Goal: Task Accomplishment & Management: Manage account settings

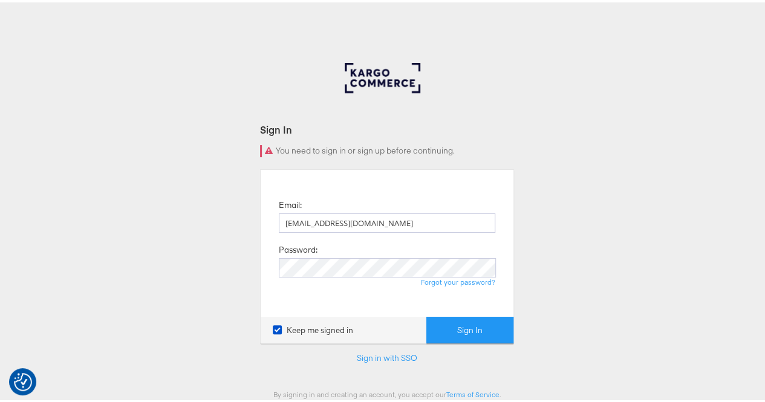
type input "[EMAIL_ADDRESS][DOMAIN_NAME]"
click at [427, 315] on button "Sign In" at bounding box center [470, 328] width 87 height 27
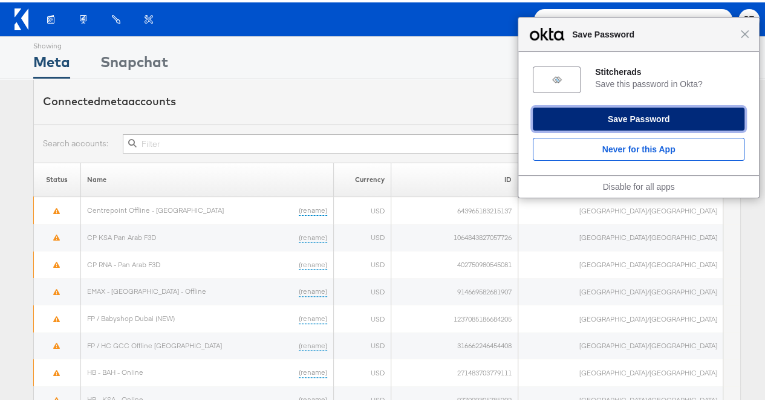
click at [659, 115] on button "Save Password" at bounding box center [639, 116] width 212 height 23
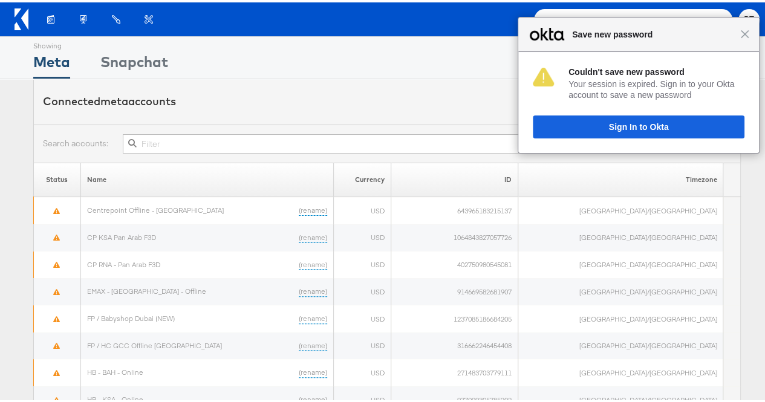
click at [741, 37] on div "Close Save new password" at bounding box center [639, 32] width 241 height 34
click at [735, 38] on div "Close Save new password" at bounding box center [639, 32] width 241 height 34
click at [741, 34] on span "Close" at bounding box center [745, 31] width 9 height 9
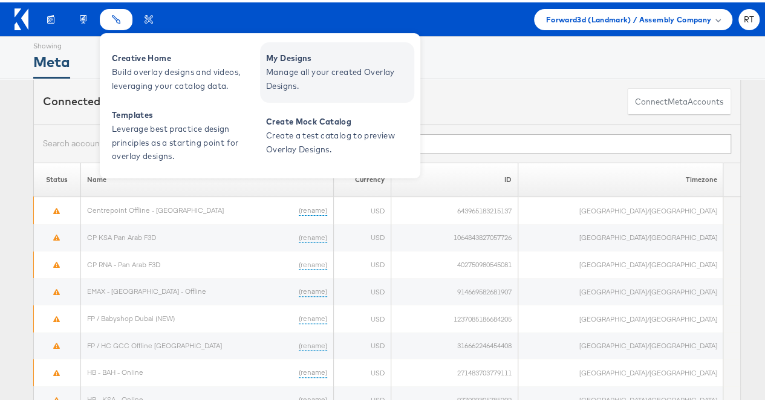
click at [295, 59] on span "My Designs" at bounding box center [338, 56] width 145 height 14
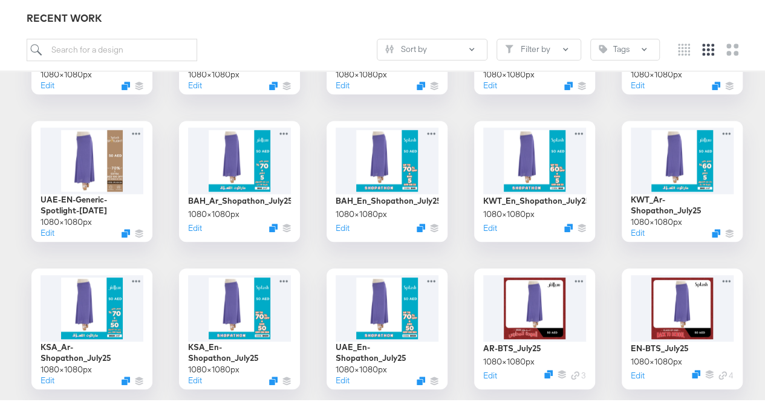
scroll to position [301, 0]
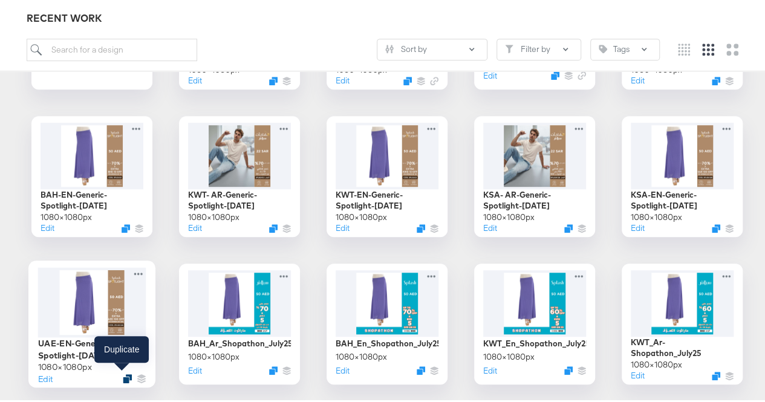
click at [123, 372] on div at bounding box center [127, 376] width 9 height 9
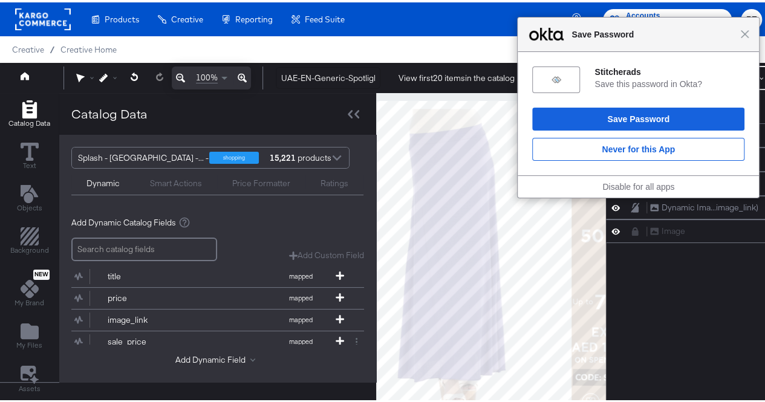
click at [737, 37] on div "Close Save Password" at bounding box center [638, 32] width 241 height 34
click at [741, 32] on span "Close" at bounding box center [745, 31] width 9 height 9
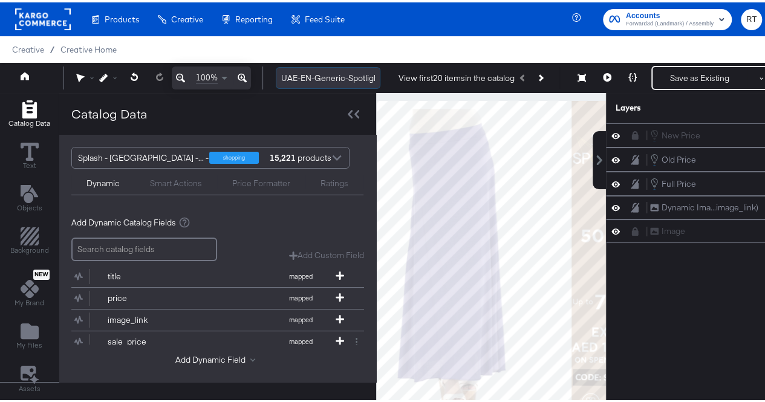
click at [315, 77] on input "UAE-EN-Generic-Spotlight-Aug25" at bounding box center [328, 76] width 105 height 22
drag, startPoint x: 315, startPoint y: 76, endPoint x: 387, endPoint y: 82, distance: 72.8
click at [387, 82] on div "UAE-EN-Generic-Spotlight-Aug25 View first 20 items in the catalog Save as Exist…" at bounding box center [531, 76] width 531 height 24
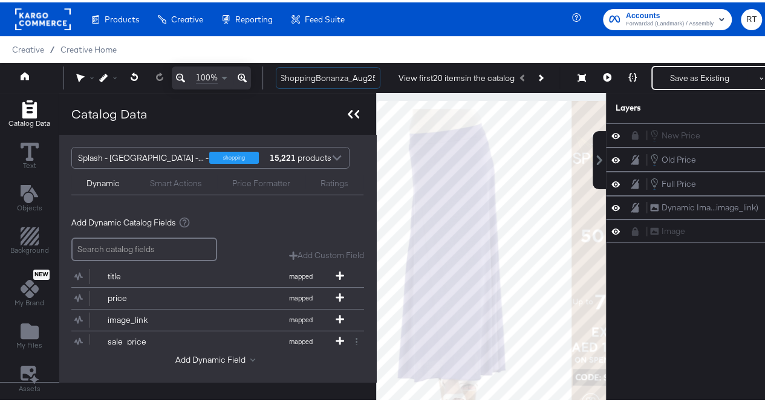
type input "UAE-EN-ShoppingBonanza_Aug25"
click at [352, 113] on icon at bounding box center [353, 112] width 11 height 8
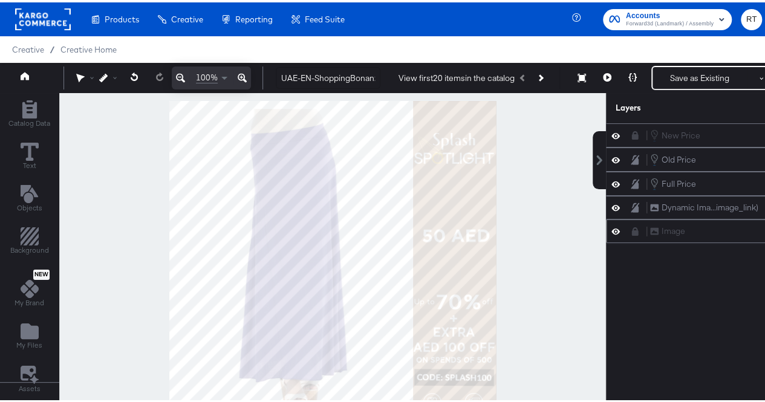
click at [685, 234] on div "Image Image" at bounding box center [707, 229] width 203 height 24
click at [658, 228] on div "Image Image" at bounding box center [714, 229] width 128 height 13
click at [639, 225] on icon at bounding box center [635, 229] width 7 height 8
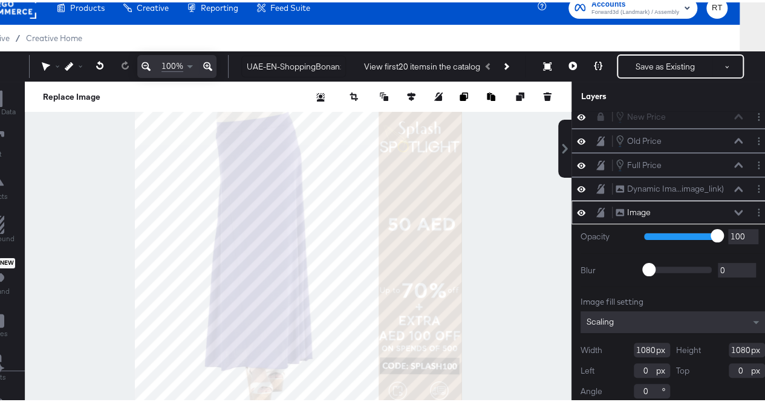
scroll to position [36, 37]
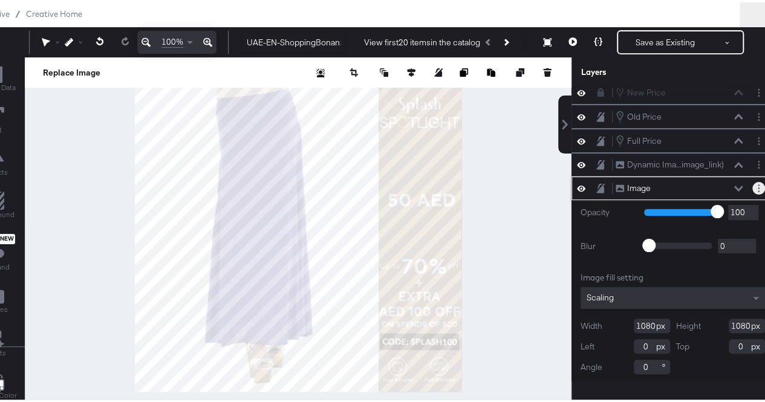
click at [753, 184] on button "Layer Options" at bounding box center [759, 186] width 13 height 13
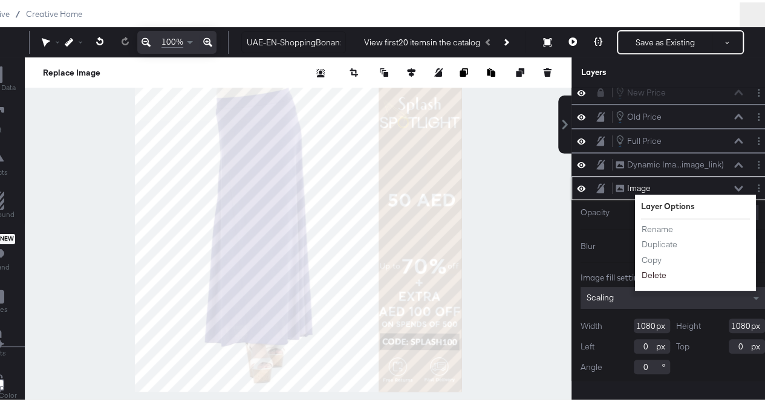
click at [653, 268] on button "Delete" at bounding box center [654, 273] width 26 height 13
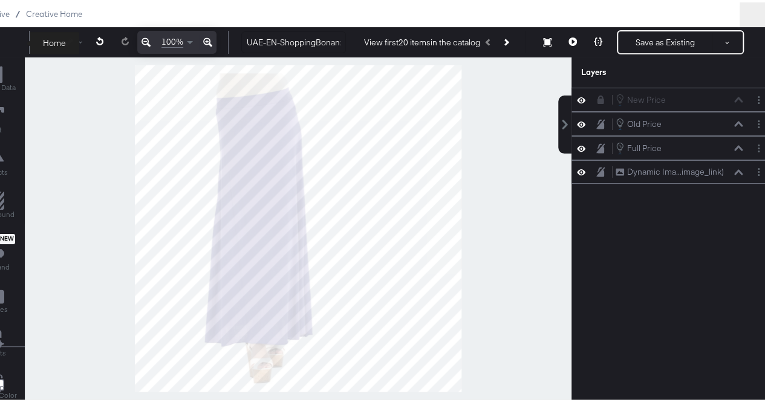
click at [10, 38] on button at bounding box center [2, 40] width 48 height 22
click at [184, 113] on div at bounding box center [298, 226] width 547 height 342
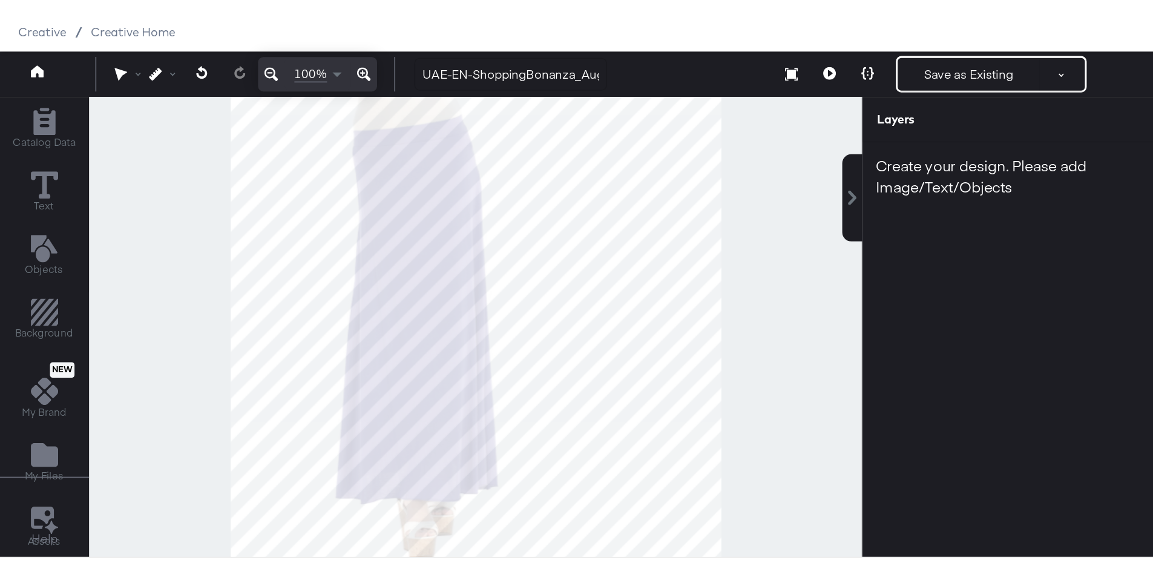
scroll to position [31, 0]
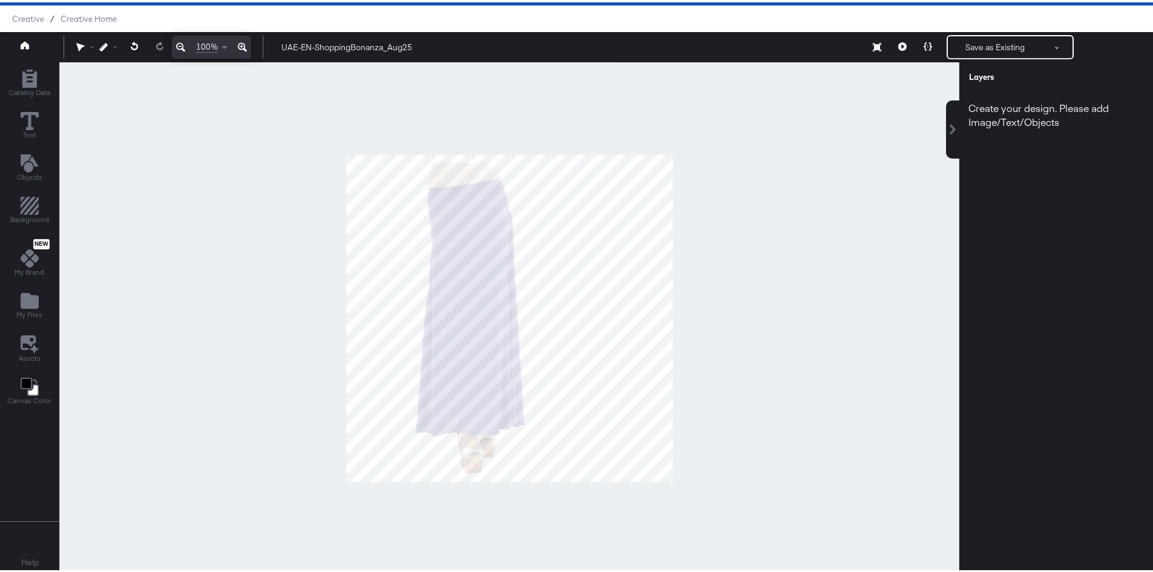
click at [774, 385] on div at bounding box center [509, 316] width 900 height 512
click at [774, 126] on icon at bounding box center [952, 127] width 5 height 10
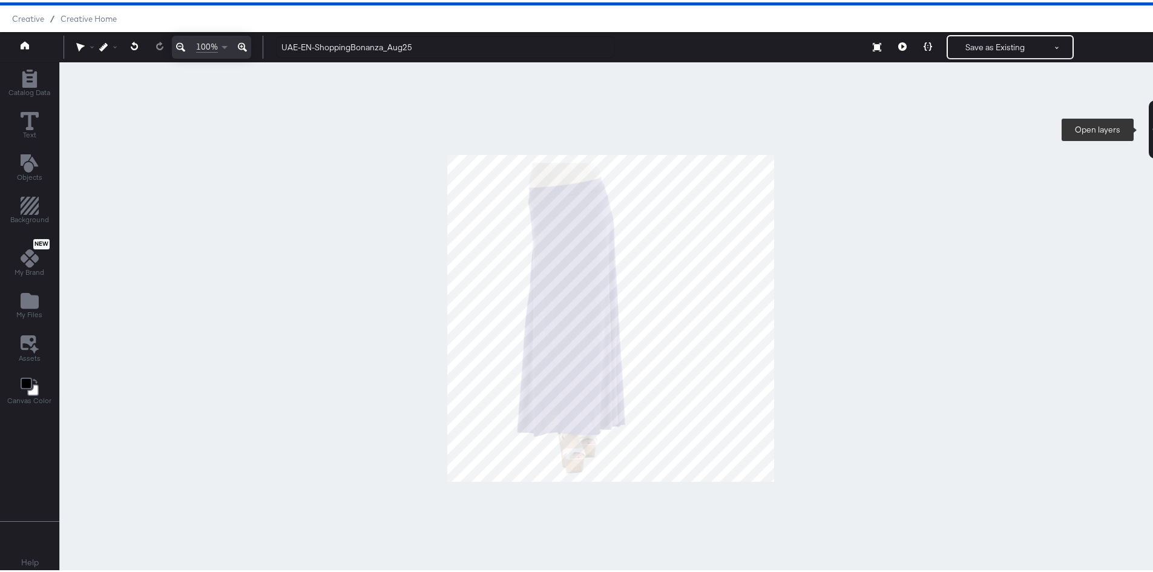
click at [774, 128] on icon at bounding box center [1155, 127] width 10 height 10
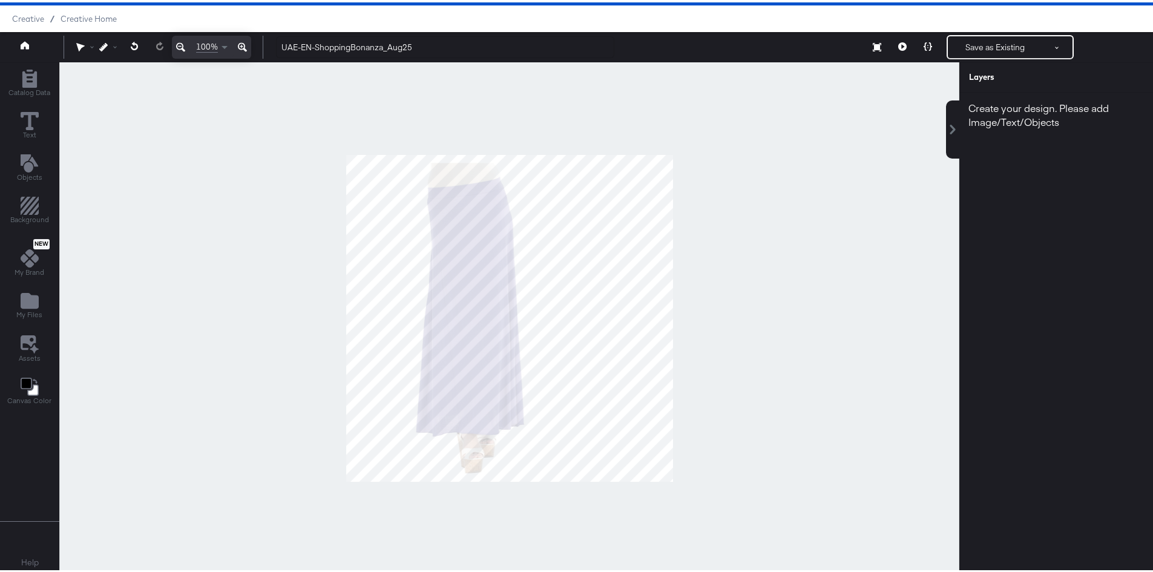
click at [774, 72] on div "Layers" at bounding box center [1030, 74] width 123 height 11
click at [774, 122] on div "Create your design. Please add Image/Text/Objects" at bounding box center [1060, 112] width 203 height 45
click at [774, 163] on div "Create your design. Please add Image/Text/Objects" at bounding box center [1060, 321] width 203 height 463
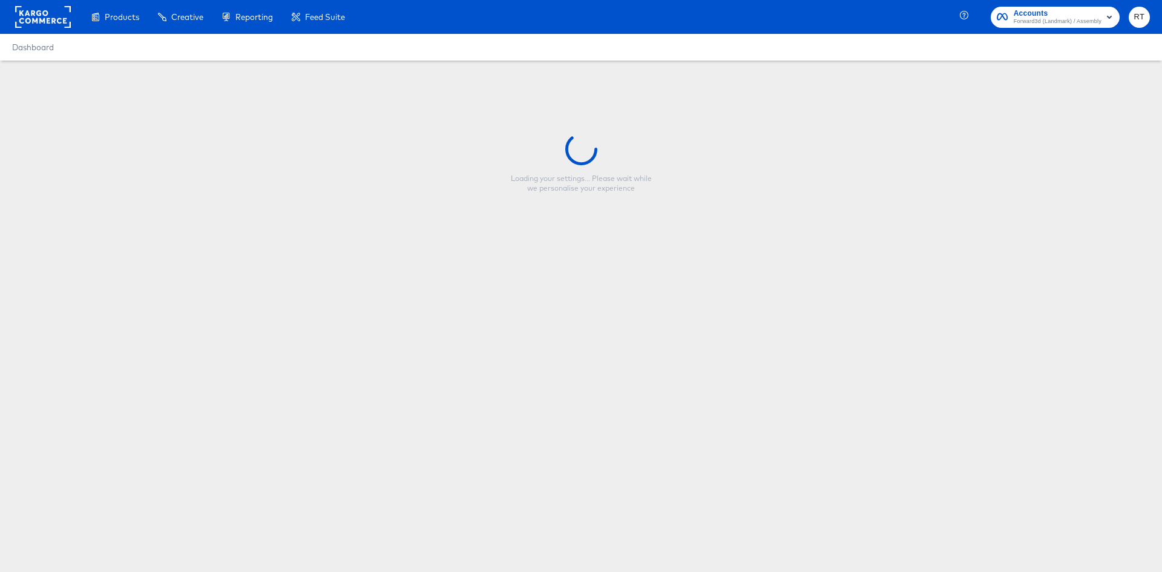
type input "UAE-EN-Generic-Spotlight-Aug25"
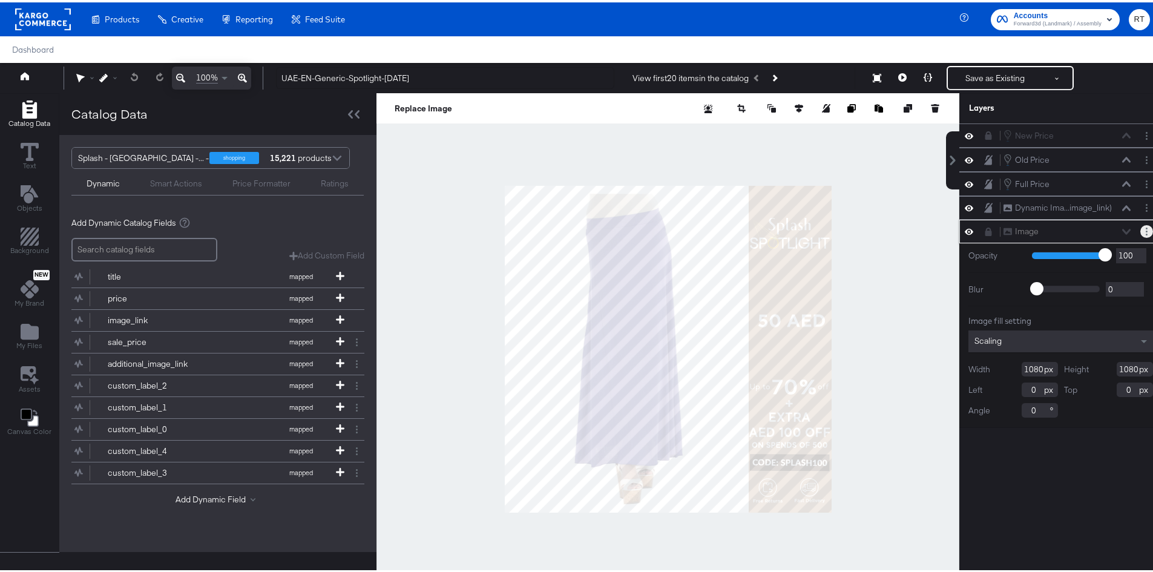
click at [1145, 231] on icon "Layer Options" at bounding box center [1146, 229] width 2 height 8
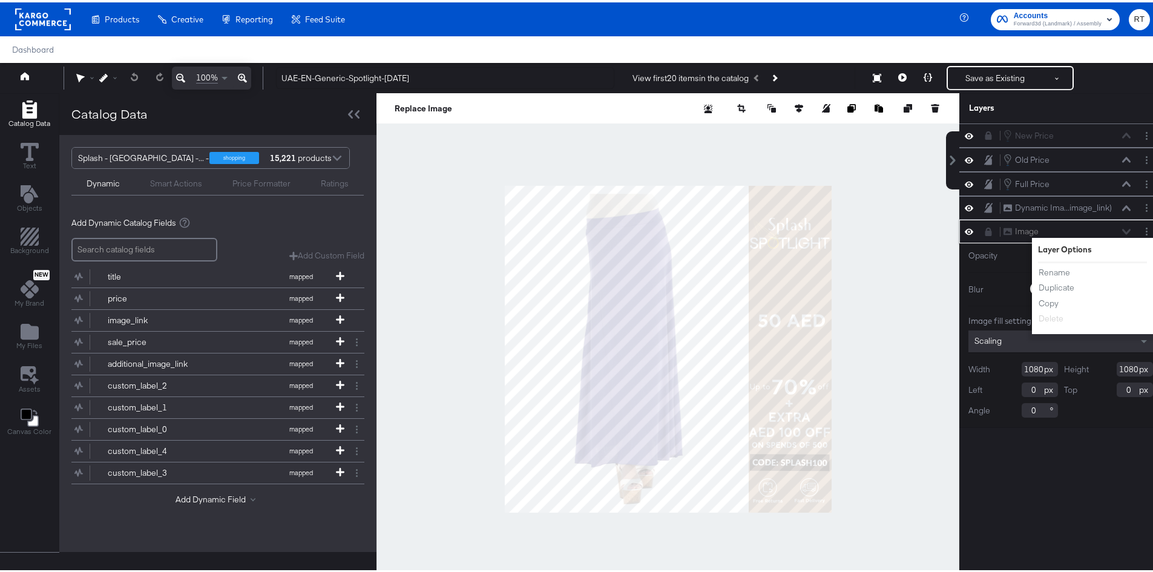
click at [985, 231] on icon at bounding box center [988, 229] width 7 height 8
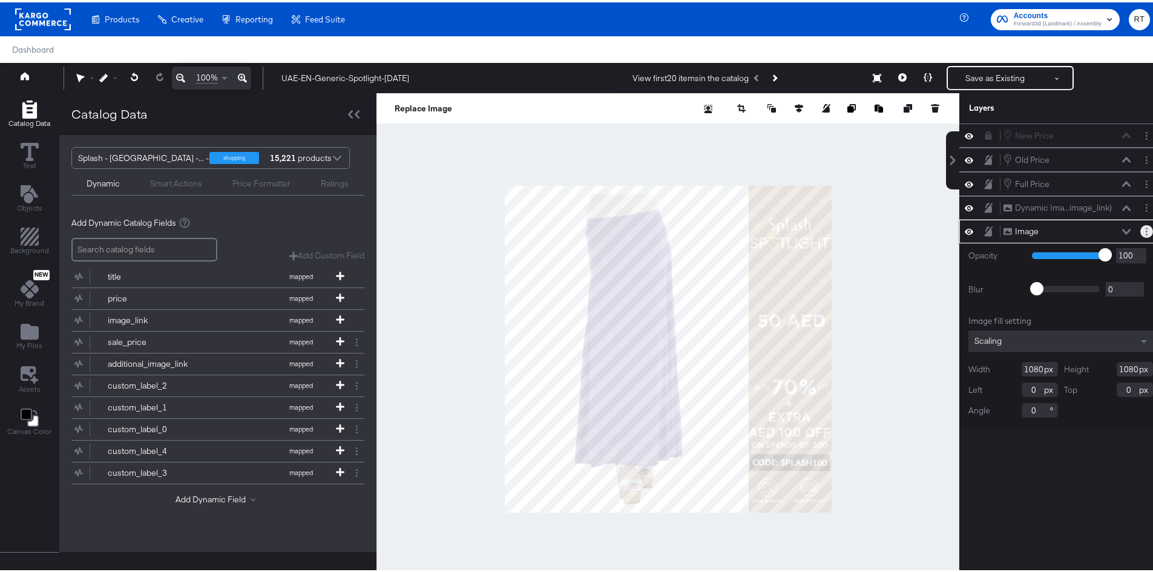
click at [1145, 228] on icon "Layer Options" at bounding box center [1146, 229] width 2 height 8
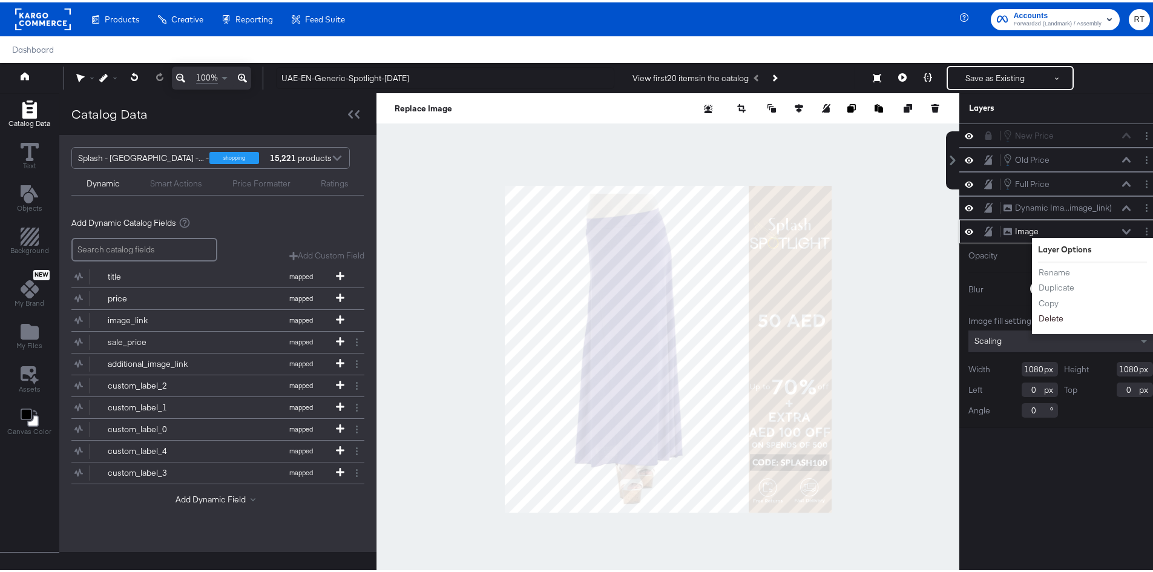
click at [1050, 318] on button "Delete" at bounding box center [1051, 316] width 26 height 13
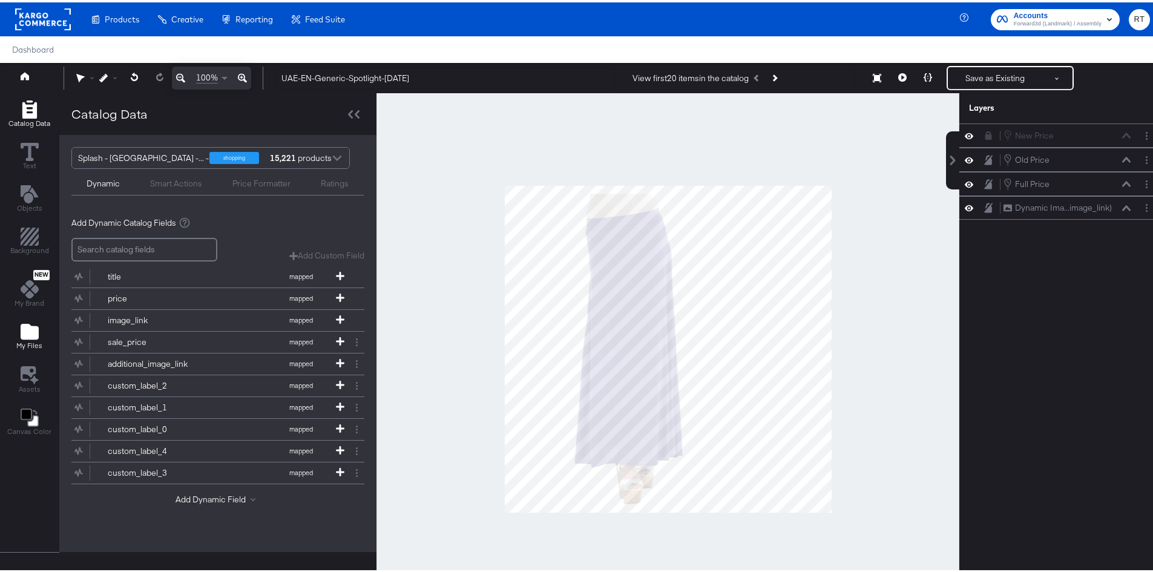
click at [22, 338] on div "My Files" at bounding box center [29, 334] width 26 height 28
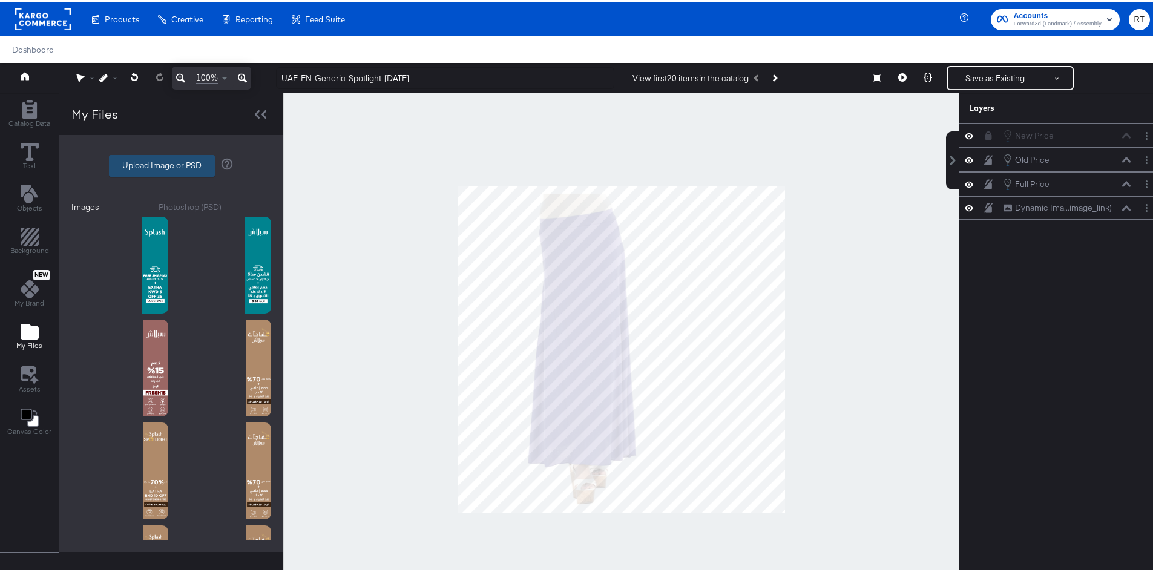
click at [132, 168] on label "Upload Image or PSD" at bounding box center [162, 163] width 105 height 21
click at [171, 163] on input "Upload Image or PSD" at bounding box center [171, 163] width 0 height 0
type input "C:\fakepath\Bonanza_DIT_UAE_KSA-01.png"
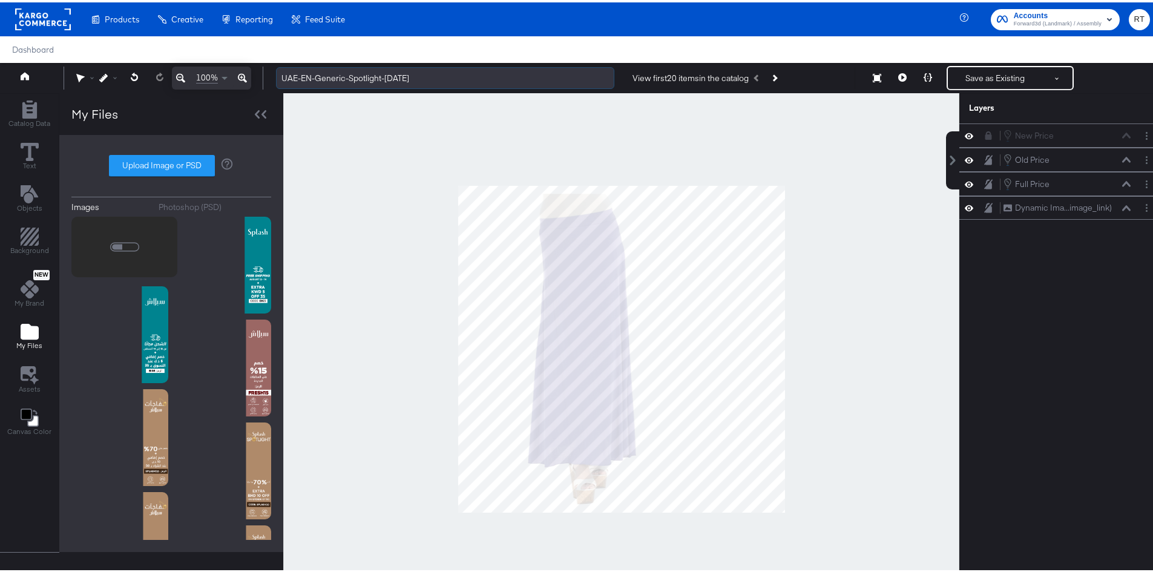
drag, startPoint x: 314, startPoint y: 77, endPoint x: 411, endPoint y: 78, distance: 97.4
click at [411, 78] on input "UAE-EN-Generic-Spotlight-Aug25" at bounding box center [445, 76] width 338 height 22
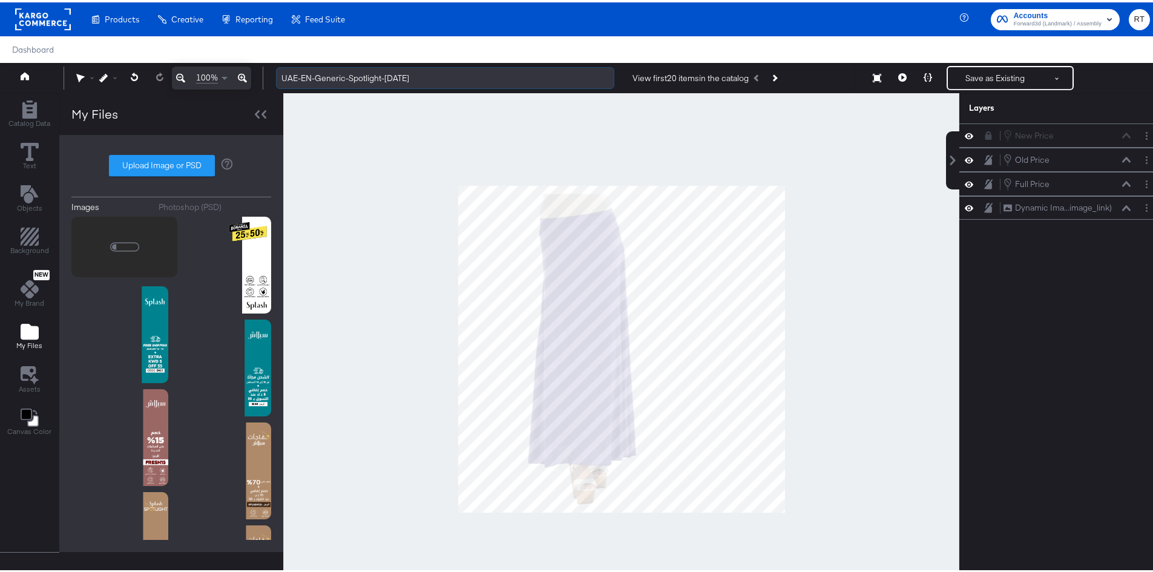
click at [411, 78] on input "UAE-EN-Generic-Spotlight-Aug25" at bounding box center [445, 76] width 338 height 22
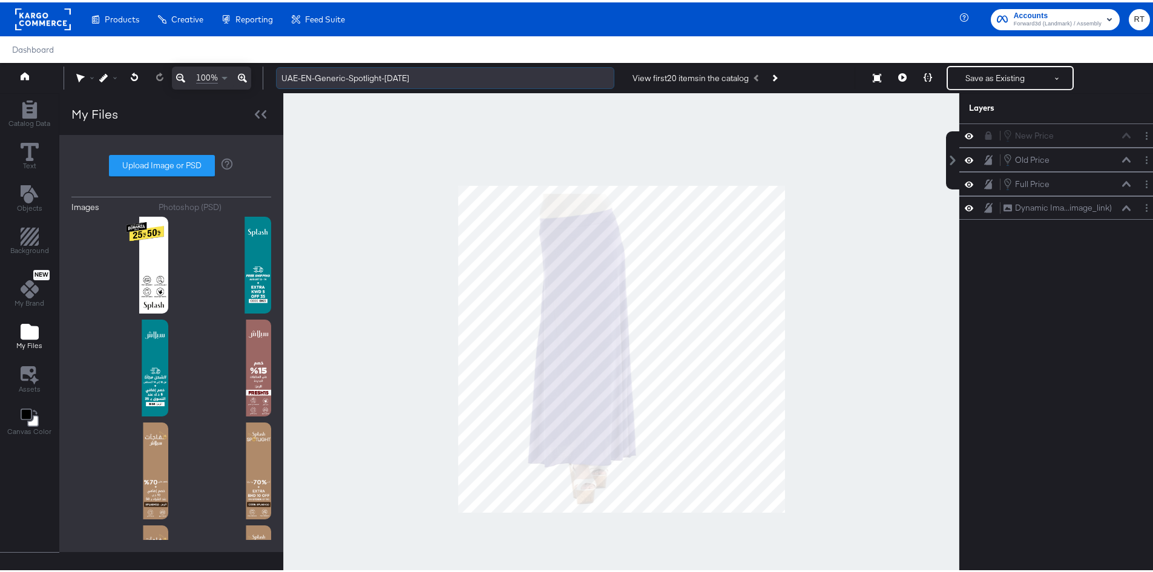
drag, startPoint x: 411, startPoint y: 78, endPoint x: 353, endPoint y: 80, distance: 58.7
click at [353, 80] on input "UAE-EN-Generic-Spotlight-Aug25" at bounding box center [445, 76] width 338 height 22
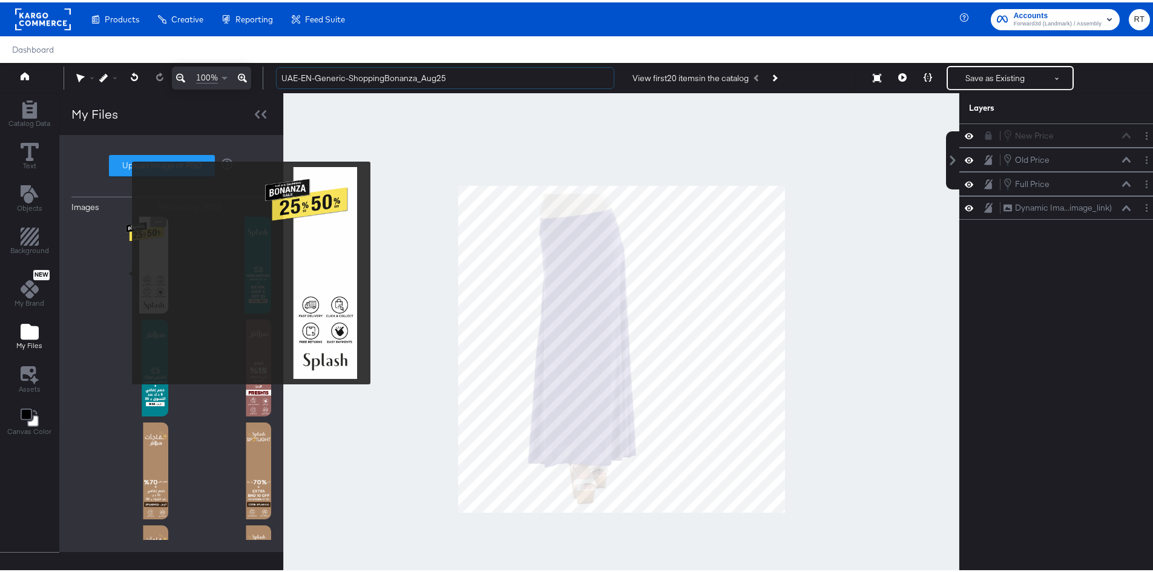
type input "UAE-EN-Generic-ShoppingBonanza_Aug25"
click at [124, 270] on img at bounding box center [119, 262] width 97 height 97
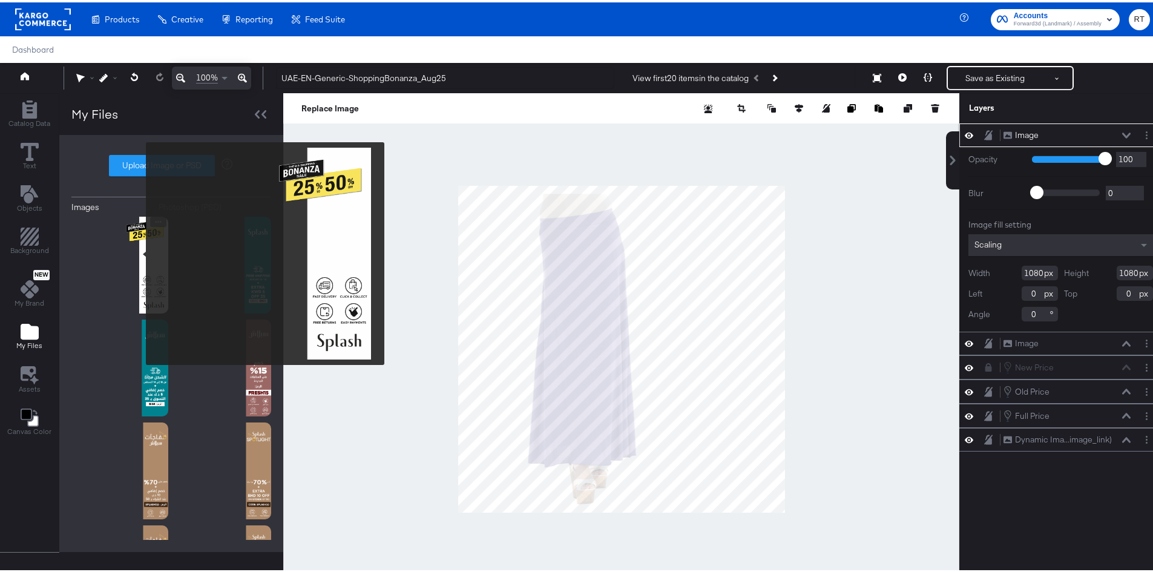
click at [138, 251] on img at bounding box center [119, 262] width 97 height 97
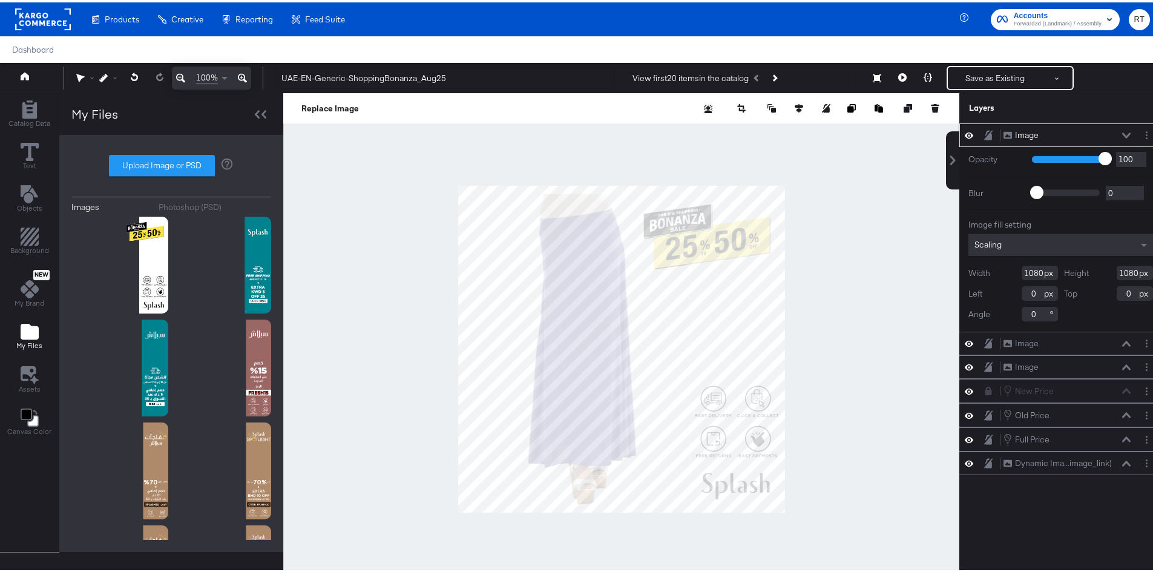
click at [335, 266] on div at bounding box center [621, 347] width 676 height 512
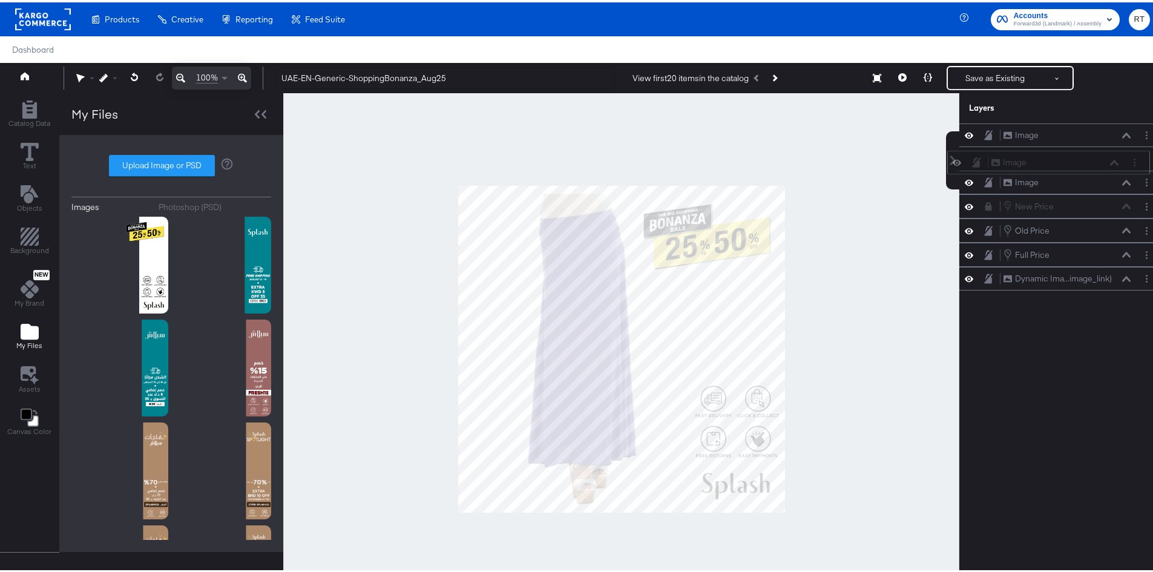
drag, startPoint x: 1074, startPoint y: 135, endPoint x: 1072, endPoint y: 166, distance: 31.0
click at [1072, 166] on div "Image Image" at bounding box center [1054, 160] width 128 height 13
click at [1140, 136] on button "Layer Options" at bounding box center [1146, 132] width 13 height 13
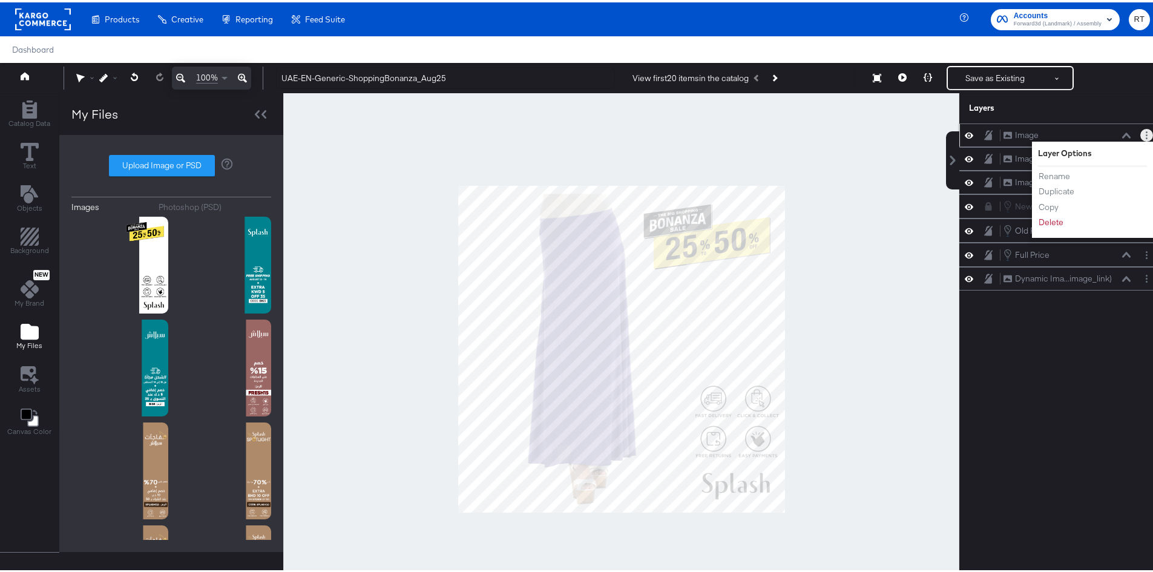
click at [1055, 223] on li "Delete" at bounding box center [1071, 220] width 67 height 13
click at [1042, 218] on button "Delete" at bounding box center [1051, 220] width 26 height 13
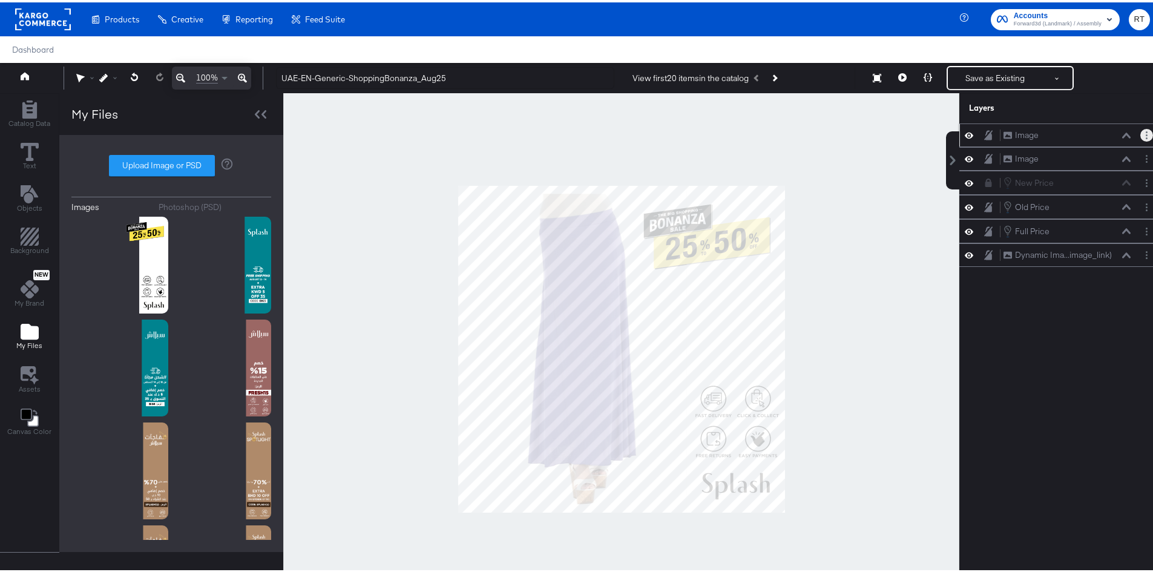
click at [1140, 139] on button "Layer Options" at bounding box center [1146, 132] width 13 height 13
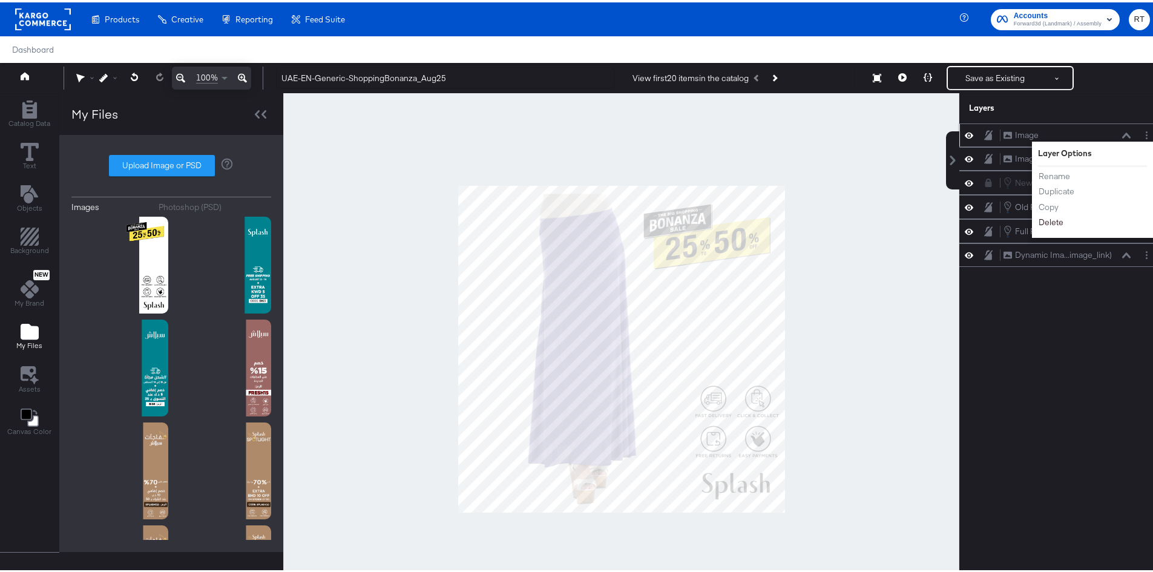
click at [1044, 221] on button "Delete" at bounding box center [1051, 220] width 26 height 13
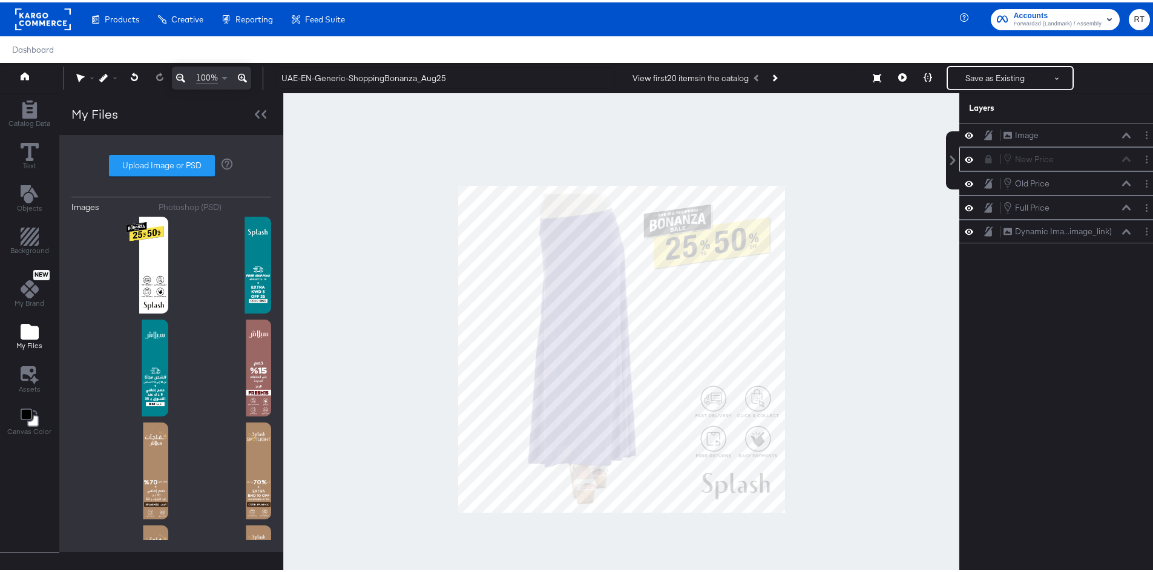
drag, startPoint x: 1017, startPoint y: 136, endPoint x: 1039, endPoint y: 148, distance: 25.7
click at [1036, 163] on div "Image Image New Price New Price Old Price Old Price Full Price Full Price Dynam…" at bounding box center [1060, 181] width 203 height 120
drag, startPoint x: 1041, startPoint y: 134, endPoint x: 1045, endPoint y: 249, distance: 115.0
click at [1045, 249] on div "Image Image" at bounding box center [1062, 244] width 128 height 13
drag, startPoint x: 1023, startPoint y: 228, endPoint x: 1037, endPoint y: 225, distance: 14.2
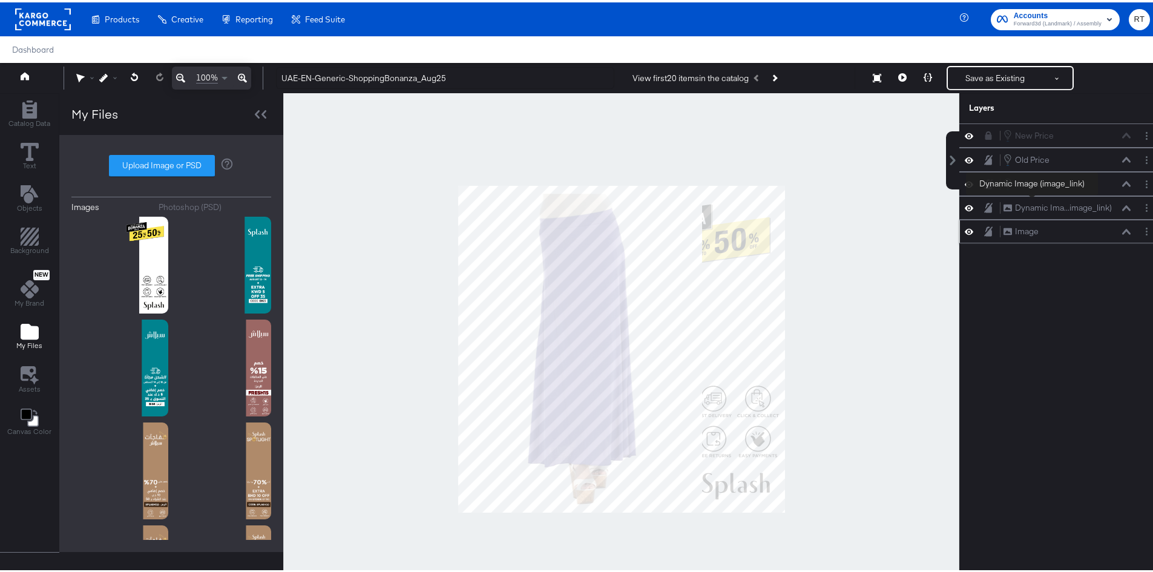
click at [1033, 211] on div "New Price New Price Old Price Old Price Full Price Full Price Dynamic Ima...ima…" at bounding box center [1060, 181] width 203 height 120
drag, startPoint x: 1046, startPoint y: 234, endPoint x: 1050, endPoint y: 198, distance: 35.9
click at [1050, 198] on div "Image Image" at bounding box center [1061, 199] width 128 height 13
drag, startPoint x: 1032, startPoint y: 210, endPoint x: 1031, endPoint y: 242, distance: 32.1
click at [1031, 242] on div "New Price New Price Old Price Old Price Full Price Full Price Image Image Dynam…" at bounding box center [1053, 352] width 218 height 463
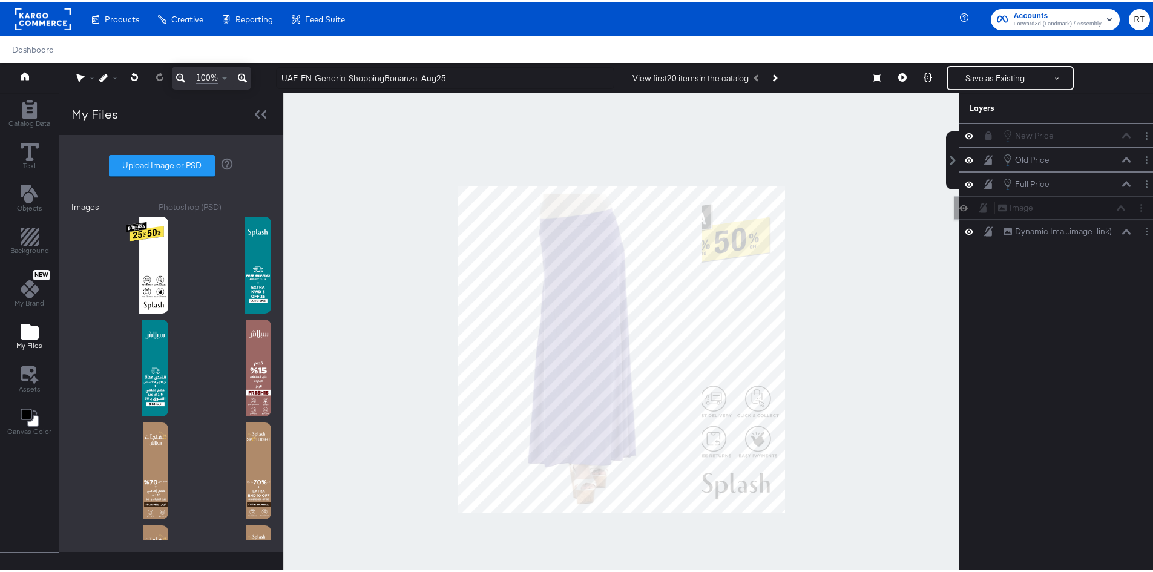
drag, startPoint x: 1036, startPoint y: 230, endPoint x: 1040, endPoint y: 202, distance: 28.2
click at [1040, 202] on div "Image Image" at bounding box center [1061, 205] width 128 height 13
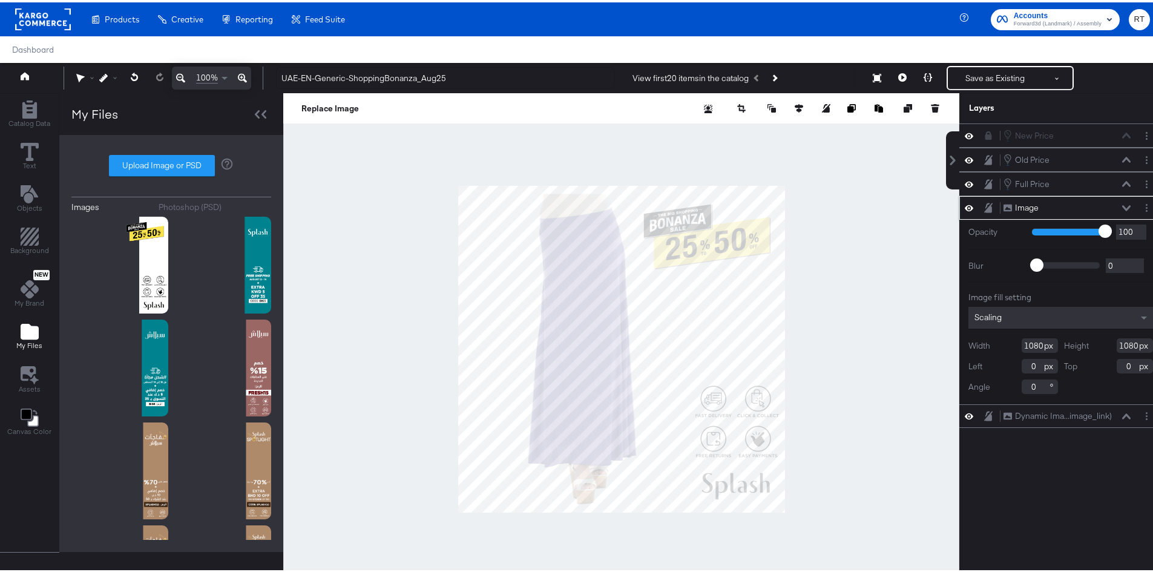
click at [898, 258] on div at bounding box center [621, 347] width 676 height 512
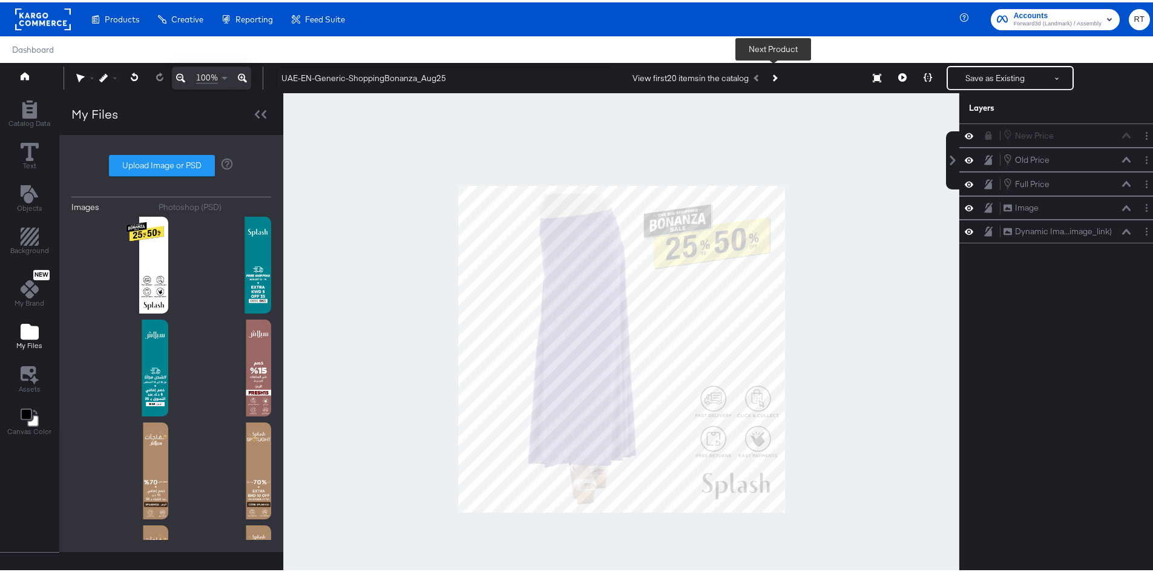
click at [780, 76] on button "Next Product" at bounding box center [773, 76] width 17 height 22
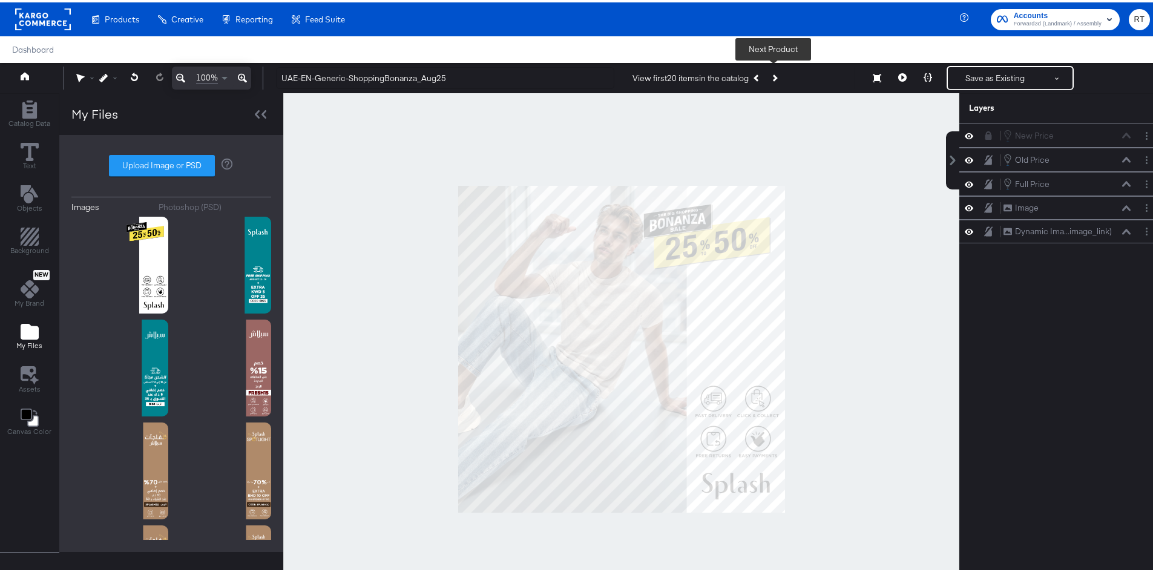
click at [768, 77] on button "Next Product" at bounding box center [773, 76] width 17 height 22
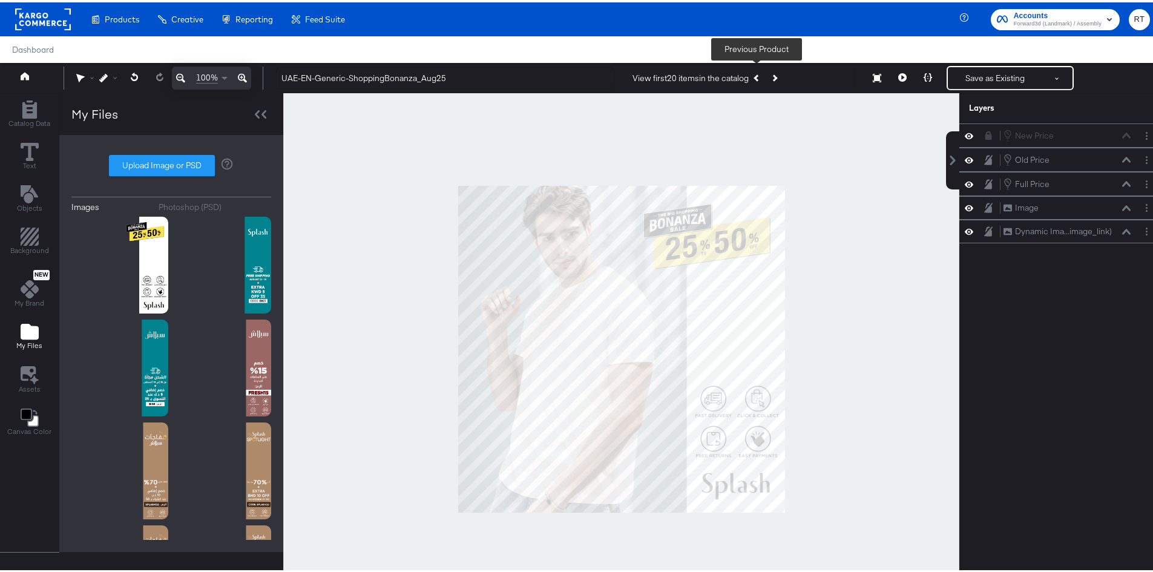
click at [755, 79] on icon "Previous Product" at bounding box center [756, 75] width 7 height 7
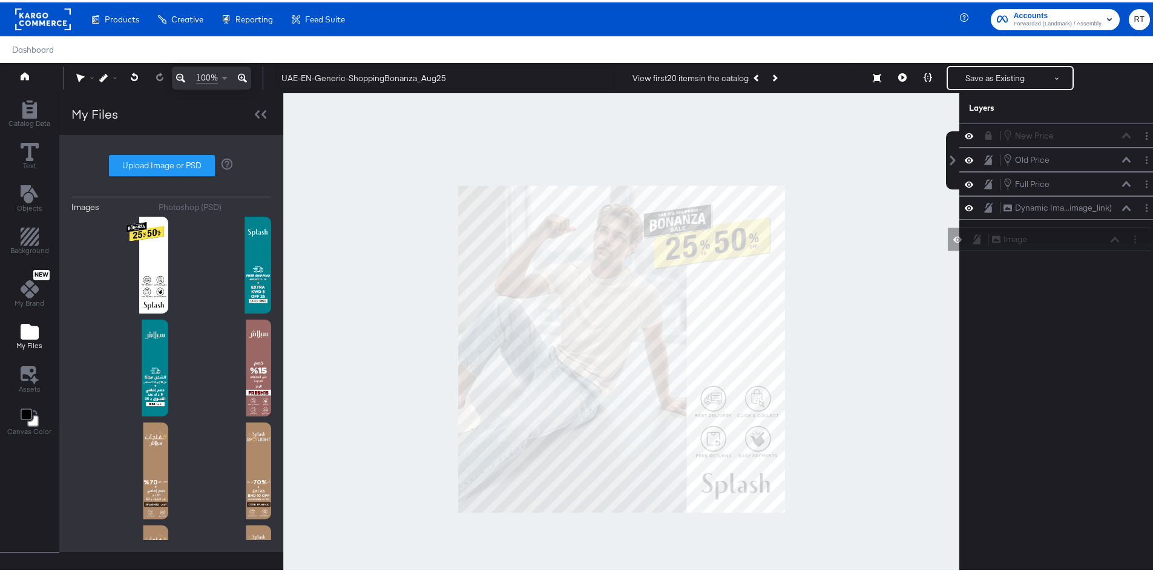
drag, startPoint x: 1017, startPoint y: 212, endPoint x: 1015, endPoint y: 247, distance: 35.2
click at [1015, 247] on div "New Price New Price Old Price Old Price Full Price Full Price Image Image Dynam…" at bounding box center [1053, 352] width 218 height 463
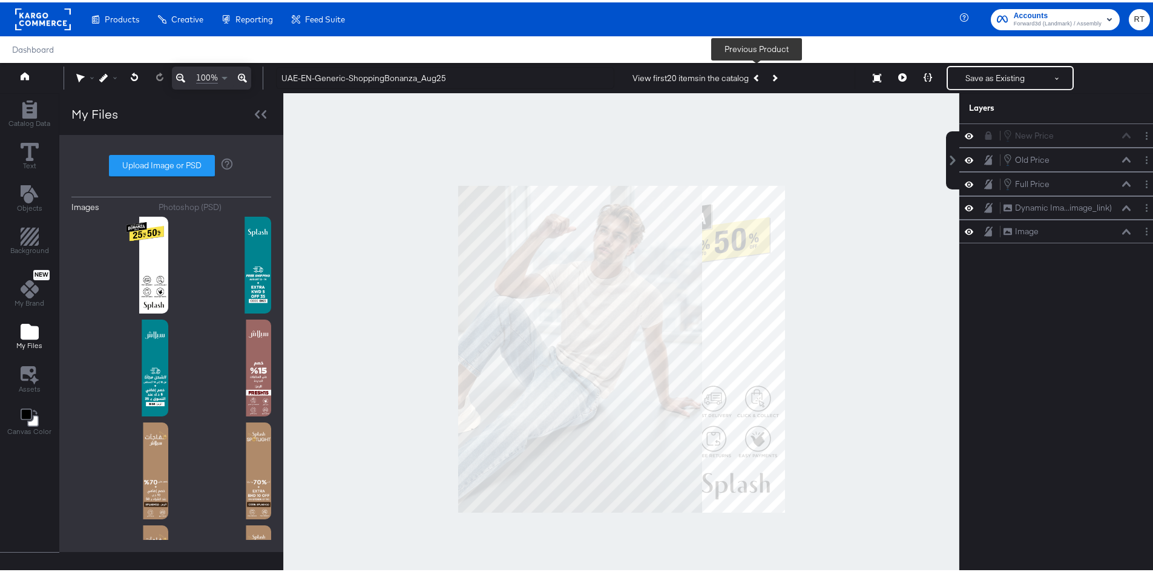
click at [757, 81] on button "Previous Product" at bounding box center [756, 76] width 17 height 22
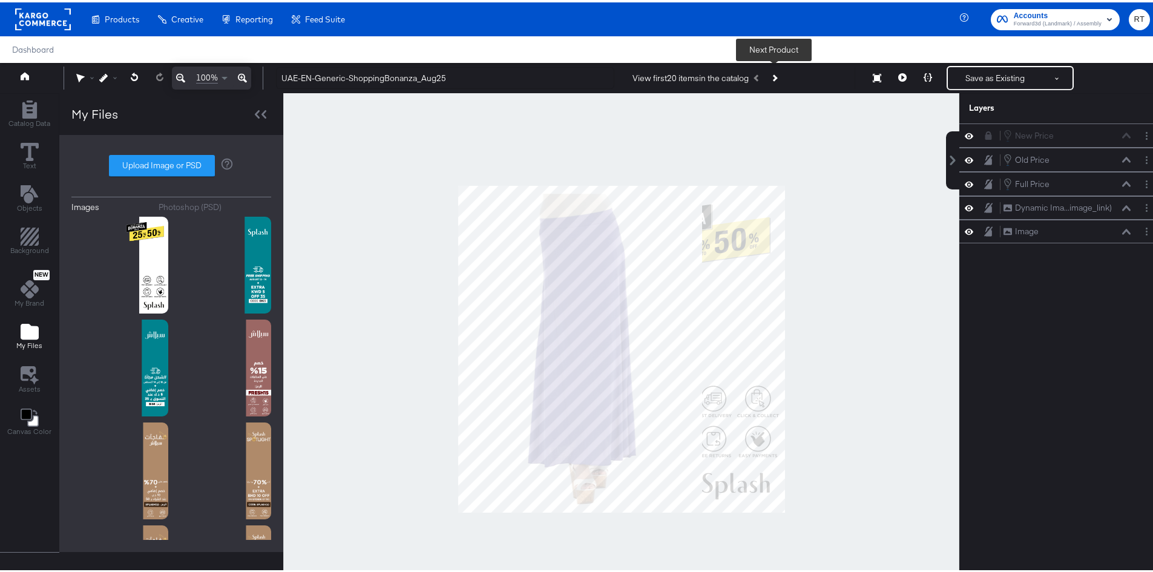
click at [770, 83] on button "Next Product" at bounding box center [773, 76] width 17 height 22
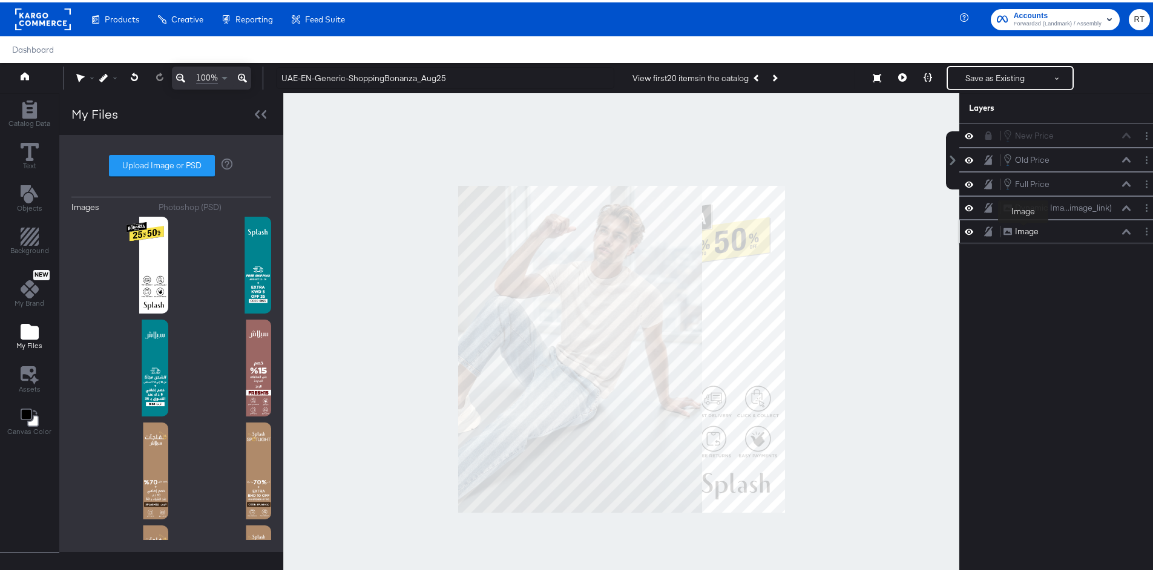
click at [1023, 229] on div "Image" at bounding box center [1027, 228] width 24 height 11
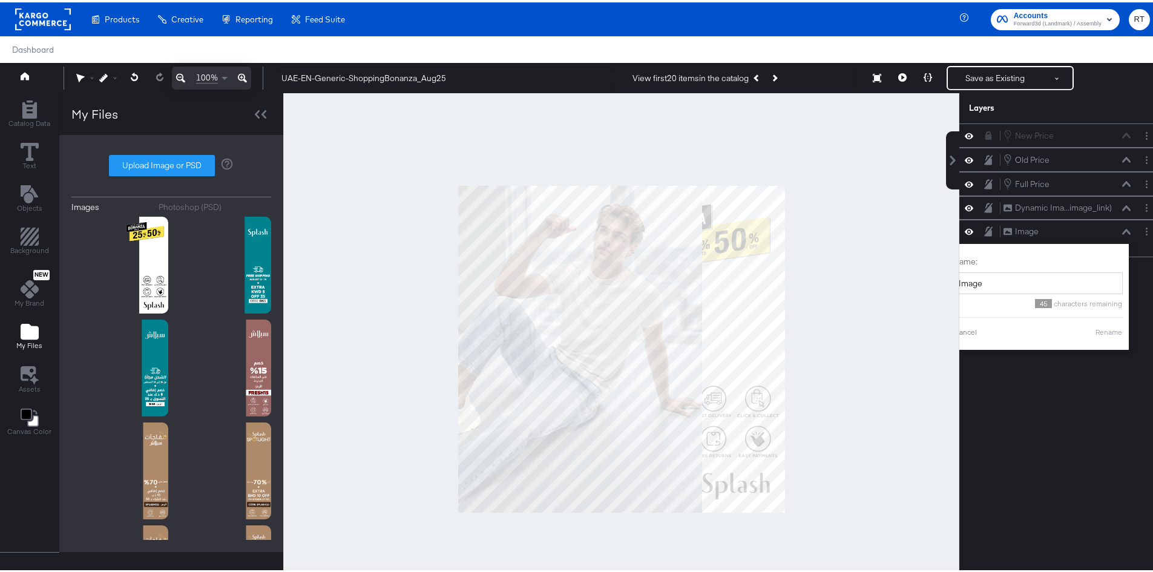
click at [892, 238] on div at bounding box center [621, 347] width 676 height 512
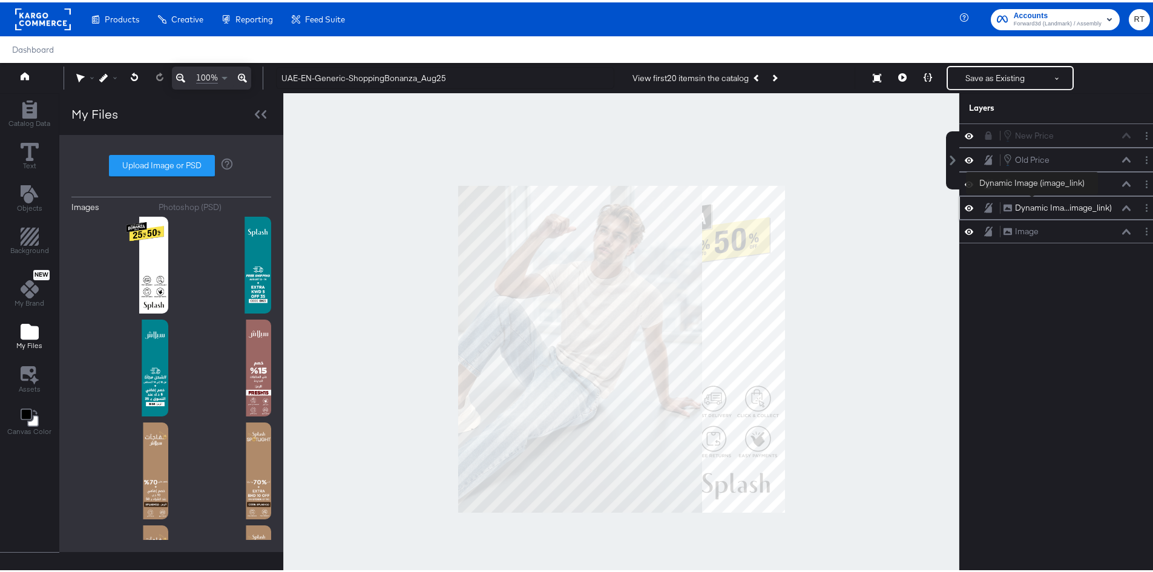
drag, startPoint x: 1026, startPoint y: 228, endPoint x: 1032, endPoint y: 200, distance: 28.6
click at [1032, 200] on div "New Price New Price Old Price Old Price Full Price Full Price Dynamic Ima...ima…" at bounding box center [1060, 181] width 203 height 120
drag, startPoint x: 1039, startPoint y: 230, endPoint x: 1043, endPoint y: 203, distance: 27.5
click at [1043, 203] on div "Image Image" at bounding box center [1061, 205] width 128 height 13
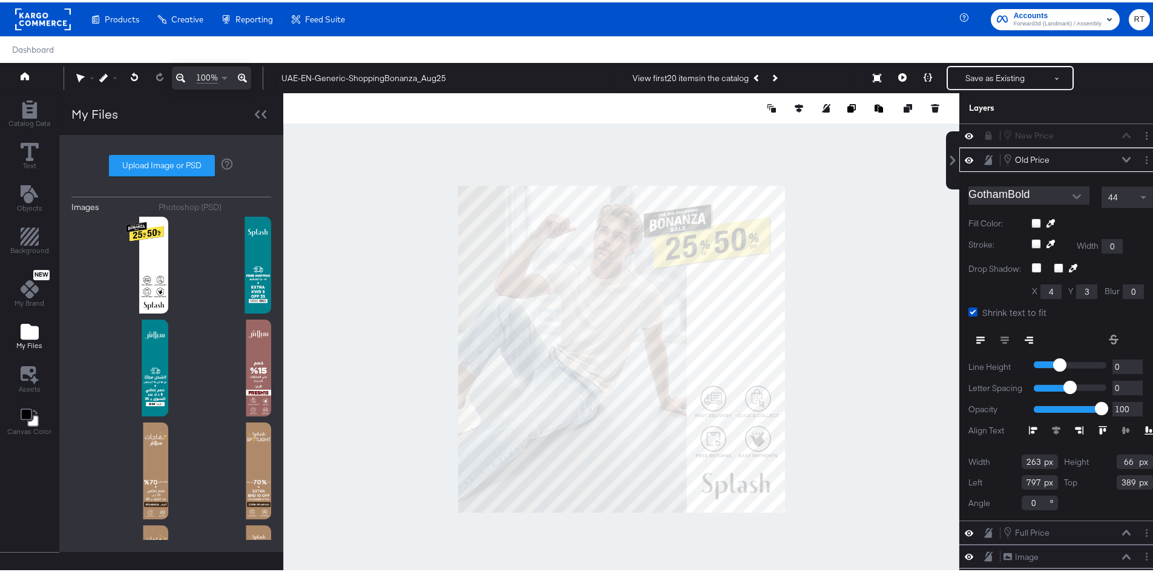
type input "787"
type input "385"
click at [35, 162] on div "Text" at bounding box center [30, 154] width 18 height 28
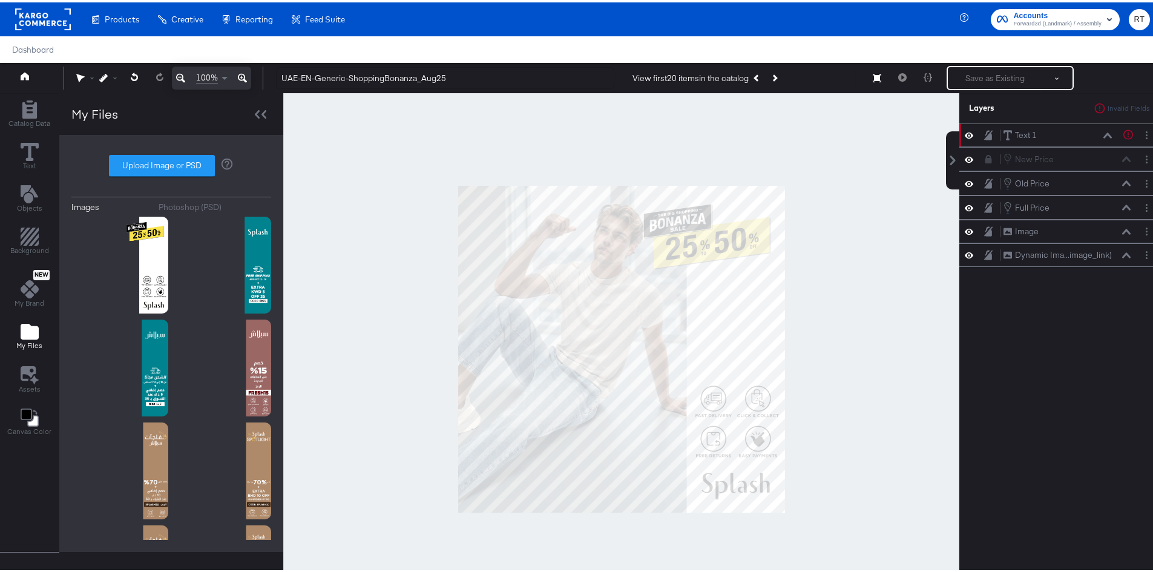
click at [860, 242] on div at bounding box center [621, 347] width 676 height 512
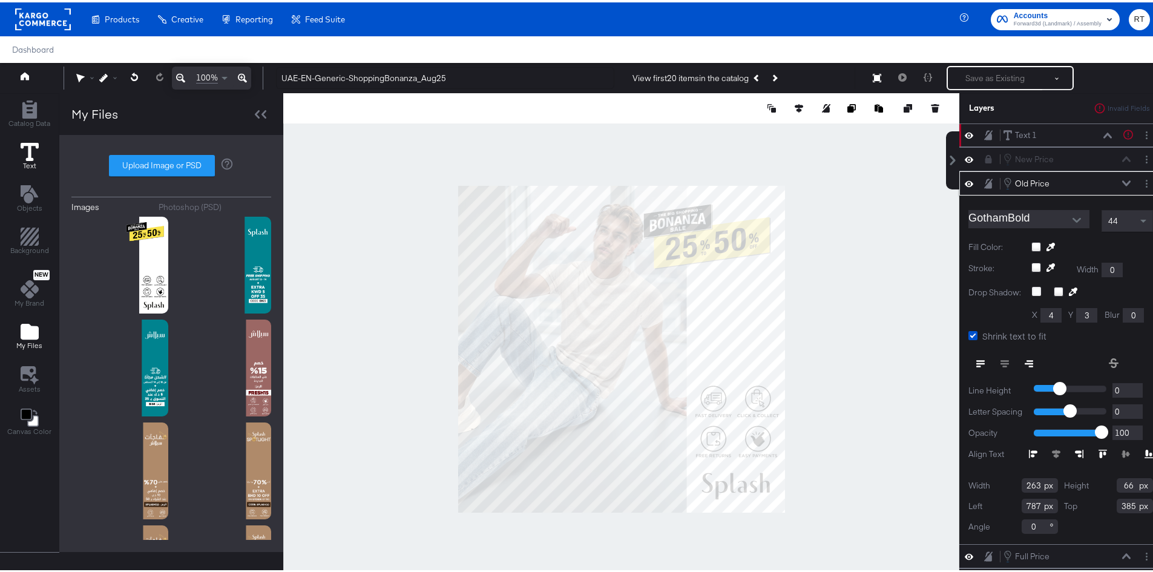
click at [30, 156] on icon at bounding box center [30, 149] width 18 height 18
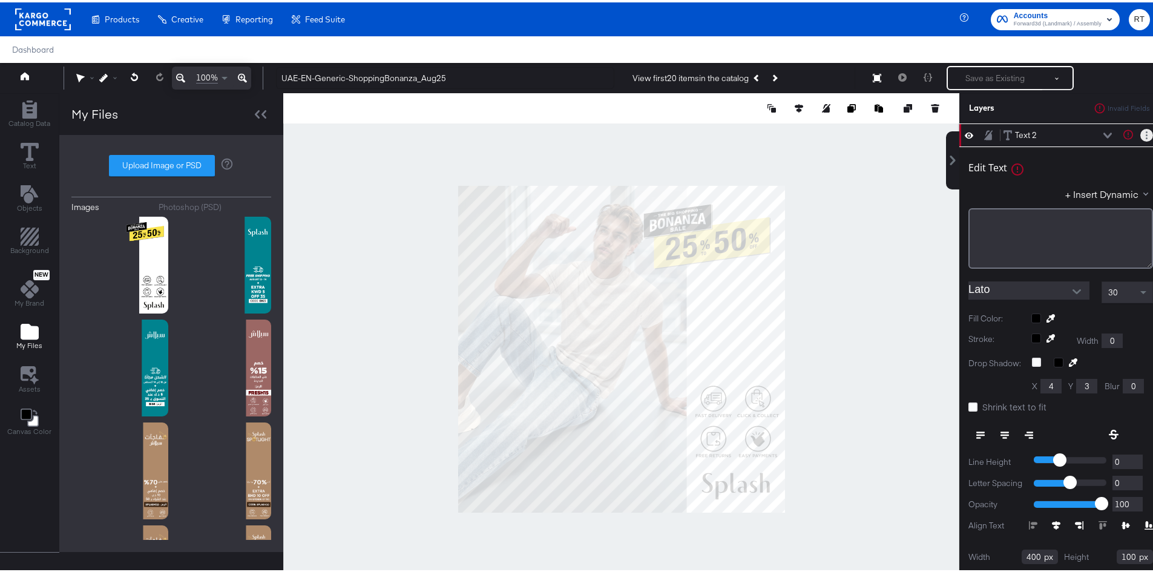
click at [1140, 133] on button "Layer Options" at bounding box center [1146, 132] width 13 height 13
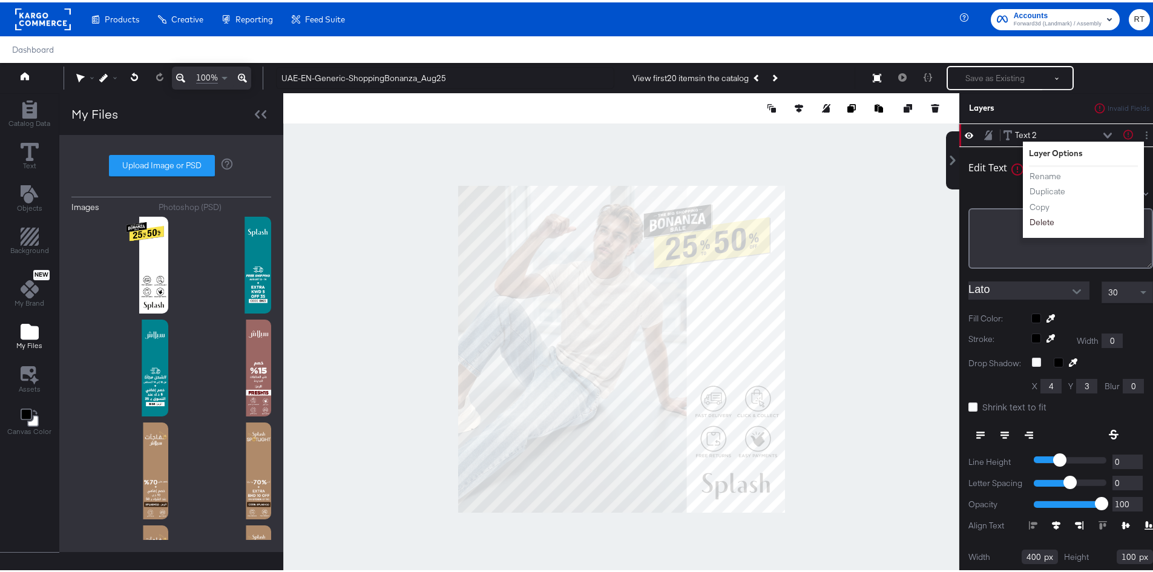
click at [1030, 220] on button "Delete" at bounding box center [1042, 220] width 26 height 13
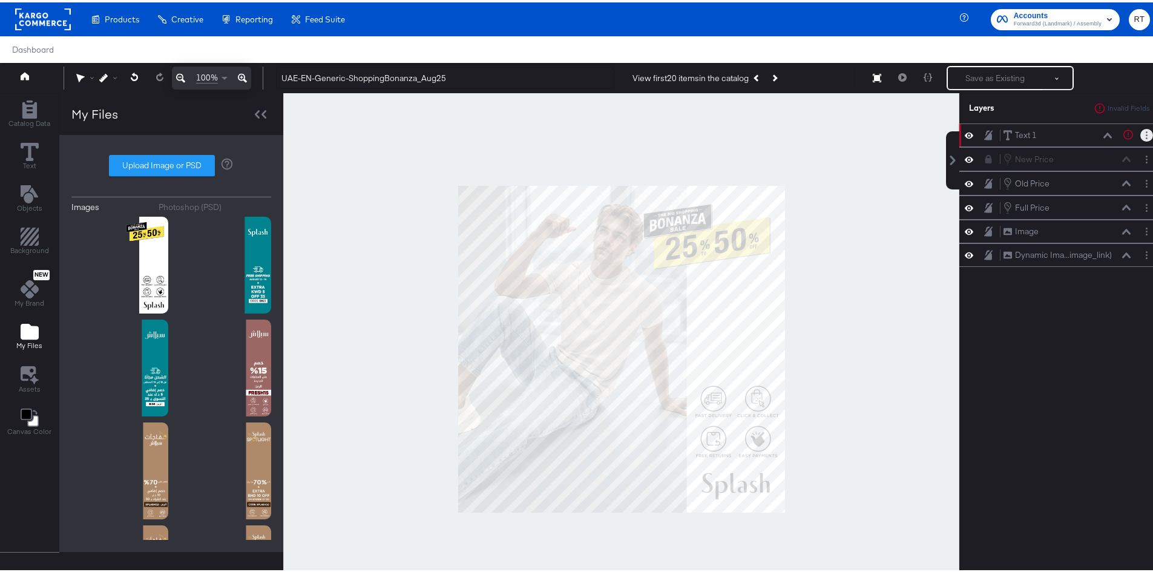
click at [1140, 134] on button "Layer Options" at bounding box center [1146, 132] width 13 height 13
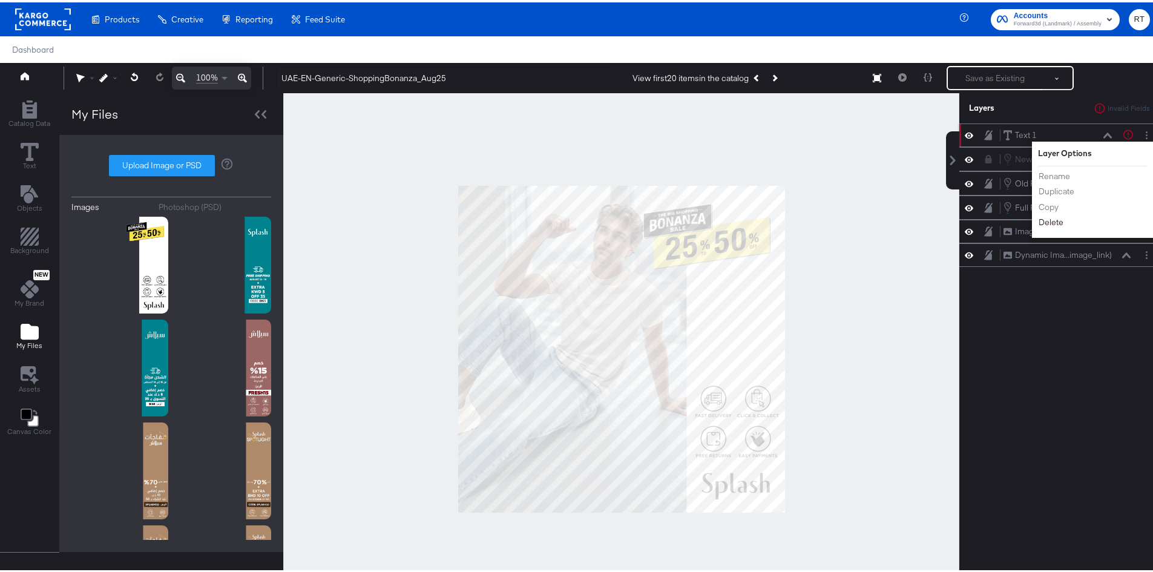
click at [1038, 223] on button "Delete" at bounding box center [1051, 220] width 26 height 13
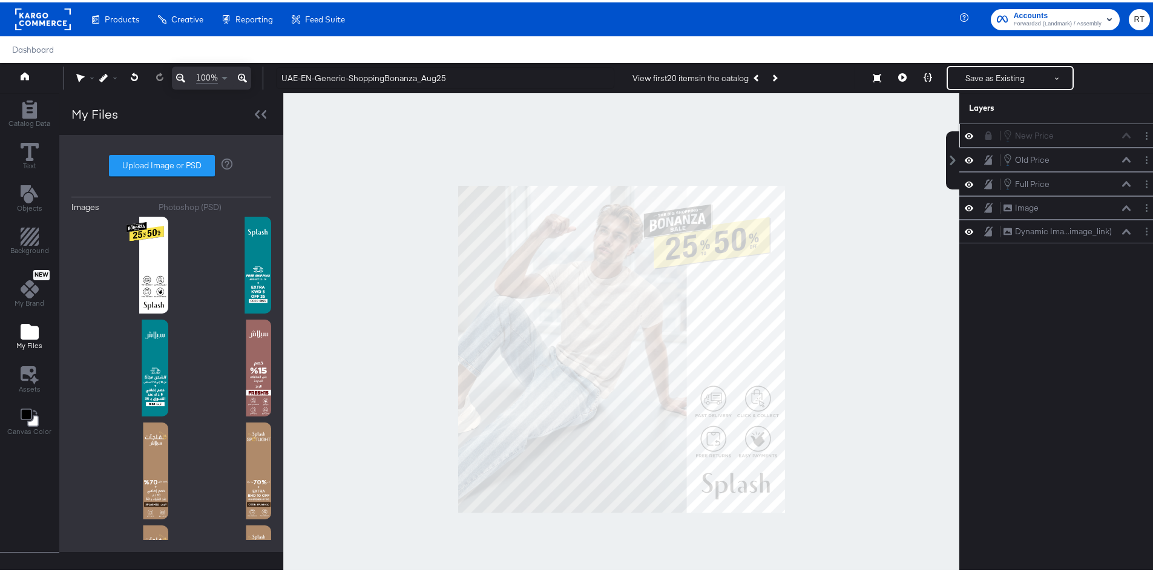
click at [1023, 140] on div "New Price New Price" at bounding box center [1060, 133] width 203 height 24
click at [977, 139] on div "New Price New Price" at bounding box center [1060, 132] width 193 height 13
click at [985, 133] on icon at bounding box center [988, 133] width 7 height 8
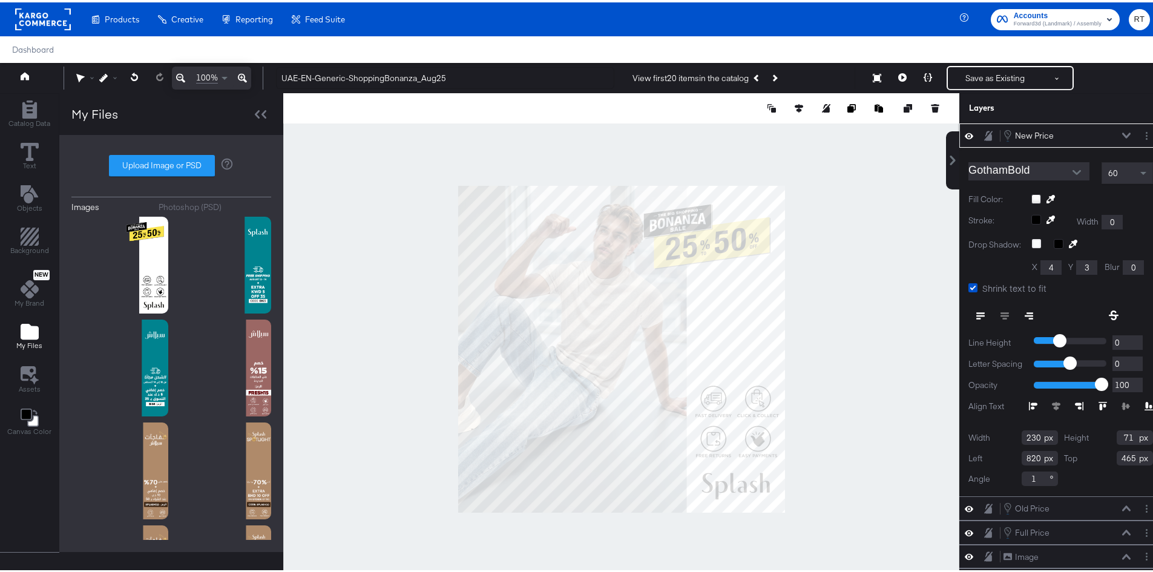
type input "804"
type input "452"
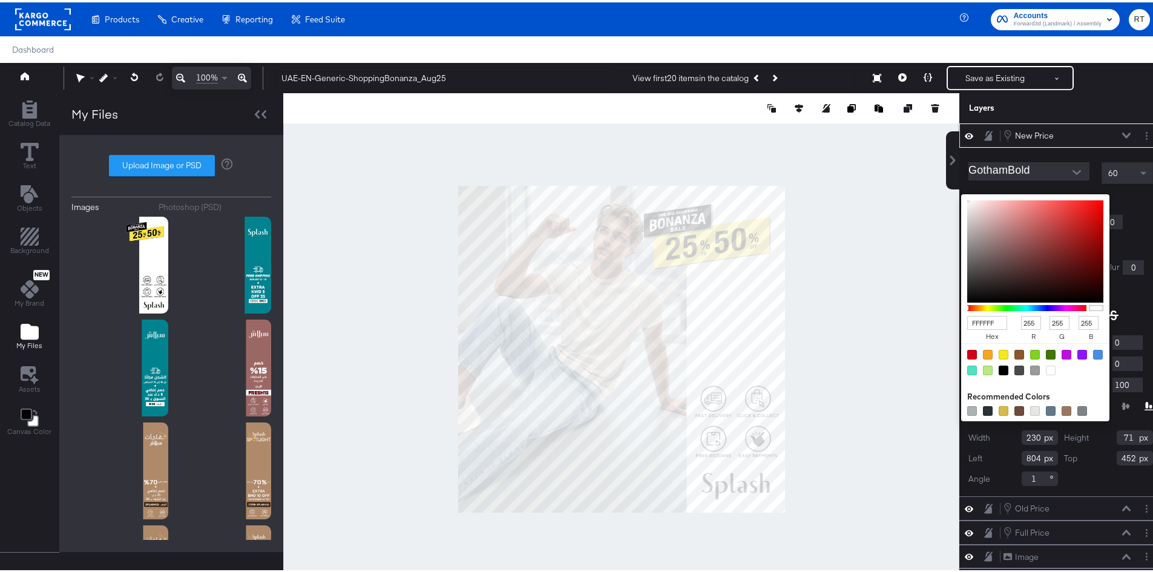
click at [1031, 197] on div "FFFFFF hex 255 r 255 g 255 b 100 a Recommended Colors" at bounding box center [1092, 197] width 122 height 10
click at [998, 364] on div at bounding box center [1003, 368] width 10 height 10
type input "000000"
type input "0"
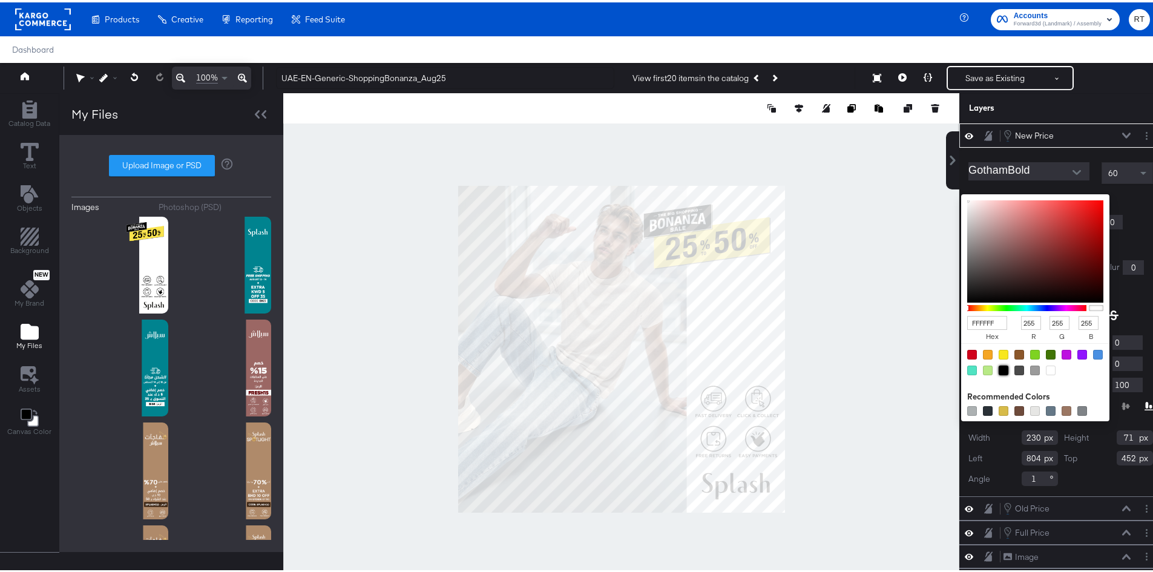
type input "0"
type input "EDF0F2"
type input "237"
type input "240"
type input "242"
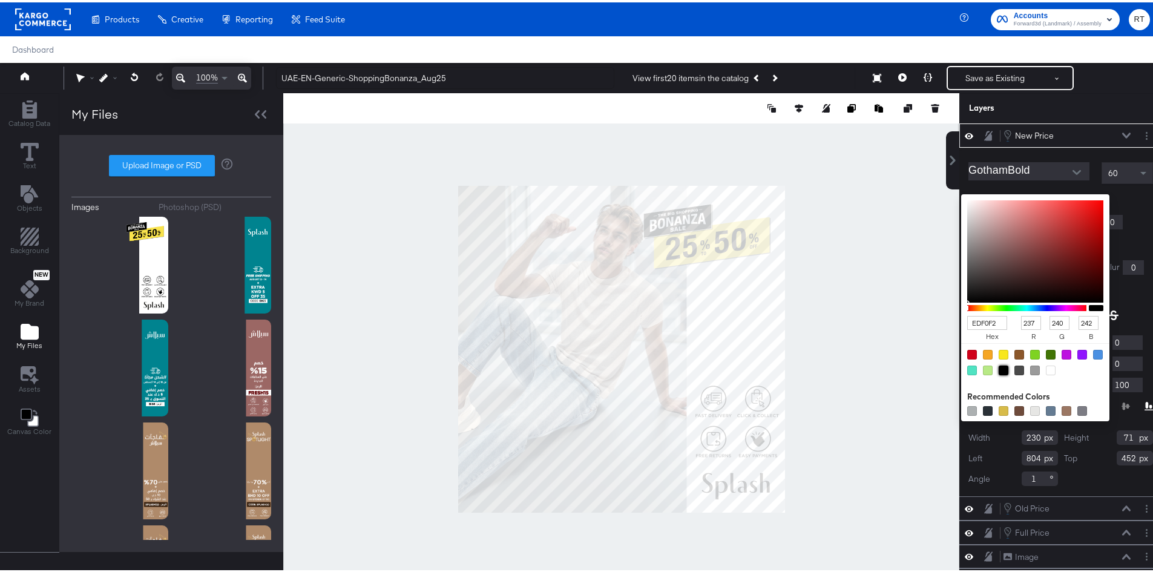
click at [866, 324] on div at bounding box center [621, 347] width 675 height 512
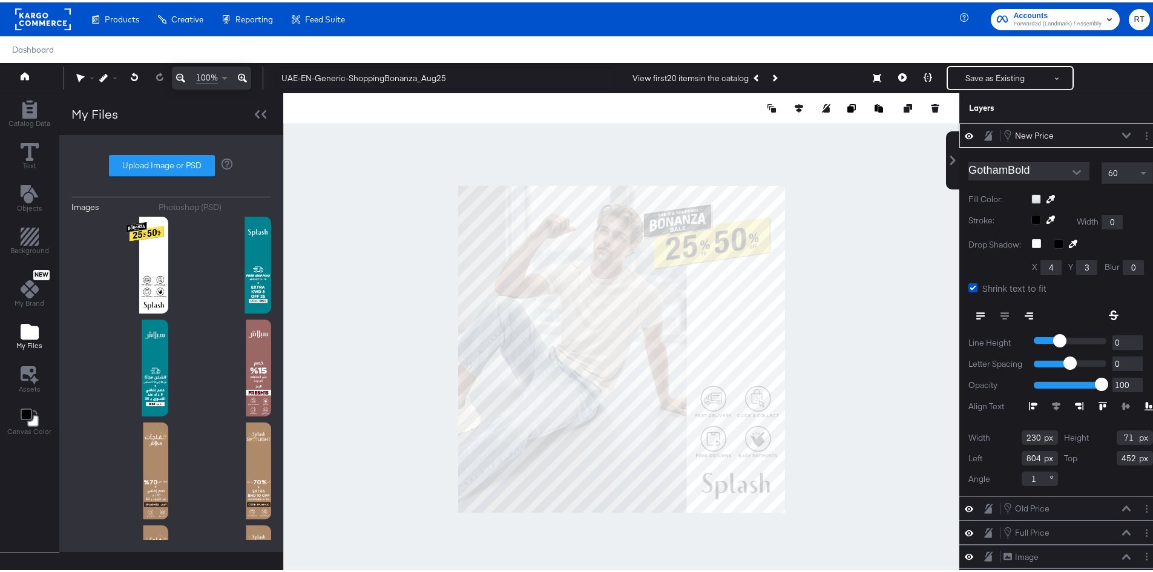
click at [1138, 310] on div "GothamBold 60 Fill Color: Stroke: Width 0 Drop Shadow: X 4 Y 3 Blur 0 Shrink te…" at bounding box center [1060, 319] width 203 height 349
click at [1031, 193] on div at bounding box center [1092, 197] width 122 height 10
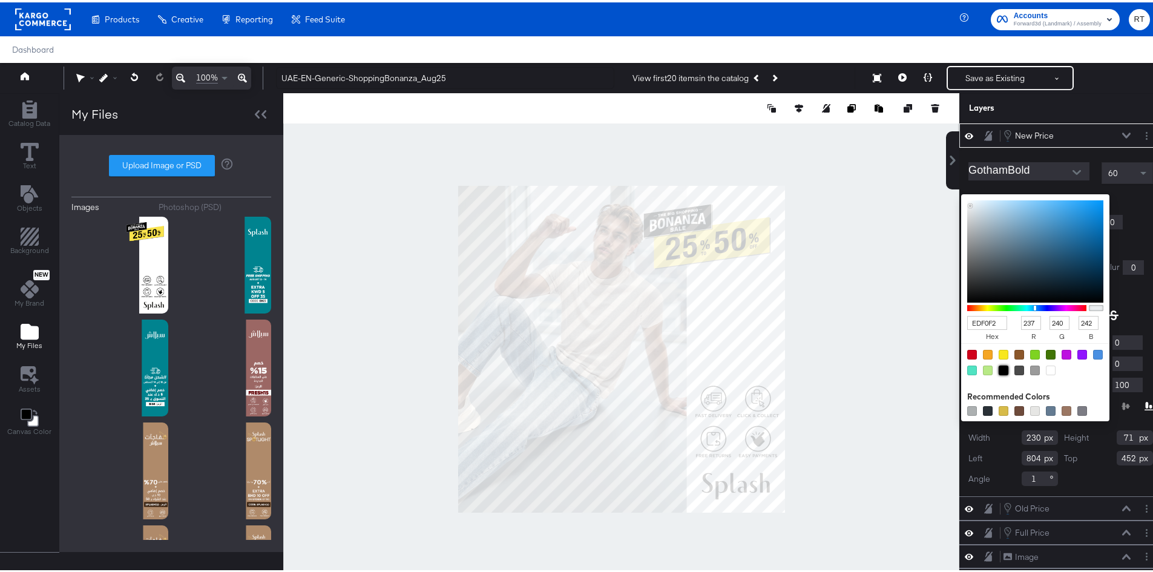
click at [998, 368] on div at bounding box center [1003, 368] width 10 height 10
type input "000000"
type input "0"
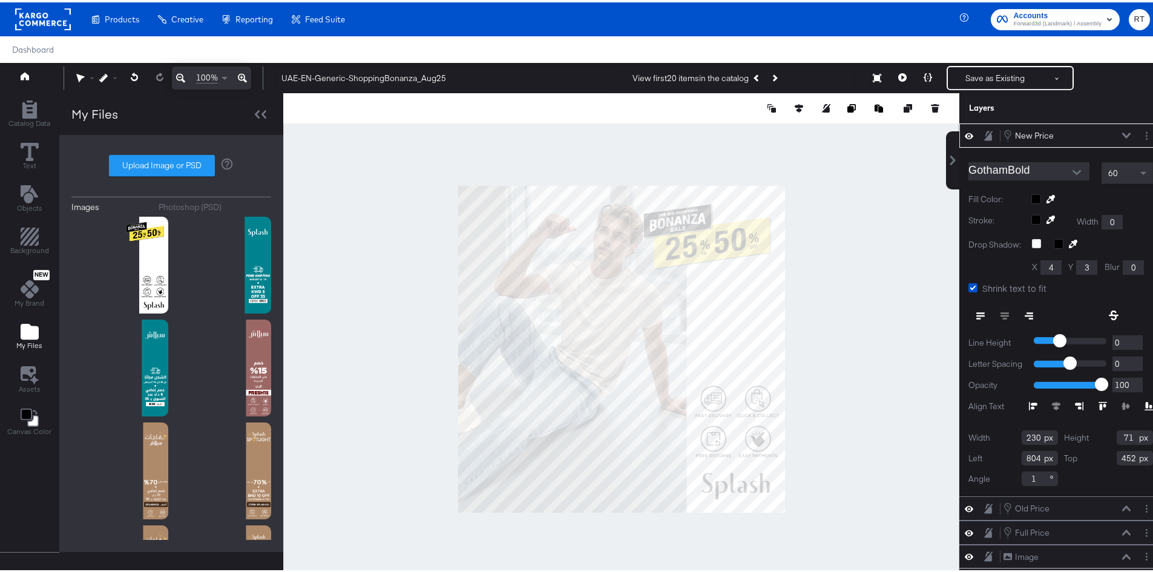
click at [1105, 297] on div "GothamBold 60 Fill Color: Stroke: Width 0 Drop Shadow: X 4 Y 3 Blur 0 Shrink te…" at bounding box center [1060, 319] width 203 height 349
click at [1032, 241] on icon at bounding box center [1036, 241] width 9 height 9
click at [0, 0] on input "checkbox" at bounding box center [0, 0] width 0 height 0
click at [1032, 239] on icon at bounding box center [1036, 241] width 9 height 9
click at [0, 0] on input "checkbox" at bounding box center [0, 0] width 0 height 0
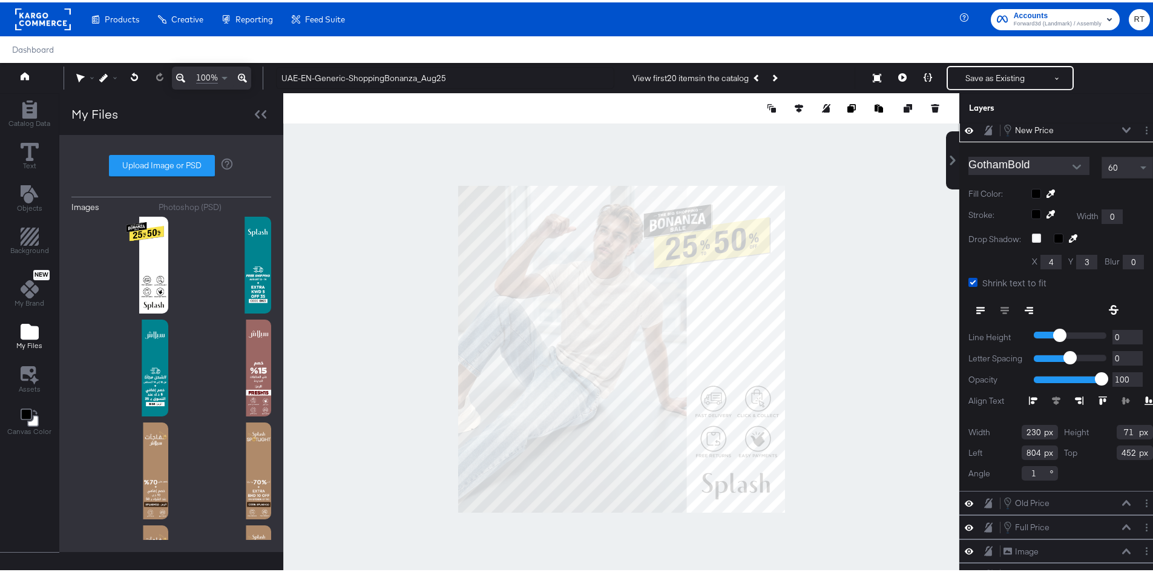
scroll to position [15, 0]
click at [1032, 494] on div "Old Price Old Price" at bounding box center [1067, 500] width 128 height 13
click at [1037, 495] on div "Old Price" at bounding box center [1032, 500] width 34 height 11
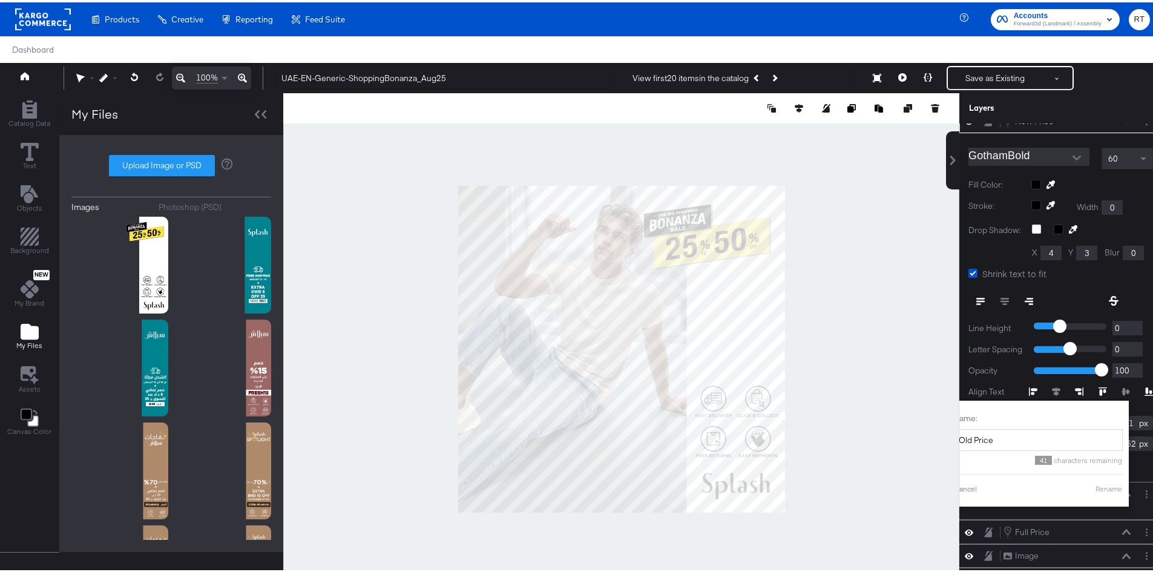
click at [865, 399] on div at bounding box center [621, 347] width 676 height 512
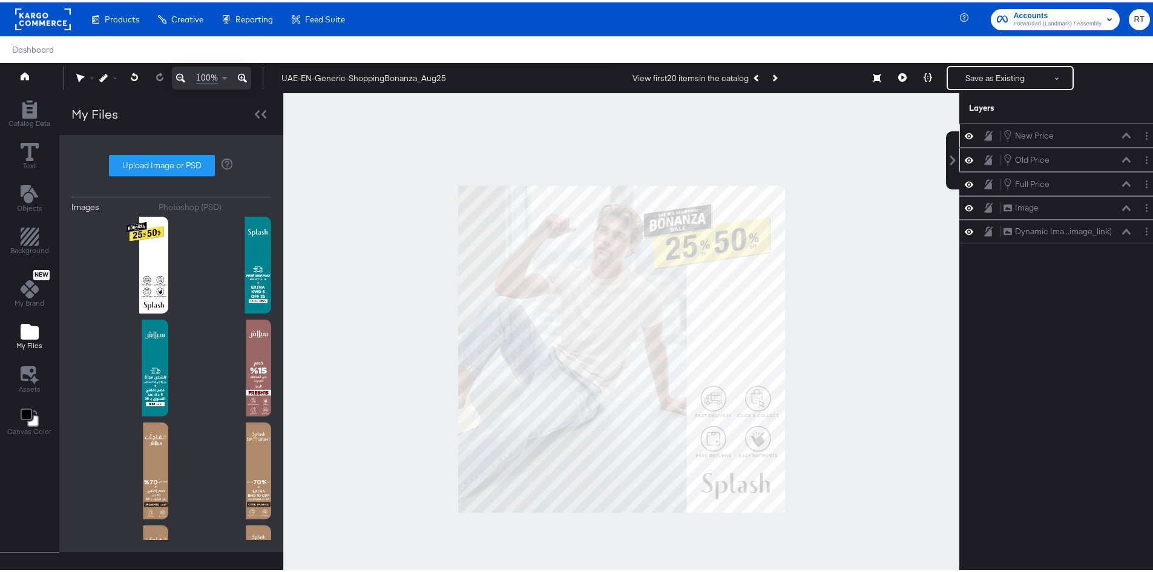
click at [1072, 166] on div "Old Price Old Price" at bounding box center [1060, 157] width 203 height 24
click at [1122, 159] on icon at bounding box center [1126, 157] width 8 height 6
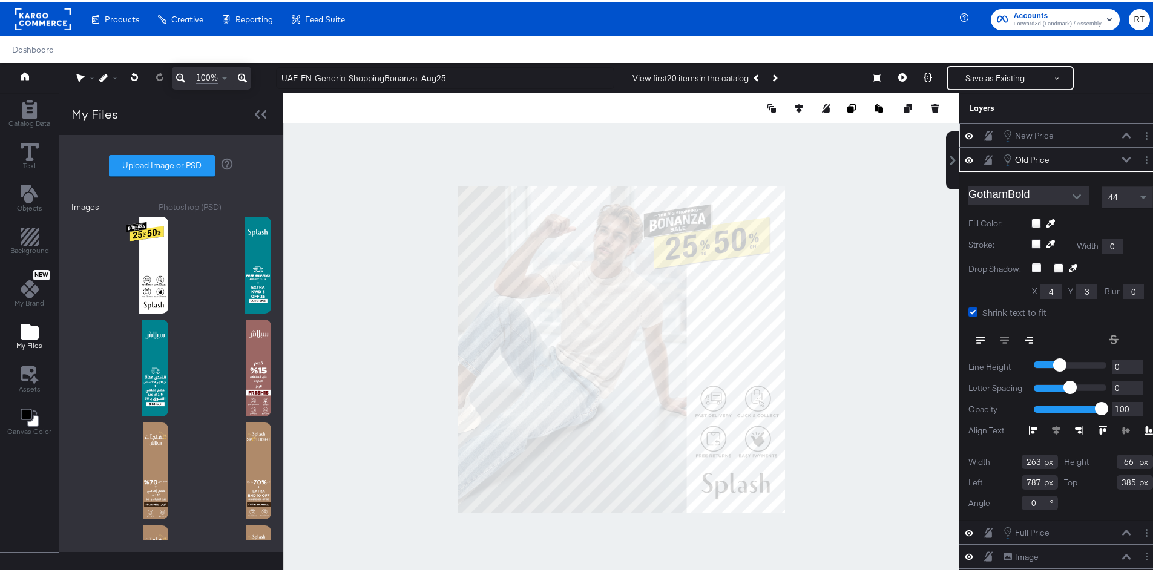
click at [1031, 219] on div at bounding box center [1092, 221] width 122 height 10
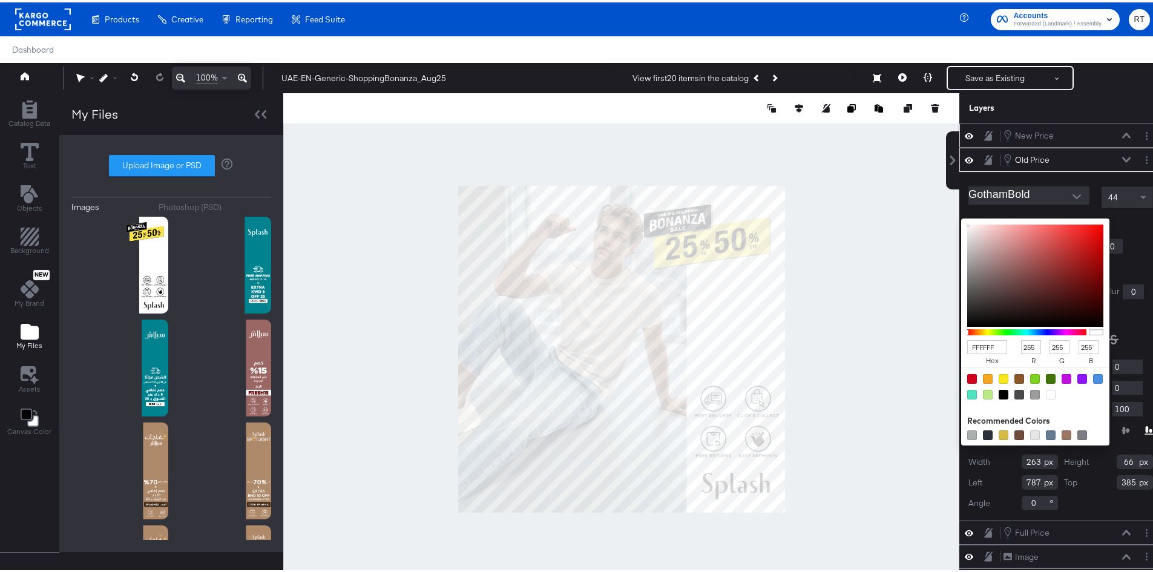
click at [998, 391] on div at bounding box center [1003, 392] width 10 height 10
type input "000000"
type input "0"
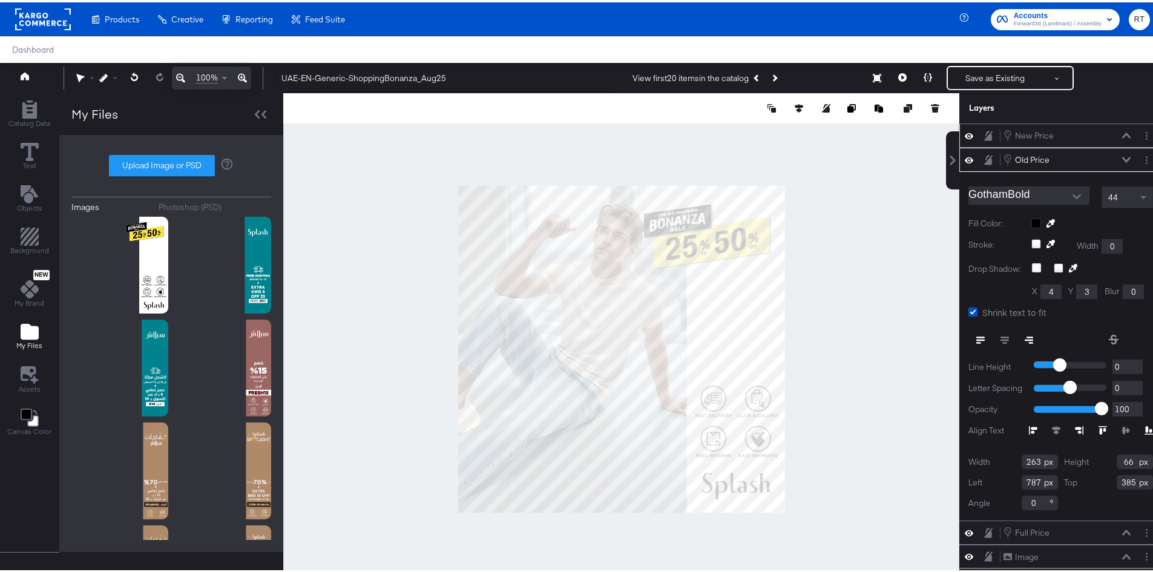
click at [1138, 309] on div "GothamBold 44 Fill Color: Stroke: Width 0 Drop Shadow: X 4 Y 3 Blur 0 Shrink te…" at bounding box center [1060, 343] width 203 height 349
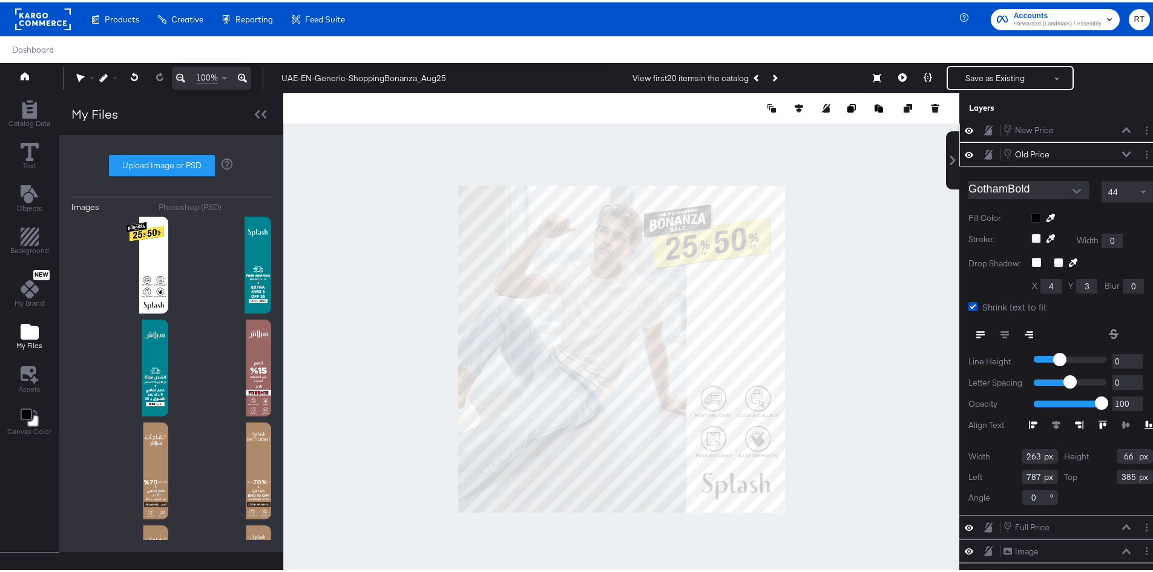
scroll to position [15, 0]
click at [1047, 518] on div "Full Price Full Price" at bounding box center [1067, 524] width 128 height 13
click at [1122, 522] on icon at bounding box center [1126, 525] width 8 height 6
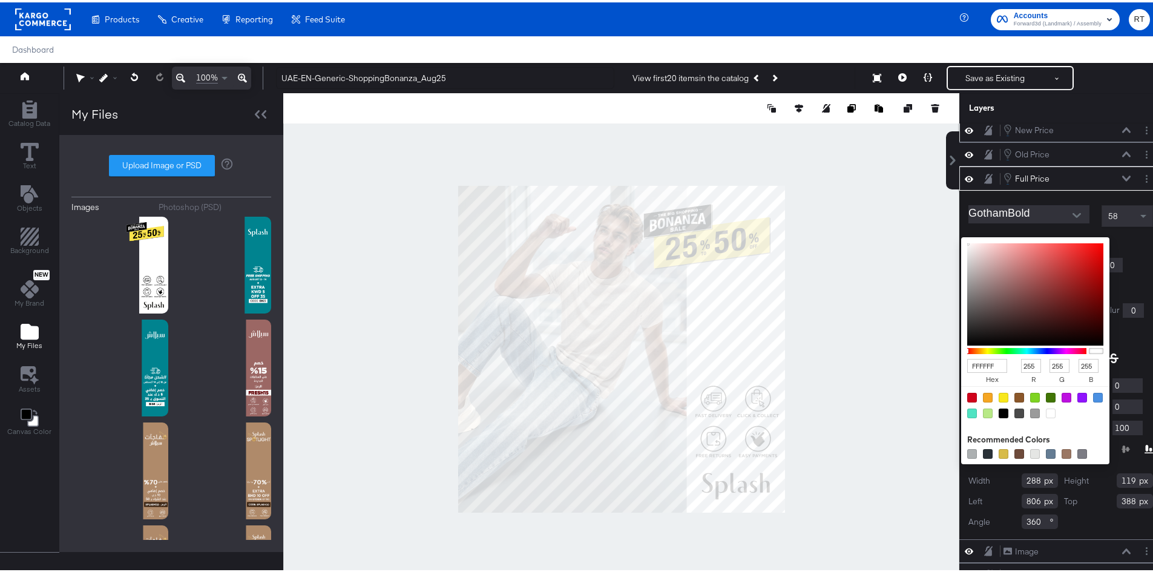
click at [1031, 235] on div "FFFFFF hex 255 r 255 g 255 b 100 a Recommended Colors" at bounding box center [1092, 240] width 122 height 10
click at [998, 406] on div at bounding box center [1003, 411] width 10 height 10
type input "000000"
type input "0"
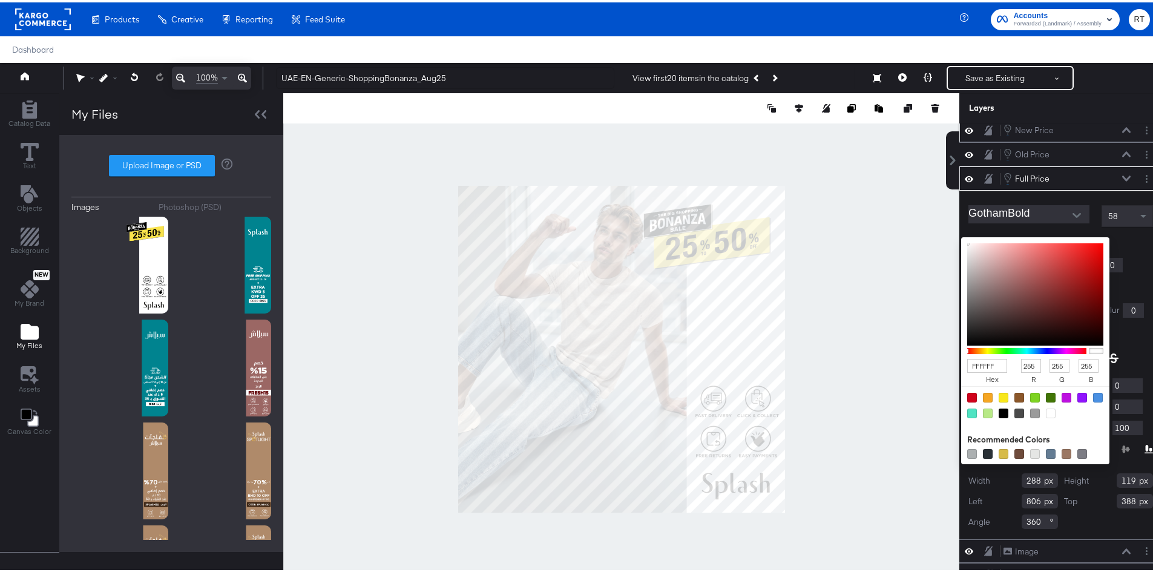
type input "0"
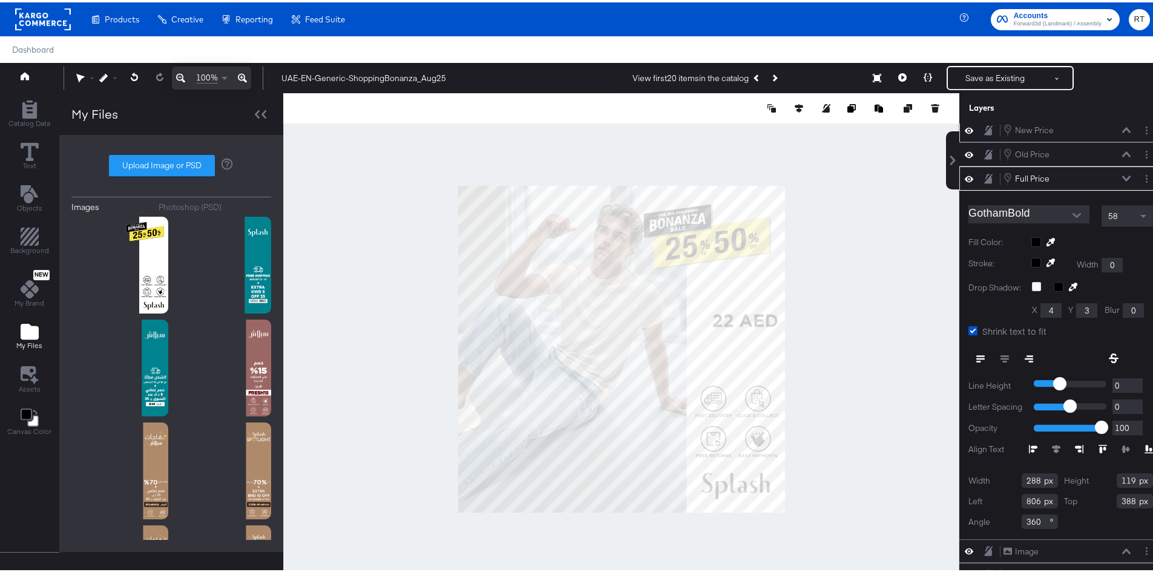
click at [1124, 333] on div "GothamBold 58 Fill Color: Stroke: Width 0 Drop Shadow: X 4 Y 3 Blur 0 Shrink te…" at bounding box center [1060, 362] width 203 height 349
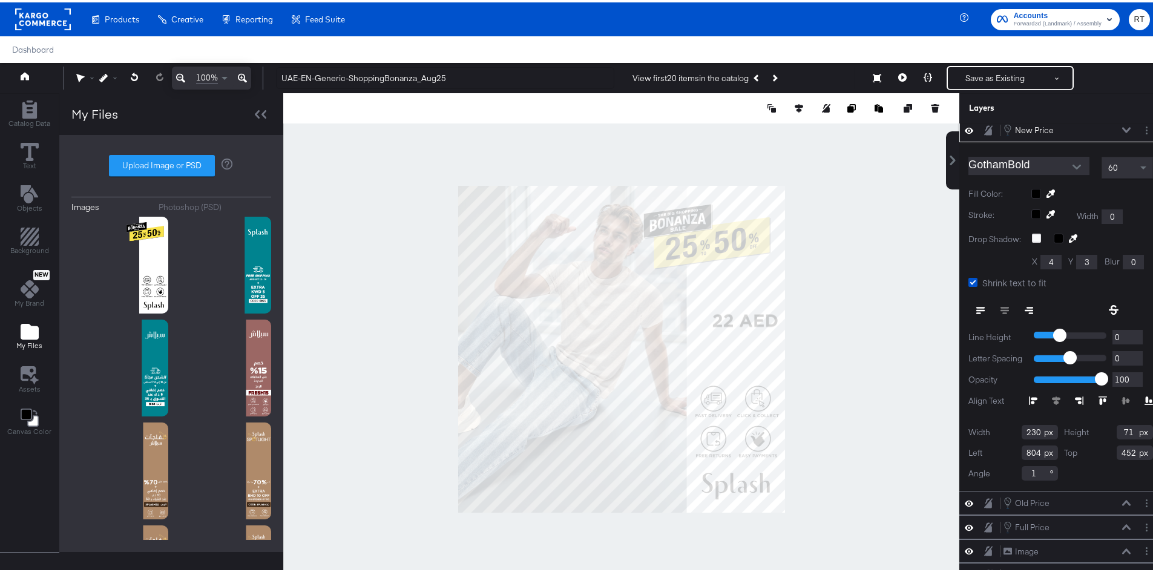
scroll to position [0, 0]
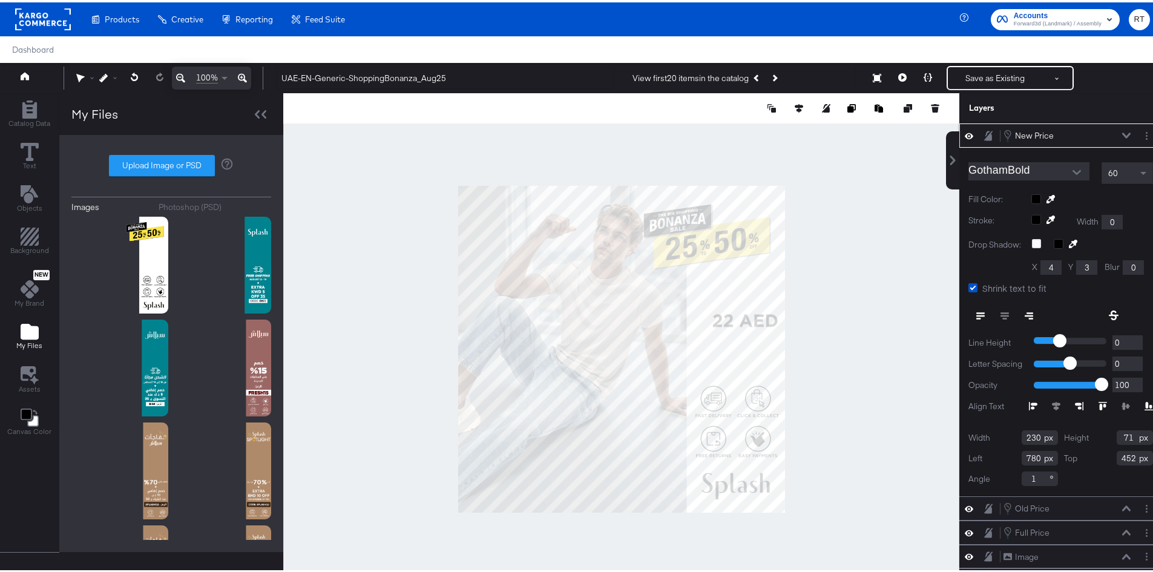
type input "790"
type input "311"
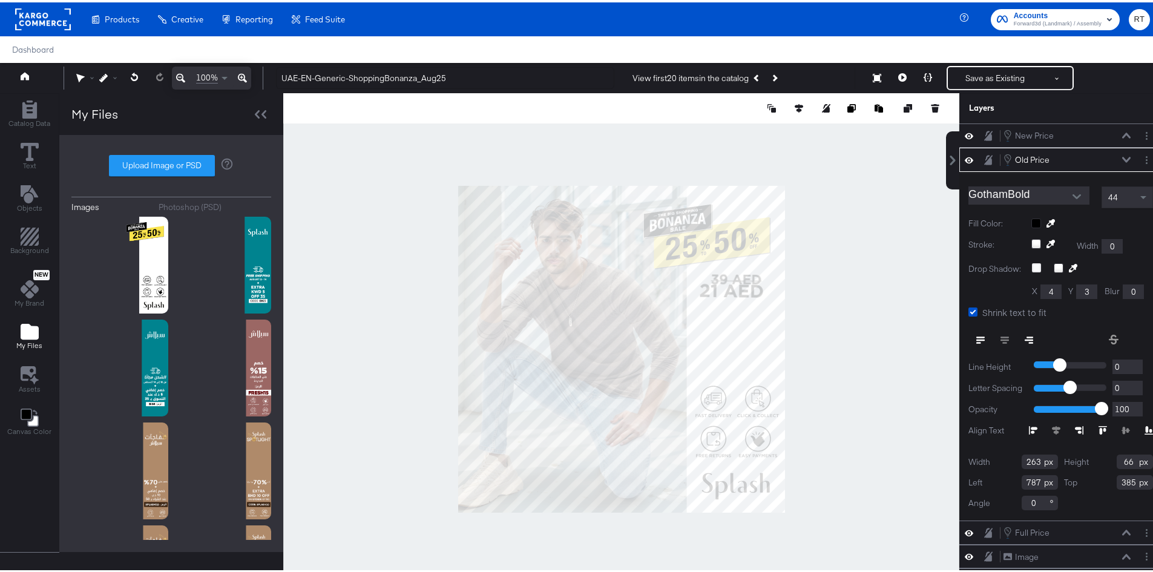
type input "789"
type input "265"
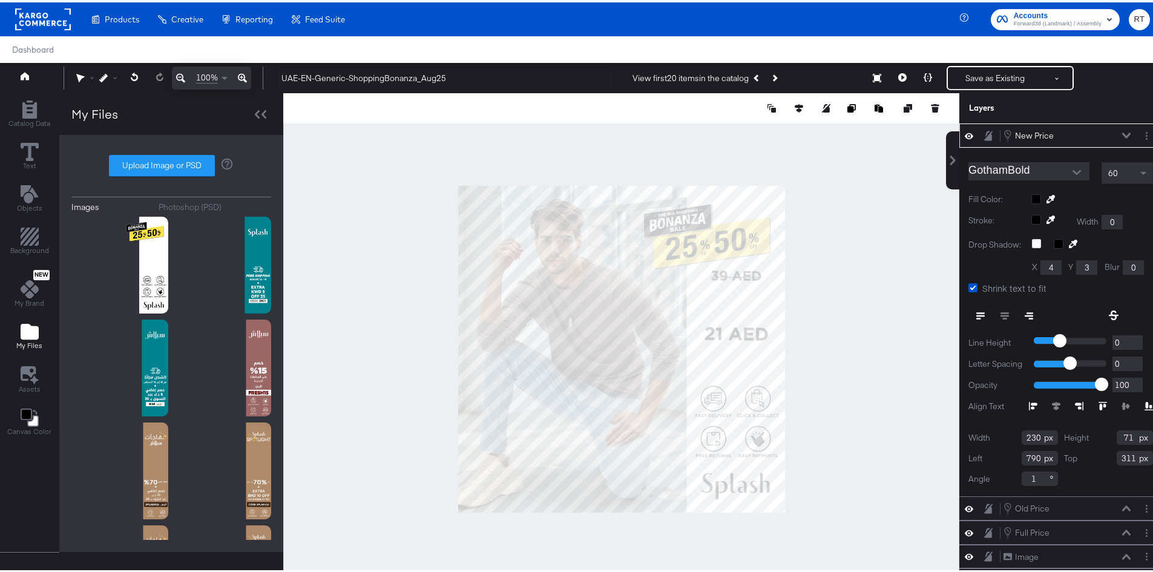
type input "806"
type input "453"
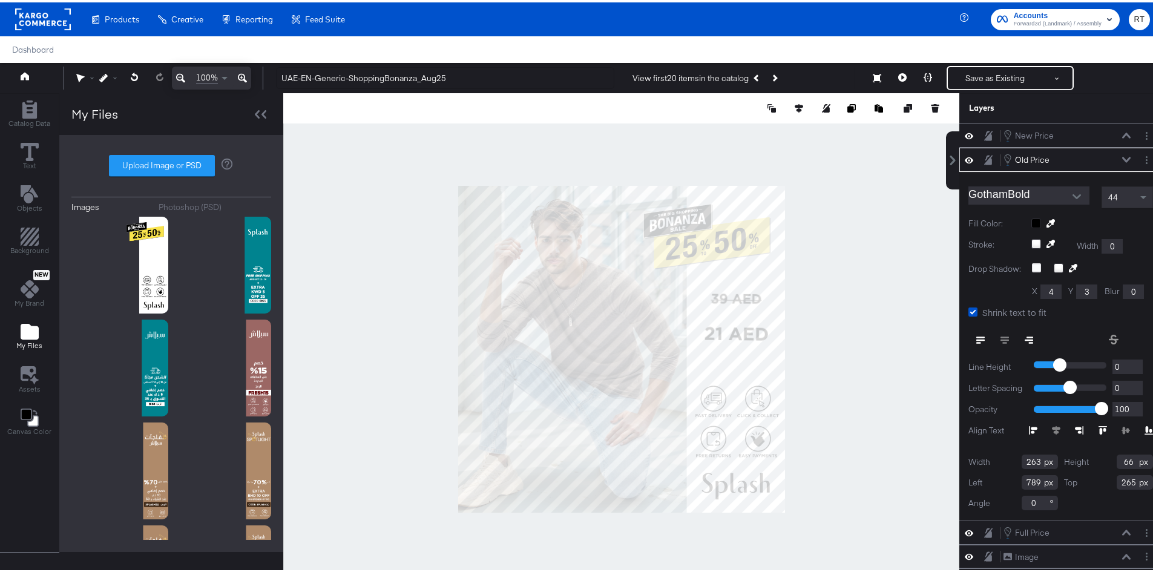
type input "341"
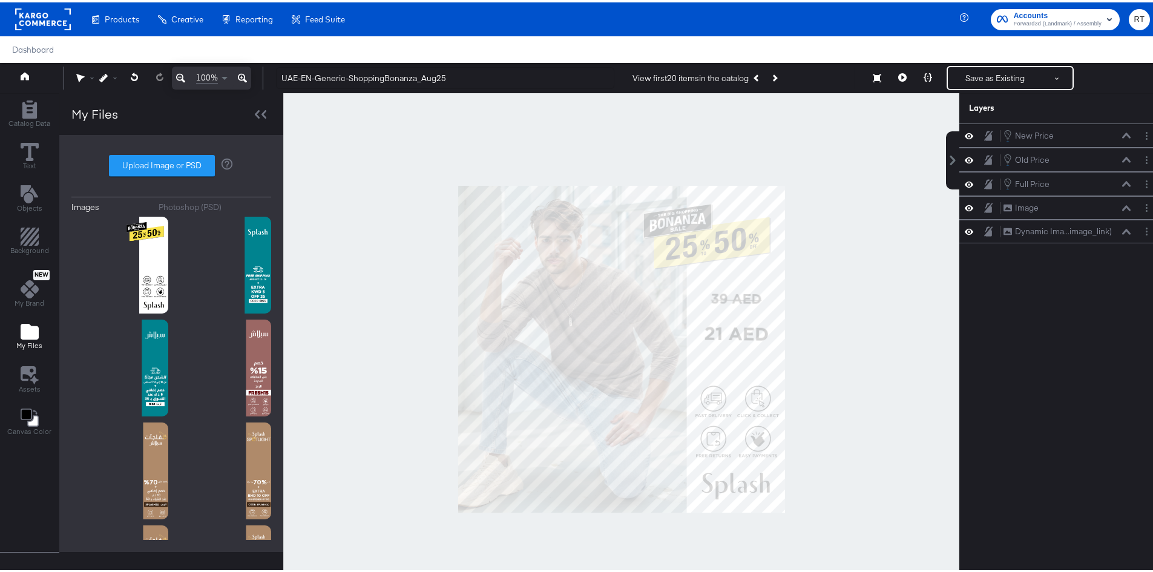
click at [805, 264] on div at bounding box center [621, 347] width 676 height 512
click at [756, 73] on icon "Previous Product" at bounding box center [756, 75] width 7 height 7
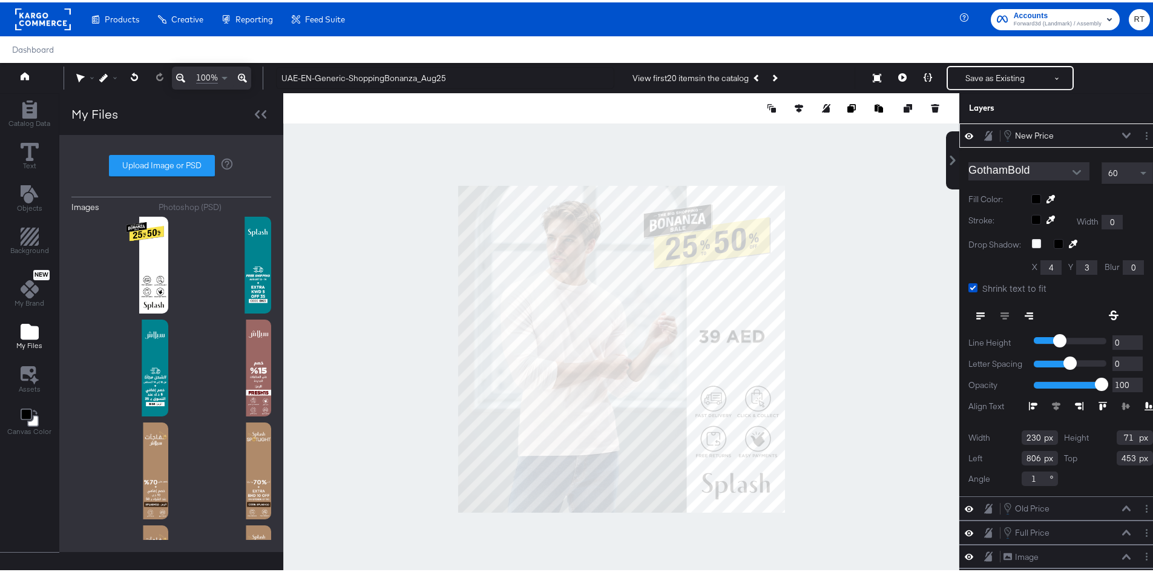
type input "822"
type input "475"
type input "790"
type input "353"
drag, startPoint x: 809, startPoint y: 284, endPoint x: 812, endPoint y: 249, distance: 35.8
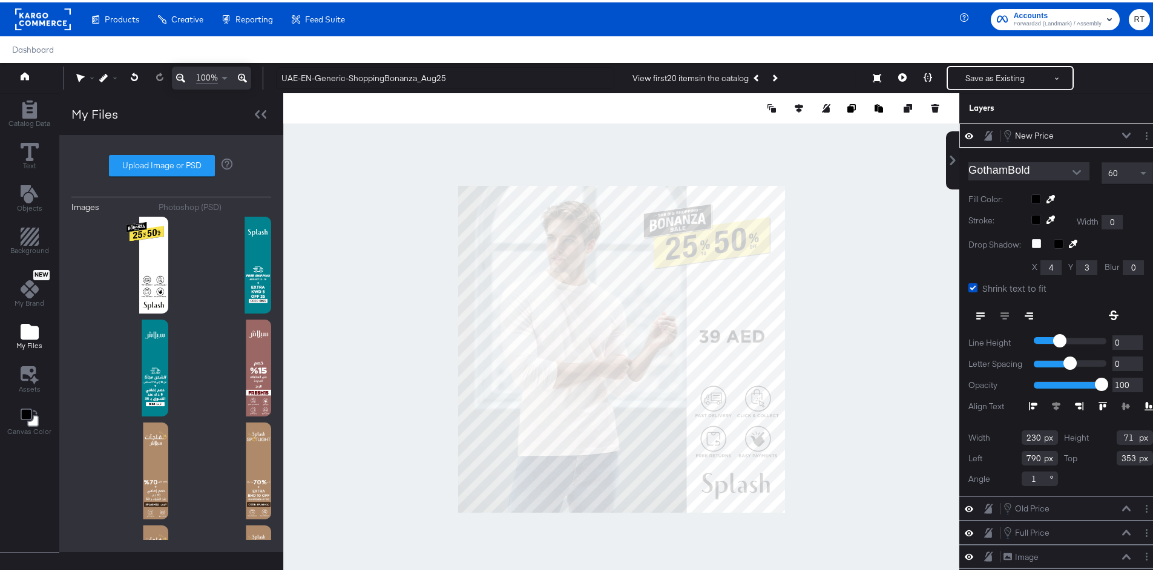
click at [811, 263] on div at bounding box center [621, 347] width 676 height 512
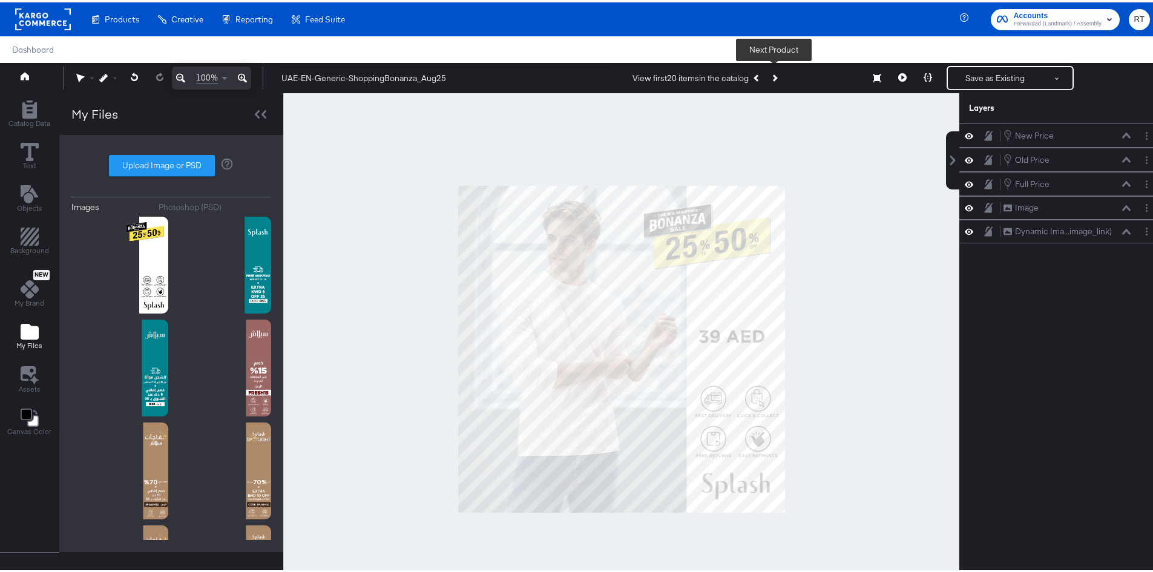
click at [774, 68] on button "Next Product" at bounding box center [773, 76] width 17 height 22
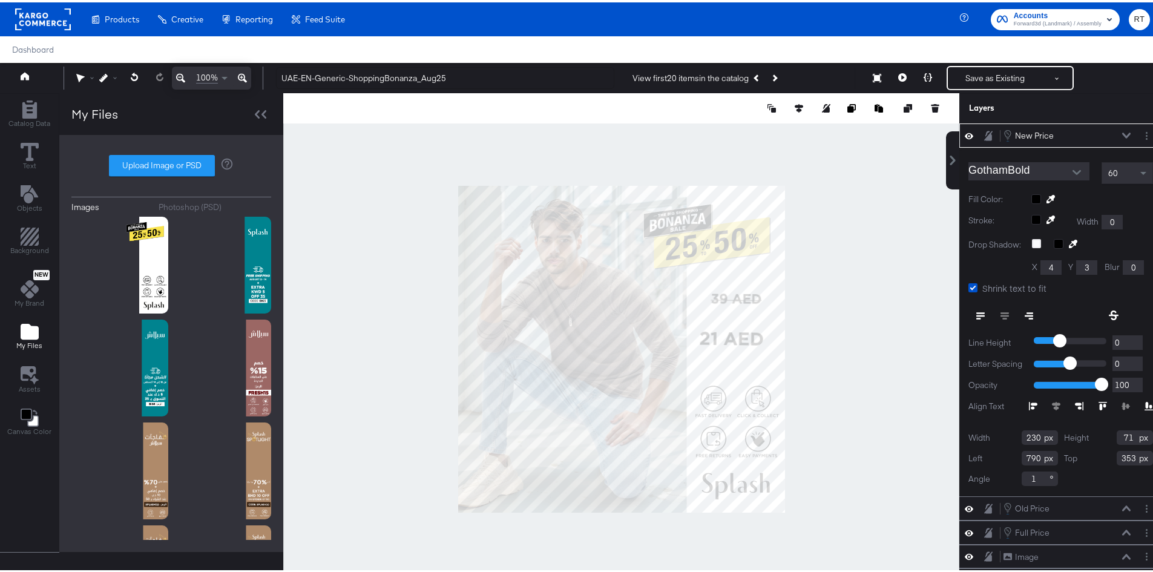
type input "469"
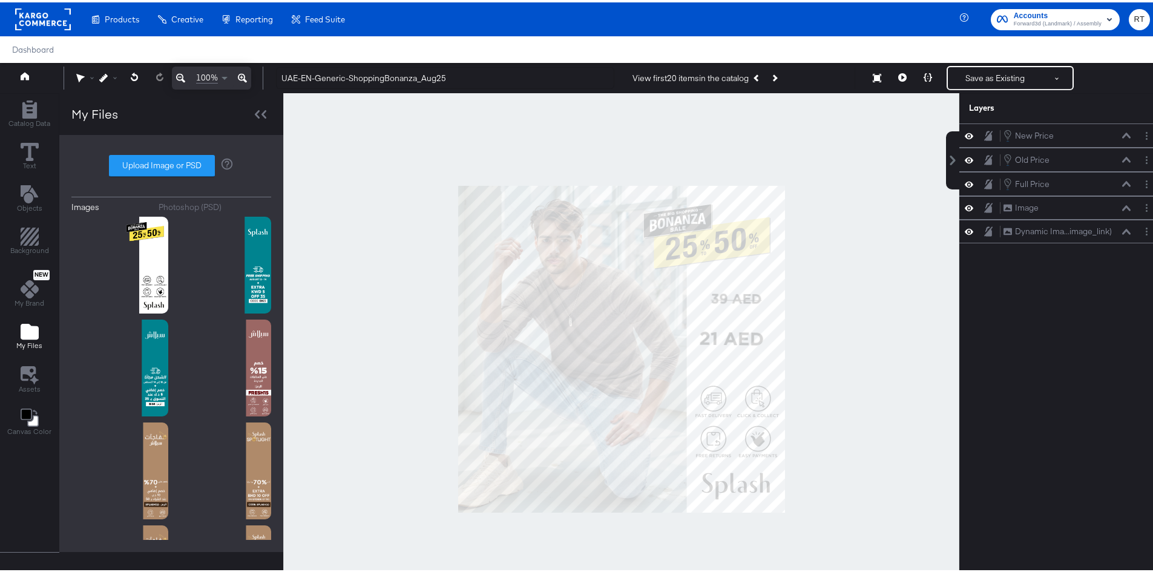
click at [843, 273] on div at bounding box center [621, 347] width 676 height 512
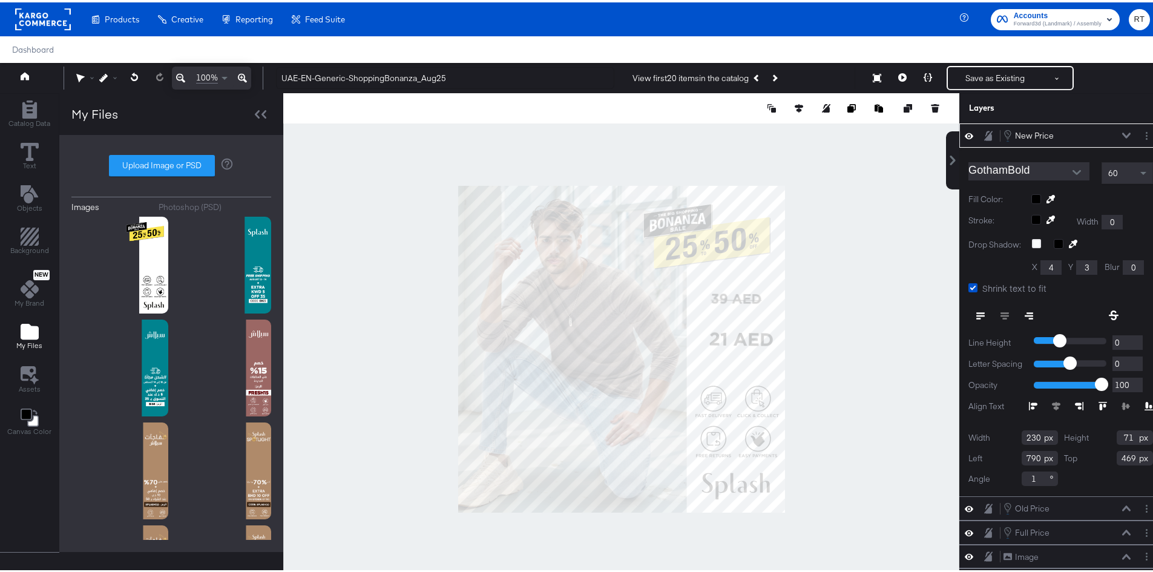
type input "822"
type input "471"
type input "806"
type input "473"
click at [799, 273] on div at bounding box center [621, 347] width 676 height 512
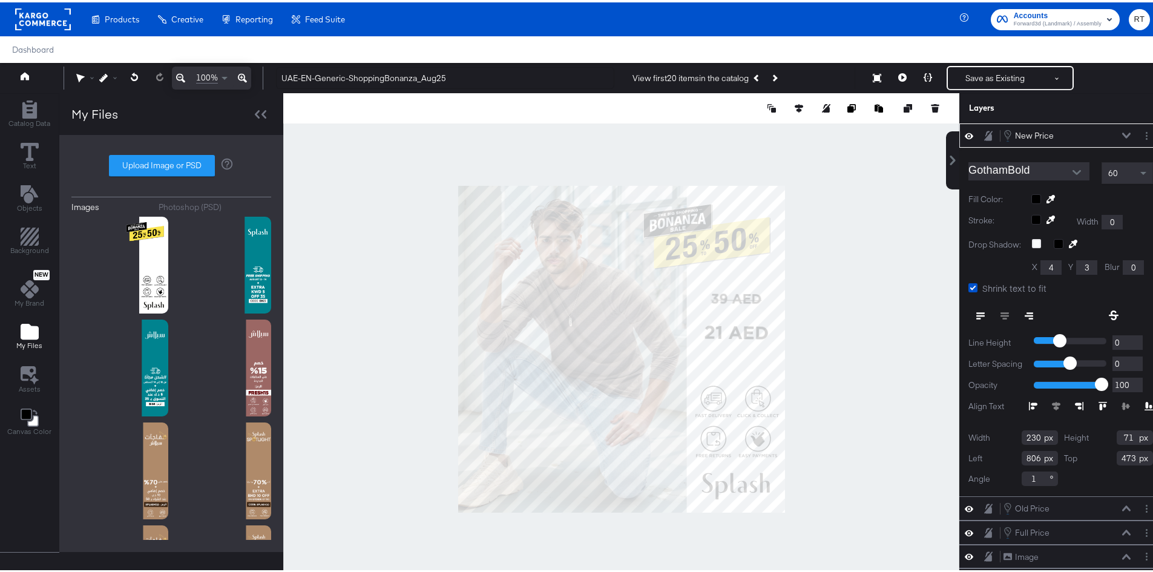
type input "449"
click at [799, 247] on div at bounding box center [621, 347] width 676 height 512
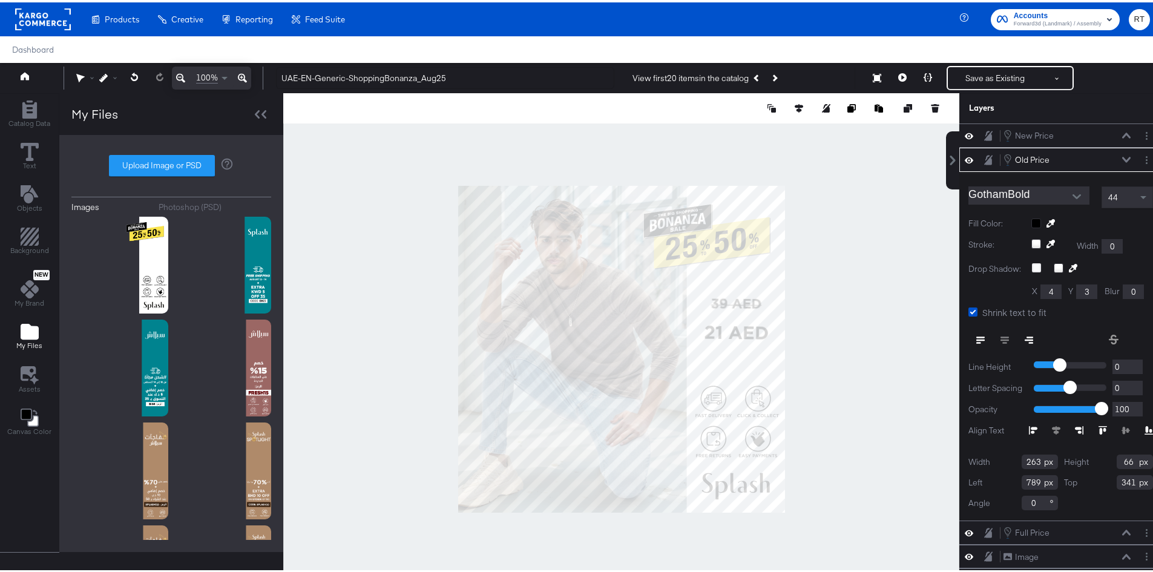
type input "357"
click at [925, 244] on div at bounding box center [621, 347] width 676 height 512
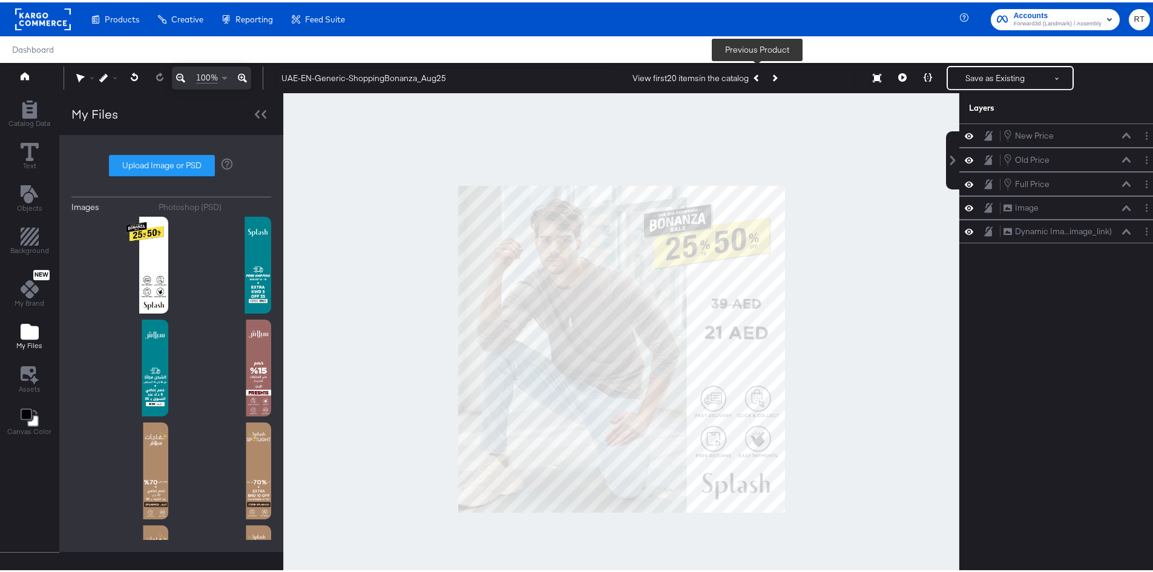
click at [751, 73] on button "Previous Product" at bounding box center [756, 76] width 17 height 22
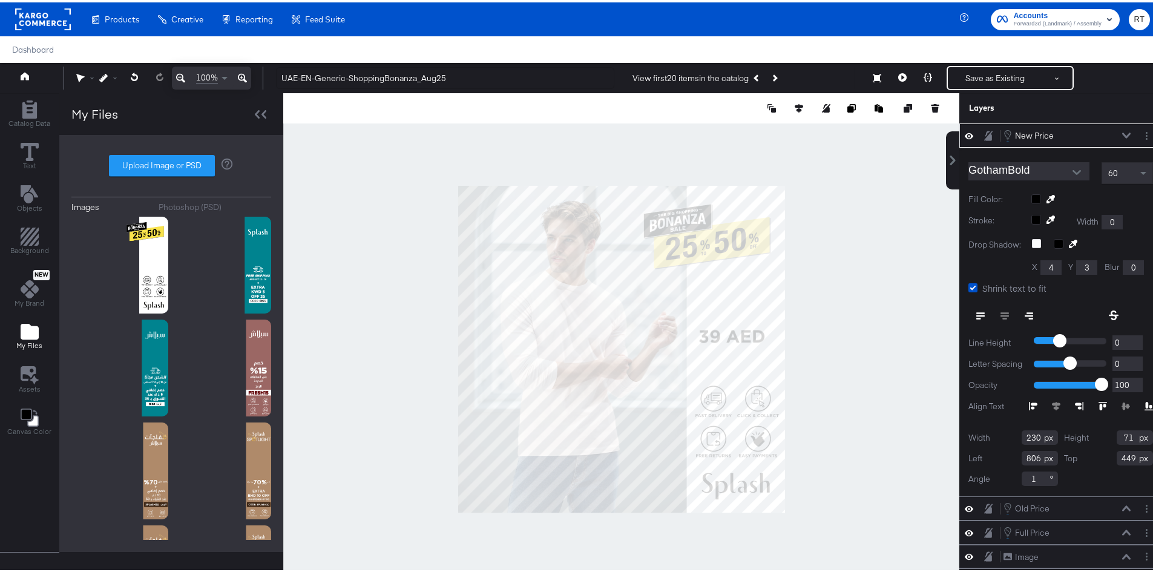
type input "822"
click at [811, 293] on div at bounding box center [621, 347] width 676 height 512
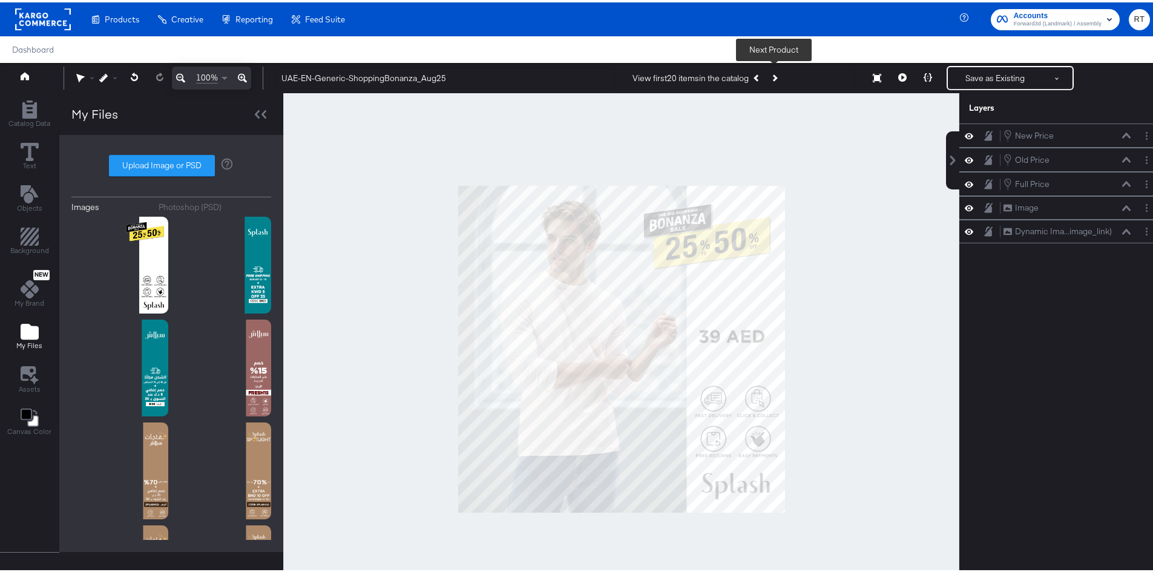
click at [777, 68] on button "Next Product" at bounding box center [773, 76] width 17 height 22
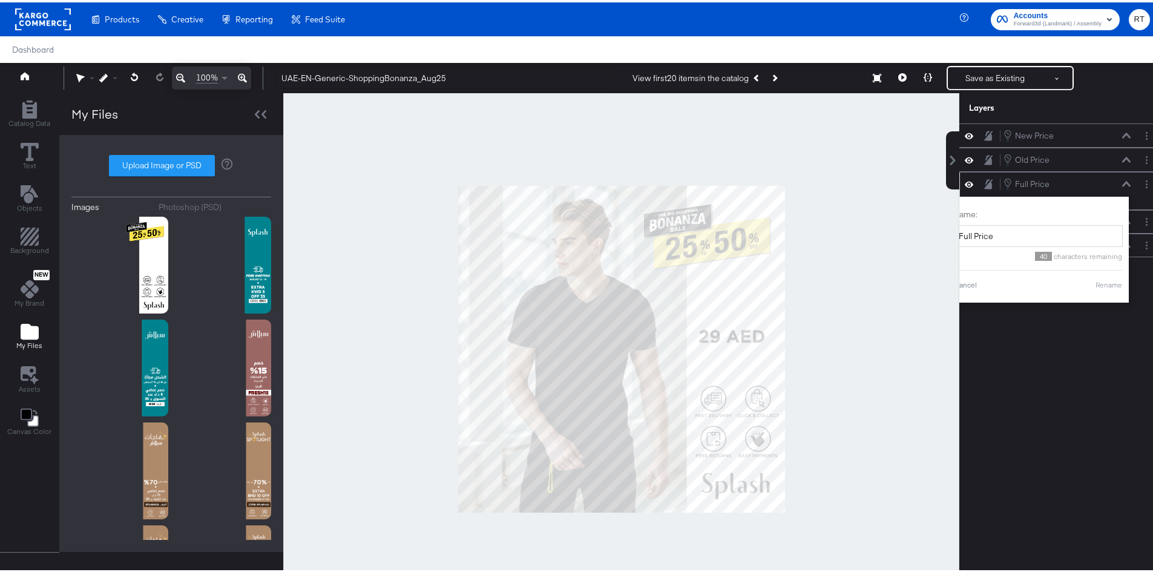
click at [1125, 189] on div "Full Price Full Price Name: Full Price 40 characters remaining Cancel Rename" at bounding box center [1060, 188] width 193 height 27
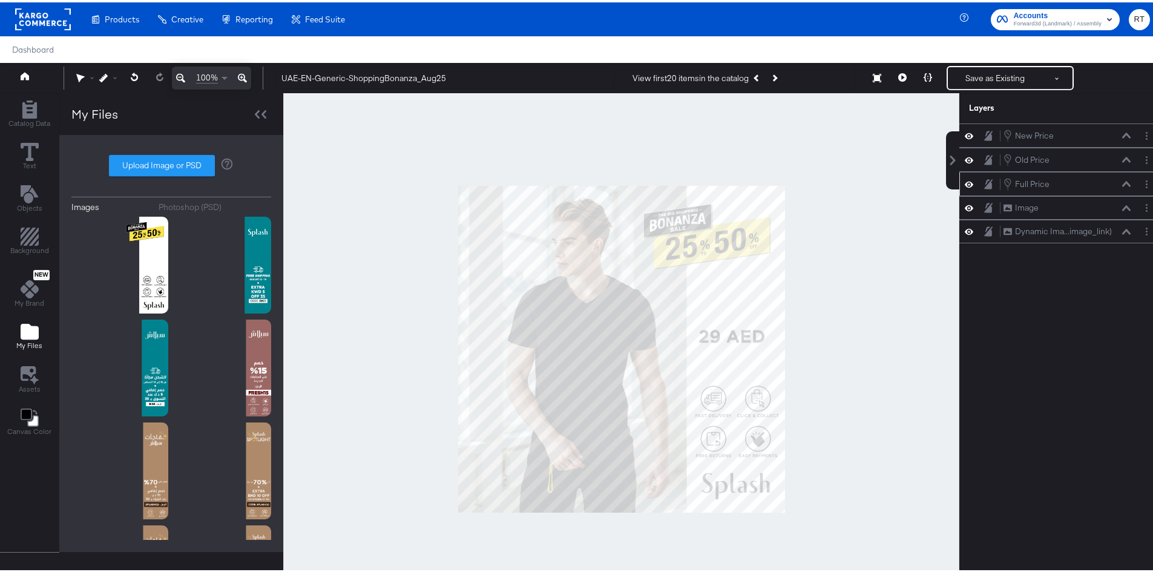
click at [1116, 186] on div "Full Price Full Price" at bounding box center [1067, 181] width 128 height 13
click at [1122, 182] on icon at bounding box center [1126, 181] width 8 height 6
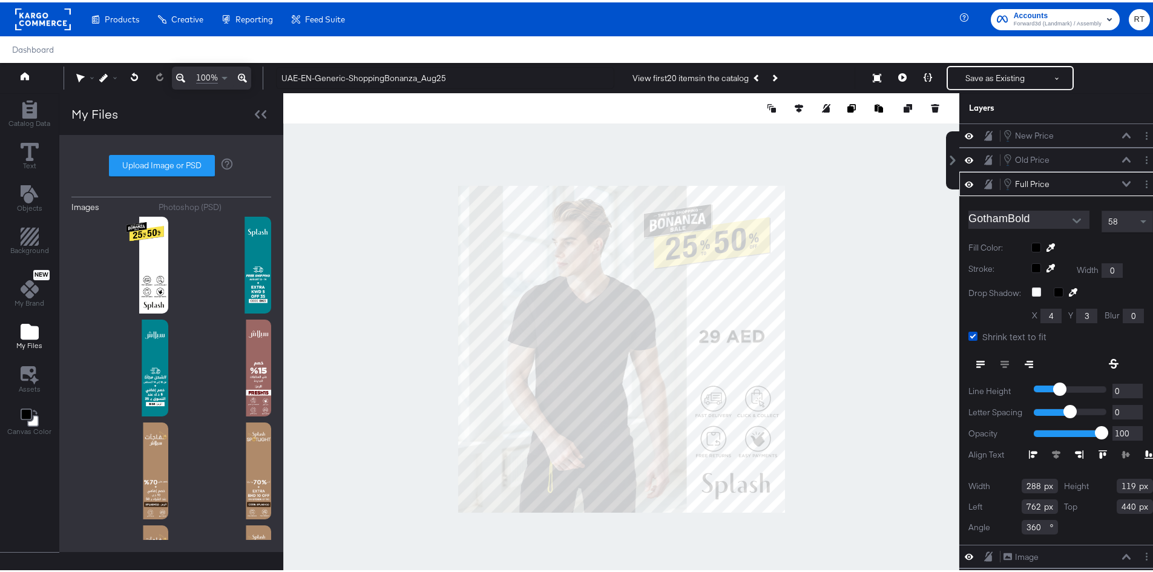
type input "761"
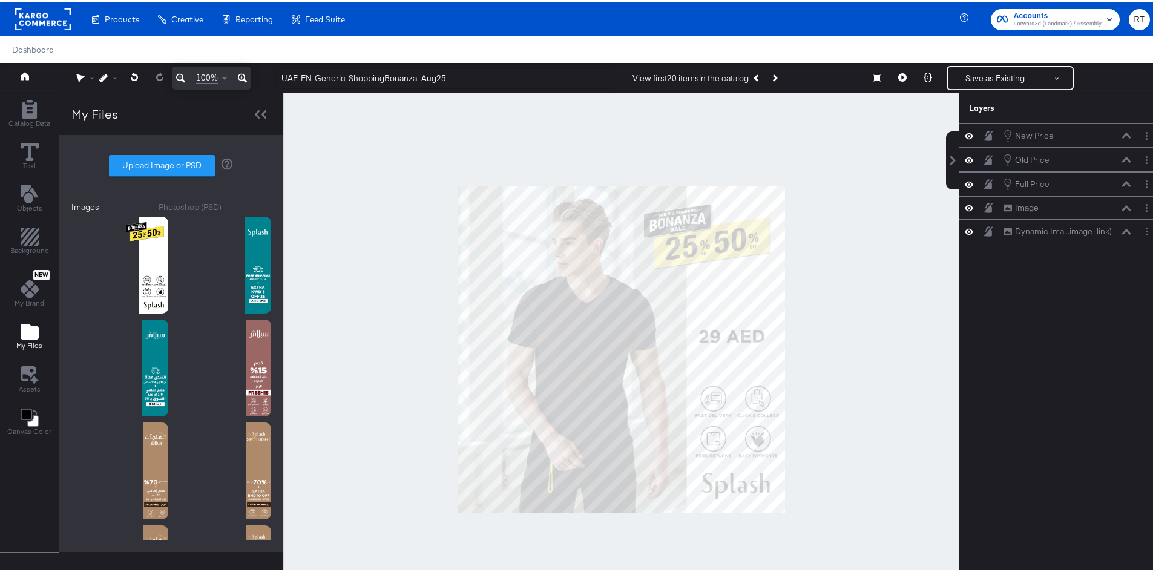
click at [808, 277] on div at bounding box center [621, 347] width 676 height 512
click at [1118, 185] on div "Full Price Full Price" at bounding box center [1067, 181] width 128 height 13
click at [1122, 181] on icon at bounding box center [1126, 181] width 8 height 6
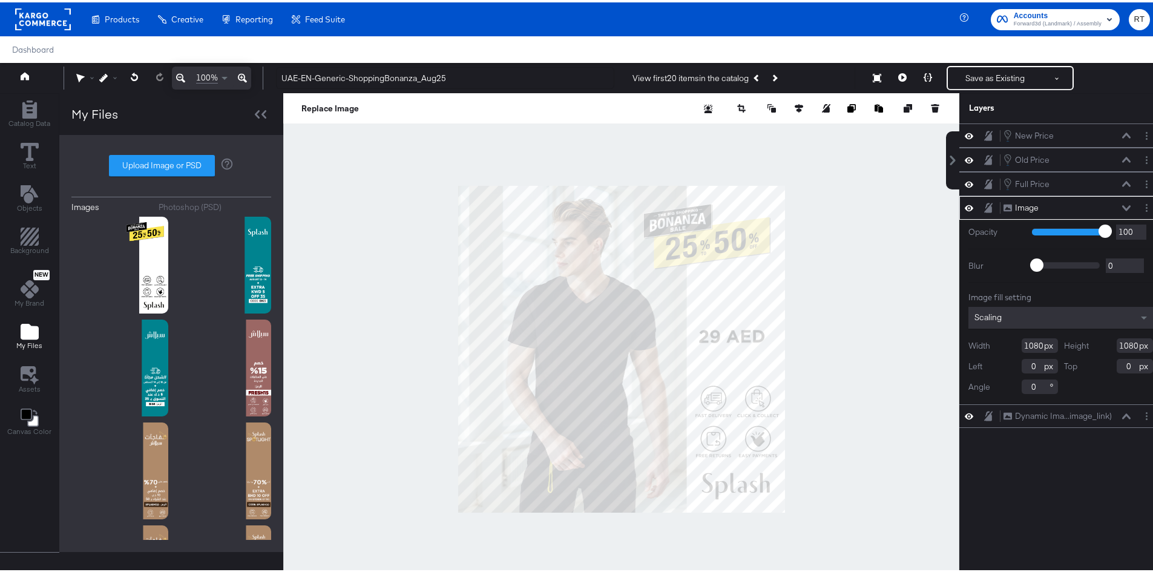
click at [806, 326] on div at bounding box center [621, 347] width 676 height 512
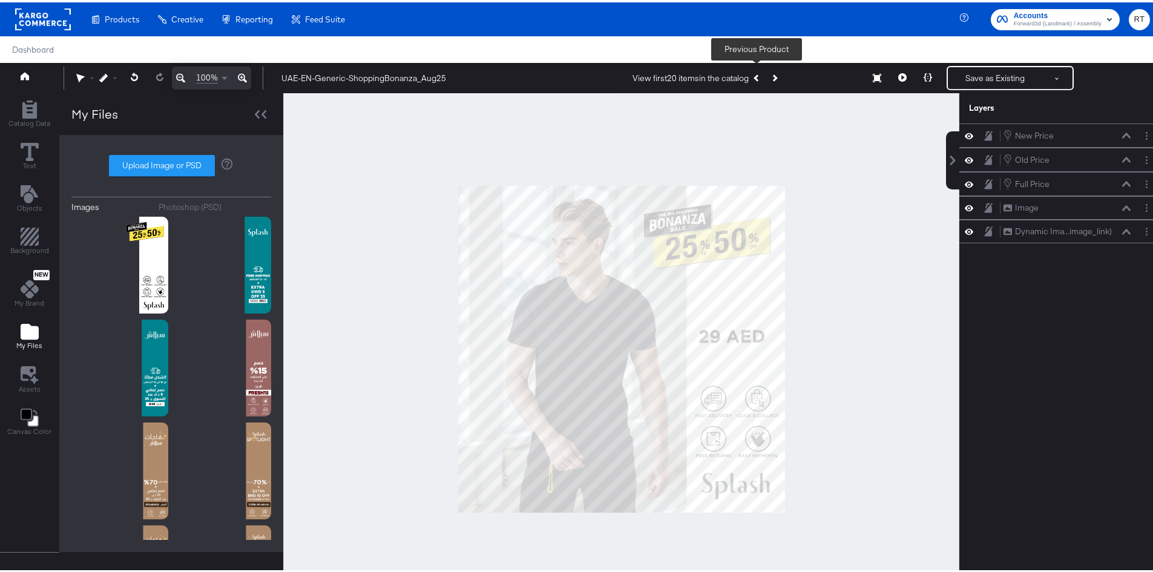
click at [753, 74] on button "Previous Product" at bounding box center [756, 76] width 17 height 22
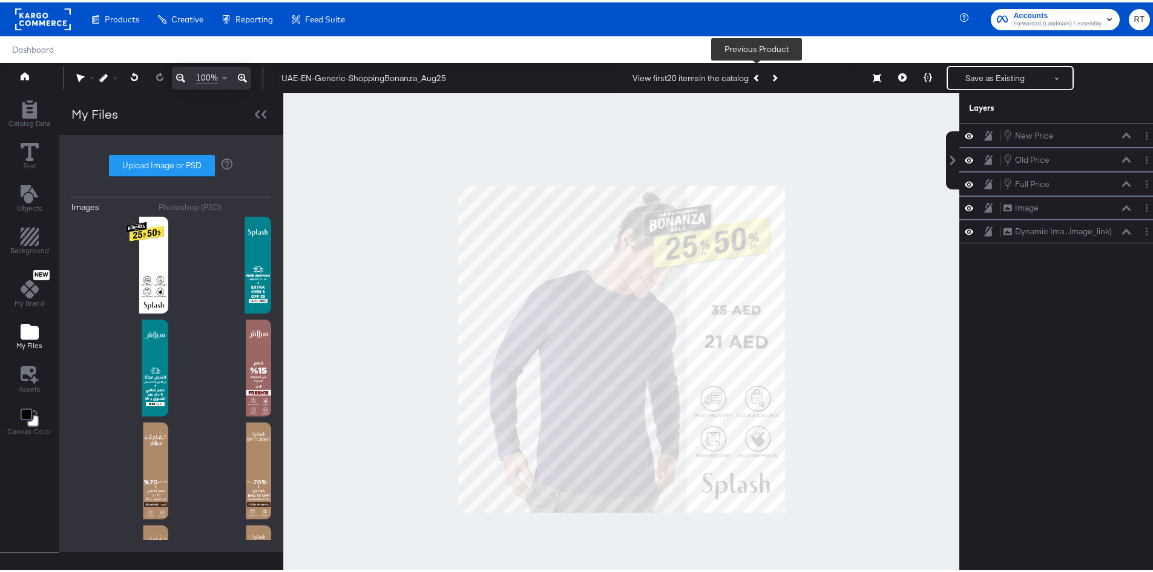
click at [756, 76] on icon "Previous Product" at bounding box center [756, 75] width 7 height 7
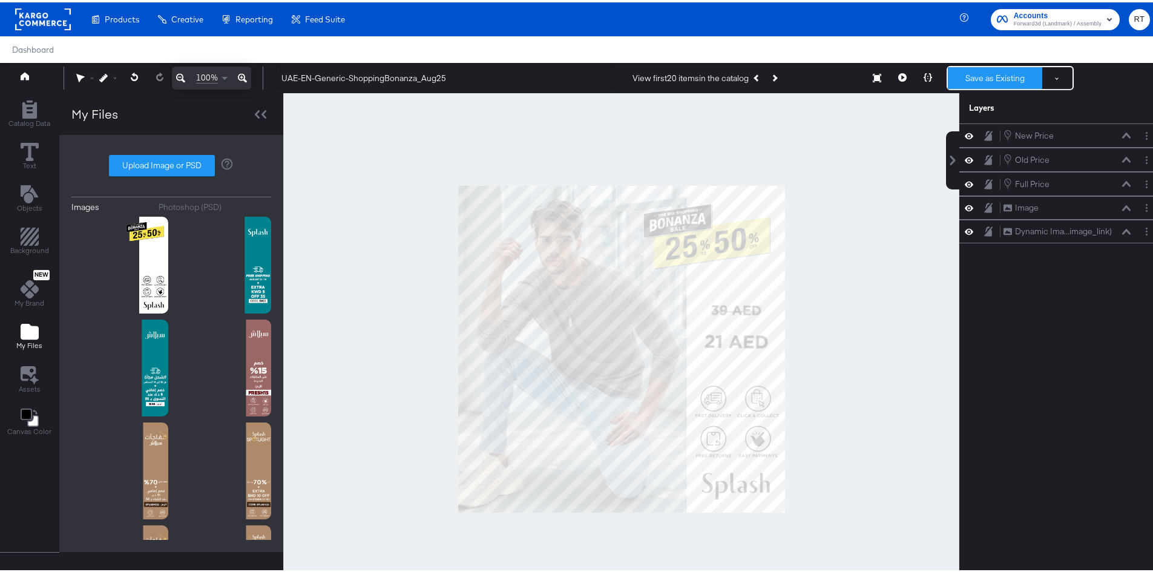
click at [978, 70] on button "Save as Existing" at bounding box center [995, 76] width 94 height 22
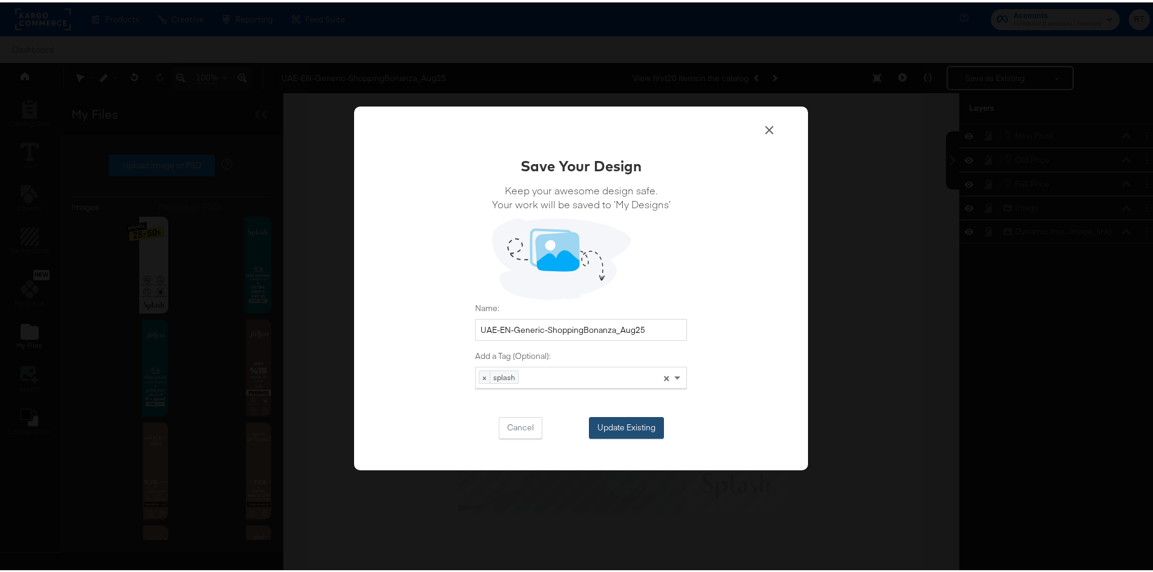
click at [603, 422] on button "Update Existing" at bounding box center [626, 425] width 75 height 22
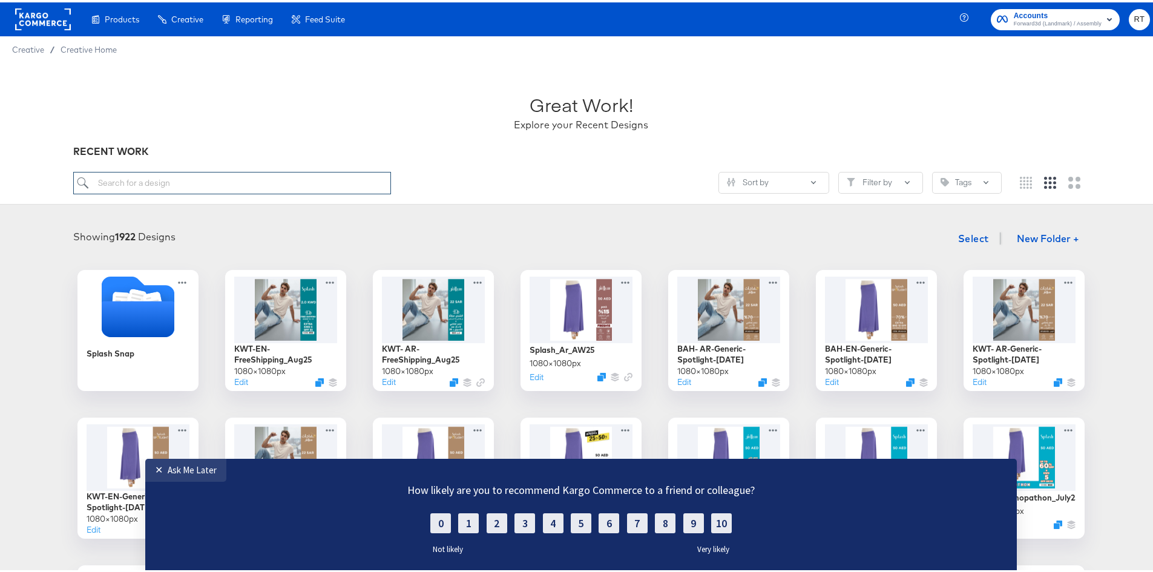
click at [167, 185] on input "search" at bounding box center [232, 180] width 318 height 22
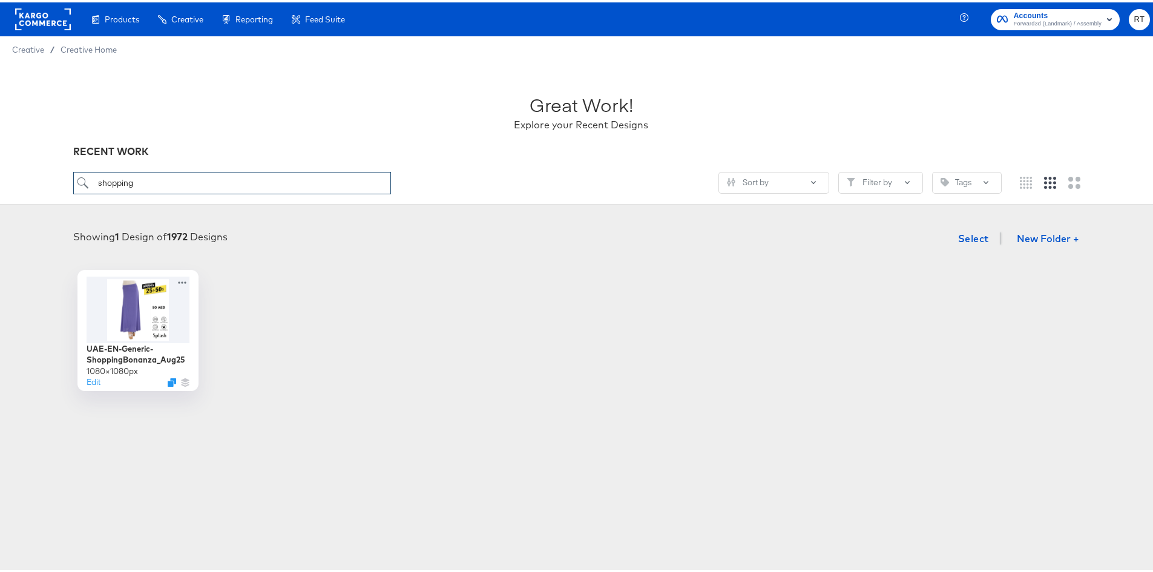
type input "shopping"
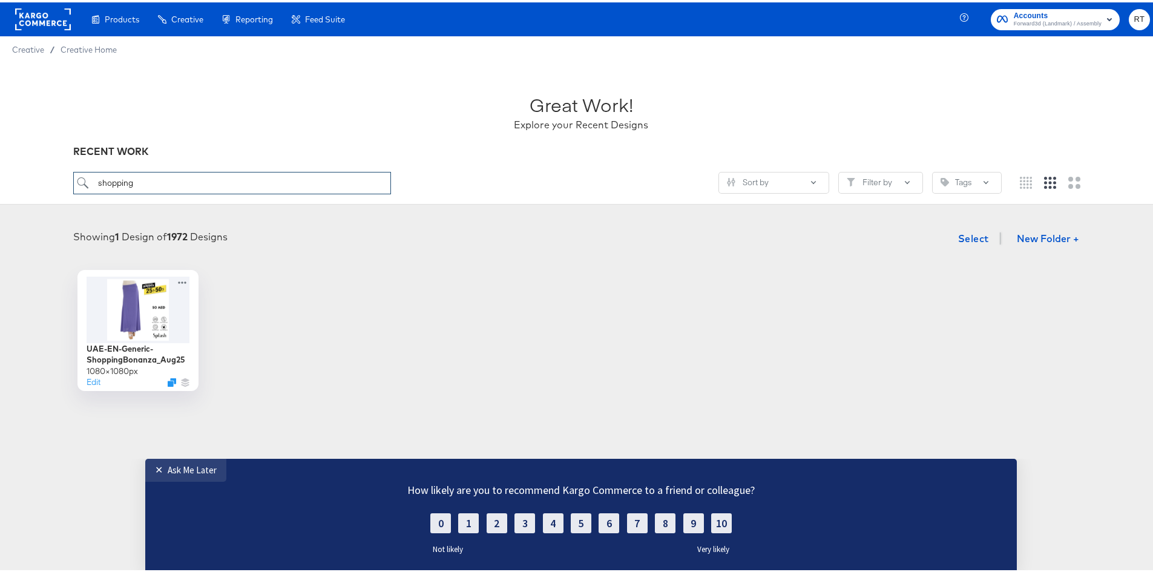
click at [189, 180] on input "shopping" at bounding box center [232, 180] width 318 height 22
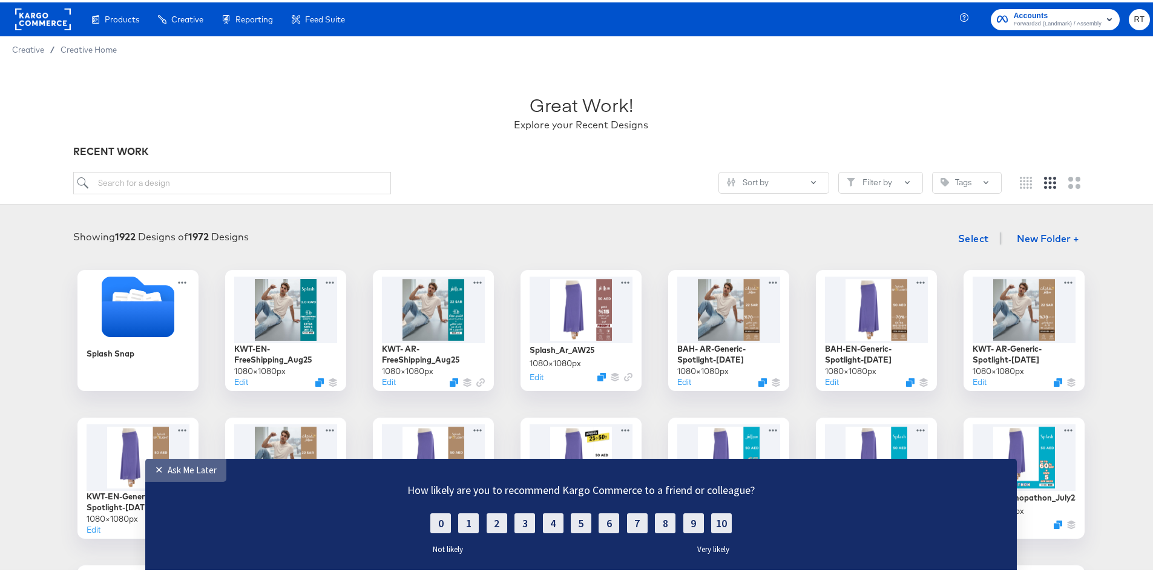
drag, startPoint x: 166, startPoint y: 468, endPoint x: 157, endPoint y: 925, distance: 456.9
click at [166, 468] on div "✕" at bounding box center [161, 469] width 13 height 12
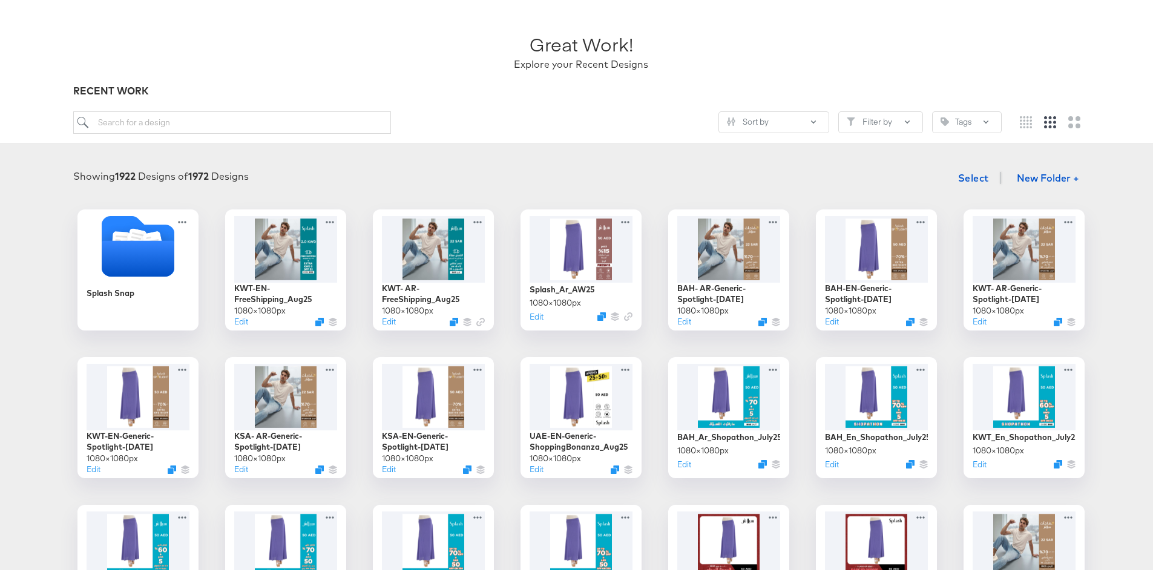
scroll to position [121, 0]
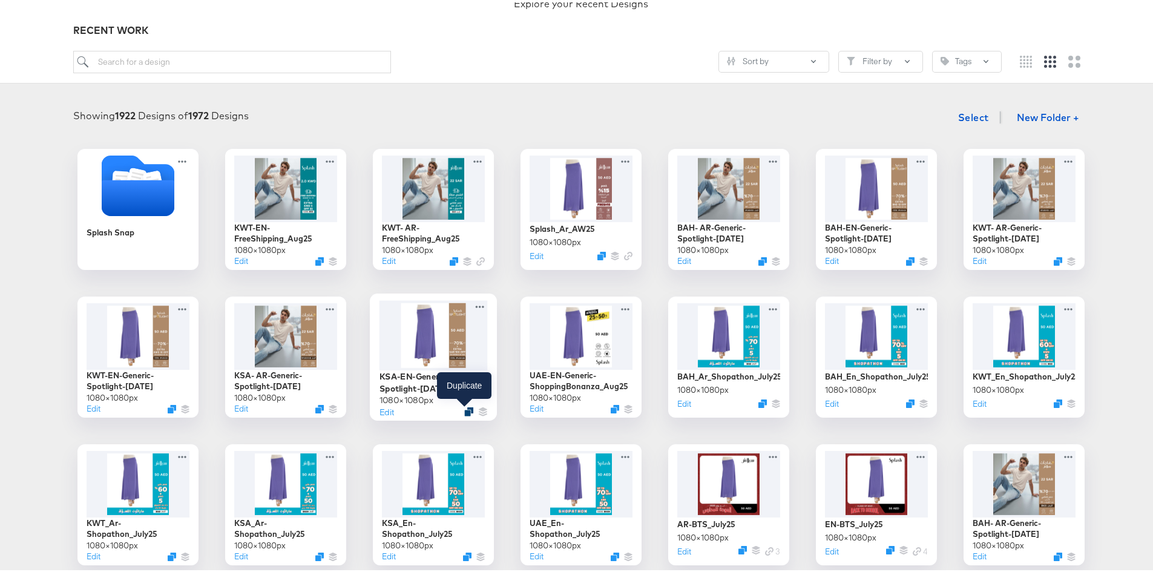
click at [464, 408] on icon "Duplicate" at bounding box center [468, 409] width 9 height 9
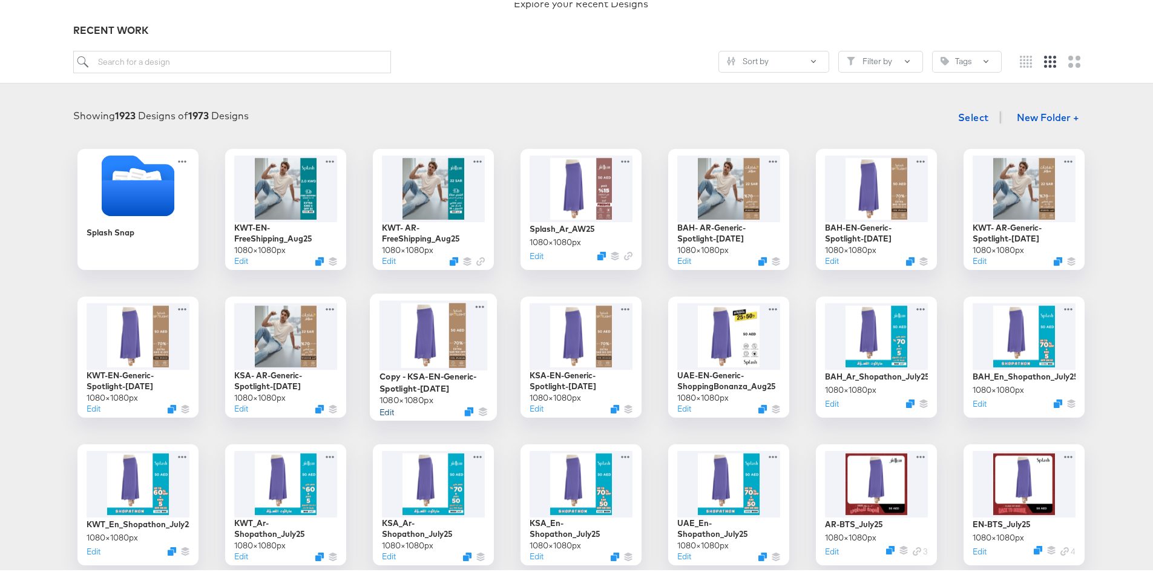
click at [386, 406] on button "Edit" at bounding box center [386, 408] width 15 height 11
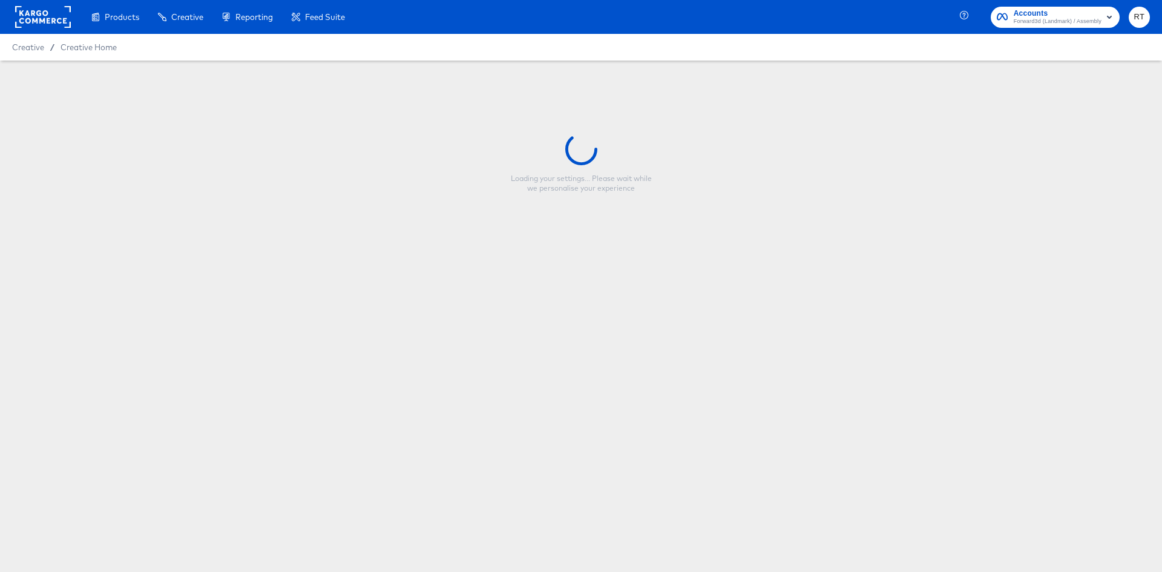
type input "Copy - KSA-EN-Generic-Spotlight-Aug25"
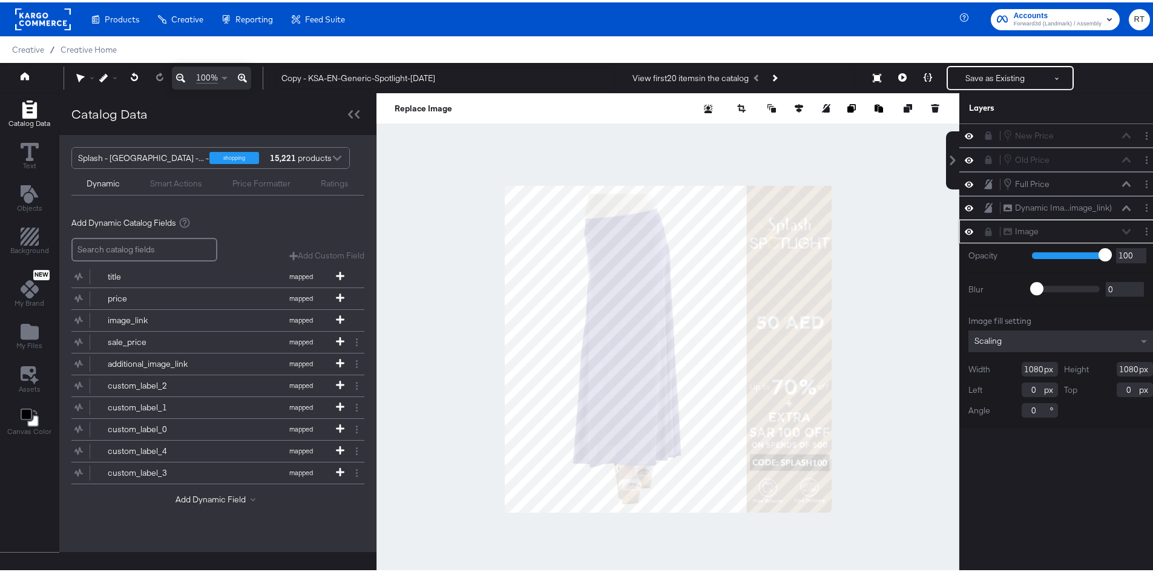
click at [985, 226] on icon at bounding box center [988, 229] width 7 height 8
click at [1145, 231] on icon "Layer Options" at bounding box center [1146, 229] width 2 height 8
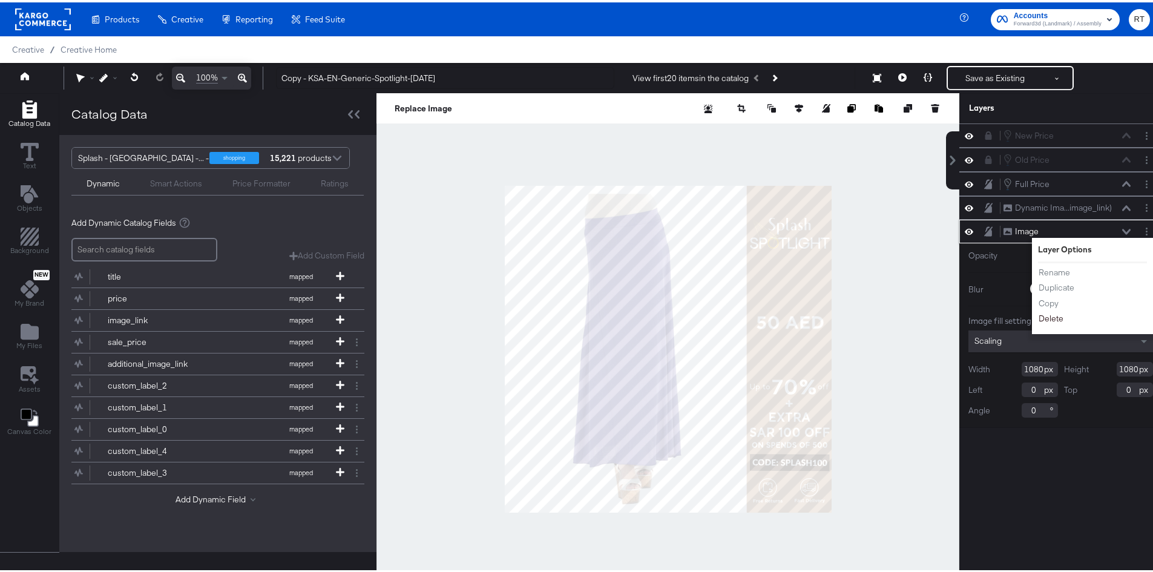
click at [1047, 312] on button "Delete" at bounding box center [1051, 316] width 26 height 13
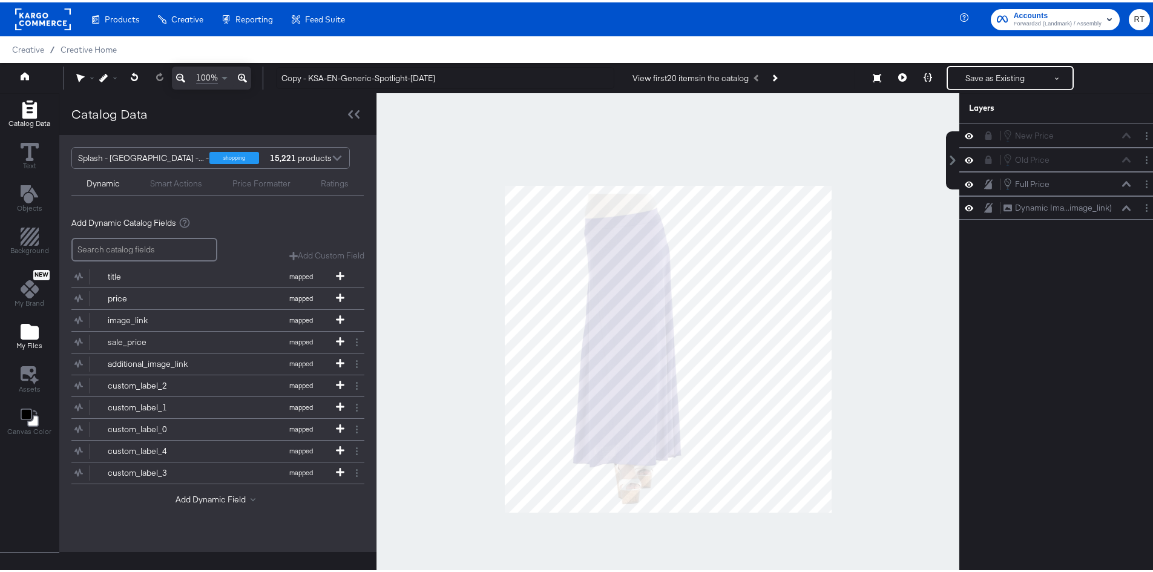
click at [21, 346] on span "My Files" at bounding box center [29, 343] width 26 height 10
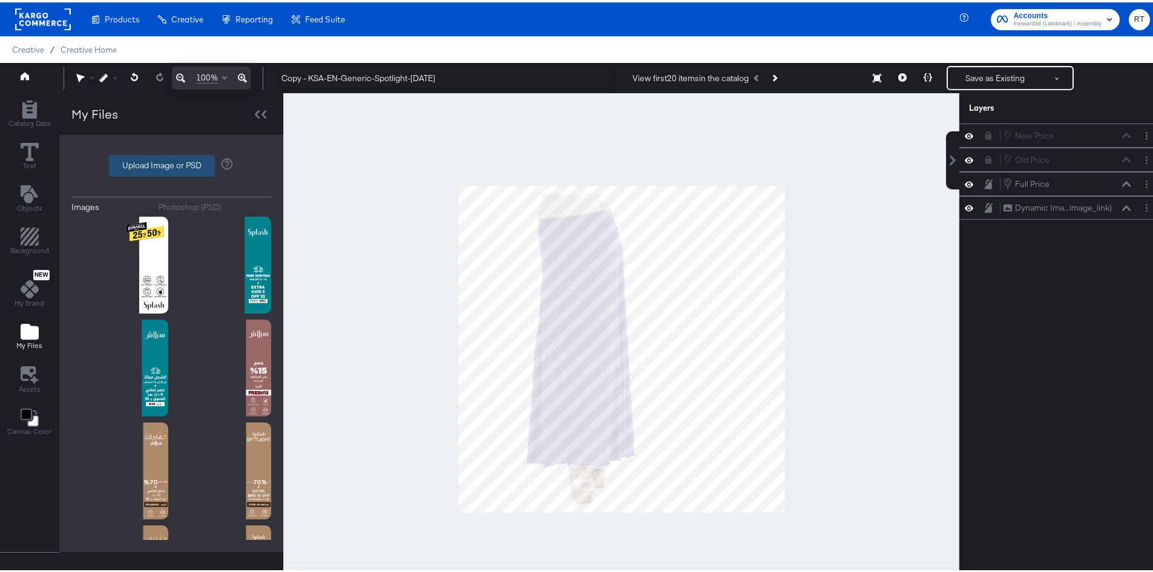
click at [146, 166] on label "Upload Image or PSD" at bounding box center [162, 163] width 105 height 21
click at [171, 163] on input "Upload Image or PSD" at bounding box center [171, 163] width 0 height 0
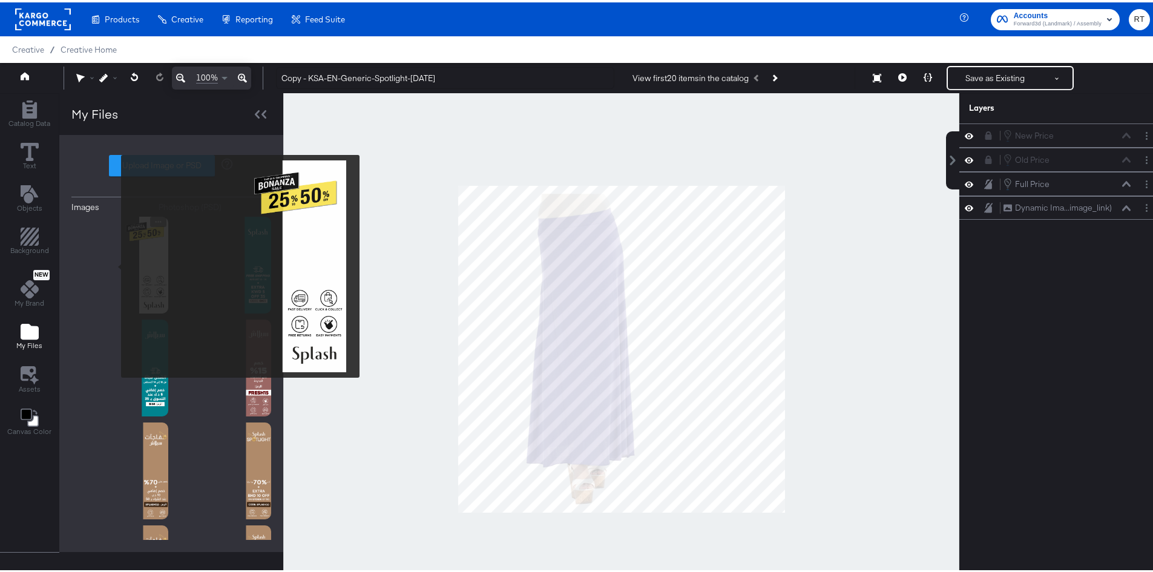
click at [113, 264] on img at bounding box center [119, 262] width 97 height 97
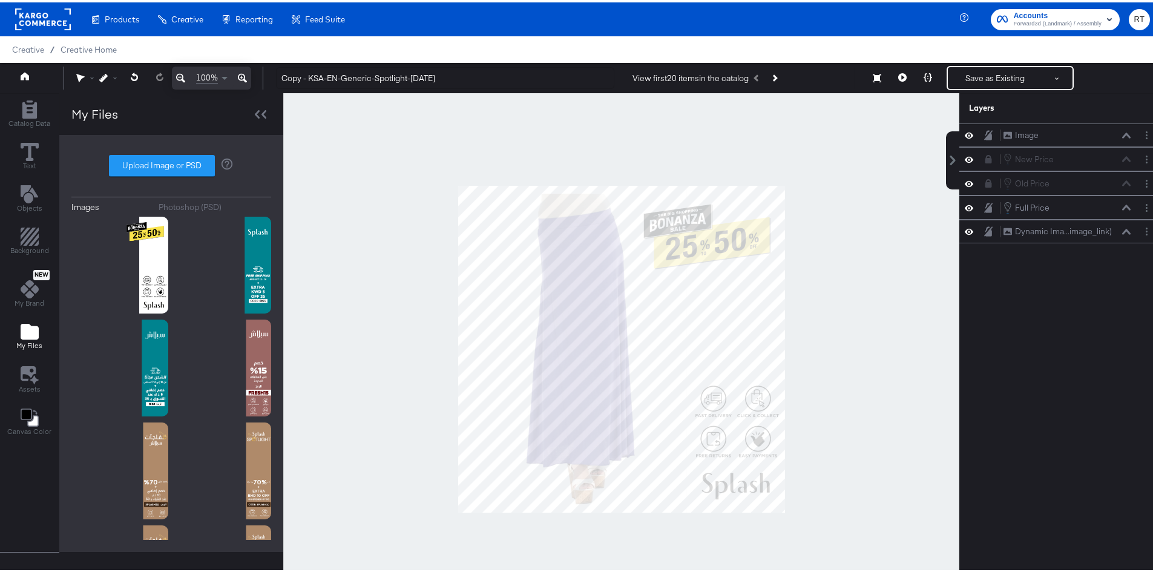
click at [574, 145] on div at bounding box center [621, 347] width 676 height 512
drag, startPoint x: 1046, startPoint y: 132, endPoint x: 1055, endPoint y: 247, distance: 115.3
click at [1055, 247] on div "Image Image" at bounding box center [1066, 244] width 128 height 13
drag, startPoint x: 1064, startPoint y: 234, endPoint x: 1069, endPoint y: 205, distance: 29.5
click at [1069, 205] on div "Image Image" at bounding box center [1061, 206] width 128 height 13
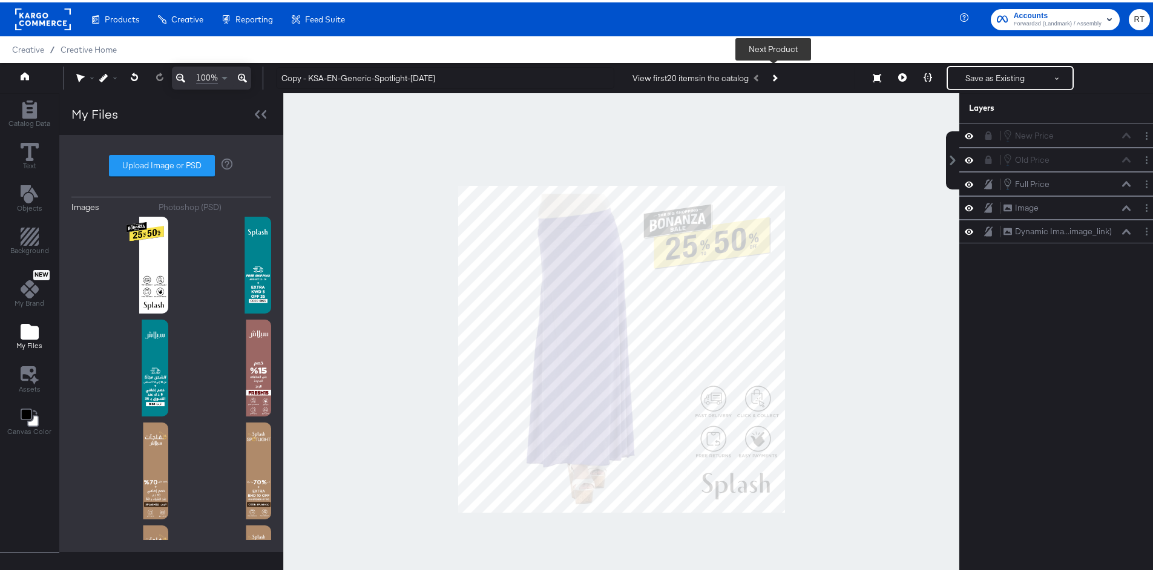
click at [779, 74] on button "Next Product" at bounding box center [773, 76] width 17 height 22
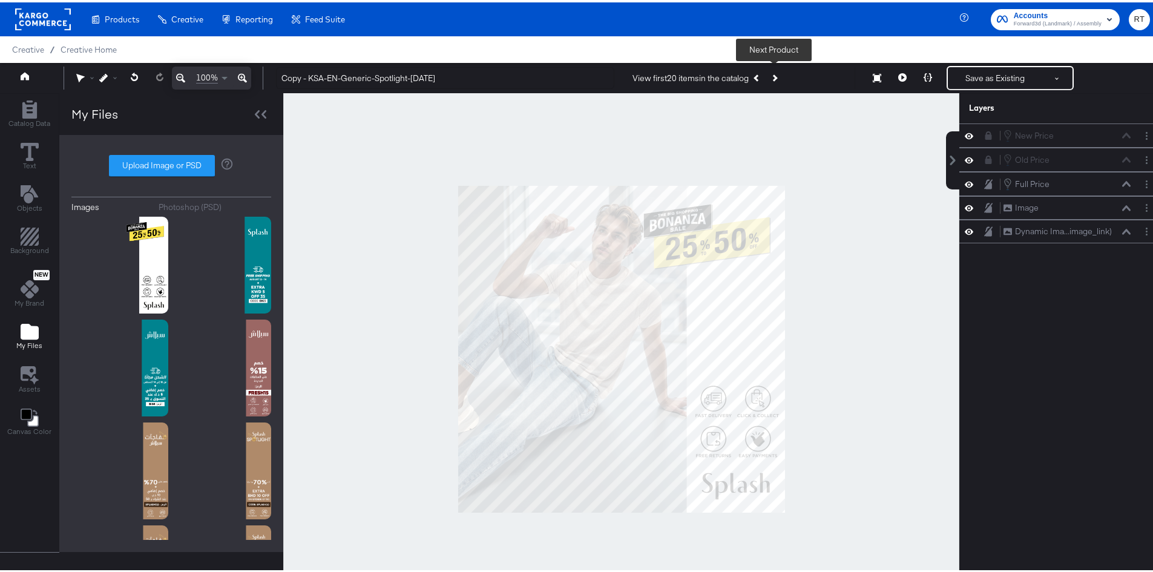
click at [779, 74] on button "Next Product" at bounding box center [773, 76] width 17 height 22
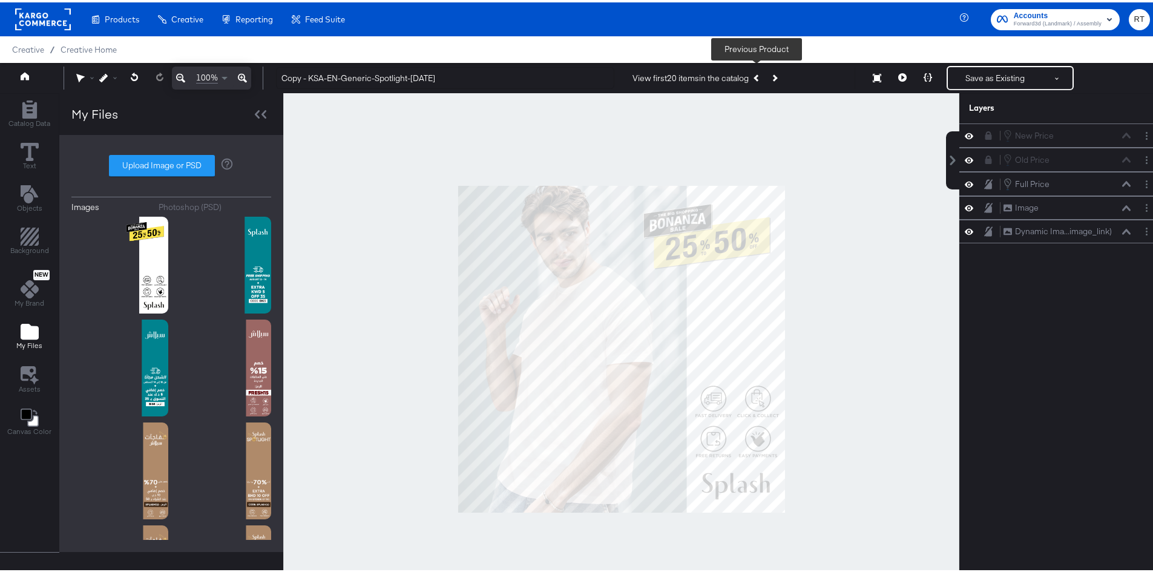
click at [756, 79] on icon "Previous Product" at bounding box center [756, 75] width 7 height 7
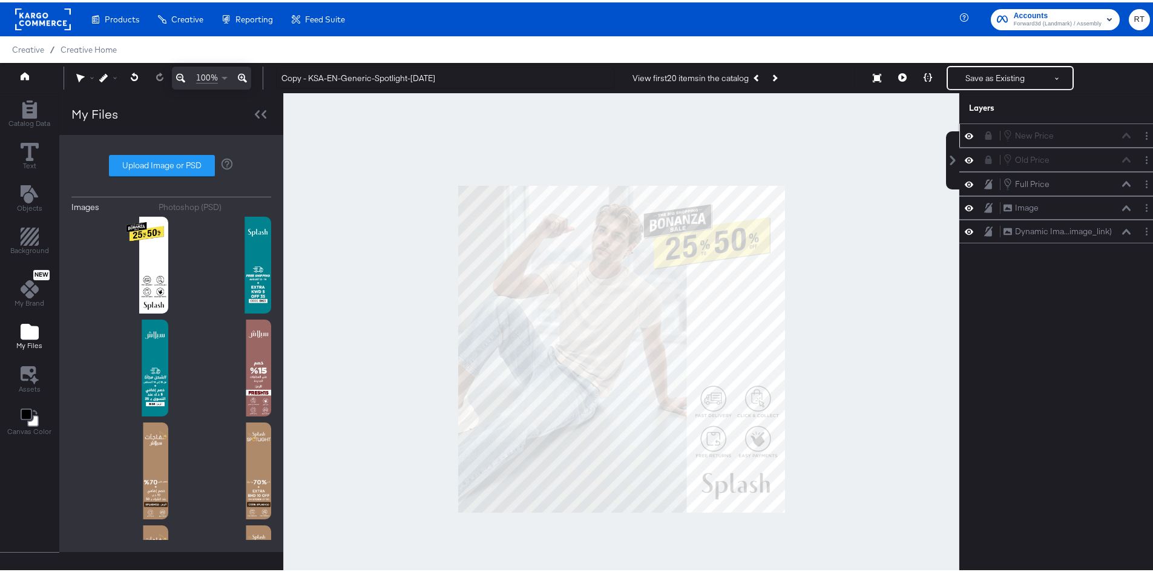
click at [1065, 136] on div "New Price New Price" at bounding box center [1067, 132] width 128 height 13
click at [985, 133] on icon at bounding box center [988, 133] width 7 height 8
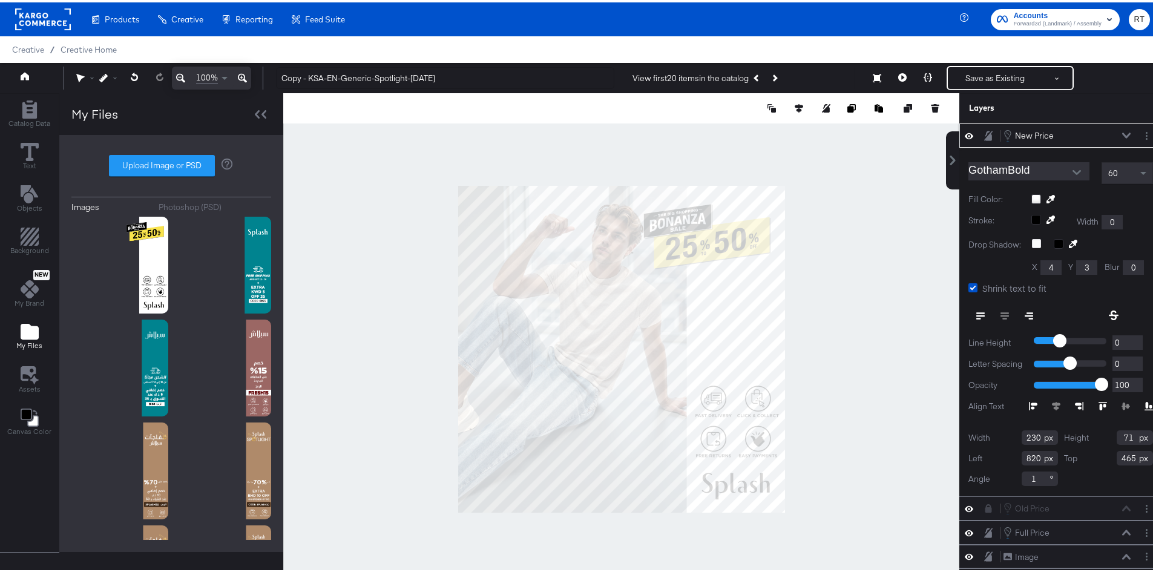
drag, startPoint x: 1021, startPoint y: 196, endPoint x: 1028, endPoint y: 193, distance: 7.9
click at [1024, 195] on div "Fill Color:" at bounding box center [1060, 196] width 185 height 11
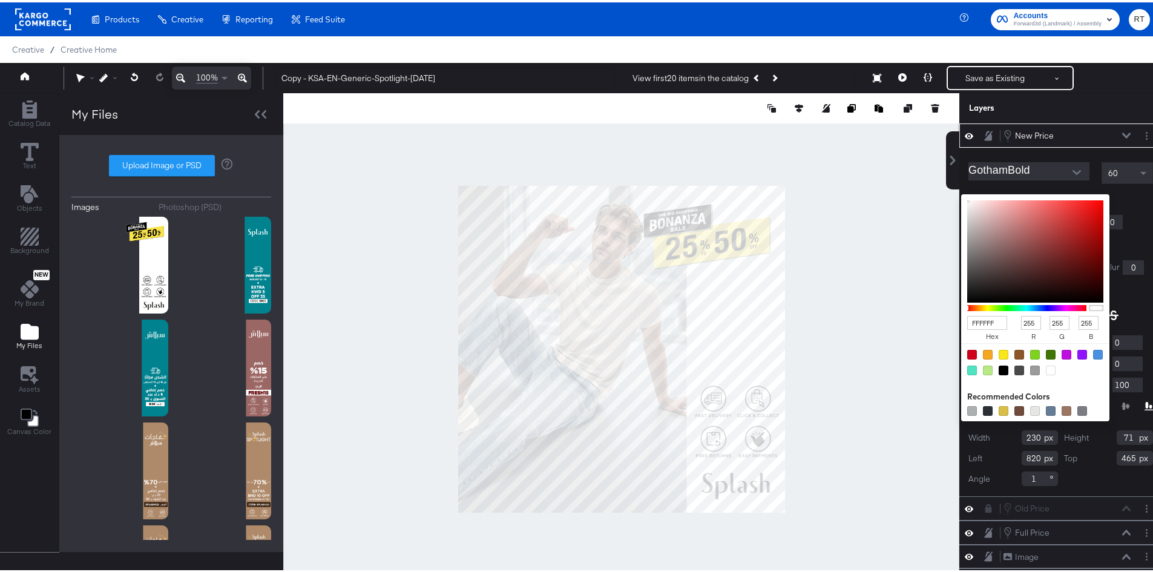
click at [1031, 193] on div "FFFFFF hex 255 r 255 g 255 b 100 a Recommended Colors" at bounding box center [1092, 197] width 122 height 10
click at [998, 367] on div at bounding box center [1003, 368] width 10 height 10
type input "000000"
type input "0"
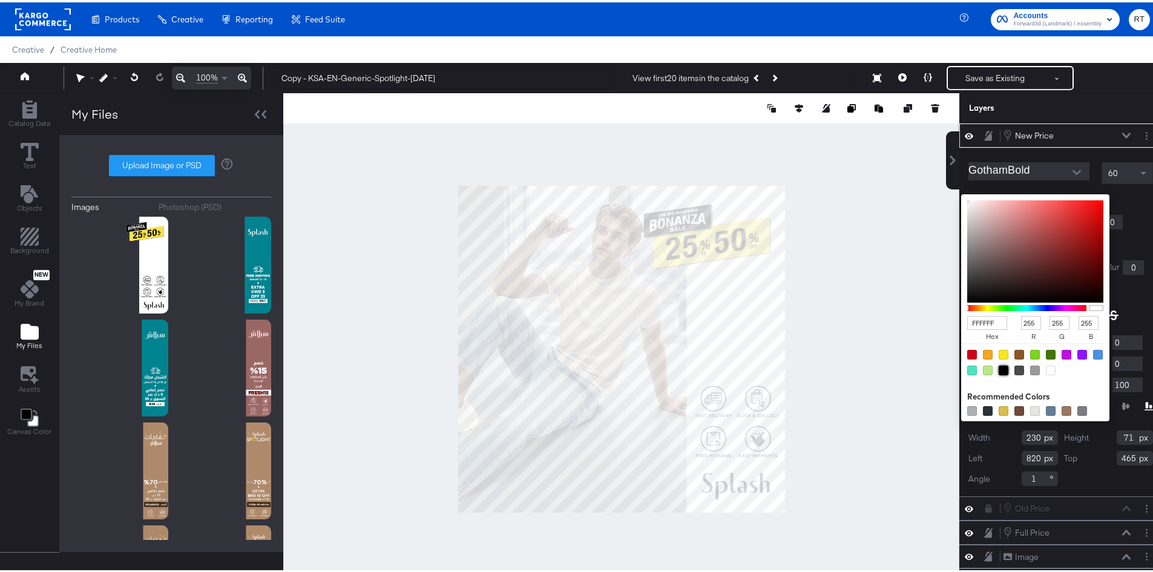
type input "0"
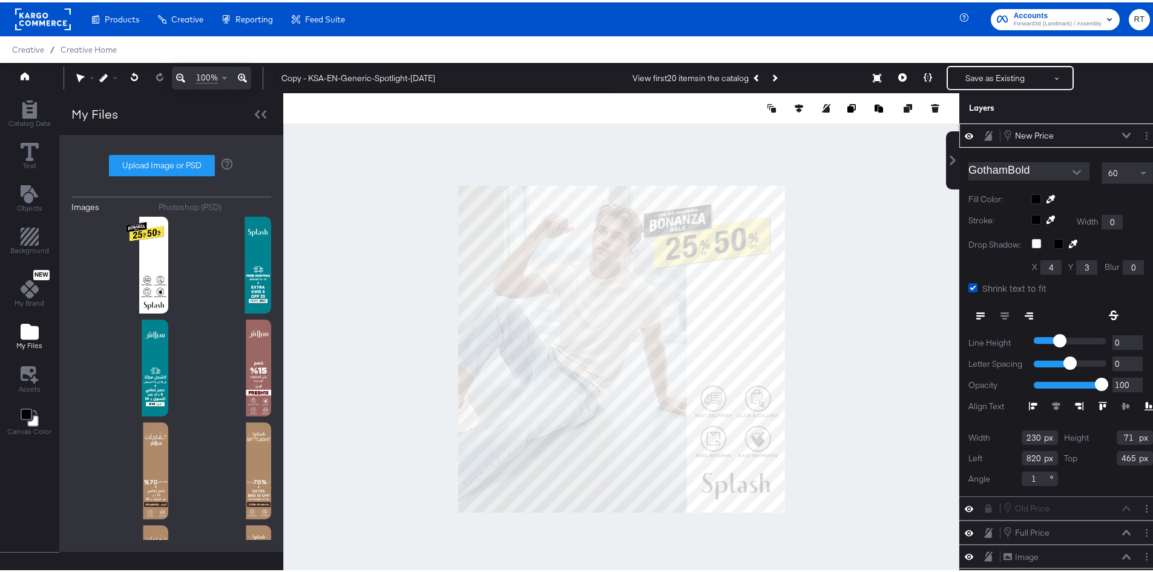
click at [1119, 293] on div at bounding box center [1060, 293] width 185 height 1
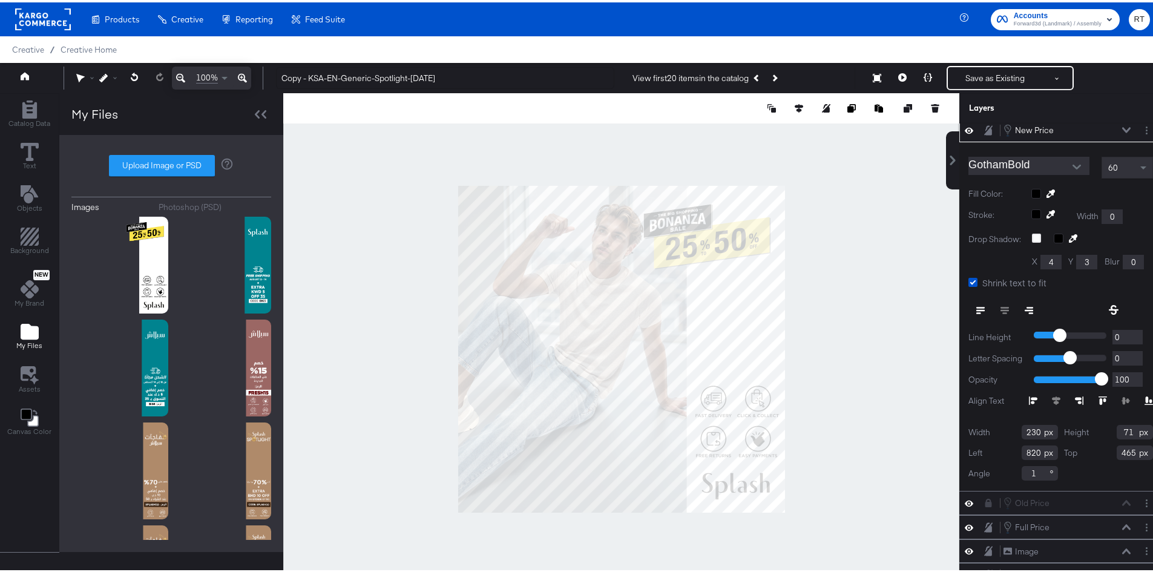
scroll to position [15, 0]
click at [1049, 494] on div "Old Price Old Price" at bounding box center [1067, 500] width 128 height 13
click at [985, 496] on icon at bounding box center [988, 500] width 7 height 8
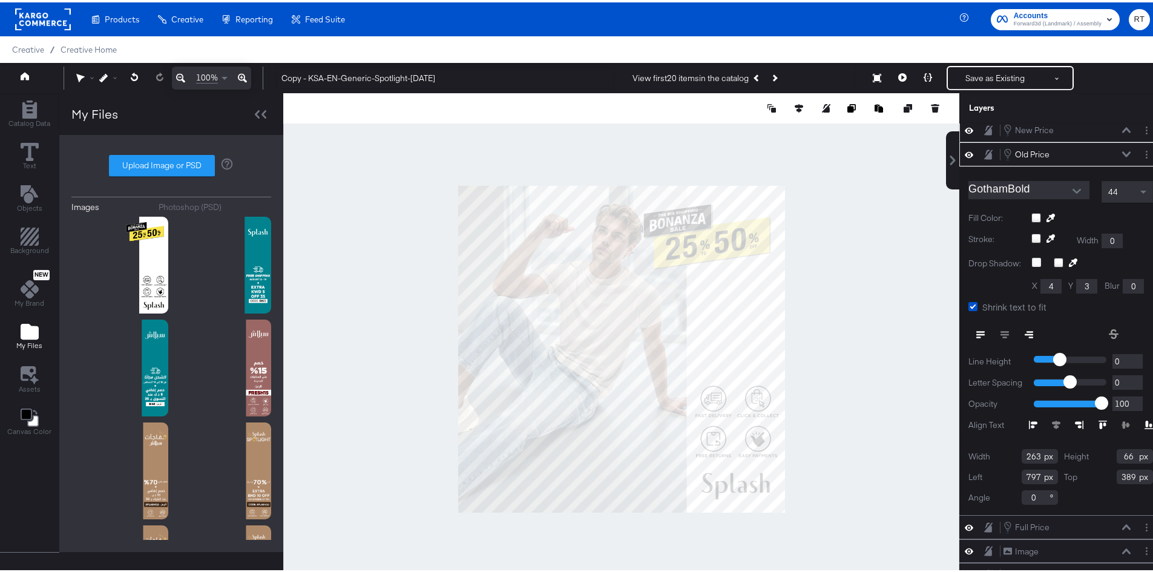
click at [1031, 211] on div at bounding box center [1092, 216] width 122 height 10
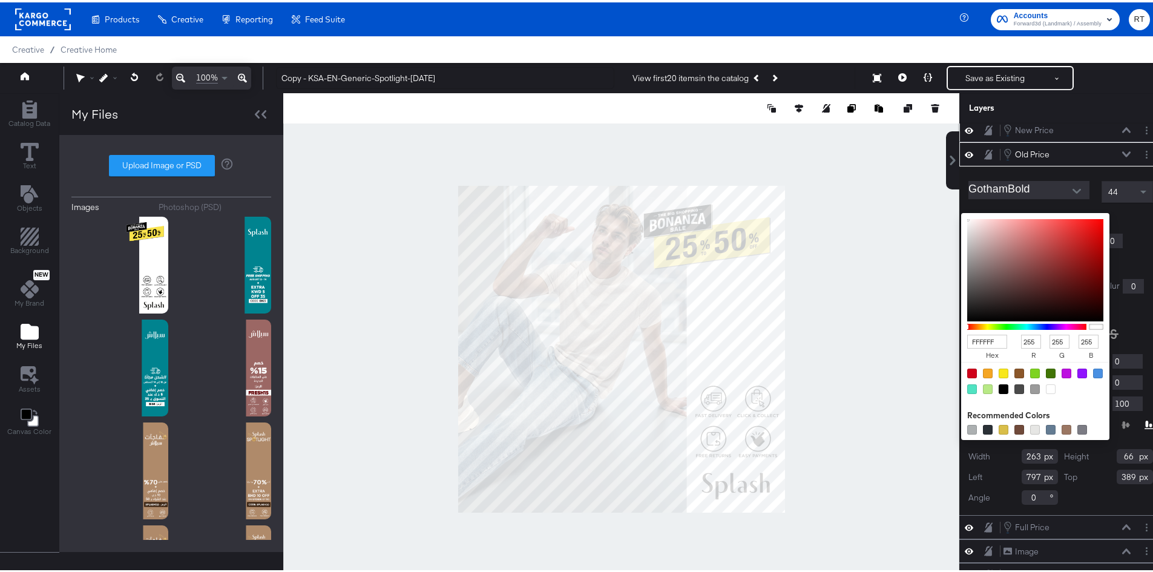
click at [998, 382] on div at bounding box center [1003, 387] width 10 height 10
type input "000000"
type input "0"
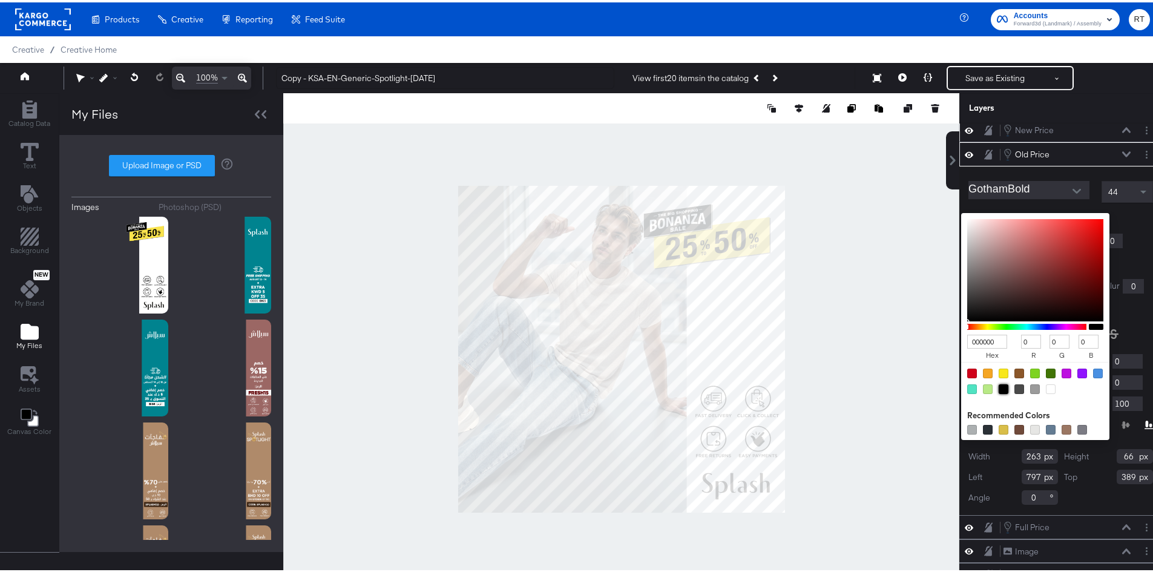
click at [1127, 321] on div at bounding box center [1126, 332] width 53 height 22
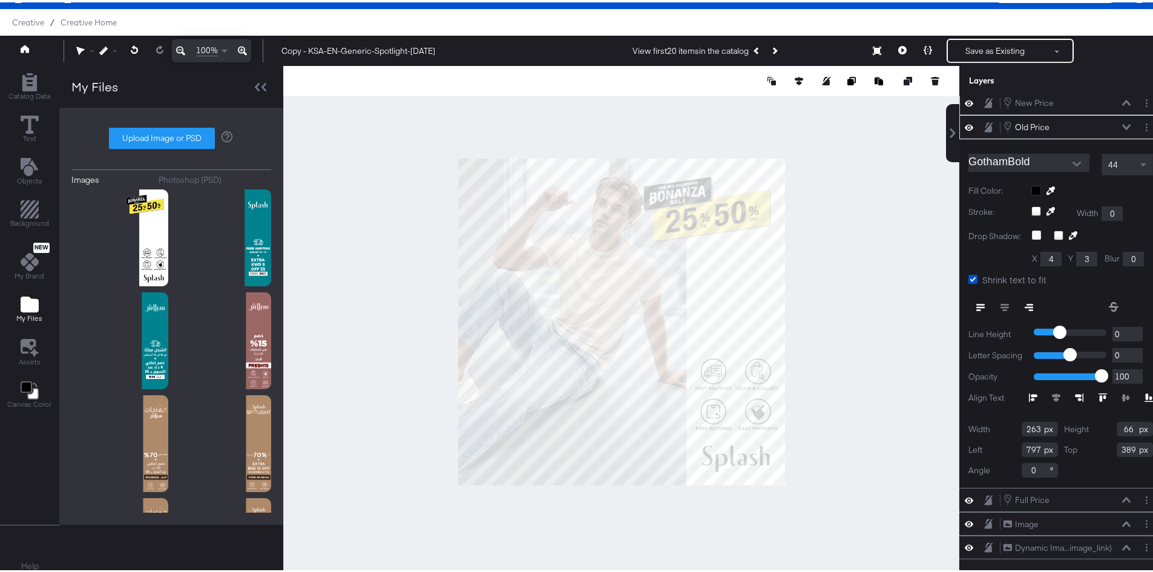
scroll to position [31, 0]
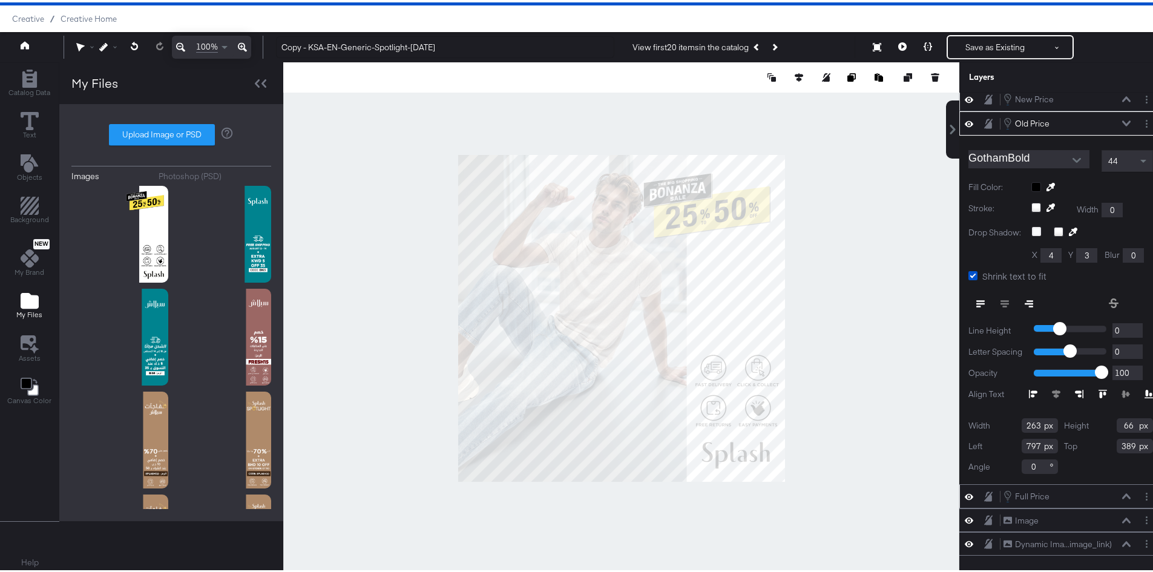
click at [1044, 489] on div "Full Price Full Price" at bounding box center [1067, 493] width 128 height 13
click at [1044, 487] on div "Full Price Full Price" at bounding box center [1067, 493] width 128 height 13
click at [1027, 488] on div "Full Price" at bounding box center [1032, 493] width 34 height 11
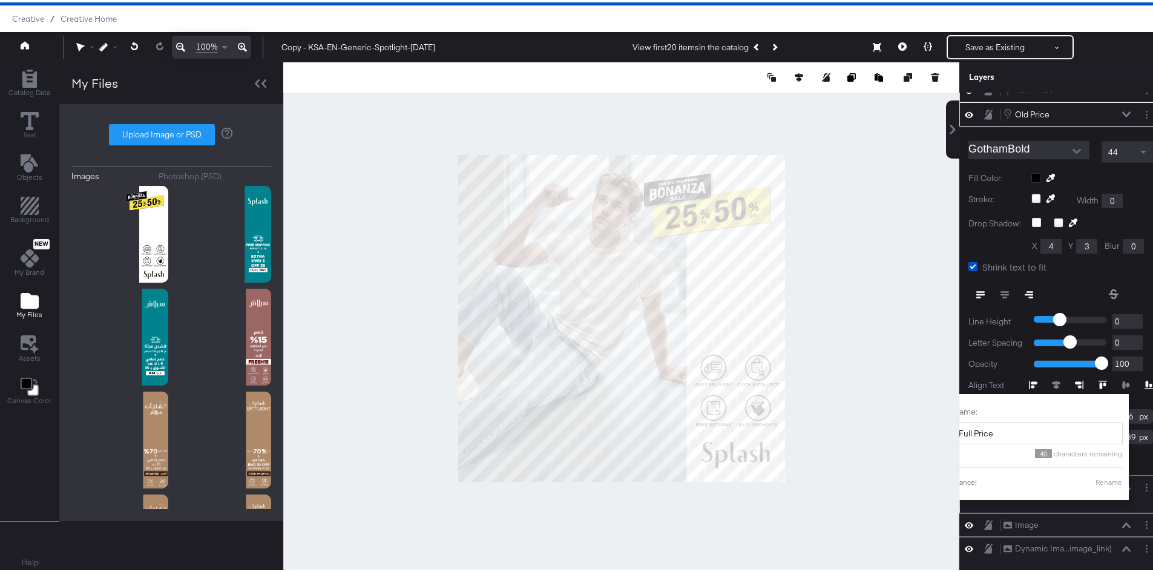
click at [1114, 498] on div "Full Price Full Price Name: Full Price 40 characters remaining Cancel Rename" at bounding box center [1060, 491] width 193 height 27
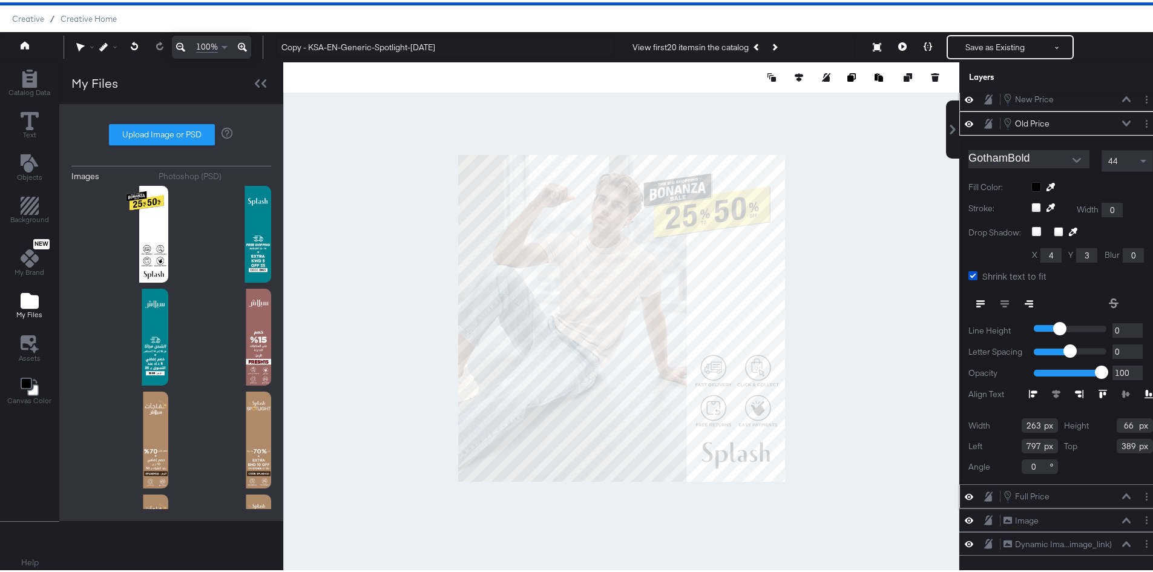
click at [1122, 491] on icon at bounding box center [1126, 493] width 8 height 5
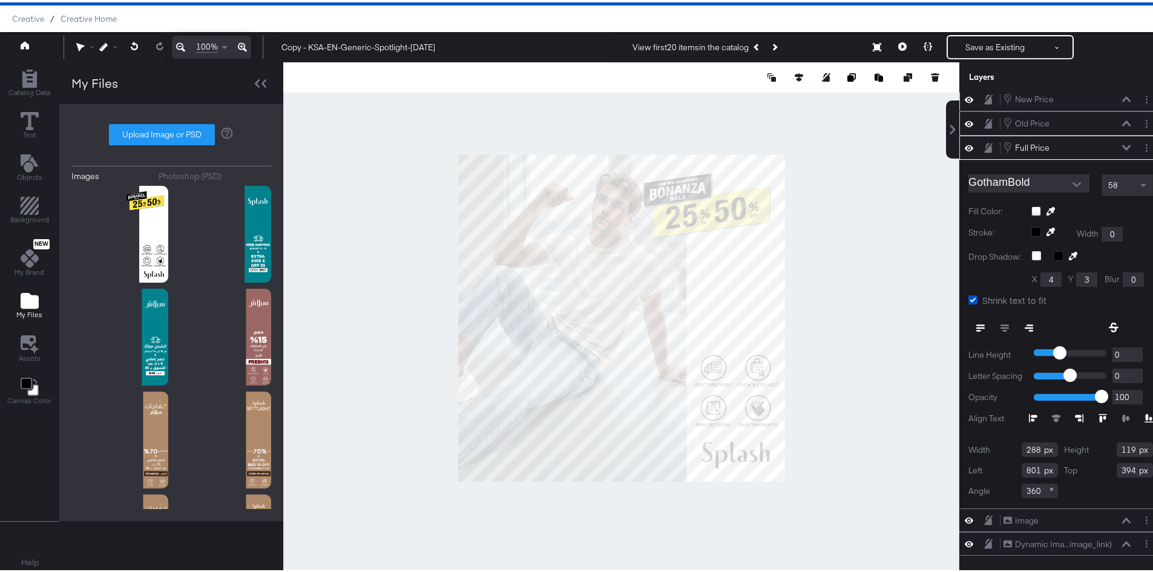
click at [1031, 204] on div at bounding box center [1092, 209] width 122 height 10
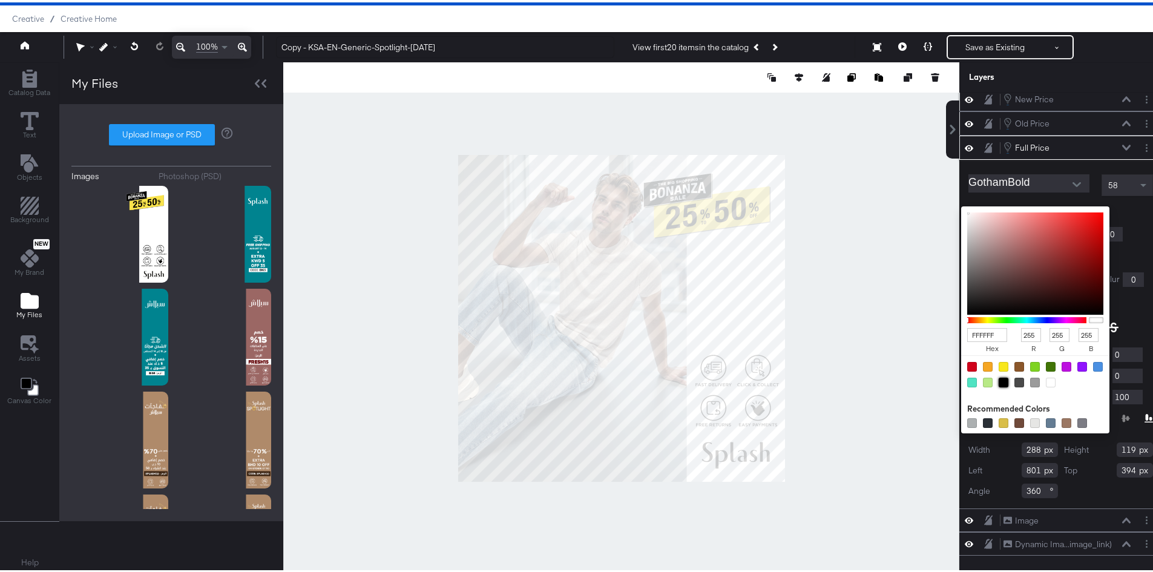
click at [998, 375] on div at bounding box center [1003, 380] width 10 height 10
type input "000000"
type input "0"
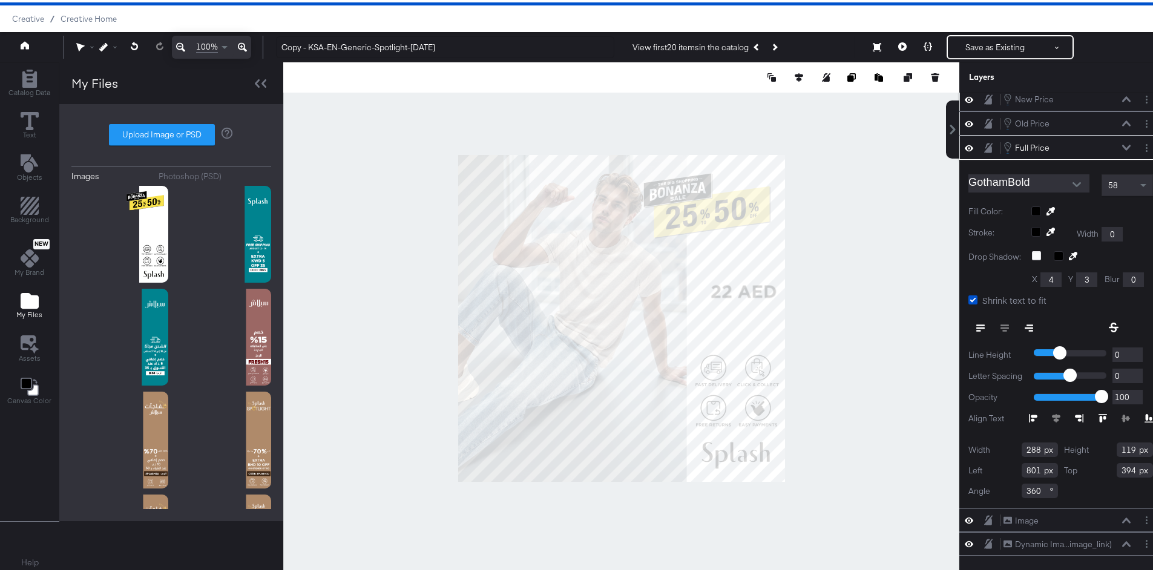
click at [1120, 315] on div at bounding box center [1126, 326] width 53 height 22
type input "775"
type input "457"
click at [799, 272] on div at bounding box center [621, 316] width 676 height 512
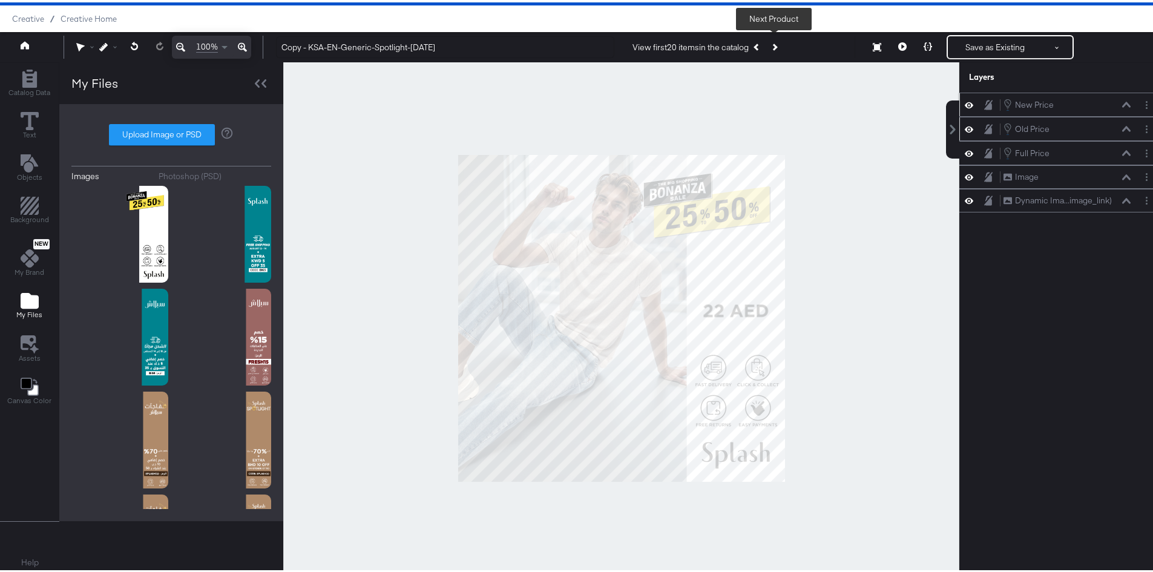
click at [773, 45] on icon "Next Product" at bounding box center [773, 44] width 7 height 7
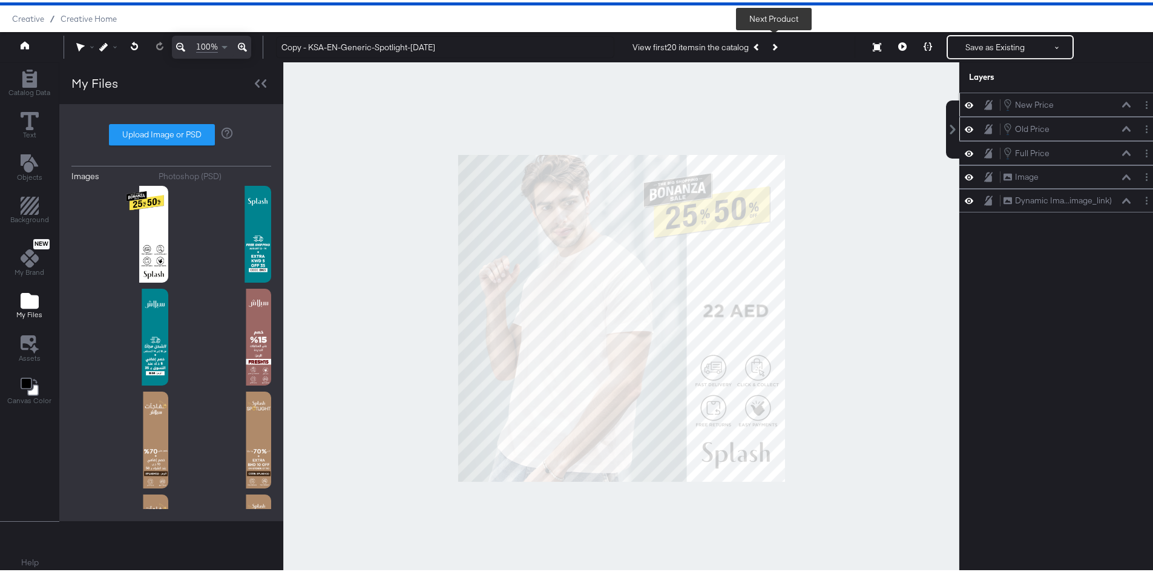
click at [772, 45] on icon "Next Product" at bounding box center [773, 44] width 7 height 7
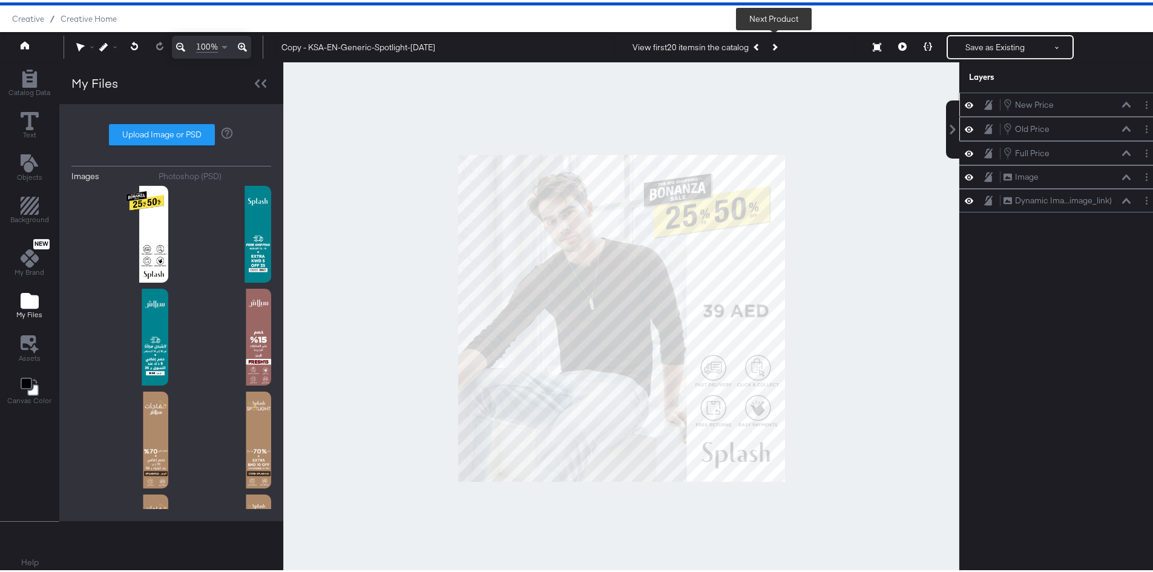
click at [771, 44] on icon "Next Product" at bounding box center [773, 44] width 7 height 7
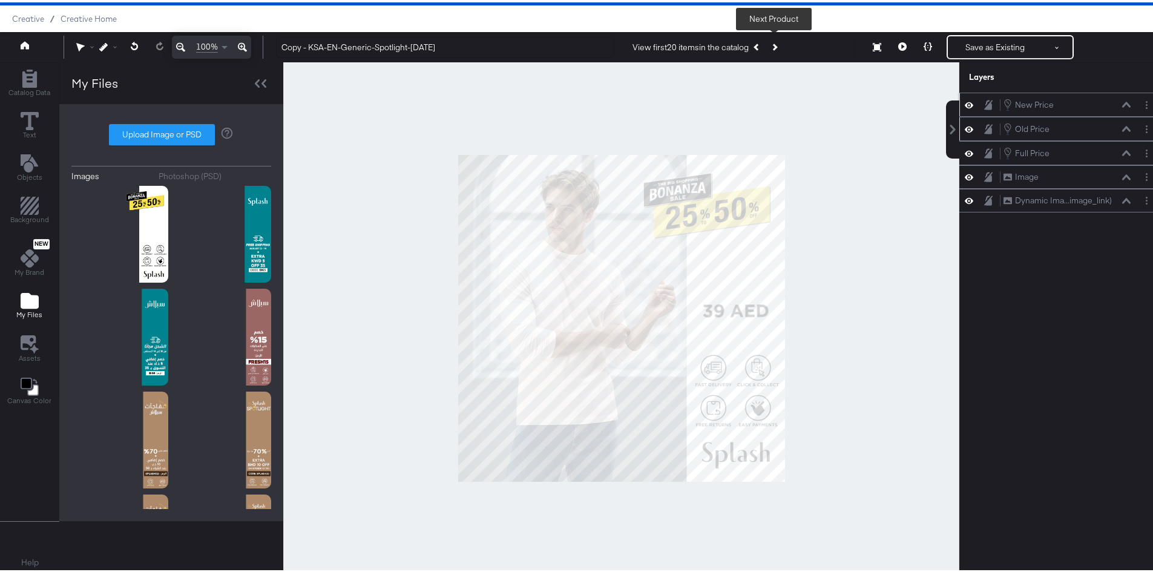
click at [771, 44] on icon "Next Product" at bounding box center [773, 44] width 7 height 7
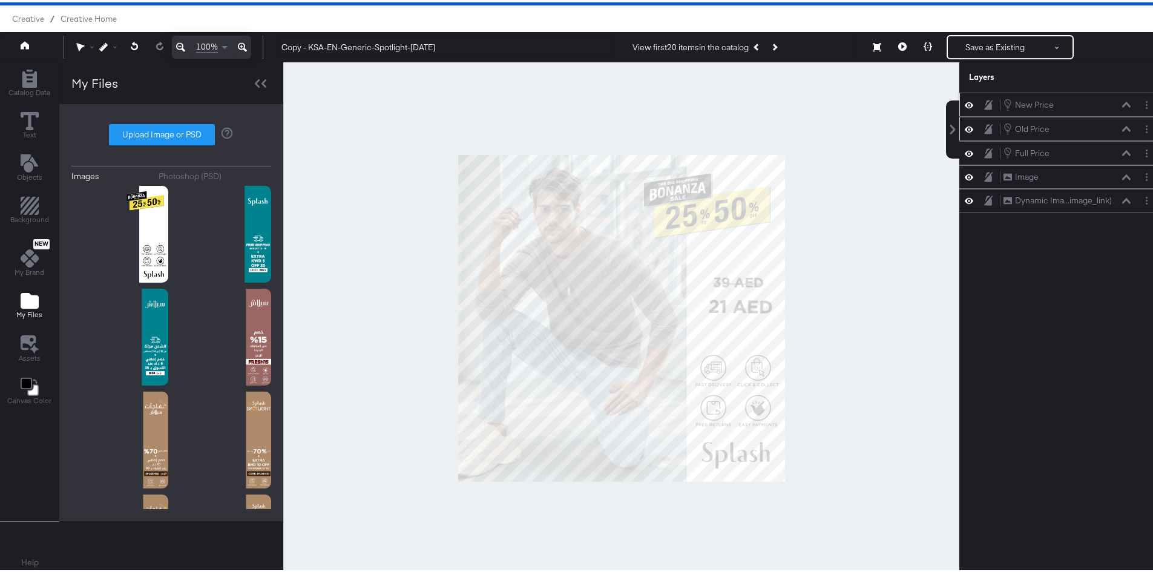
drag, startPoint x: 863, startPoint y: 136, endPoint x: 858, endPoint y: 132, distance: 6.4
click at [864, 136] on div at bounding box center [621, 316] width 676 height 512
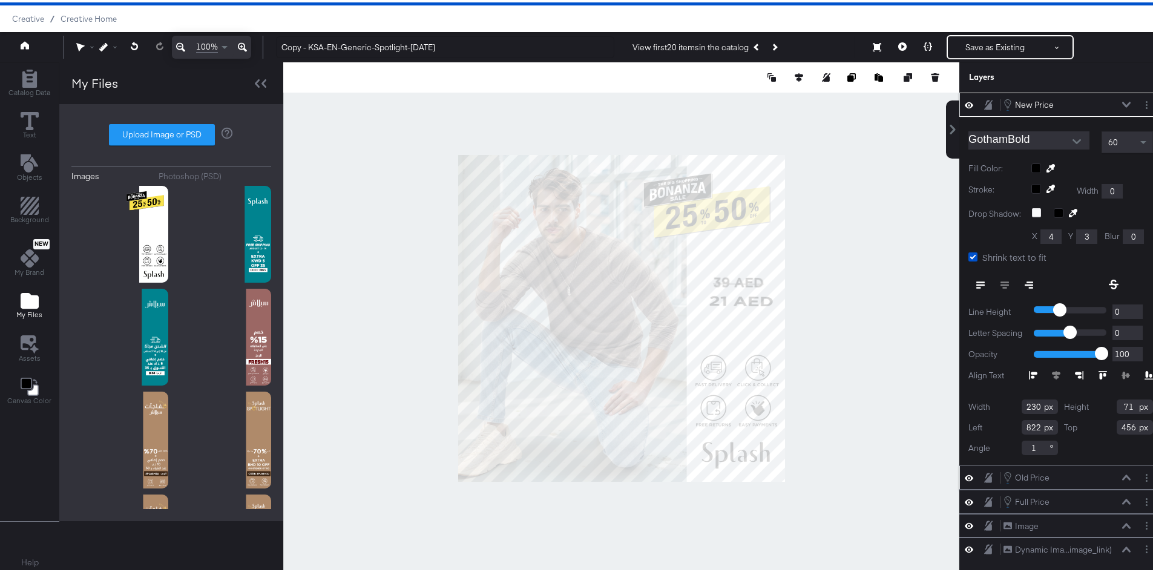
type input "63"
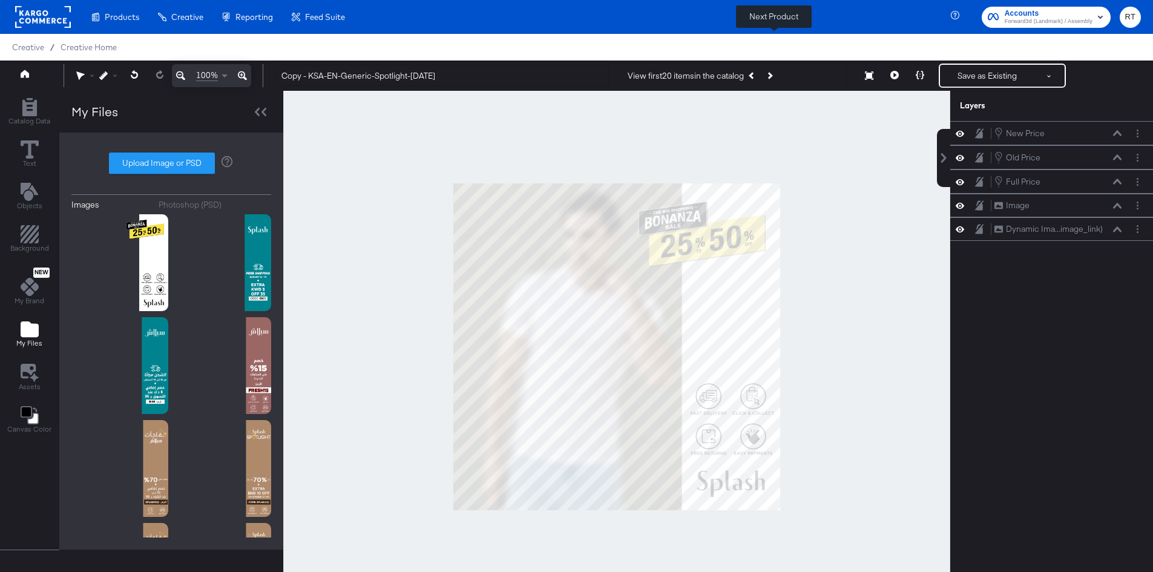
scroll to position [31, 0]
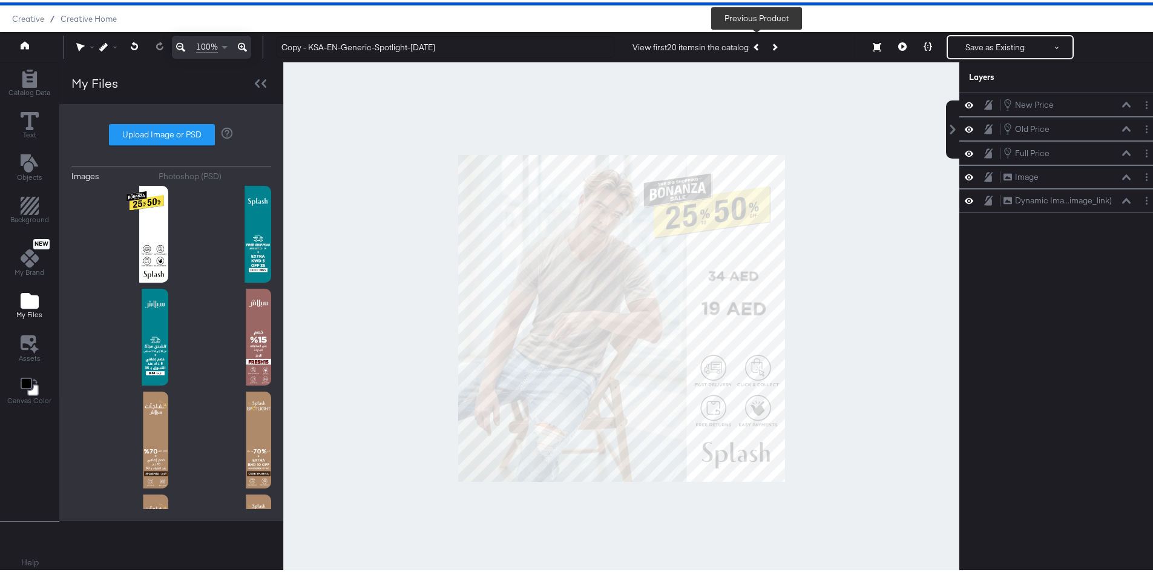
click at [758, 42] on button "Previous Product" at bounding box center [756, 45] width 17 height 22
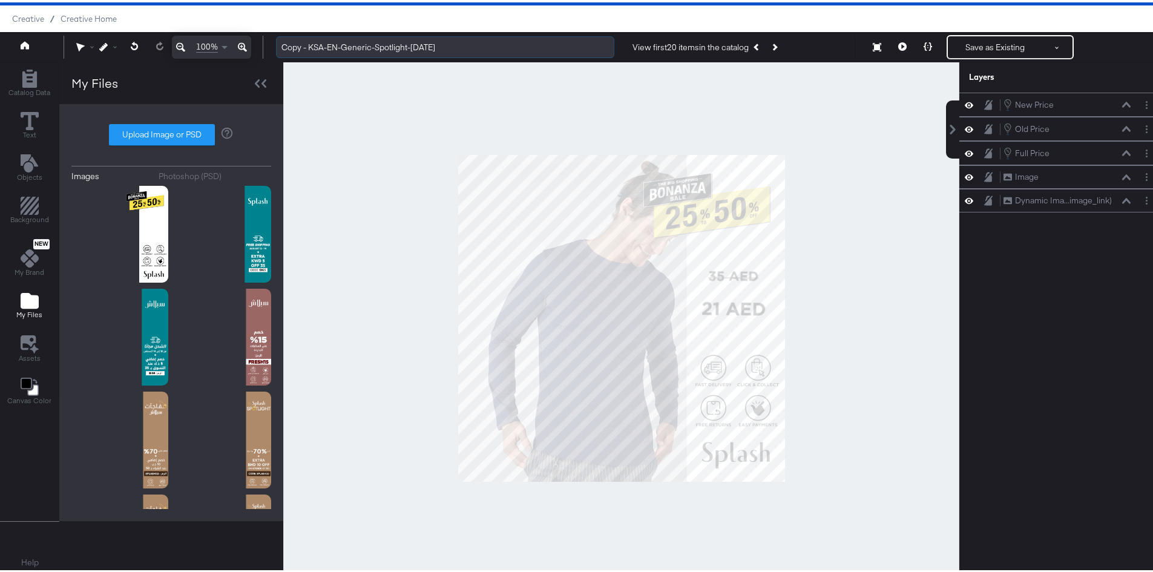
drag, startPoint x: 373, startPoint y: 45, endPoint x: 401, endPoint y: 50, distance: 28.3
click at [401, 50] on input "Copy - KSA-EN-Generic-Spotlight-Aug25" at bounding box center [445, 45] width 338 height 22
click at [375, 43] on input "Copy - KSA-EN-Generic-Spotlight-Aug25" at bounding box center [445, 45] width 338 height 22
drag, startPoint x: 375, startPoint y: 43, endPoint x: 467, endPoint y: 50, distance: 91.6
click at [467, 50] on input "Copy - KSA-EN-Generic-Spotlight-Aug25" at bounding box center [445, 45] width 338 height 22
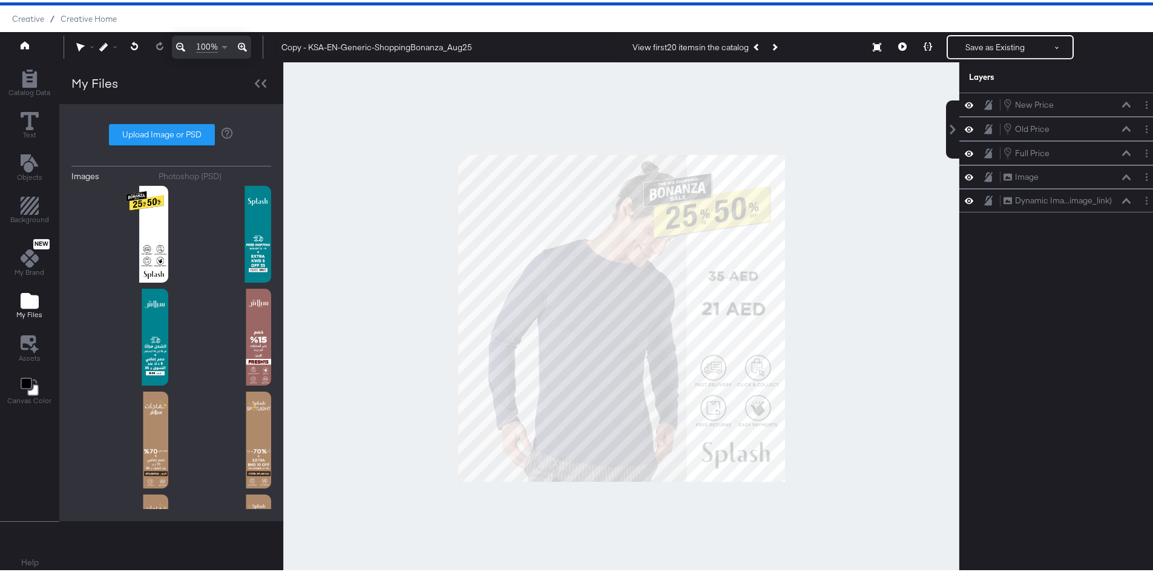
click at [362, 156] on div at bounding box center [621, 316] width 676 height 512
drag, startPoint x: 310, startPoint y: 44, endPoint x: 266, endPoint y: 53, distance: 45.0
click at [267, 54] on div "Copy - KSA-EN-Generic-ShoppingBonanza_Aug25 View first 20 items in the catalog …" at bounding box center [707, 45] width 883 height 24
drag, startPoint x: 314, startPoint y: 45, endPoint x: 346, endPoint y: 47, distance: 32.1
click at [346, 47] on input "KSA-EN-Generic-ShoppingBonanza_Aug25" at bounding box center [445, 45] width 338 height 22
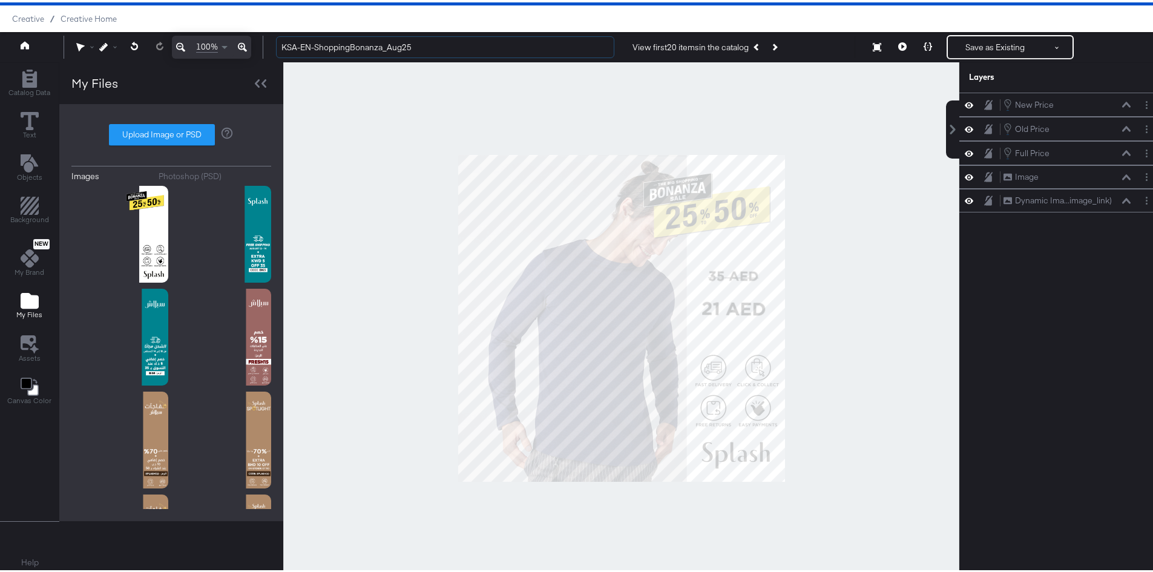
type input "KSA-EN-ShoppingBonanza_Aug25"
click at [297, 134] on div at bounding box center [621, 316] width 676 height 512
click at [969, 48] on button "Save as Existing" at bounding box center [995, 45] width 94 height 22
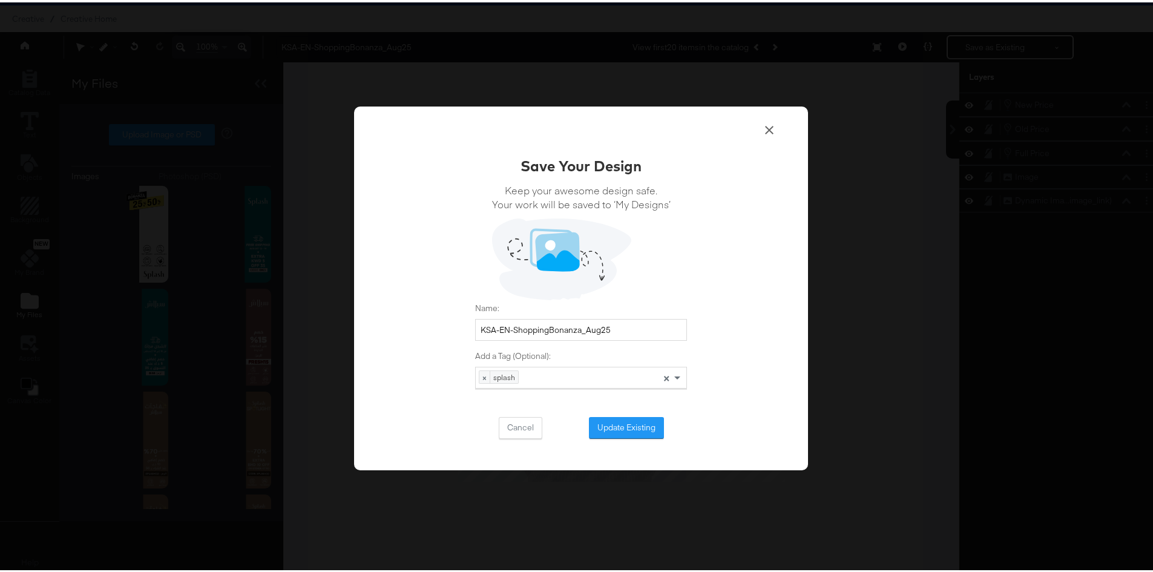
click at [765, 125] on icon at bounding box center [769, 127] width 8 height 8
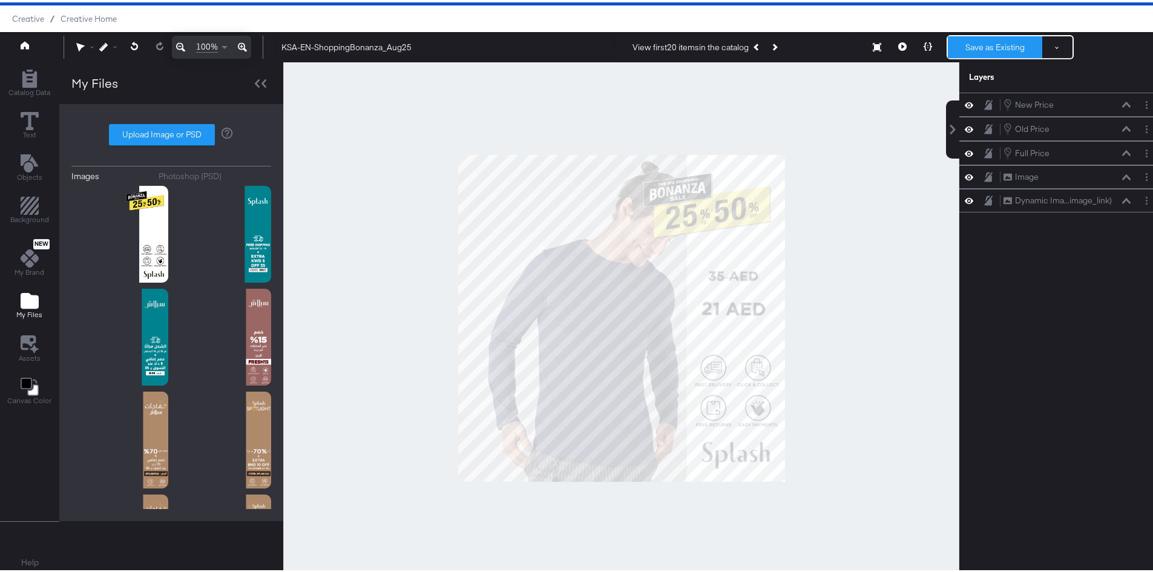
click at [994, 39] on button "Save as Existing" at bounding box center [995, 45] width 94 height 22
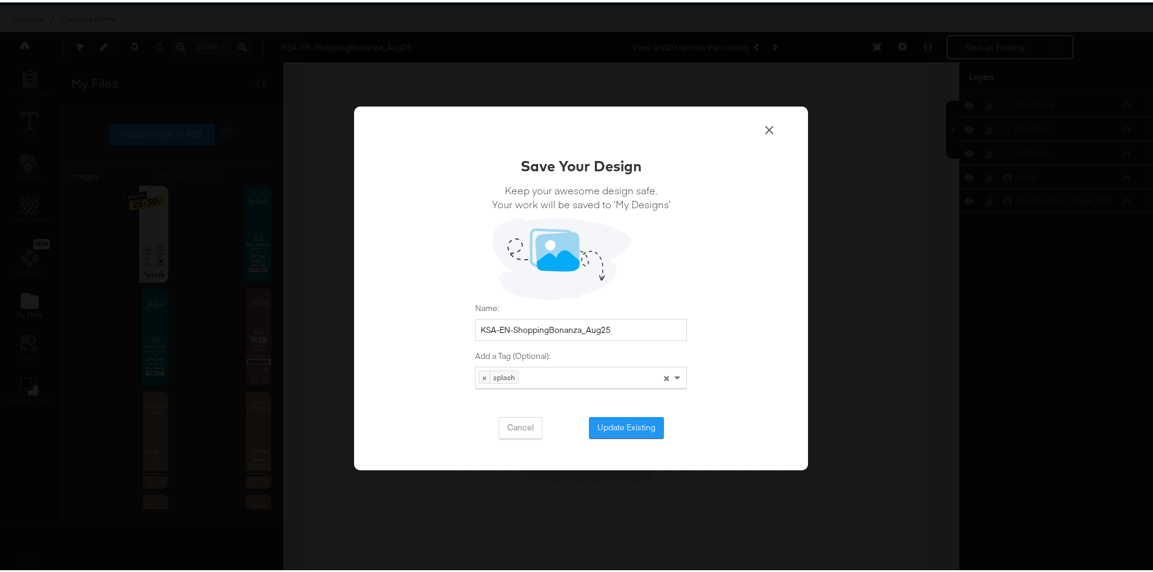
click at [624, 428] on button "Update Existing" at bounding box center [626, 425] width 75 height 22
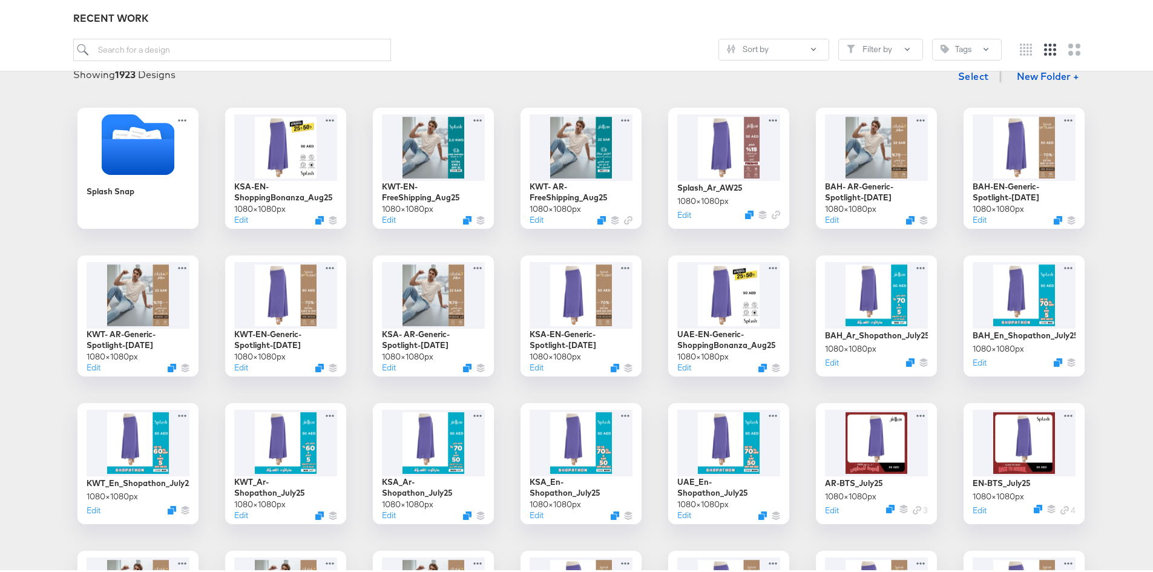
scroll to position [121, 0]
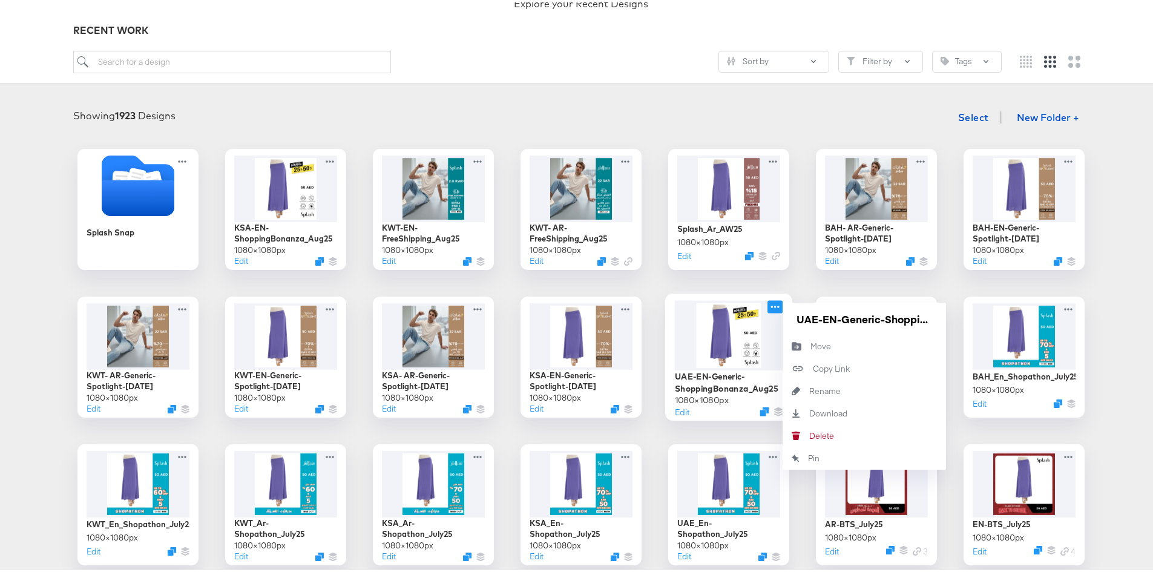
click at [771, 306] on icon at bounding box center [774, 304] width 15 height 13
click at [815, 382] on button "Rename Rename" at bounding box center [863, 389] width 163 height 22
click at [804, 315] on input "UAE-EN-Generic-ShoppingBonanza_Aug25" at bounding box center [863, 316] width 145 height 24
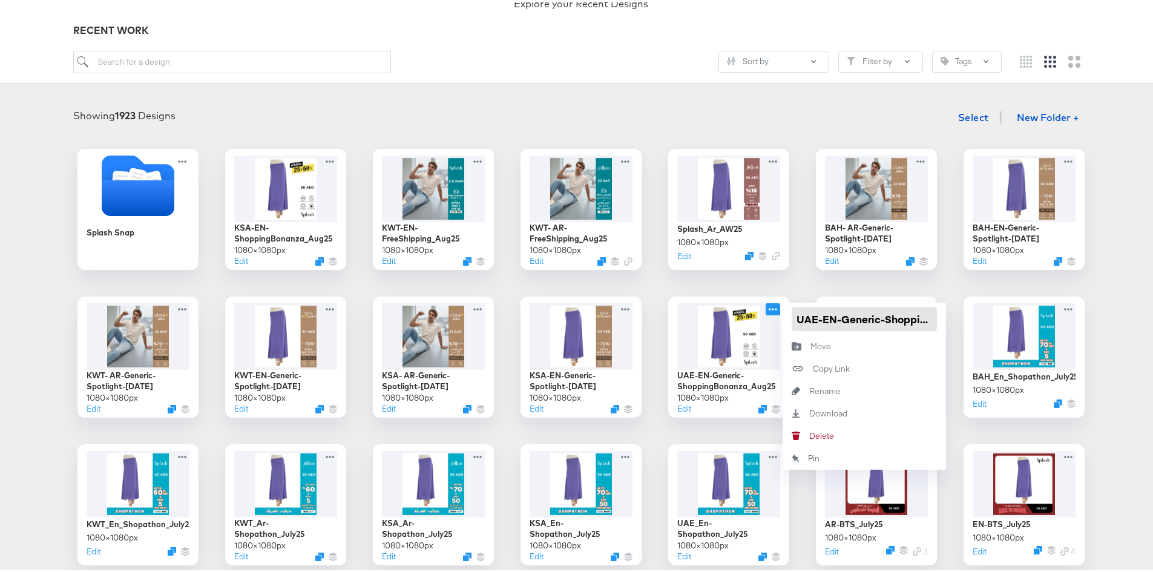
drag, startPoint x: 836, startPoint y: 316, endPoint x: 880, endPoint y: 319, distance: 43.7
click at [880, 319] on input "UAE-EN-Generic-ShoppingBonanza_Aug25" at bounding box center [863, 316] width 145 height 24
type input "UAE-EN-ShoppingBonanza_Aug25"
click at [869, 318] on input "UAE-EN-ShoppingBonanza_Aug25" at bounding box center [863, 316] width 145 height 24
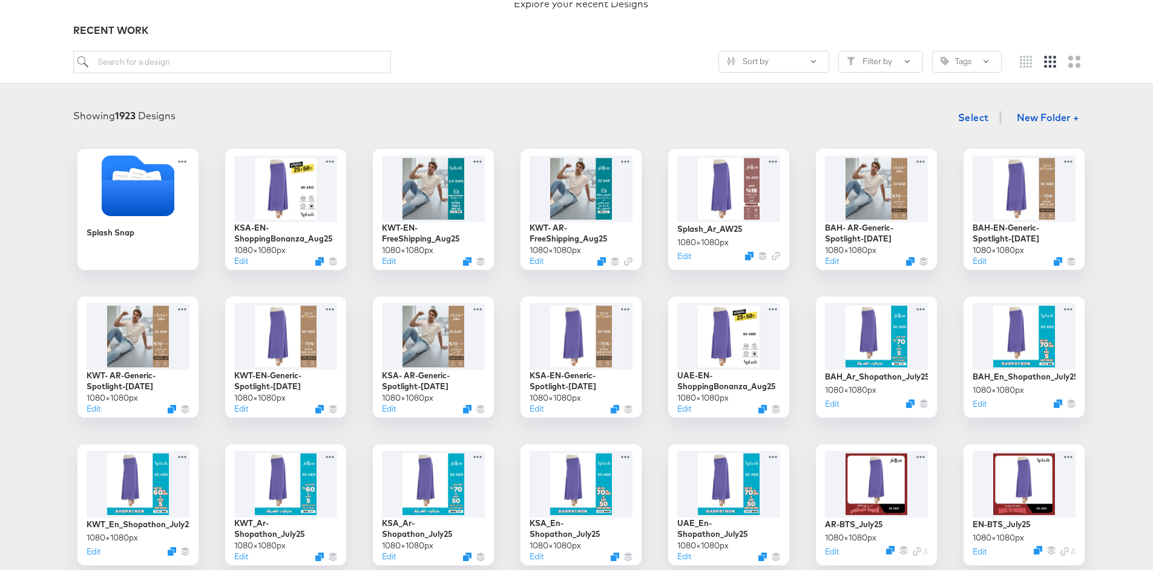
click at [693, 24] on div "RECENT WORK" at bounding box center [581, 28] width 1016 height 14
click at [303, 177] on div at bounding box center [286, 185] width 108 height 70
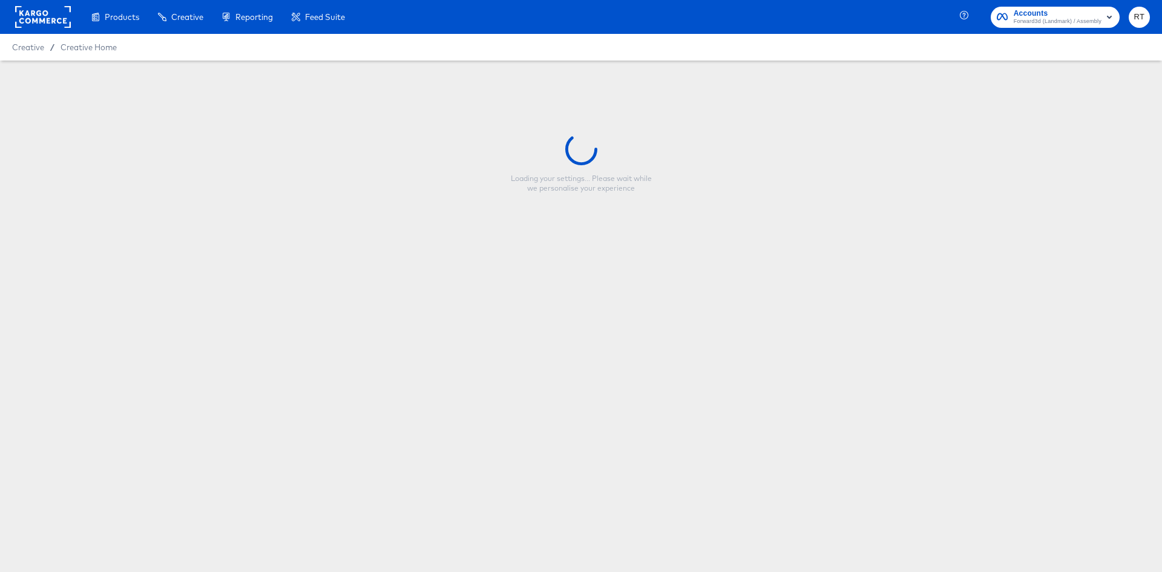
type input "KSA-EN-ShoppingBonanza_Aug25"
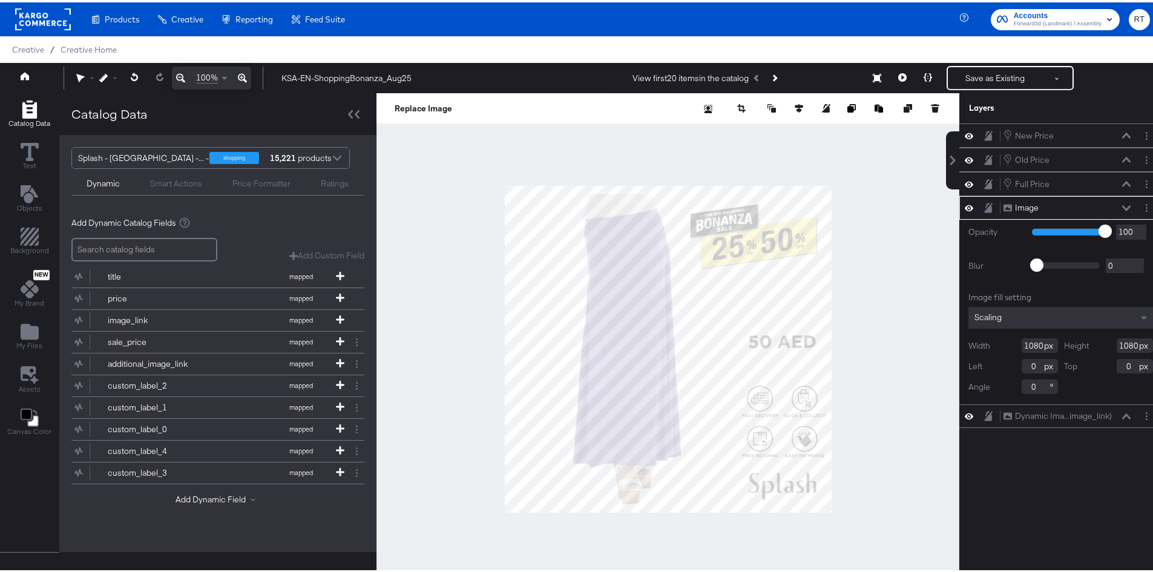
click at [335, 151] on div at bounding box center [337, 156] width 18 height 21
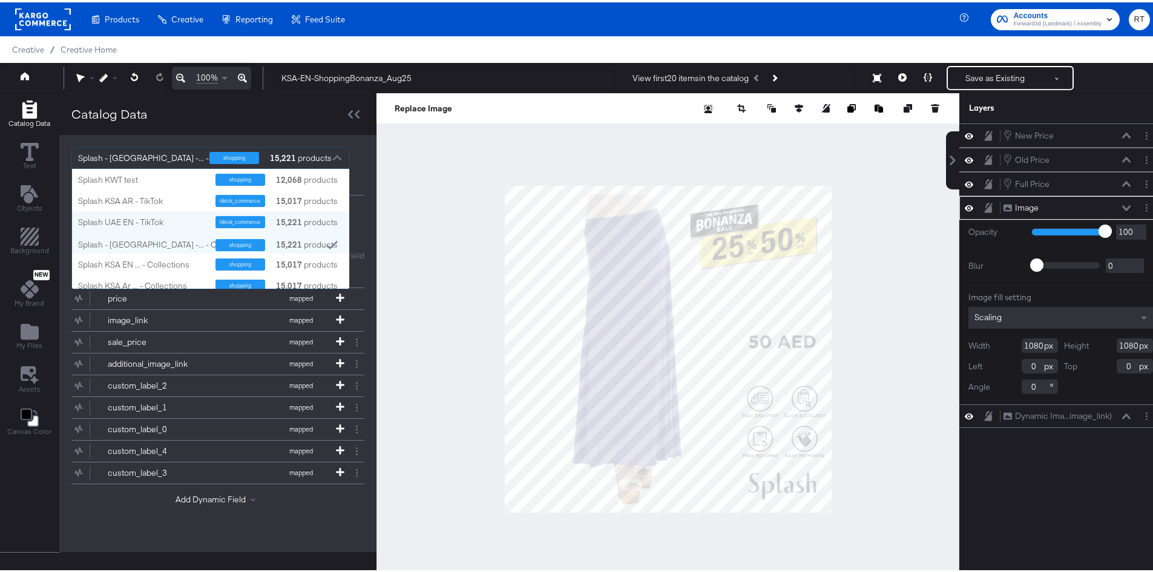
scroll to position [61, 0]
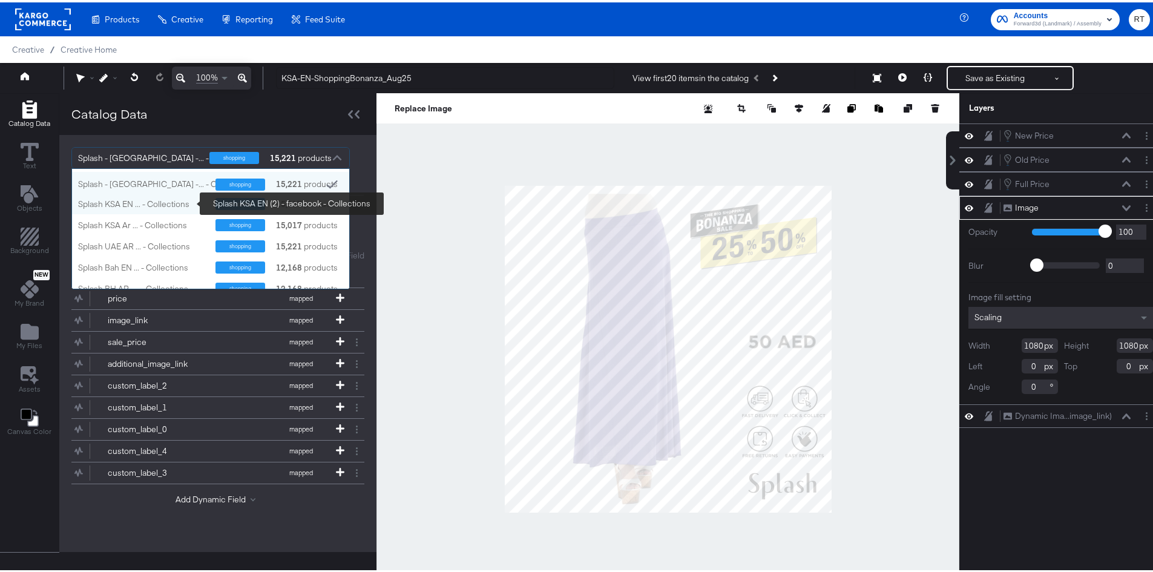
click at [141, 199] on div "Splash KSA EN ... - Collections" at bounding box center [142, 201] width 128 height 11
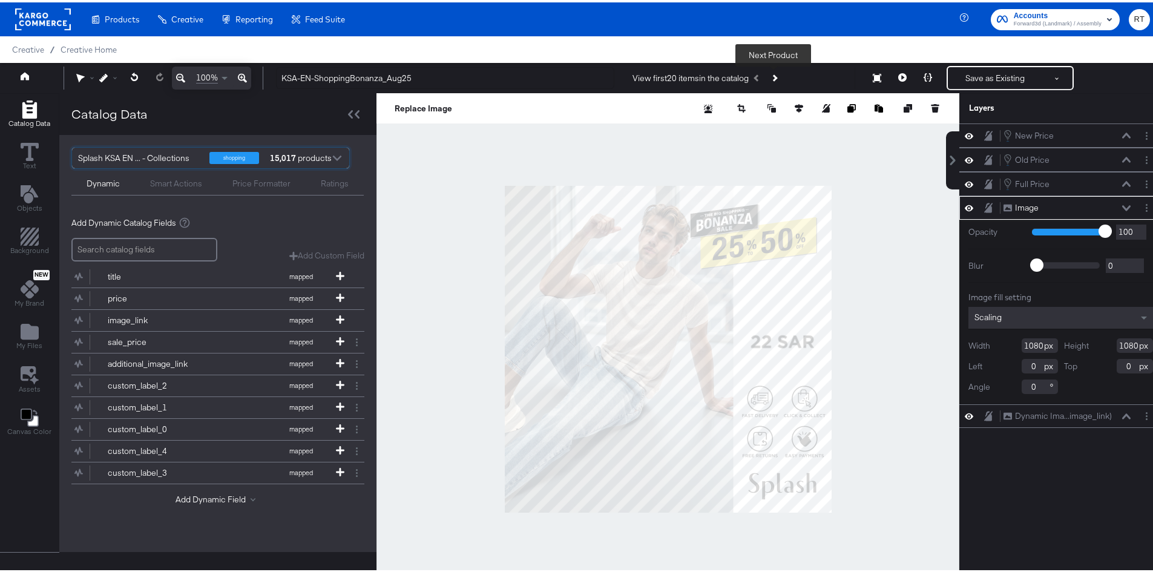
click at [771, 71] on button "Next Product" at bounding box center [773, 76] width 17 height 22
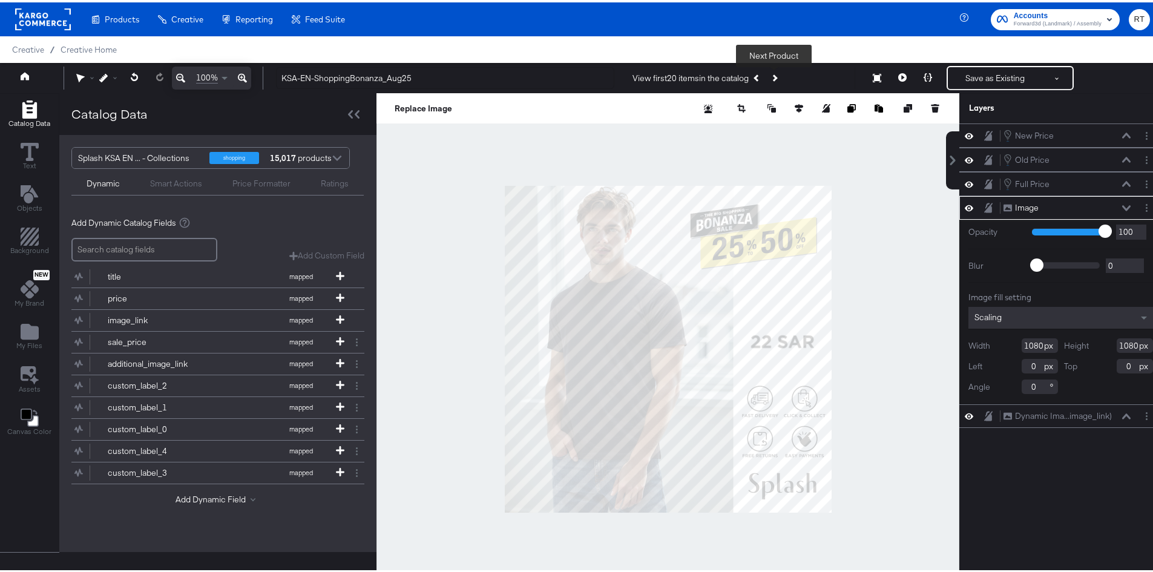
click at [771, 71] on button "Next Product" at bounding box center [773, 76] width 17 height 22
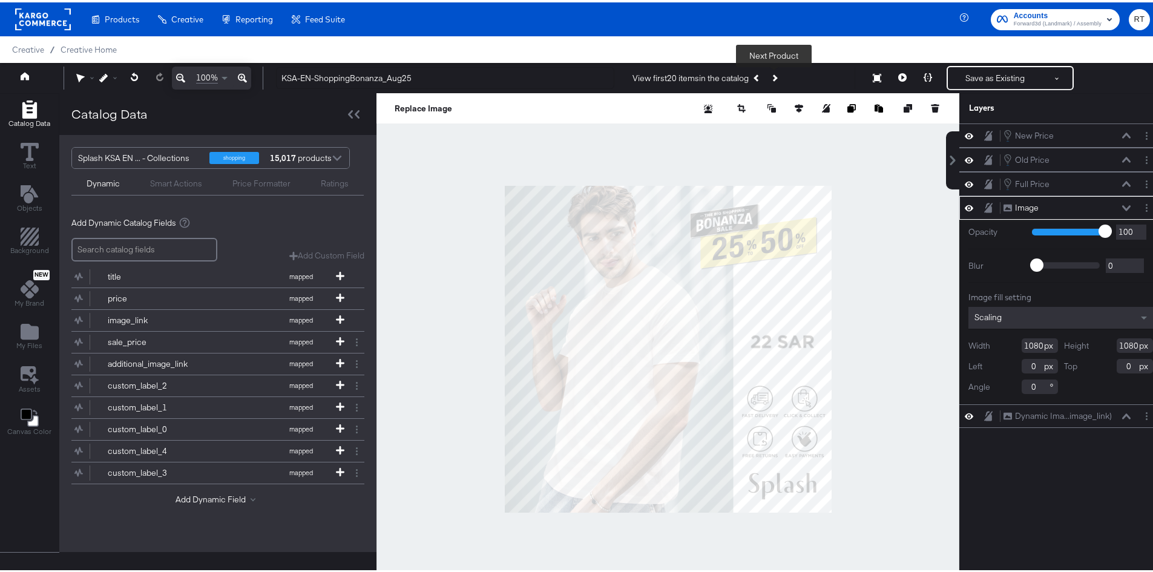
click at [771, 71] on button "Next Product" at bounding box center [773, 76] width 17 height 22
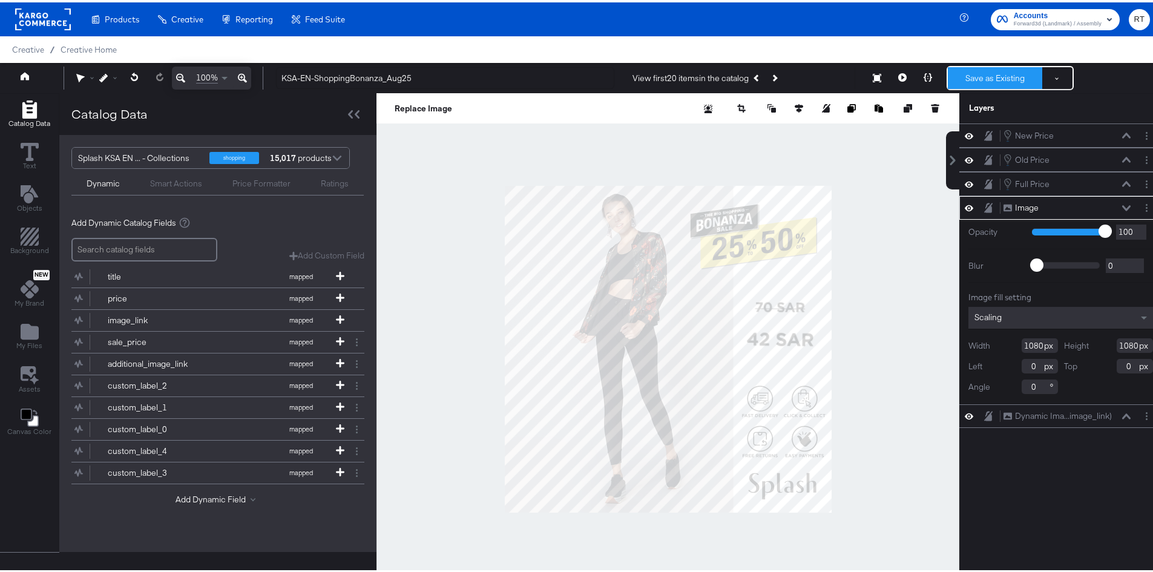
click at [994, 76] on button "Save as Existing" at bounding box center [995, 76] width 94 height 22
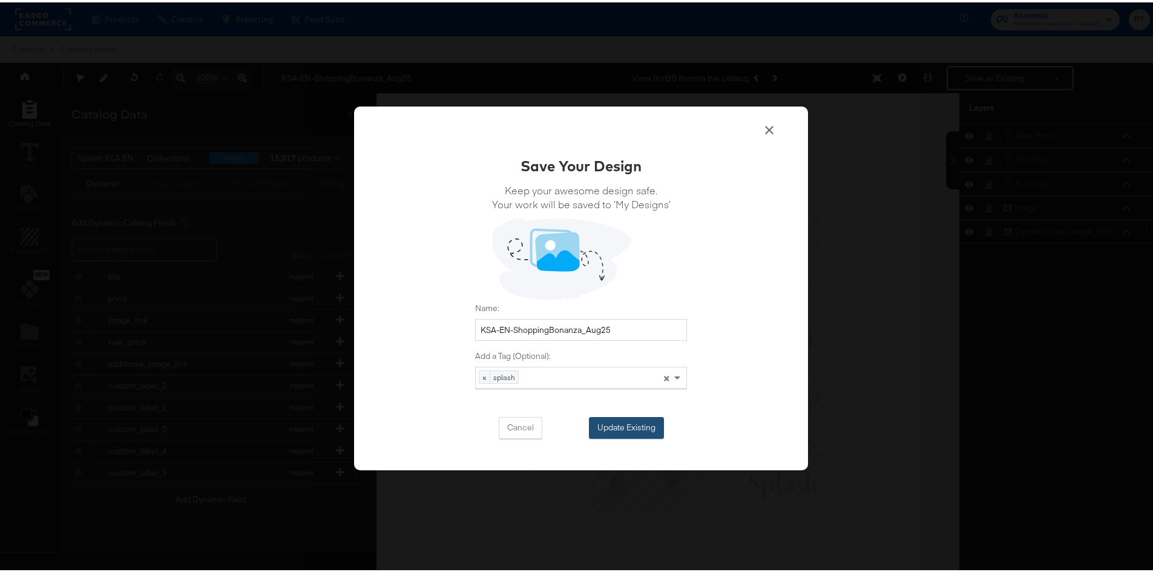
click at [632, 424] on button "Update Existing" at bounding box center [626, 425] width 75 height 22
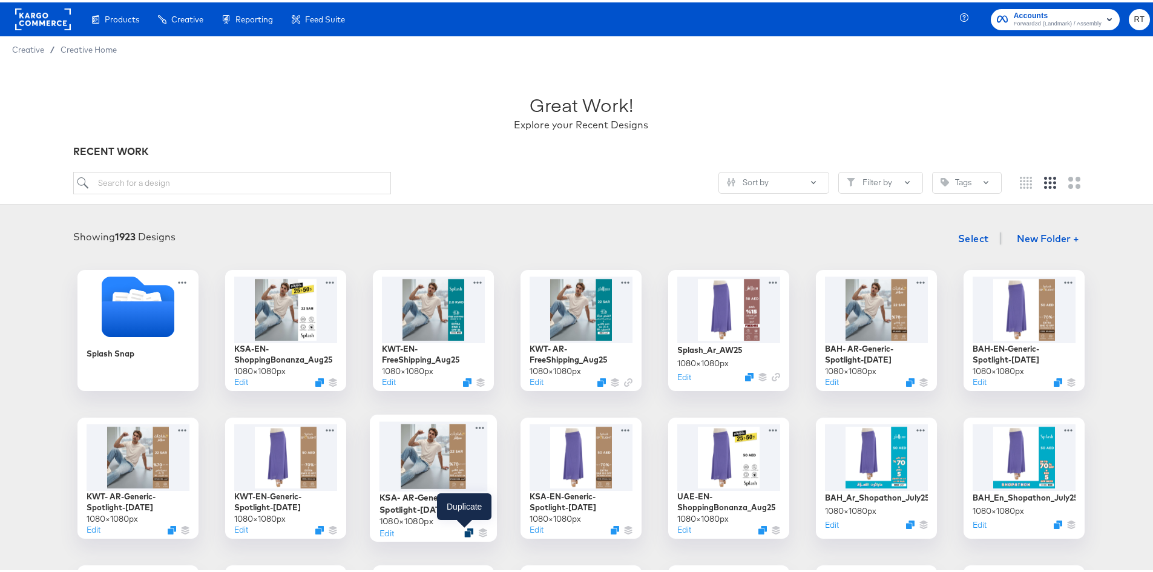
click at [464, 526] on icon "Duplicate" at bounding box center [468, 530] width 9 height 9
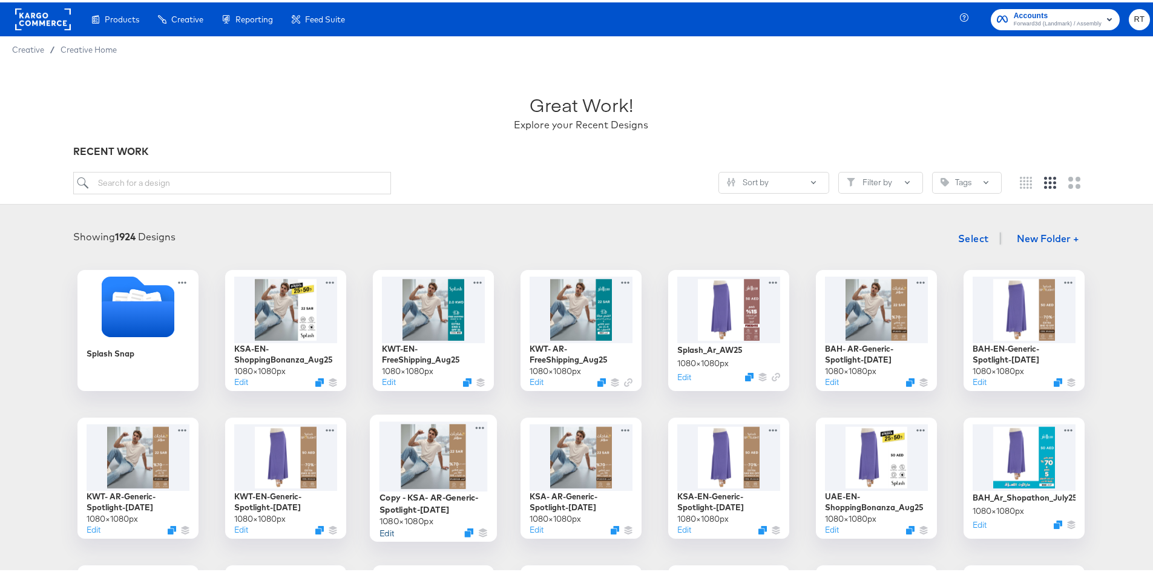
click at [384, 532] on button "Edit" at bounding box center [386, 529] width 15 height 11
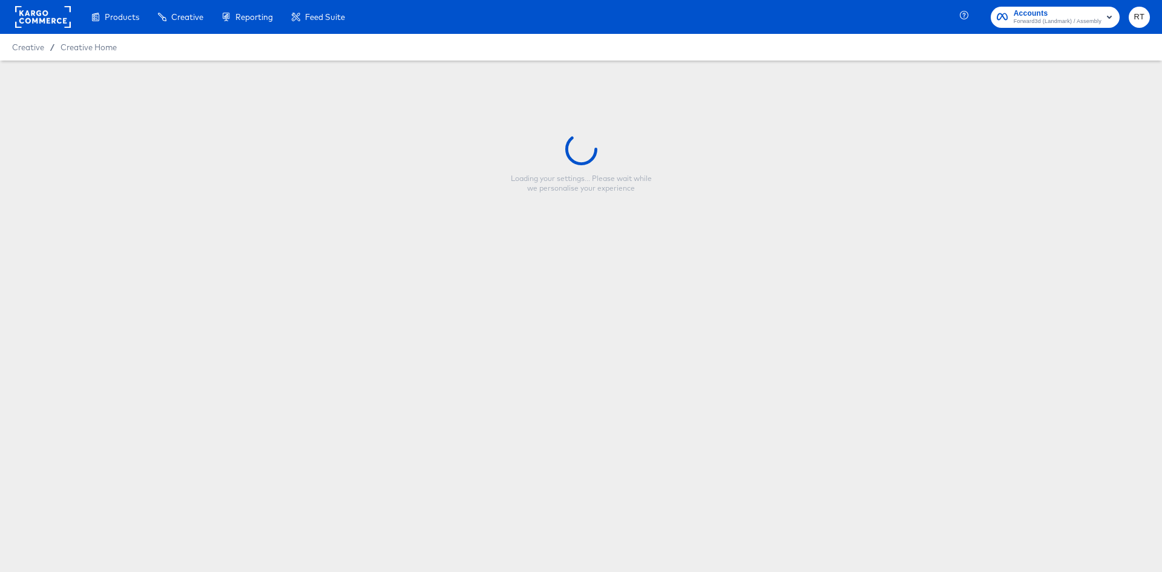
type input "Copy - KSA- AR-Generic-Spotlight-Aug25"
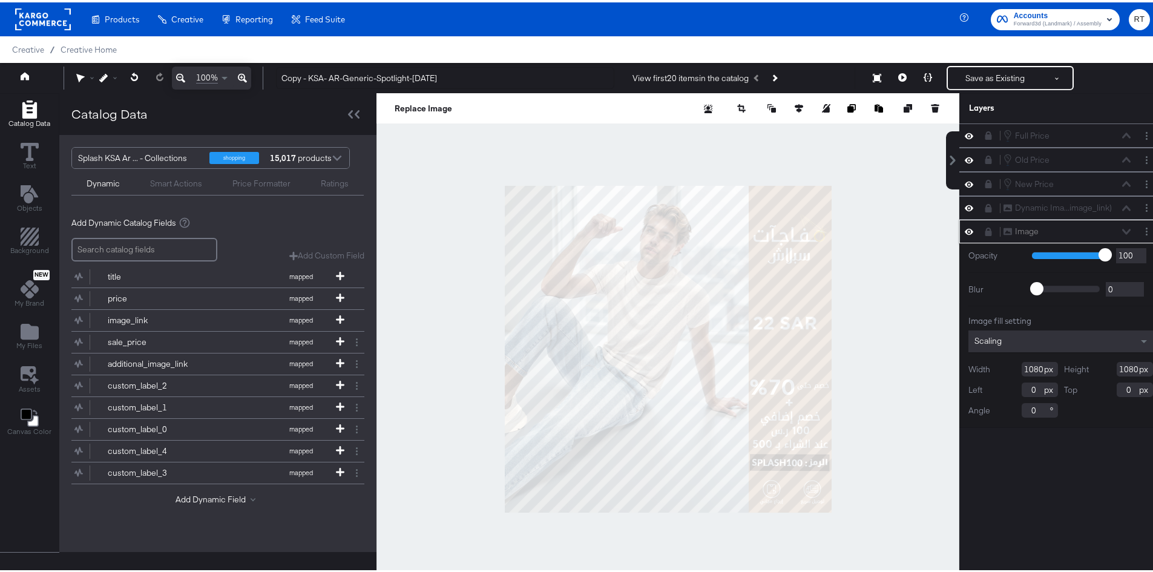
click at [984, 227] on icon at bounding box center [988, 229] width 8 height 8
click at [1140, 225] on button "Layer Options" at bounding box center [1146, 229] width 13 height 13
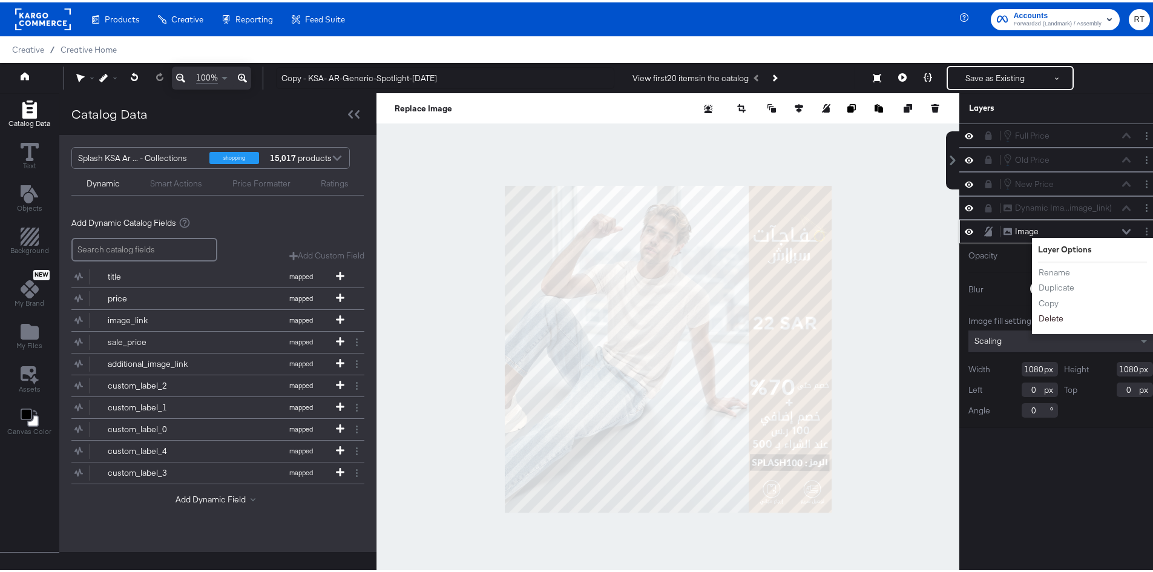
click at [1046, 318] on button "Delete" at bounding box center [1051, 316] width 26 height 13
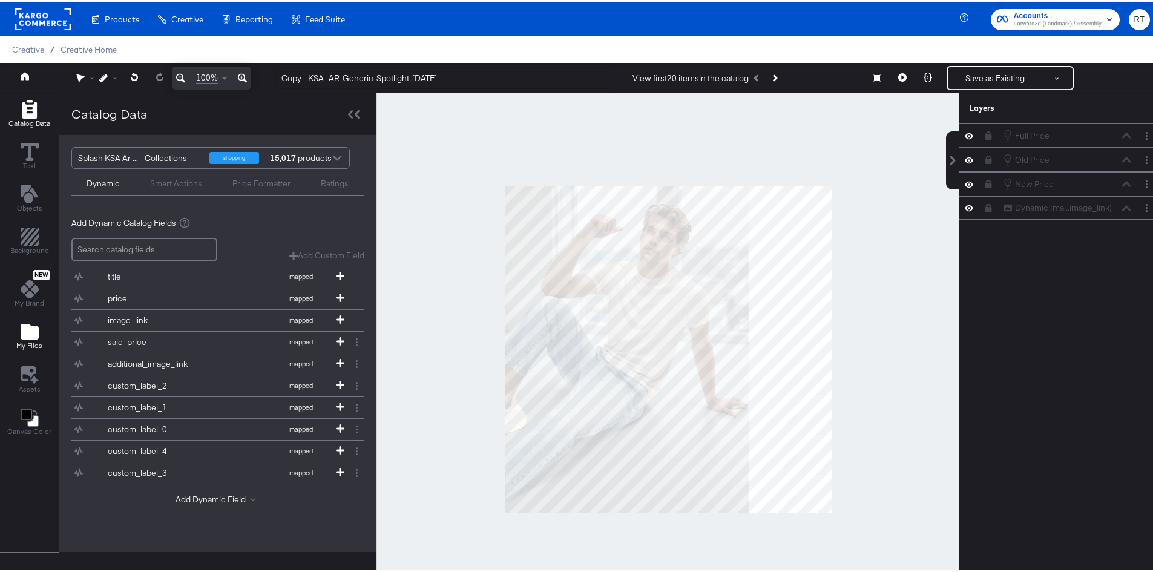
click at [31, 339] on span "My Files" at bounding box center [29, 343] width 26 height 10
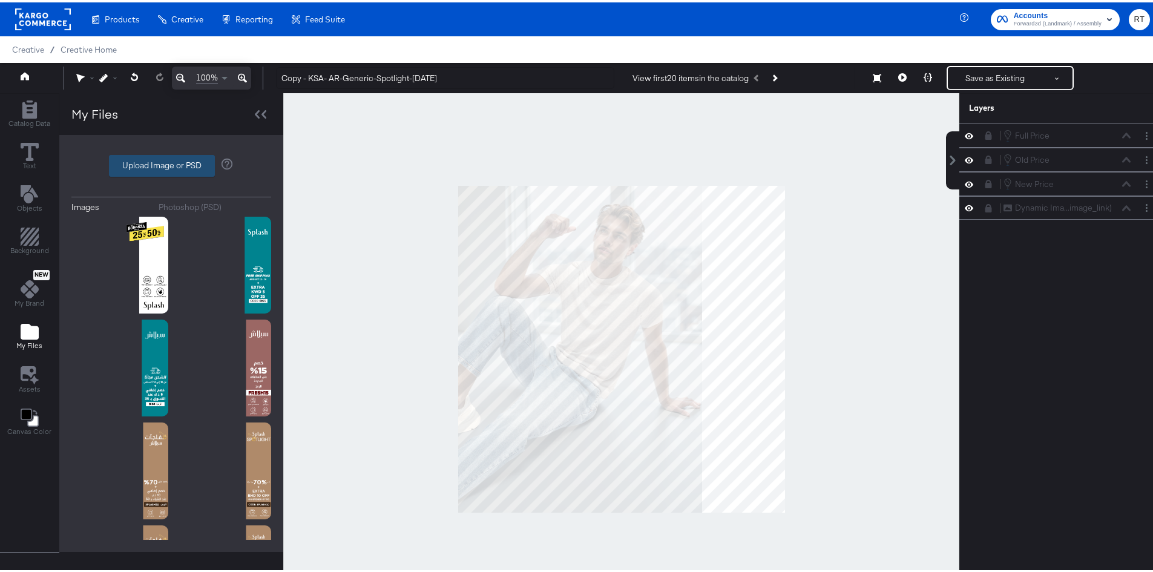
click at [149, 157] on label "Upload Image or PSD" at bounding box center [162, 163] width 105 height 21
click at [171, 163] on input "Upload Image or PSD" at bounding box center [171, 163] width 0 height 0
type input "C:\fakepath\Bonanza_DIT_UAE_KSA-04.png"
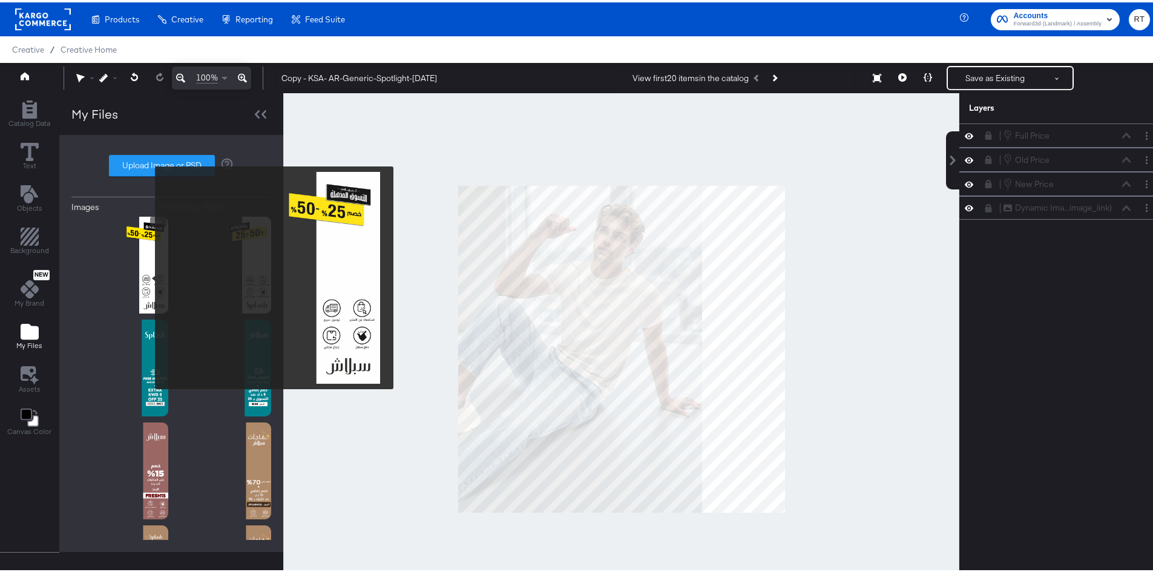
click at [143, 275] on img at bounding box center [119, 262] width 97 height 97
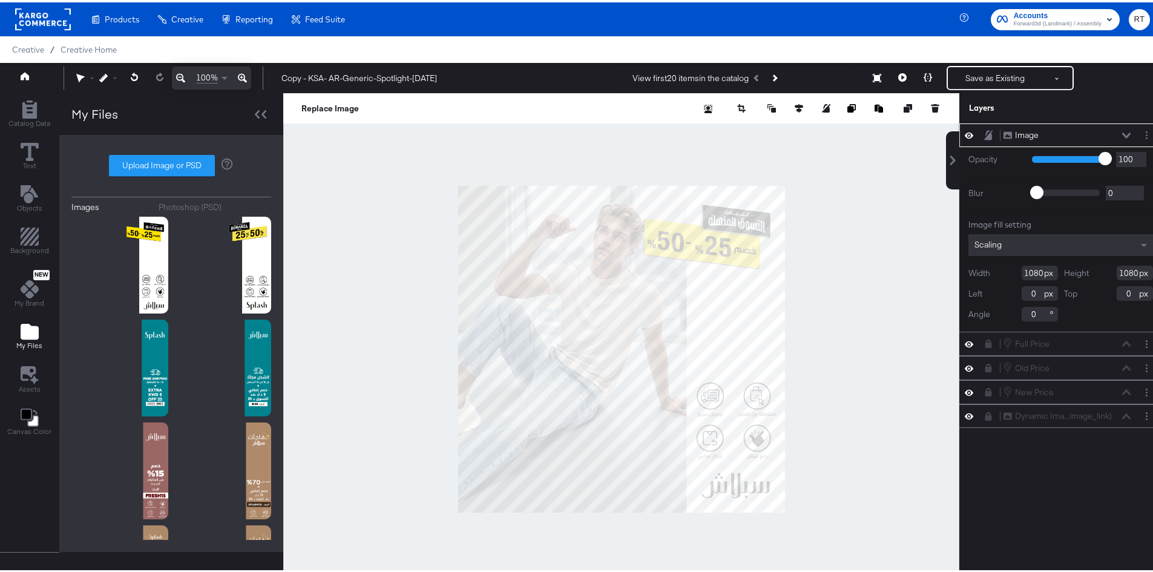
click at [1115, 128] on div "Image Image" at bounding box center [1067, 132] width 128 height 13
click at [1122, 133] on icon at bounding box center [1126, 132] width 8 height 5
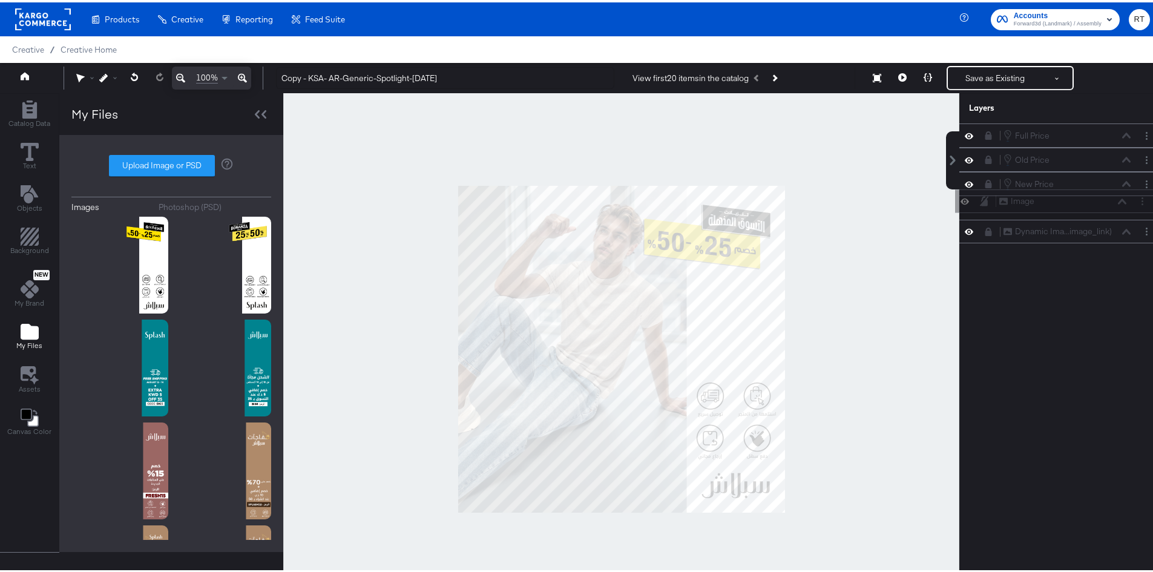
drag, startPoint x: 1030, startPoint y: 134, endPoint x: 1035, endPoint y: 206, distance: 71.6
click at [1035, 206] on div "Image Image Full Price Full Price Old Price Old Price New Price New Price Dynam…" at bounding box center [1060, 181] width 203 height 120
drag, startPoint x: 851, startPoint y: 171, endPoint x: 785, endPoint y: 90, distance: 104.6
click at [849, 166] on div at bounding box center [621, 347] width 676 height 512
click at [777, 76] on button "Next Product" at bounding box center [773, 76] width 17 height 22
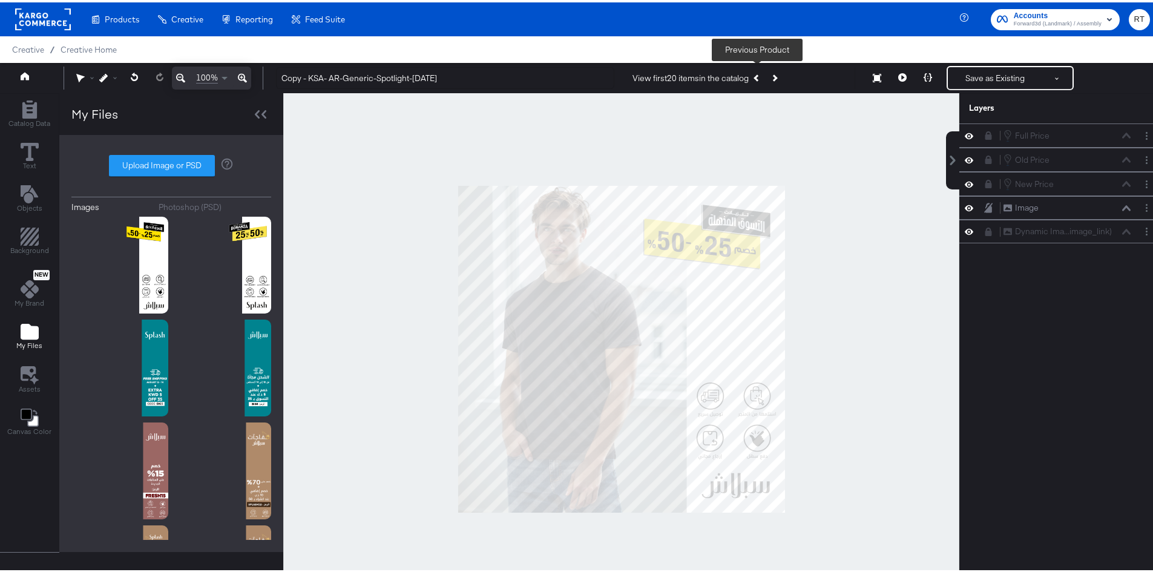
click at [759, 74] on button "Previous Product" at bounding box center [756, 76] width 17 height 22
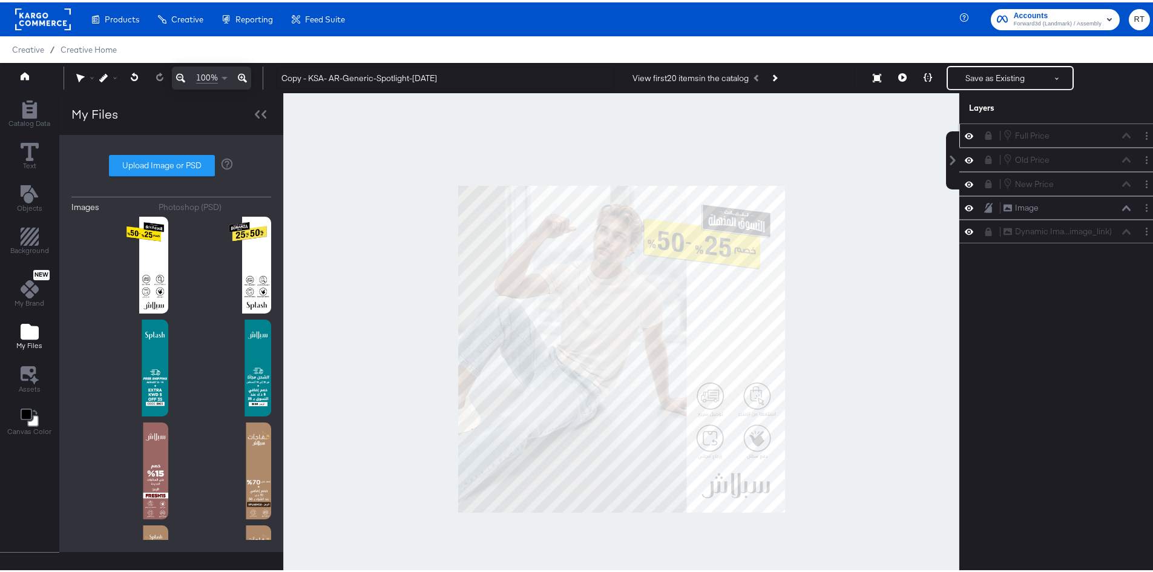
click at [1041, 138] on div "Full Price Full Price" at bounding box center [1067, 132] width 128 height 13
click at [985, 136] on icon at bounding box center [988, 133] width 7 height 8
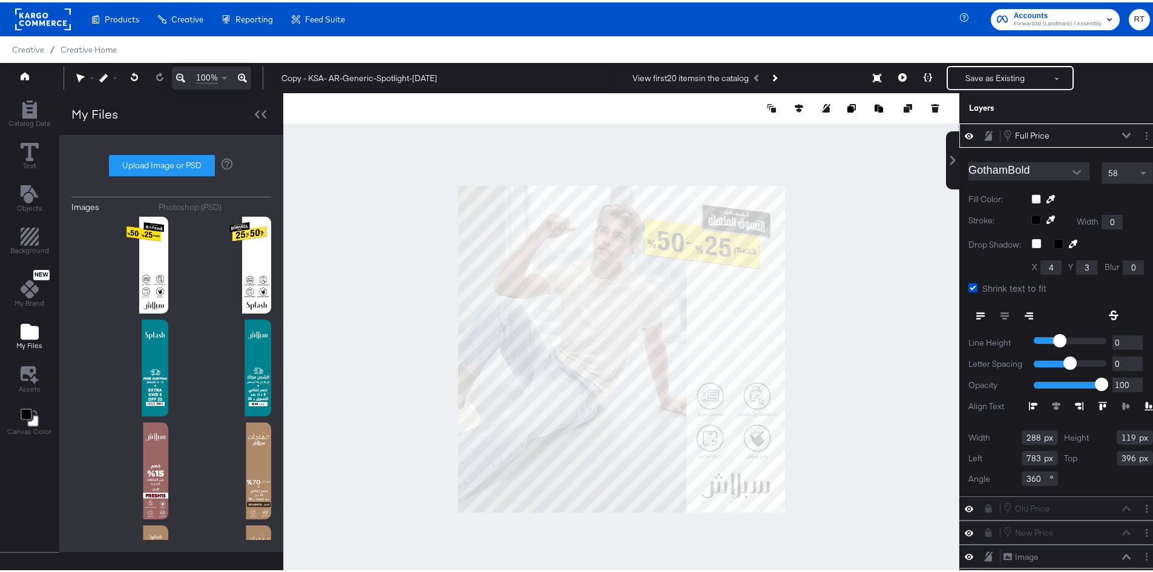
click at [1031, 193] on div at bounding box center [1092, 197] width 122 height 10
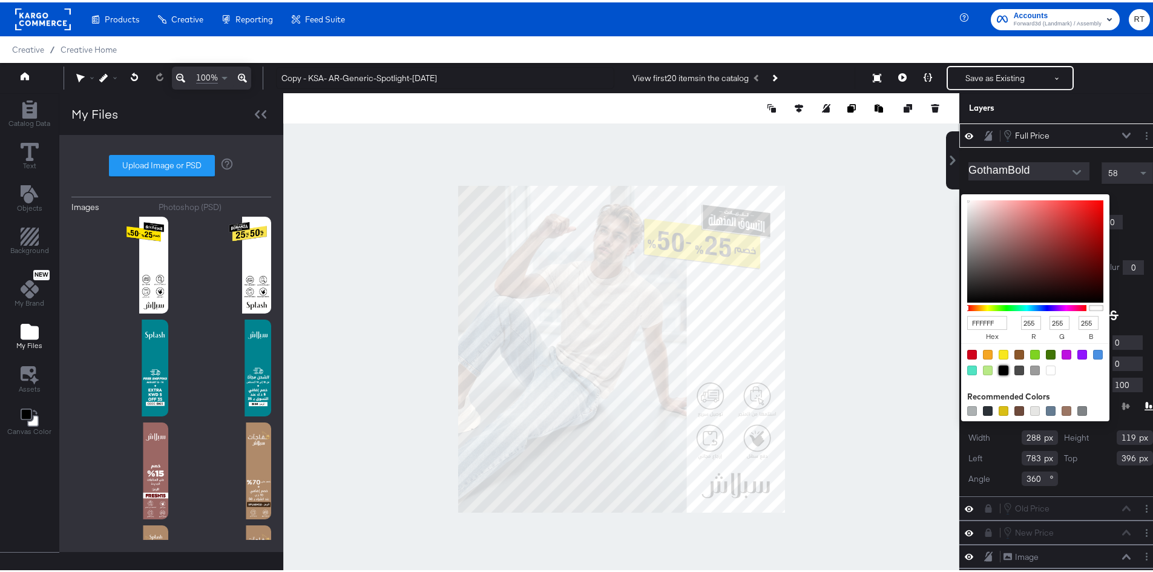
click at [998, 367] on div at bounding box center [1003, 368] width 10 height 10
type input "000000"
type input "0"
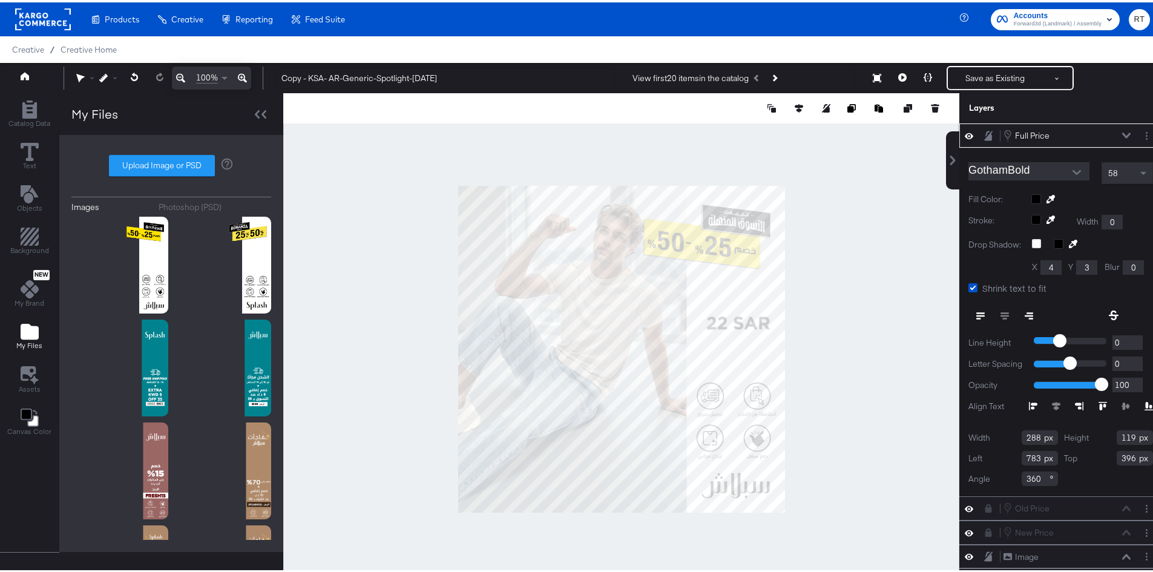
click at [1104, 85] on div "Copy - KSA- AR-Generic-Spotlight-Aug25 View first 20 items in the catalog Previ…" at bounding box center [707, 76] width 883 height 24
type input "771"
type input "438"
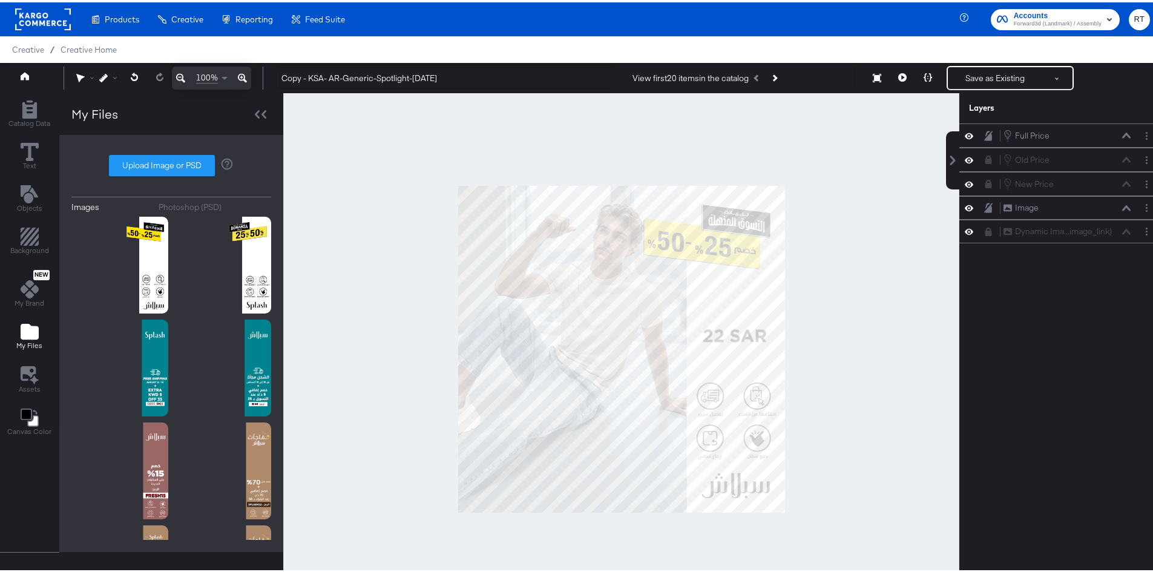
click at [827, 270] on div at bounding box center [621, 347] width 676 height 512
click at [985, 159] on icon at bounding box center [988, 157] width 7 height 8
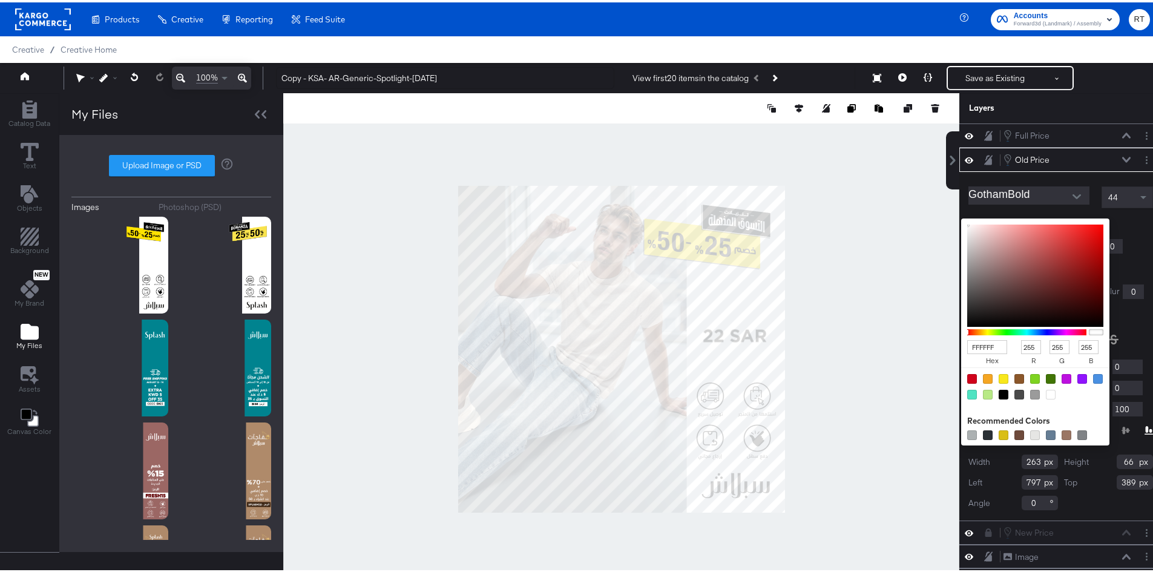
click at [1031, 219] on div "FFFFFF hex 255 r 255 g 255 b 100 a Recommended Colors" at bounding box center [1092, 221] width 122 height 10
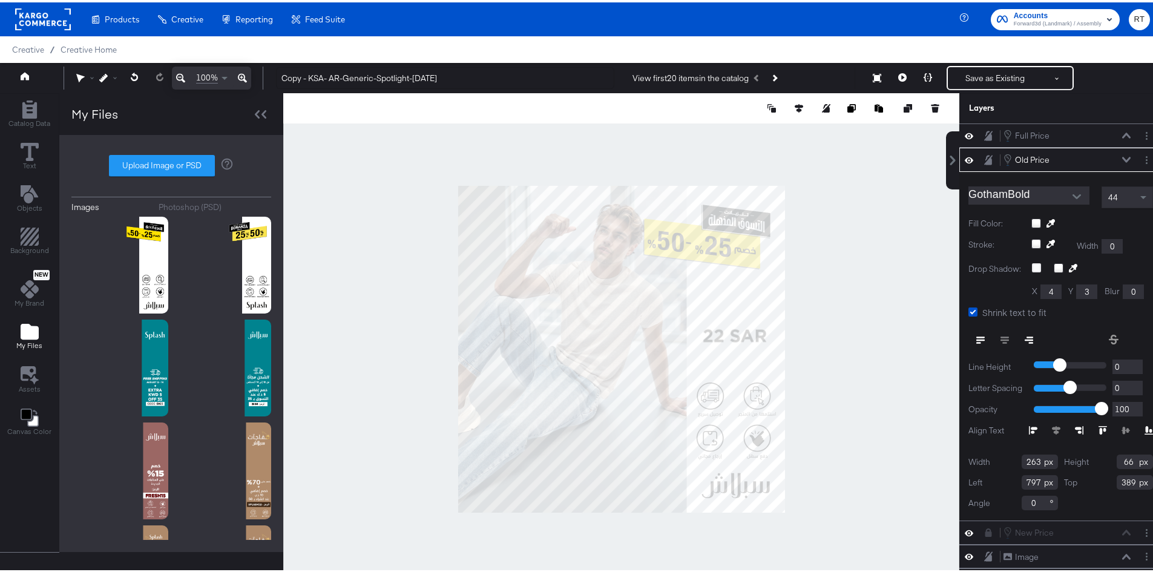
click at [1127, 221] on div at bounding box center [1092, 221] width 122 height 10
click at [1107, 154] on div "Old Price Old Price" at bounding box center [1067, 157] width 128 height 13
click at [1122, 157] on icon at bounding box center [1126, 157] width 8 height 6
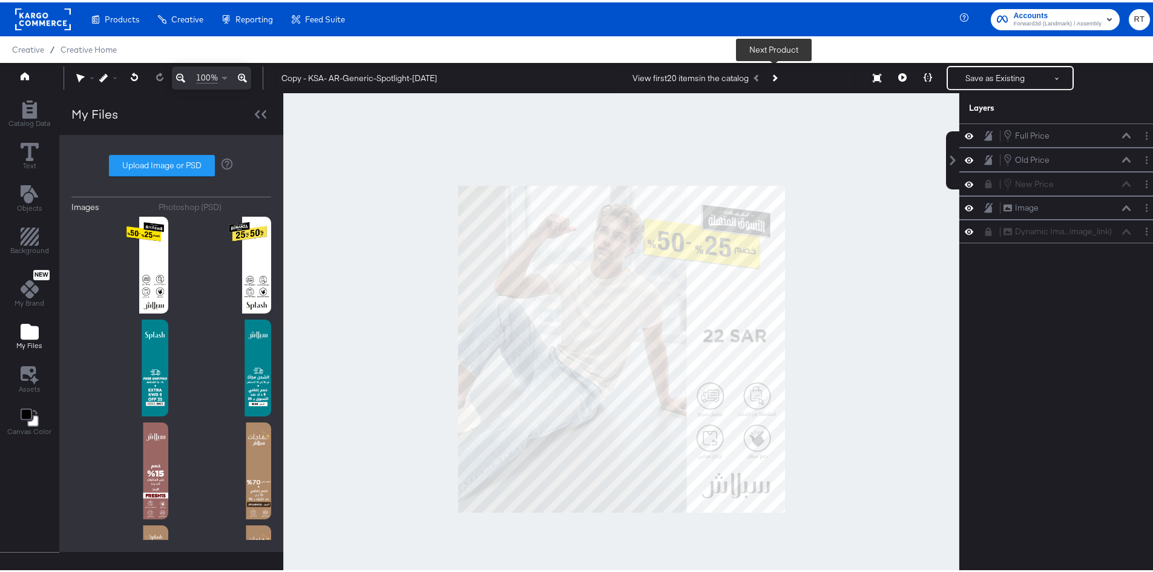
click at [771, 71] on button "Next Product" at bounding box center [773, 76] width 17 height 22
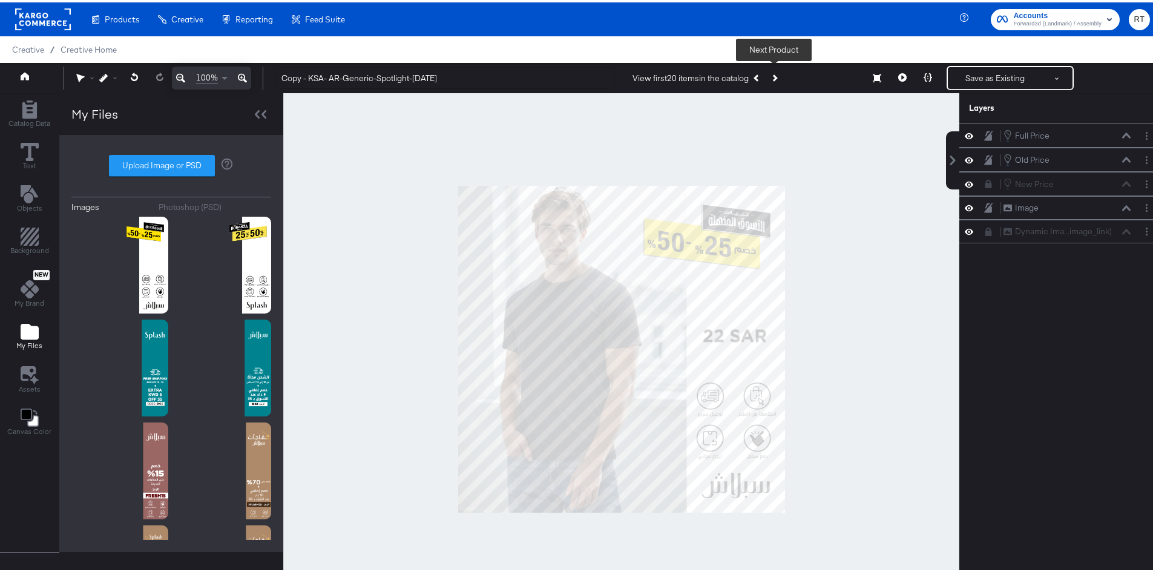
click at [774, 72] on button "Next Product" at bounding box center [773, 76] width 17 height 22
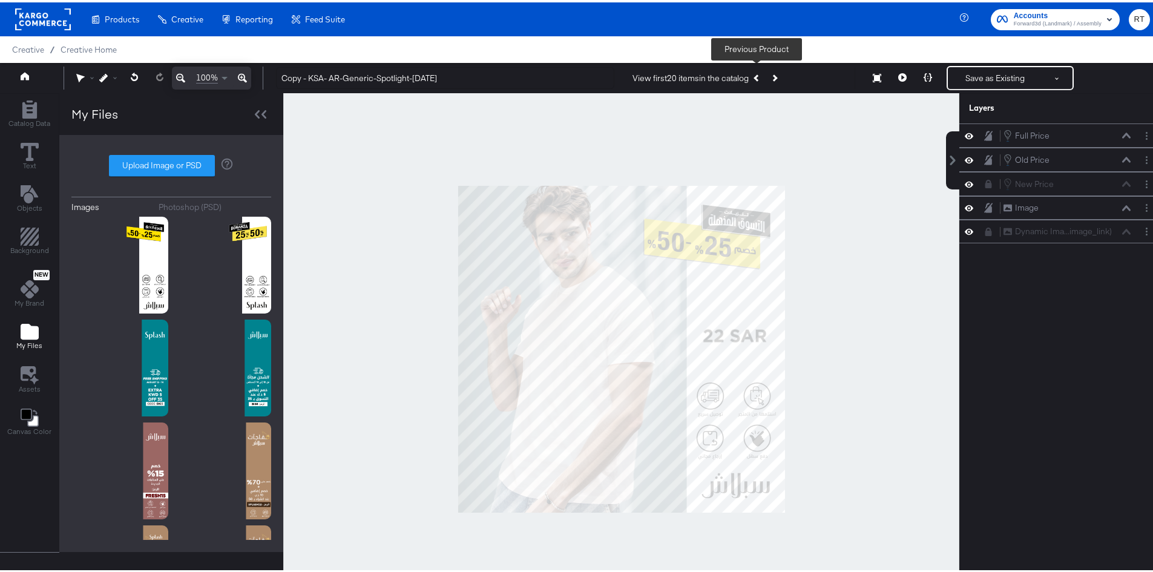
click at [760, 75] on button "Previous Product" at bounding box center [756, 76] width 17 height 22
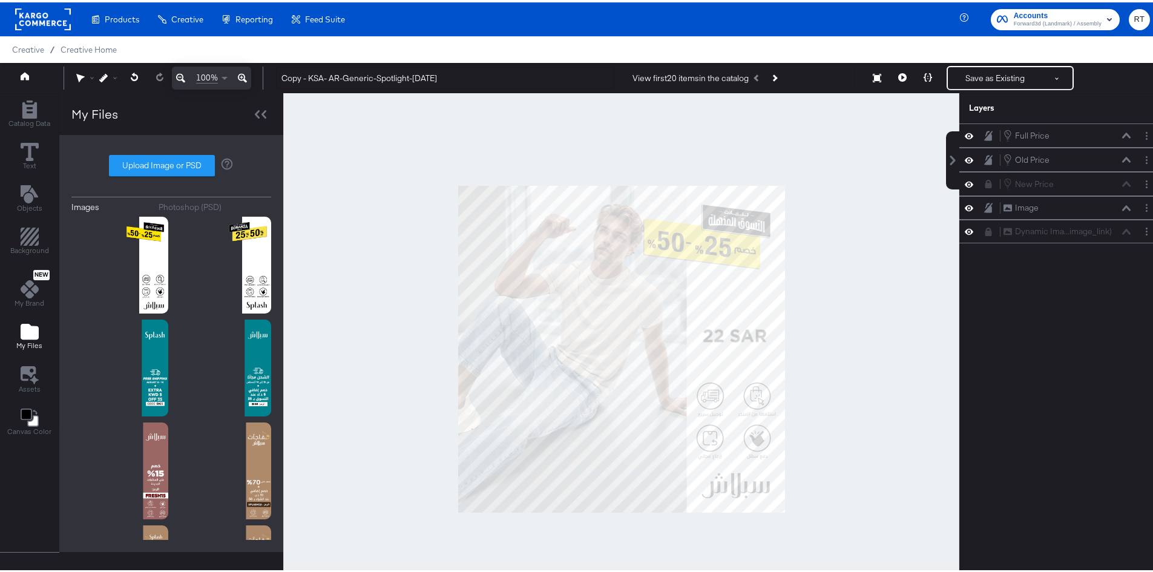
click at [760, 75] on div "View first 20 items in the catalog Previous Product" at bounding box center [707, 76] width 150 height 22
click at [1120, 161] on div "Old Price Old Price" at bounding box center [1067, 157] width 128 height 13
click at [1118, 161] on div "Old Price Old Price" at bounding box center [1067, 157] width 128 height 13
click at [1118, 154] on div "Old Price Old Price" at bounding box center [1067, 157] width 128 height 13
click at [1122, 157] on icon at bounding box center [1126, 156] width 8 height 5
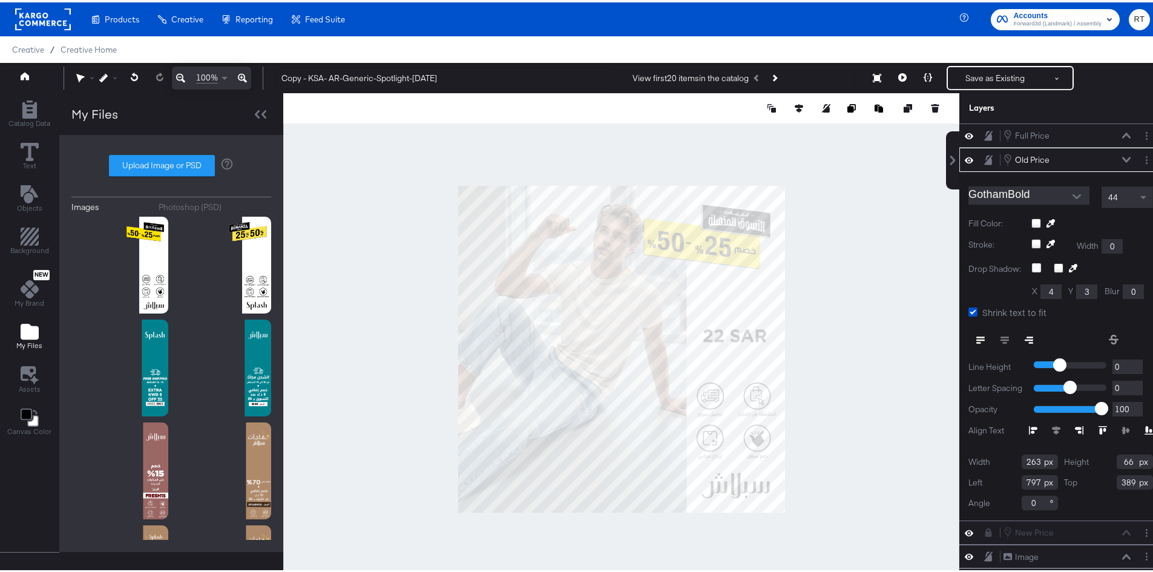
click at [1031, 218] on div at bounding box center [1092, 221] width 122 height 10
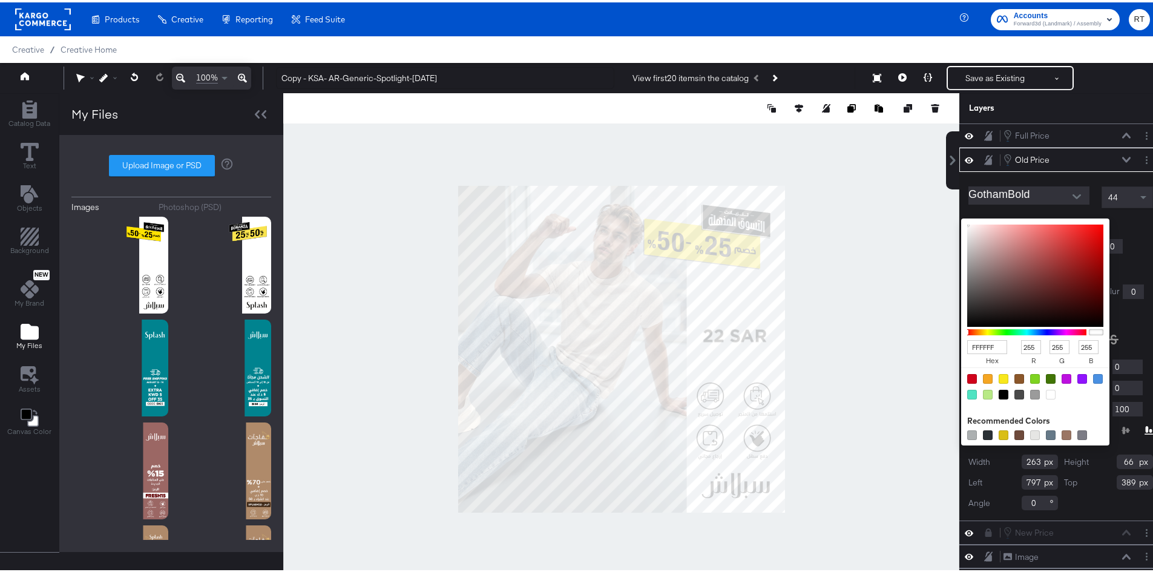
click at [998, 391] on div at bounding box center [1003, 392] width 10 height 10
type input "000000"
type input "0"
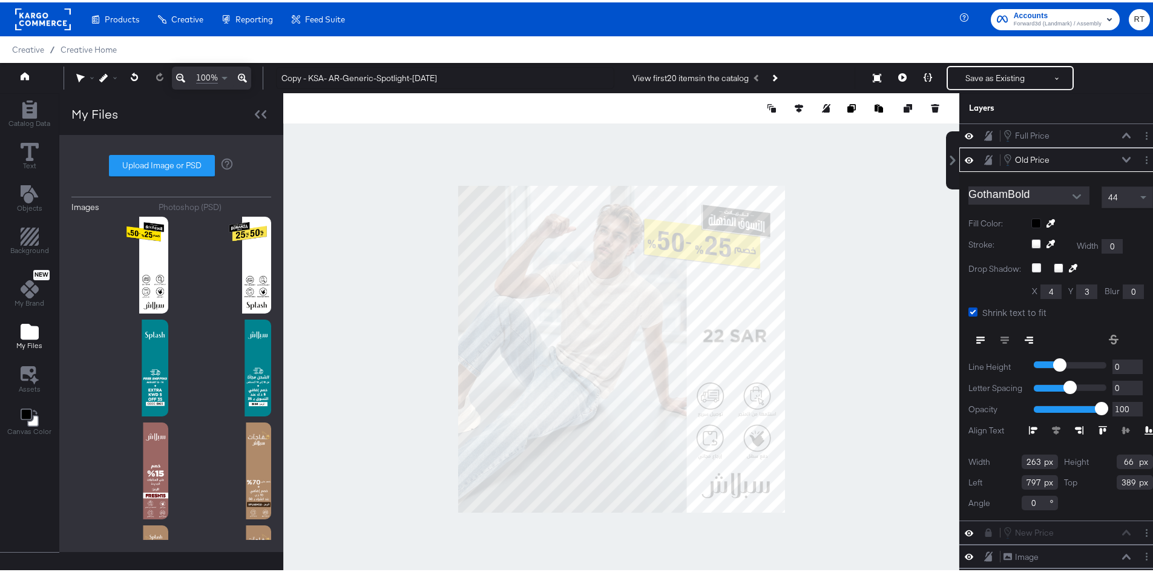
click at [1128, 221] on div at bounding box center [1092, 221] width 122 height 10
click at [1122, 157] on icon at bounding box center [1126, 157] width 8 height 6
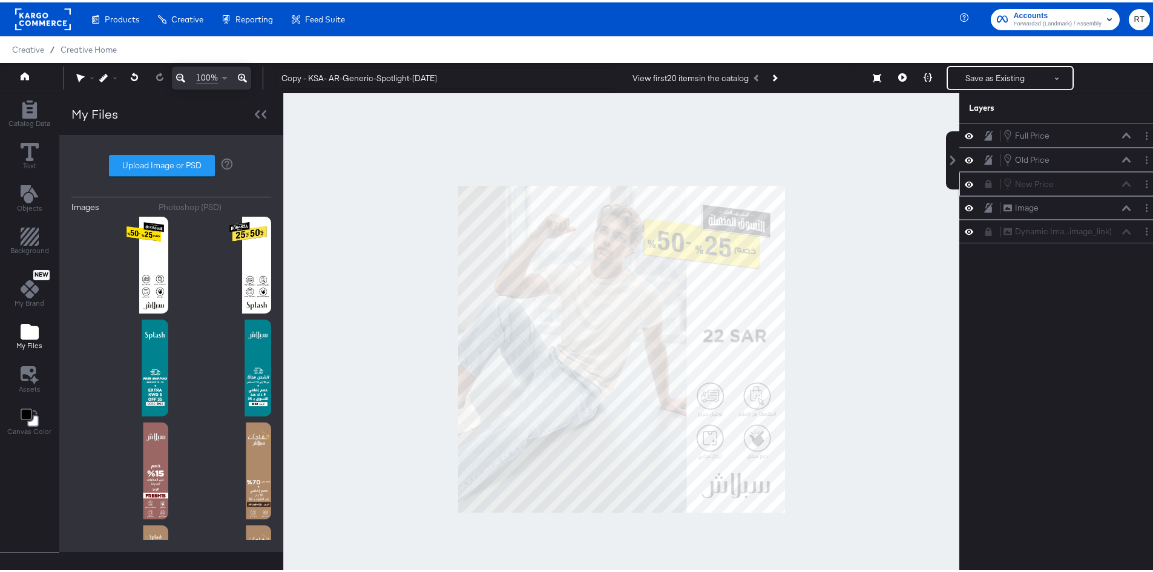
click at [985, 183] on icon at bounding box center [988, 181] width 7 height 8
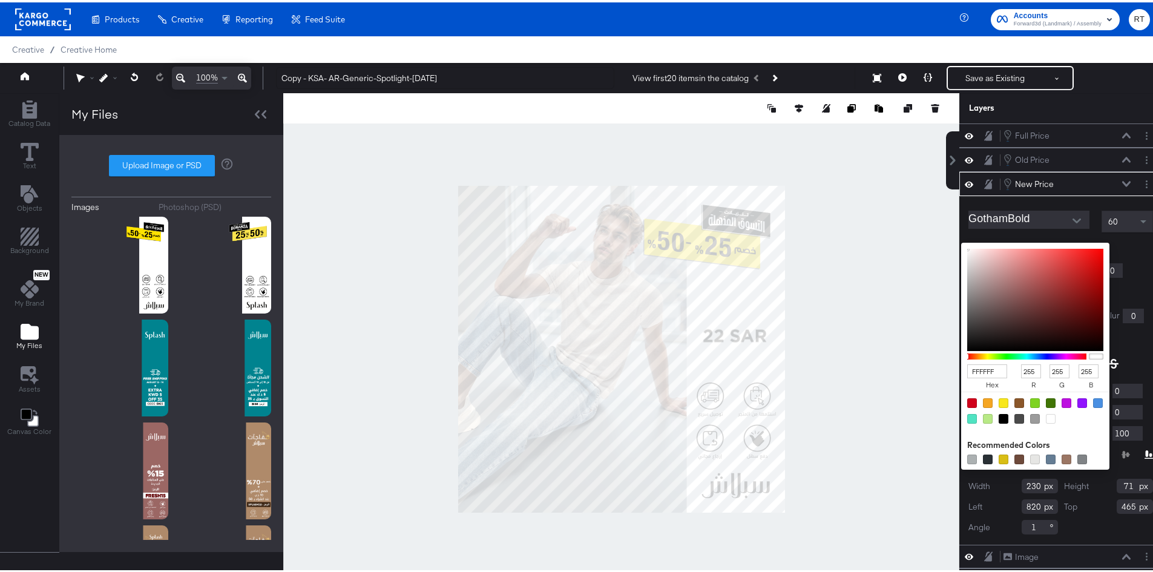
click at [1031, 244] on div "FFFFFF hex 255 r 255 g 255 b 100 a Recommended Colors" at bounding box center [1092, 245] width 122 height 10
click at [998, 414] on div at bounding box center [1003, 416] width 10 height 10
type input "000000"
type input "0"
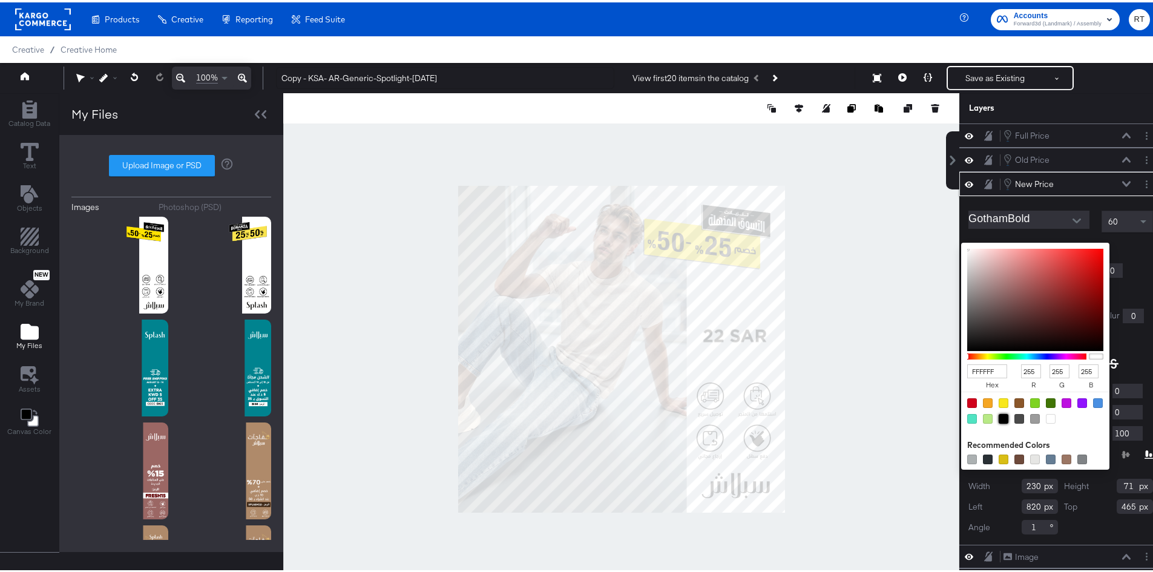
type input "0"
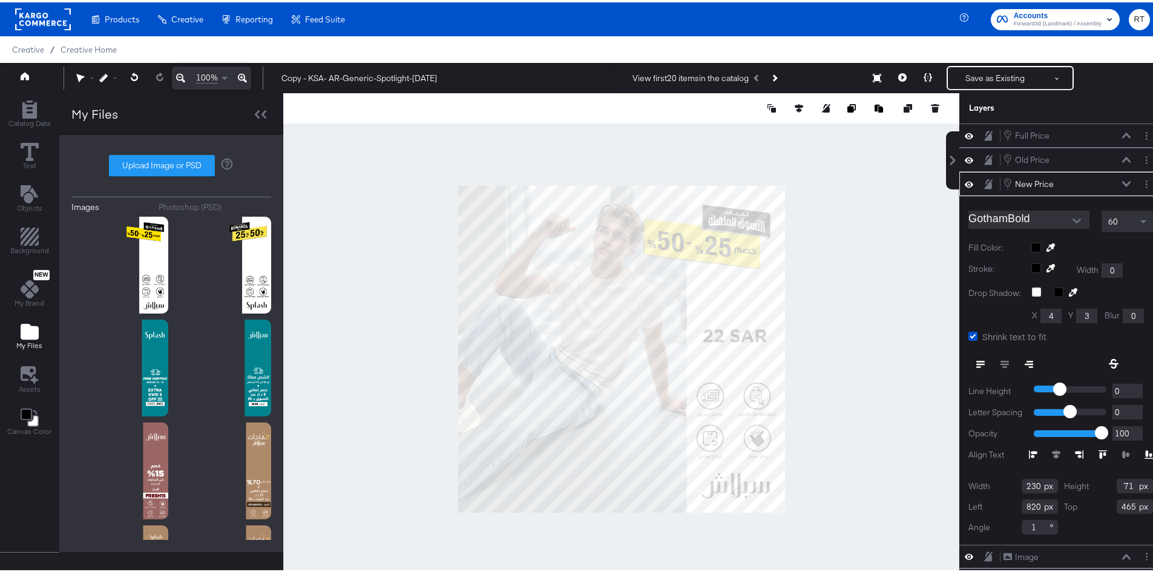
click at [1128, 340] on div "Shrink text to fit" at bounding box center [1060, 334] width 185 height 13
click at [1122, 180] on icon at bounding box center [1126, 180] width 8 height 5
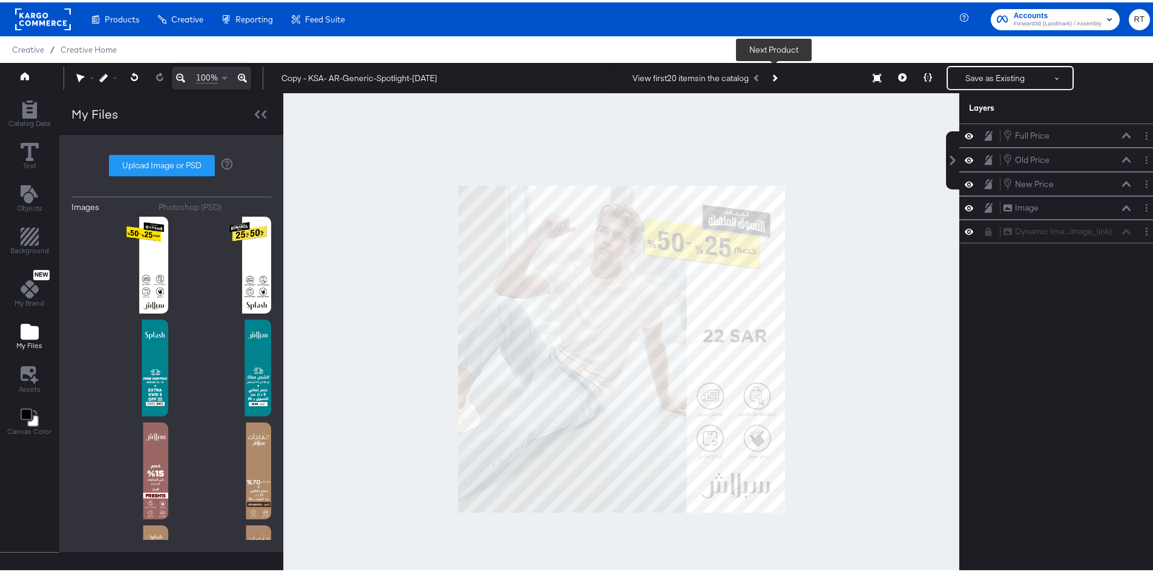
click at [776, 73] on button "Next Product" at bounding box center [773, 76] width 17 height 22
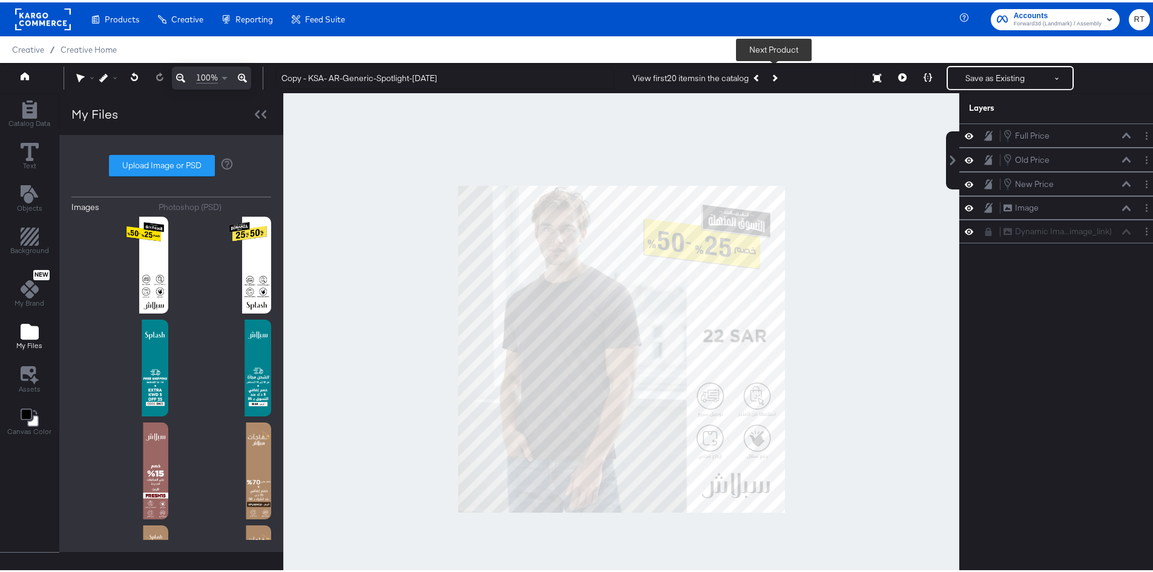
click at [776, 73] on button "Next Product" at bounding box center [773, 76] width 17 height 22
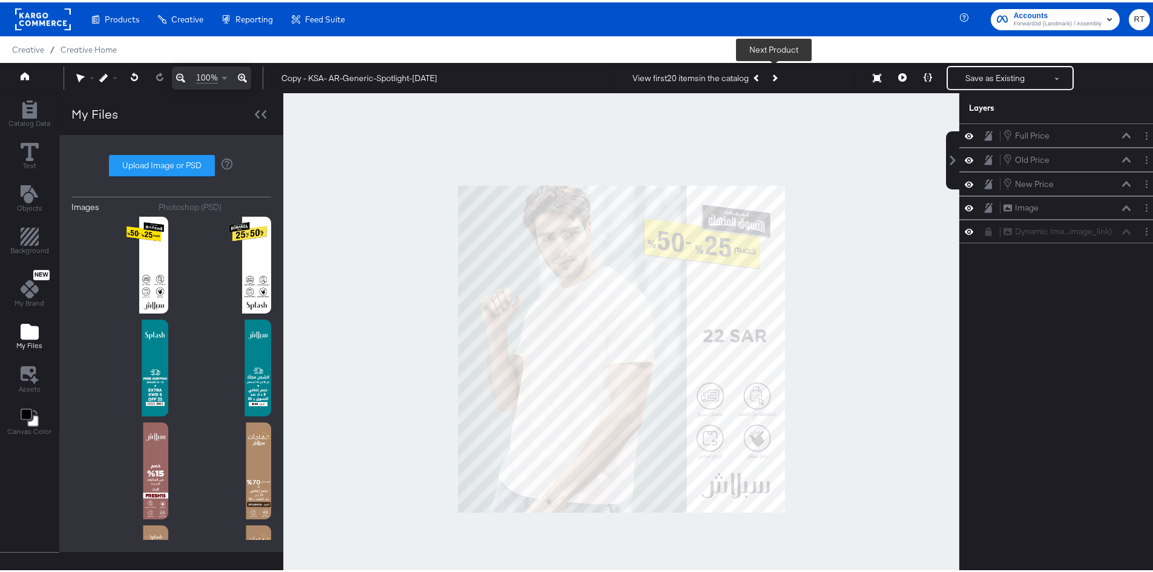
click at [776, 73] on button "Next Product" at bounding box center [773, 76] width 17 height 22
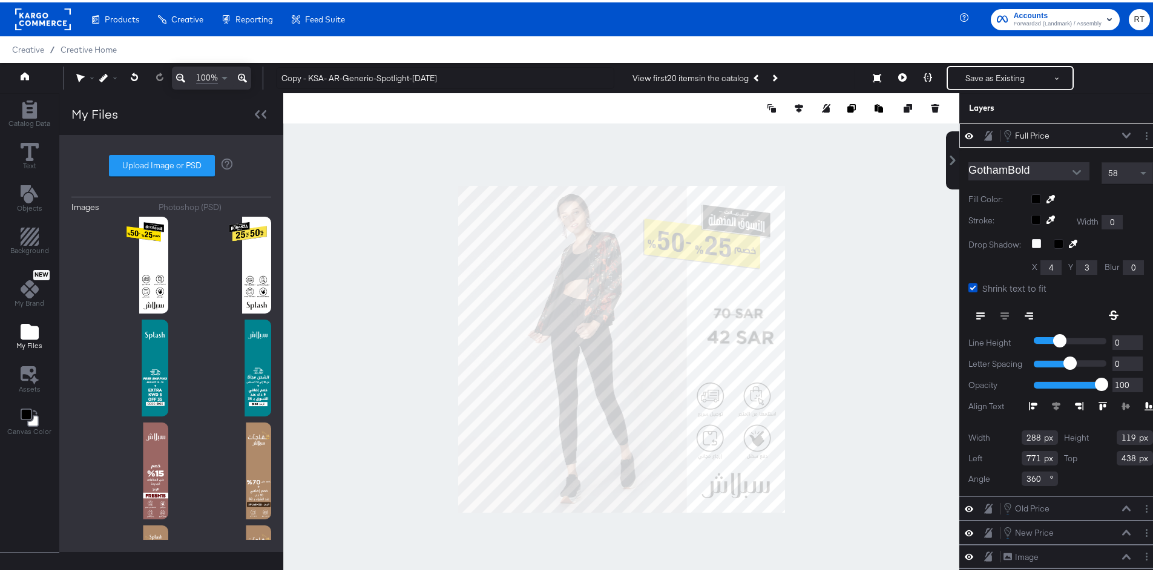
type input "762"
type input "443"
type input "750"
type input "466"
click at [816, 298] on div at bounding box center [621, 347] width 676 height 512
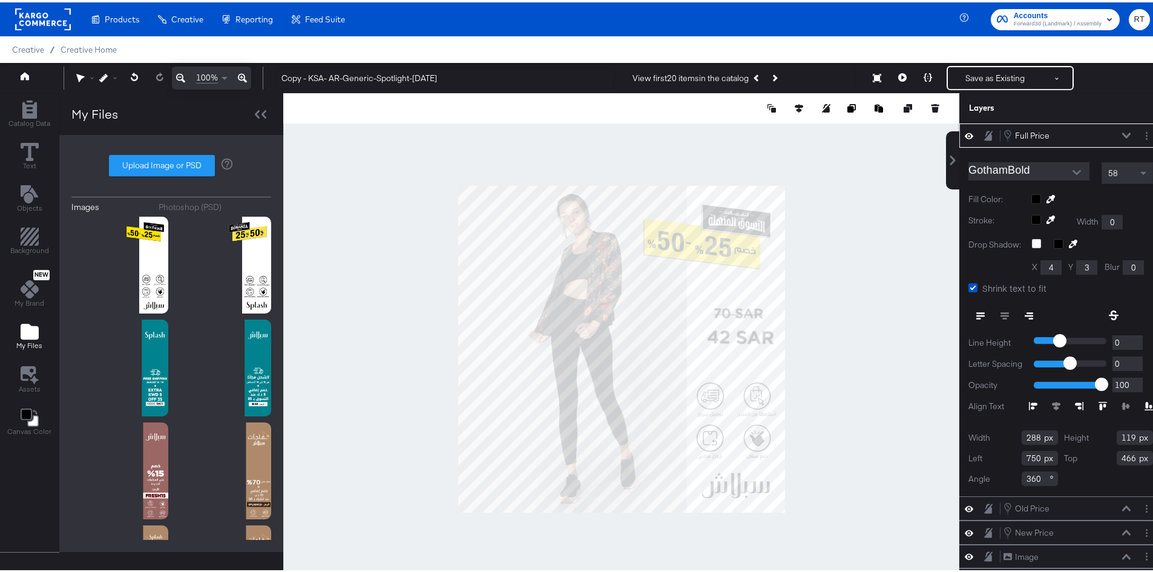
click at [1122, 135] on icon at bounding box center [1126, 133] width 8 height 6
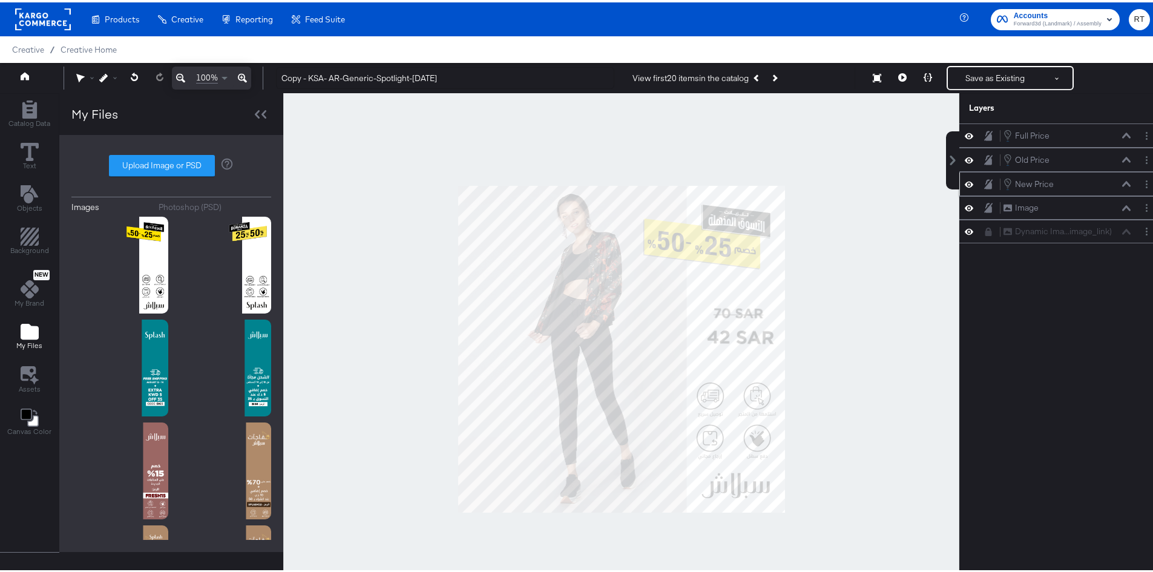
click at [1052, 186] on div "New Price New Price" at bounding box center [1067, 181] width 128 height 13
click at [1119, 185] on div "New Price New Price" at bounding box center [1067, 181] width 128 height 13
click at [1121, 185] on button at bounding box center [1126, 181] width 10 height 7
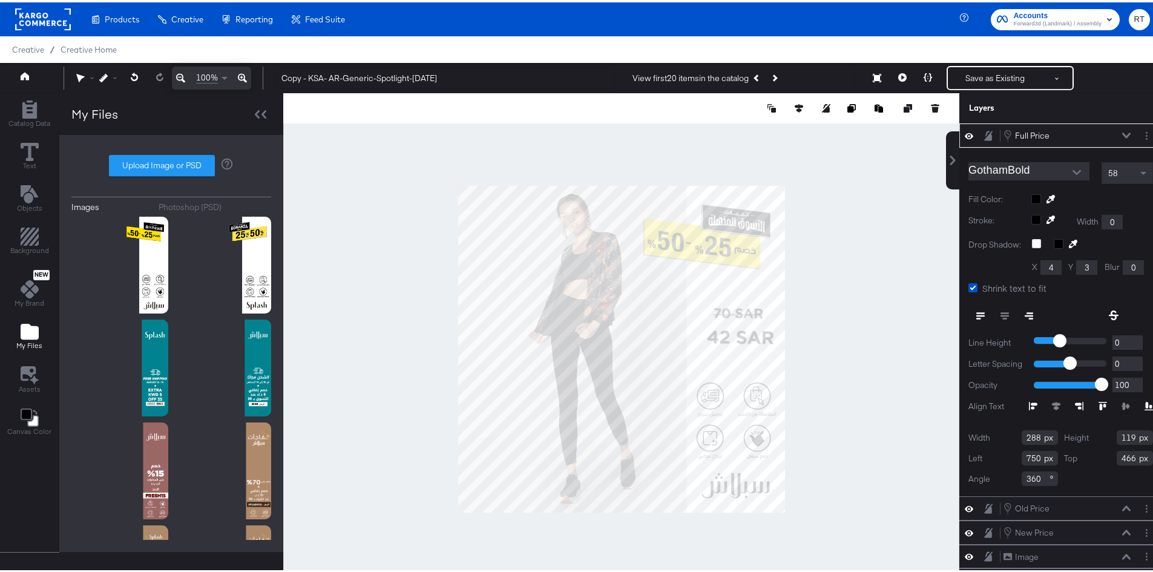
type input "770"
type input "457"
click at [815, 320] on div at bounding box center [621, 347] width 676 height 512
click at [831, 313] on div at bounding box center [621, 347] width 676 height 512
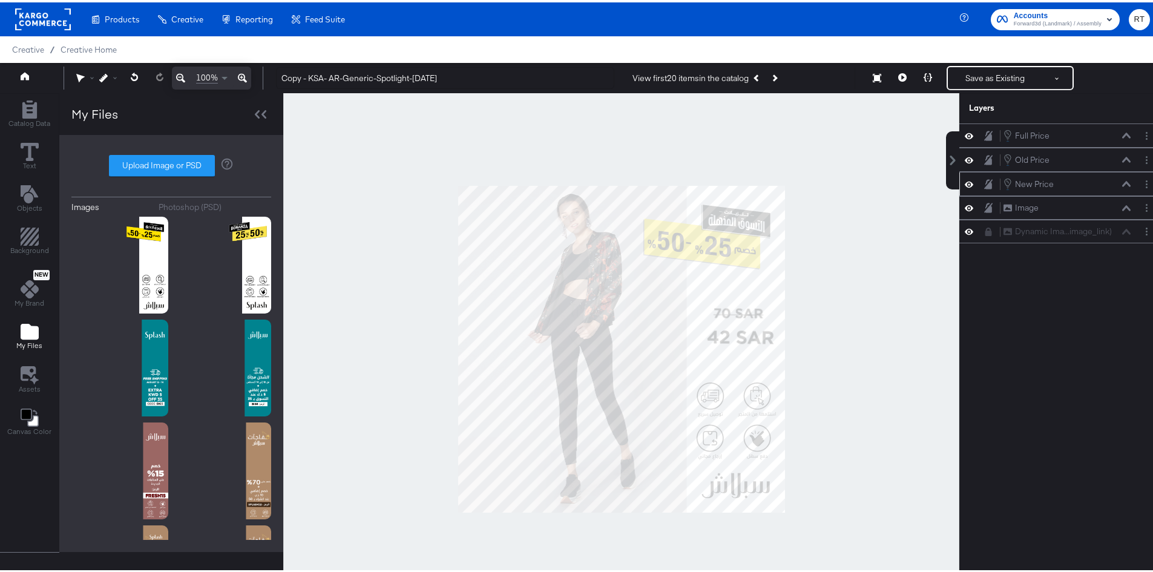
click at [1018, 188] on div "New Price New Price" at bounding box center [1060, 181] width 203 height 24
click at [1122, 184] on icon at bounding box center [1126, 181] width 8 height 6
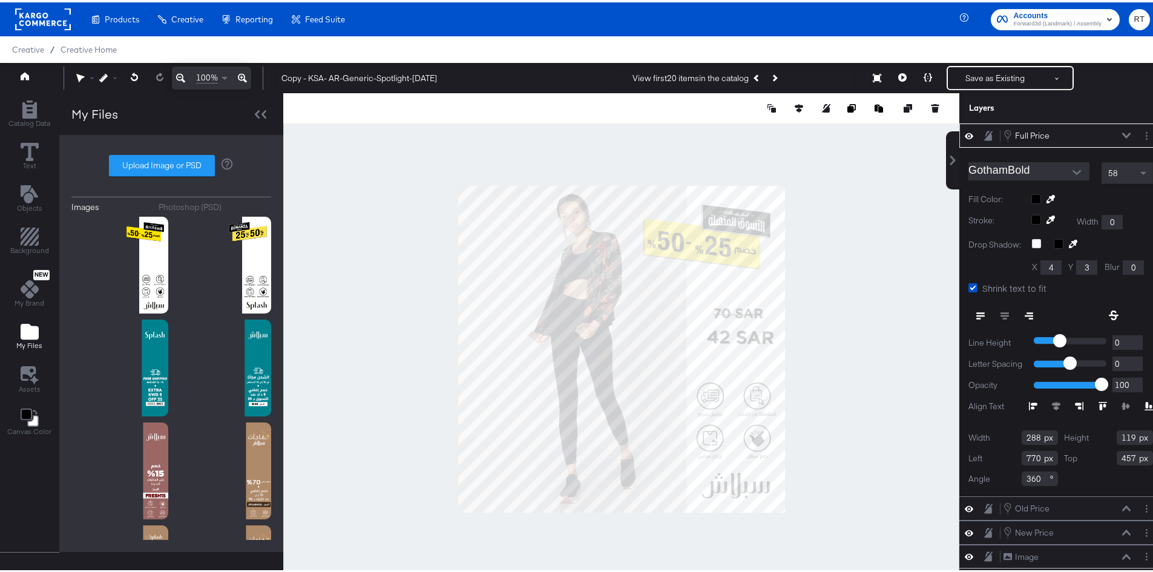
type input "766"
click at [839, 284] on div at bounding box center [621, 347] width 676 height 512
click at [916, 223] on div at bounding box center [621, 347] width 676 height 512
type input "1274"
type input "83"
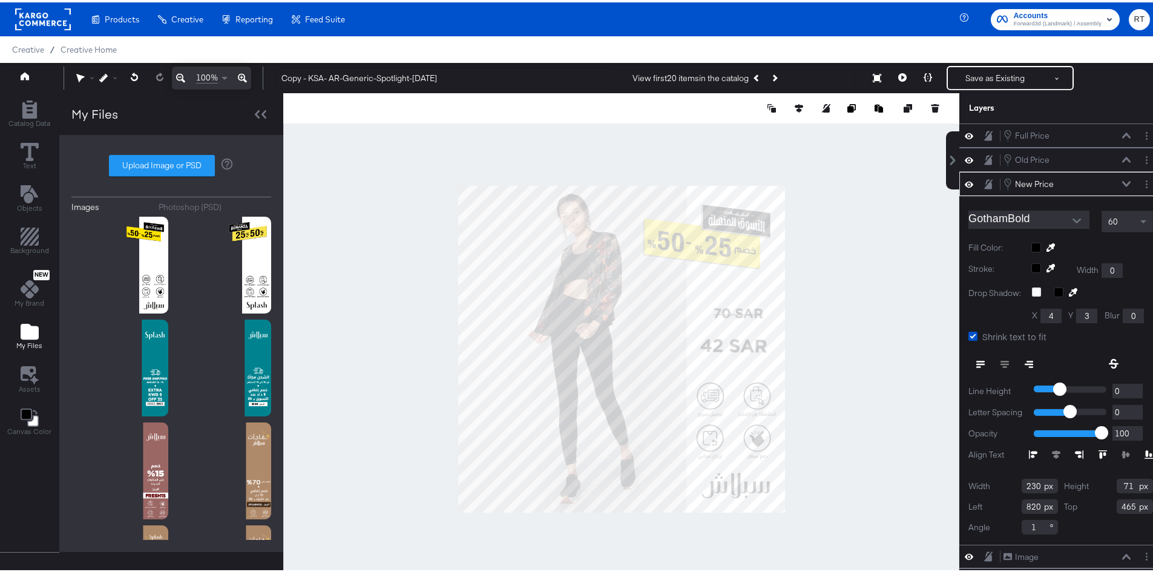
type input "797"
type input "493"
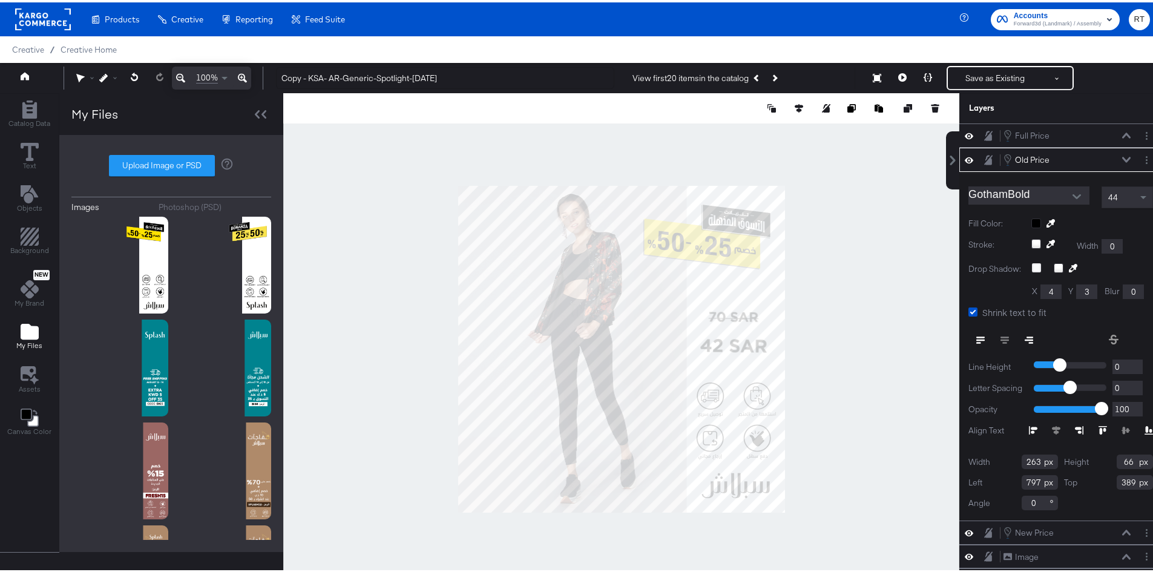
type input "781"
type input "401"
drag, startPoint x: 834, startPoint y: 280, endPoint x: 835, endPoint y: 273, distance: 7.3
click at [835, 279] on div at bounding box center [621, 347] width 676 height 512
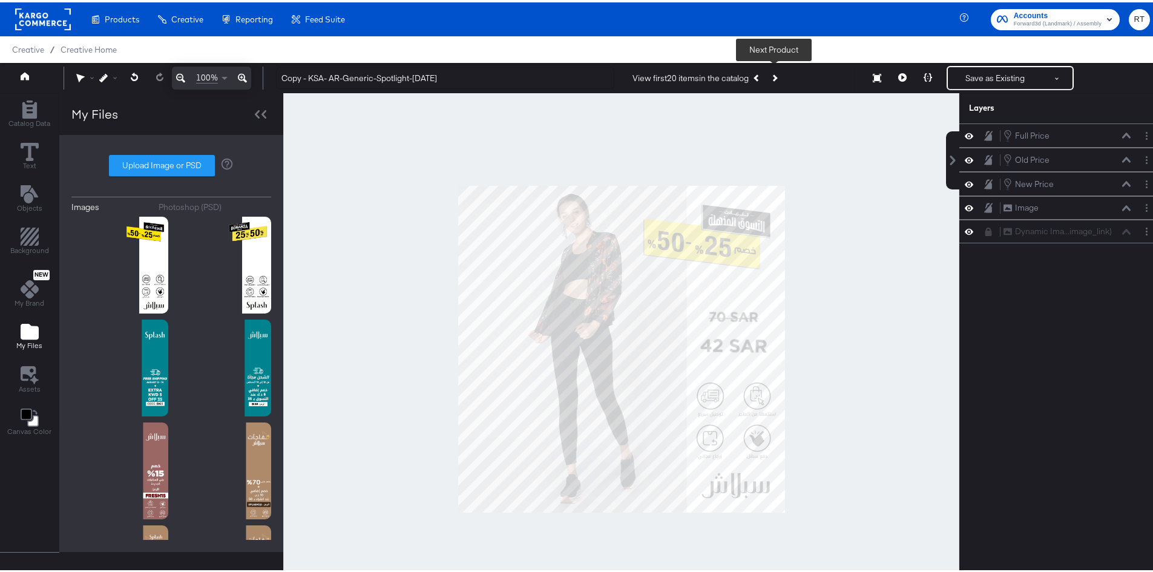
click at [774, 74] on icon "Next Product" at bounding box center [773, 75] width 7 height 7
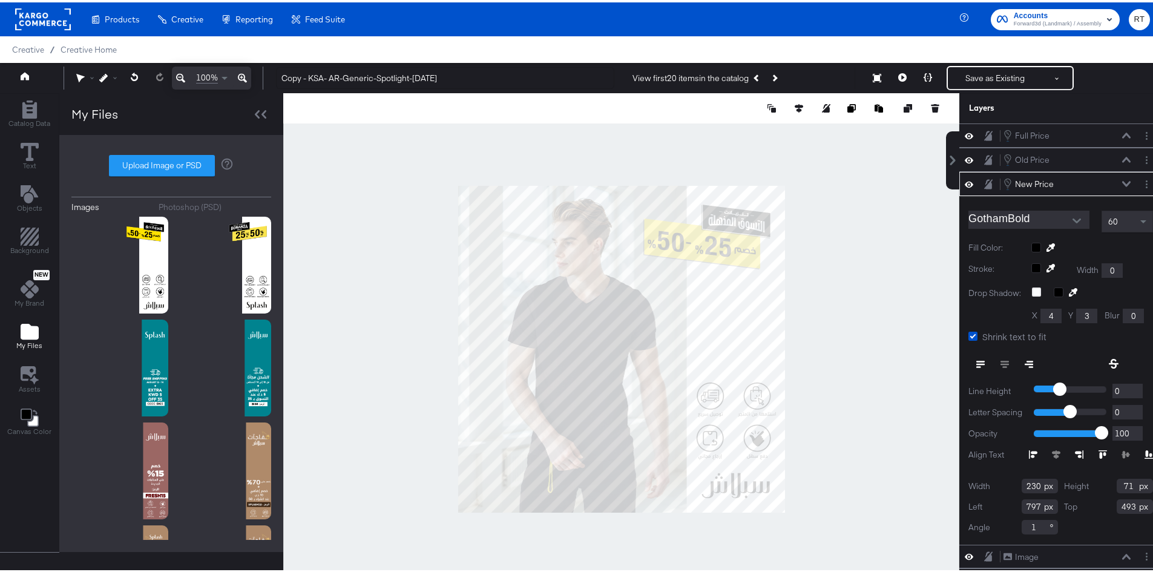
click at [1031, 244] on div at bounding box center [1092, 245] width 122 height 10
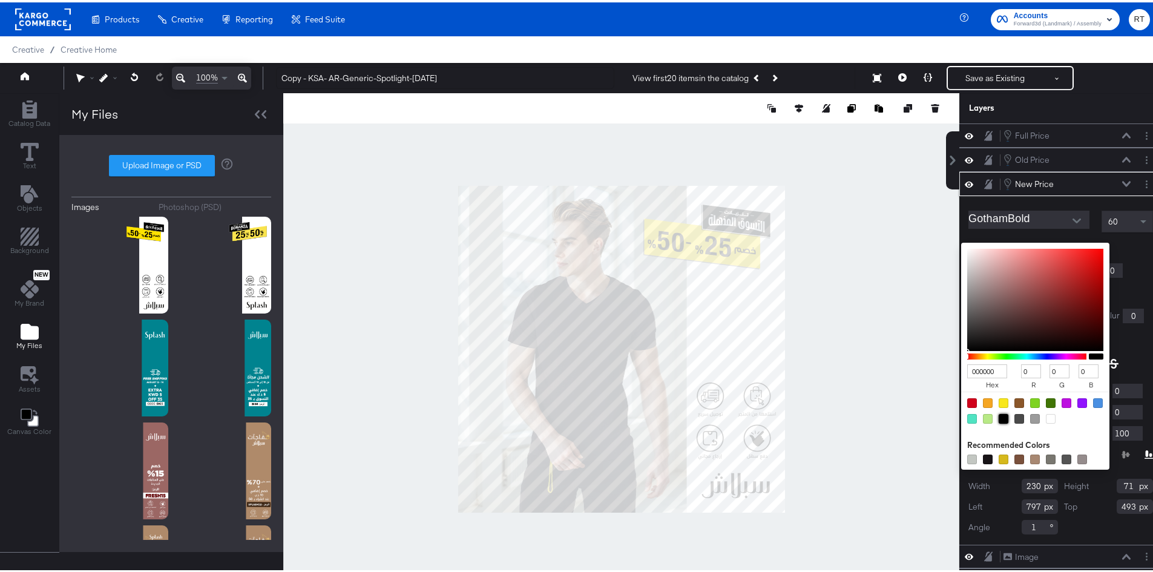
click at [998, 417] on div at bounding box center [1003, 416] width 10 height 10
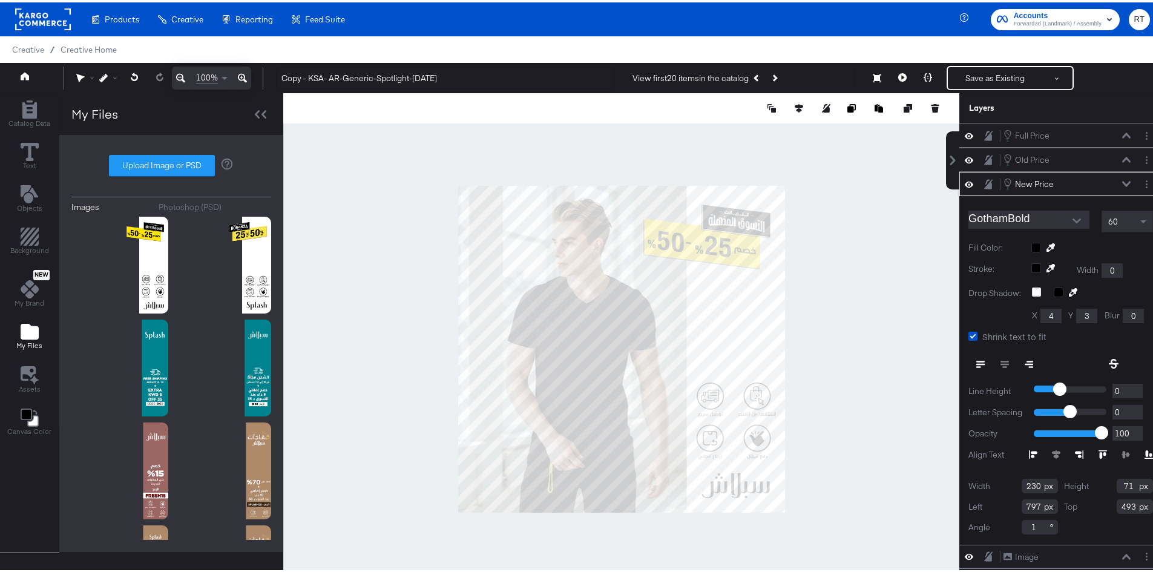
click at [1119, 332] on div "Shrink text to fit" at bounding box center [1060, 334] width 185 height 13
click at [1122, 134] on icon at bounding box center [1126, 132] width 8 height 5
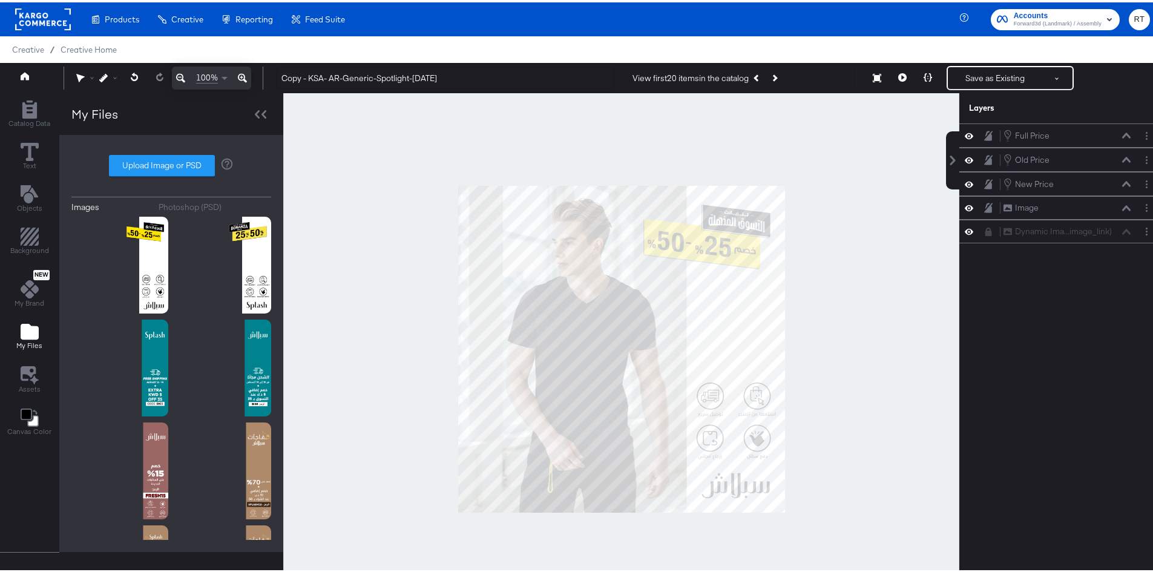
click at [855, 280] on div at bounding box center [621, 347] width 676 height 512
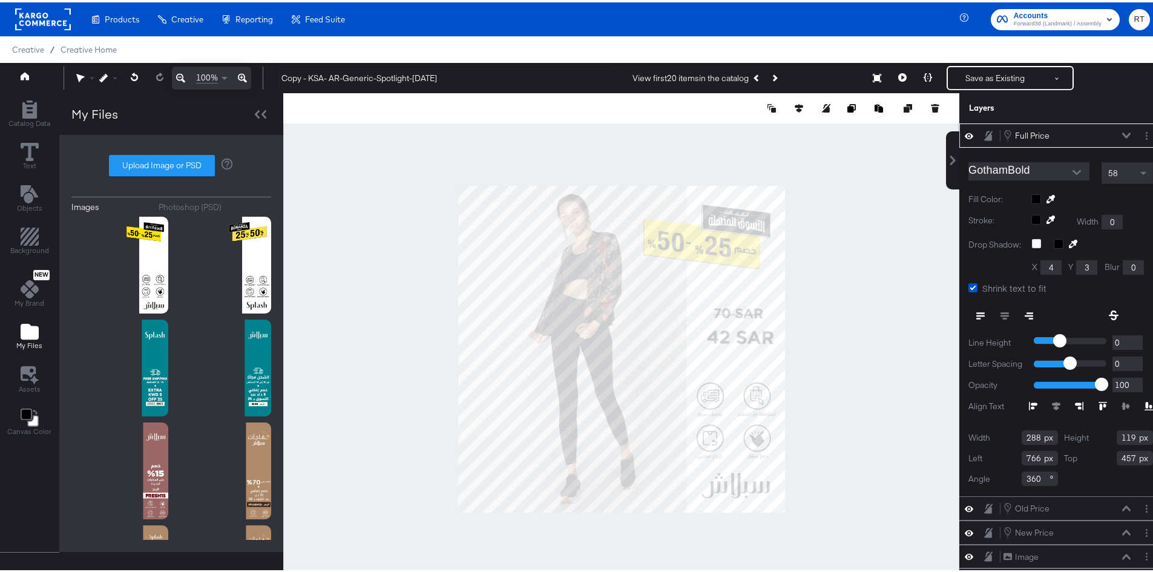
click at [1122, 133] on icon at bounding box center [1126, 133] width 8 height 6
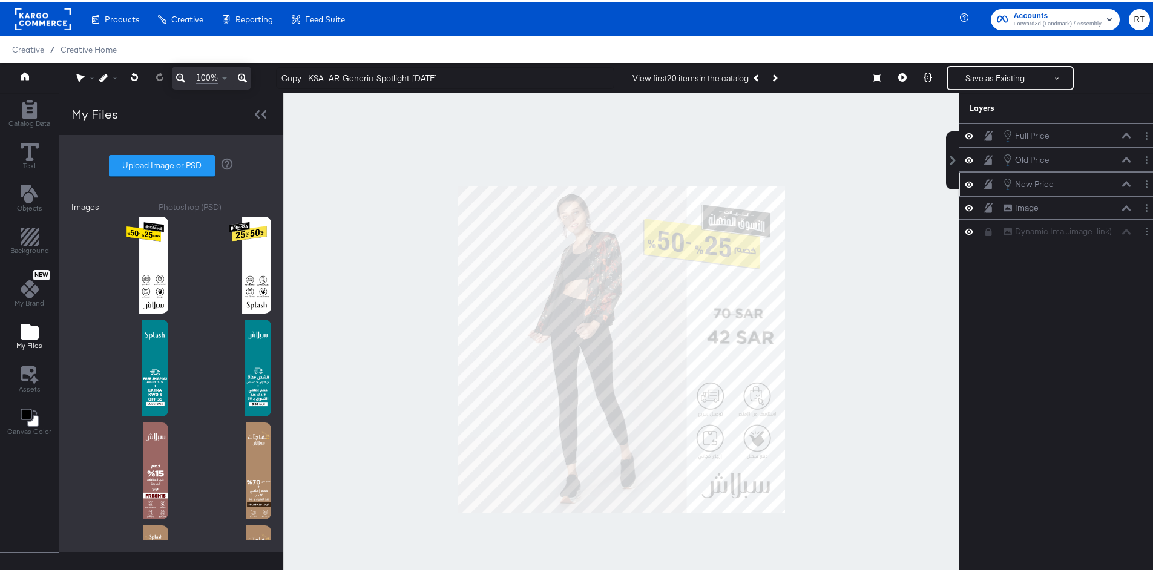
click at [1122, 183] on icon at bounding box center [1126, 181] width 8 height 6
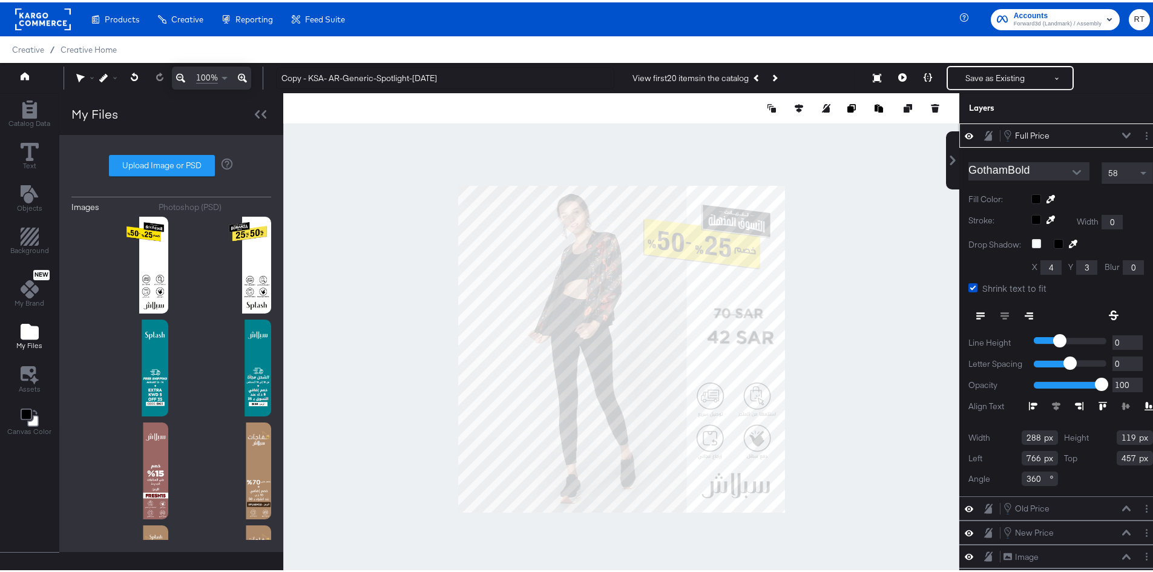
click at [1122, 135] on icon at bounding box center [1126, 132] width 8 height 5
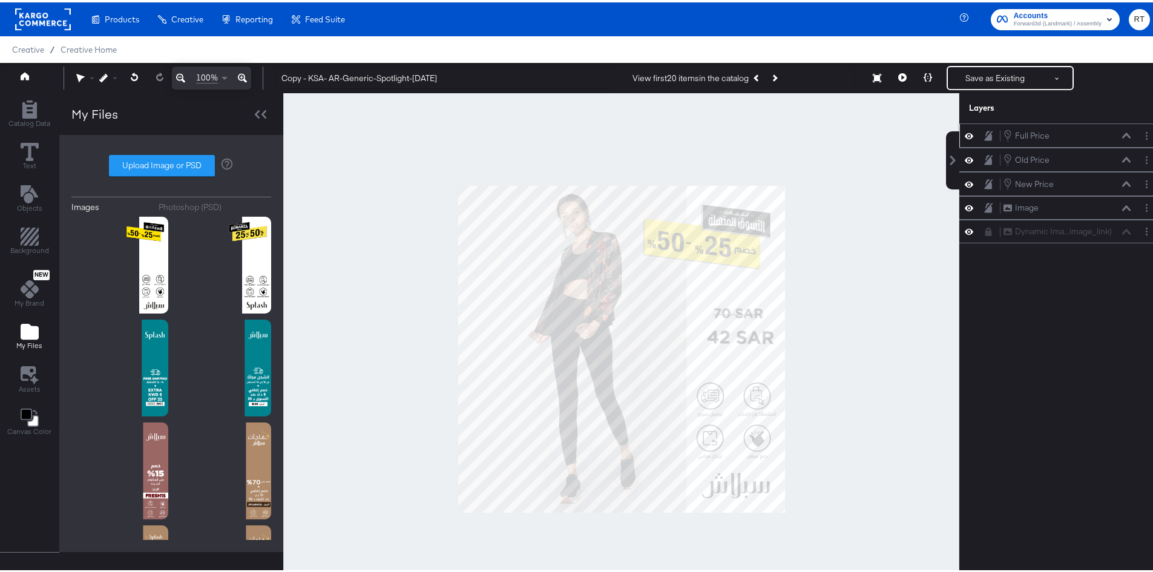
click at [984, 134] on icon at bounding box center [988, 133] width 8 height 10
click at [1117, 186] on div "New Price New Price" at bounding box center [1067, 181] width 128 height 13
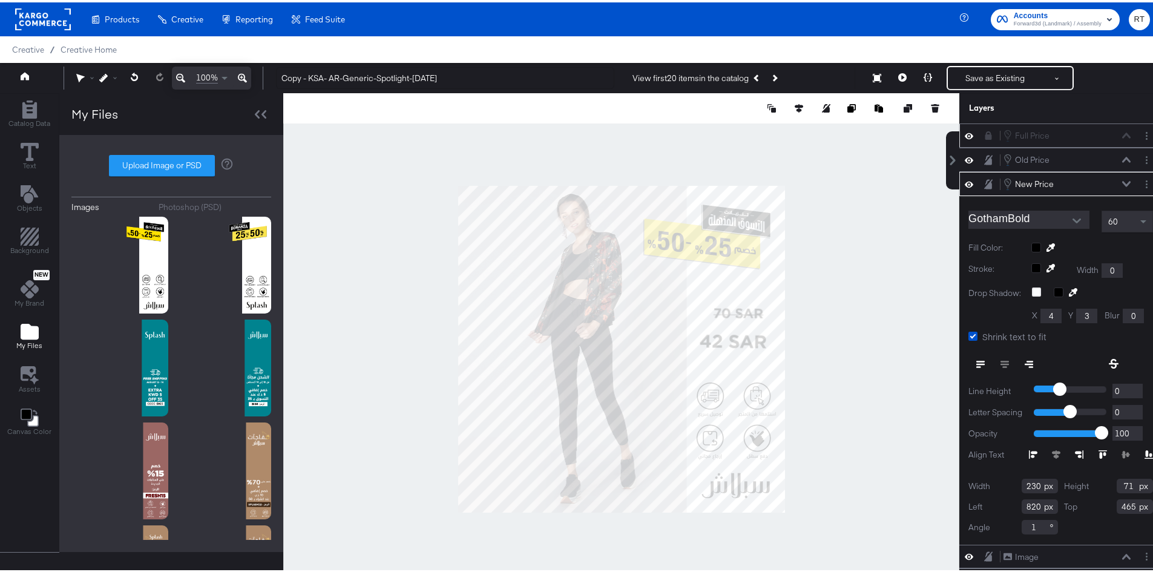
type input "795"
type input "479"
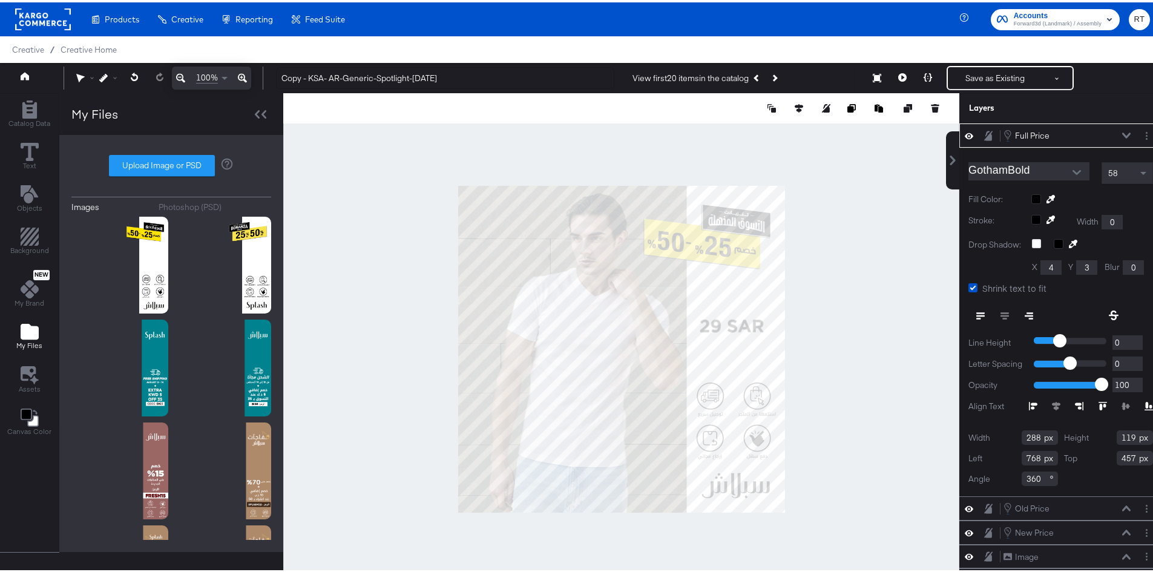
type input "761"
type input "405"
click at [863, 280] on div at bounding box center [621, 347] width 676 height 512
type input "774"
type input "429"
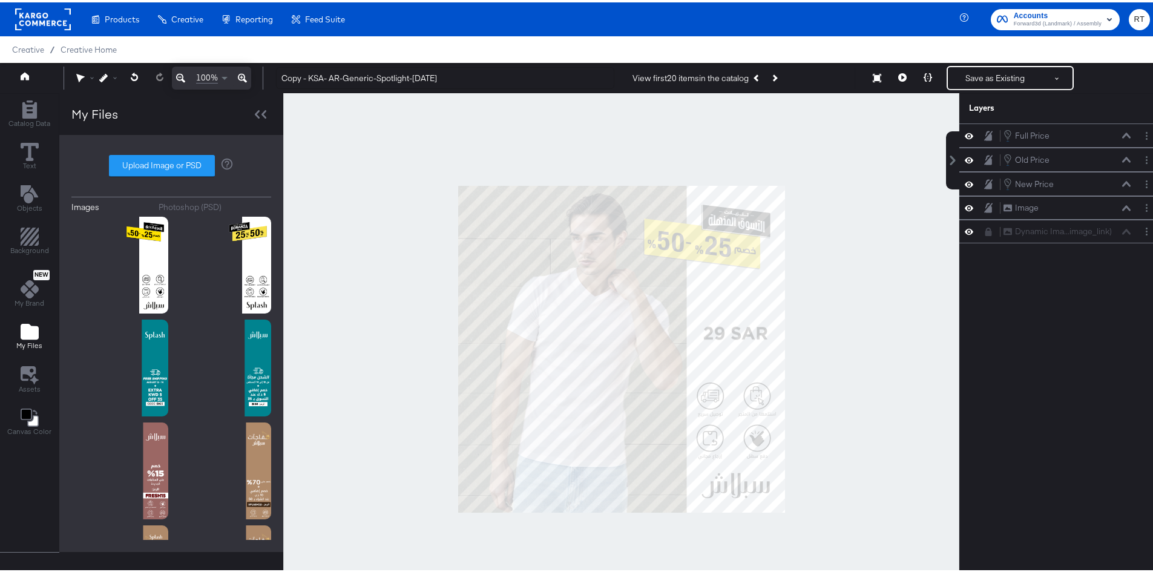
click at [845, 269] on div at bounding box center [621, 347] width 676 height 512
click at [776, 75] on button "Next Product" at bounding box center [773, 76] width 17 height 22
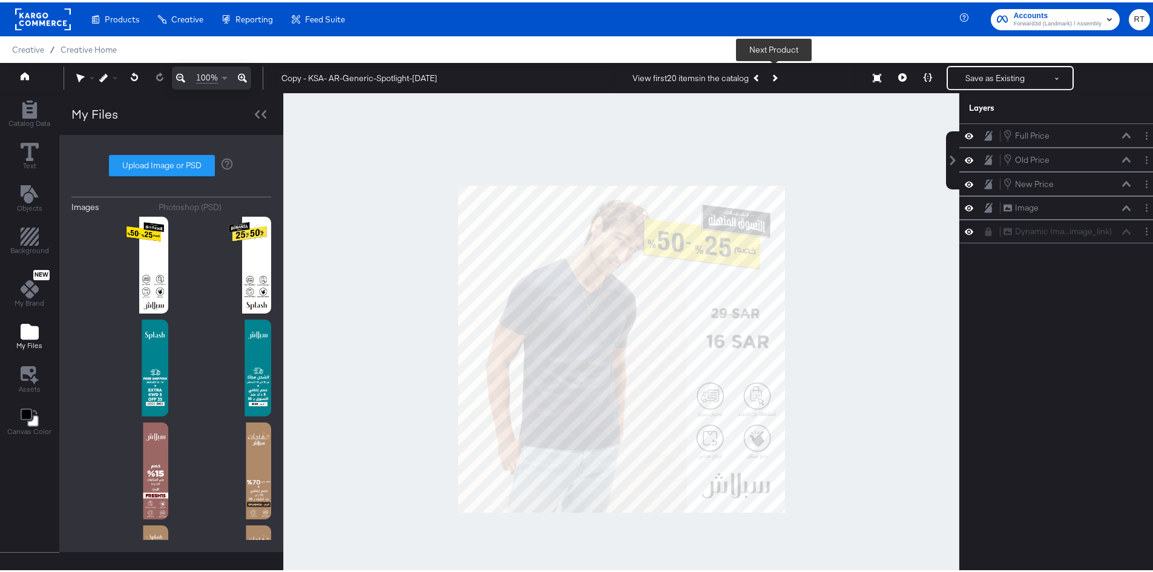
click at [776, 75] on button "Next Product" at bounding box center [773, 76] width 17 height 22
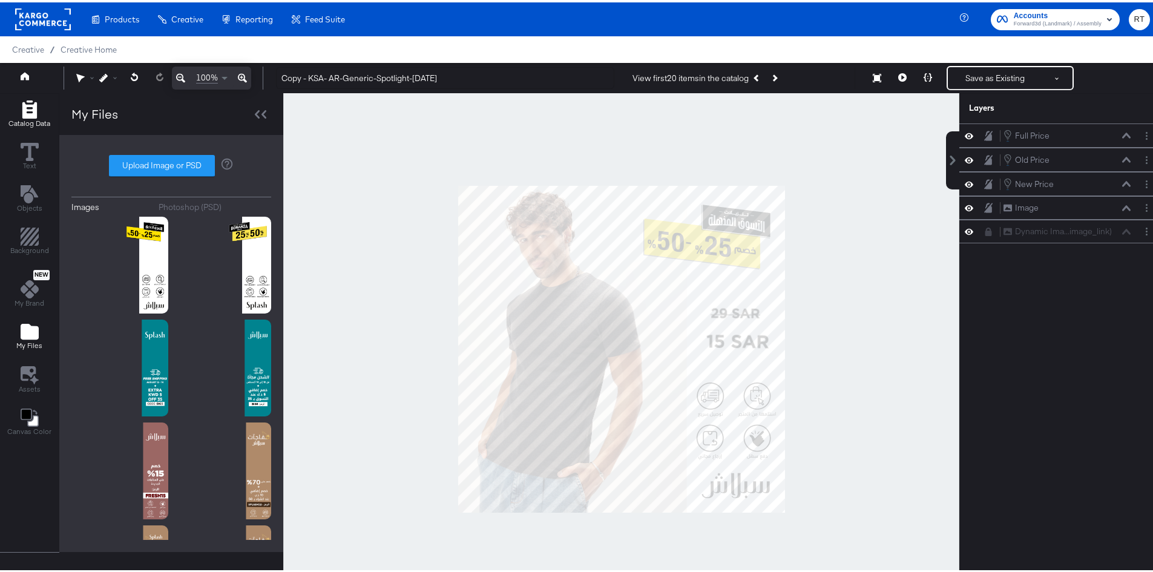
click at [32, 116] on span "Catalog Data" at bounding box center [29, 121] width 42 height 10
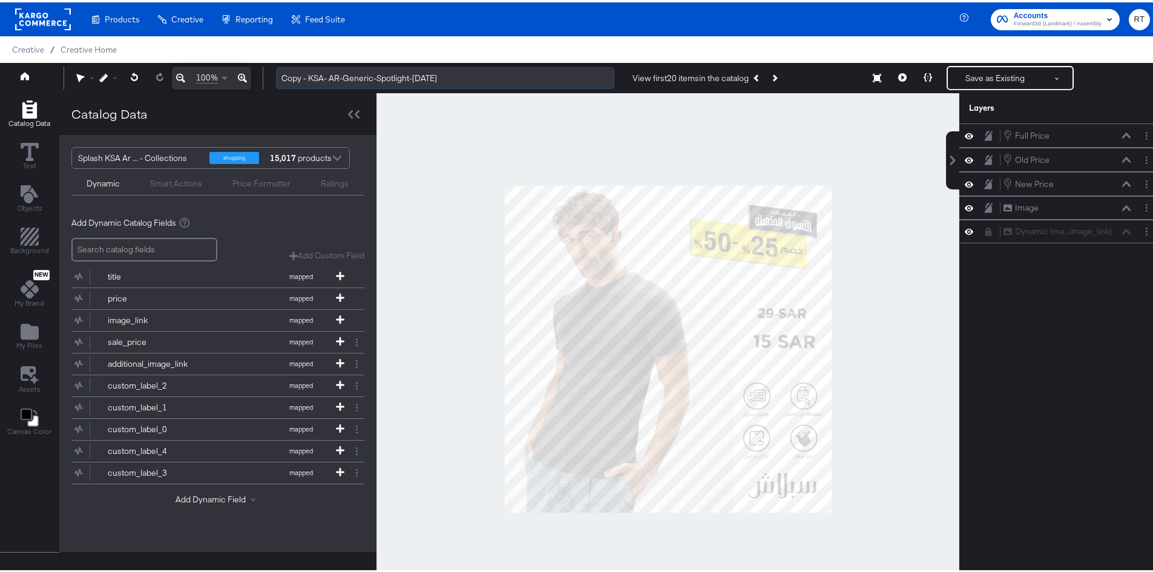
drag, startPoint x: 344, startPoint y: 75, endPoint x: 450, endPoint y: 78, distance: 105.9
click at [450, 78] on input "Copy - KSA- AR-Generic-Spotlight-[DATE]" at bounding box center [445, 76] width 338 height 22
click at [307, 76] on input "Copy - KSA- AR-ShoppingBonanza_Aug25" at bounding box center [445, 76] width 338 height 22
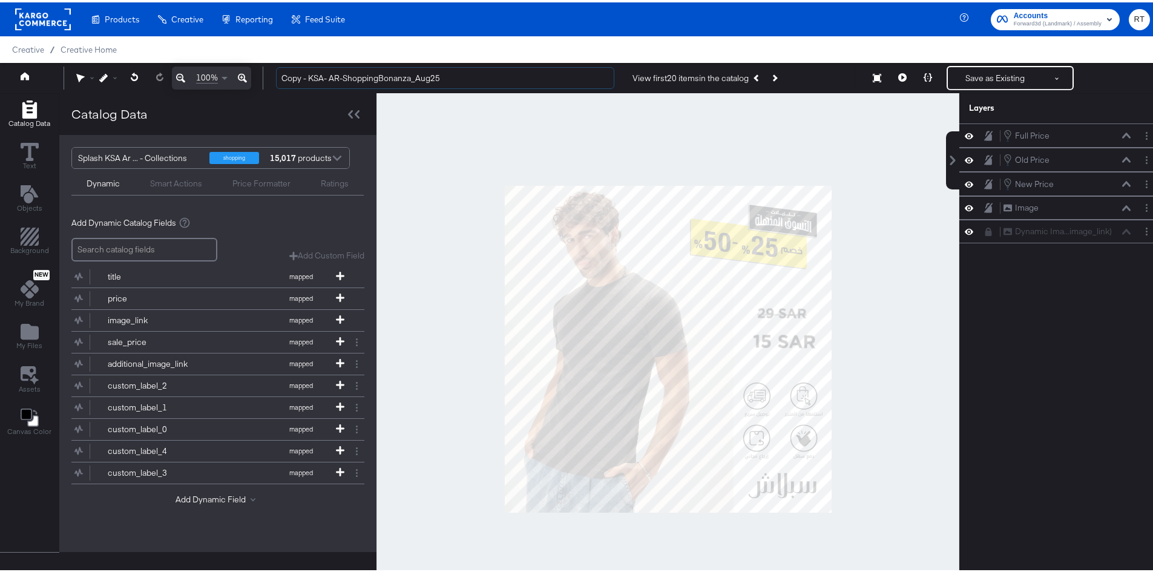
drag, startPoint x: 309, startPoint y: 74, endPoint x: 250, endPoint y: 91, distance: 60.9
click at [250, 91] on div "100% Copy - KSA- AR-ShoppingBonanza_Aug25 View first 20 items in the catalog Ne…" at bounding box center [581, 76] width 1162 height 30
type input "KSA- AR-ShoppingBonanza_Aug25"
click at [440, 214] on div at bounding box center [667, 347] width 583 height 512
click at [974, 82] on button "Save as Existing" at bounding box center [995, 76] width 94 height 22
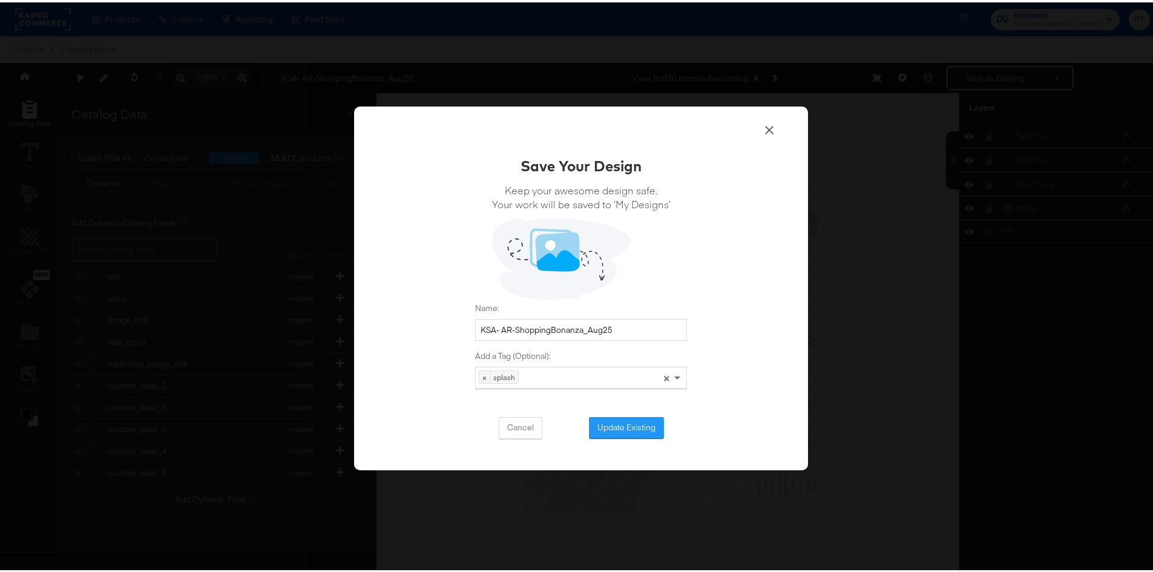
click at [612, 427] on button "Update Existing" at bounding box center [626, 425] width 75 height 22
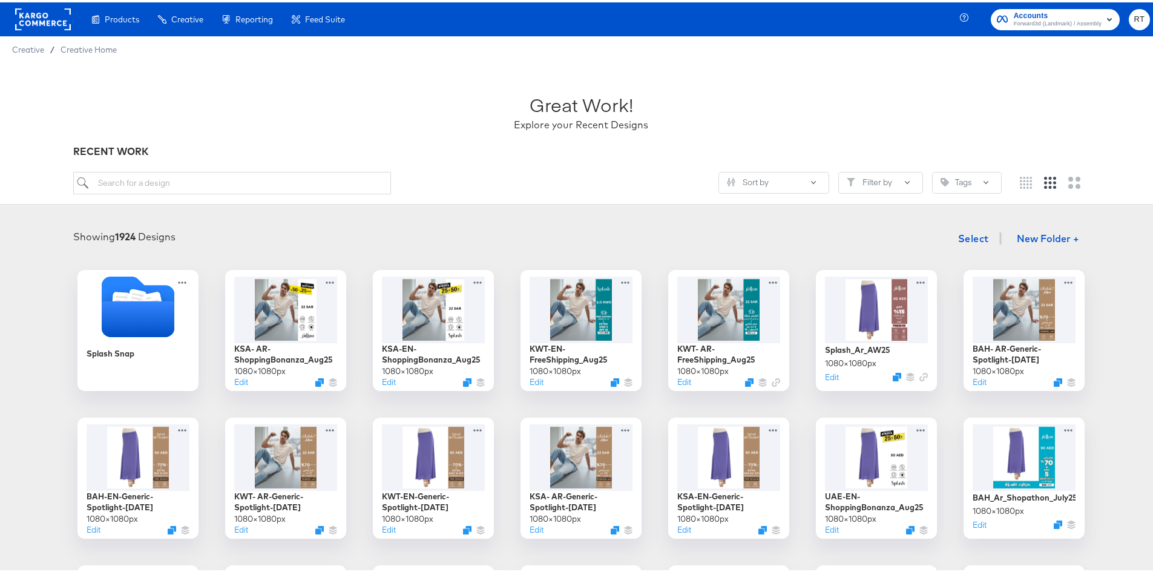
scroll to position [61, 0]
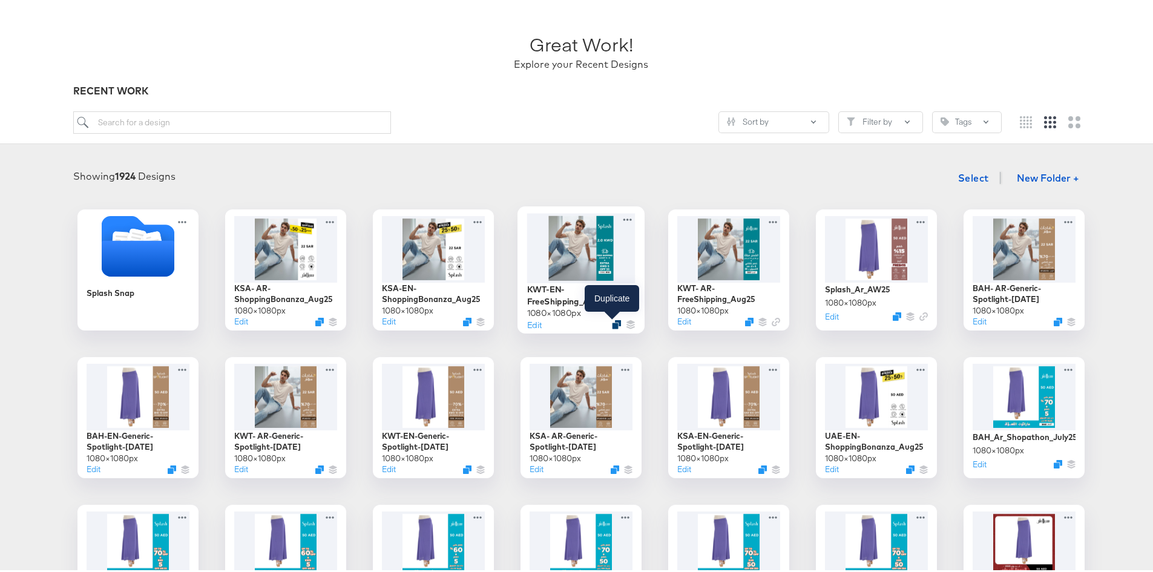
click at [612, 324] on icon "Duplicate" at bounding box center [616, 322] width 9 height 9
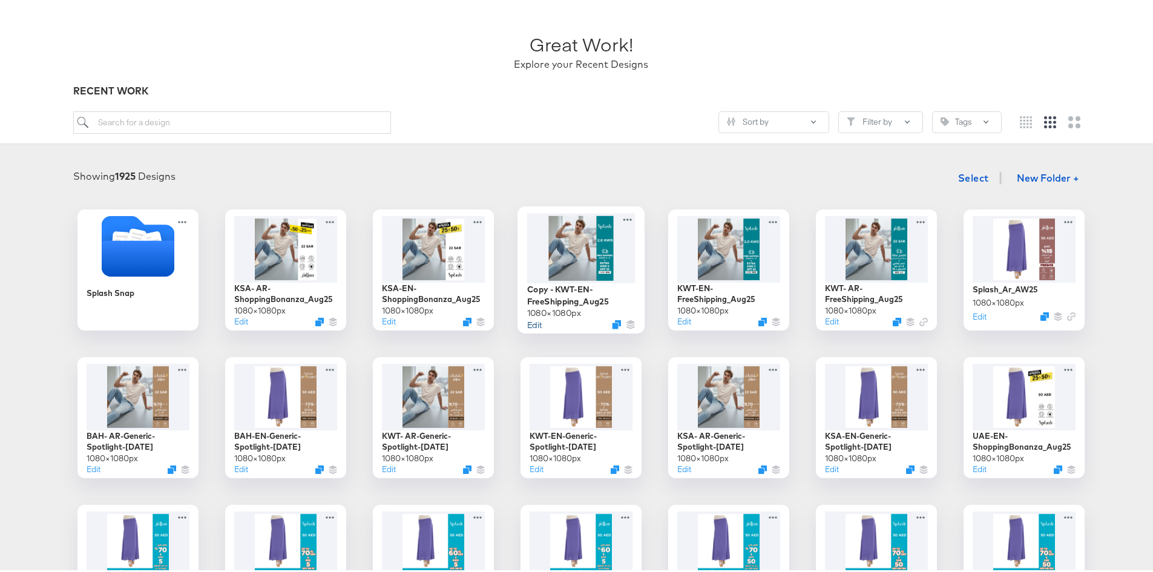
click at [527, 322] on button "Edit" at bounding box center [534, 321] width 15 height 11
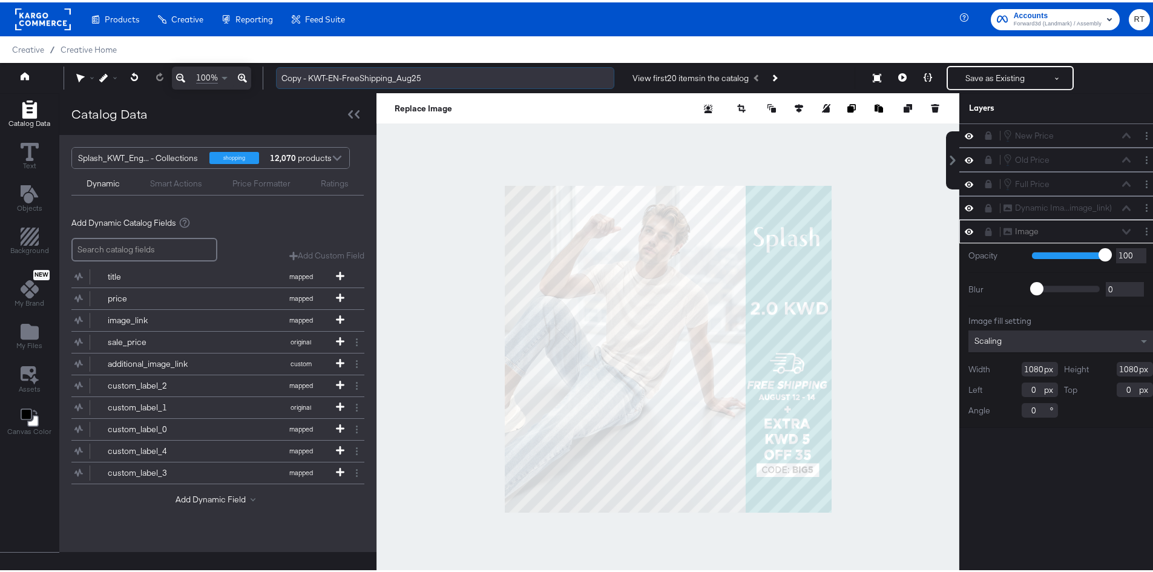
drag, startPoint x: 309, startPoint y: 76, endPoint x: 280, endPoint y: 82, distance: 29.8
click at [280, 82] on input "Copy - KWT-EN-FreeShipping_Aug25" at bounding box center [445, 76] width 338 height 22
drag, startPoint x: 317, startPoint y: 74, endPoint x: 405, endPoint y: 76, distance: 88.3
click at [405, 76] on input "KWT-EN-FreeShipping_Aug25" at bounding box center [445, 76] width 338 height 22
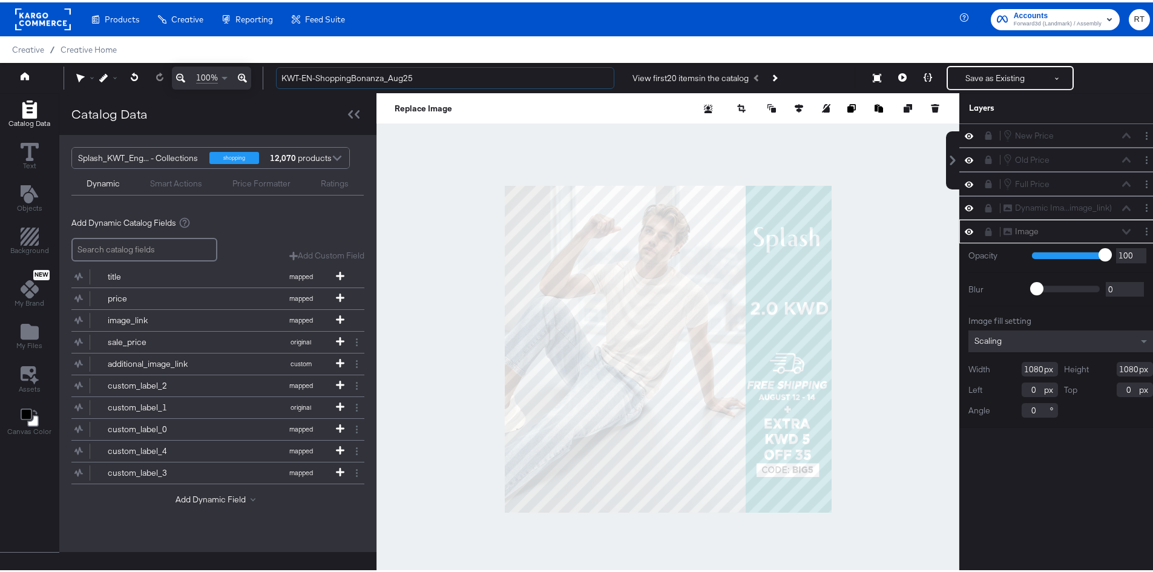
type input "KWT-EN-ShoppingBonanza_Aug25"
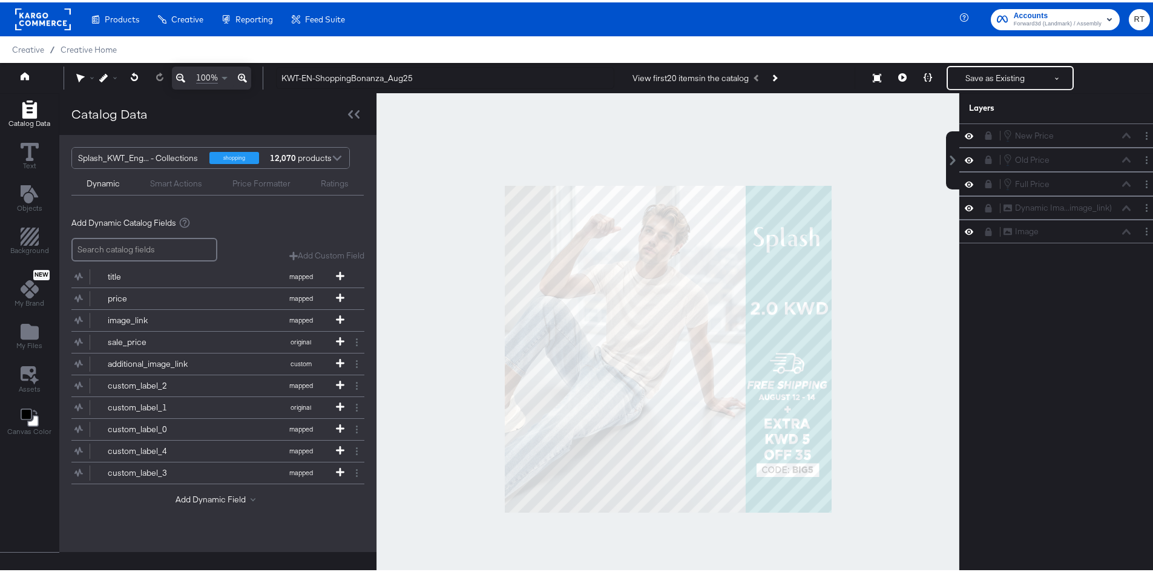
click at [396, 191] on div at bounding box center [667, 347] width 583 height 512
click at [985, 231] on icon at bounding box center [988, 229] width 7 height 8
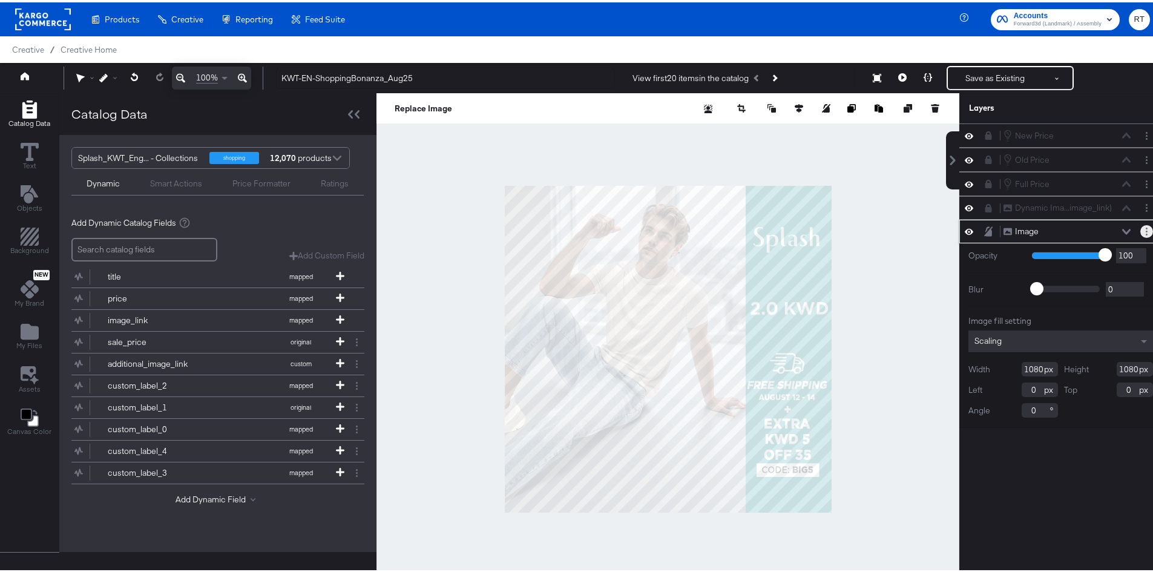
click at [1140, 228] on button "Layer Options" at bounding box center [1146, 229] width 13 height 13
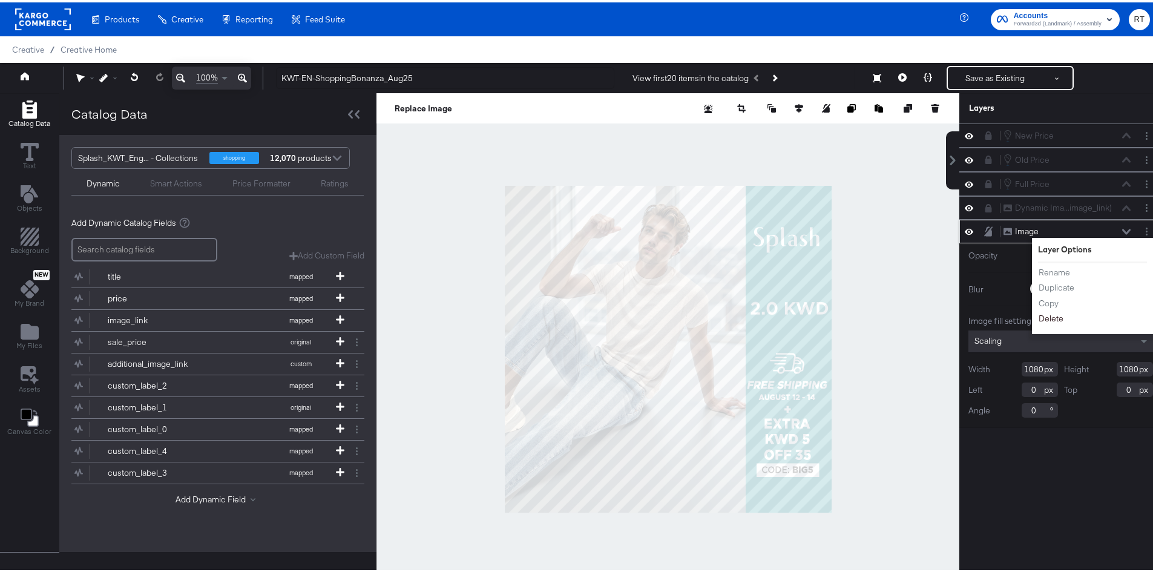
click at [1038, 317] on button "Delete" at bounding box center [1051, 316] width 26 height 13
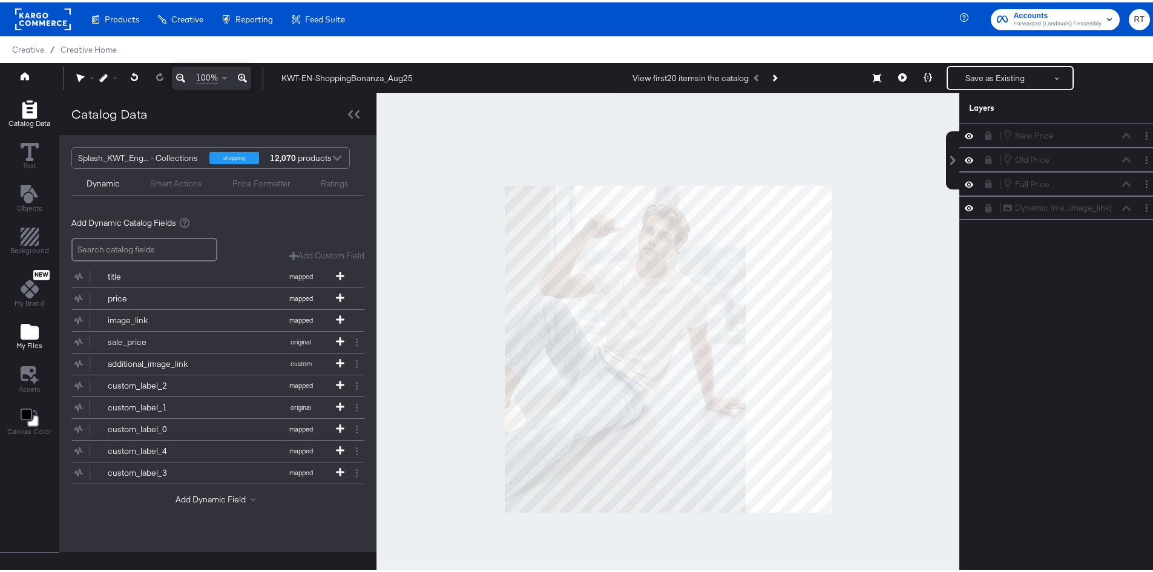
click at [38, 338] on icon "Add Files" at bounding box center [30, 329] width 18 height 18
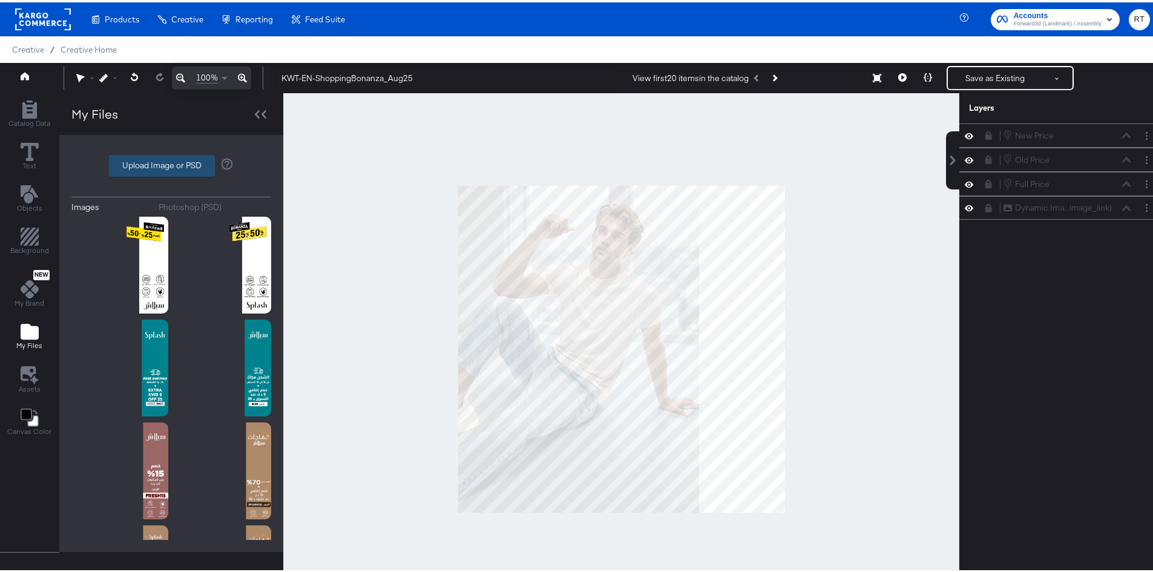
click at [145, 168] on label "Upload Image or PSD" at bounding box center [162, 163] width 105 height 21
click at [171, 163] on input "Upload Image or PSD" at bounding box center [171, 163] width 0 height 0
type input "C:\fakepath\Bonanza_DIT_KWD-01.png"
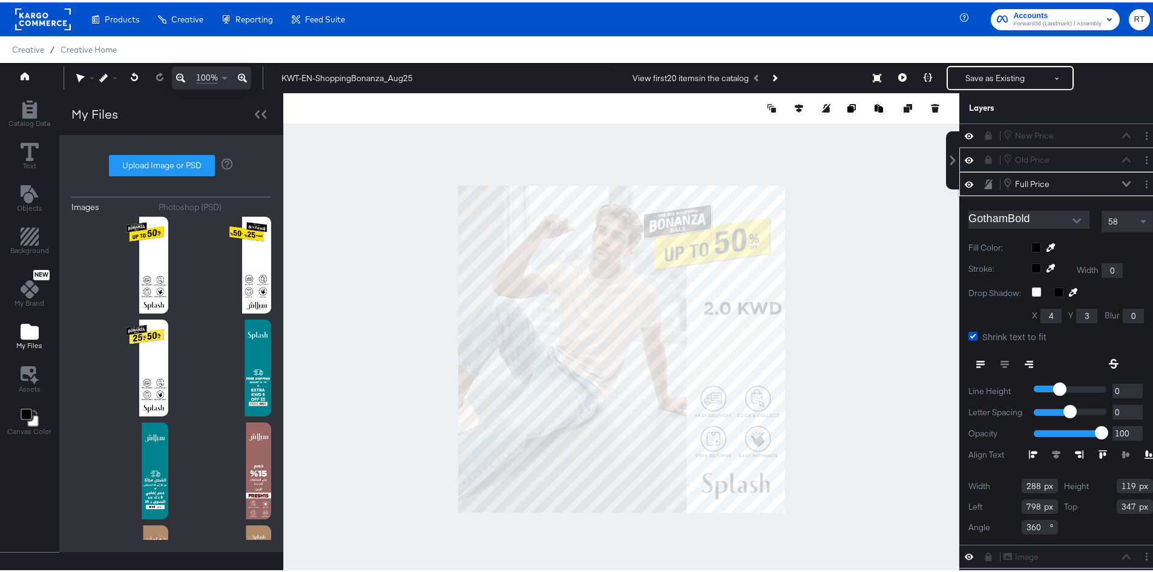
click at [985, 157] on icon at bounding box center [988, 157] width 7 height 8
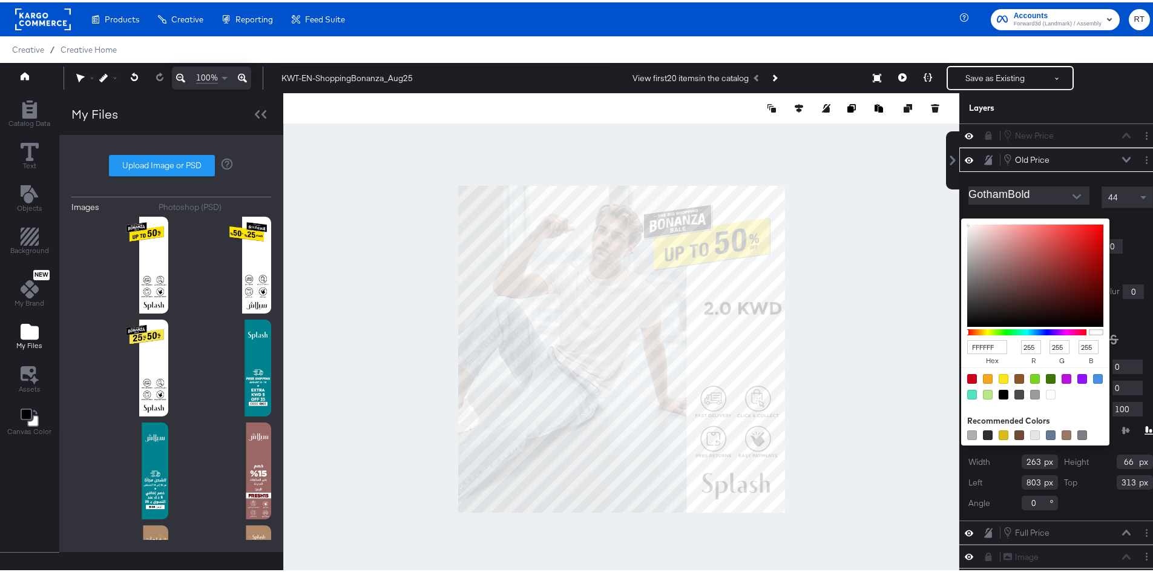
click at [1031, 224] on div "FFFFFF hex 255 r 255 g 255 b 100 a Recommended Colors" at bounding box center [1092, 221] width 122 height 10
click at [998, 390] on div at bounding box center [1003, 392] width 10 height 10
type input "000000"
type input "0"
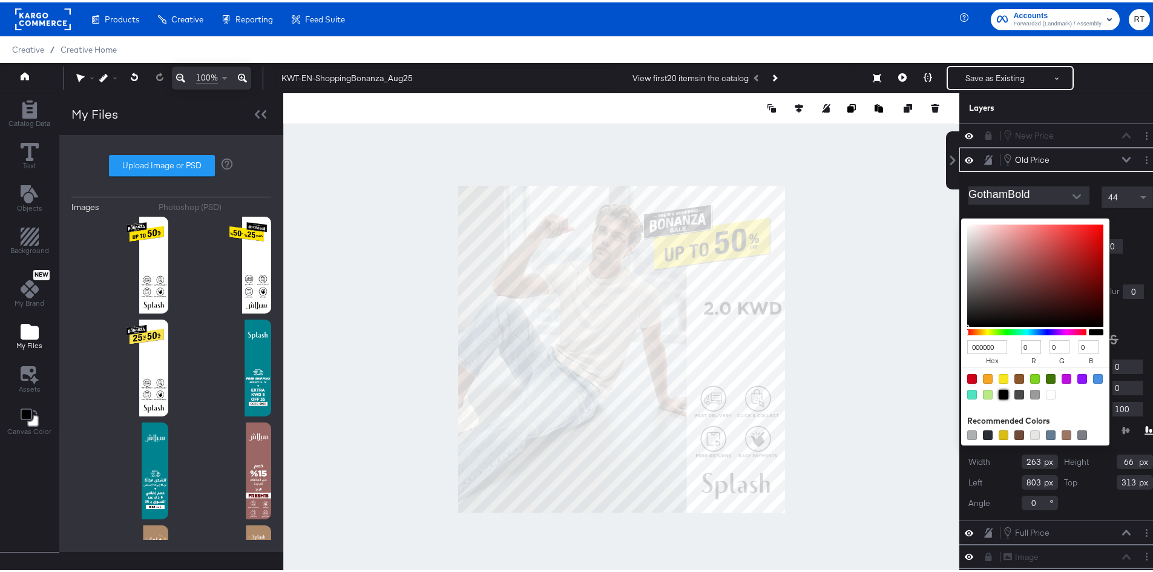
type input "0"
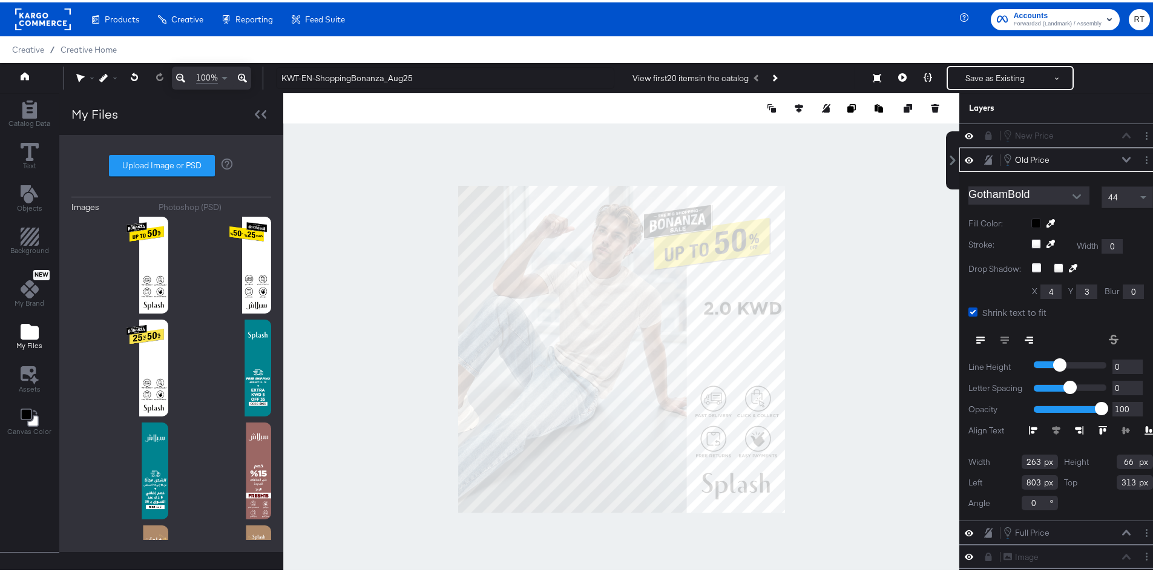
click at [1124, 315] on div "Shrink text to fit" at bounding box center [1060, 310] width 185 height 13
click at [984, 154] on icon at bounding box center [988, 157] width 8 height 10
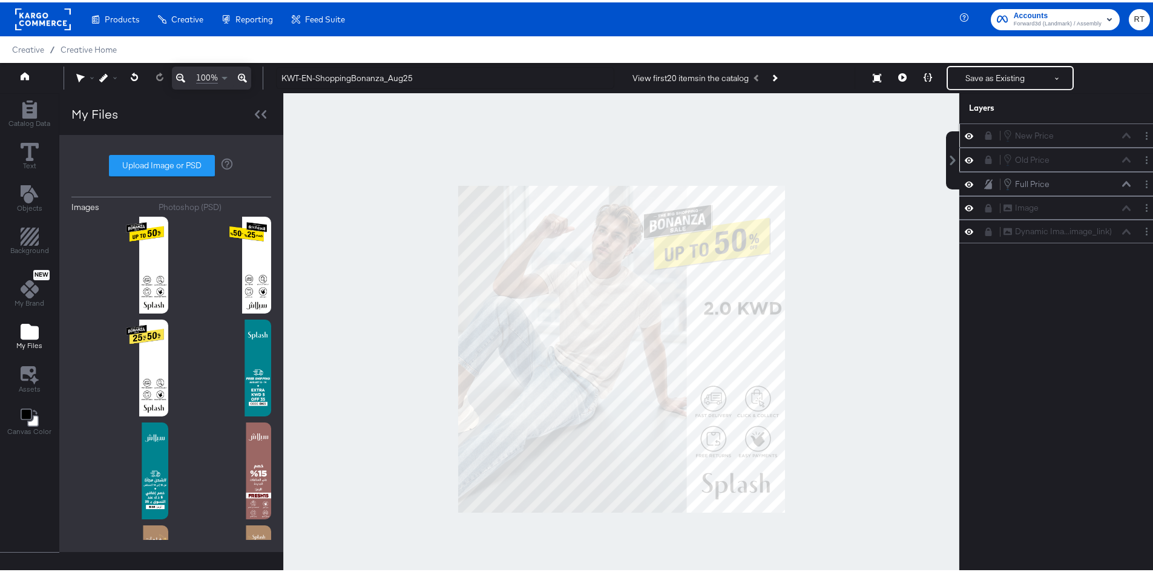
click at [980, 140] on div "New Price New Price" at bounding box center [1060, 133] width 203 height 24
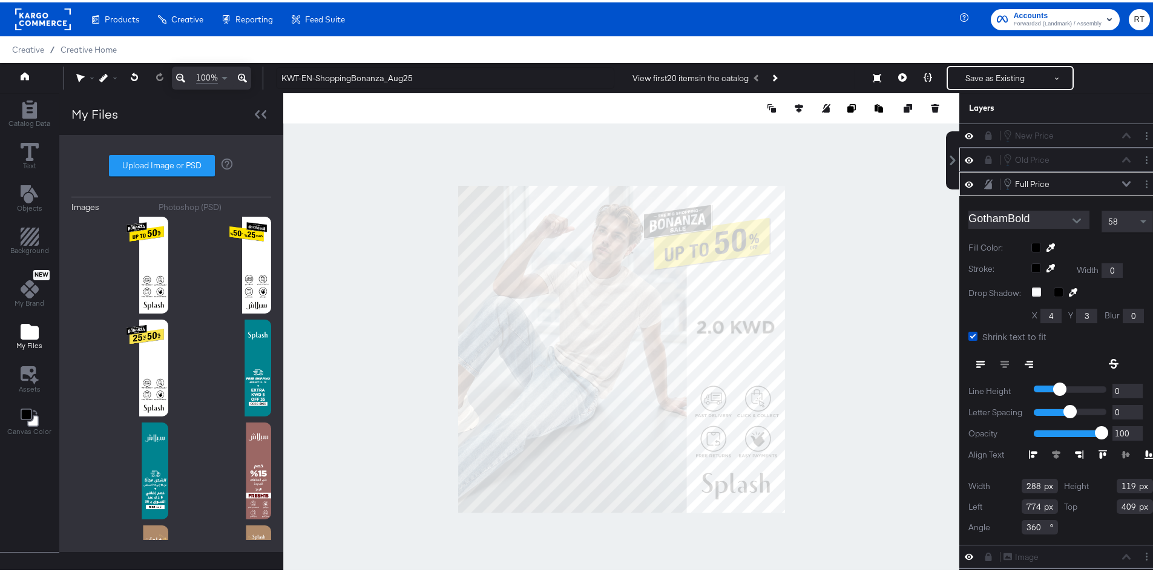
type input "774"
type input "409"
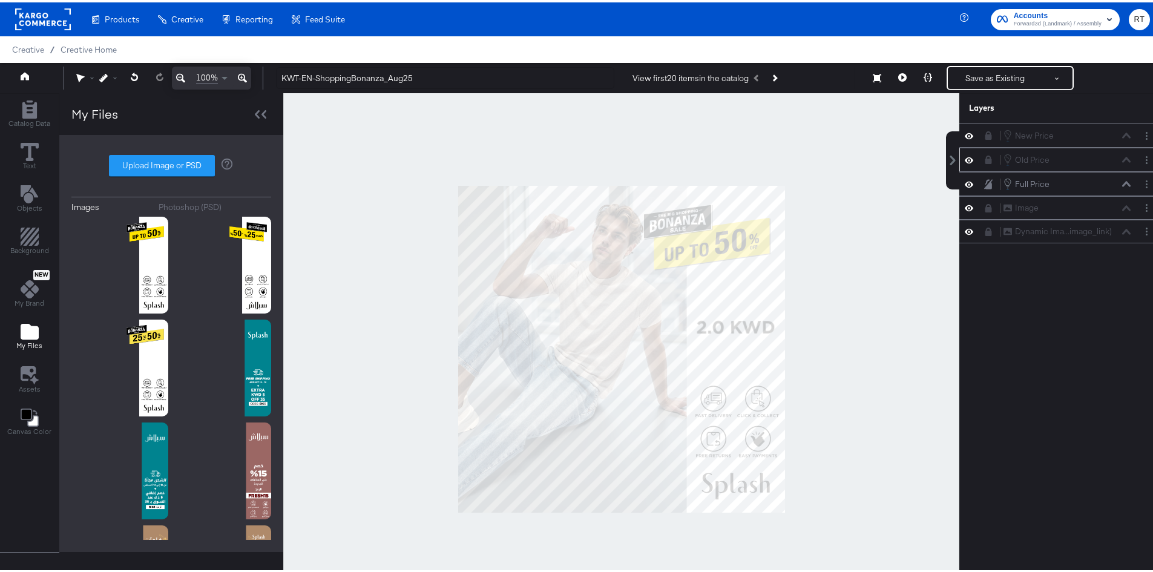
click at [855, 300] on div at bounding box center [621, 347] width 676 height 512
click at [771, 71] on button "Next Product" at bounding box center [773, 76] width 17 height 22
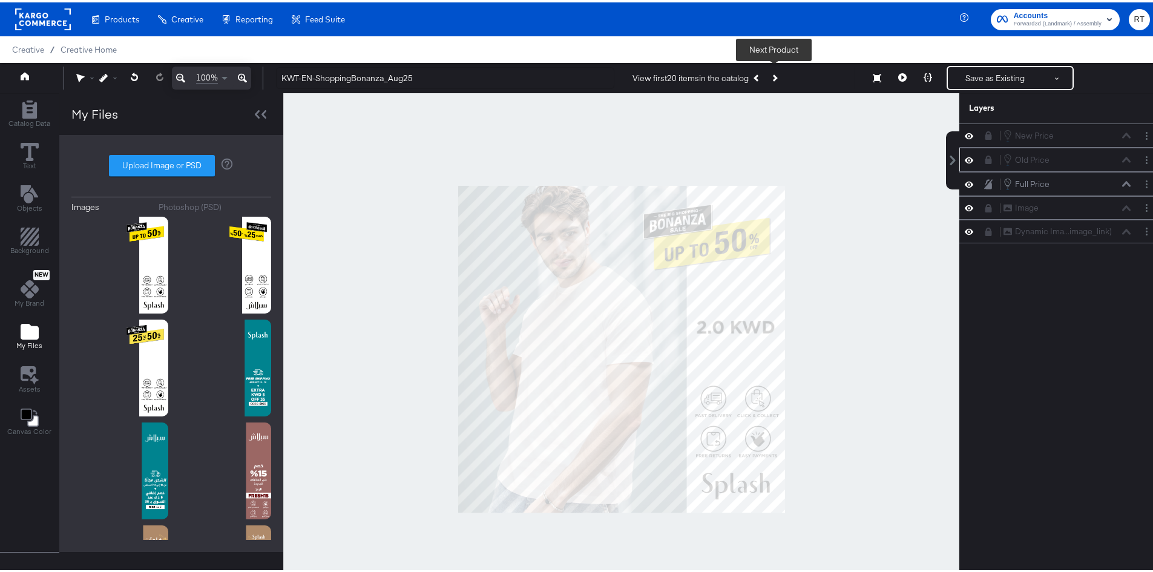
click at [771, 71] on button "Next Product" at bounding box center [773, 76] width 17 height 22
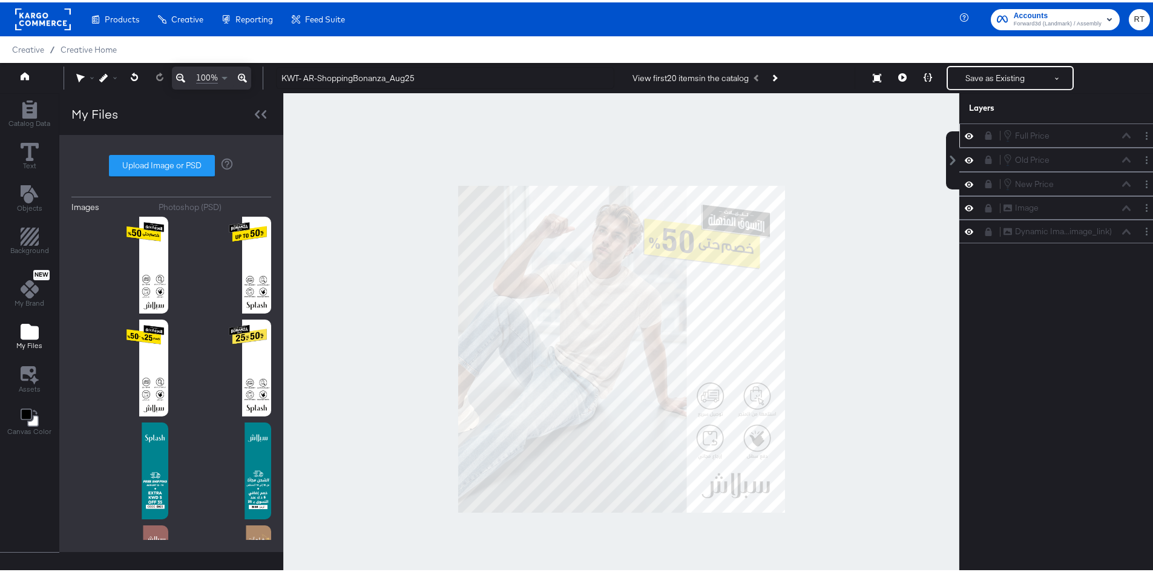
click at [985, 134] on icon at bounding box center [988, 133] width 7 height 8
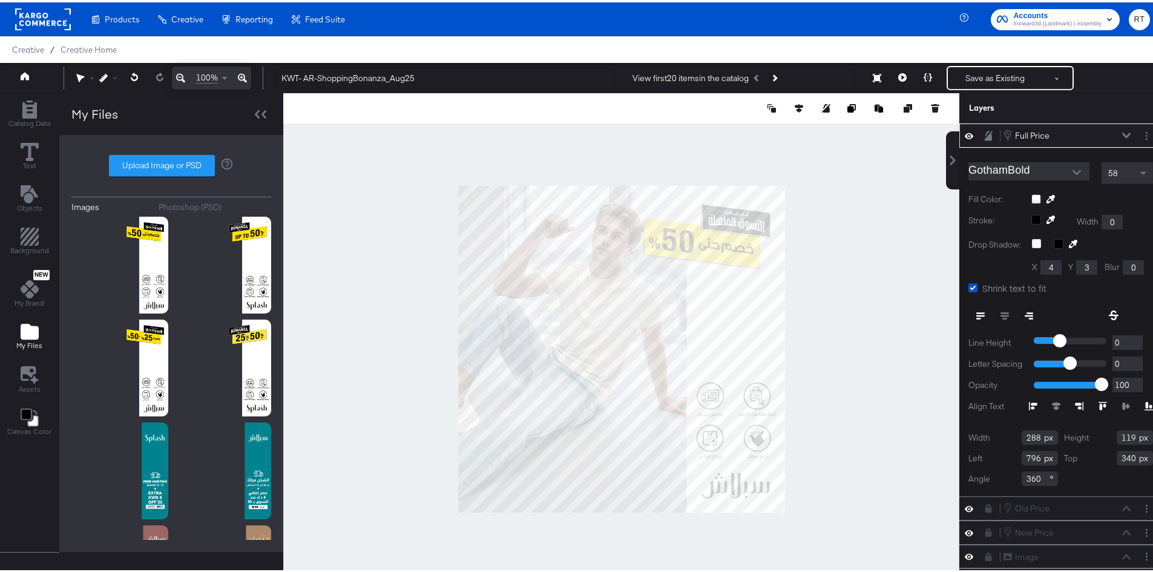
click at [1031, 195] on div at bounding box center [1092, 197] width 122 height 10
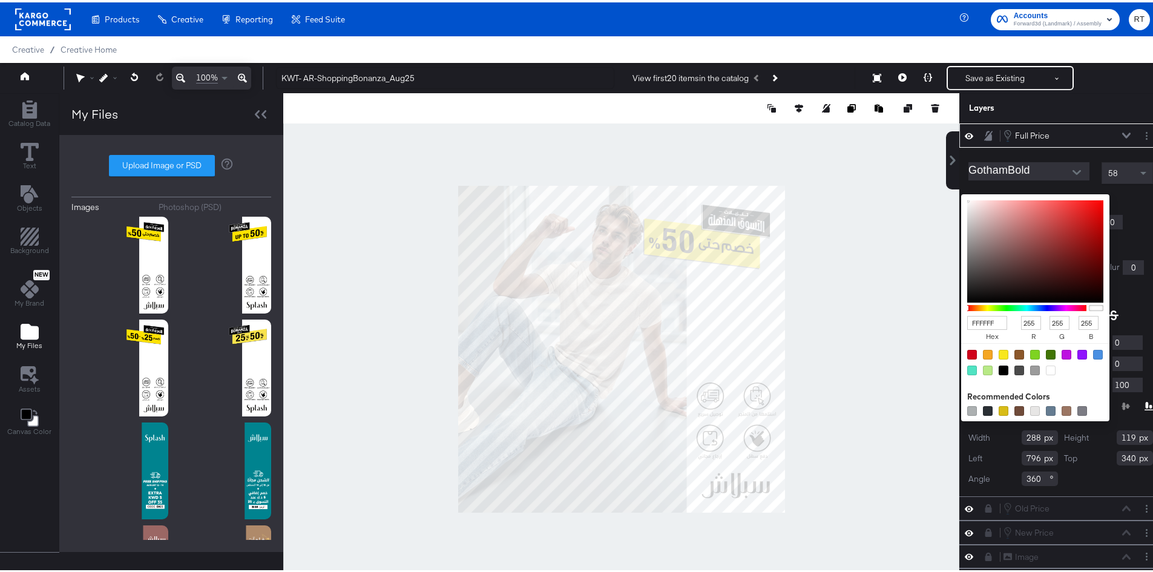
click at [984, 361] on div at bounding box center [1035, 360] width 148 height 38
click at [998, 366] on div at bounding box center [1003, 368] width 10 height 10
type input "000000"
type input "0"
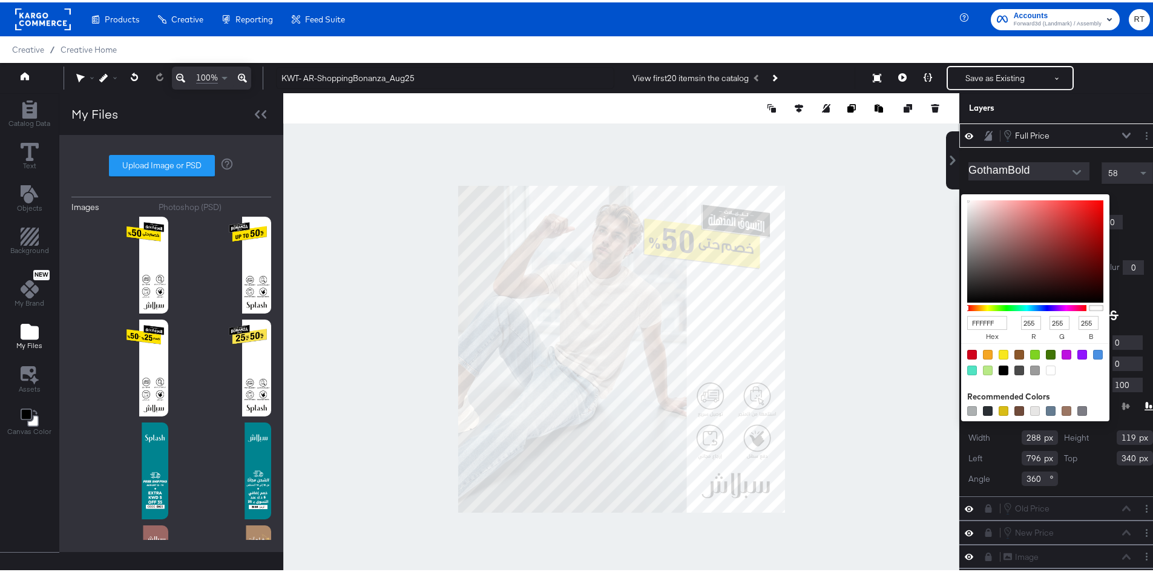
type input "0"
click at [1124, 201] on div "000000 hex 0 r 0 g 0 b 100 a Recommended Colors" at bounding box center [1092, 197] width 122 height 10
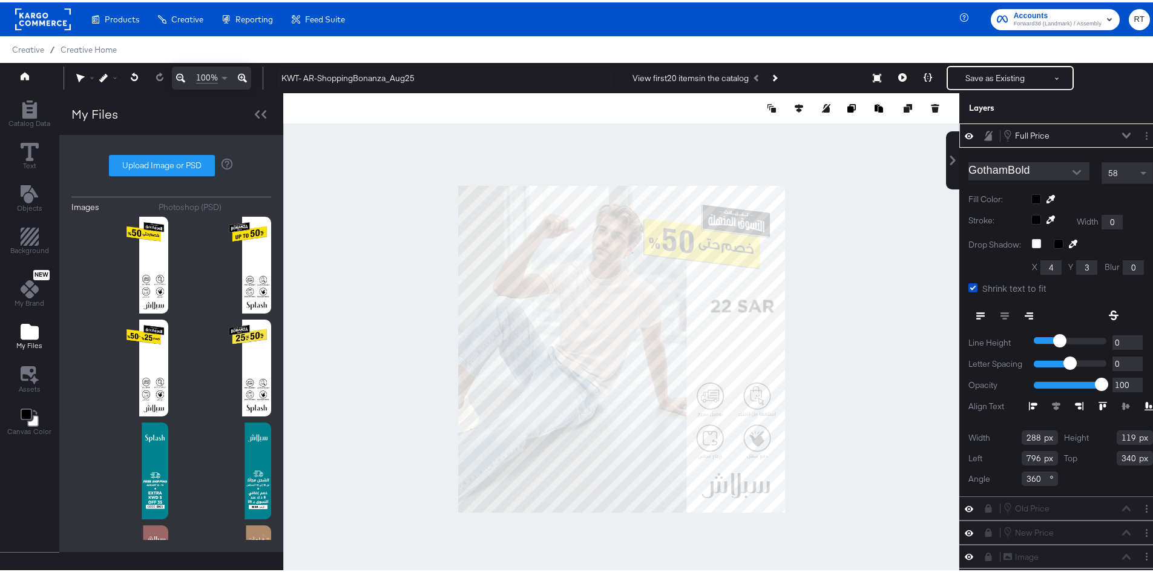
click at [1110, 128] on div "Full Price Full Price" at bounding box center [1067, 132] width 128 height 13
click at [1122, 131] on icon at bounding box center [1126, 133] width 8 height 6
type input "768"
type input "404"
click at [833, 277] on div at bounding box center [621, 347] width 676 height 512
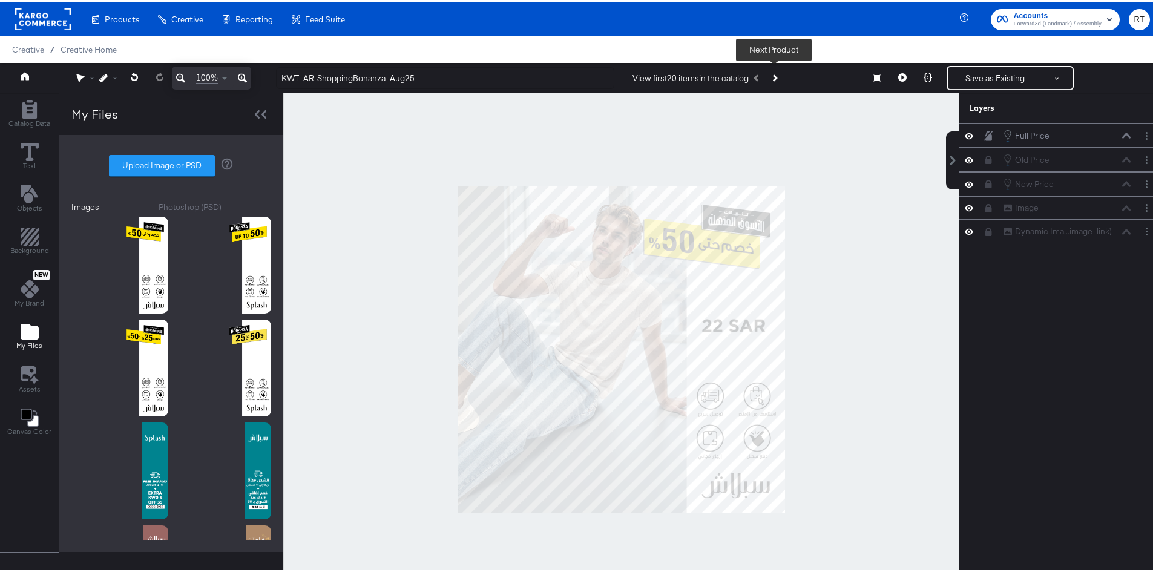
click at [775, 75] on icon "Next Product" at bounding box center [773, 75] width 7 height 7
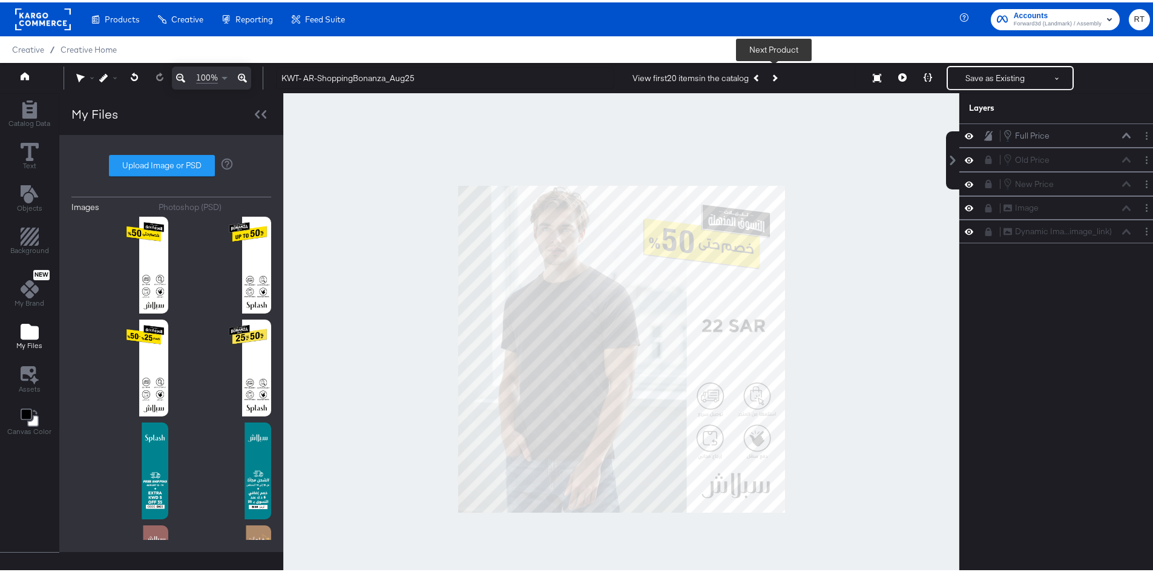
click at [775, 75] on icon "Next Product" at bounding box center [773, 75] width 7 height 7
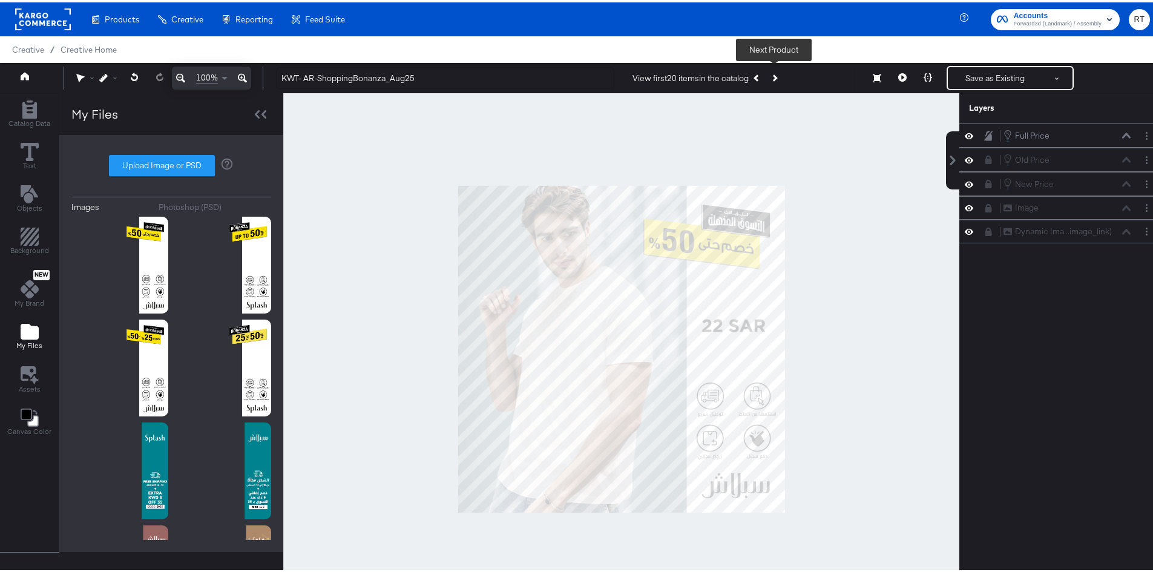
click at [775, 75] on icon "Next Product" at bounding box center [773, 75] width 7 height 7
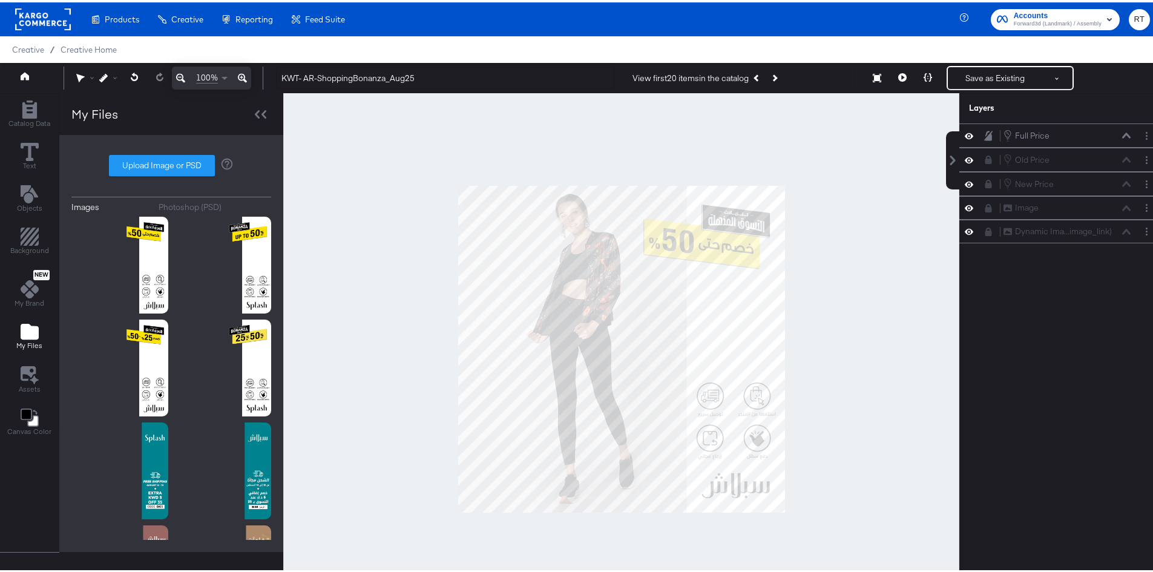
click at [984, 133] on icon at bounding box center [988, 133] width 8 height 10
click at [985, 156] on icon at bounding box center [988, 157] width 7 height 8
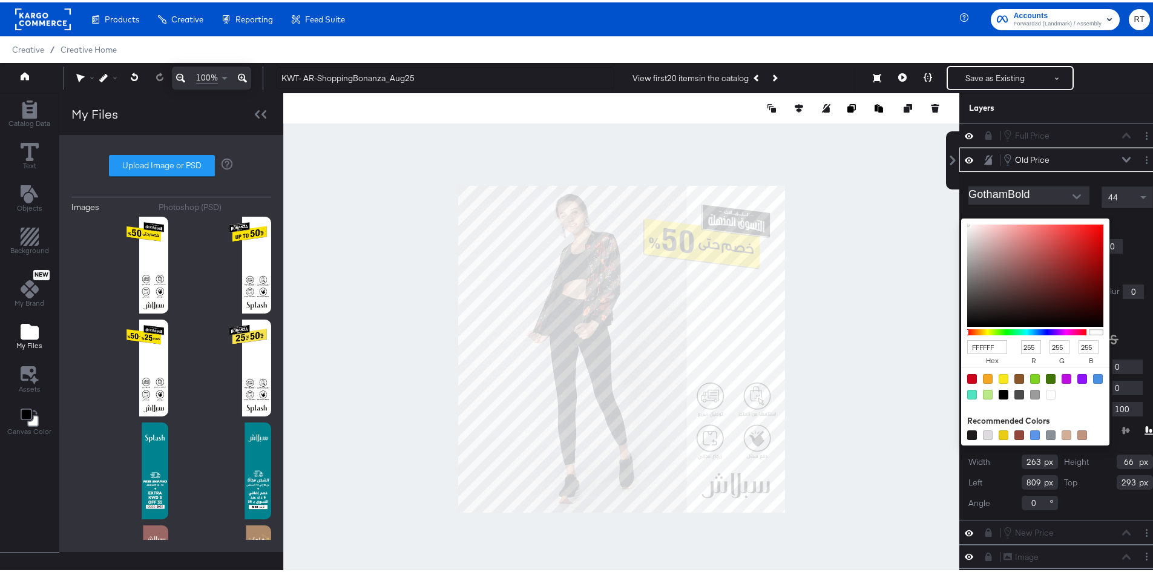
click at [1031, 218] on div "FFFFFF hex 255 r 255 g 255 b 100 a Recommended Colors" at bounding box center [1092, 221] width 122 height 10
click at [998, 392] on div at bounding box center [1003, 392] width 10 height 10
type input "000000"
type input "0"
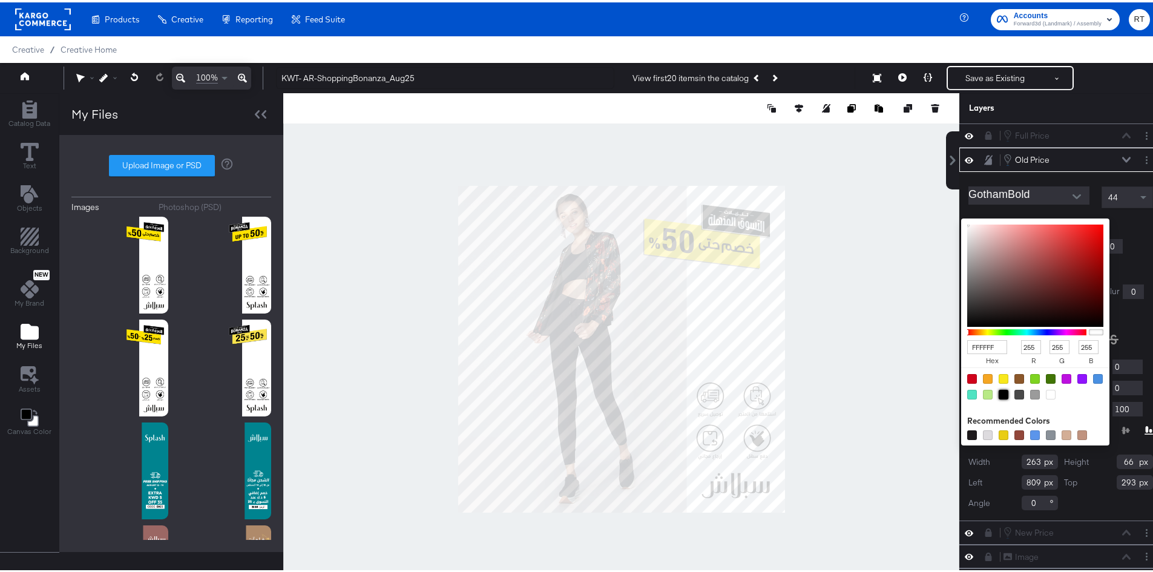
type input "0"
click at [1132, 307] on div "Shrink text to fit" at bounding box center [1060, 310] width 185 height 13
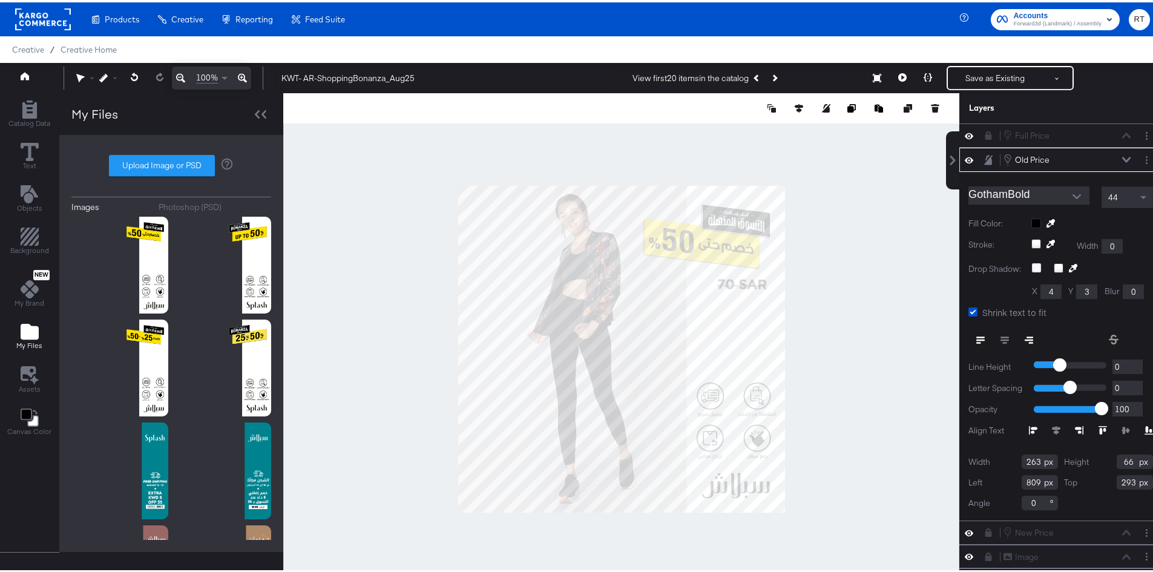
drag, startPoint x: 1108, startPoint y: 159, endPoint x: 1101, endPoint y: 158, distance: 8.0
click at [1122, 159] on icon at bounding box center [1126, 156] width 8 height 5
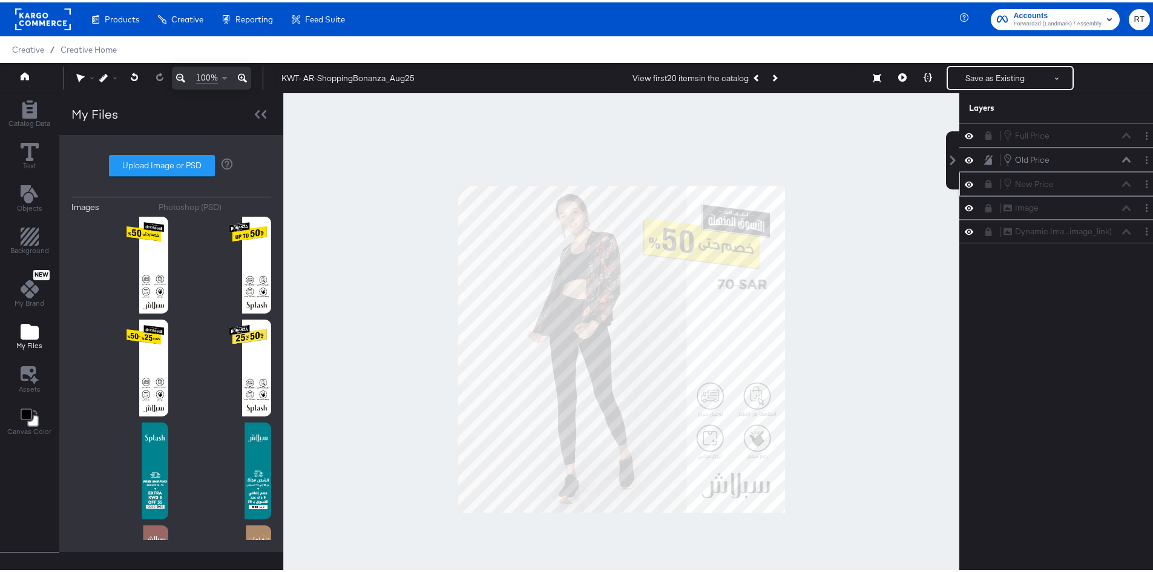
click at [985, 182] on icon at bounding box center [988, 181] width 7 height 8
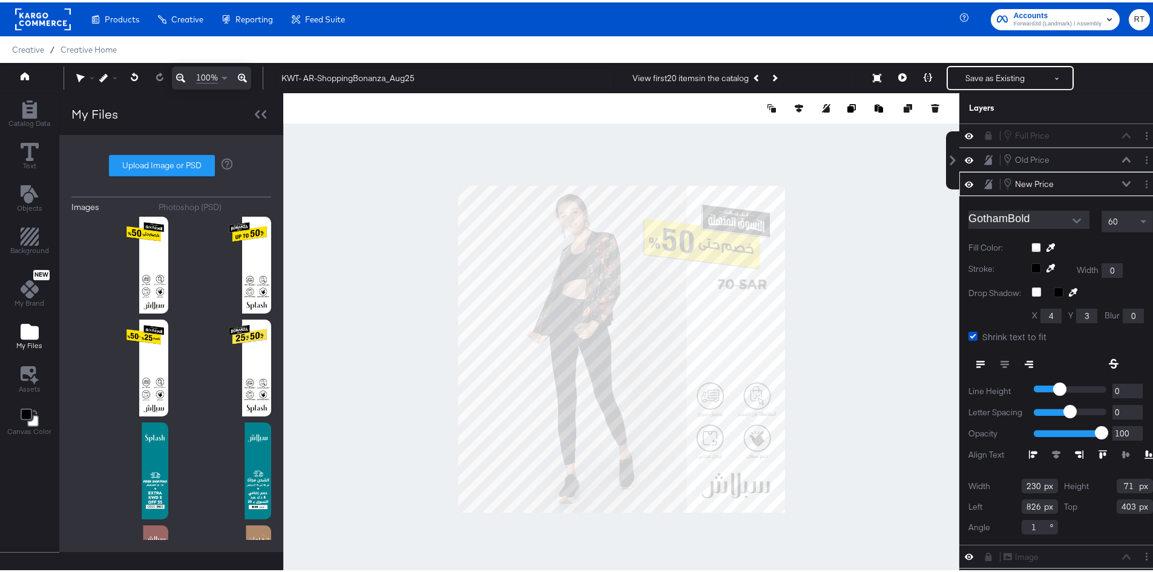
click at [1031, 243] on div at bounding box center [1092, 245] width 122 height 10
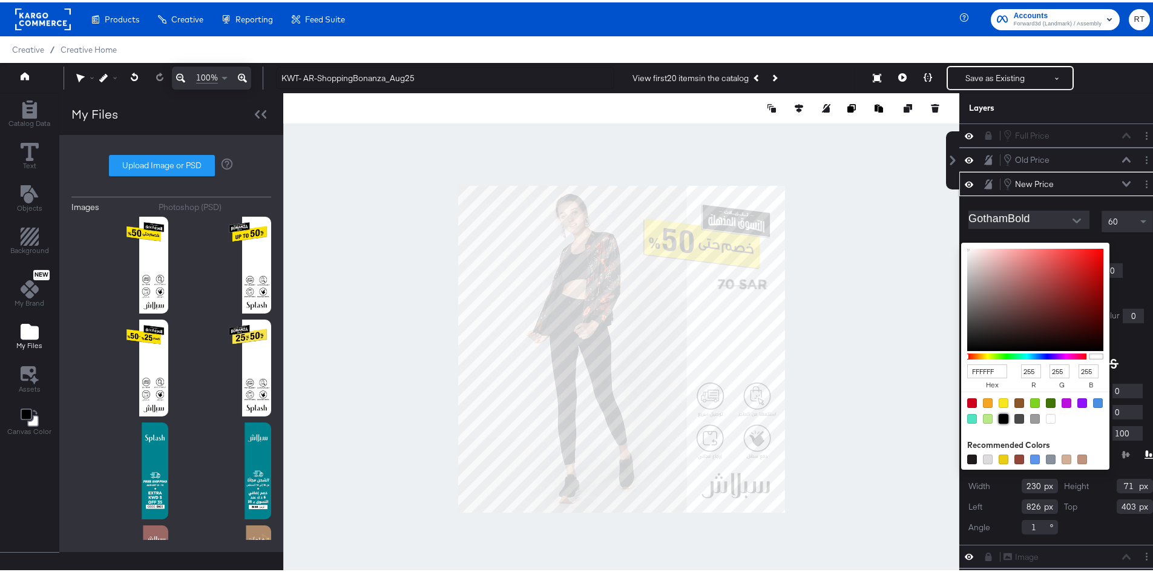
click at [998, 416] on div at bounding box center [1003, 416] width 10 height 10
type input "000000"
type input "0"
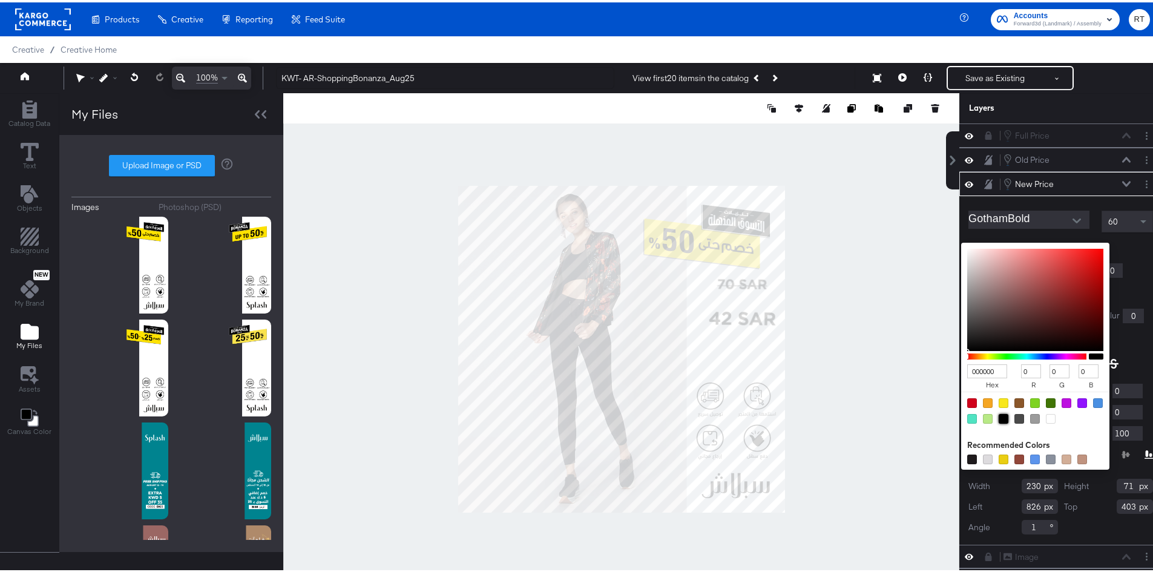
click at [1134, 276] on div "GothamBold 60 Fill Color: 000000 hex 0 r 0 g 0 b 100 a Recommended Colors Strok…" at bounding box center [1060, 368] width 203 height 349
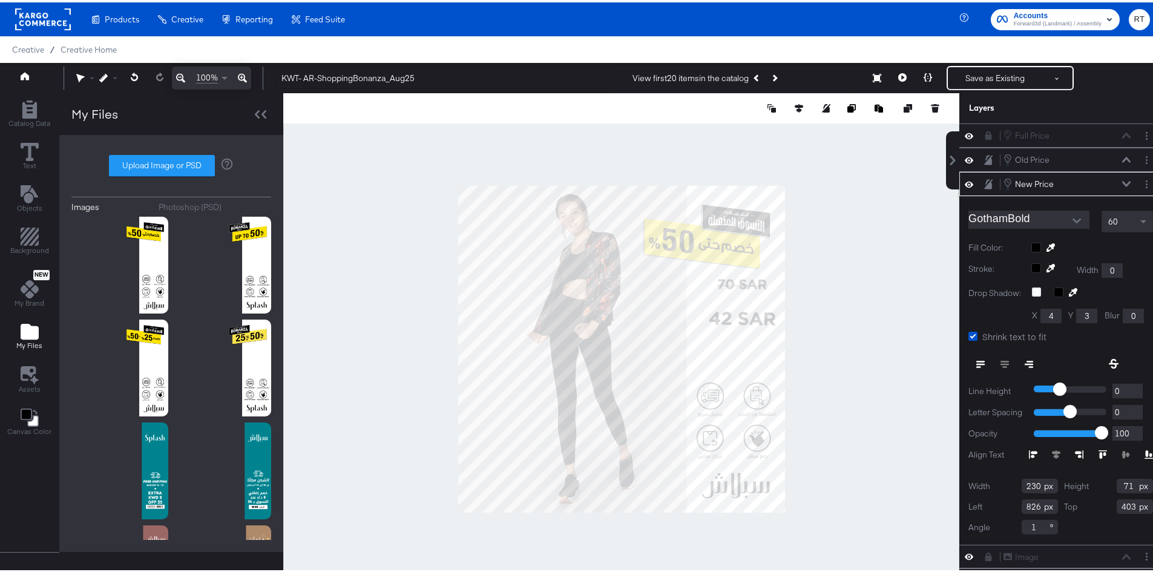
click at [1121, 178] on button at bounding box center [1126, 181] width 10 height 7
type input "797"
type input "449"
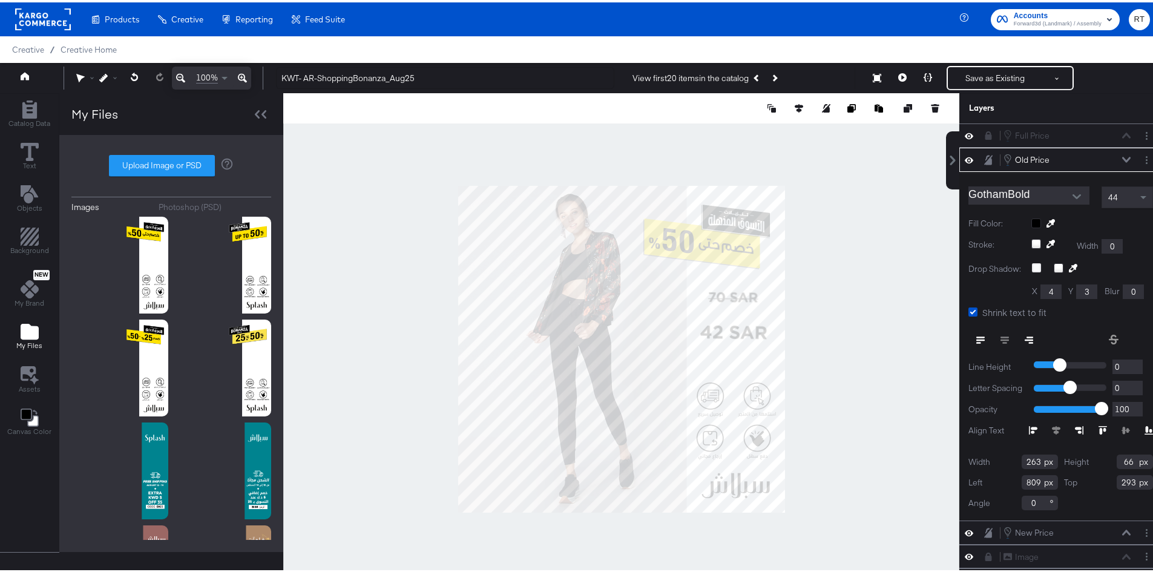
type input "779"
type input "336"
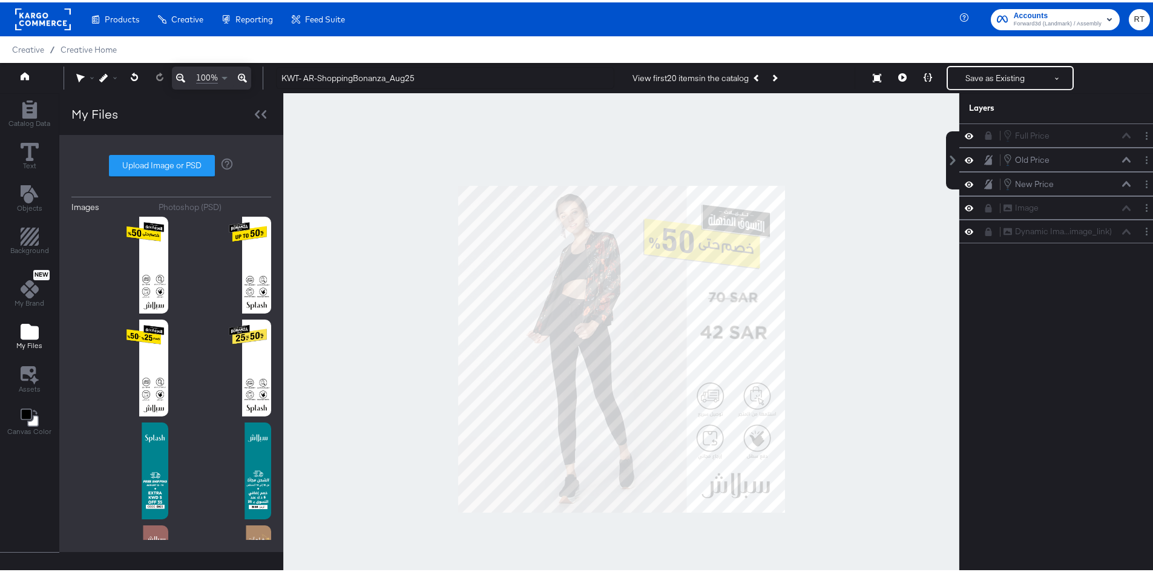
click at [822, 297] on div at bounding box center [621, 347] width 676 height 512
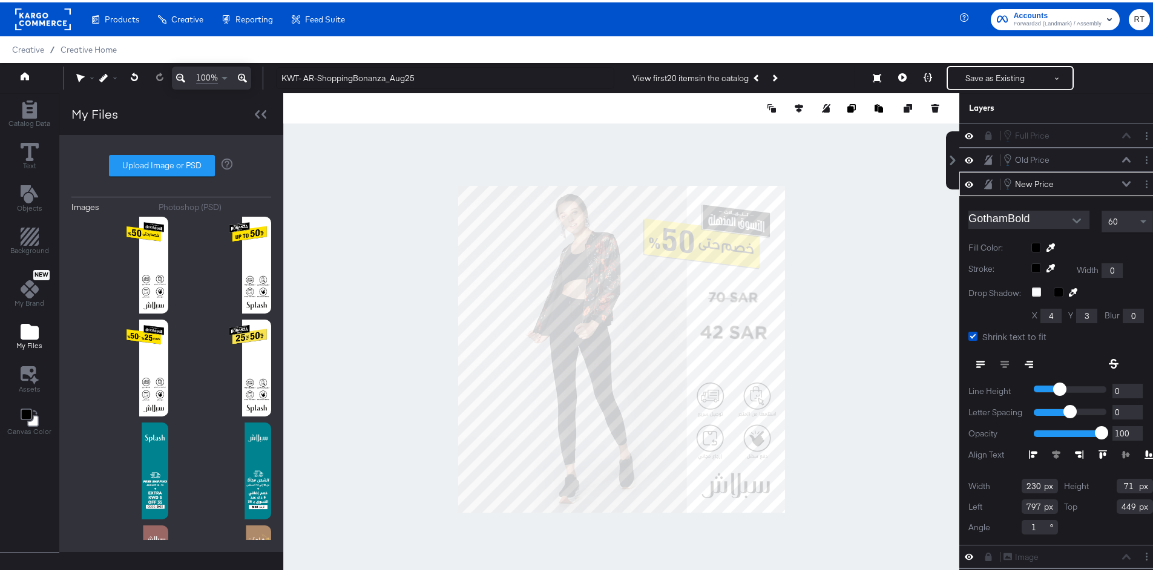
type input "471"
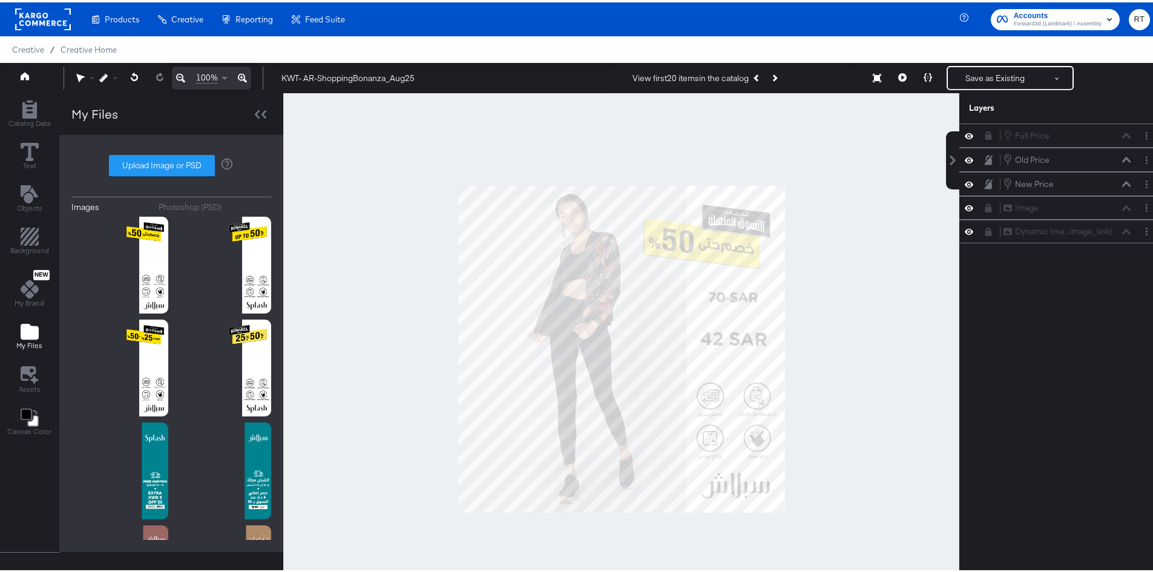
click at [831, 290] on div at bounding box center [621, 347] width 676 height 512
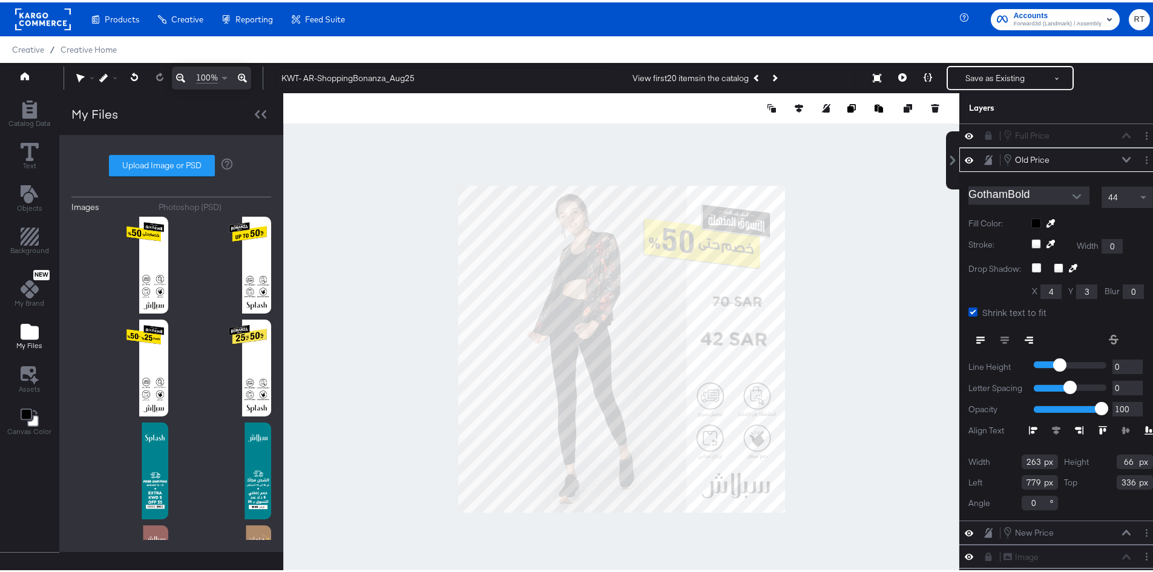
type input "793"
type input "350"
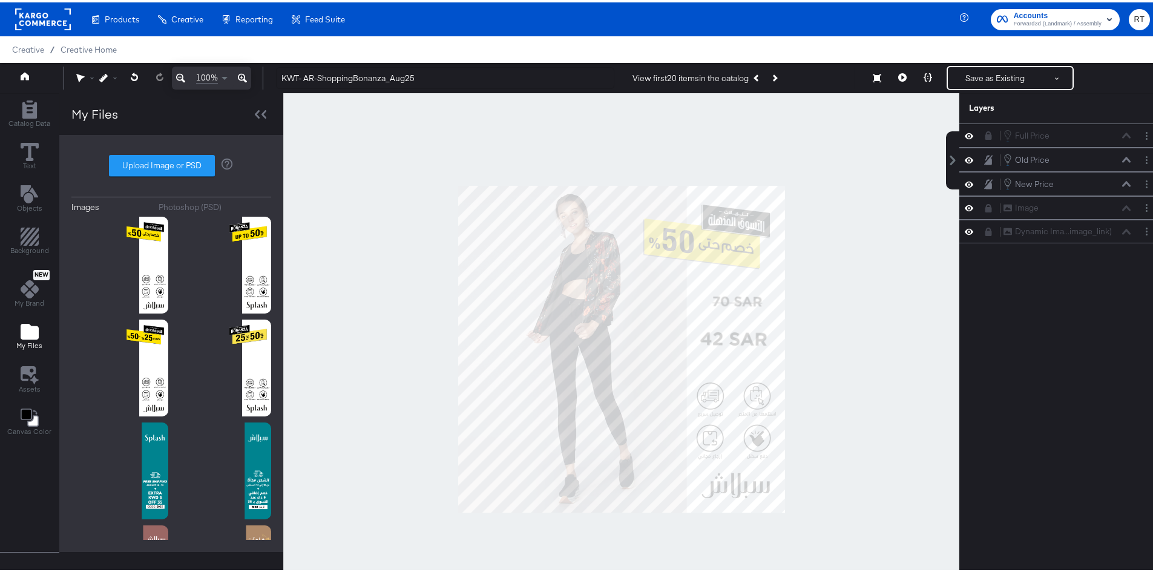
click at [823, 269] on div at bounding box center [621, 347] width 676 height 512
click at [774, 70] on button "Next Product" at bounding box center [773, 76] width 17 height 22
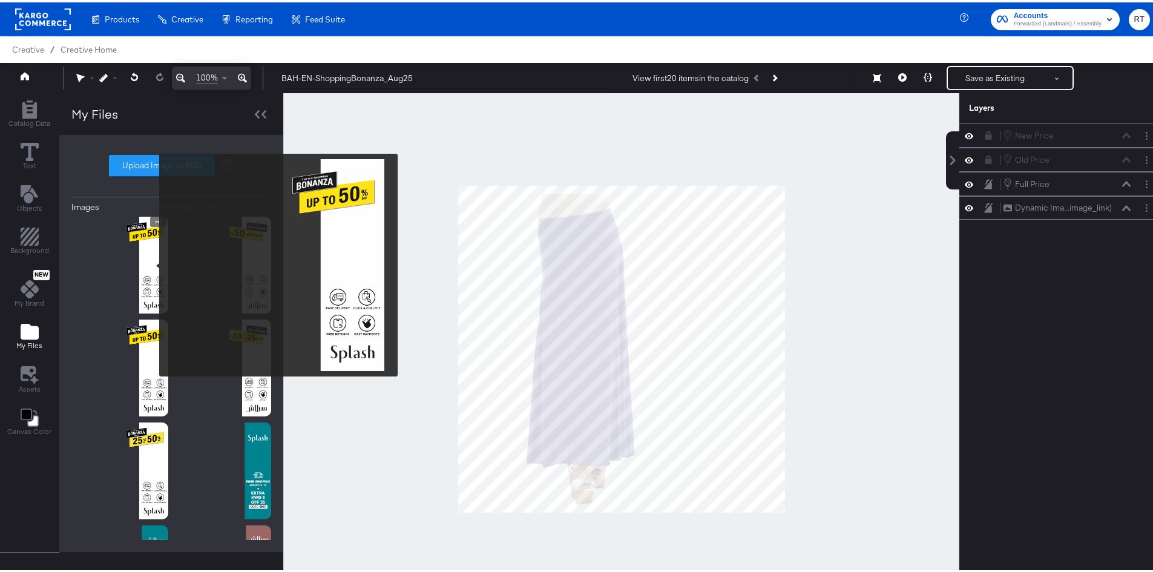
click at [151, 263] on img at bounding box center [119, 262] width 97 height 97
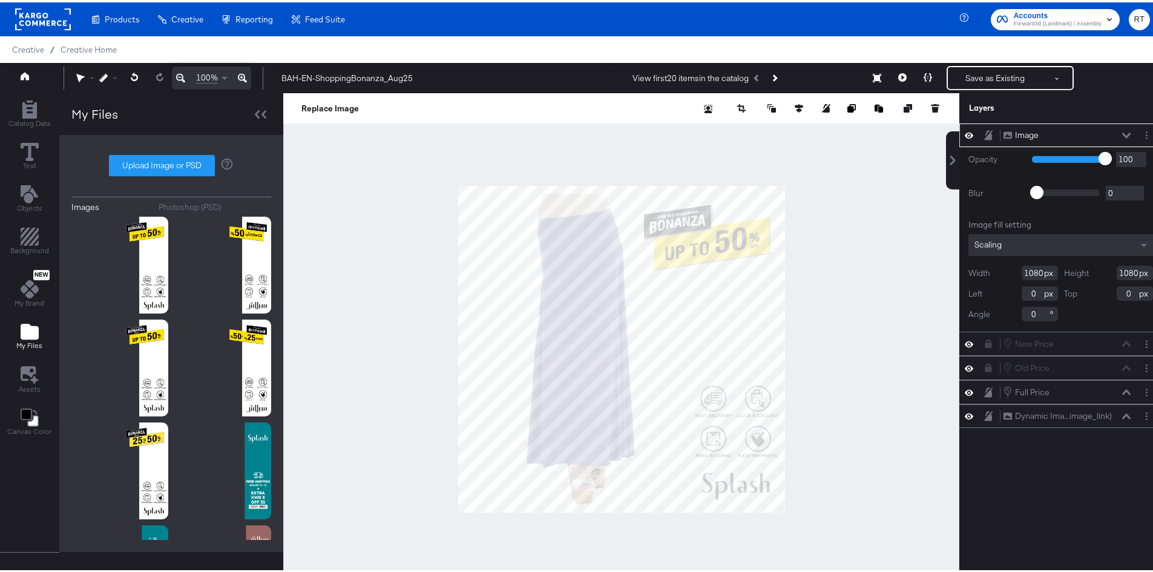
click at [879, 217] on div at bounding box center [621, 347] width 676 height 512
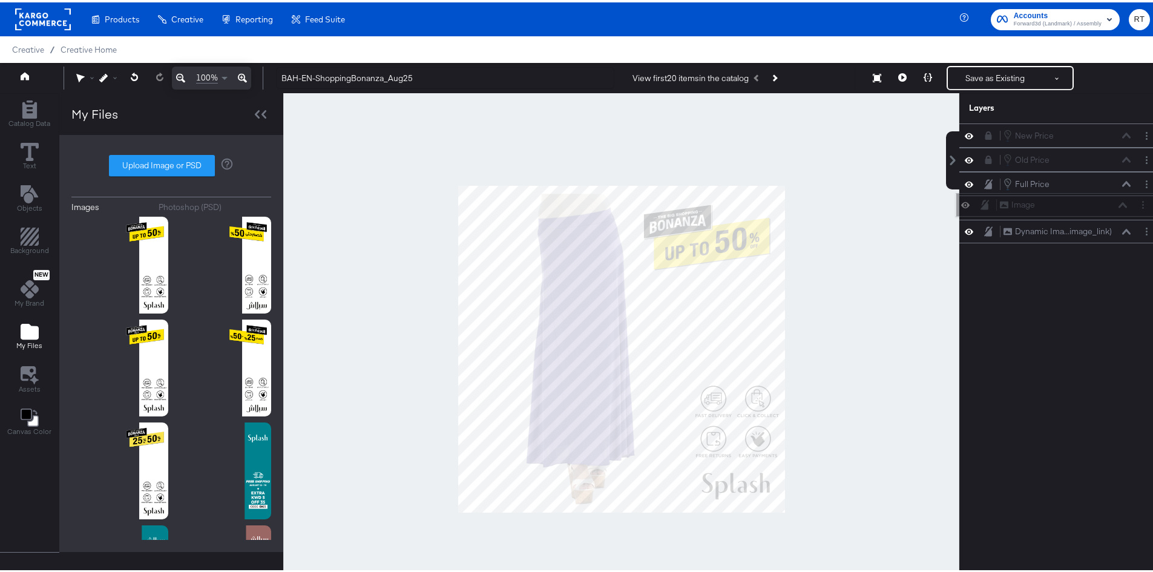
drag, startPoint x: 1069, startPoint y: 128, endPoint x: 1076, endPoint y: 203, distance: 75.4
click at [1076, 203] on div "Image Image" at bounding box center [1063, 202] width 128 height 13
click at [984, 181] on icon at bounding box center [988, 182] width 8 height 10
click at [985, 182] on icon at bounding box center [988, 181] width 7 height 8
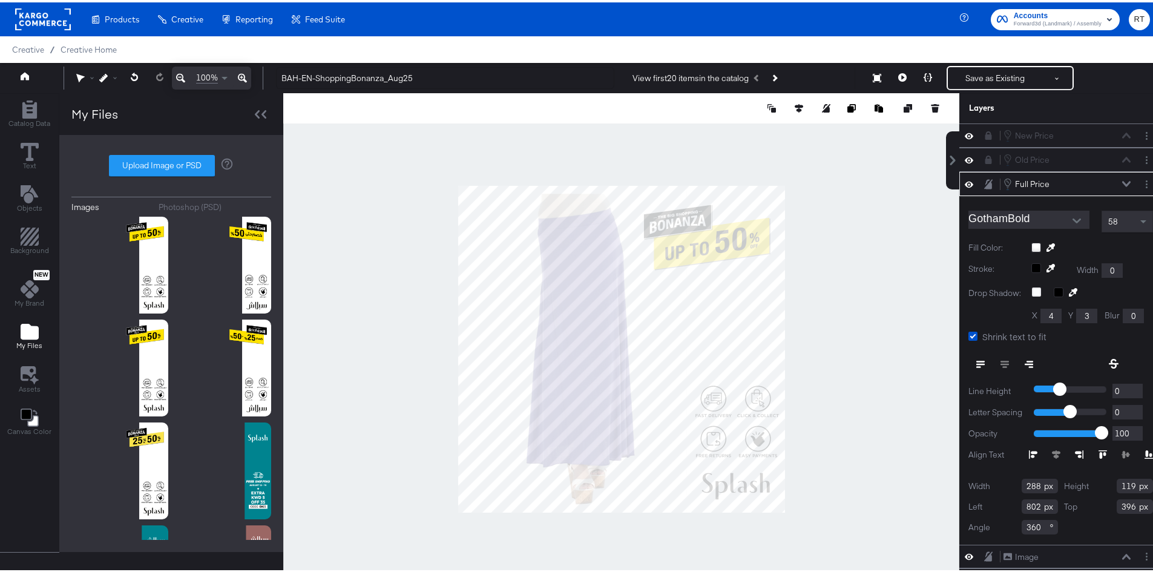
click at [1031, 243] on div at bounding box center [1092, 245] width 122 height 10
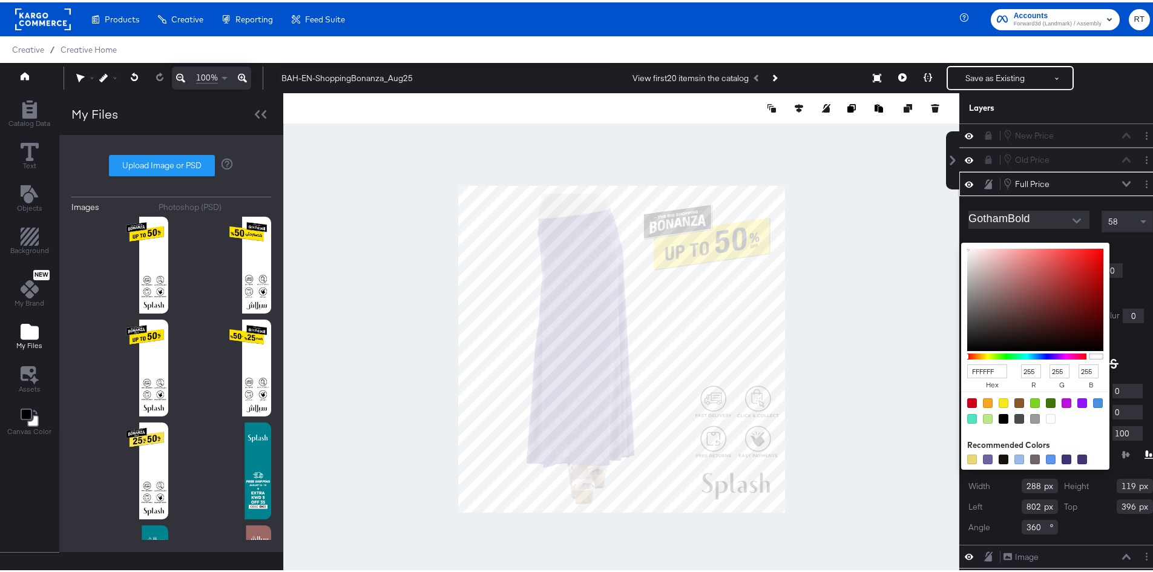
click at [998, 416] on div at bounding box center [1003, 416] width 10 height 10
type input "000000"
type input "0"
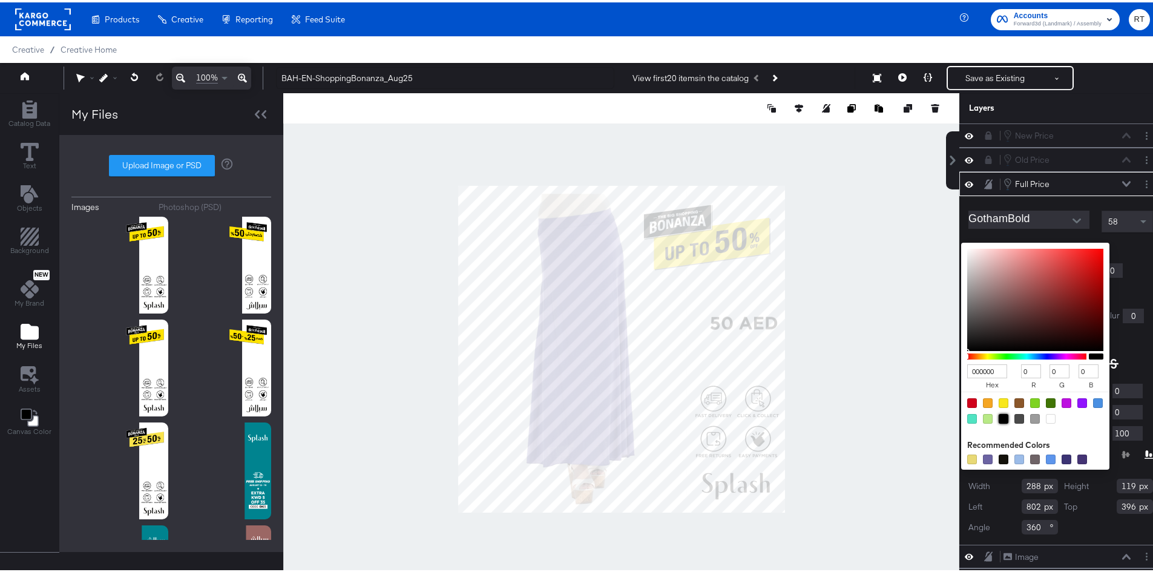
click at [1128, 335] on div "Shrink text to fit" at bounding box center [1060, 334] width 185 height 13
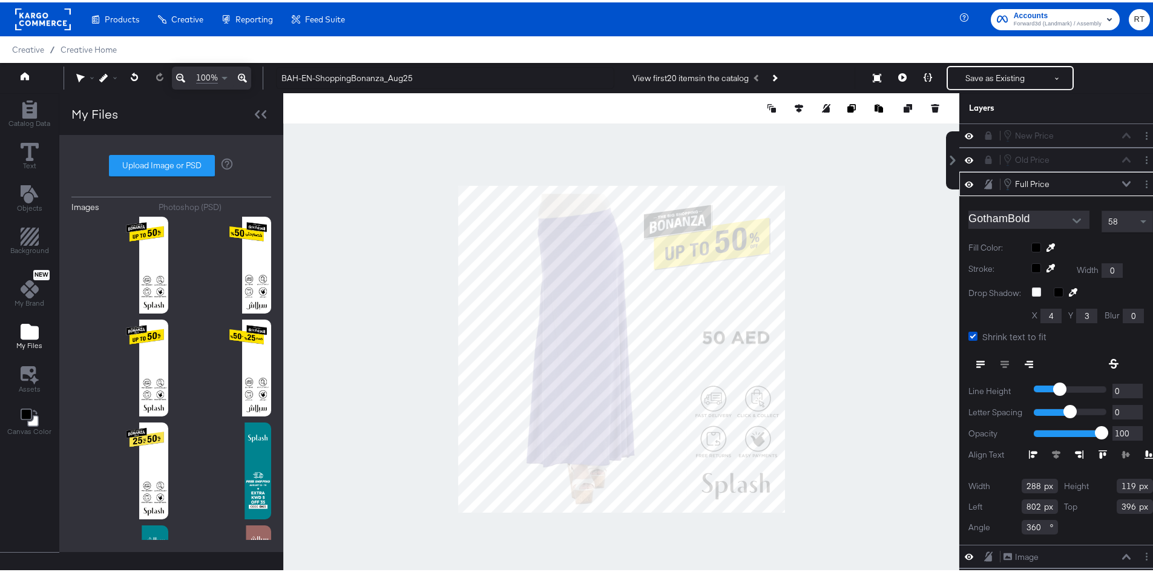
type input "776"
type input "443"
click at [795, 286] on div at bounding box center [621, 347] width 676 height 512
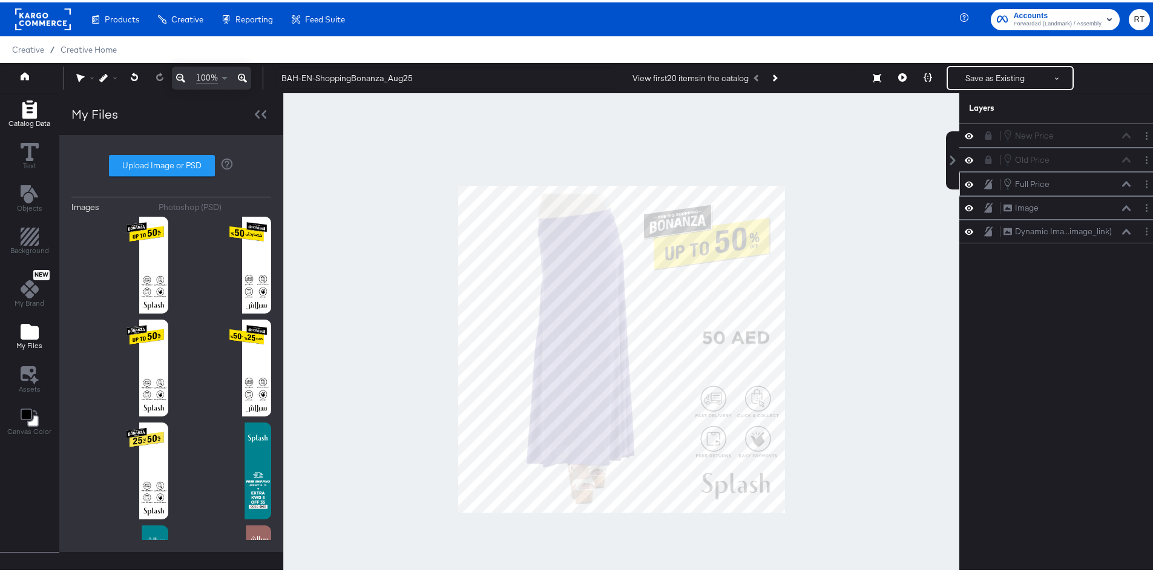
click at [16, 109] on div "Catalog Data" at bounding box center [29, 112] width 42 height 28
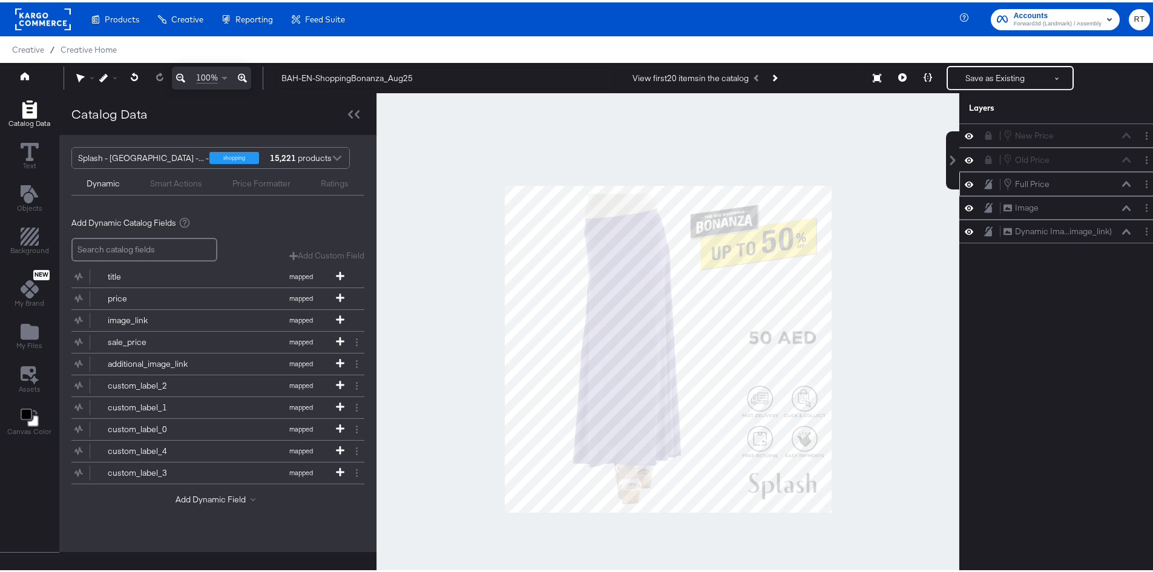
click at [332, 153] on div at bounding box center [337, 156] width 18 height 21
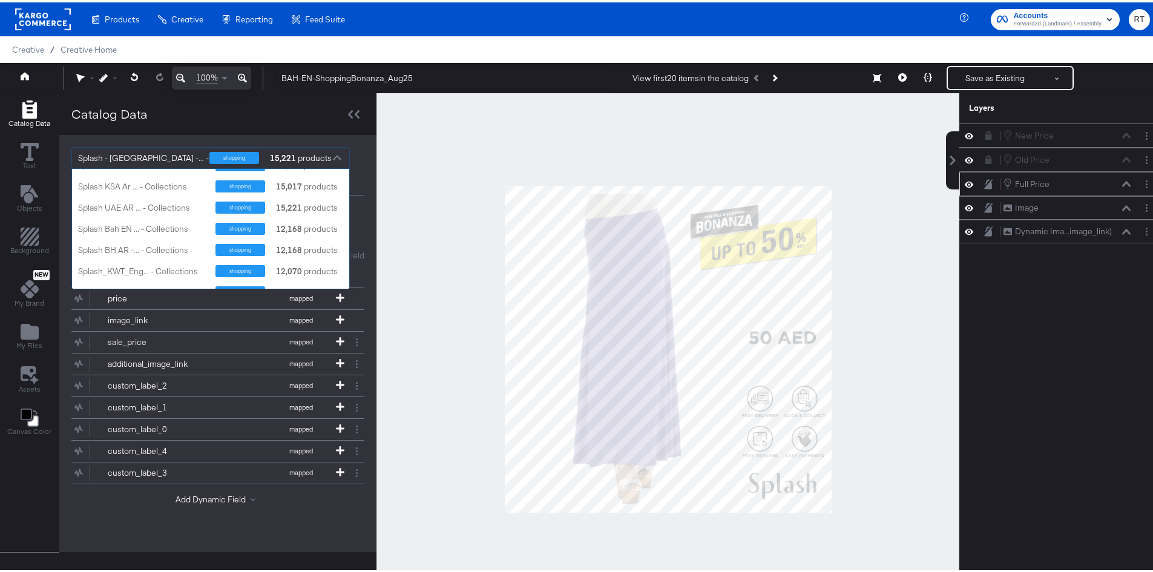
scroll to position [121, 0]
click at [137, 206] on div "Splash Bah EN ... - Collections" at bounding box center [142, 204] width 128 height 11
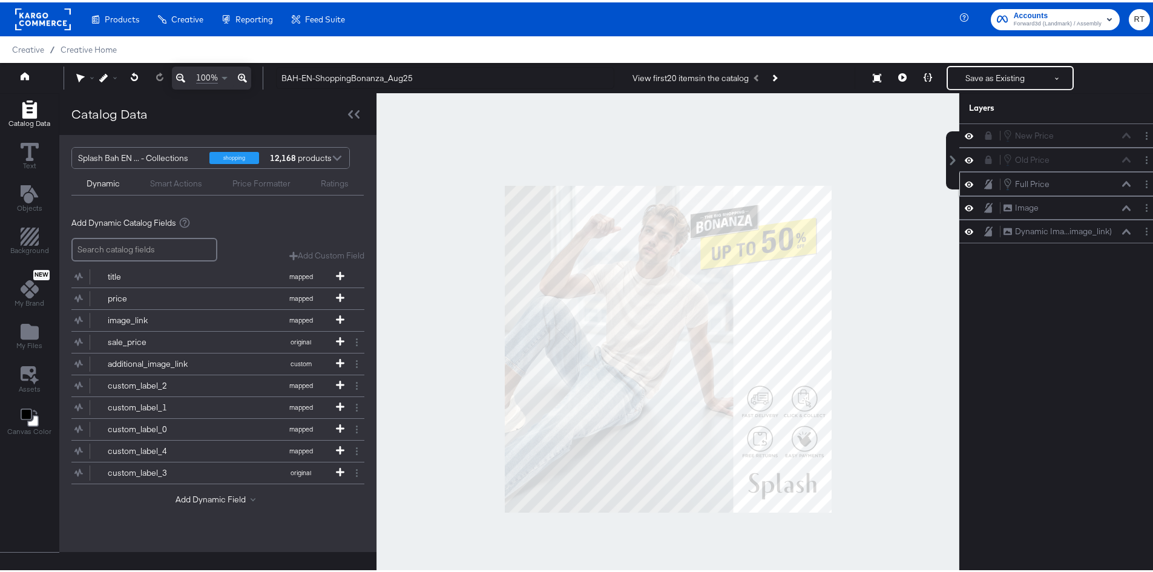
click at [1121, 185] on button at bounding box center [1126, 181] width 10 height 7
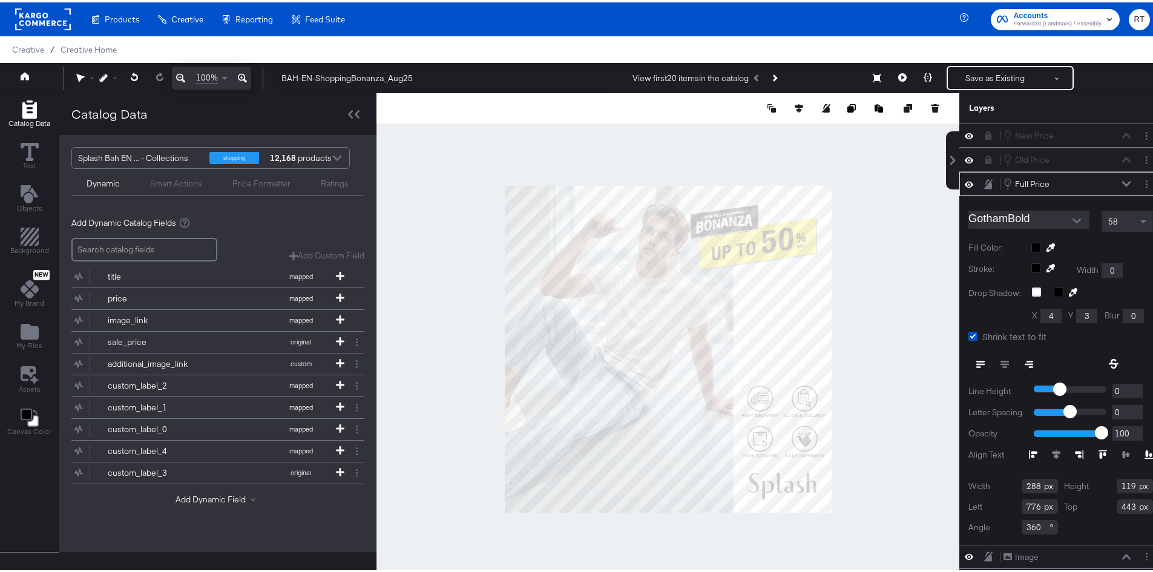
click at [1101, 182] on div "Full Price Full Price" at bounding box center [1067, 181] width 128 height 13
click at [1121, 179] on button at bounding box center [1126, 181] width 10 height 7
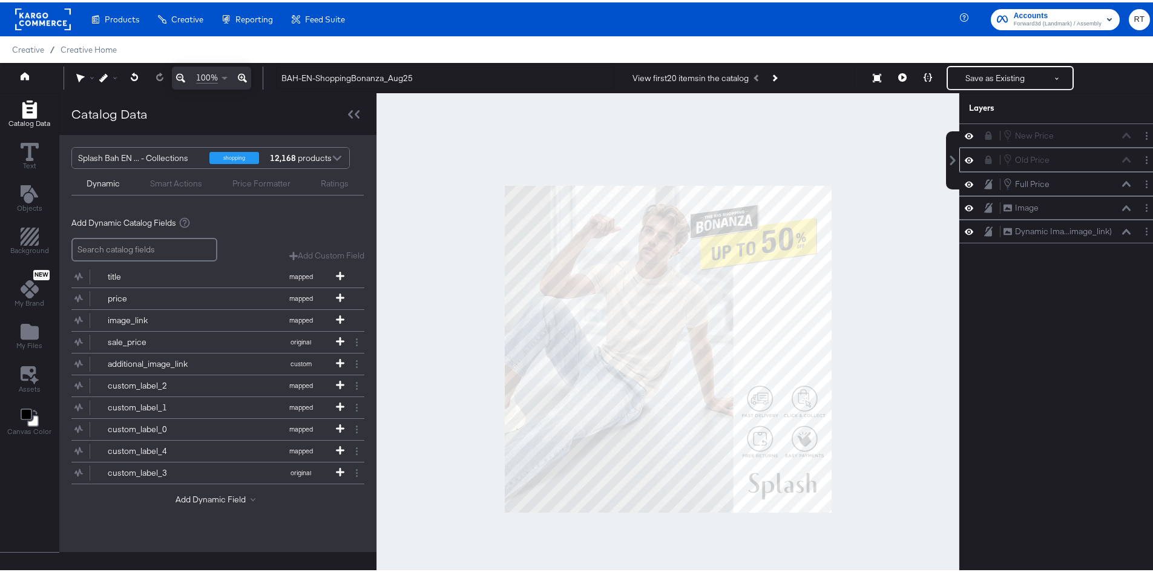
click at [985, 159] on icon at bounding box center [988, 157] width 7 height 8
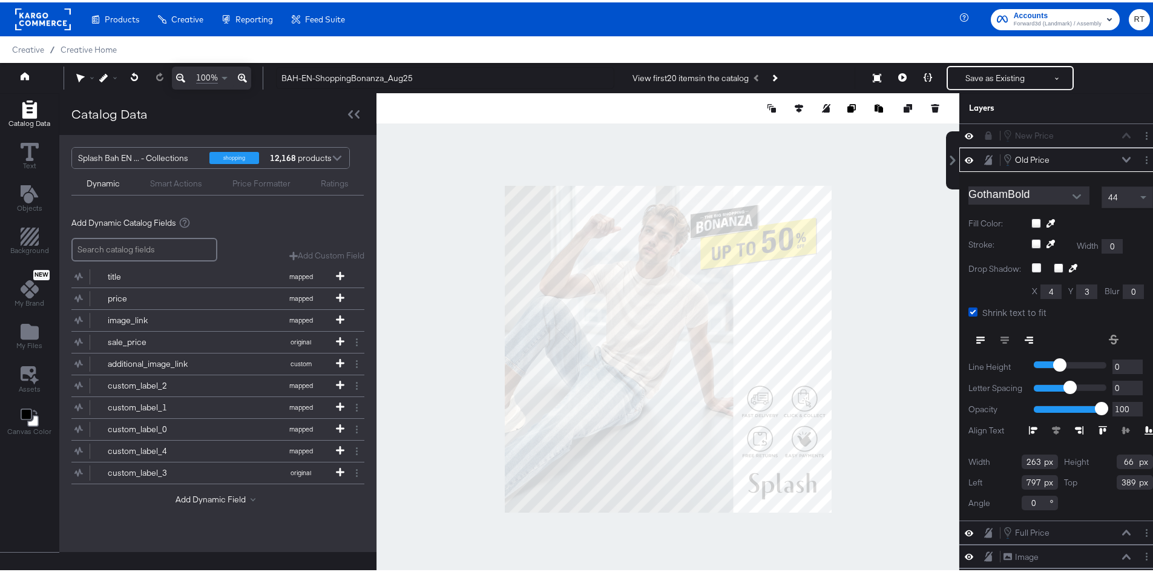
click at [1031, 218] on div at bounding box center [1092, 221] width 122 height 10
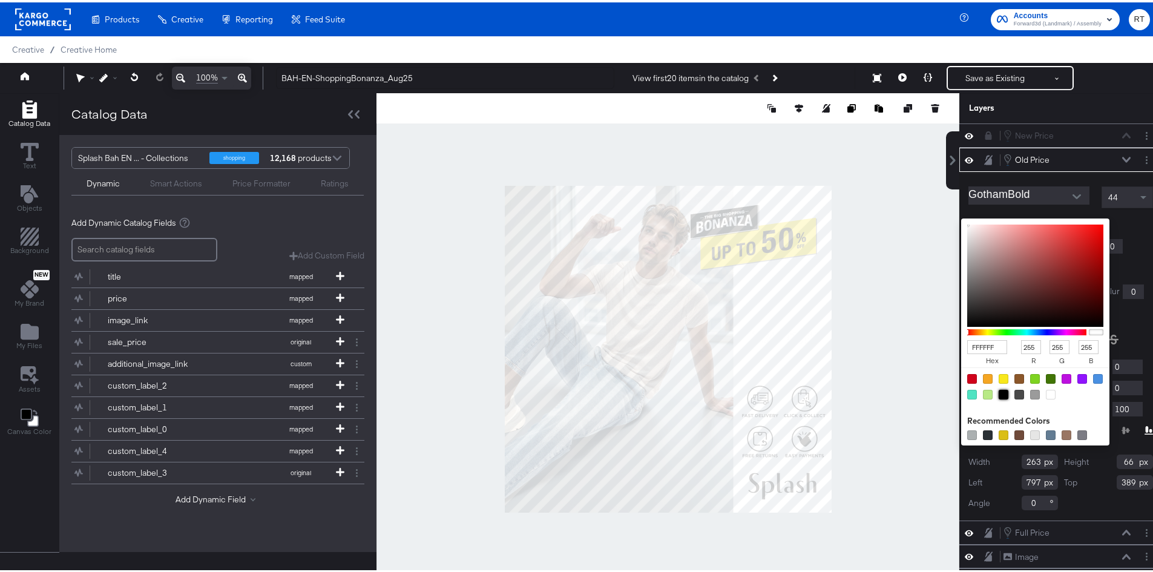
click at [998, 391] on div at bounding box center [1003, 392] width 10 height 10
type input "000000"
type input "0"
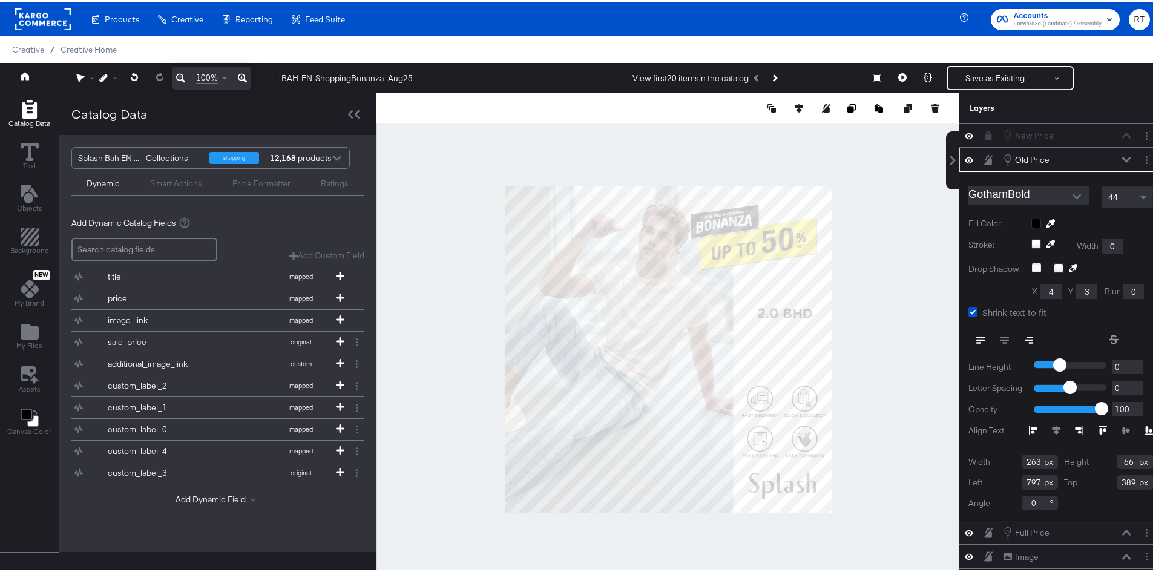
click at [1125, 220] on div at bounding box center [1092, 221] width 122 height 10
click at [985, 134] on icon at bounding box center [988, 133] width 7 height 8
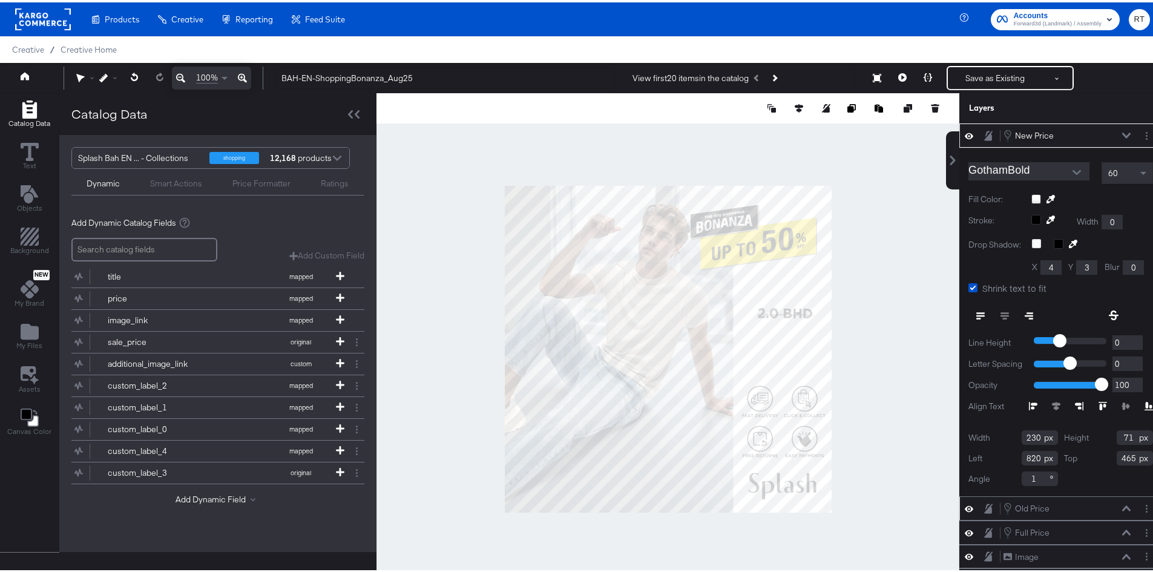
click at [1031, 195] on div at bounding box center [1092, 197] width 122 height 10
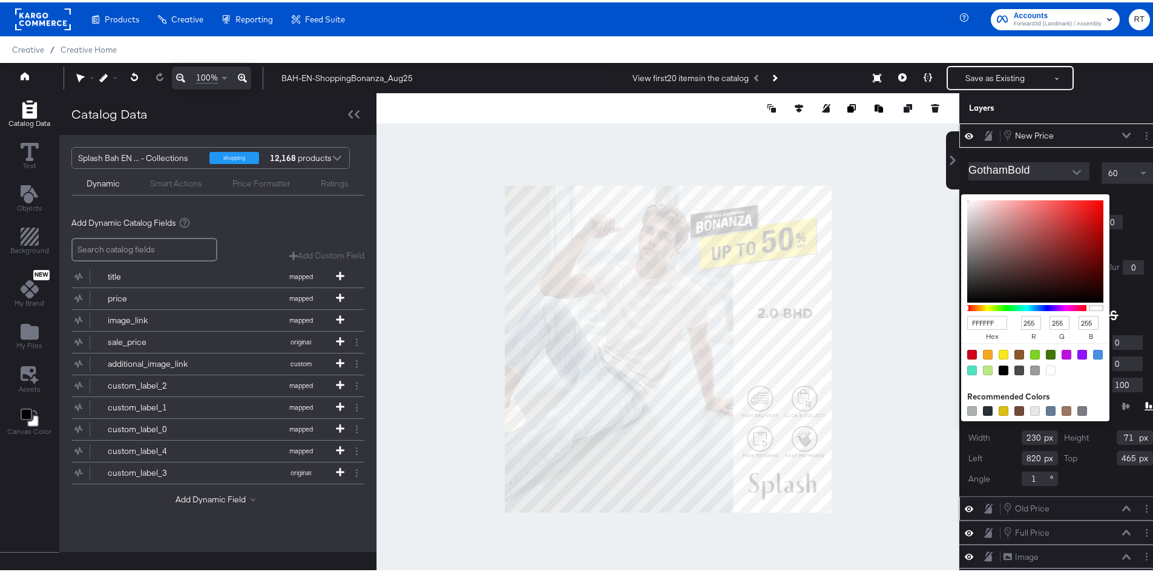
click at [998, 367] on div at bounding box center [1003, 368] width 10 height 10
type input "000000"
type input "0"
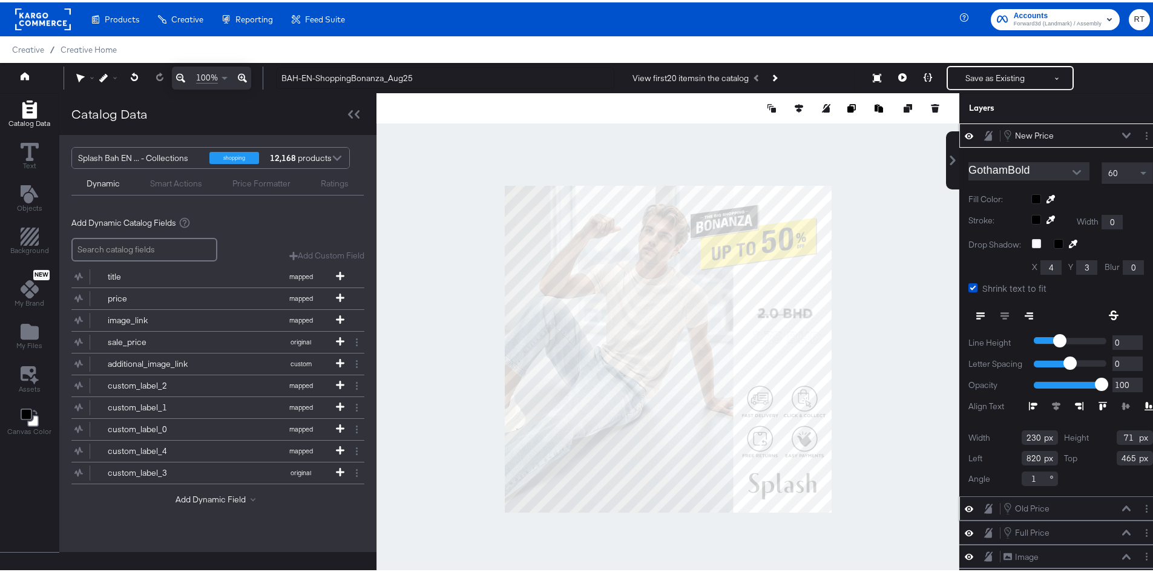
click at [1125, 206] on div "GothamBold 60 Fill Color: Stroke: Width 0 Drop Shadow: X 4 Y 3 Blur 0 Shrink te…" at bounding box center [1060, 319] width 203 height 349
click at [1122, 131] on icon at bounding box center [1126, 133] width 8 height 6
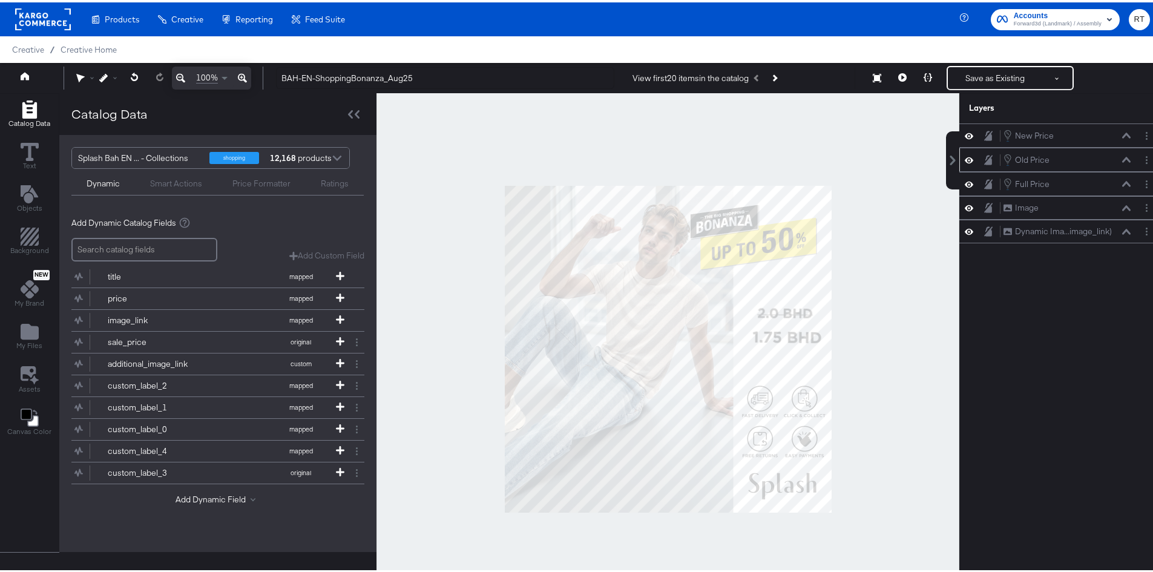
click at [984, 183] on icon at bounding box center [988, 182] width 8 height 10
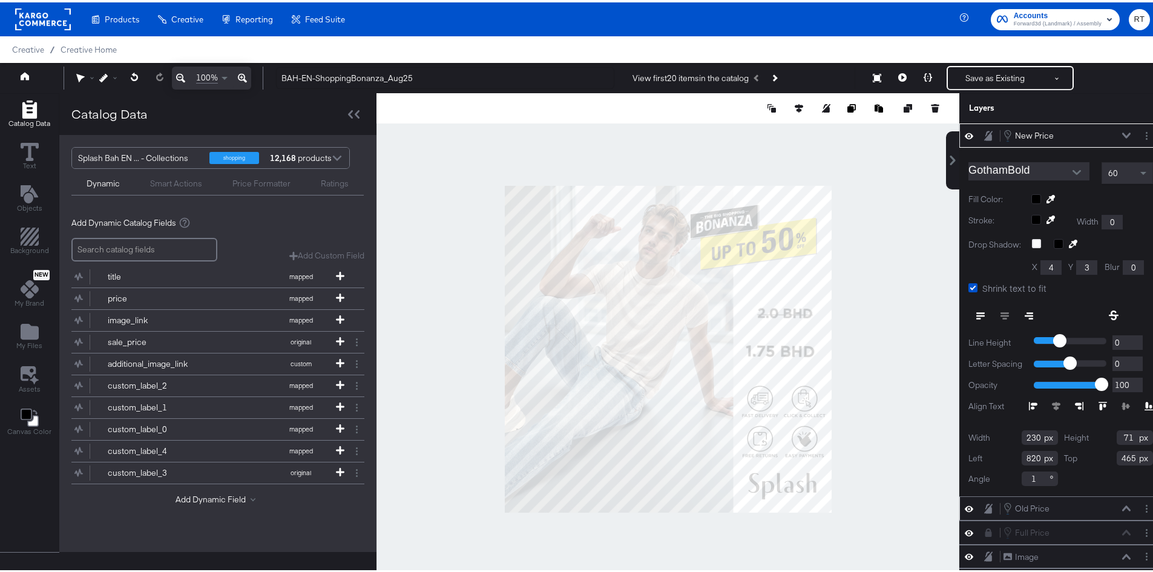
type input "797"
type input "511"
click at [858, 287] on div at bounding box center [667, 347] width 583 height 512
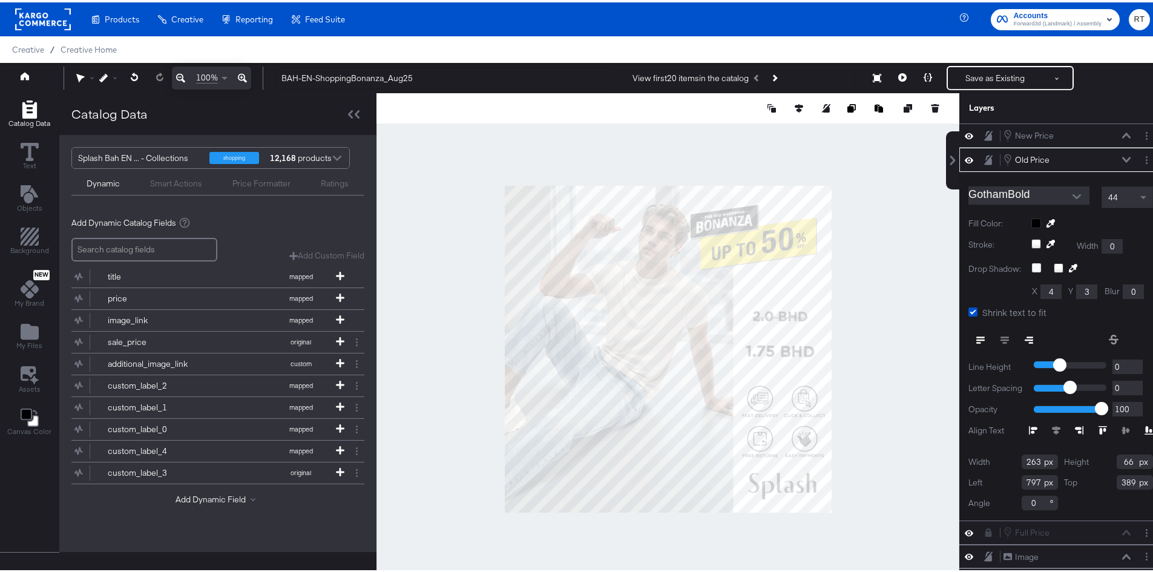
type input "781"
type input "399"
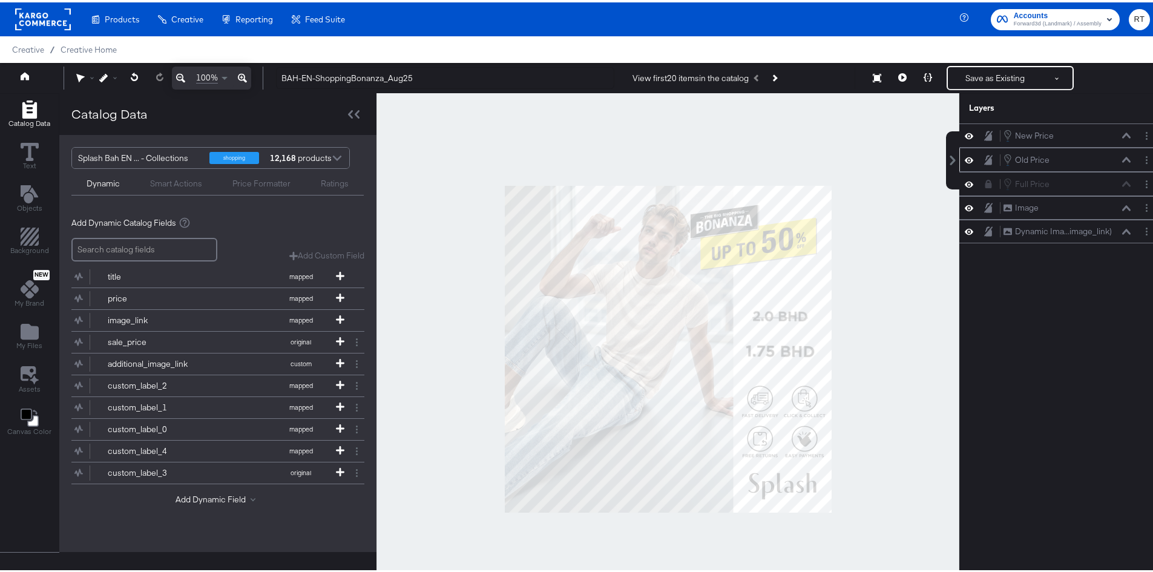
click at [876, 267] on div at bounding box center [667, 347] width 583 height 512
click at [776, 74] on button "Next Product" at bounding box center [773, 76] width 17 height 22
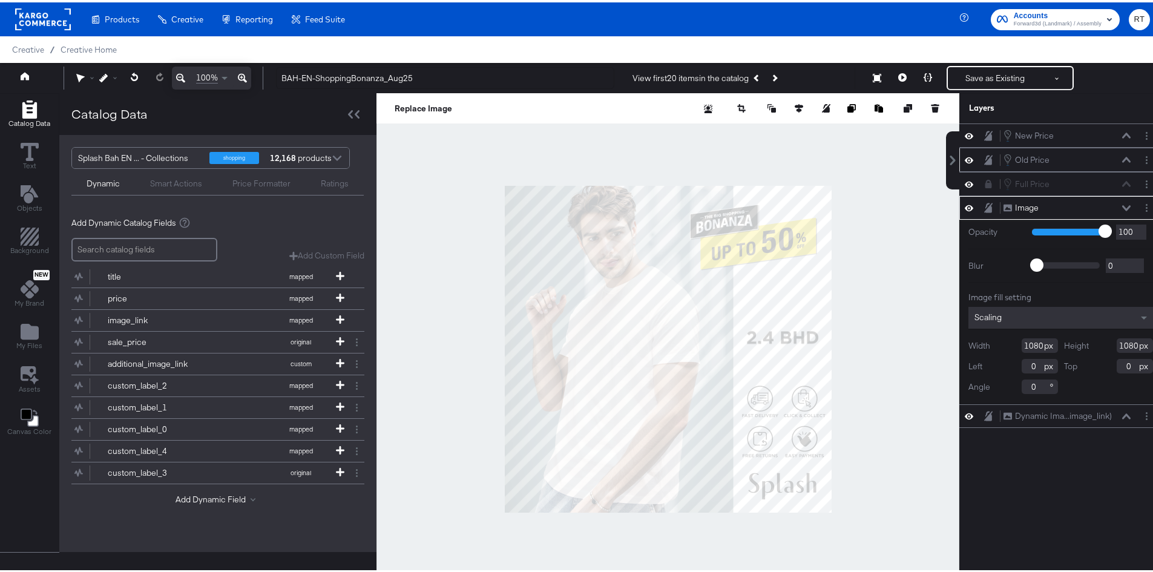
click at [984, 154] on icon at bounding box center [988, 157] width 8 height 10
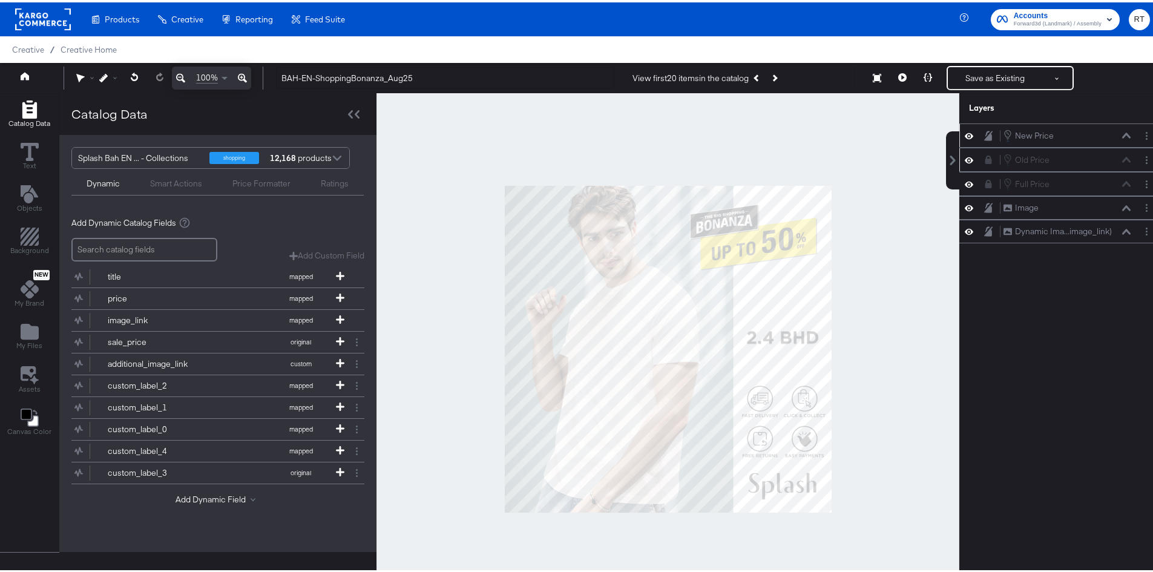
click at [979, 139] on div "New Price New Price" at bounding box center [1060, 132] width 193 height 13
click at [983, 133] on button at bounding box center [988, 133] width 10 height 11
click at [985, 182] on icon at bounding box center [988, 181] width 7 height 8
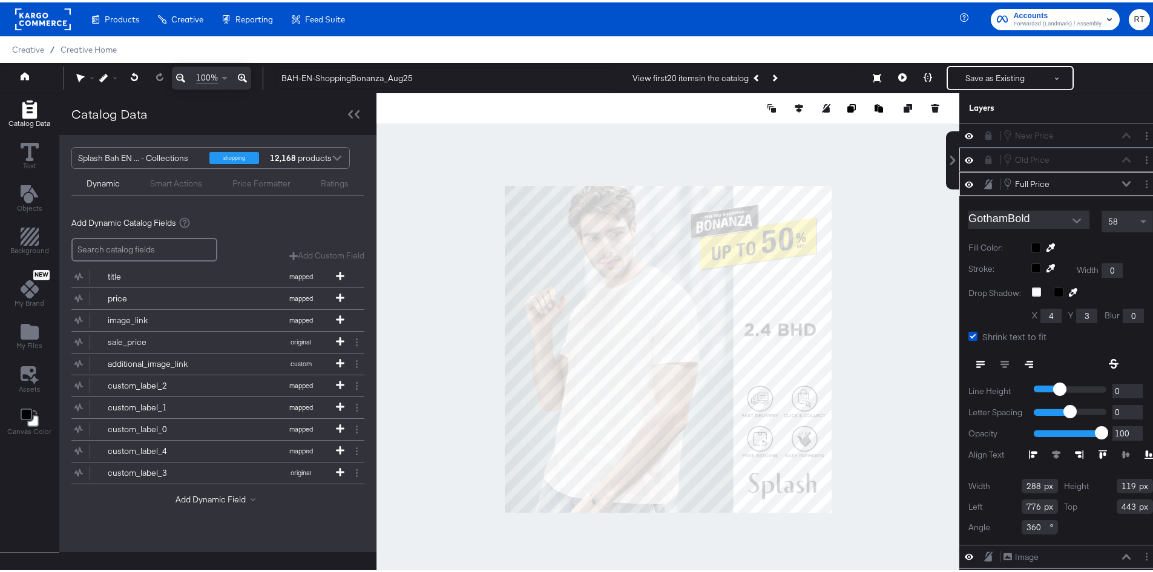
type input "768"
type input "417"
click at [887, 244] on div at bounding box center [667, 347] width 583 height 512
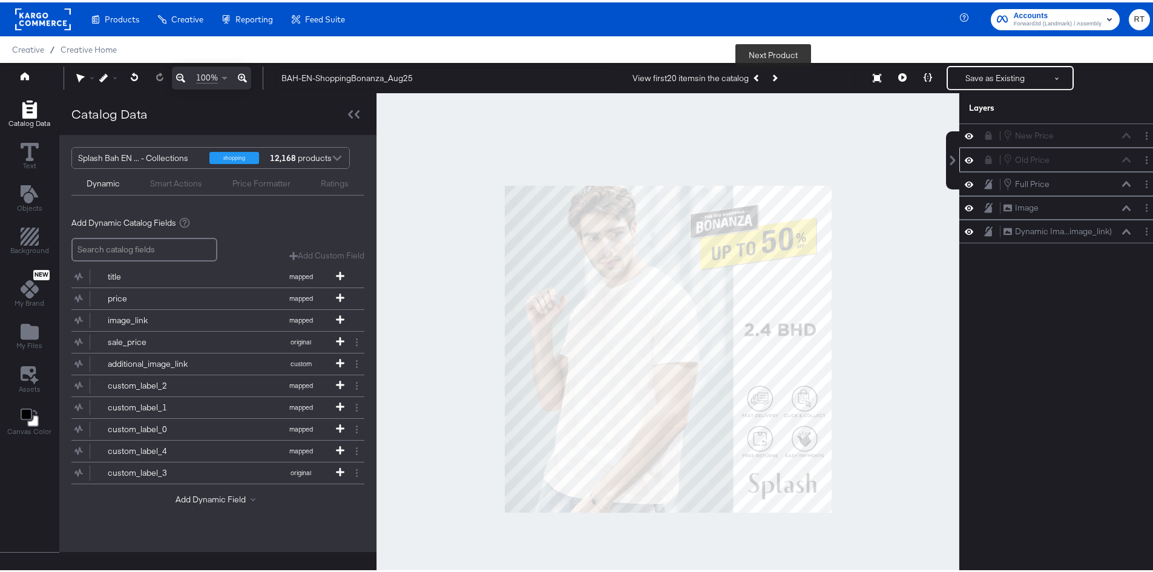
click at [775, 75] on icon "Next Product" at bounding box center [773, 75] width 7 height 7
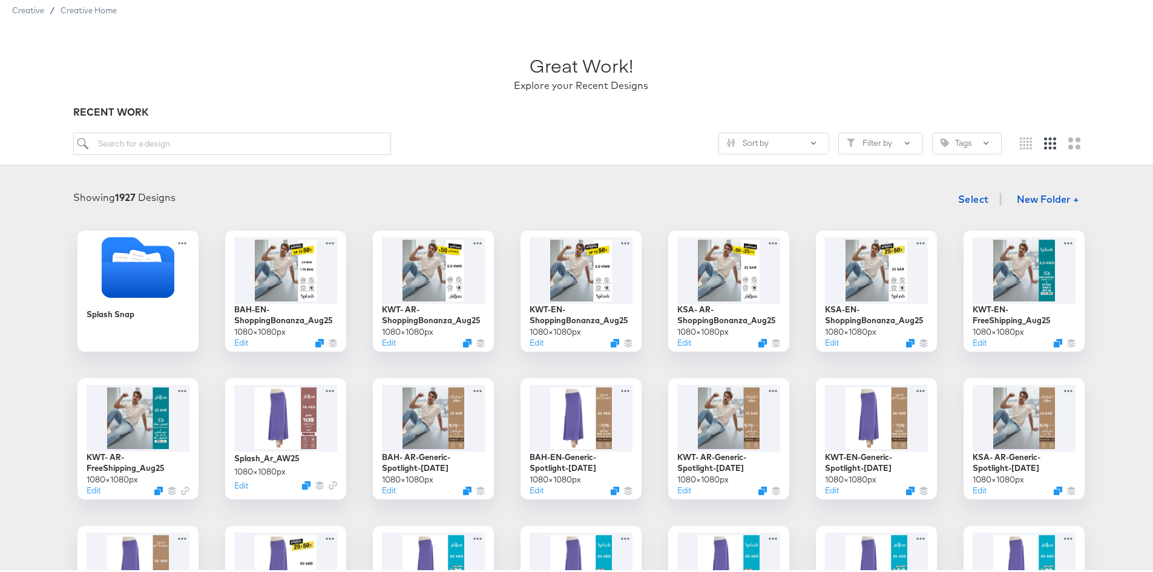
scroll to position [61, 0]
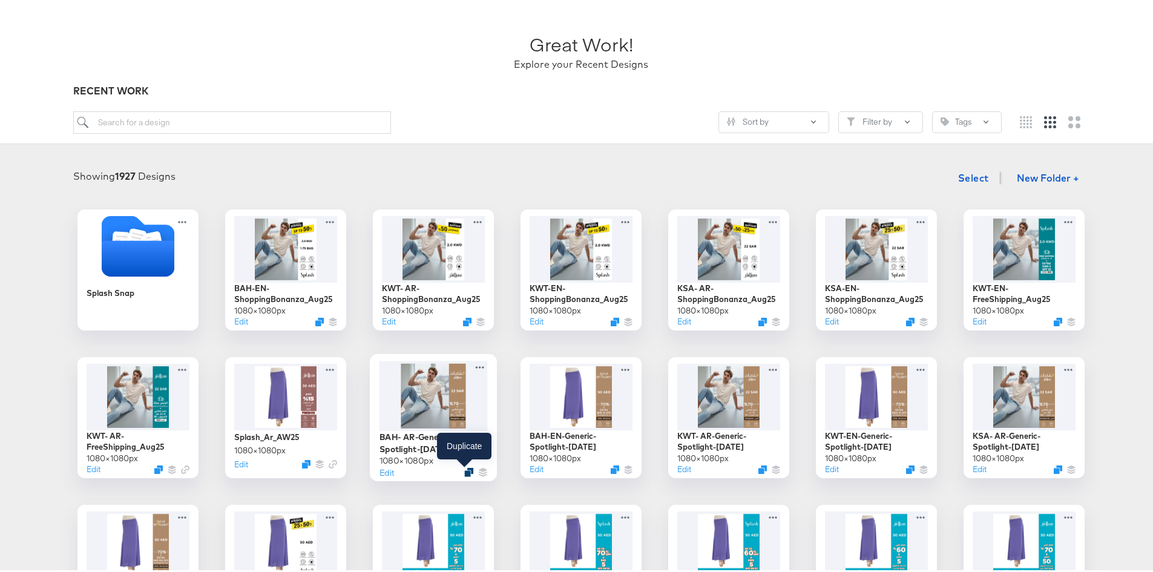
click at [464, 471] on icon "Duplicate" at bounding box center [468, 469] width 9 height 9
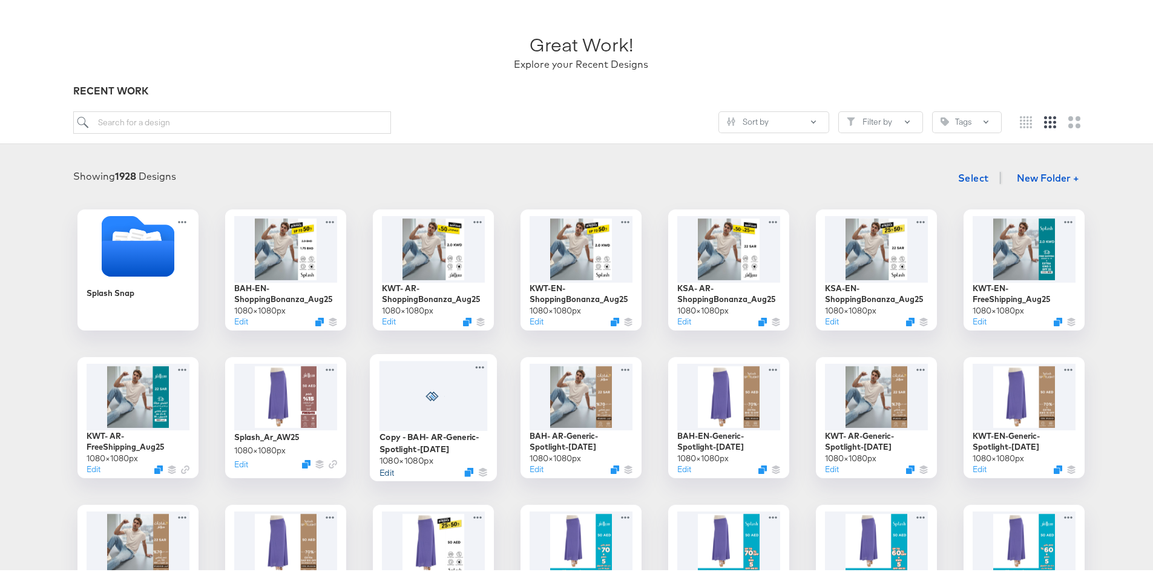
click at [384, 473] on button "Edit" at bounding box center [386, 468] width 15 height 11
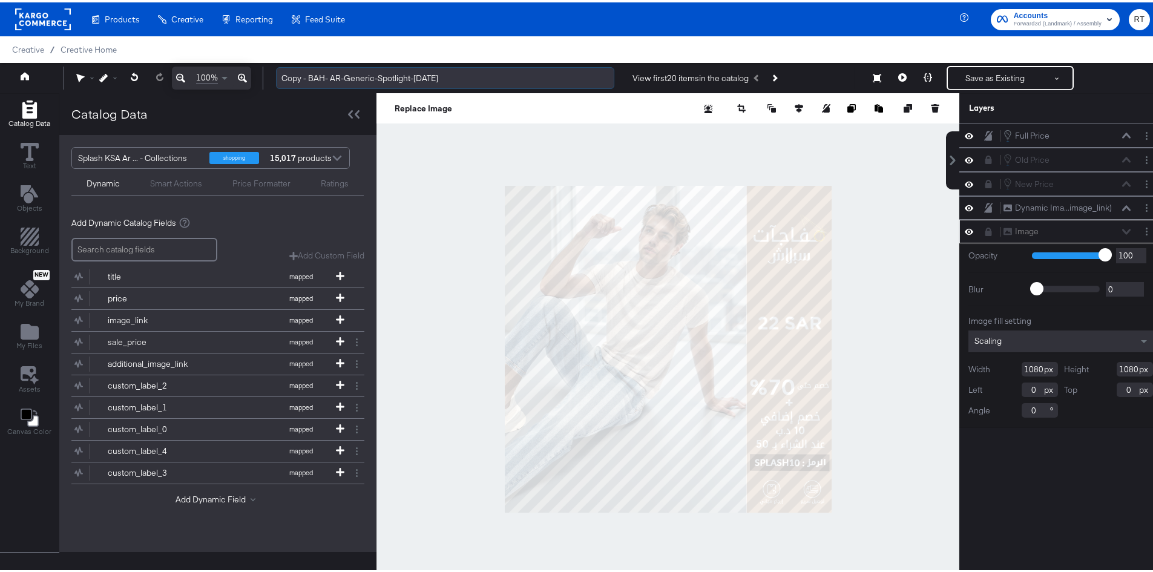
drag, startPoint x: 309, startPoint y: 77, endPoint x: 280, endPoint y: 78, distance: 29.0
click at [280, 78] on input "Copy - BAH- AR-Generic-Spotlight-[DATE]" at bounding box center [445, 76] width 338 height 22
drag, startPoint x: 315, startPoint y: 77, endPoint x: 324, endPoint y: 75, distance: 9.3
click at [330, 76] on input "BAH- AR-Generic-Spotlight-[DATE]" at bounding box center [445, 76] width 338 height 22
click at [316, 76] on input "BAH- AR-Generic-Spotlight-[DATE]" at bounding box center [445, 76] width 338 height 22
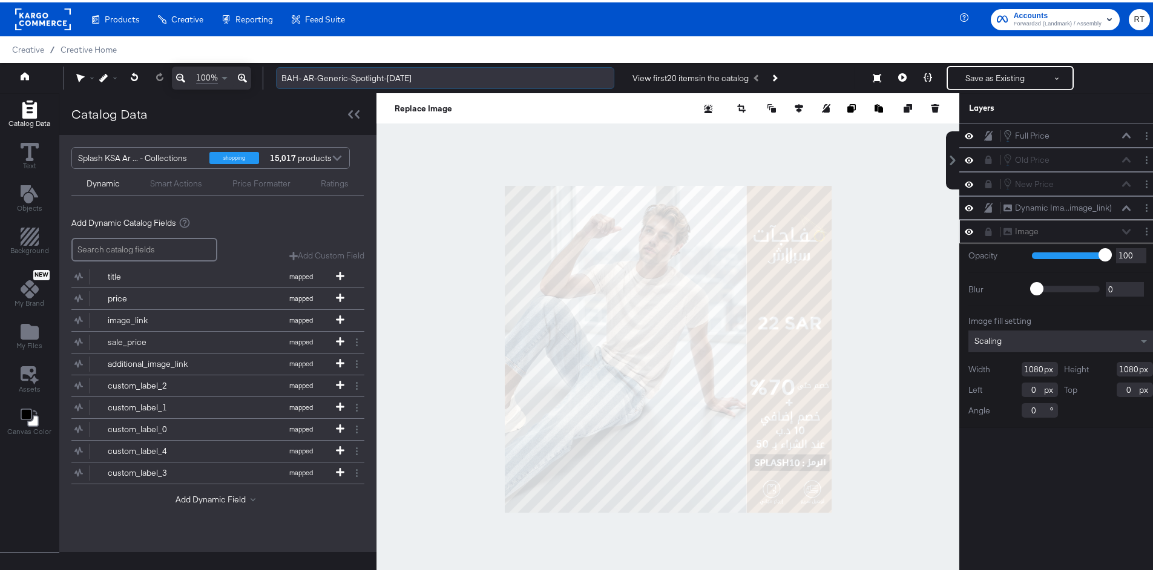
click at [317, 77] on input "BAH- AR-Generic-Spotlight-[DATE]" at bounding box center [445, 76] width 338 height 22
drag, startPoint x: 317, startPoint y: 77, endPoint x: 412, endPoint y: 74, distance: 95.0
click at [412, 74] on input "BAH- AR-Generic-Spotlight-[DATE]" at bounding box center [445, 76] width 338 height 22
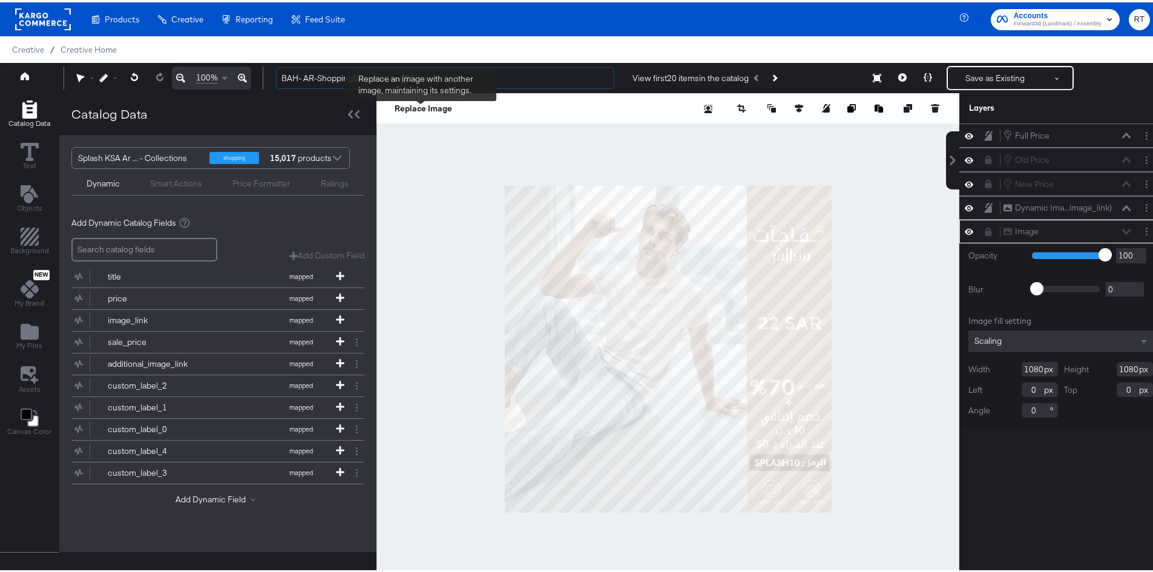
type input "BAH- AR-ShoppingBonanza_Aug25"
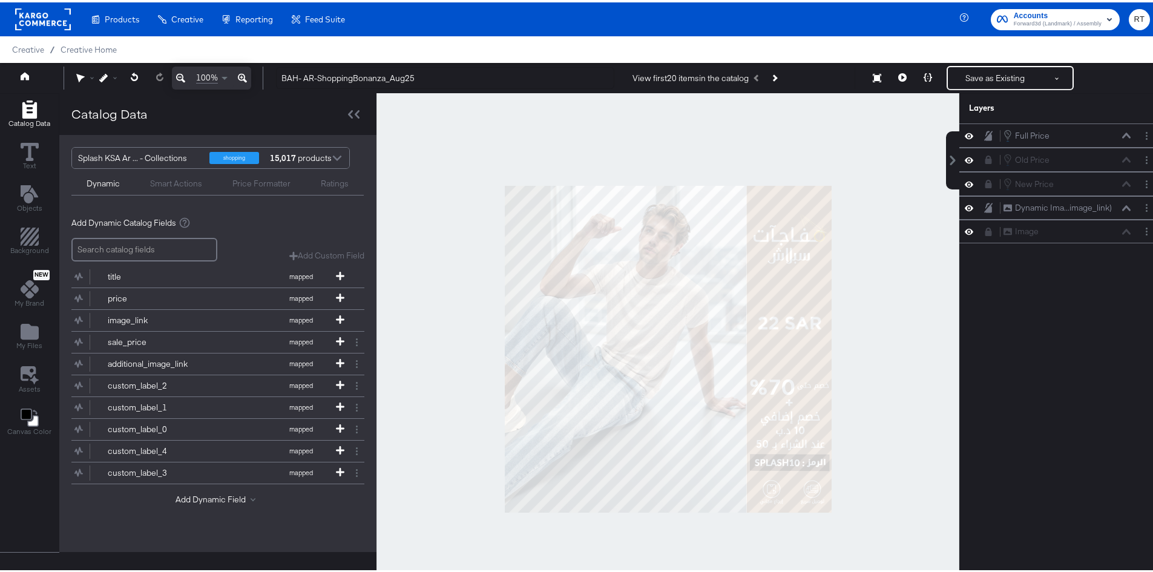
click at [439, 197] on div at bounding box center [667, 347] width 583 height 512
click at [985, 232] on icon at bounding box center [988, 229] width 7 height 8
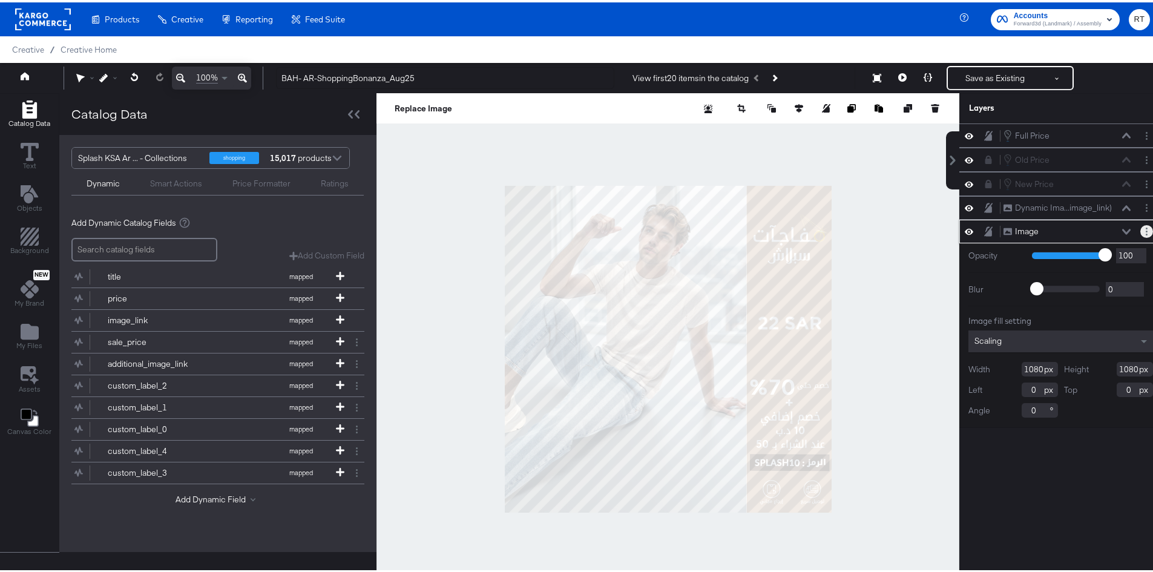
click at [1140, 227] on button "Layer Options" at bounding box center [1146, 229] width 13 height 13
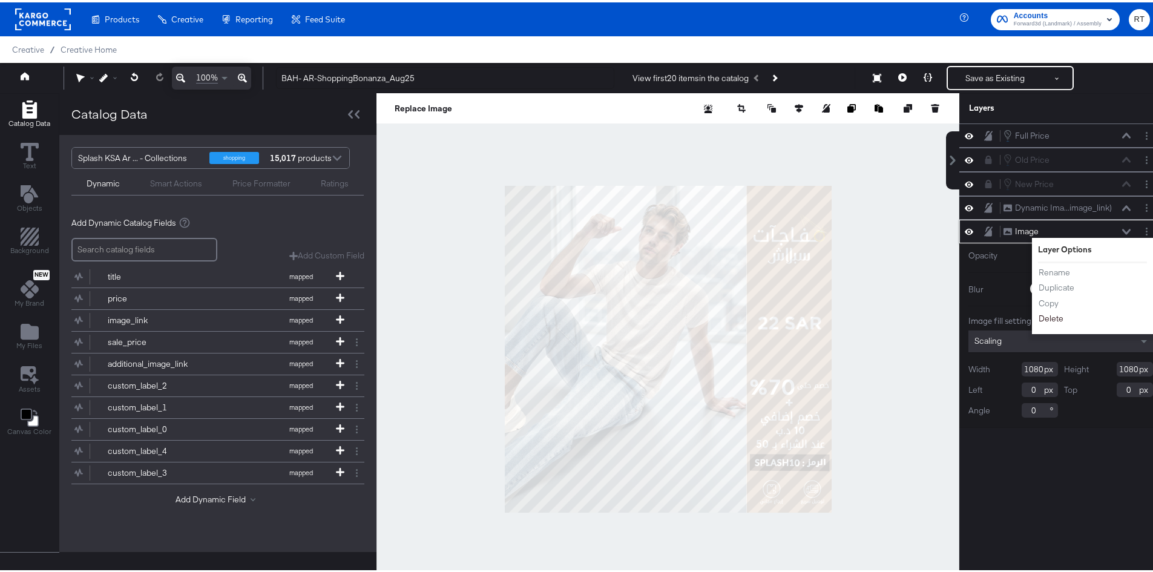
click at [1041, 318] on button "Delete" at bounding box center [1051, 316] width 26 height 13
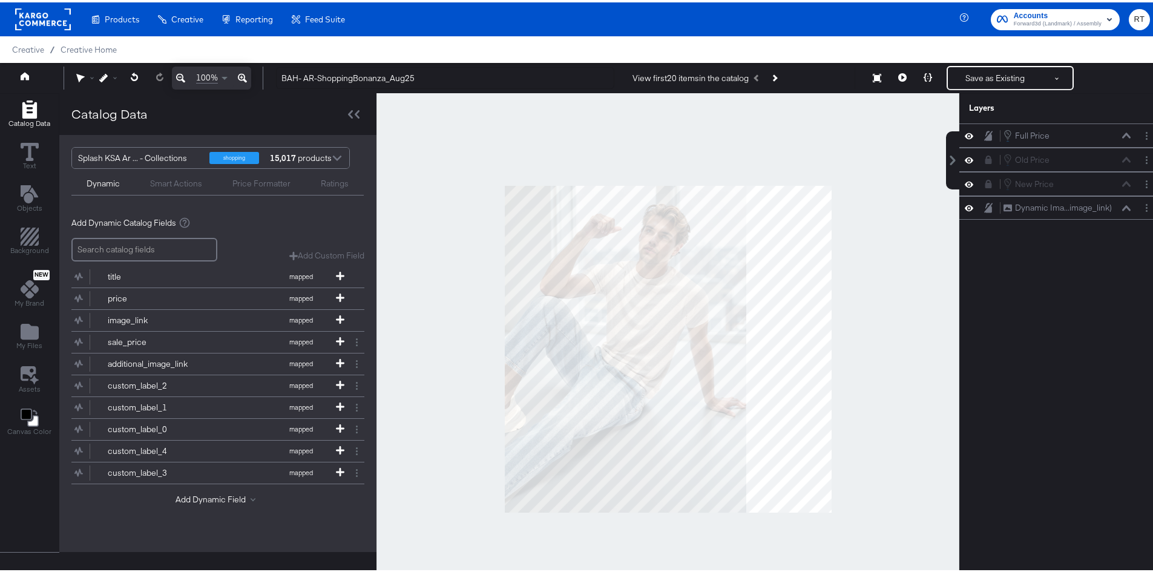
click at [339, 154] on div at bounding box center [337, 156] width 18 height 21
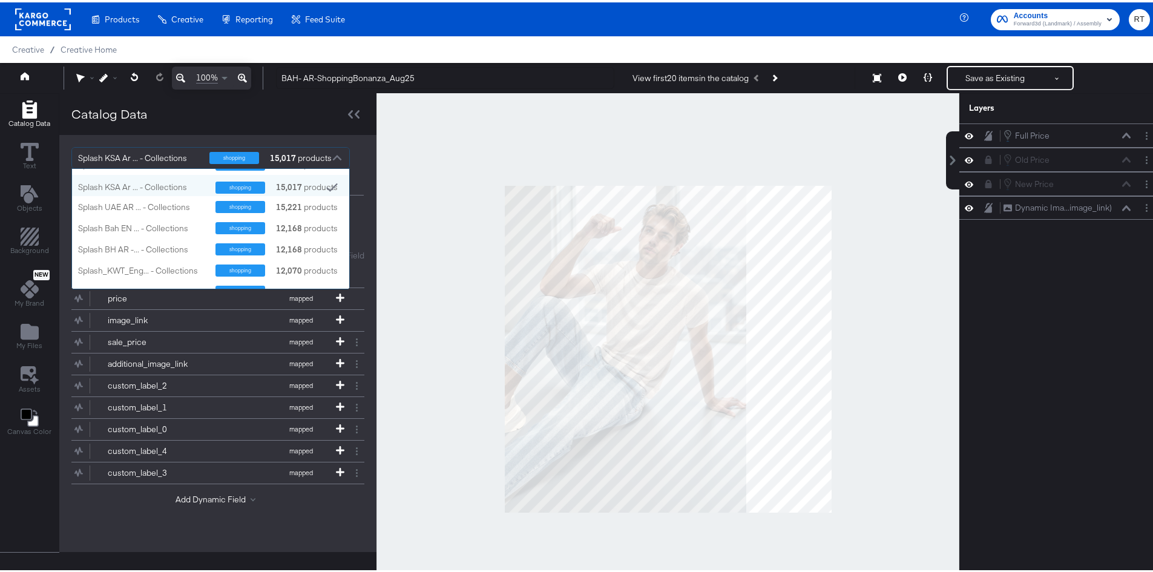
scroll to position [121, 0]
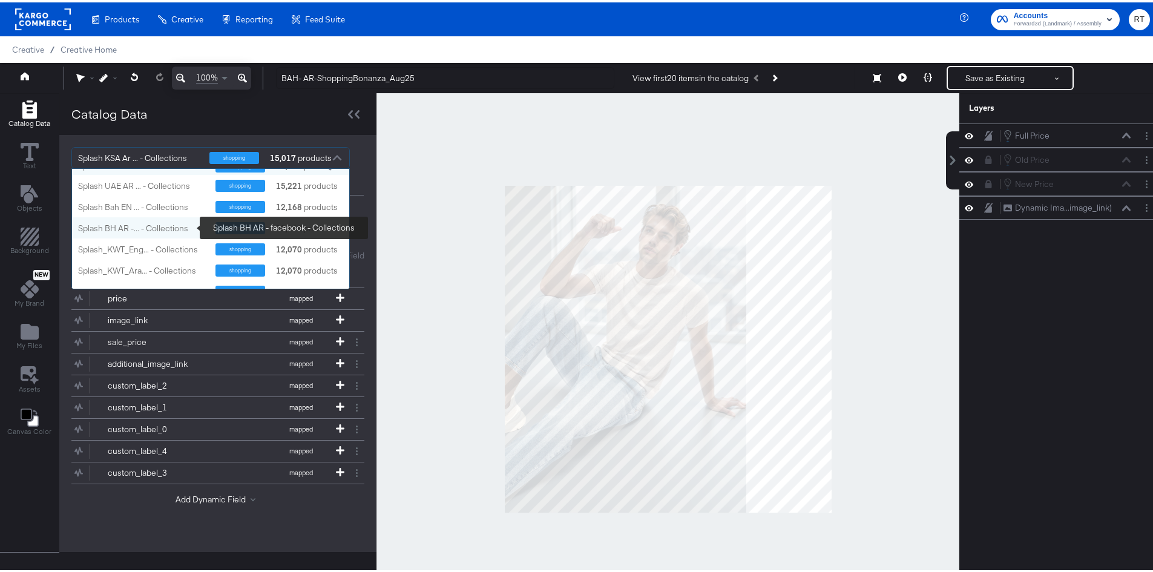
click at [115, 220] on div "Splash BH AR -... - Collections" at bounding box center [142, 225] width 128 height 11
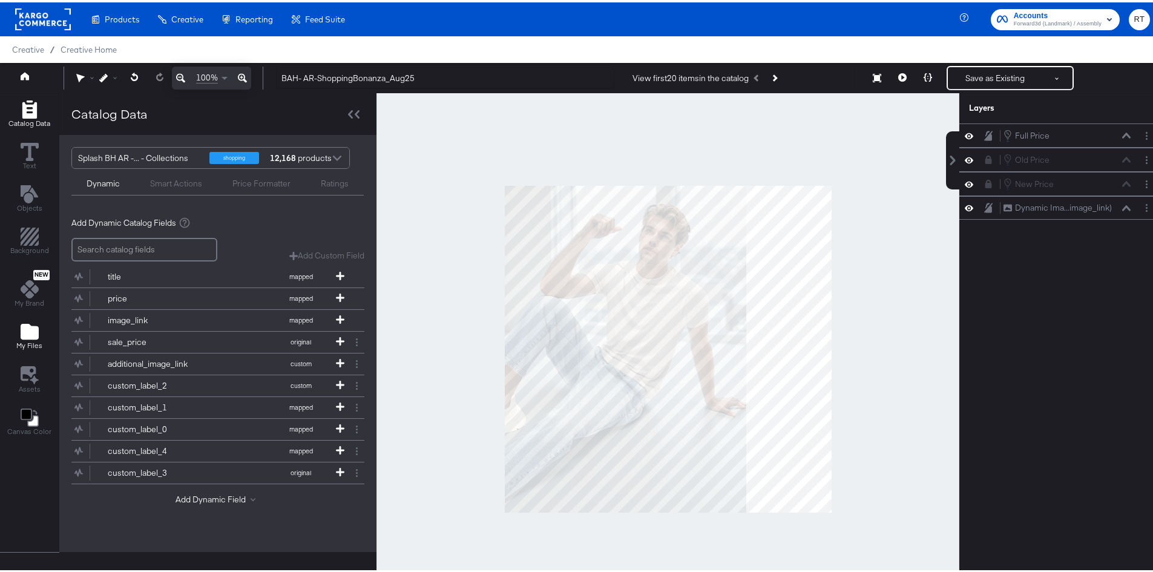
click at [38, 333] on icon "Add Files" at bounding box center [30, 329] width 18 height 16
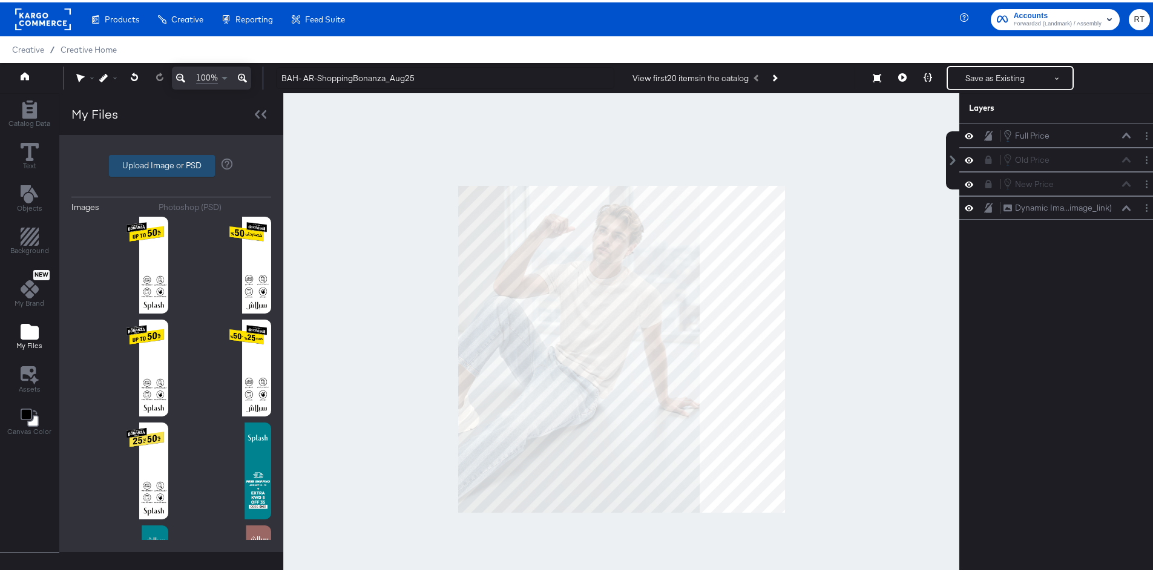
click at [142, 162] on label "Upload Image or PSD" at bounding box center [162, 163] width 105 height 21
click at [171, 163] on input "Upload Image or PSD" at bounding box center [171, 163] width 0 height 0
type input "C:\fakepath\Bonanza_DIT_BAH-04.png"
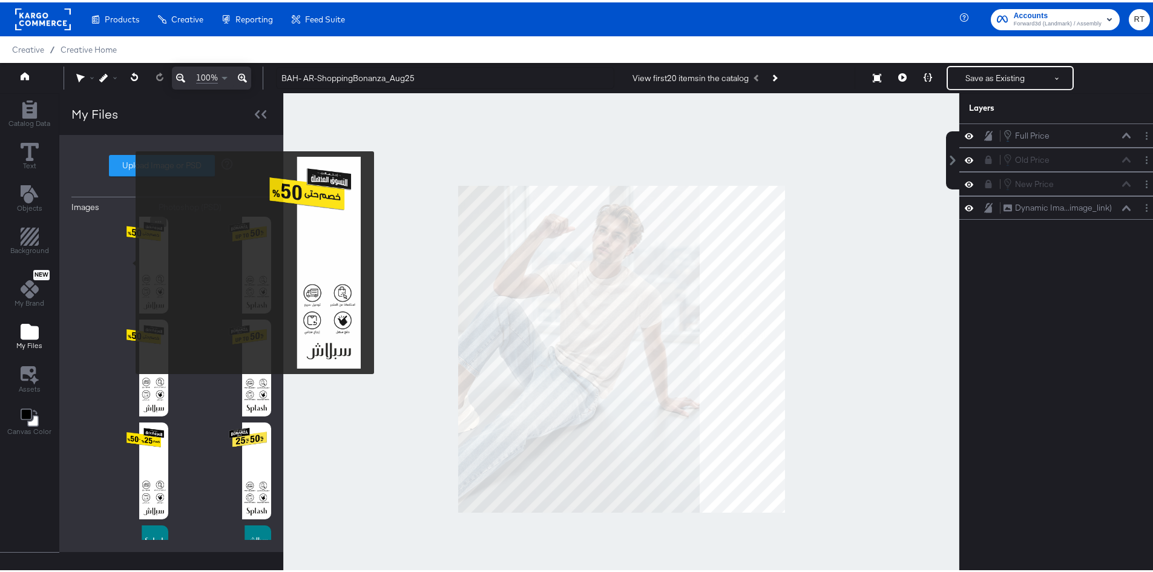
click at [128, 260] on img at bounding box center [119, 262] width 97 height 97
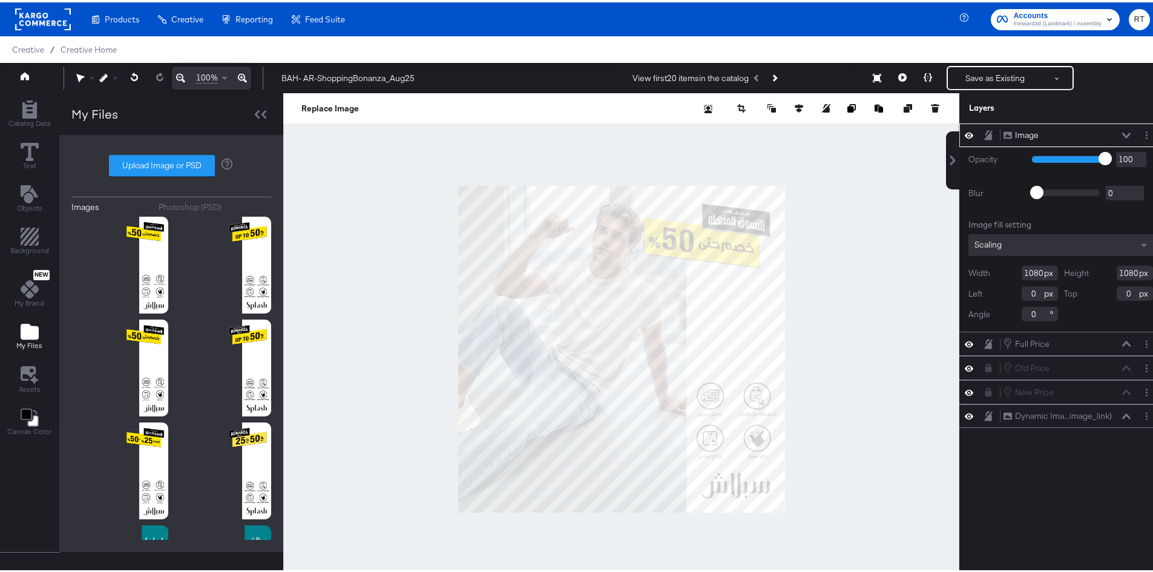
click at [1122, 133] on icon at bounding box center [1126, 132] width 8 height 5
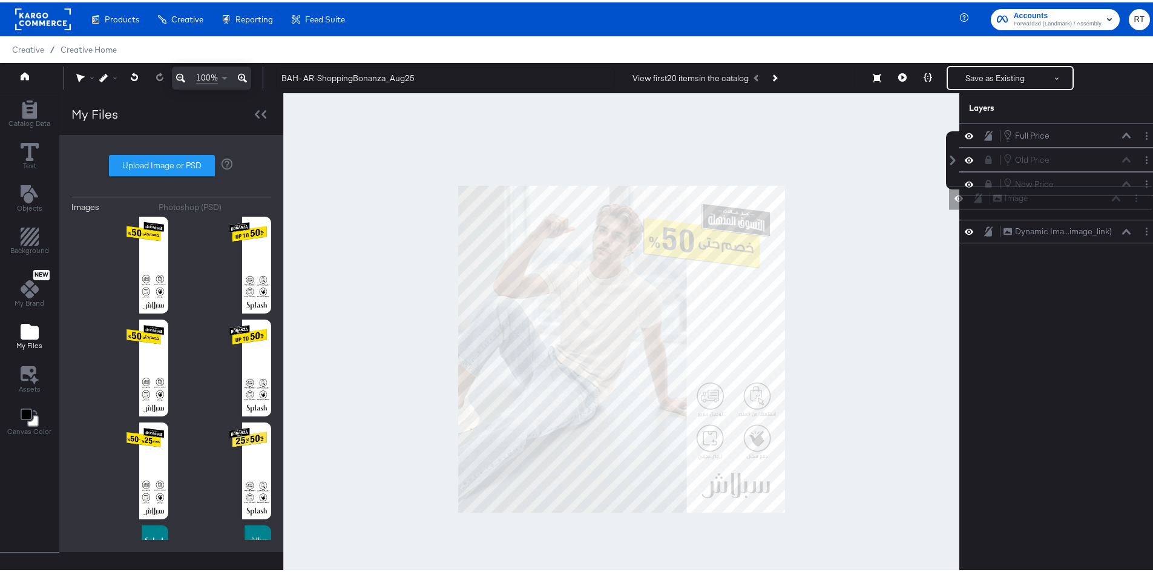
drag, startPoint x: 1056, startPoint y: 137, endPoint x: 1054, endPoint y: 205, distance: 67.2
click at [1054, 205] on div "Image Image Full Price Full Price Old Price Old Price New Price New Price Dynam…" at bounding box center [1060, 181] width 203 height 120
click at [1122, 132] on icon at bounding box center [1126, 132] width 8 height 5
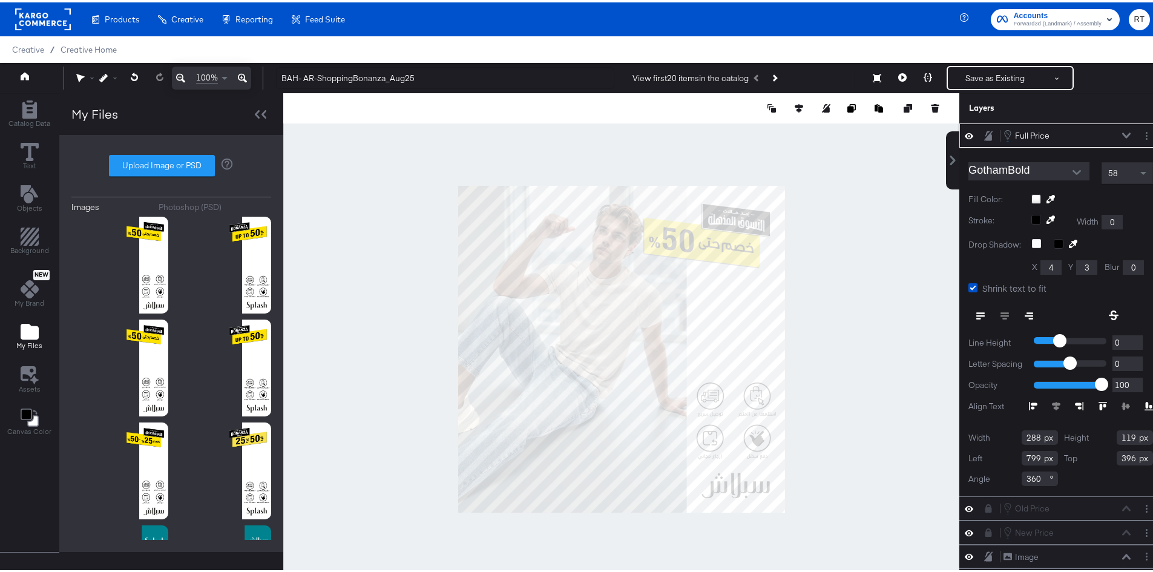
click at [1031, 194] on div at bounding box center [1092, 197] width 122 height 10
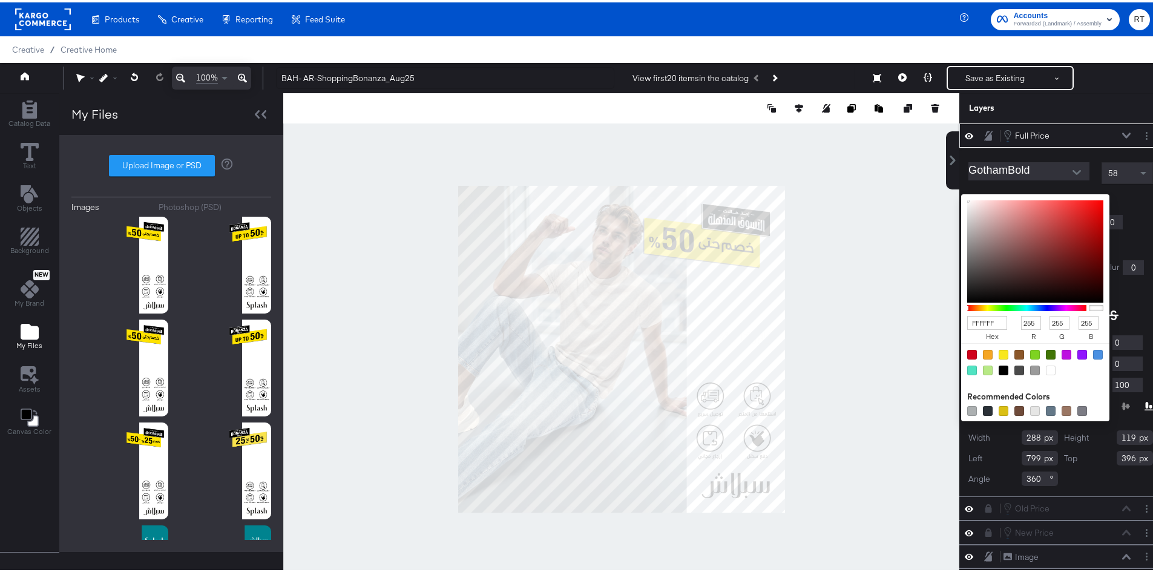
click at [998, 365] on div at bounding box center [1003, 368] width 10 height 10
type input "000000"
type input "0"
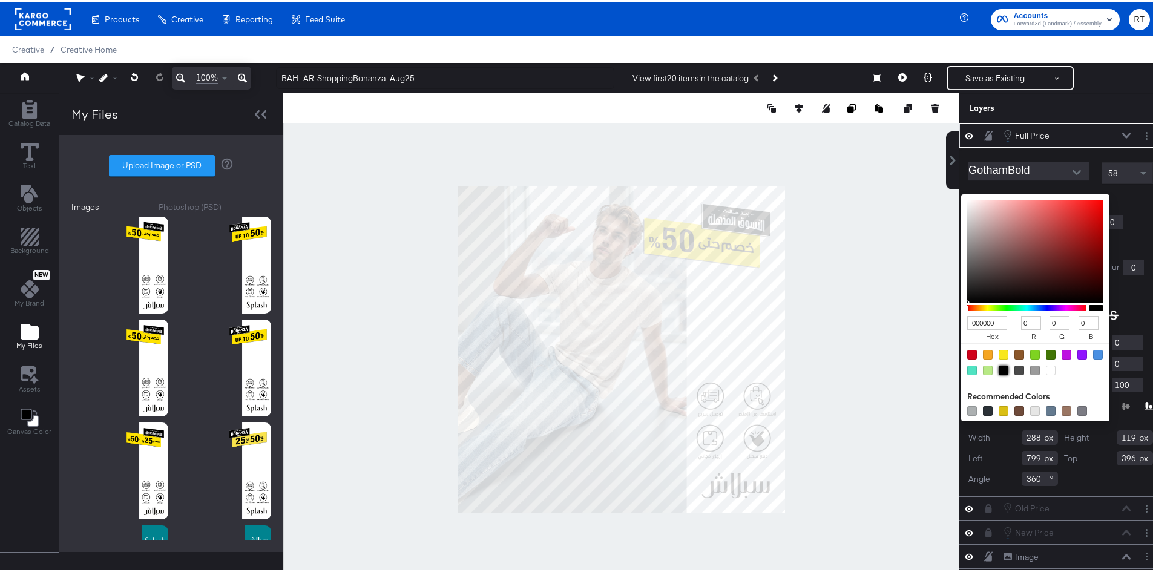
click at [1125, 200] on div "000000 hex 0 r 0 g 0 b 100 a Recommended Colors" at bounding box center [1092, 197] width 122 height 10
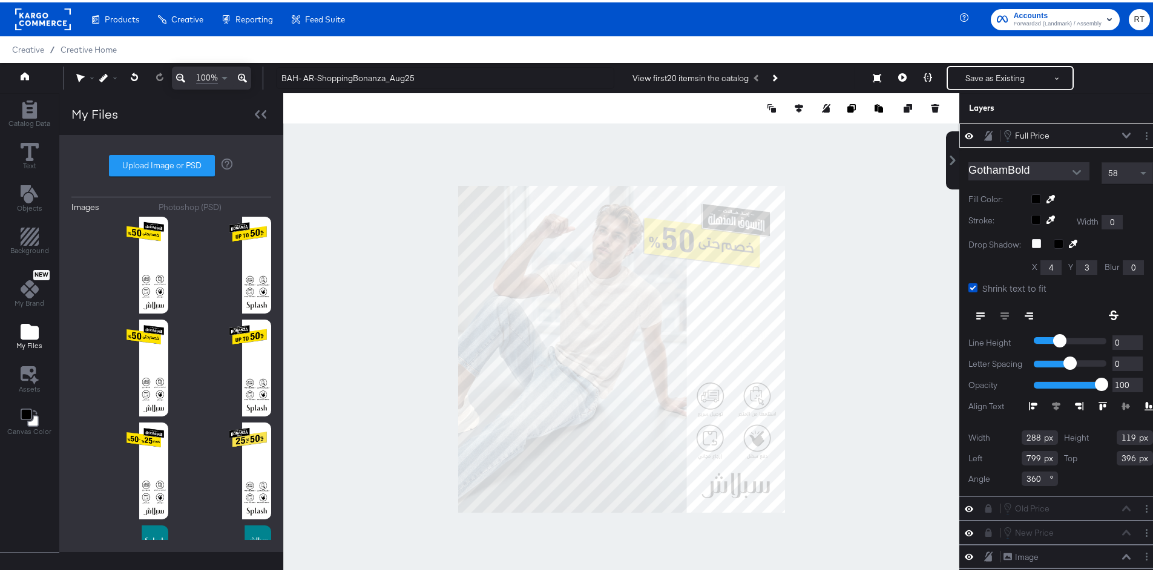
click at [1122, 132] on icon at bounding box center [1126, 132] width 8 height 5
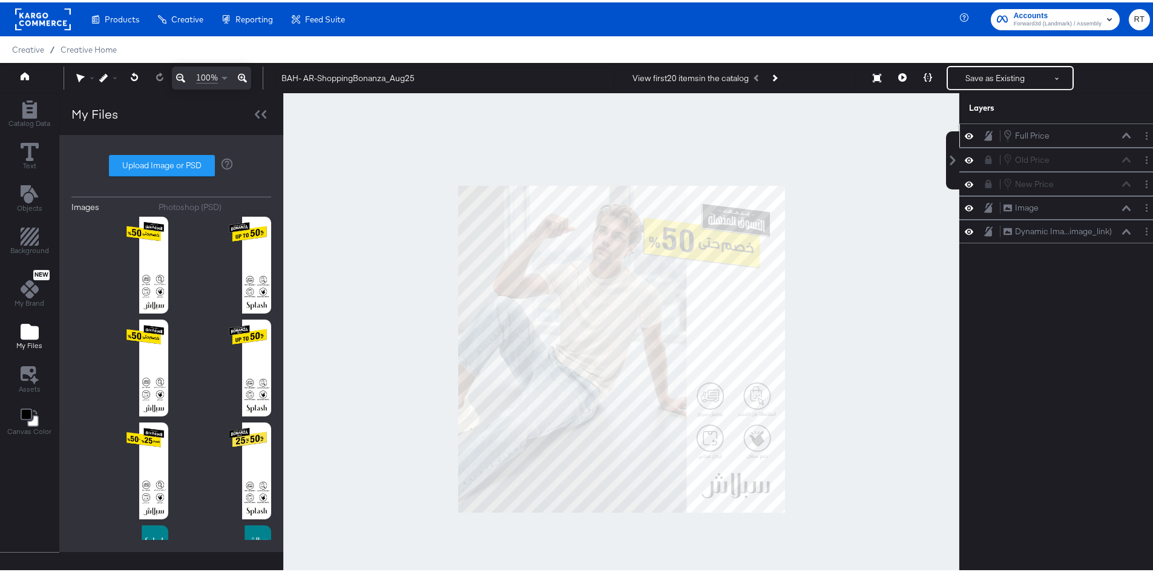
click at [984, 135] on icon at bounding box center [988, 133] width 8 height 10
click at [985, 160] on icon at bounding box center [988, 157] width 7 height 8
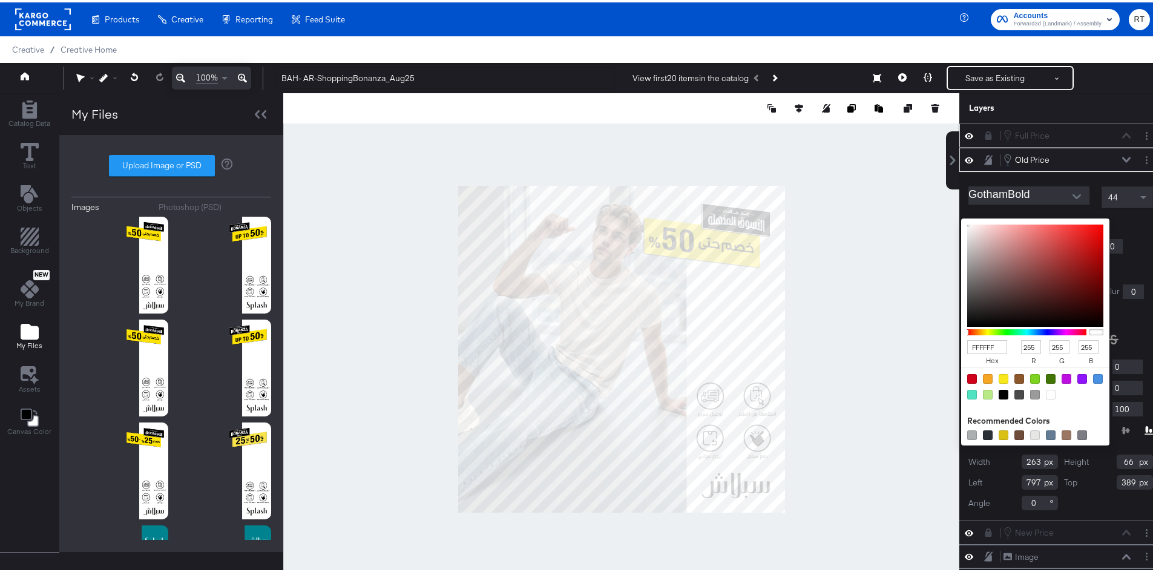
click at [1031, 217] on div "FFFFFF hex 255 r 255 g 255 b 100 a Recommended Colors" at bounding box center [1092, 221] width 122 height 10
click at [998, 390] on div at bounding box center [1003, 392] width 10 height 10
type input "000000"
type input "0"
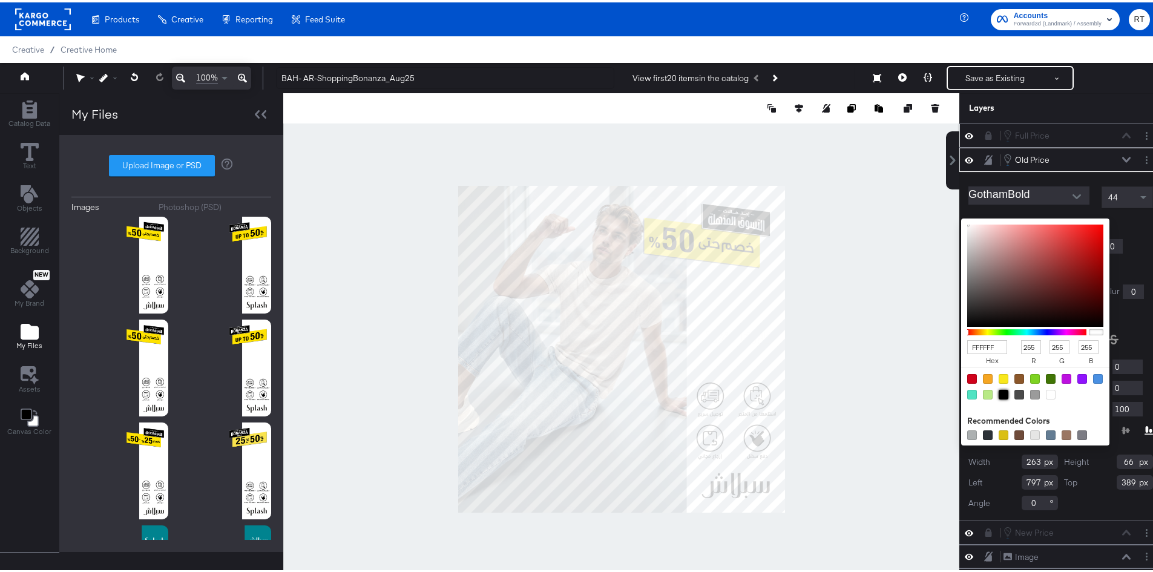
type input "0"
click at [1133, 227] on div at bounding box center [1060, 227] width 185 height 1
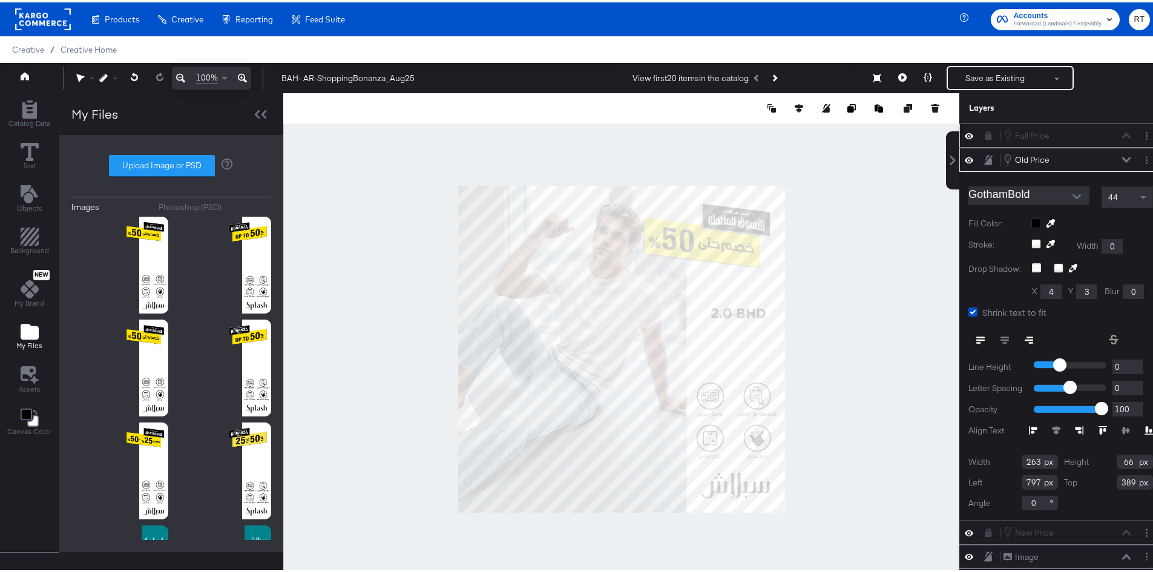
click at [1122, 158] on icon at bounding box center [1126, 157] width 8 height 6
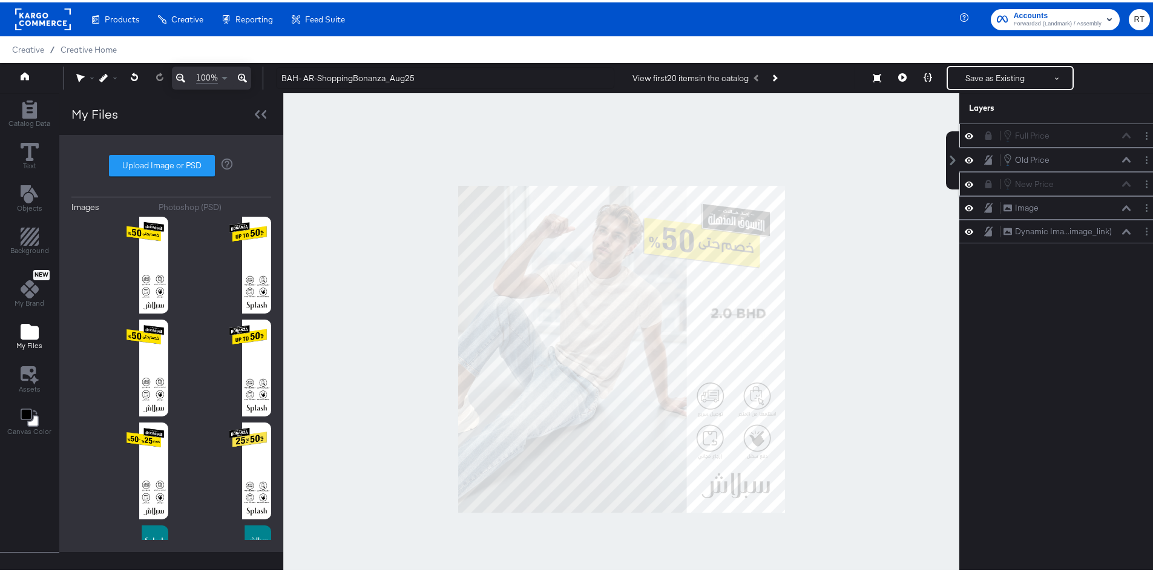
click at [984, 178] on icon at bounding box center [988, 181] width 8 height 8
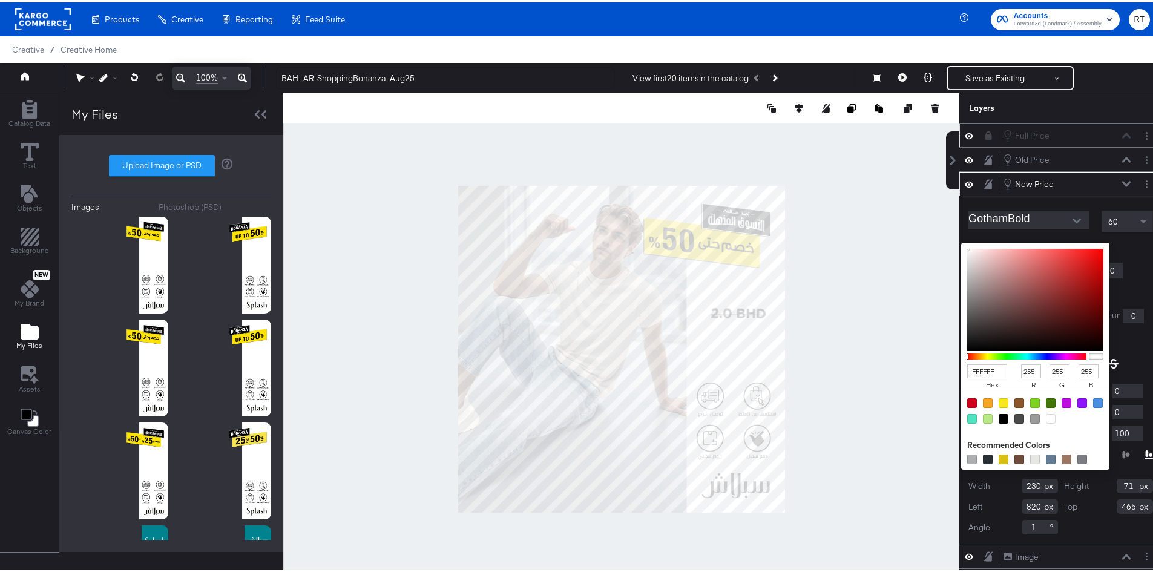
click at [1031, 245] on div "FFFFFF hex 255 r 255 g 255 b 100 a Recommended Colors" at bounding box center [1092, 245] width 122 height 10
click at [998, 417] on div at bounding box center [1003, 416] width 10 height 10
type input "000000"
type input "0"
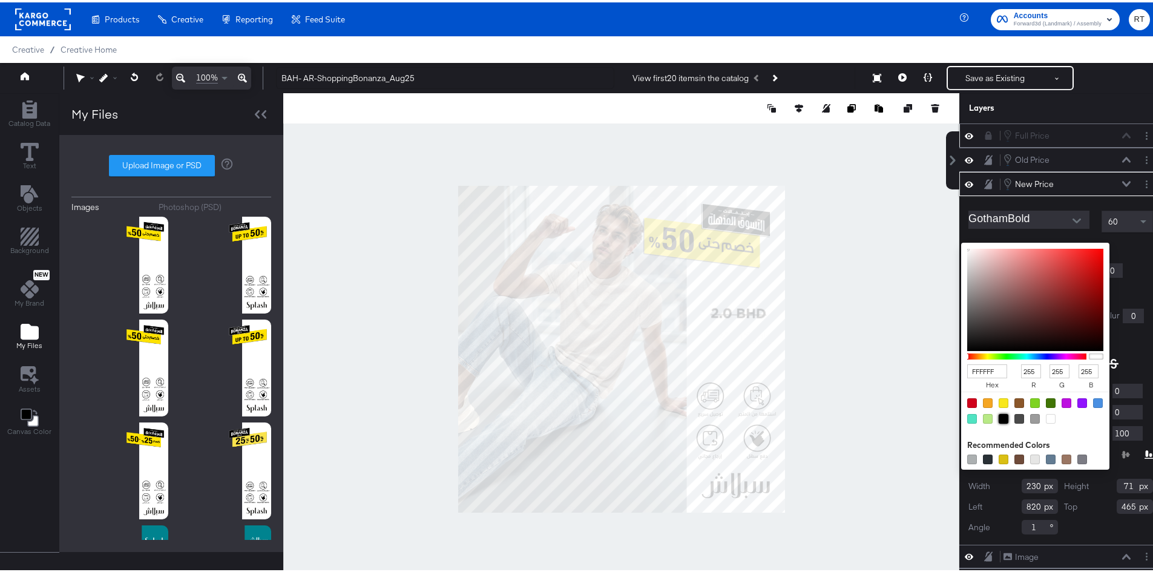
type input "0"
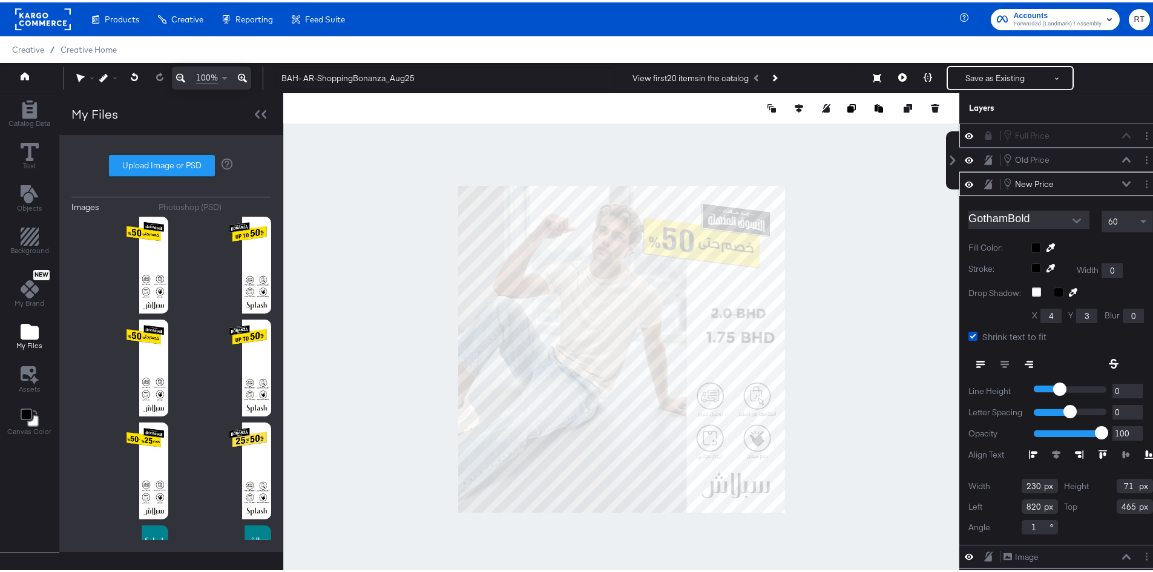
click at [1127, 262] on div "Stroke: Width 0" at bounding box center [1060, 268] width 185 height 15
click at [1122, 183] on icon at bounding box center [1126, 180] width 8 height 5
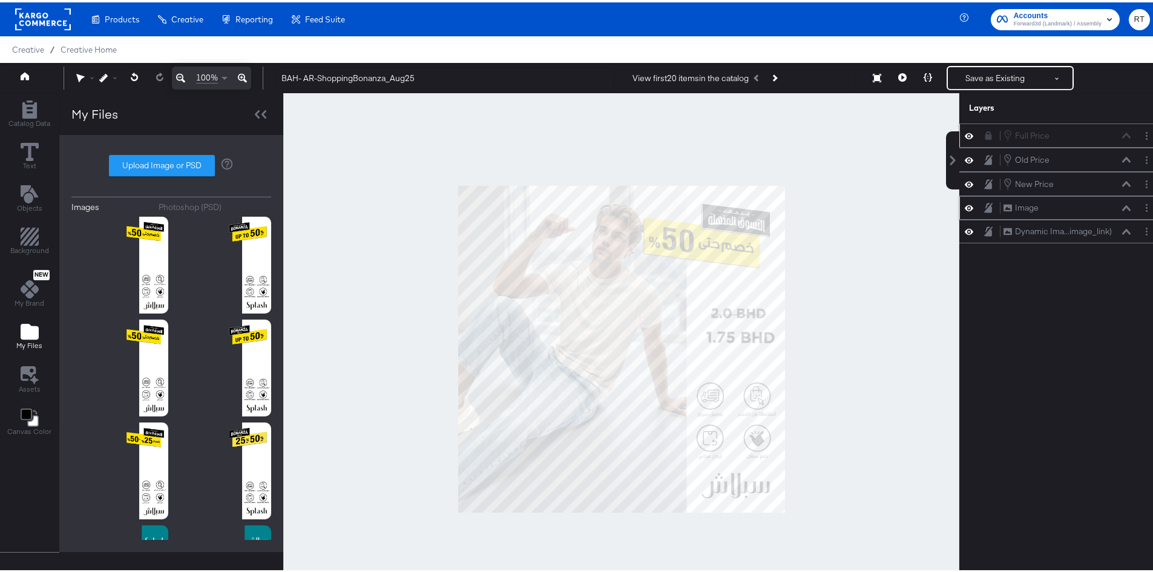
click at [984, 207] on icon at bounding box center [988, 205] width 8 height 10
click at [984, 228] on icon at bounding box center [988, 229] width 8 height 10
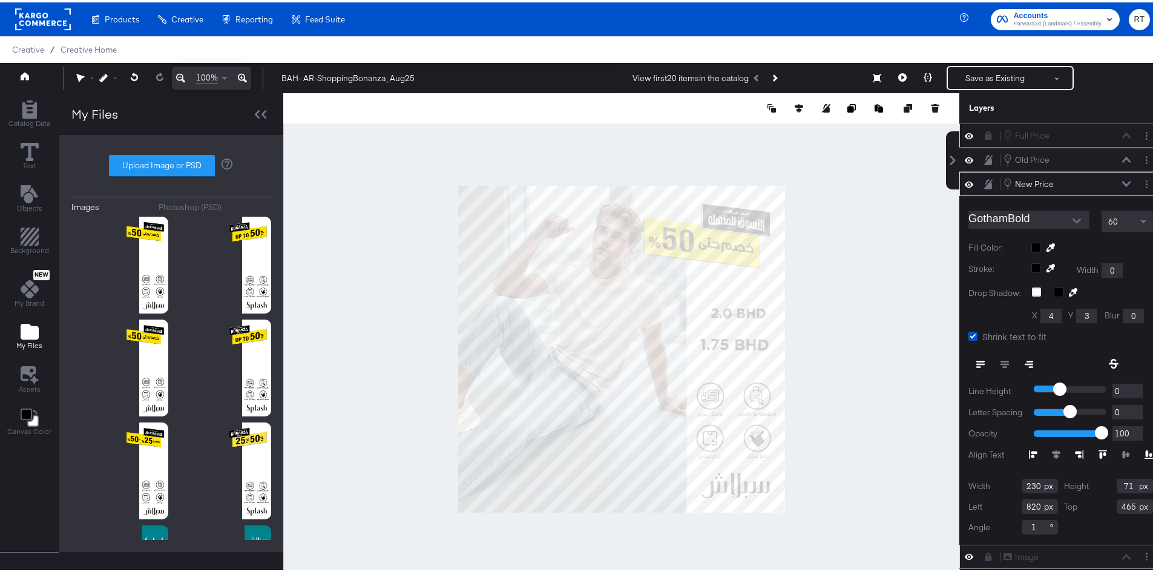
type input "800"
type input "489"
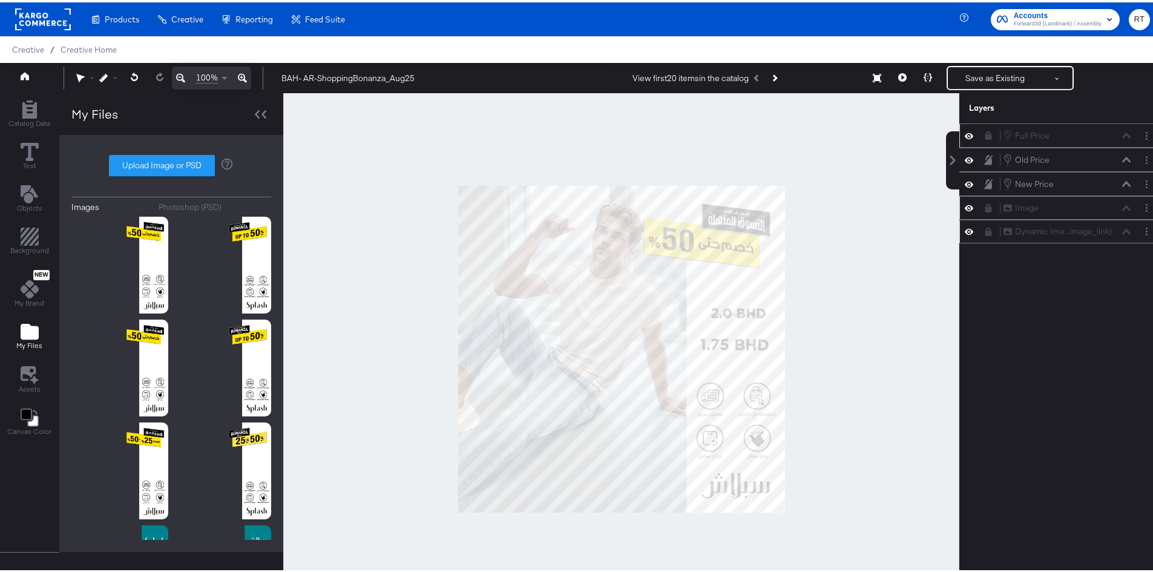
click at [834, 275] on div at bounding box center [621, 347] width 676 height 512
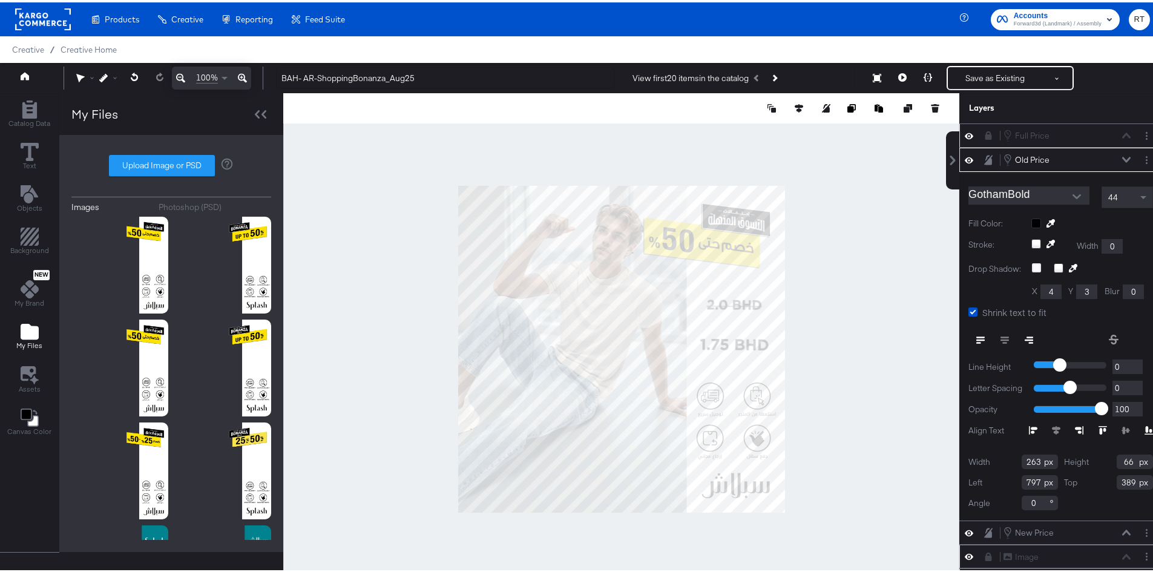
type input "783"
type input "361"
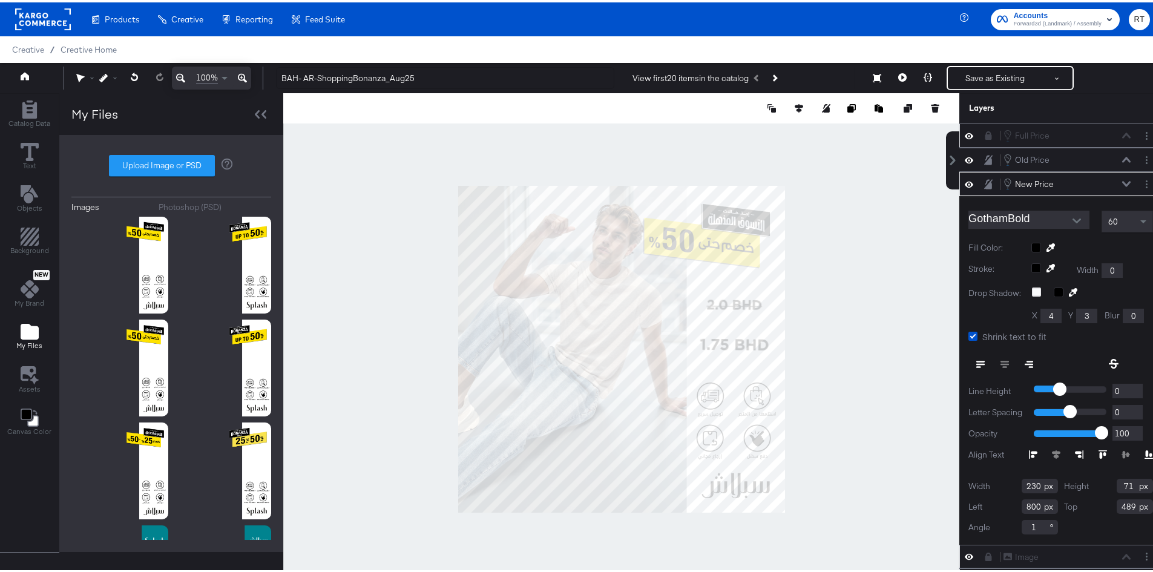
click at [826, 298] on div at bounding box center [621, 347] width 676 height 512
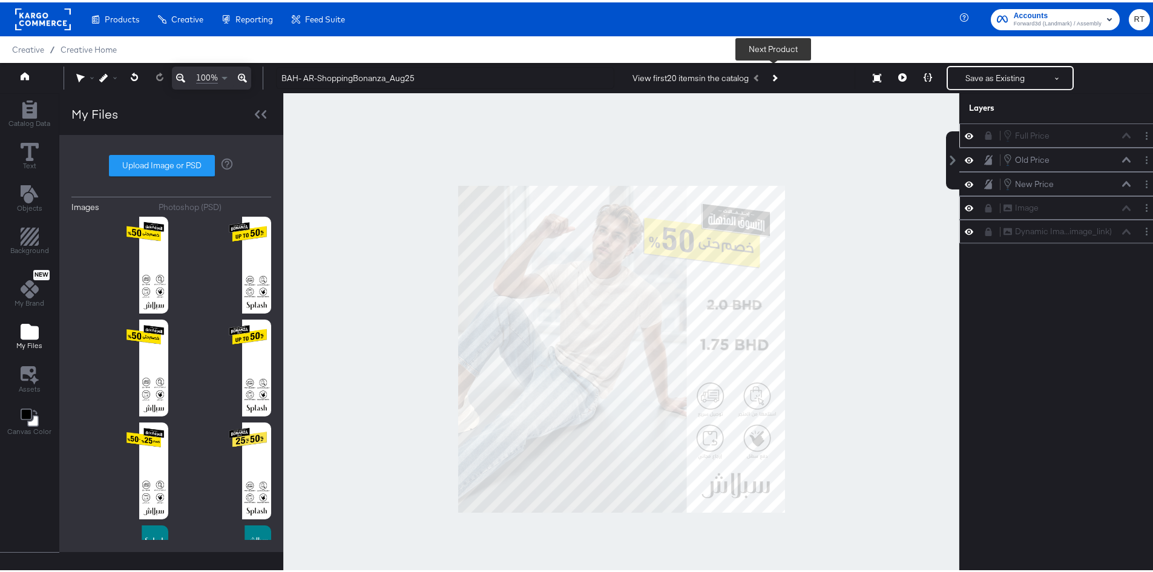
click at [774, 74] on icon "Next Product" at bounding box center [773, 75] width 7 height 7
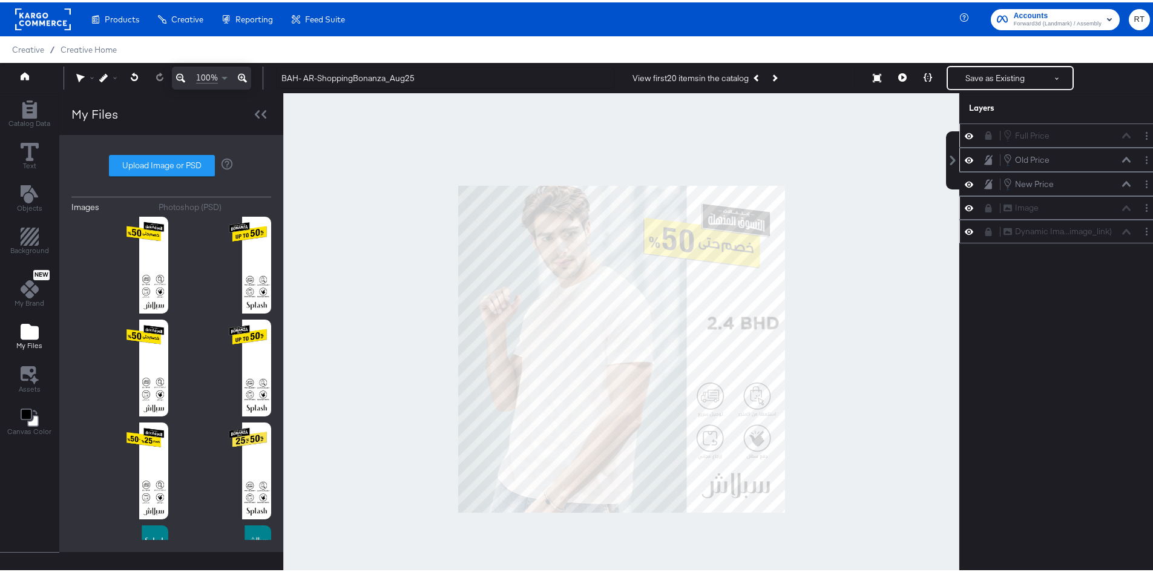
drag, startPoint x: 982, startPoint y: 178, endPoint x: 979, endPoint y: 168, distance: 10.1
click at [984, 177] on icon at bounding box center [988, 182] width 8 height 10
click at [984, 160] on icon at bounding box center [988, 157] width 8 height 10
click at [985, 134] on icon at bounding box center [988, 133] width 7 height 8
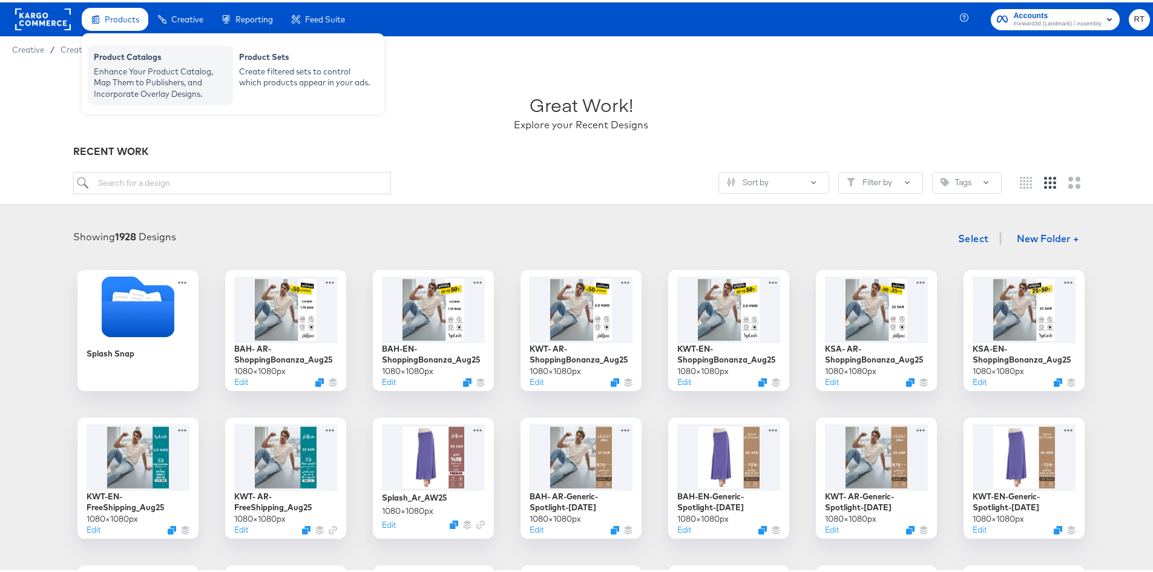
click at [143, 65] on div "Enhance Your Product Catalog, Map Them to Publishers, and Incorporate Overlay D…" at bounding box center [160, 81] width 133 height 34
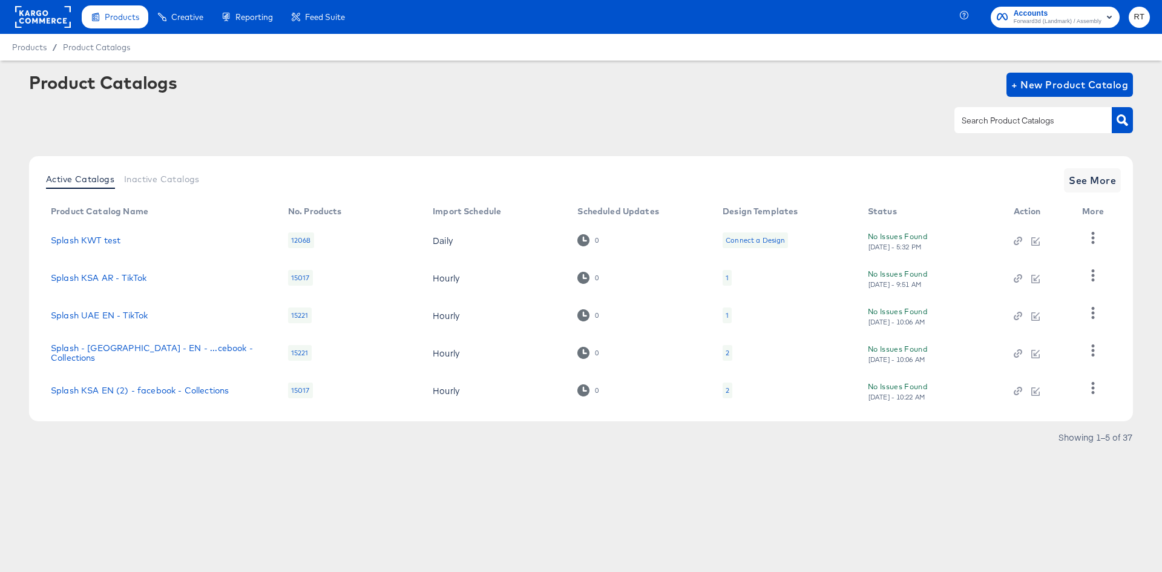
click at [1017, 120] on input "text" at bounding box center [1023, 121] width 129 height 14
type input "[GEOGRAPHIC_DATA]"
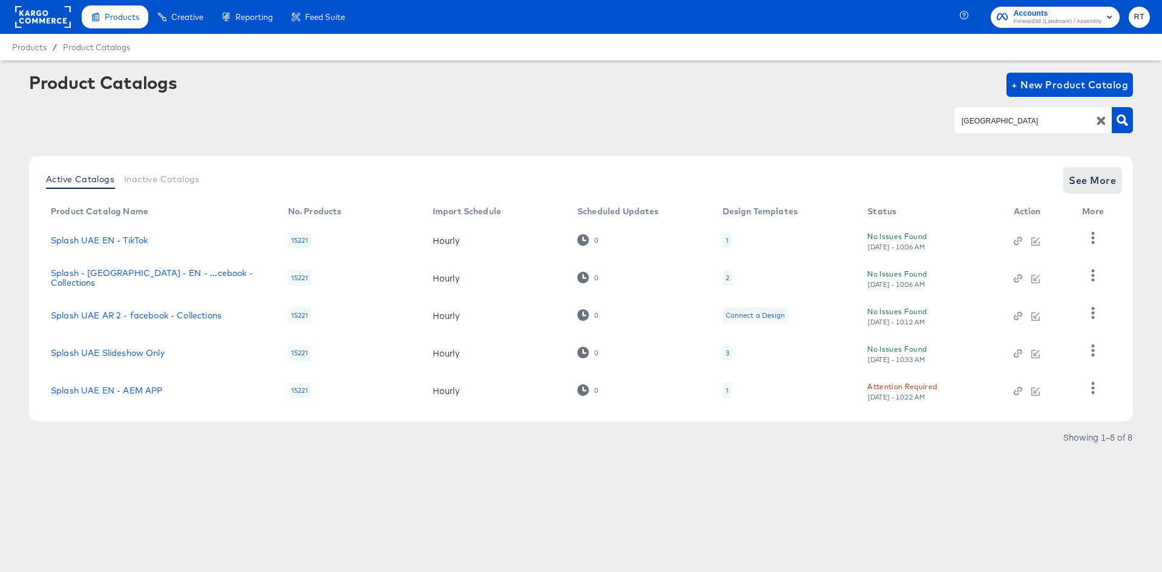
click at [1076, 176] on span "See More" at bounding box center [1092, 180] width 47 height 17
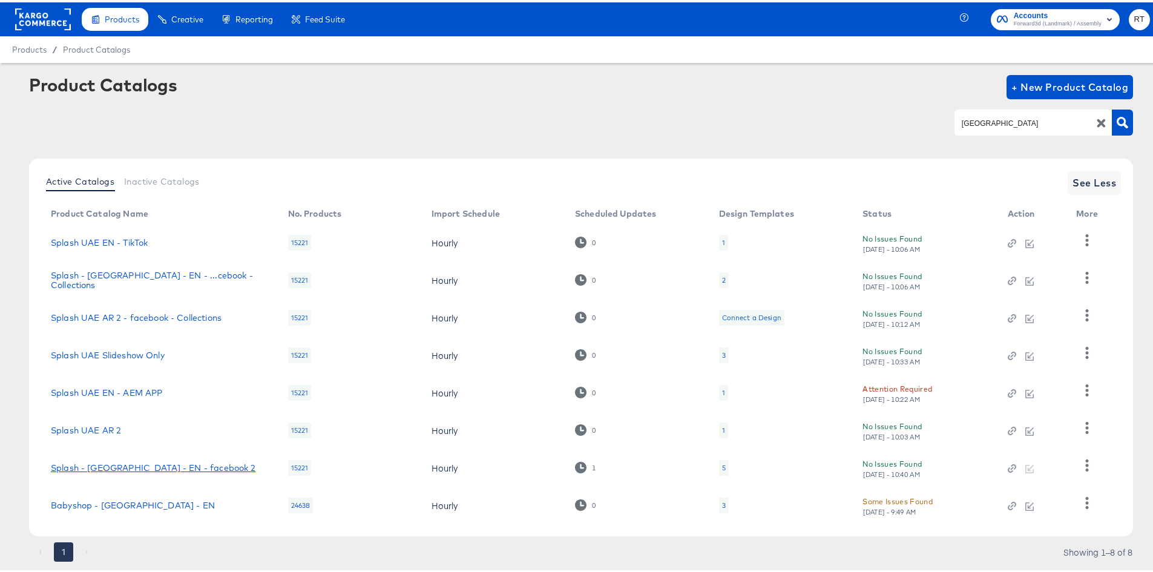
click at [129, 466] on link "Splash - [GEOGRAPHIC_DATA] - EN - facebook 2" at bounding box center [153, 465] width 205 height 10
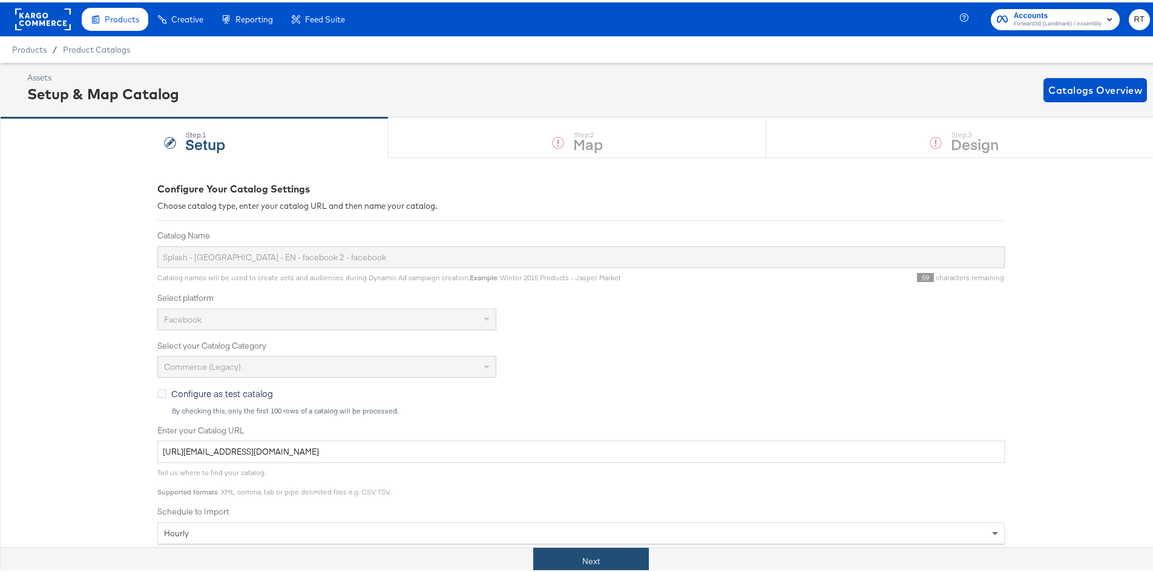
click at [588, 565] on button "Next" at bounding box center [591, 558] width 116 height 27
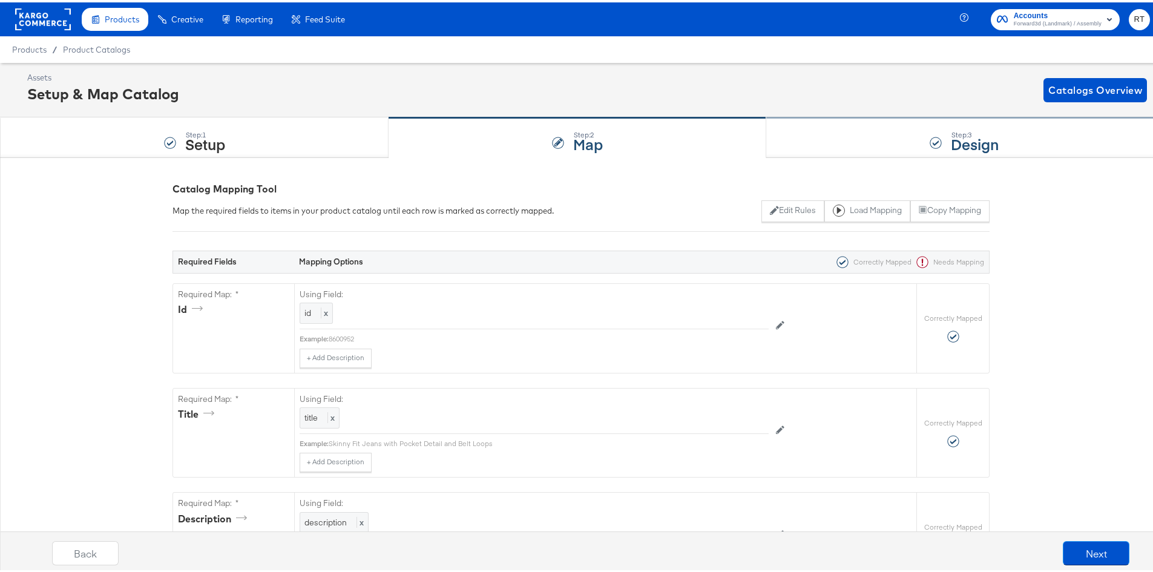
click at [886, 128] on div "Step: 3 Design" at bounding box center [964, 136] width 396 height 40
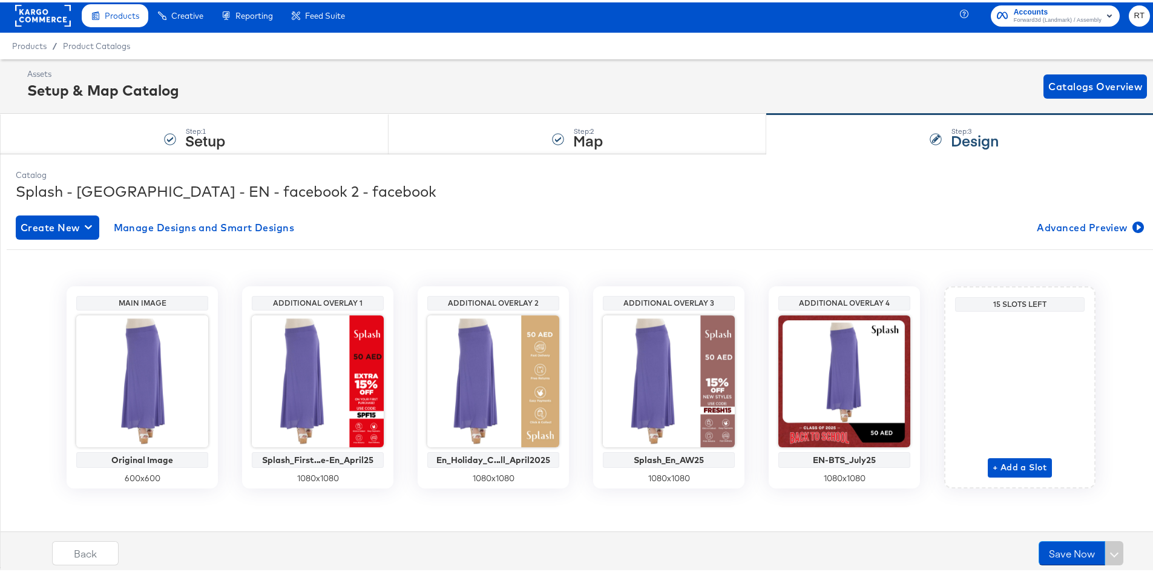
scroll to position [5, 0]
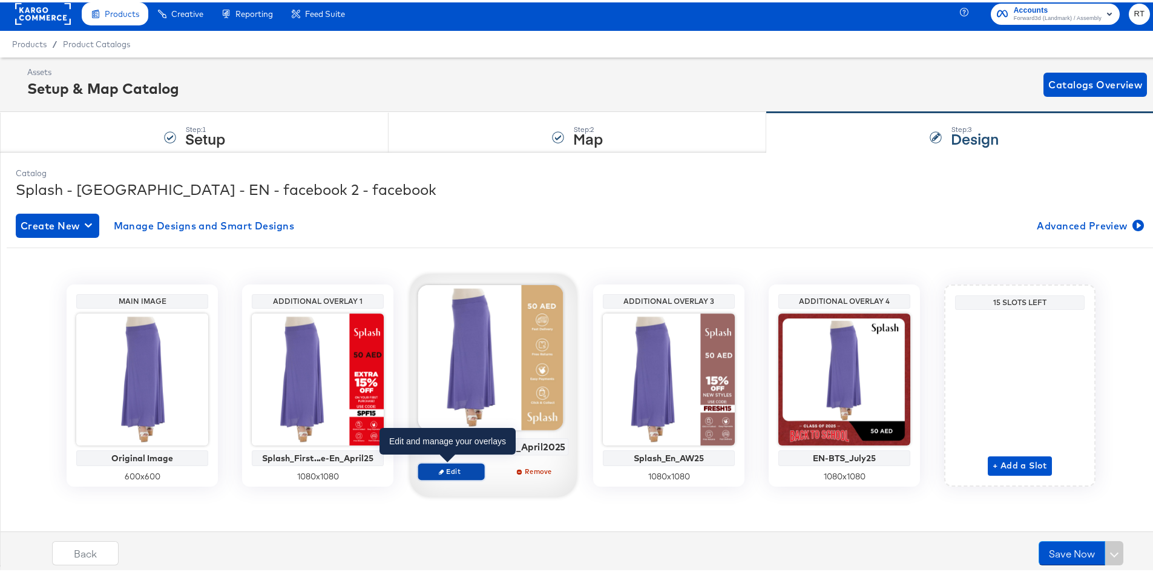
click at [465, 471] on span "Edit" at bounding box center [451, 468] width 56 height 9
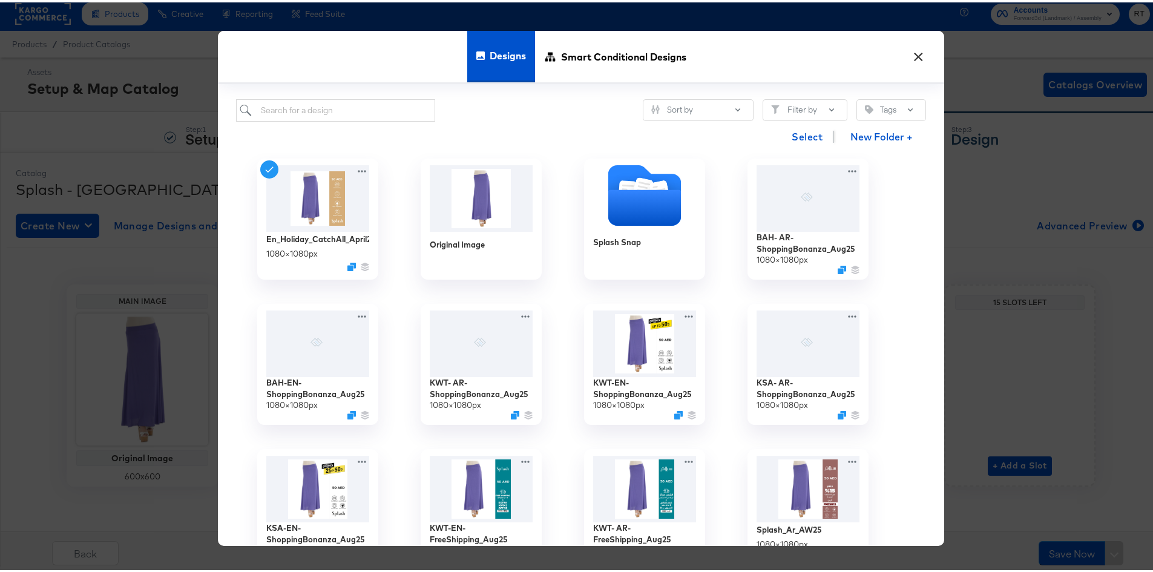
scroll to position [0, 0]
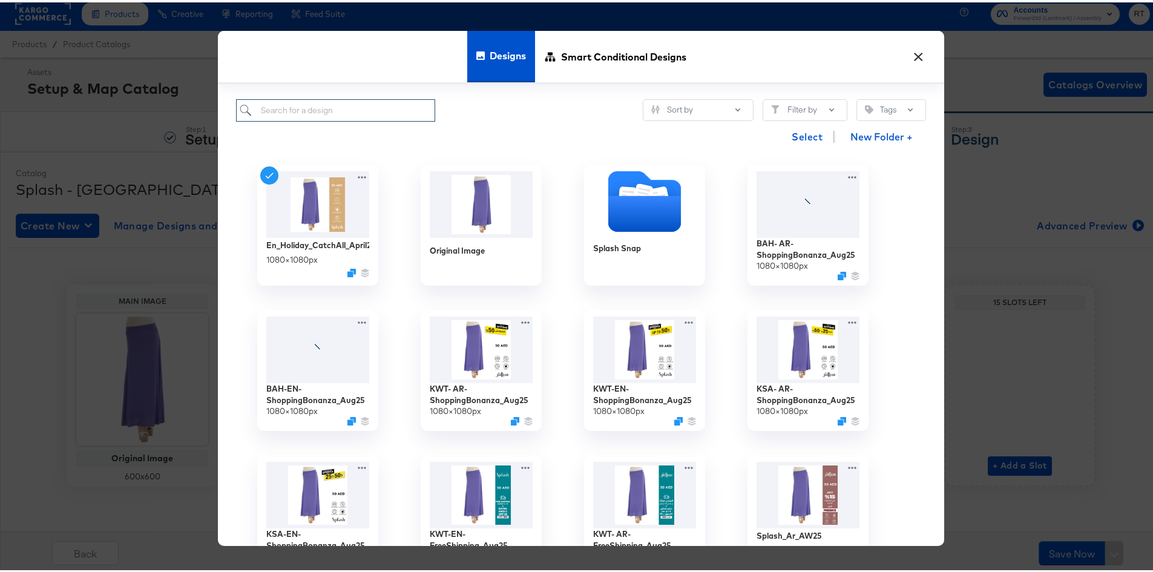
click at [327, 111] on input "search" at bounding box center [335, 108] width 199 height 22
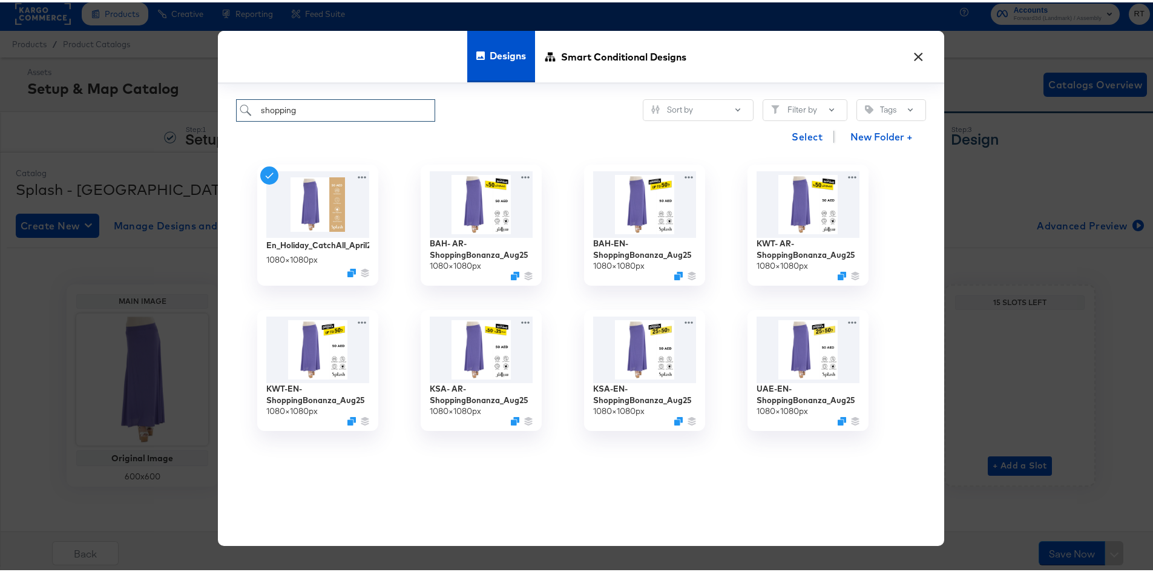
type input "shopping"
click at [517, 137] on div "Select New Folder +" at bounding box center [581, 134] width 690 height 31
click at [808, 368] on img at bounding box center [808, 346] width 108 height 70
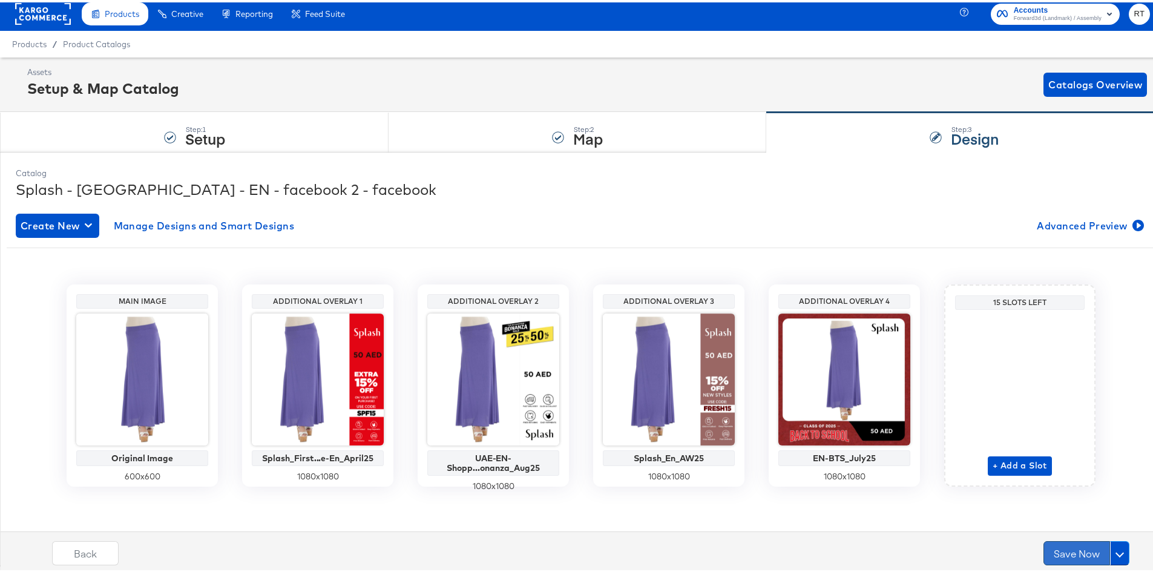
click at [1079, 551] on button "Save Now" at bounding box center [1076, 551] width 67 height 24
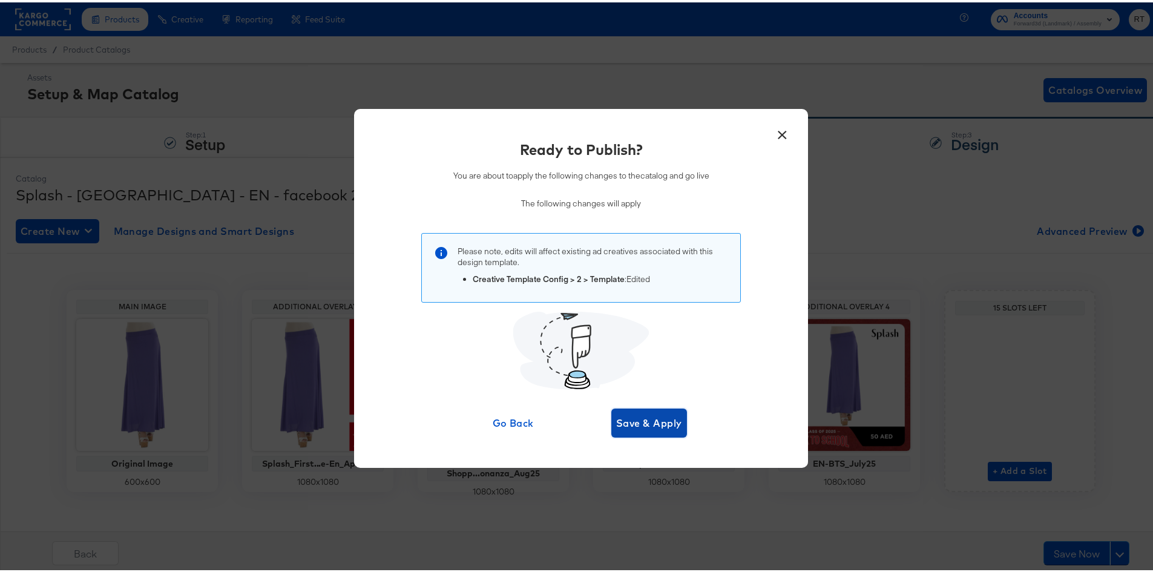
click at [632, 427] on span "Save & Apply" at bounding box center [649, 420] width 66 height 17
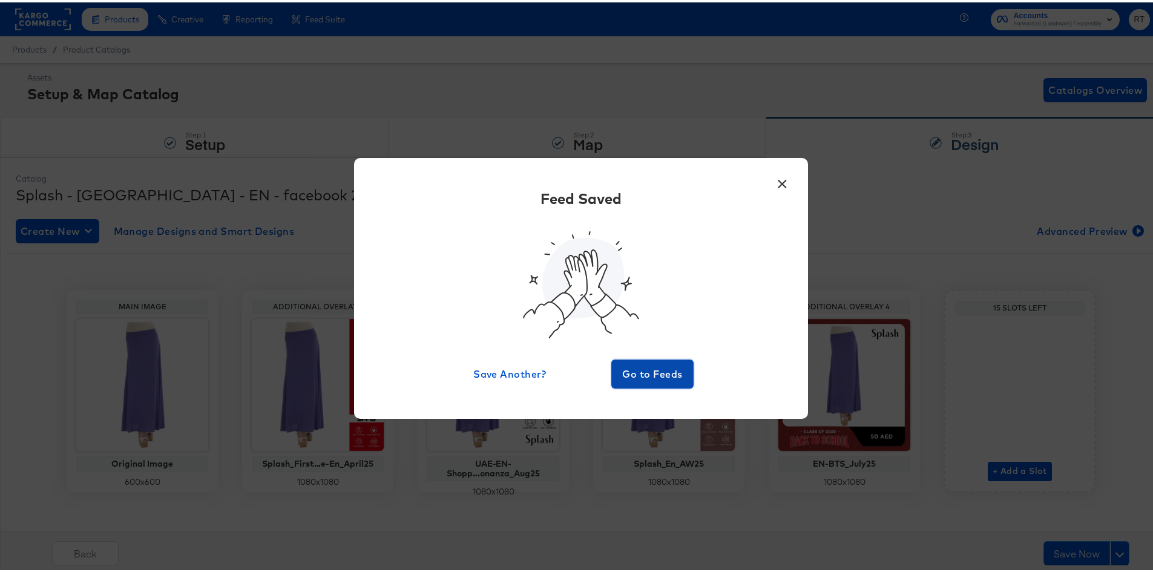
click at [641, 367] on span "Go to Feeds" at bounding box center [652, 371] width 73 height 17
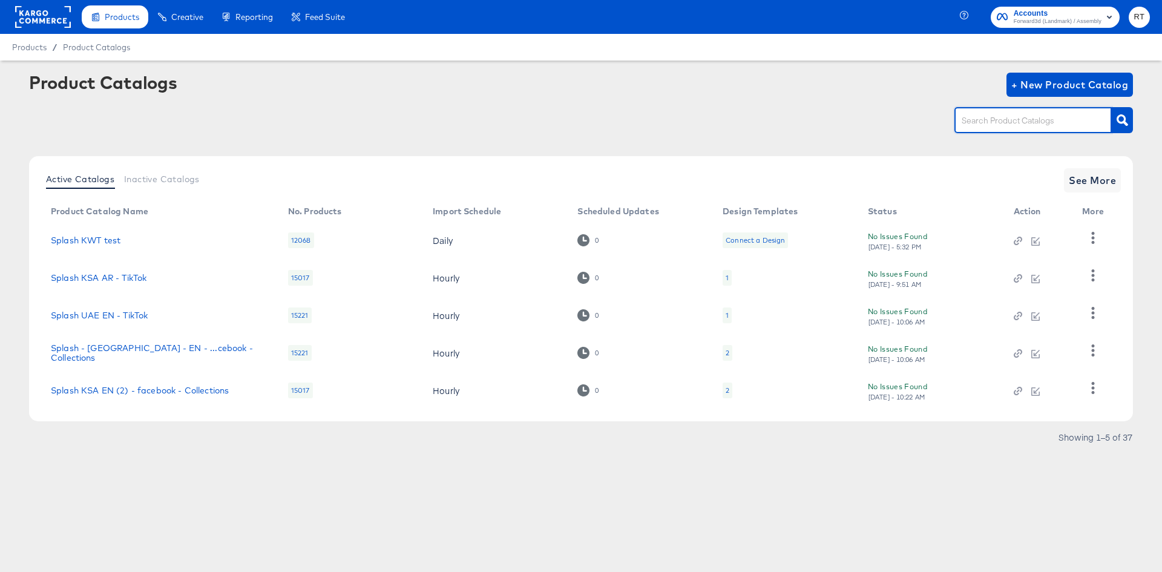
click at [1009, 123] on input "text" at bounding box center [1023, 121] width 129 height 14
type input "ksa"
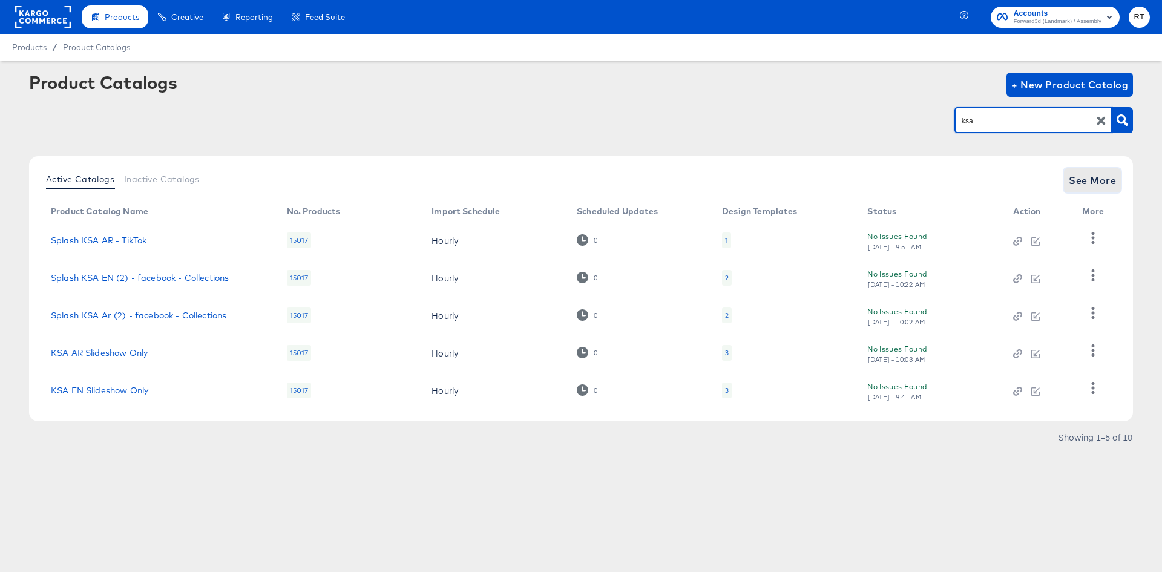
click at [1096, 173] on span "See More" at bounding box center [1092, 180] width 47 height 17
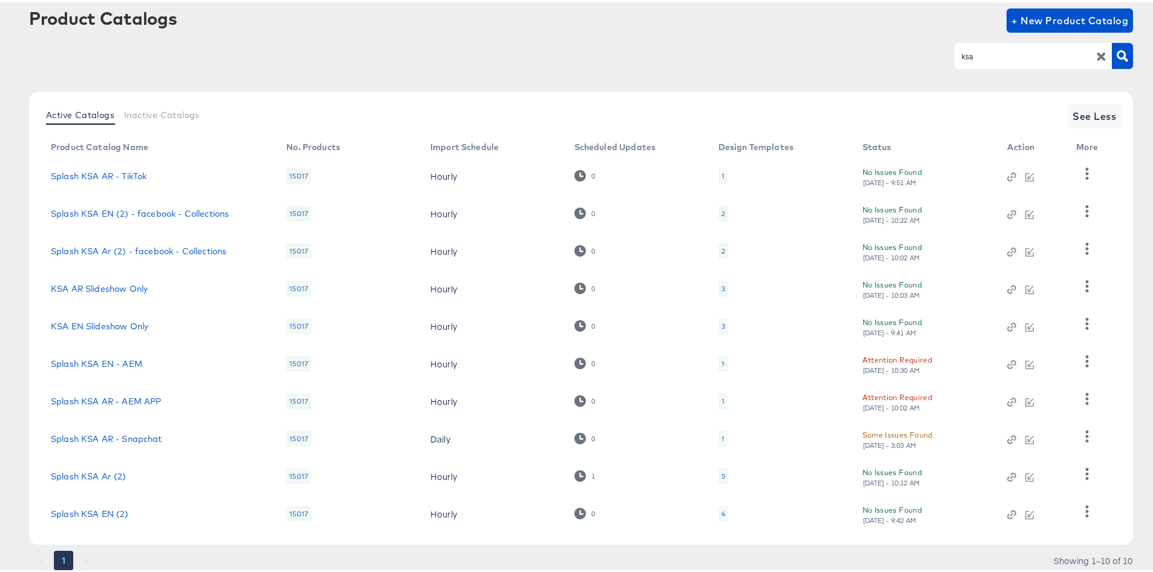
scroll to position [105, 0]
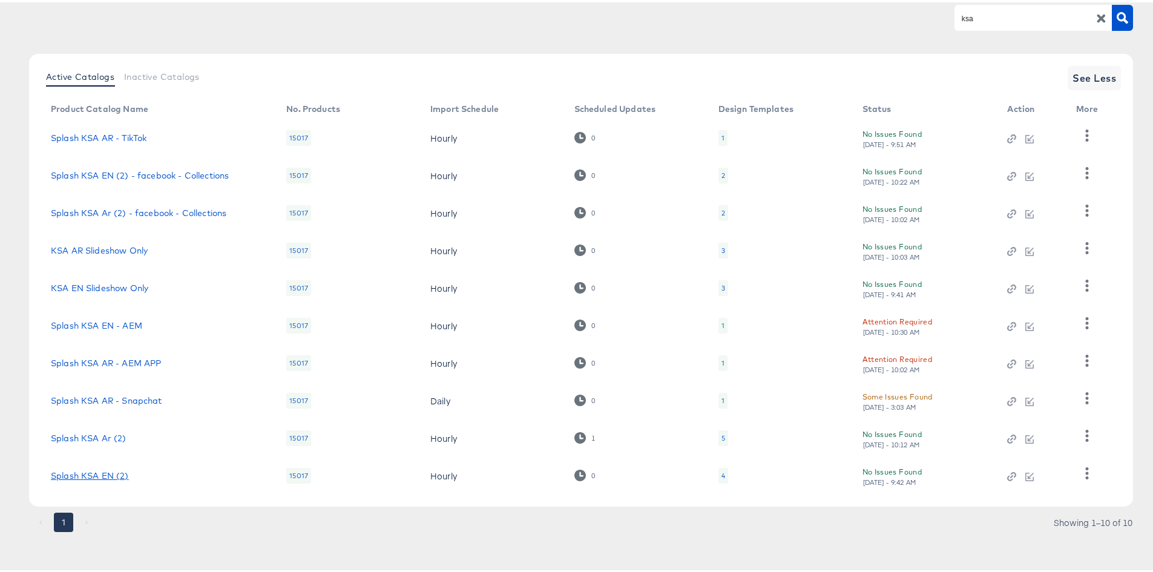
click at [102, 474] on link "Splash KSA EN (2)" at bounding box center [90, 473] width 78 height 10
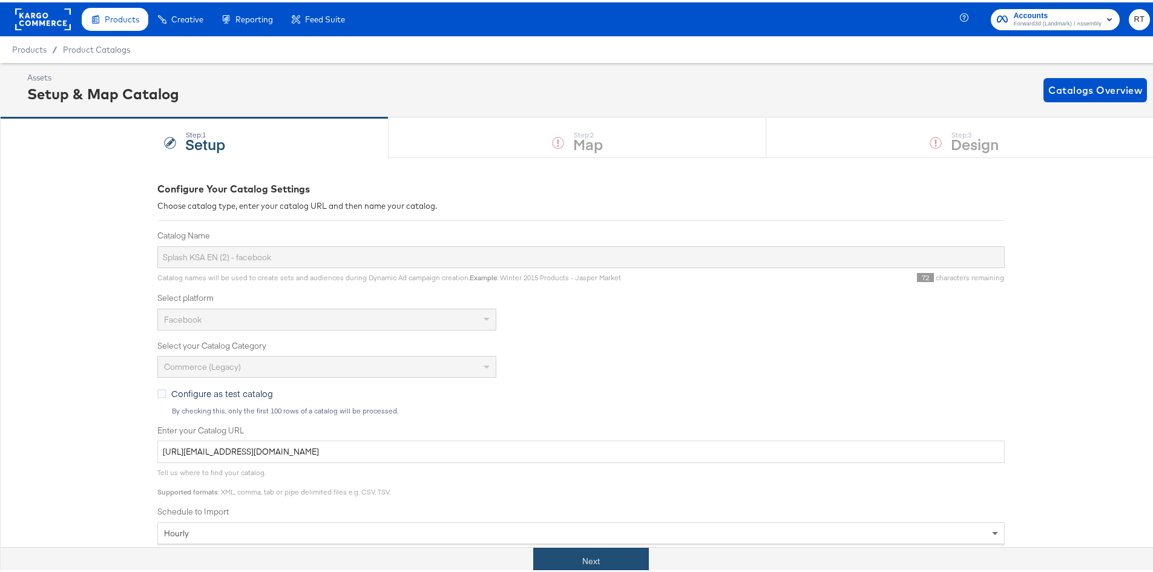
click at [611, 560] on button "Next" at bounding box center [591, 558] width 116 height 27
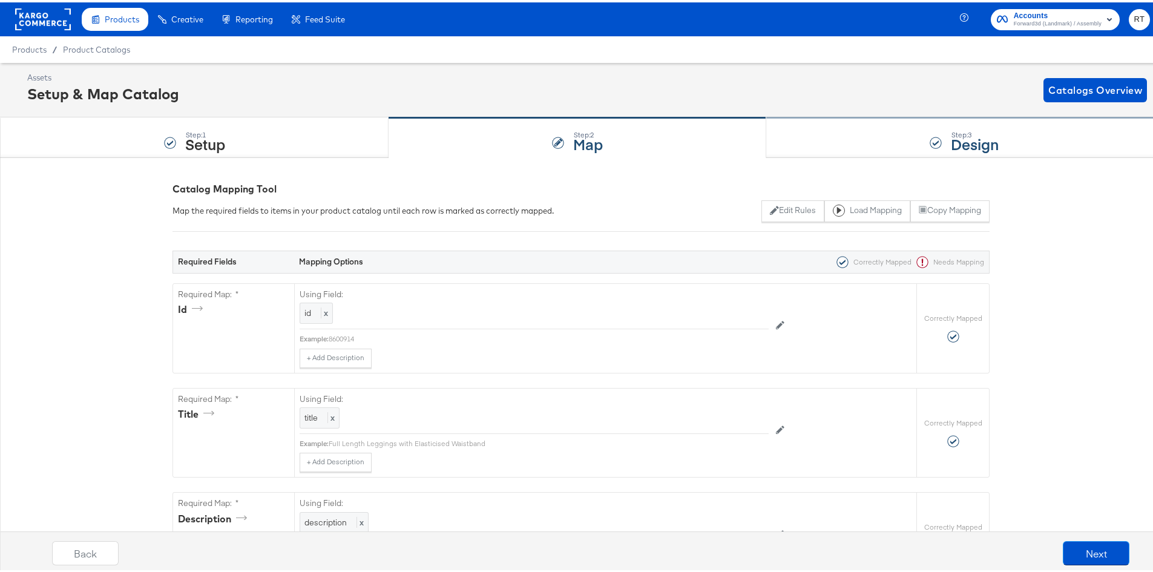
click at [969, 139] on strong "Design" at bounding box center [975, 141] width 48 height 20
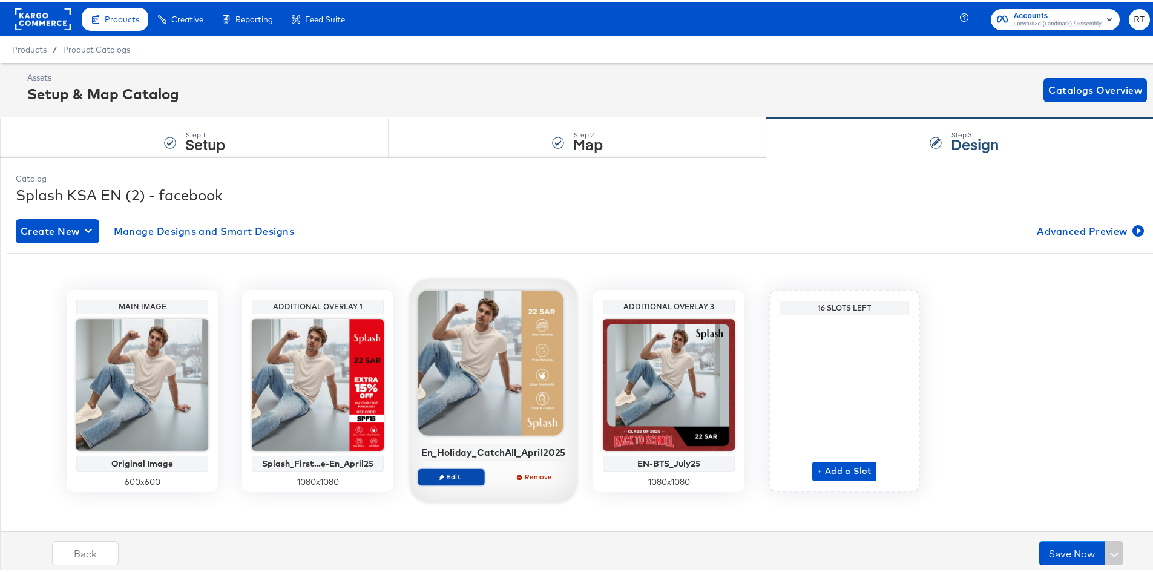
click at [452, 469] on button "Edit" at bounding box center [450, 474] width 67 height 17
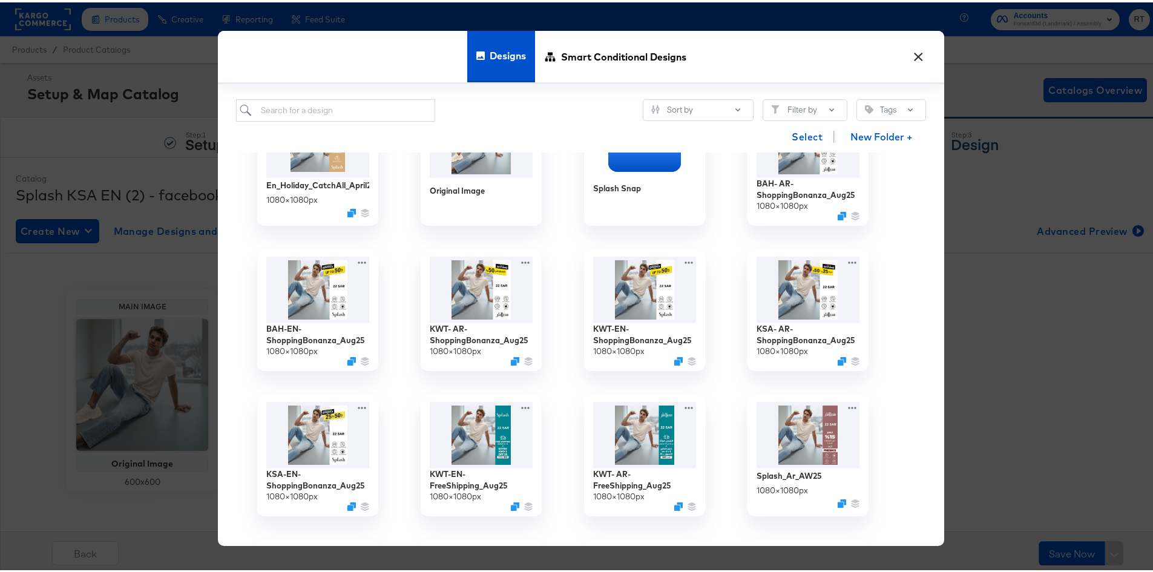
scroll to position [61, 0]
click at [338, 436] on img at bounding box center [318, 431] width 108 height 70
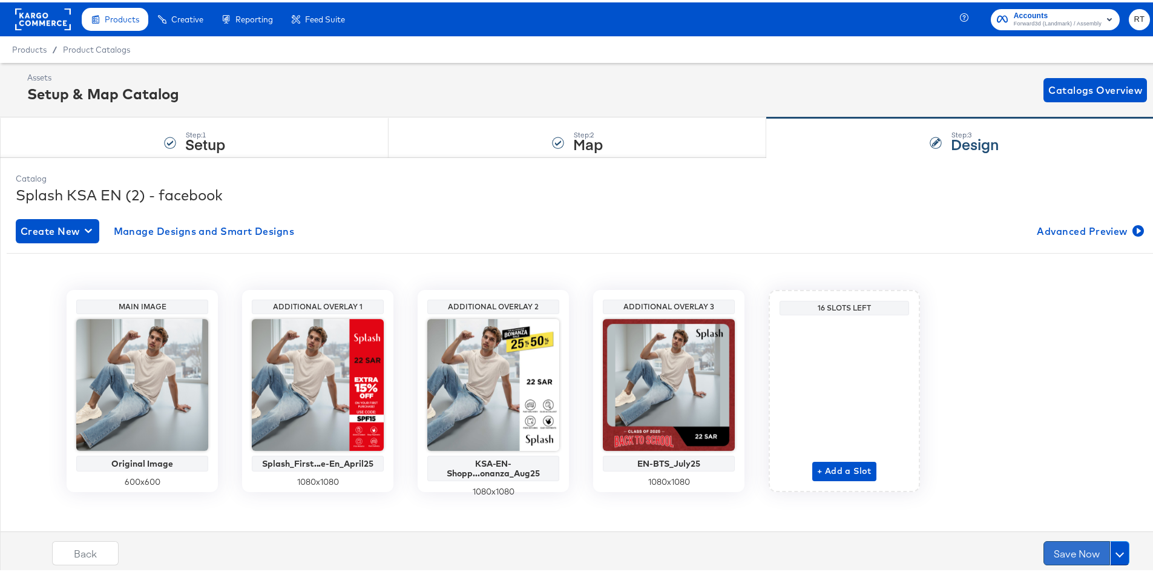
click at [1050, 543] on button "Save Now" at bounding box center [1076, 551] width 67 height 24
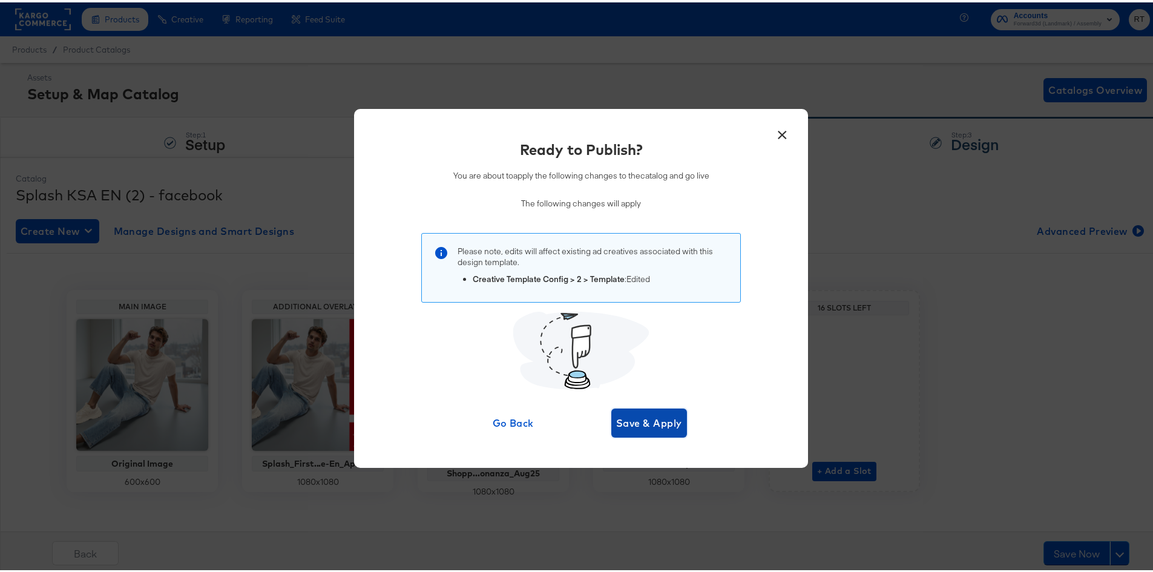
click at [618, 428] on span "Save & Apply" at bounding box center [649, 420] width 66 height 17
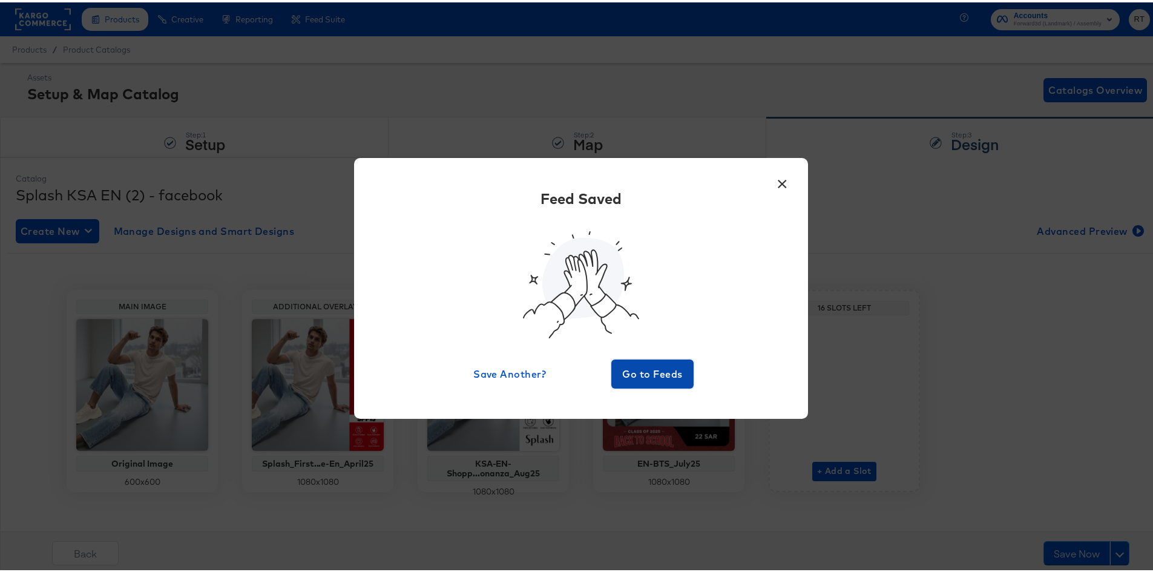
click at [642, 369] on span "Go to Feeds" at bounding box center [652, 371] width 73 height 17
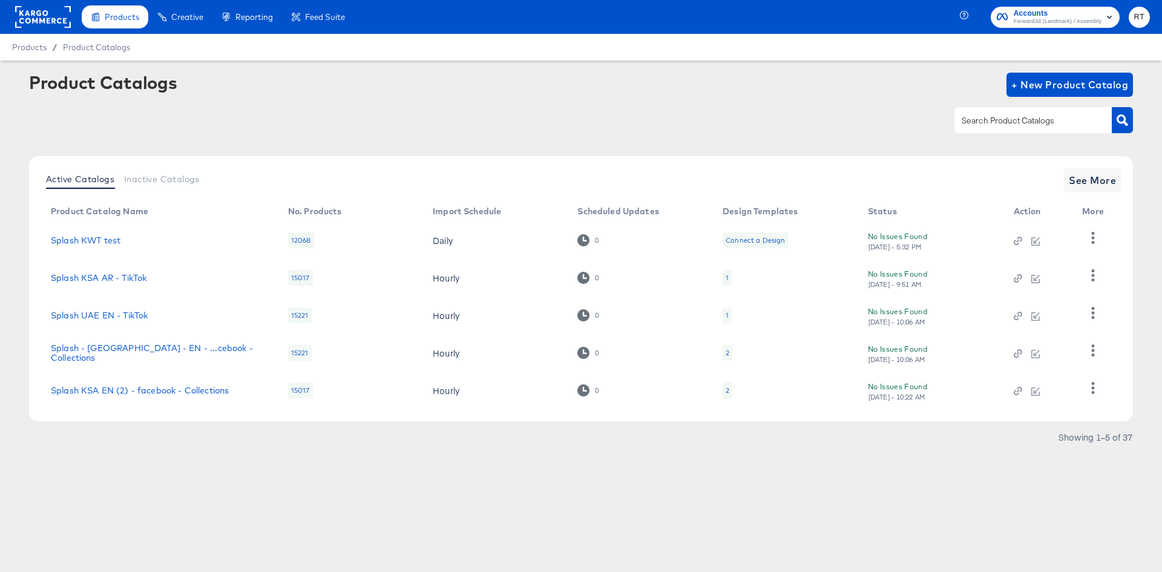
click at [1027, 122] on input "text" at bounding box center [1023, 121] width 129 height 14
type input "ksa"
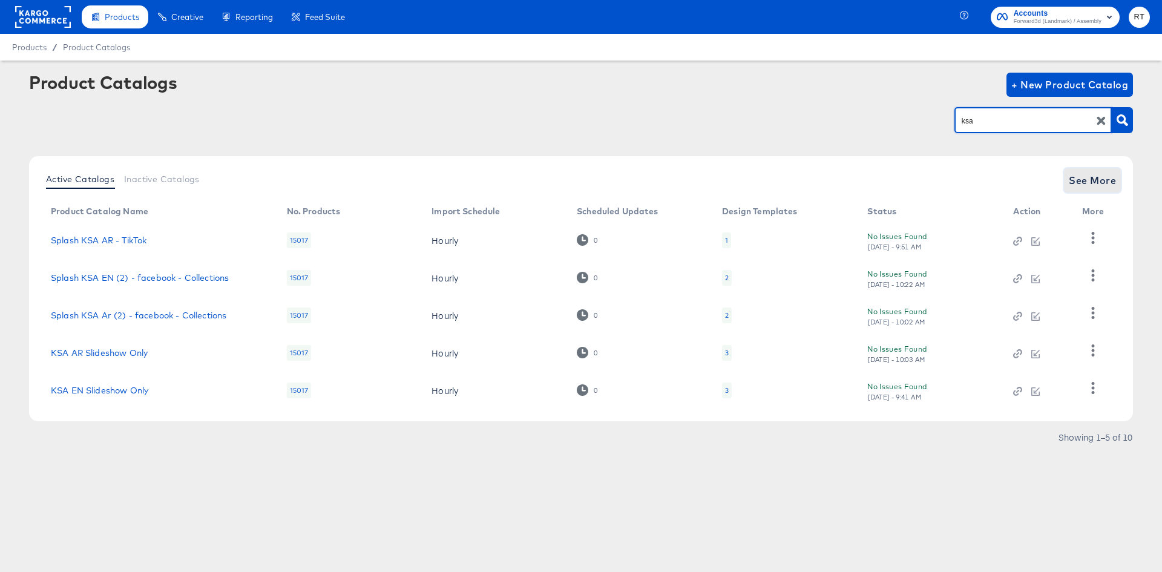
click at [1092, 174] on span "See More" at bounding box center [1092, 180] width 47 height 17
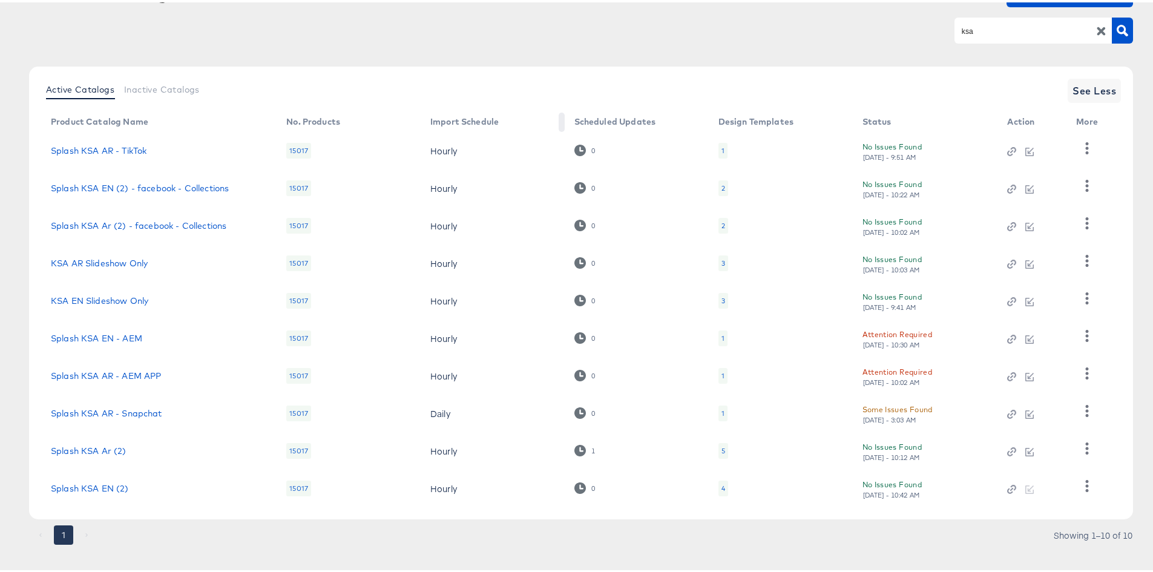
scroll to position [105, 0]
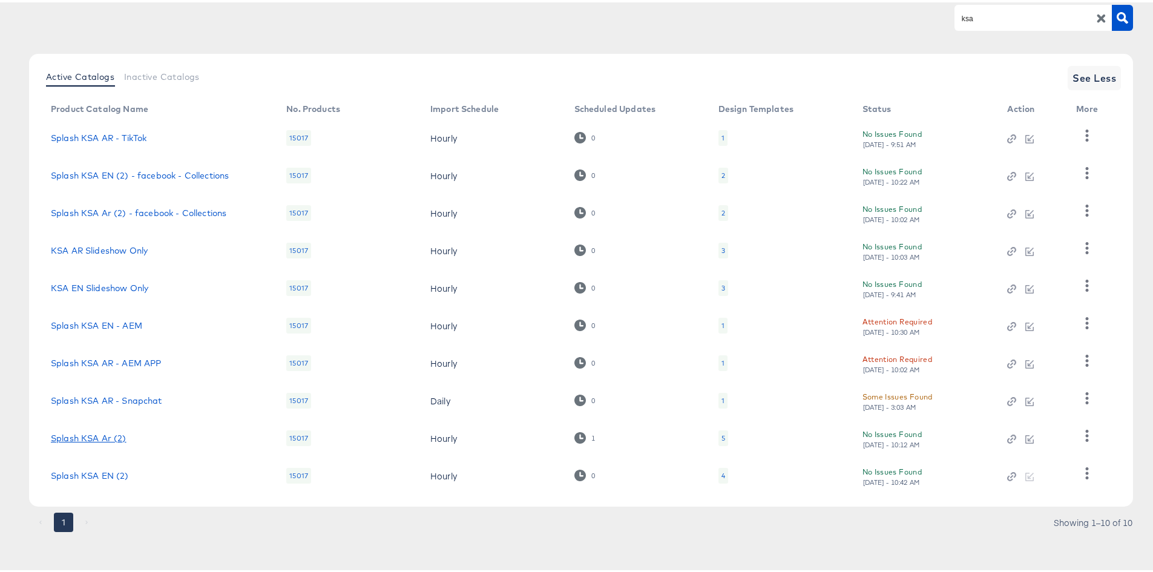
click at [87, 431] on link "Splash KSA Ar (2)" at bounding box center [89, 436] width 76 height 10
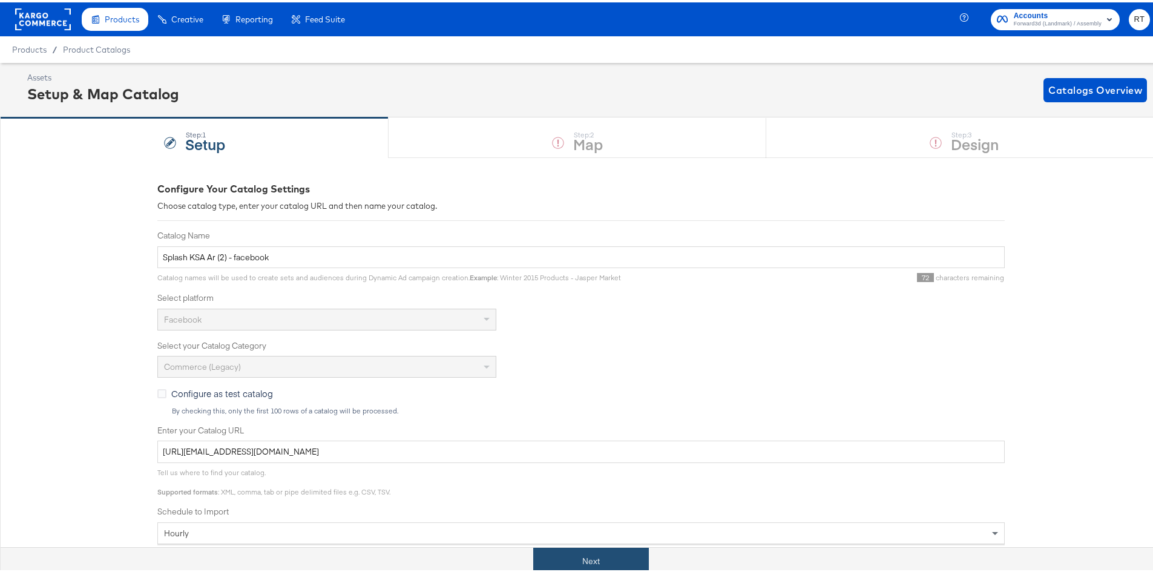
click at [591, 555] on button "Next" at bounding box center [591, 558] width 116 height 27
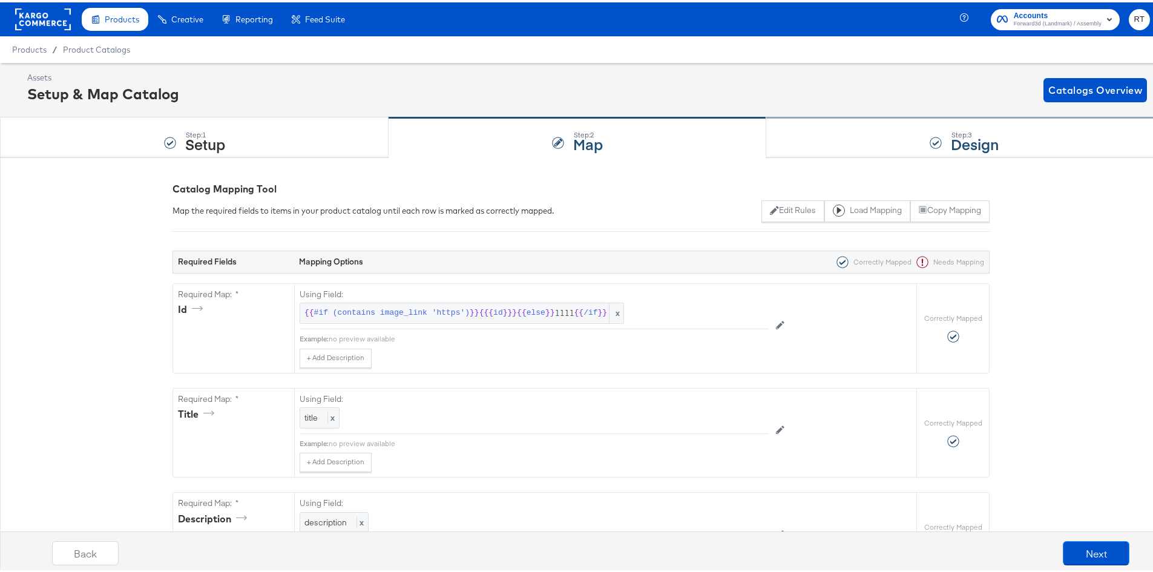
click at [880, 152] on div "Step: 3 Design" at bounding box center [964, 136] width 396 height 40
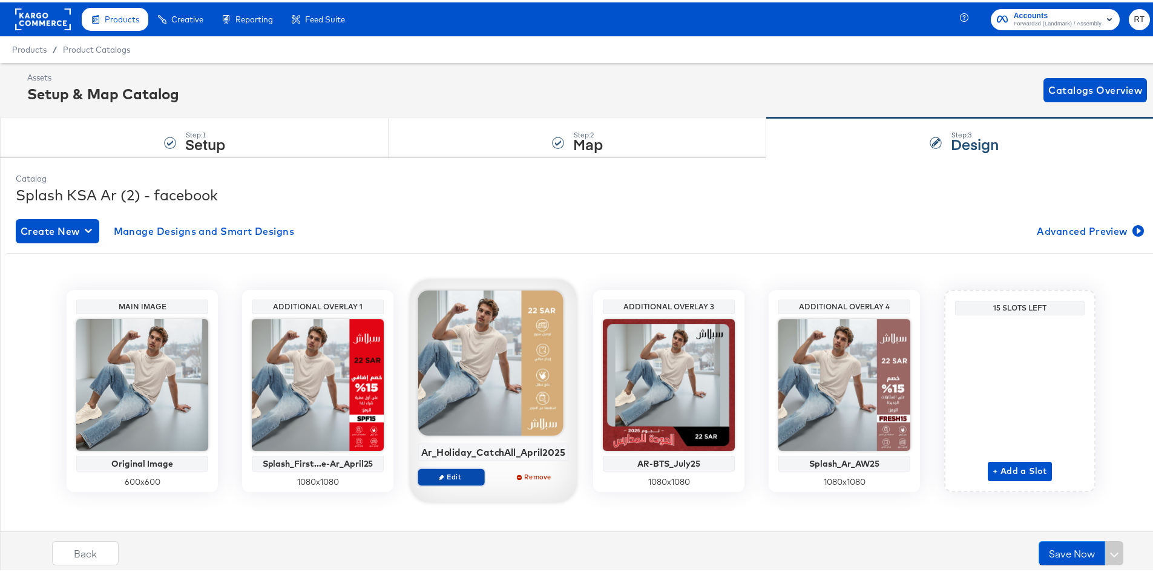
click at [461, 479] on span "Edit" at bounding box center [452, 474] width 56 height 9
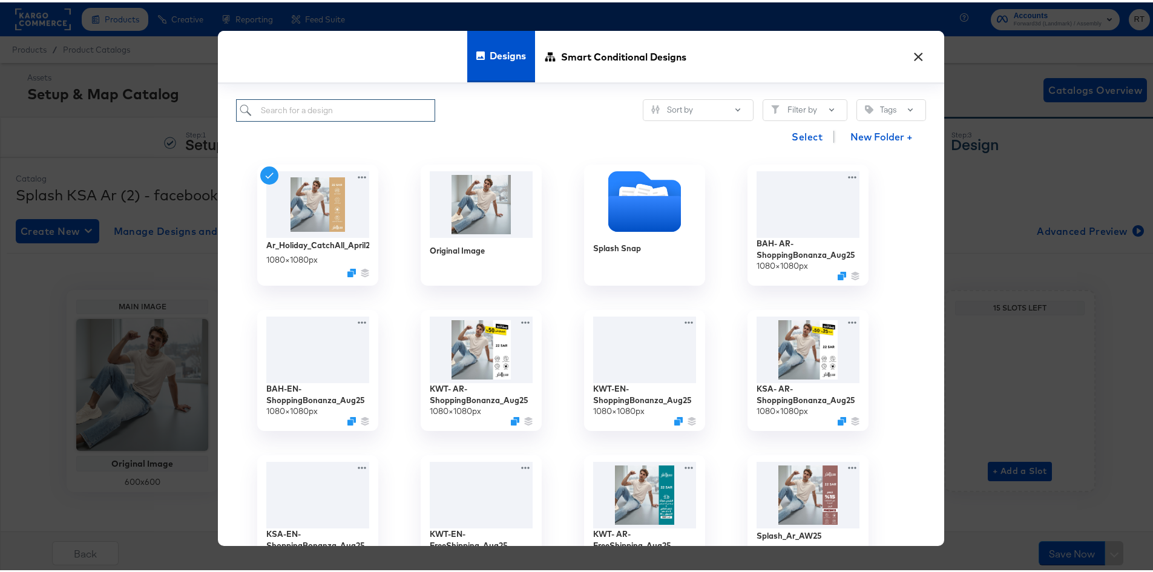
click at [371, 115] on input "search" at bounding box center [335, 108] width 199 height 22
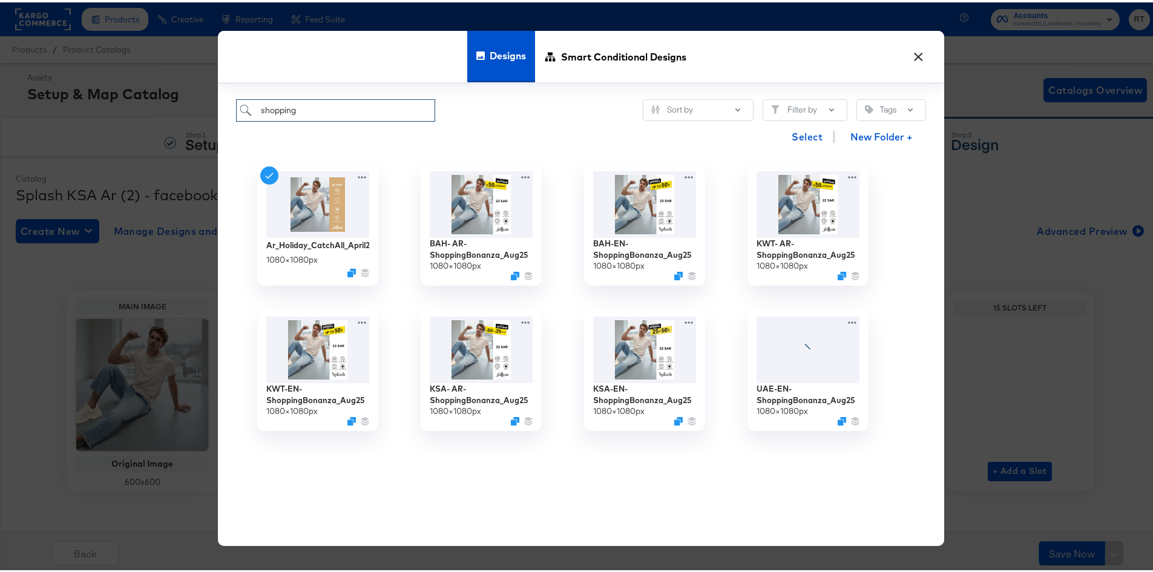
type input "shopping"
click at [535, 143] on div "Select New Folder +" at bounding box center [581, 134] width 690 height 31
click at [477, 370] on img at bounding box center [481, 346] width 108 height 70
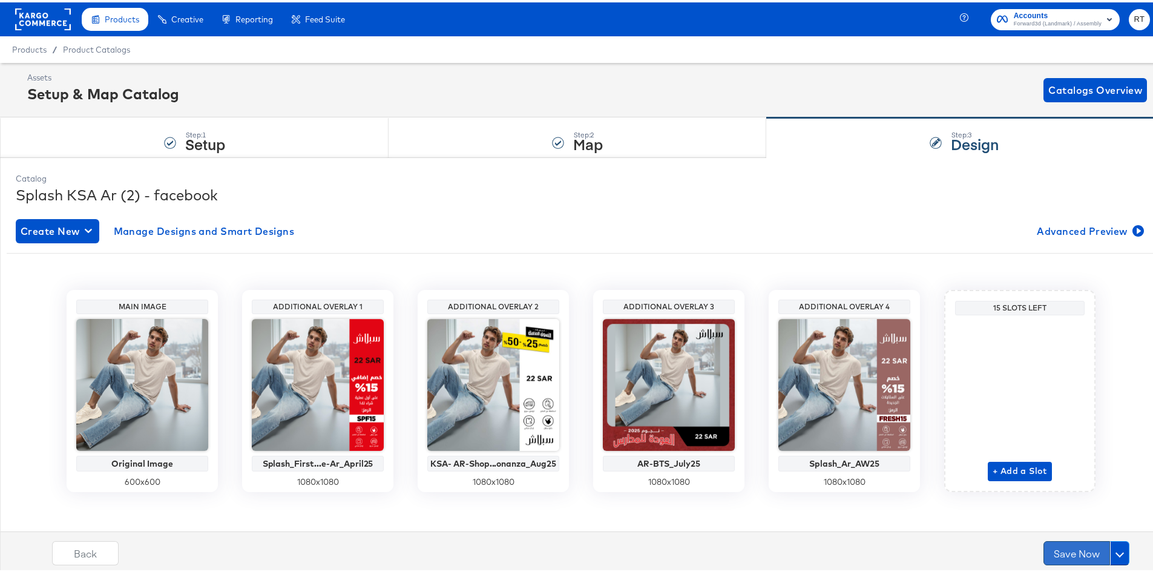
click at [1049, 551] on button "Save Now" at bounding box center [1076, 551] width 67 height 24
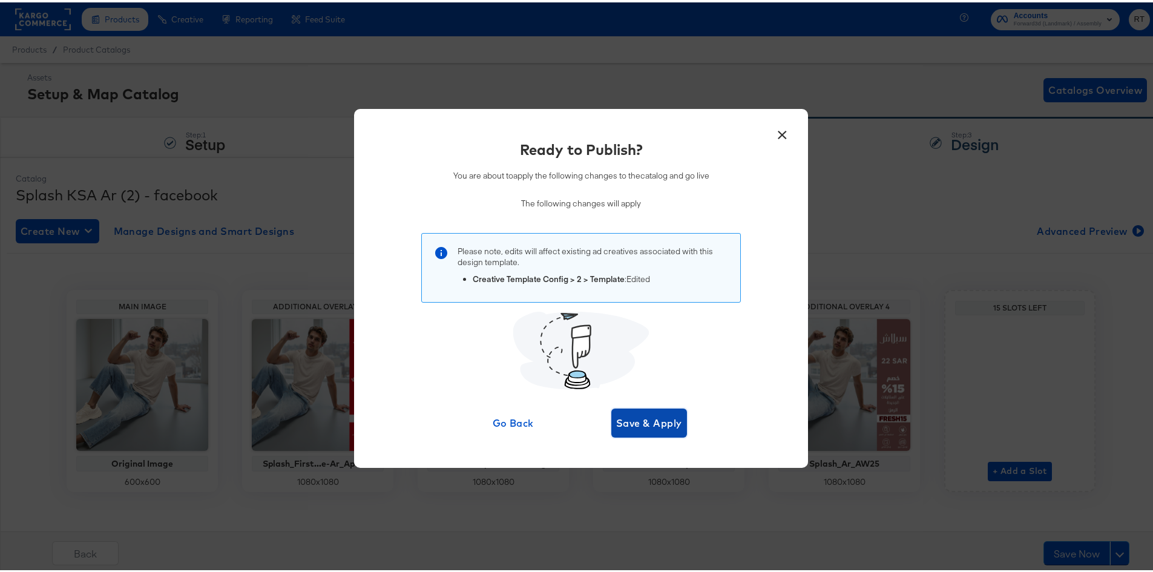
drag, startPoint x: 644, startPoint y: 413, endPoint x: 646, endPoint y: 452, distance: 39.3
click at [644, 413] on span "Save & Apply" at bounding box center [649, 420] width 66 height 17
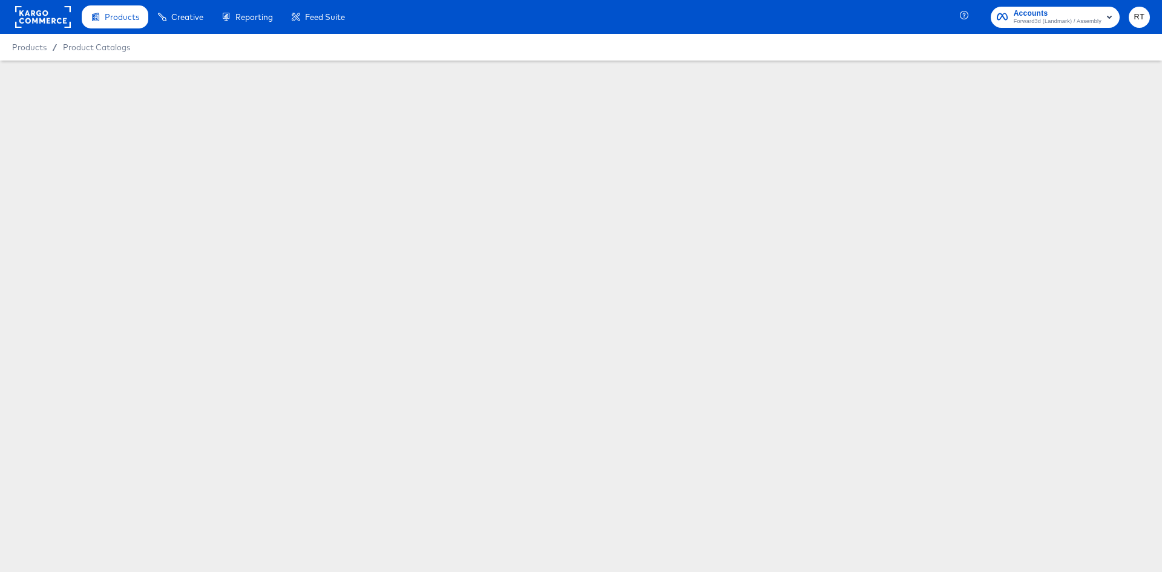
click at [711, 194] on button "Retry" at bounding box center [713, 190] width 37 height 22
click at [670, 192] on button "Cancel" at bounding box center [673, 190] width 44 height 22
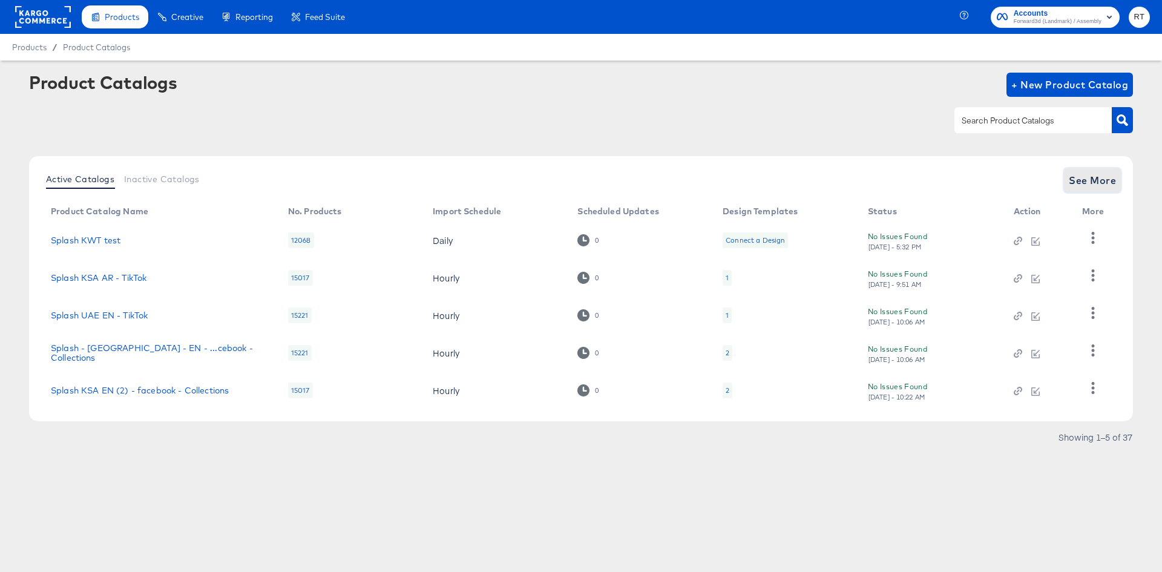
click at [1096, 186] on span "See More" at bounding box center [1092, 180] width 47 height 17
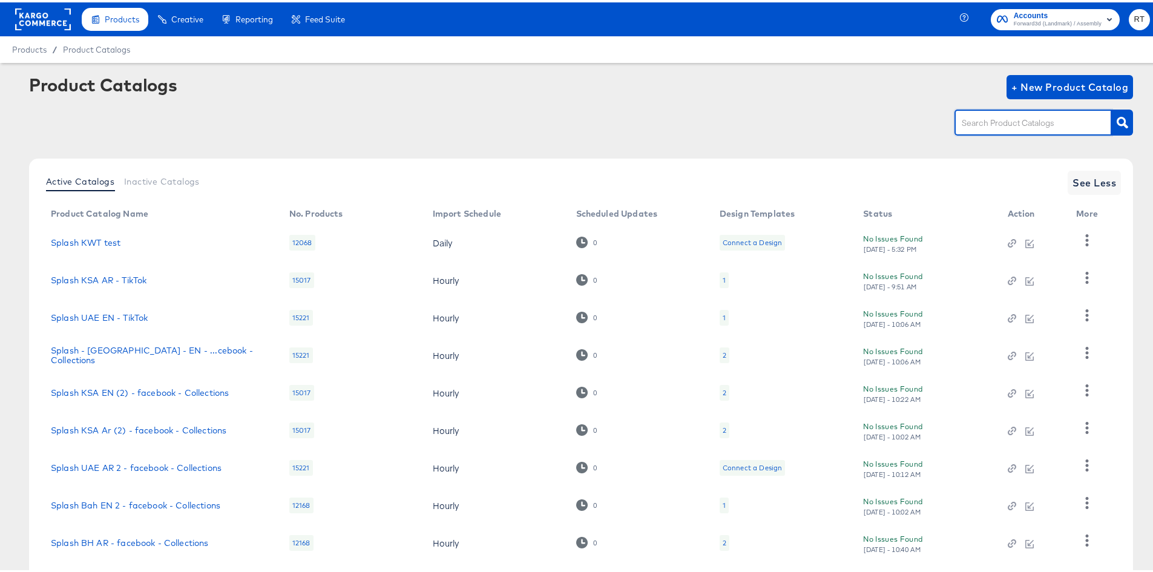
drag, startPoint x: 972, startPoint y: 130, endPoint x: 991, endPoint y: 133, distance: 19.6
click at [988, 137] on body "Products Products Product Catalogs Enhance Your Product Catalog, Map Them to Pu…" at bounding box center [581, 338] width 1162 height 676
type input "kwt"
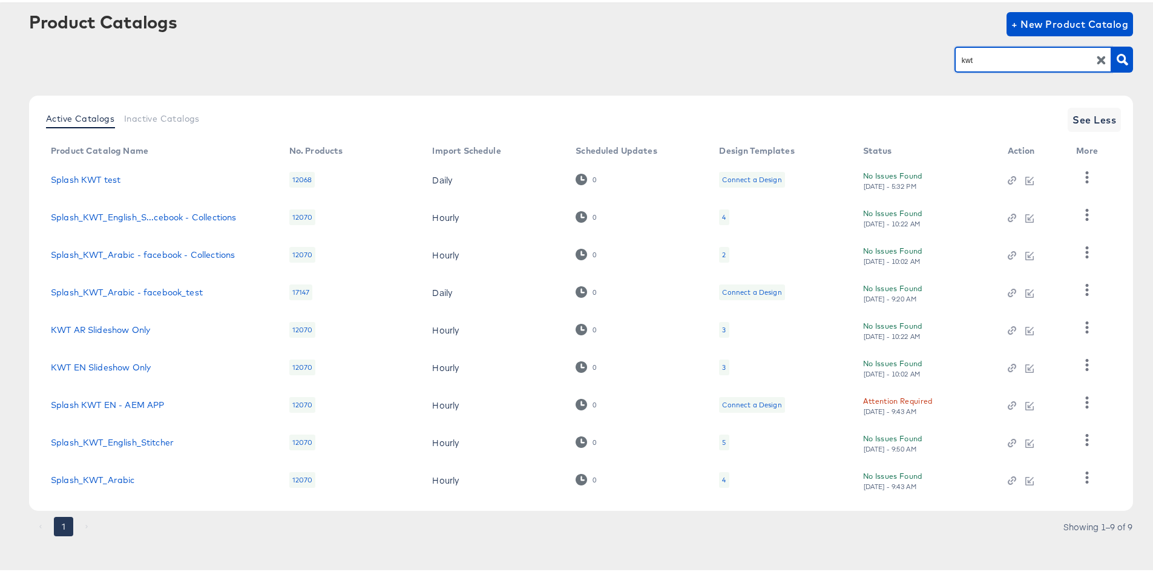
scroll to position [67, 0]
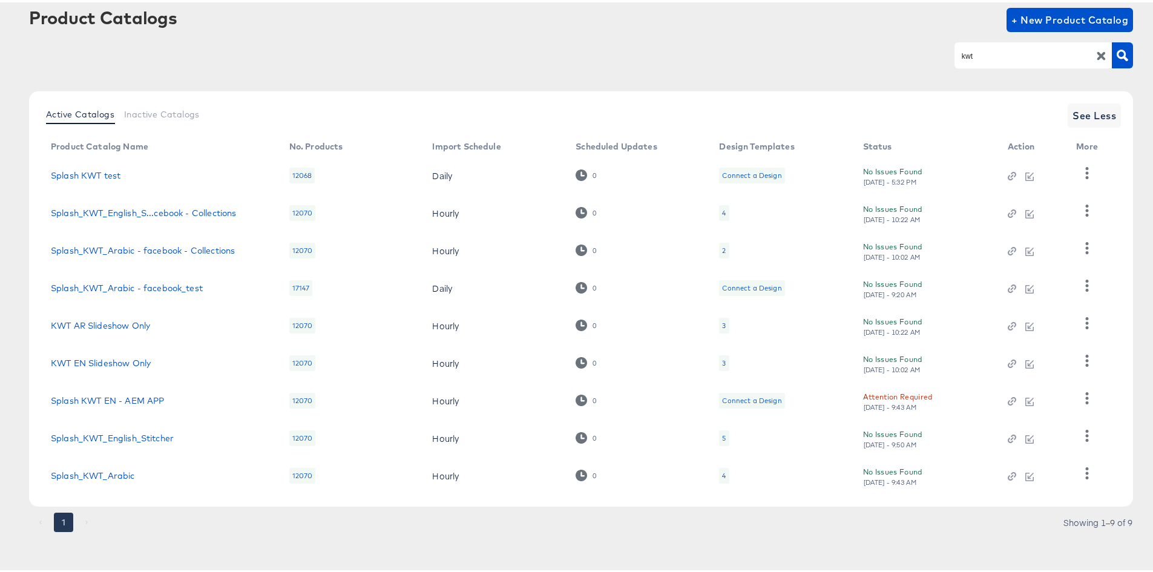
click at [782, 28] on div "Product Catalogs + New Product Catalog" at bounding box center [581, 17] width 1104 height 24
click at [111, 436] on link "Splash_KWT_English_Stitcher" at bounding box center [112, 436] width 123 height 10
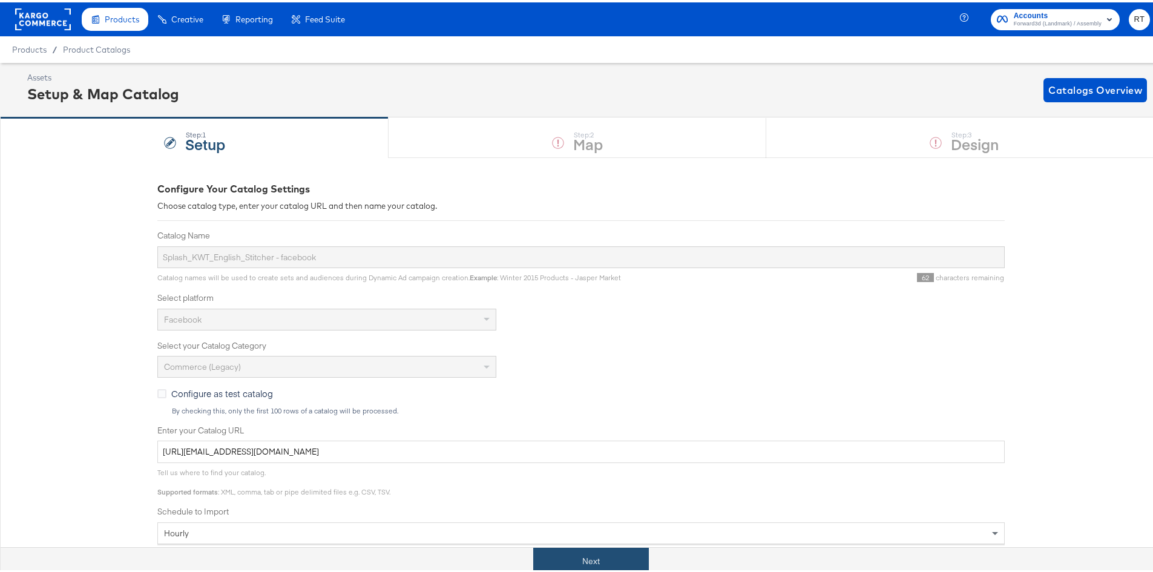
click at [561, 561] on button "Next" at bounding box center [591, 558] width 116 height 27
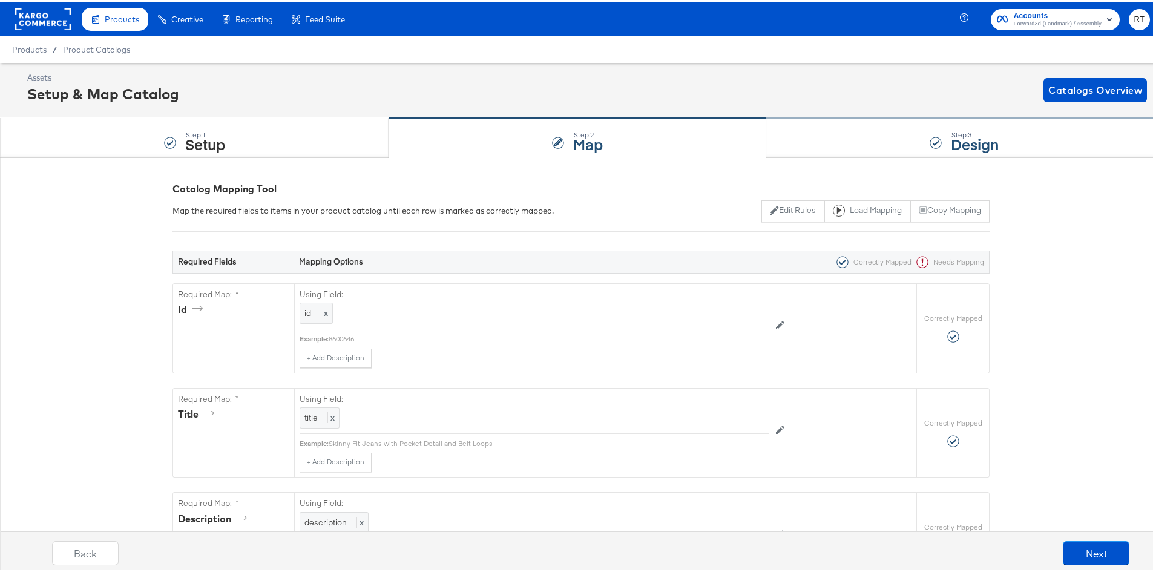
click at [828, 139] on div "Step: 3 Design" at bounding box center [964, 136] width 396 height 40
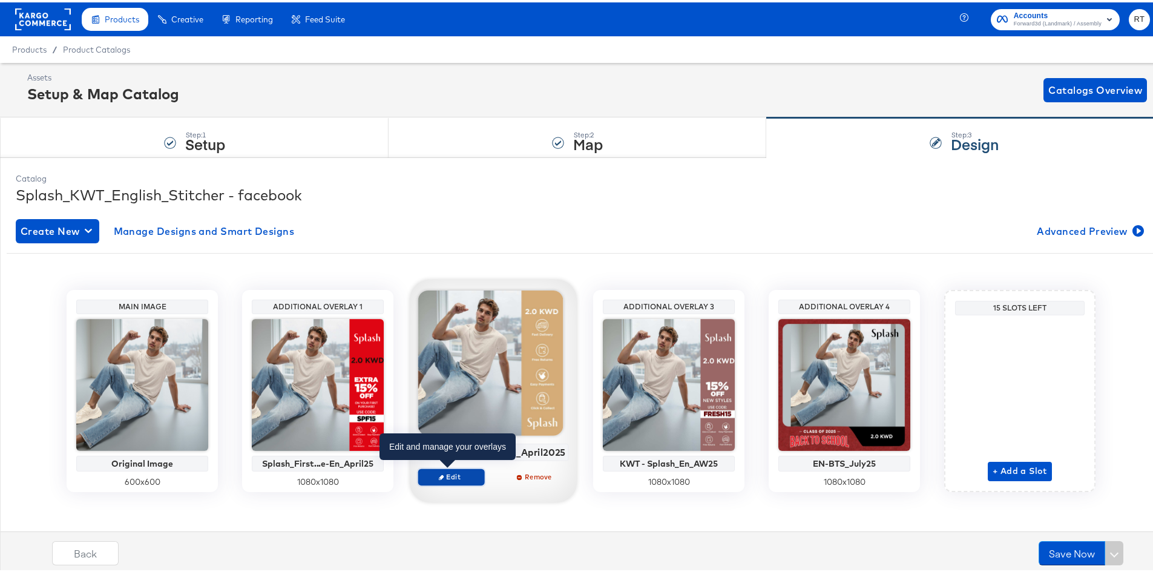
click at [457, 474] on span "Edit" at bounding box center [451, 474] width 56 height 9
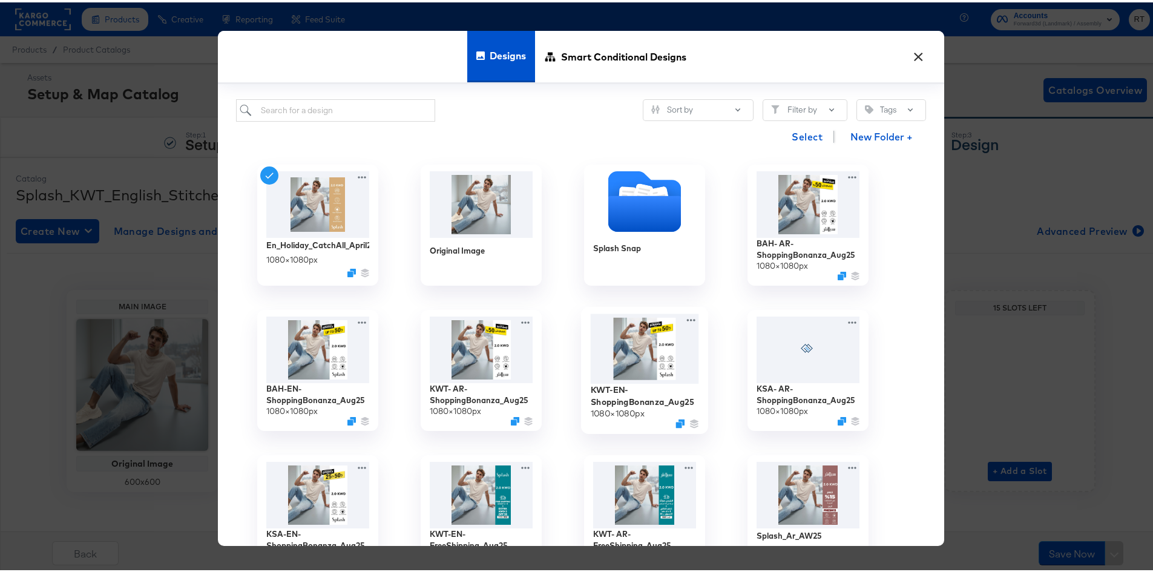
click at [647, 356] on img at bounding box center [645, 346] width 108 height 70
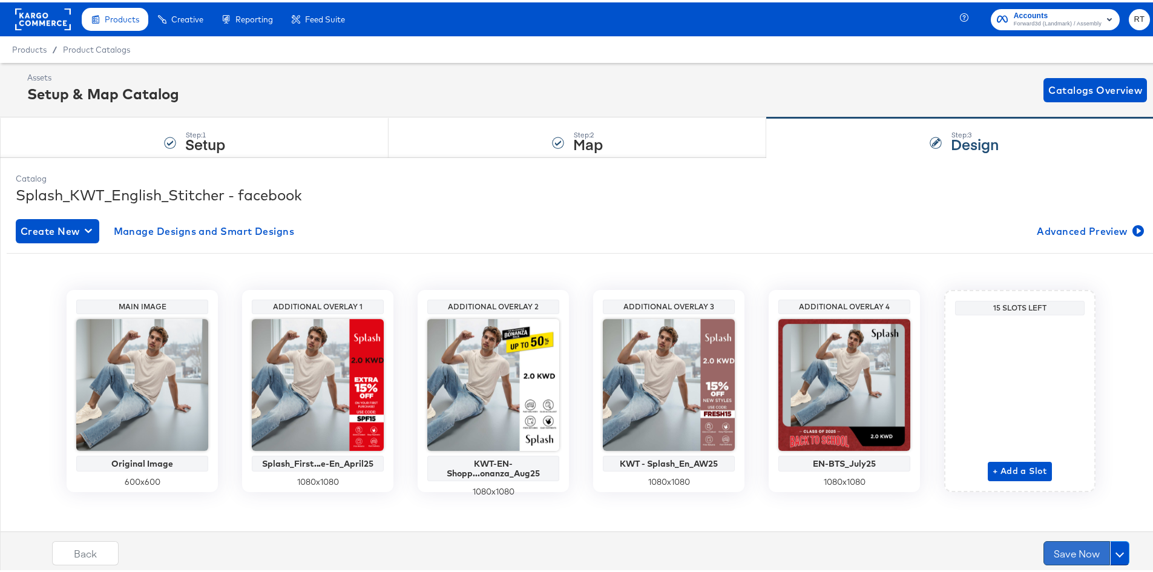
click at [1076, 553] on button "Save Now" at bounding box center [1076, 551] width 67 height 24
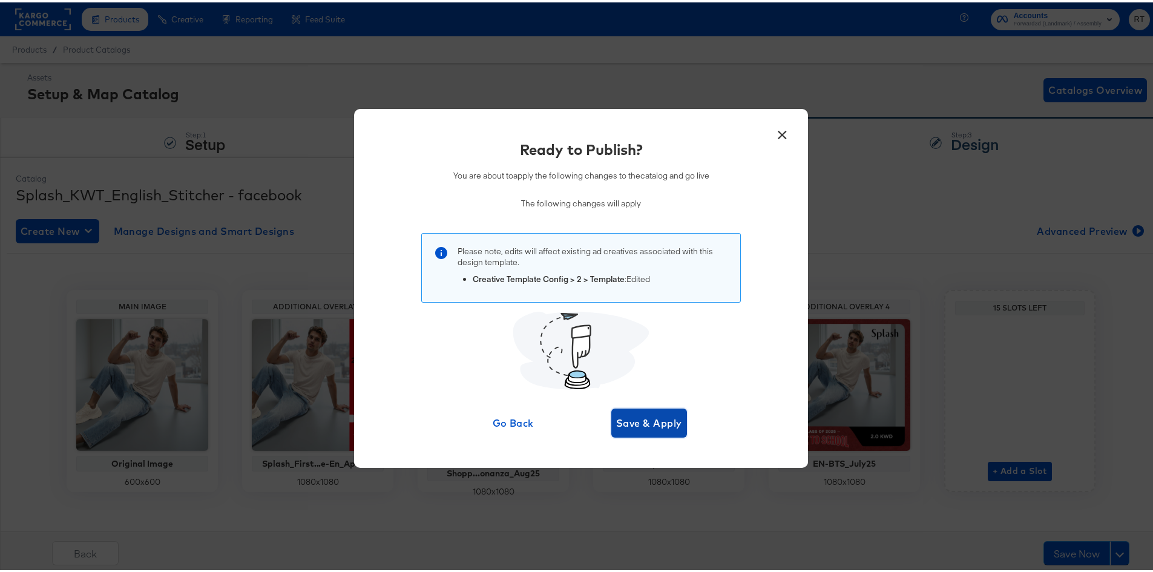
click at [644, 431] on button "Save & Apply" at bounding box center [649, 420] width 76 height 29
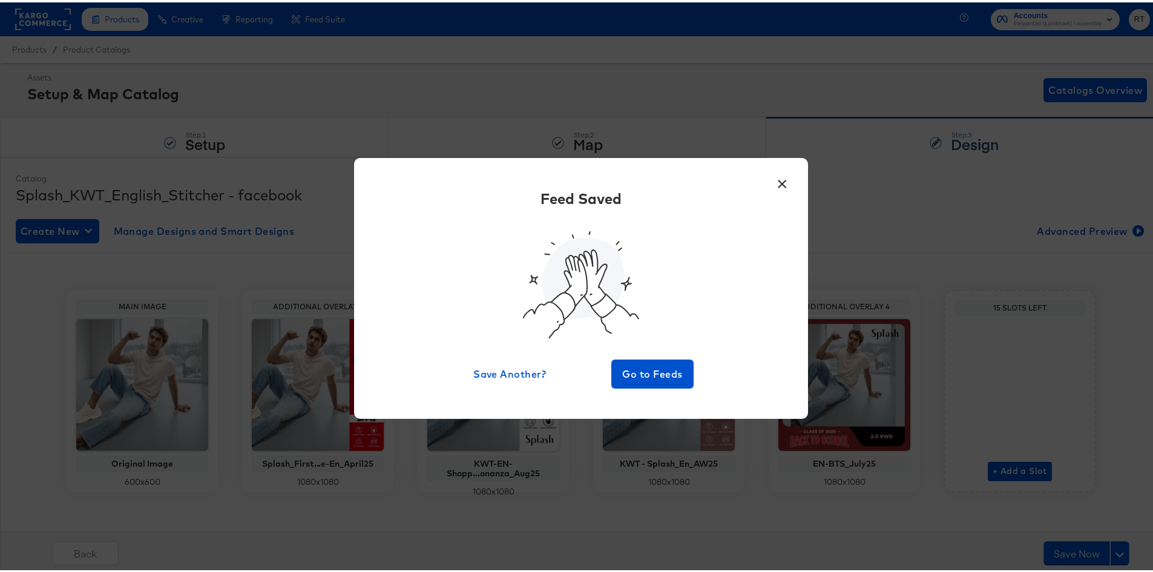
click at [787, 62] on div "× Feed Saved Save Another? Go to Feeds" at bounding box center [581, 286] width 1162 height 572
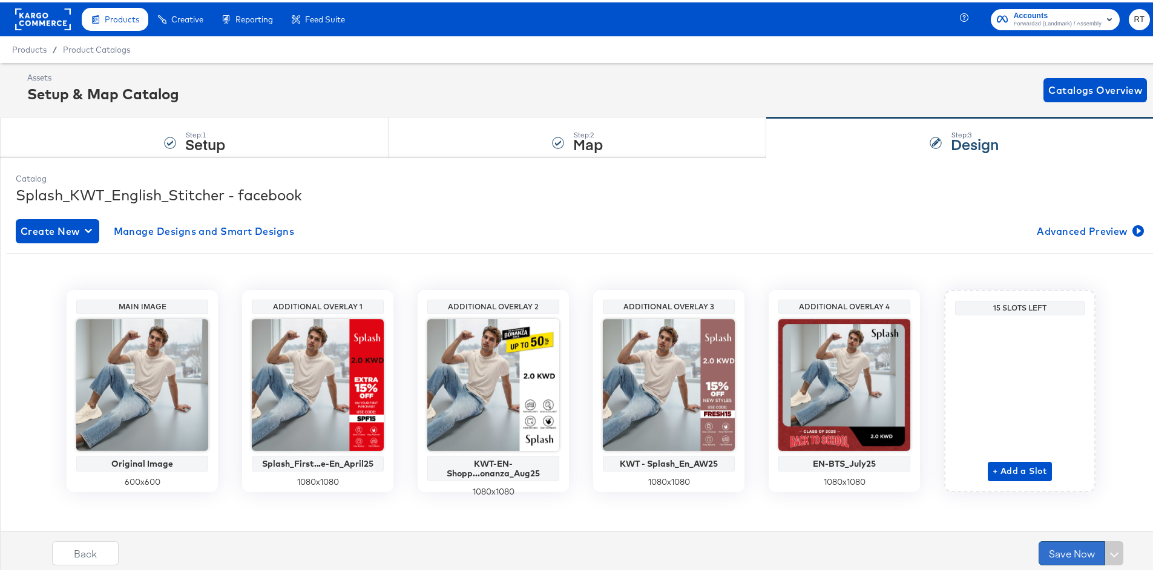
click at [1039, 549] on button "Save Now" at bounding box center [1071, 551] width 67 height 24
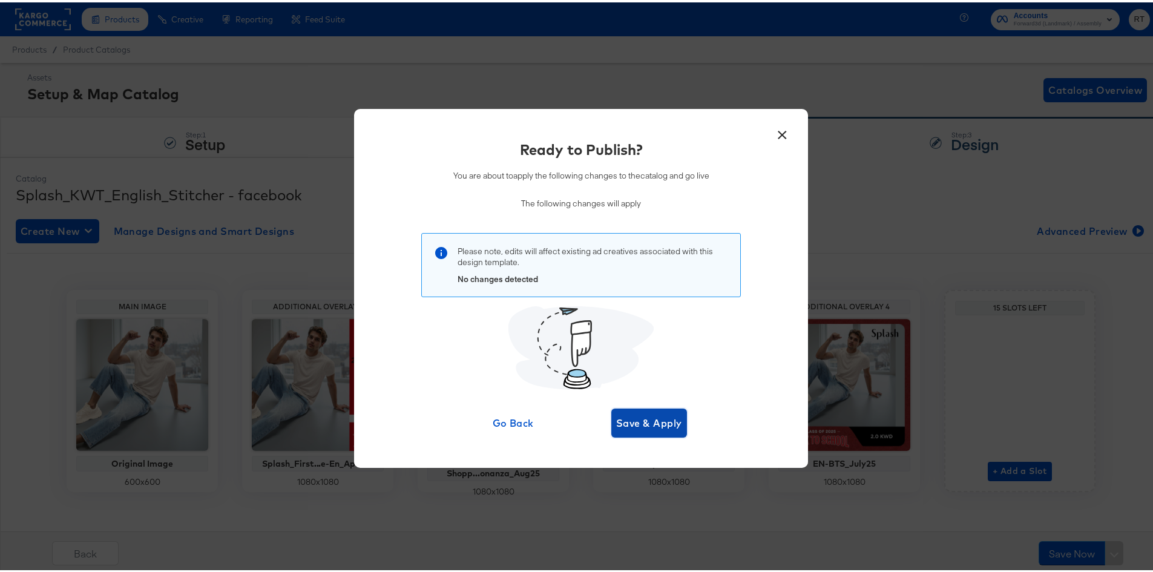
click at [629, 414] on span "Save & Apply" at bounding box center [649, 420] width 66 height 17
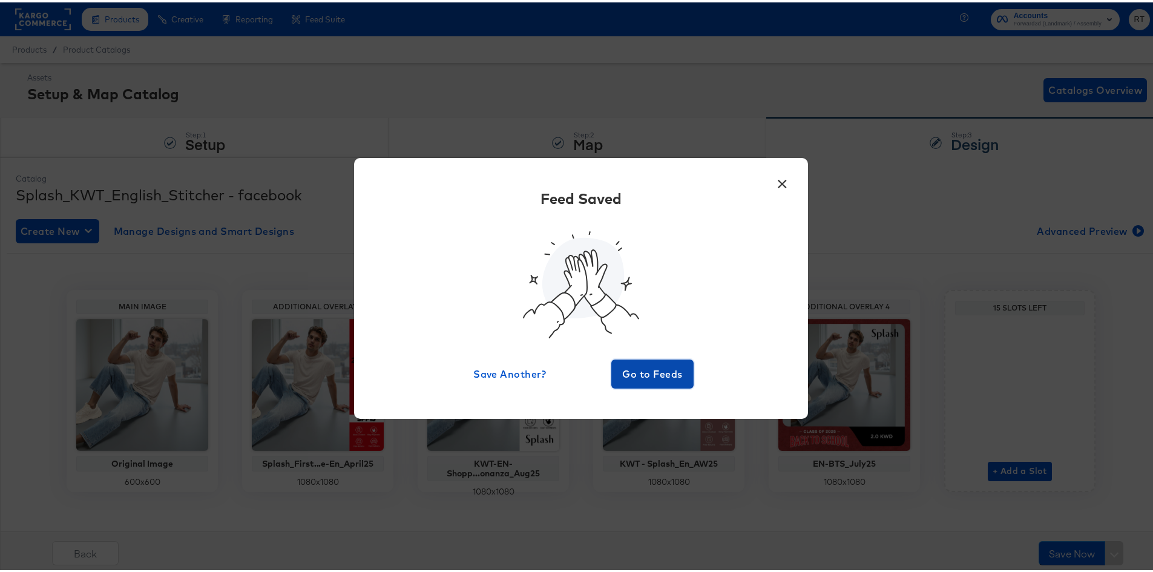
click at [651, 375] on span "Go to Feeds" at bounding box center [652, 371] width 73 height 17
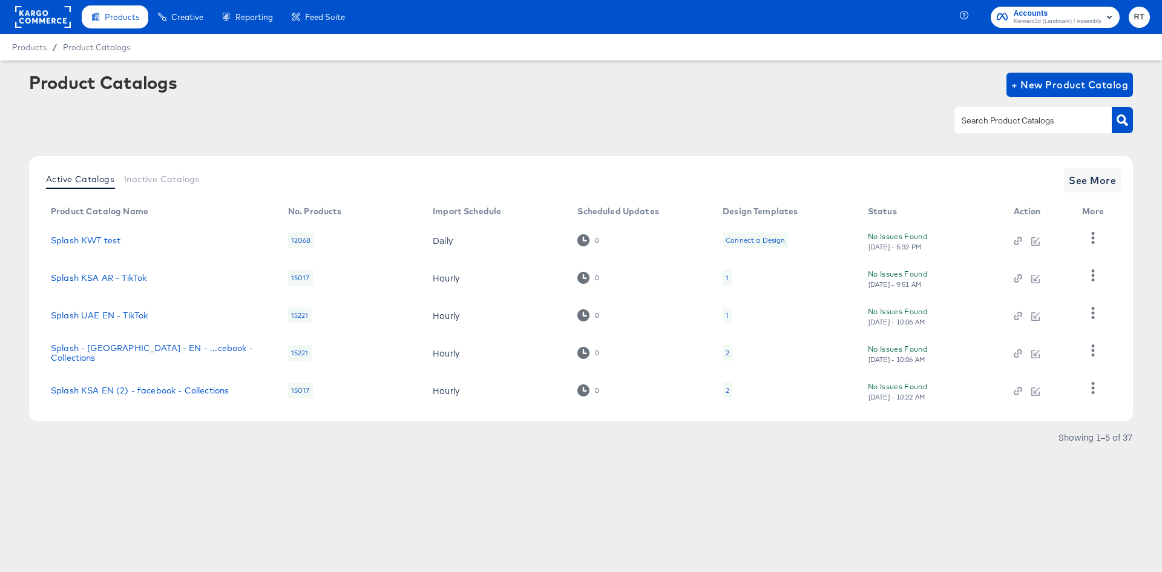
click at [990, 121] on input "text" at bounding box center [1023, 121] width 129 height 14
type input "kwt"
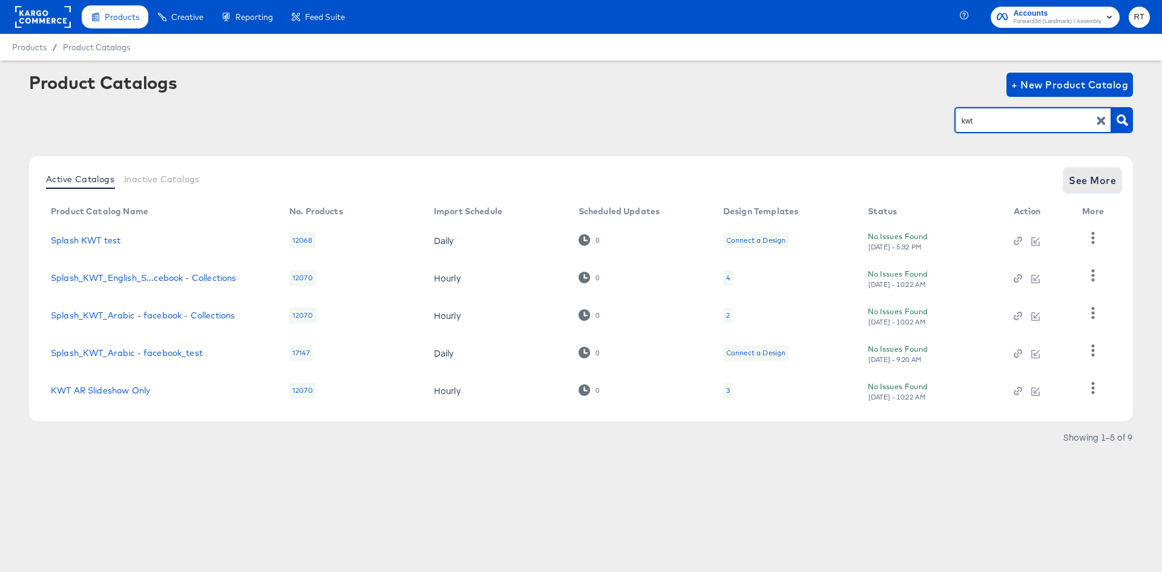
click at [1072, 185] on span "See More" at bounding box center [1092, 180] width 47 height 17
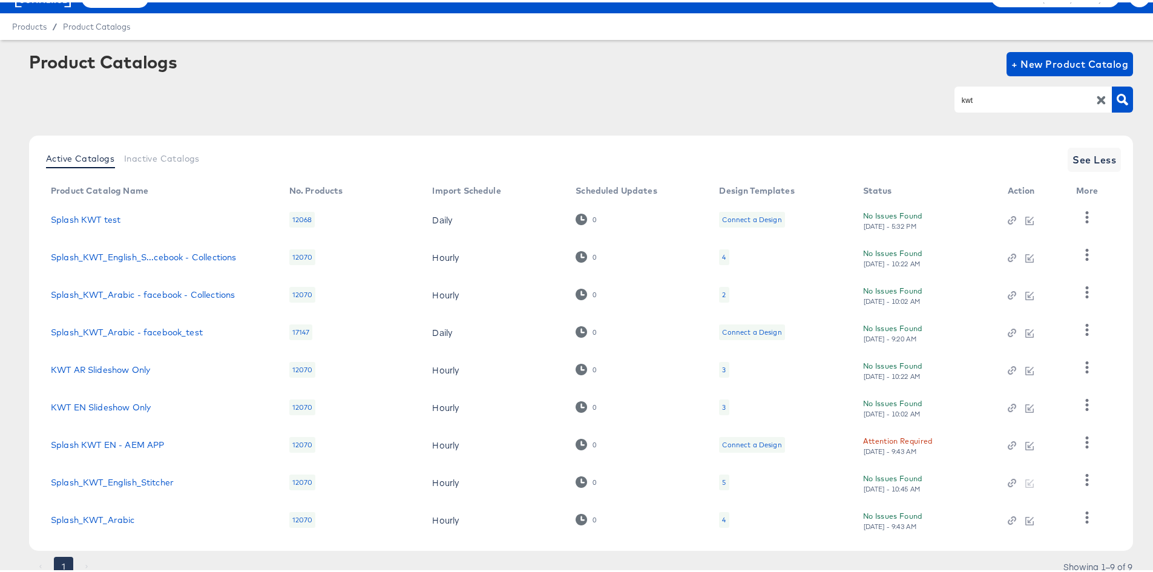
scroll to position [67, 0]
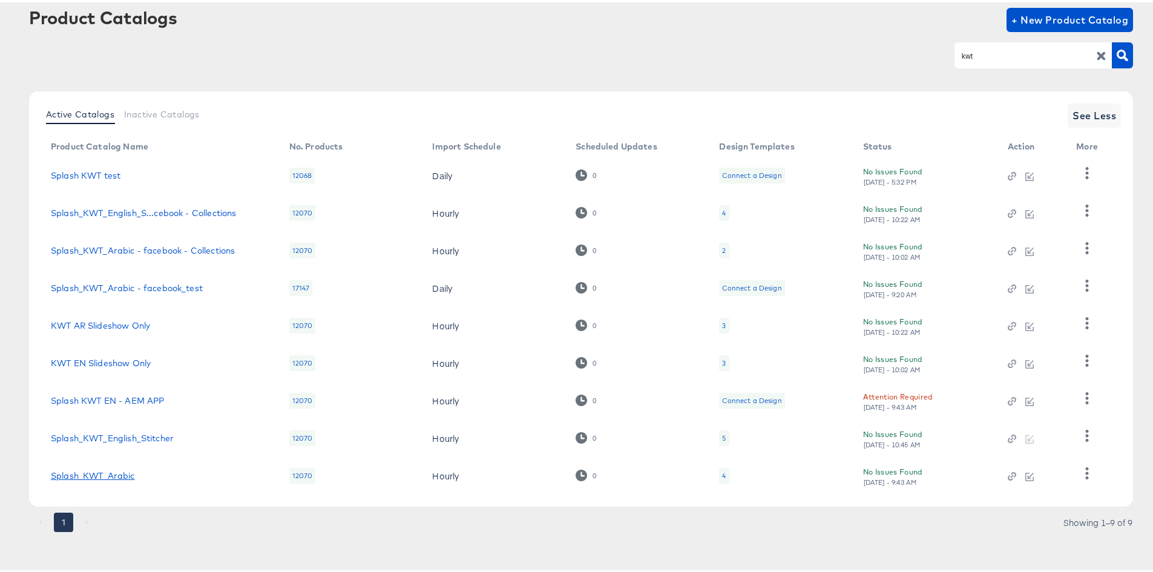
click at [102, 476] on link "Splash_KWT_Arabic" at bounding box center [93, 473] width 84 height 10
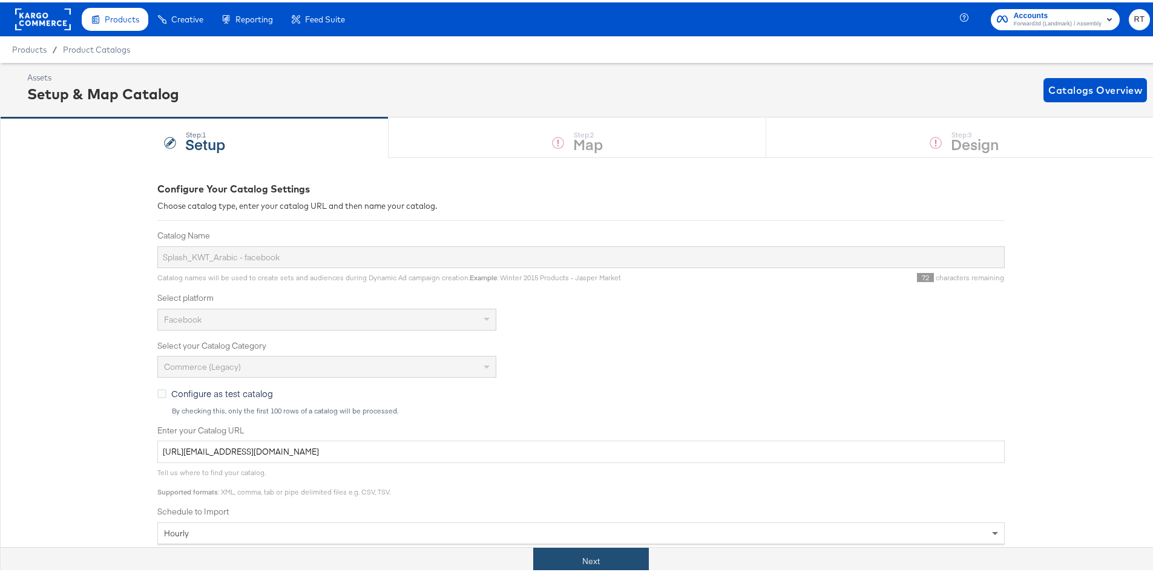
click at [583, 563] on button "Next" at bounding box center [591, 558] width 116 height 27
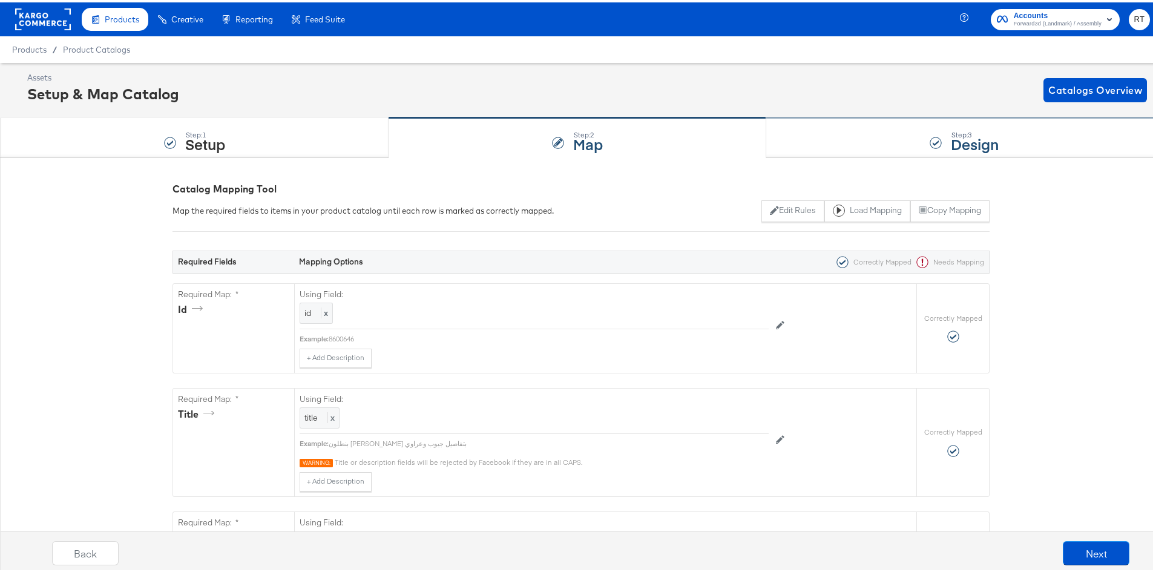
click at [827, 131] on div "Step: 3 Design" at bounding box center [964, 136] width 396 height 40
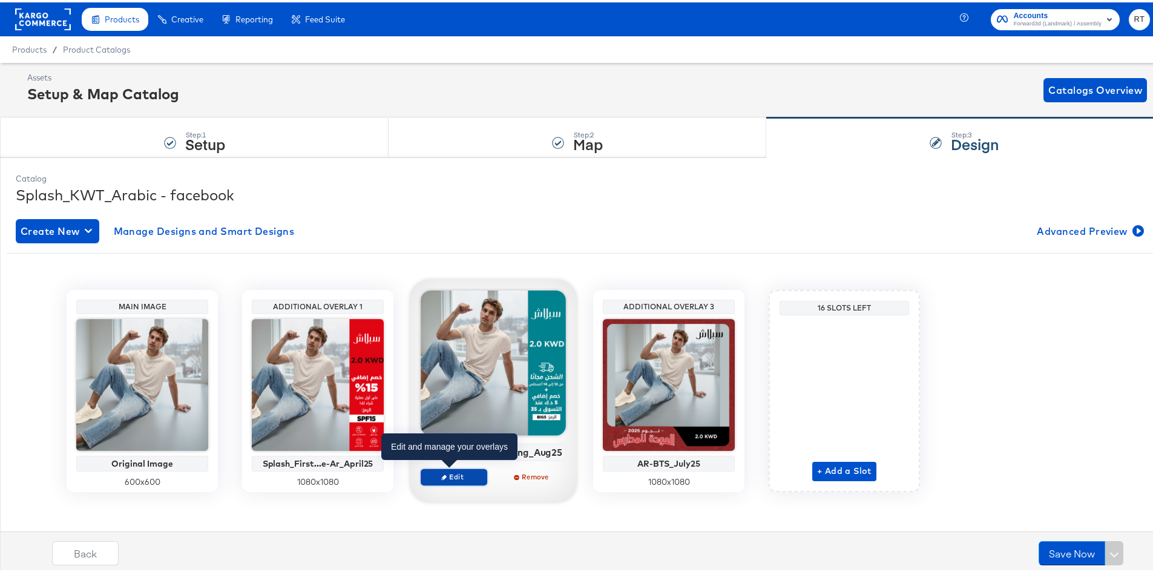
click at [455, 477] on span "Edit" at bounding box center [454, 474] width 56 height 9
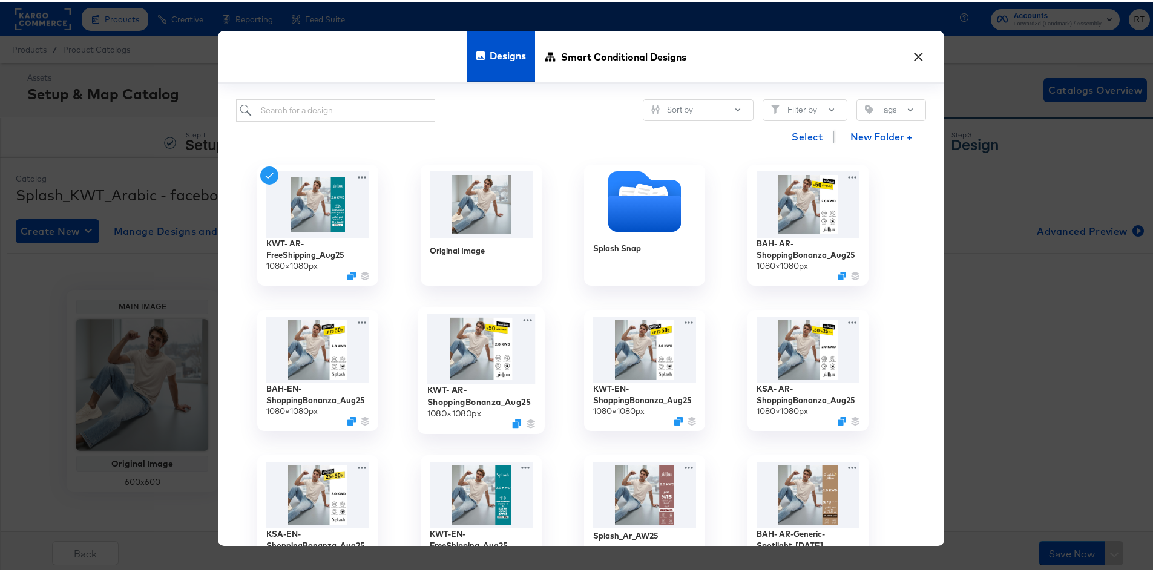
click at [475, 367] on img at bounding box center [481, 346] width 108 height 70
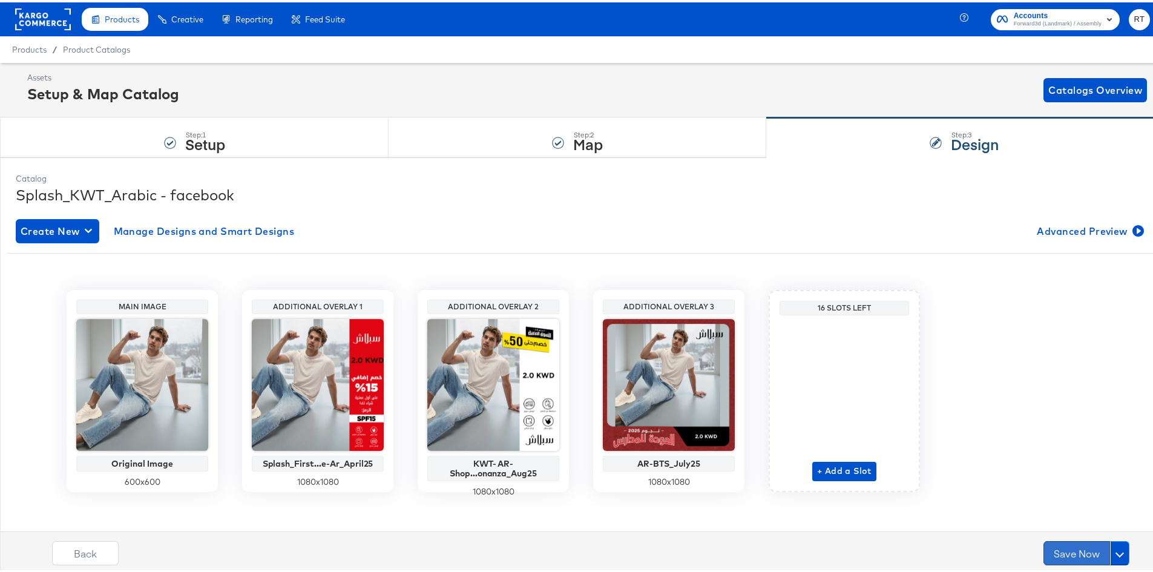
click at [1074, 551] on button "Save Now" at bounding box center [1076, 551] width 67 height 24
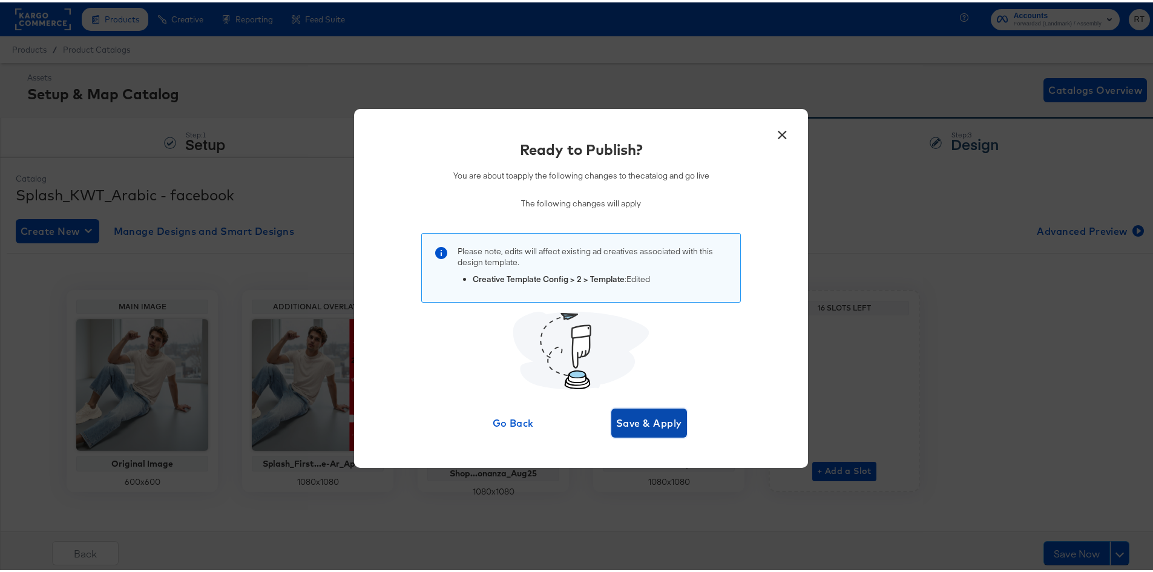
click at [640, 421] on span "Save & Apply" at bounding box center [649, 420] width 66 height 17
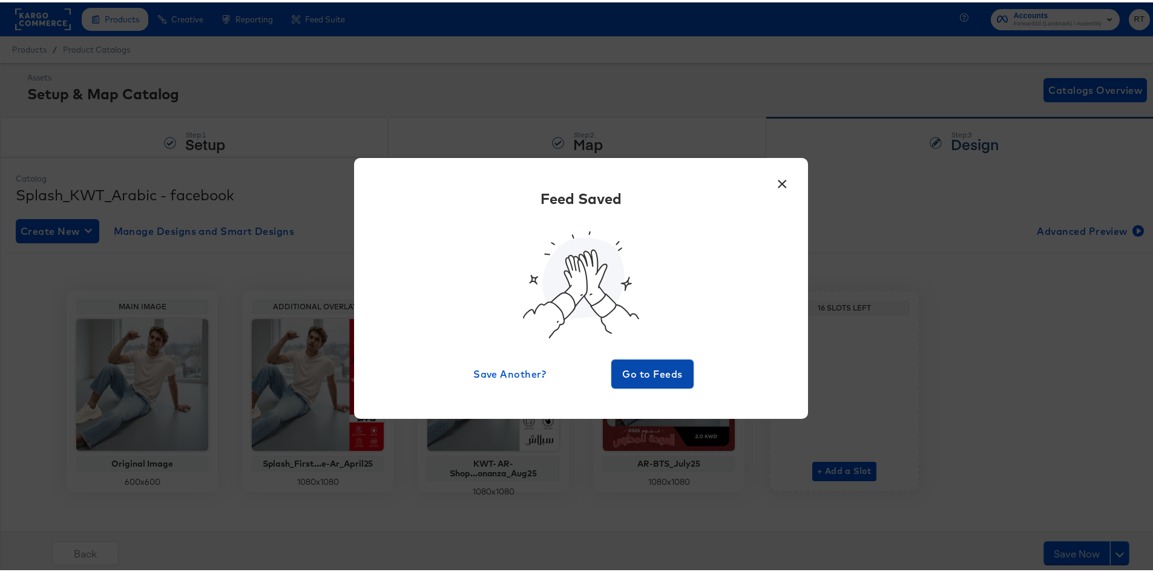
click at [686, 367] on button "Go to Feeds" at bounding box center [652, 371] width 82 height 29
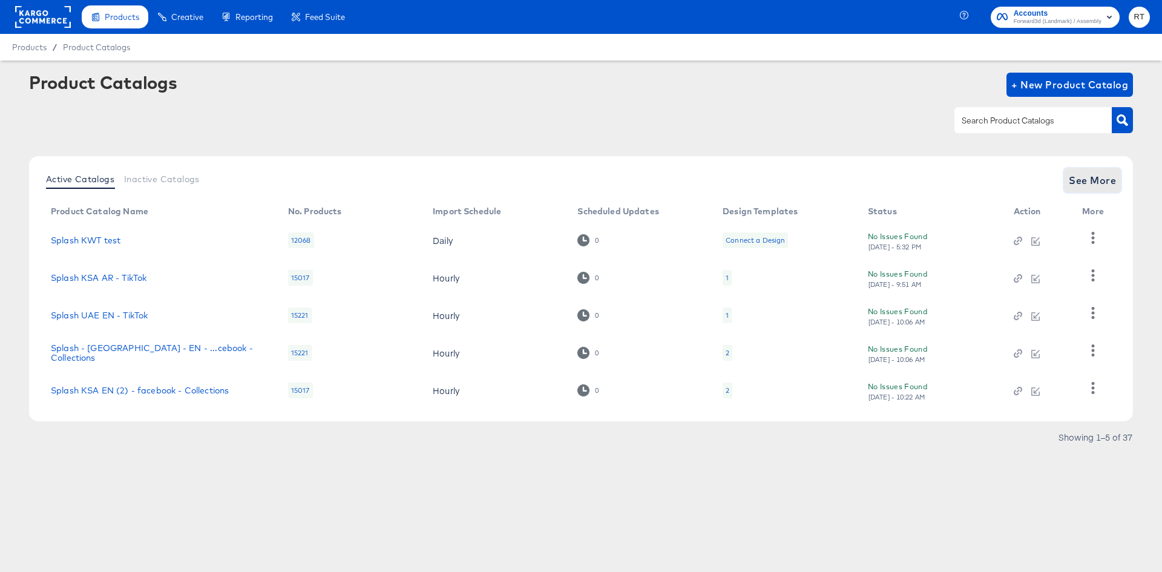
click at [1093, 175] on span "See More" at bounding box center [1092, 180] width 47 height 17
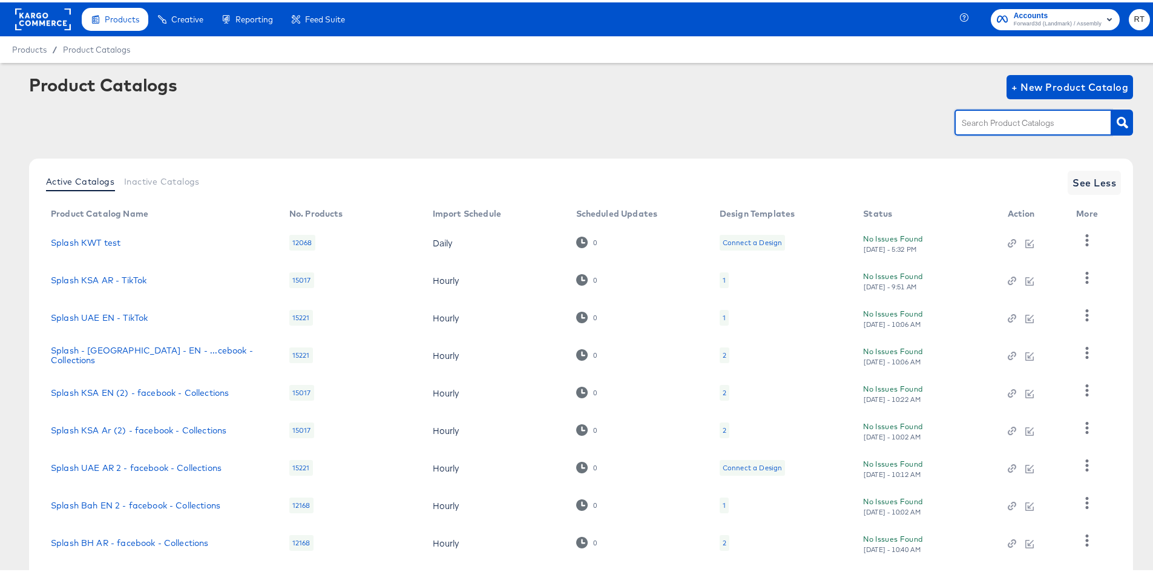
click at [1039, 128] on input "text" at bounding box center [1023, 121] width 129 height 14
type input "bah"
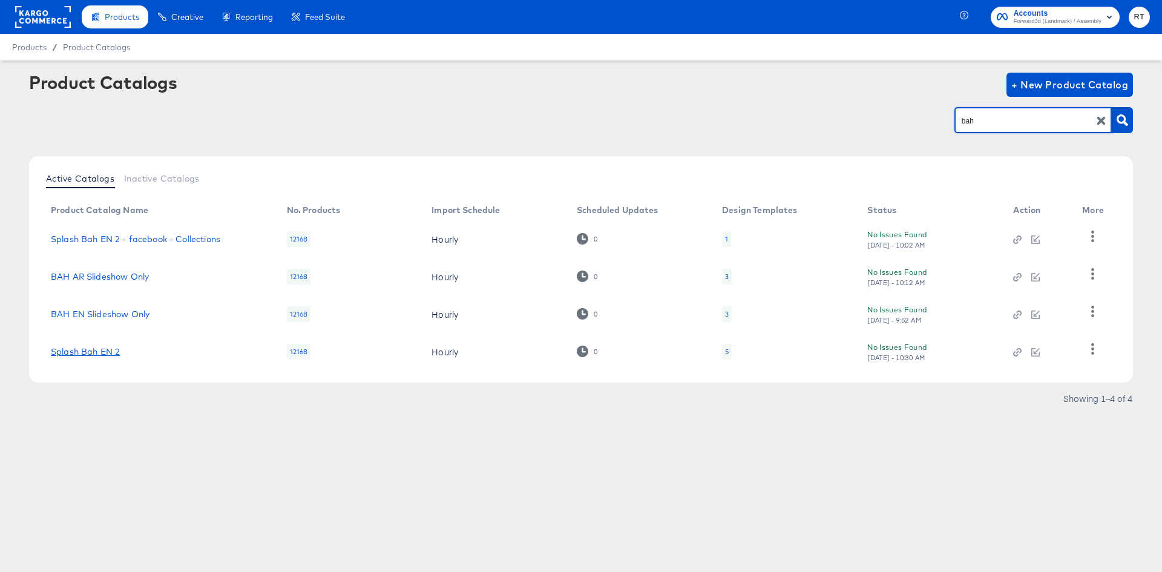
click at [81, 352] on link "Splash Bah EN 2" at bounding box center [85, 352] width 69 height 10
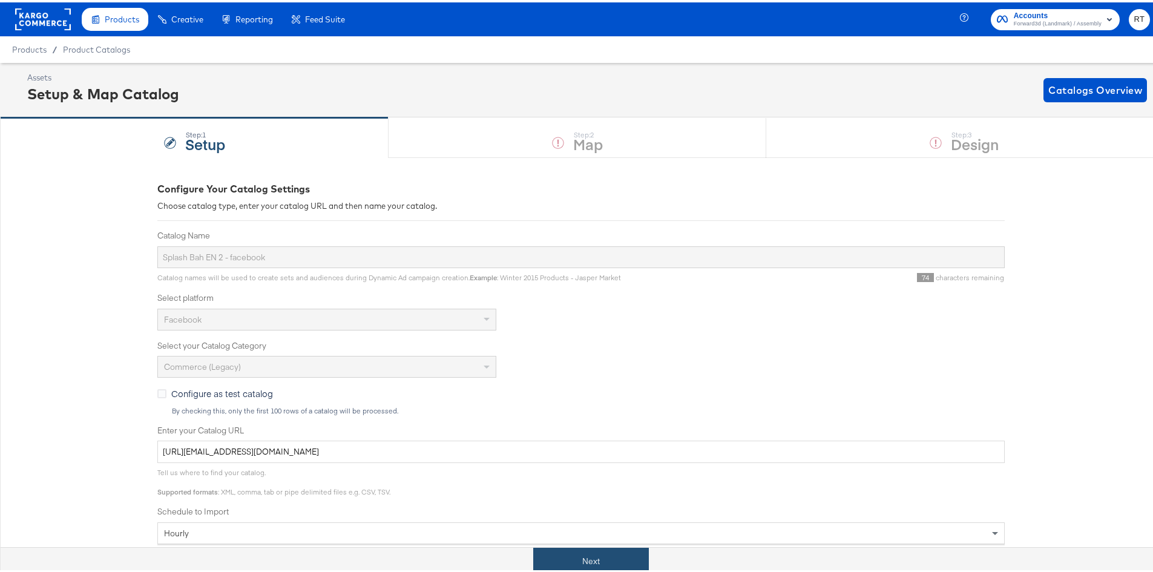
click at [542, 553] on button "Next" at bounding box center [591, 558] width 116 height 27
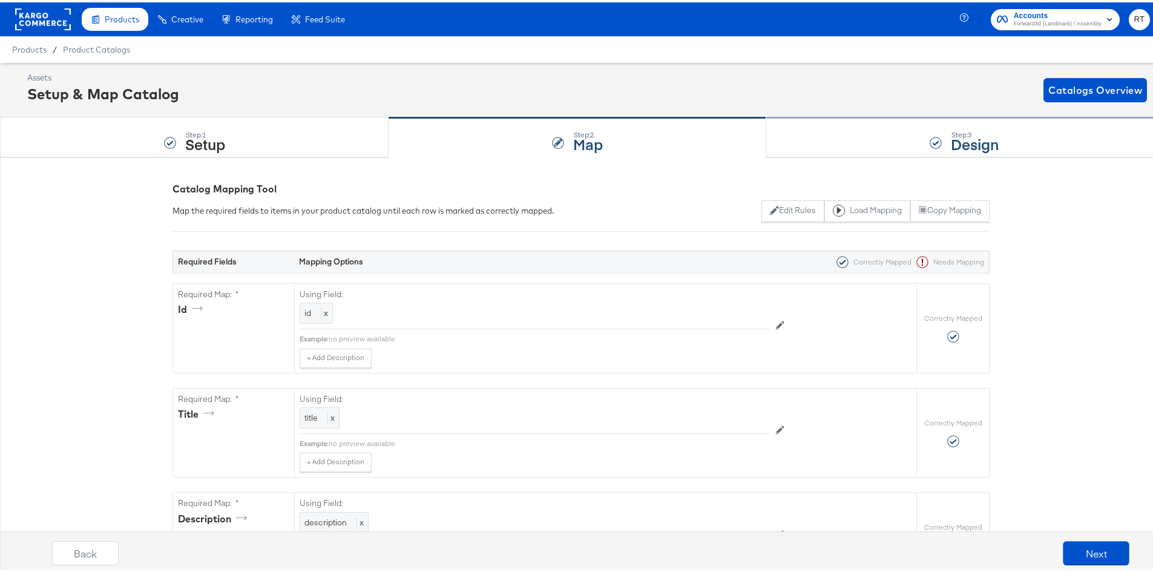
click at [825, 143] on div "Step: 3 Design" at bounding box center [964, 136] width 396 height 40
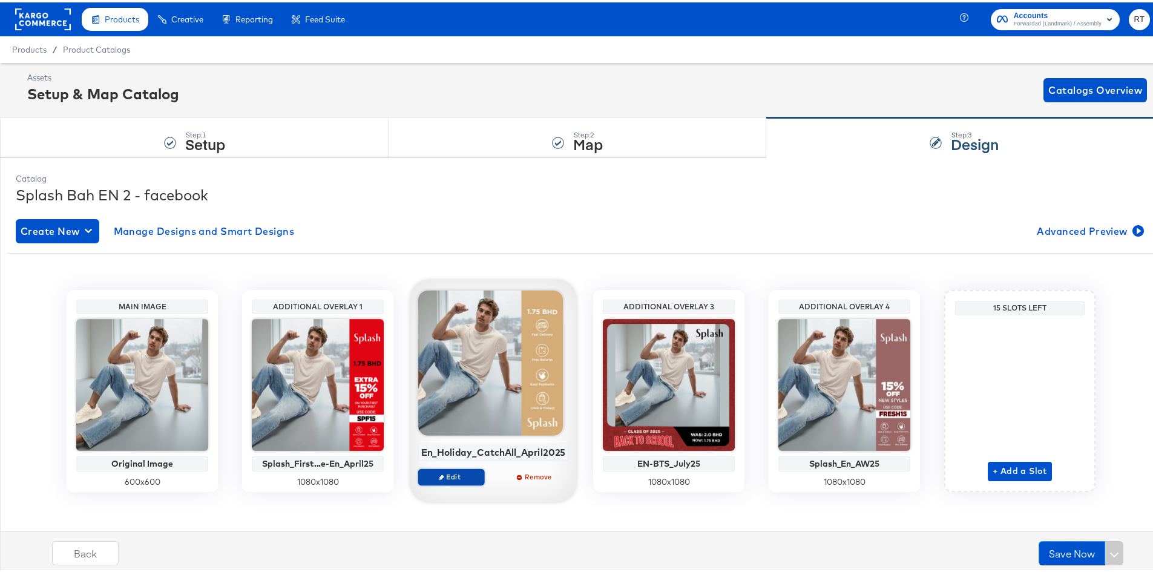
click at [447, 476] on span "Edit" at bounding box center [451, 474] width 56 height 9
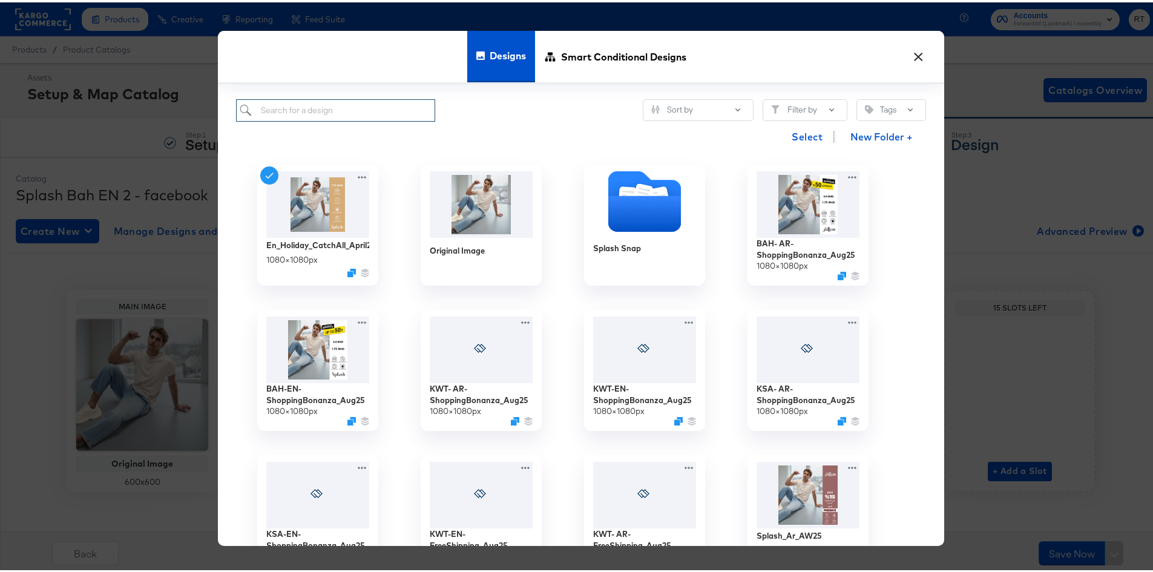
click at [336, 113] on input "search" at bounding box center [335, 108] width 199 height 22
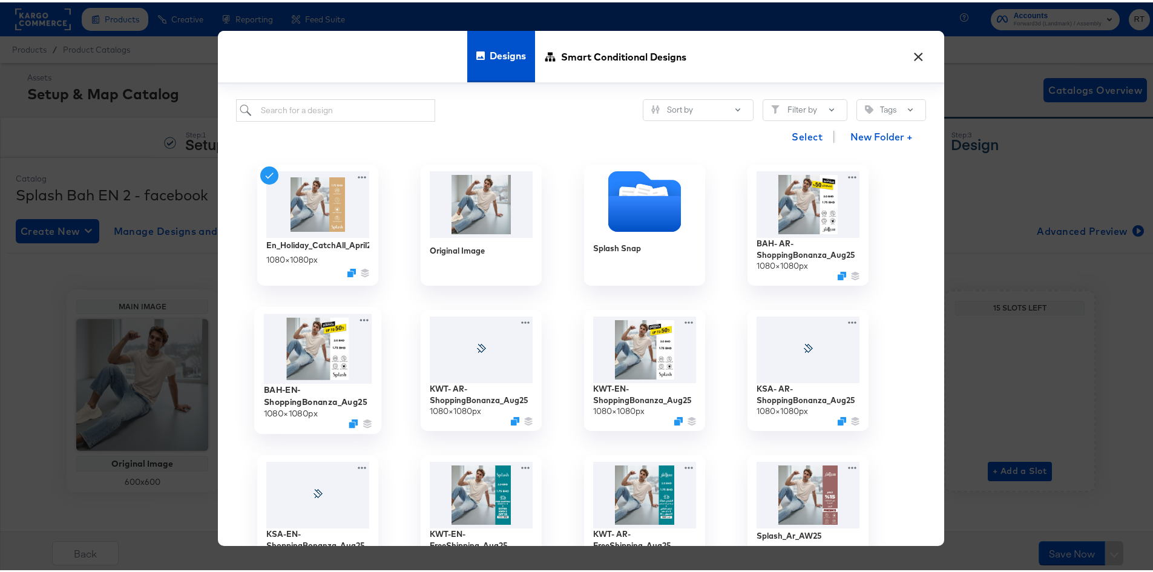
click at [318, 355] on img at bounding box center [318, 346] width 108 height 70
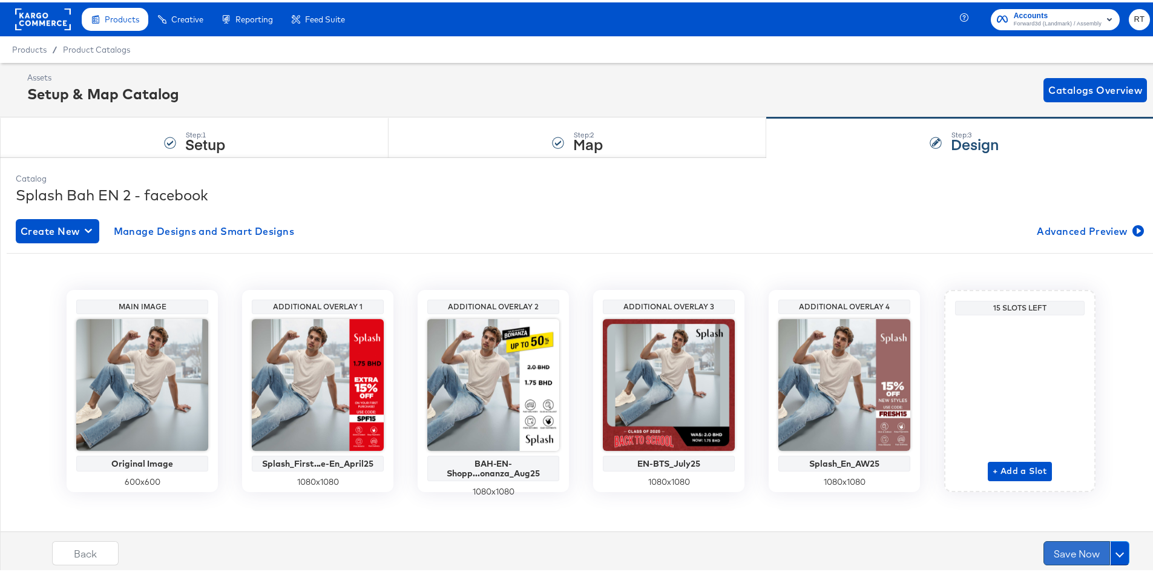
click at [1048, 554] on button "Save Now" at bounding box center [1076, 551] width 67 height 24
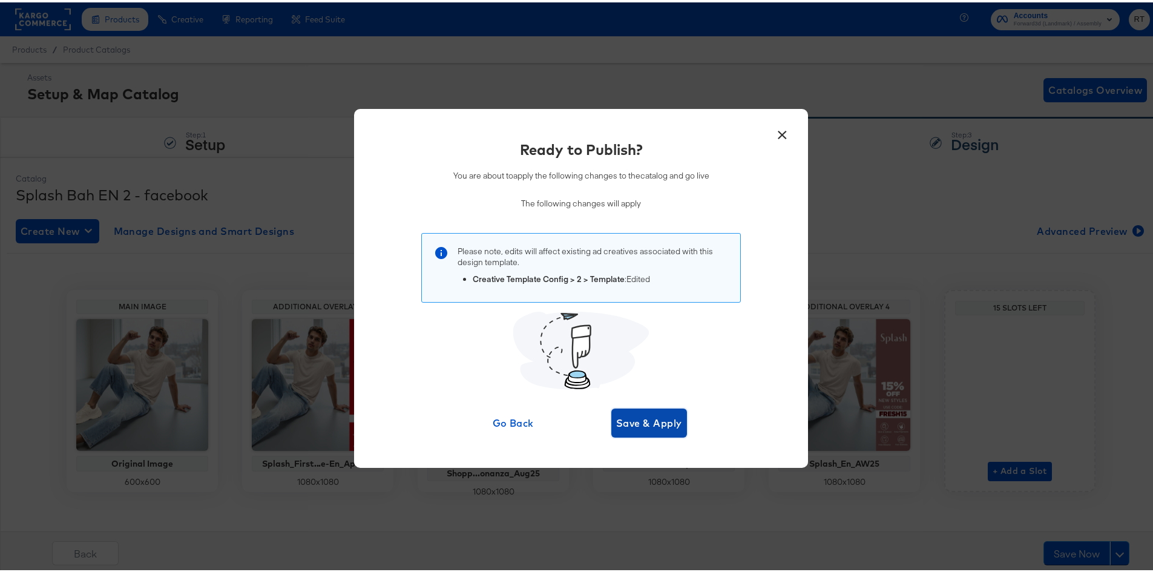
drag, startPoint x: 648, startPoint y: 424, endPoint x: 663, endPoint y: 475, distance: 53.0
click at [648, 425] on span "Save & Apply" at bounding box center [649, 420] width 66 height 17
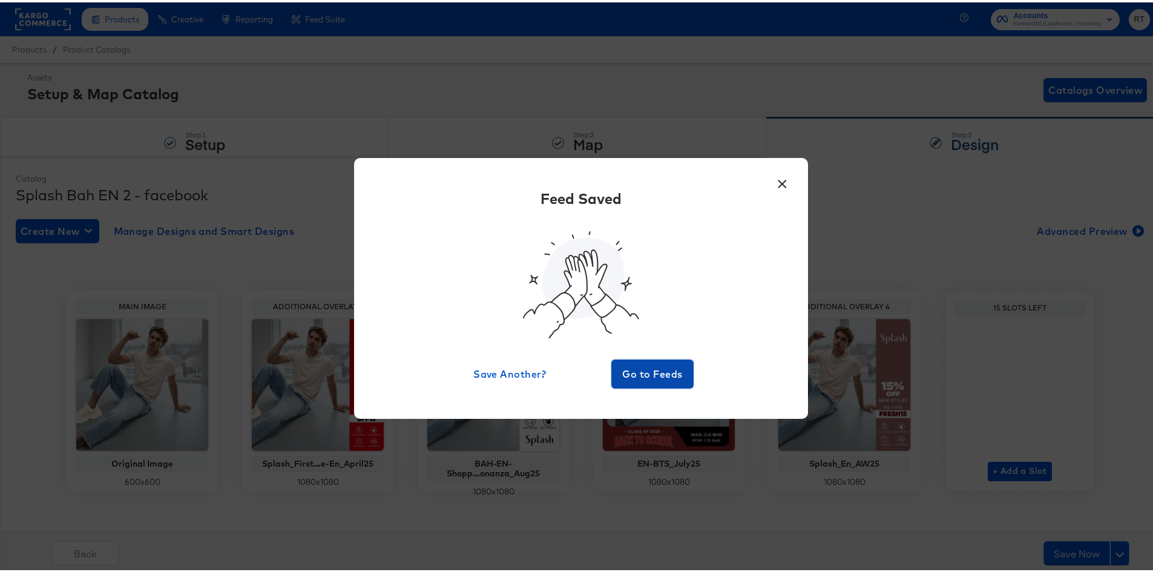
click at [634, 365] on span "Go to Feeds" at bounding box center [652, 371] width 73 height 17
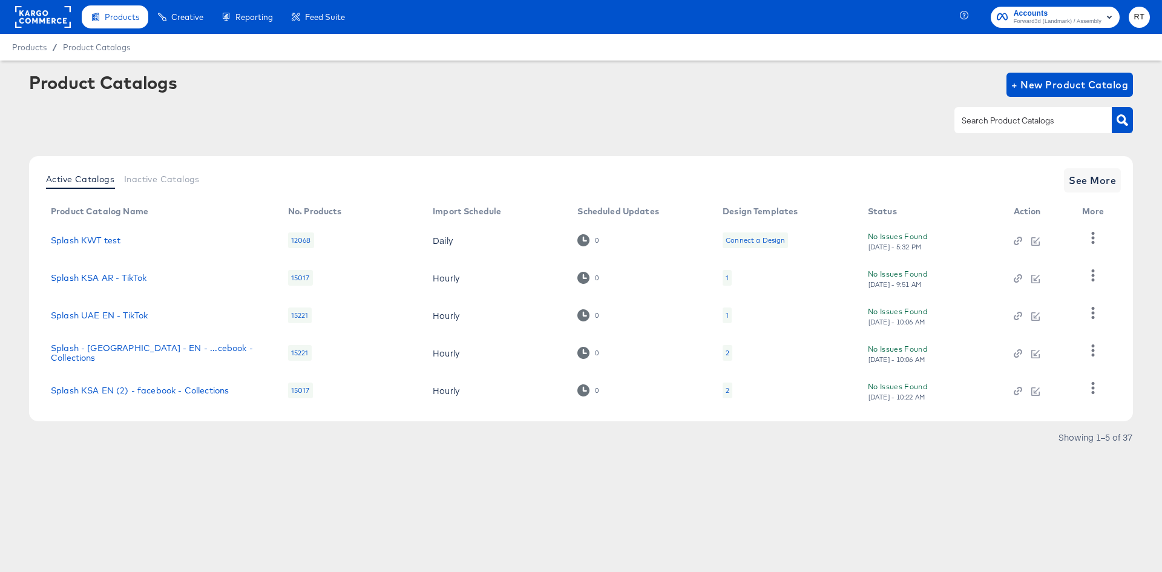
click at [995, 123] on input "text" at bounding box center [1023, 121] width 129 height 14
type input "bh"
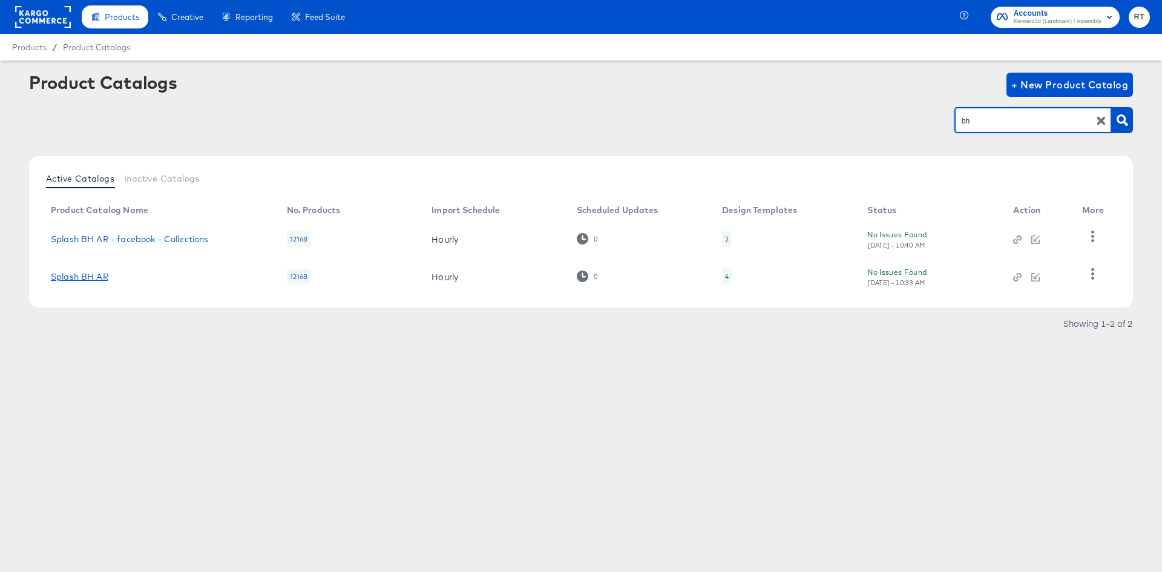
click at [69, 275] on link "Splash BH AR" at bounding box center [79, 277] width 57 height 10
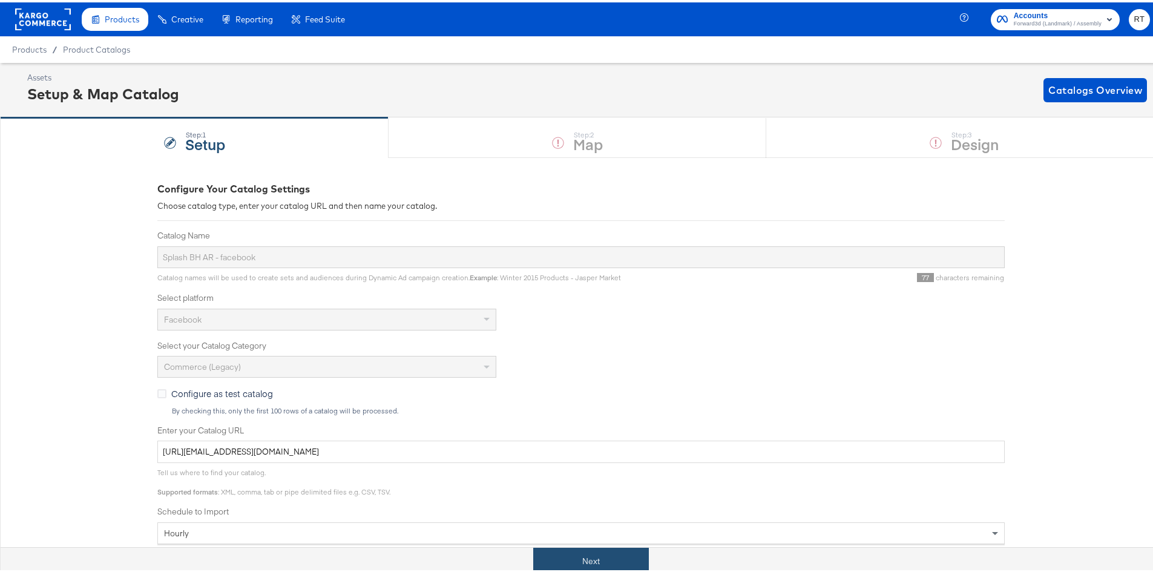
click at [597, 567] on button "Next" at bounding box center [591, 558] width 116 height 27
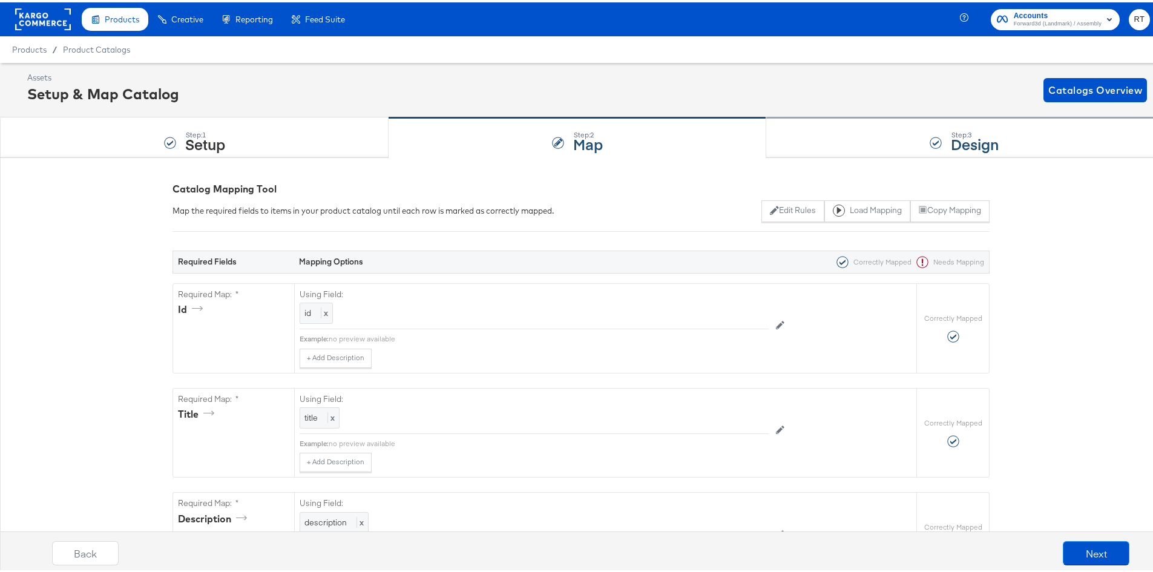
click at [818, 146] on div "Step: 3 Design" at bounding box center [964, 136] width 396 height 40
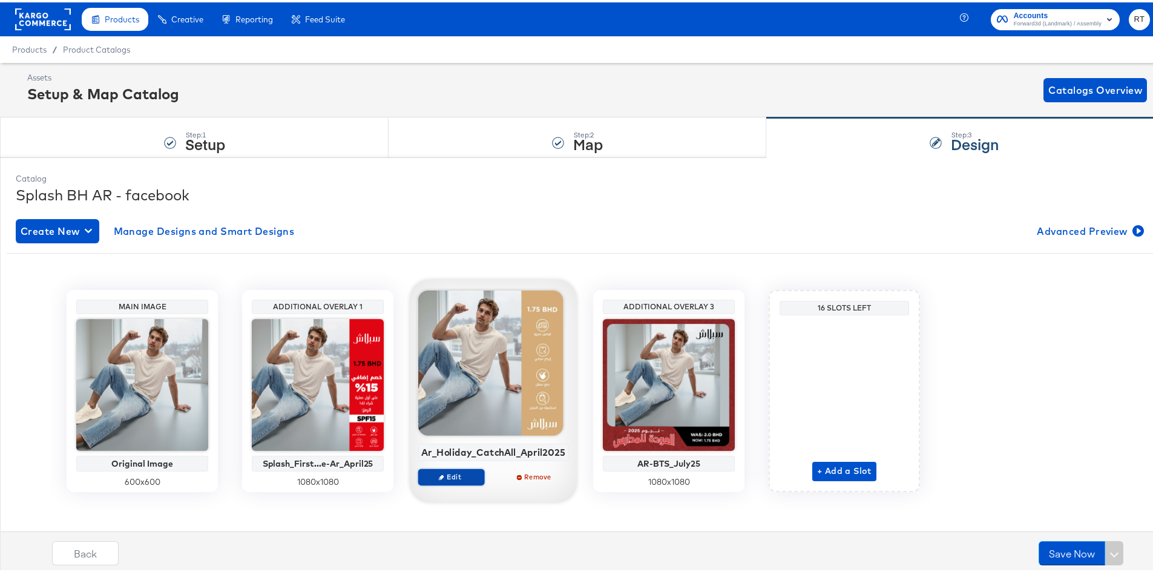
click at [444, 477] on span "Edit" at bounding box center [452, 474] width 56 height 9
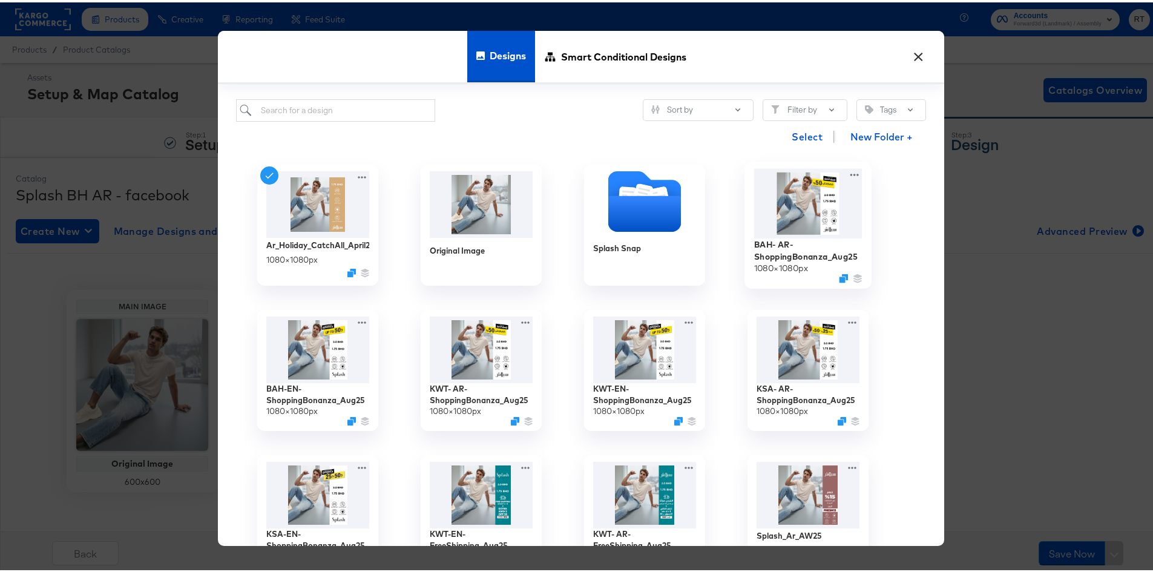
click at [802, 219] on img at bounding box center [808, 201] width 108 height 70
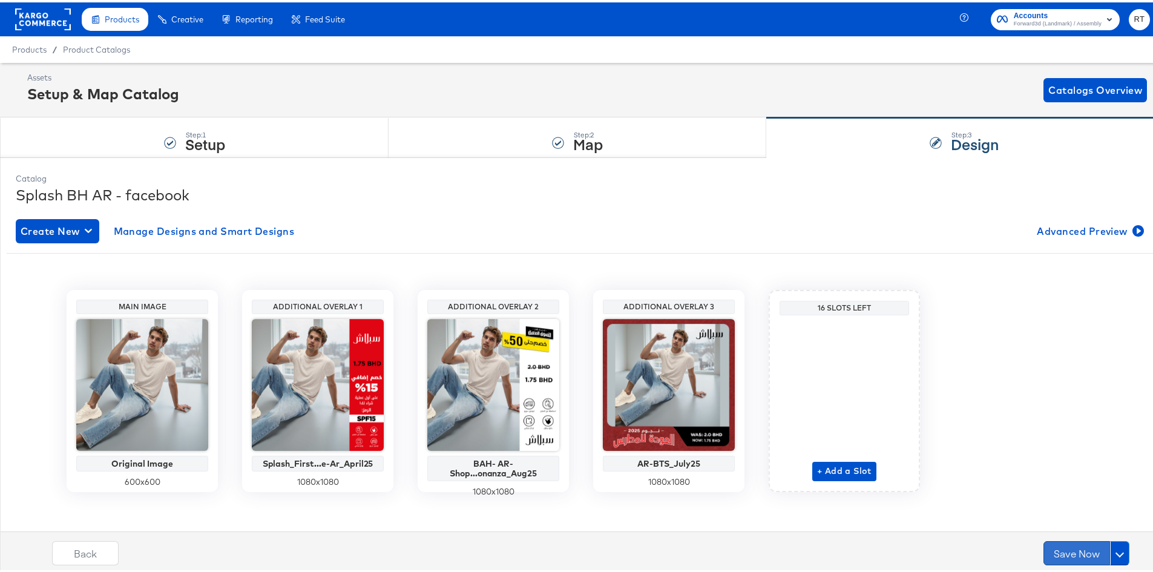
click at [1049, 550] on button "Save Now" at bounding box center [1076, 551] width 67 height 24
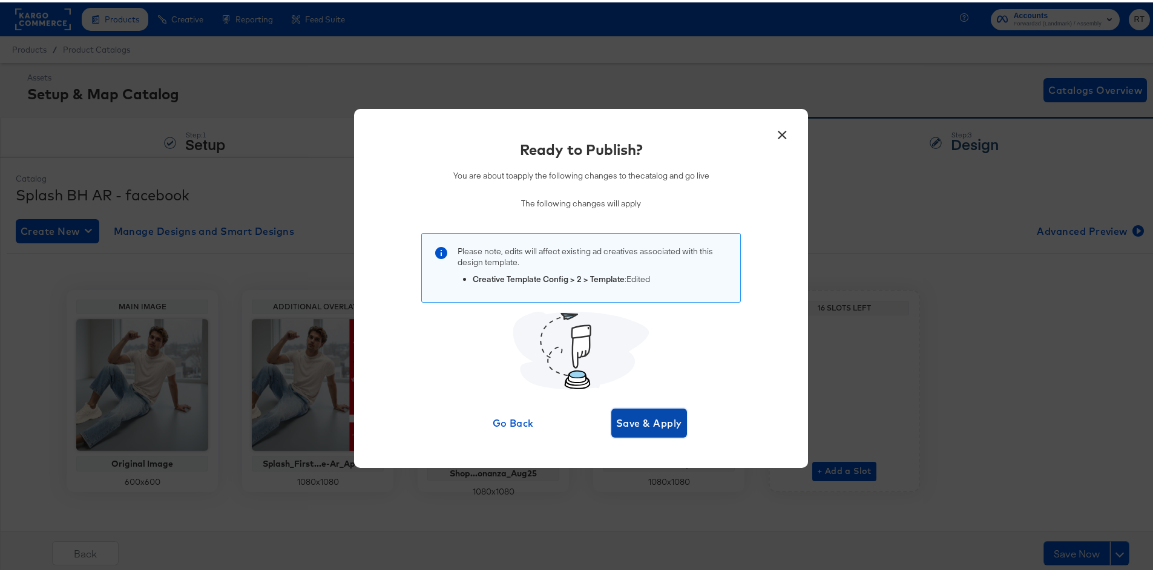
click at [627, 421] on span "Save & Apply" at bounding box center [649, 420] width 66 height 17
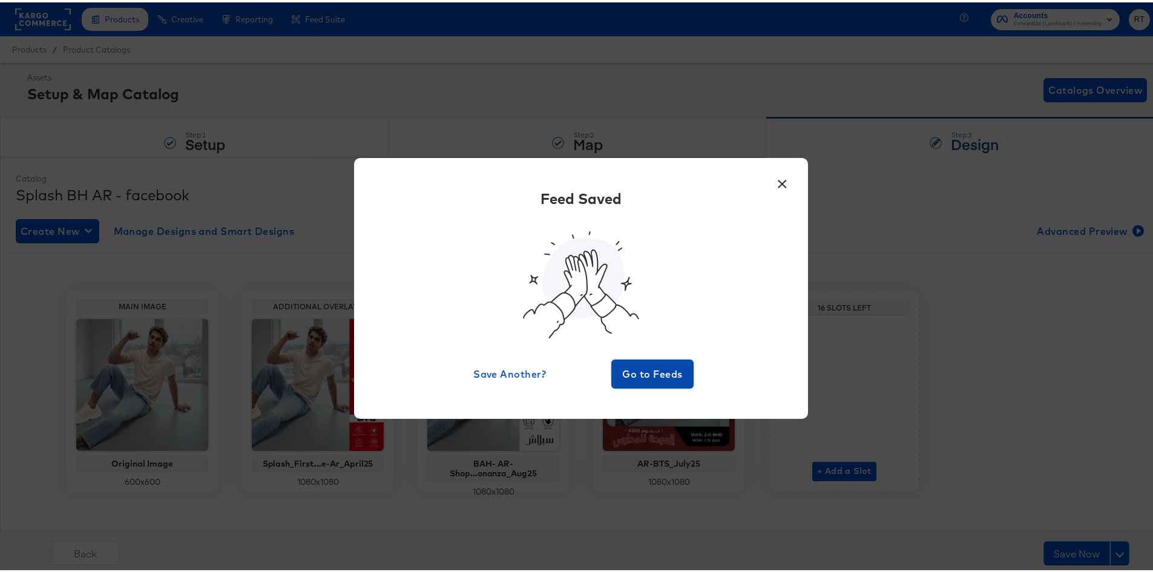
click at [666, 371] on span "Go to Feeds" at bounding box center [652, 371] width 73 height 17
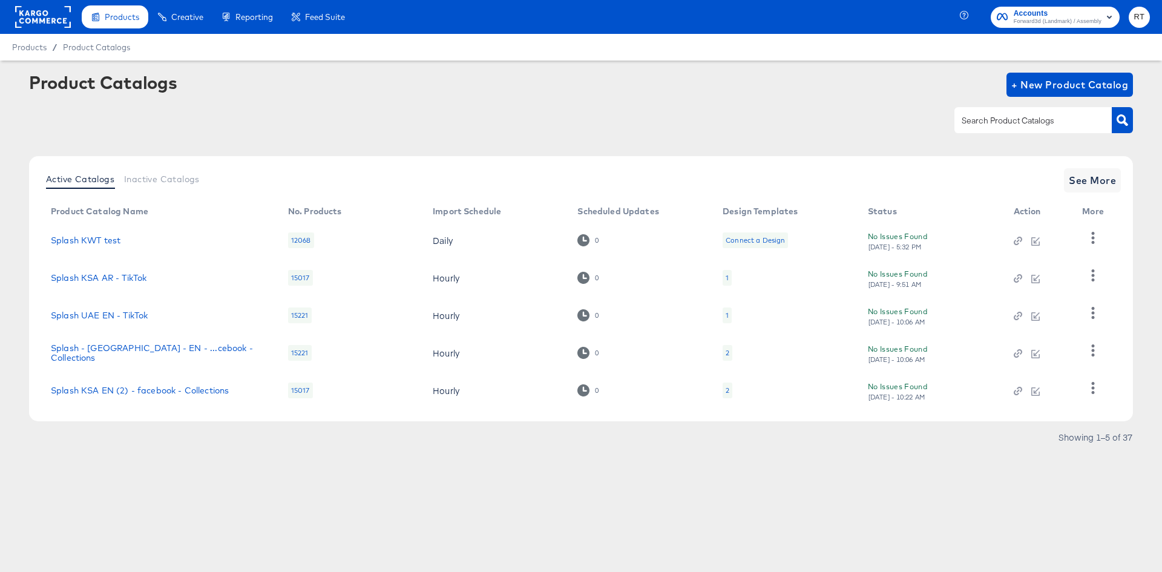
click at [789, 80] on div "Product Catalogs + New Product Catalog" at bounding box center [581, 85] width 1104 height 24
click at [26, 25] on rect at bounding box center [43, 17] width 56 height 22
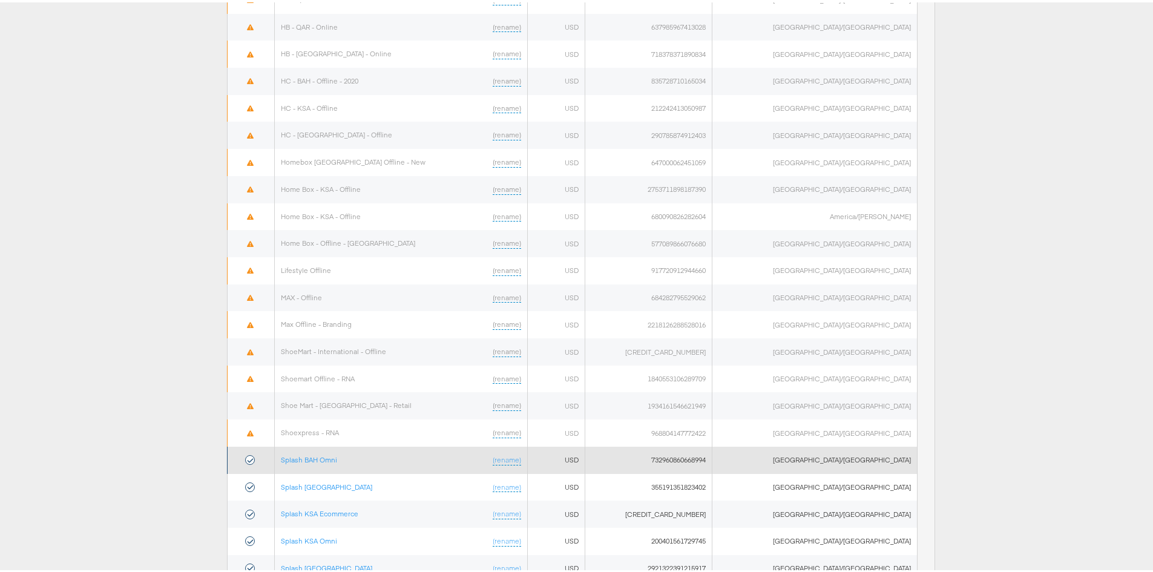
scroll to position [582, 0]
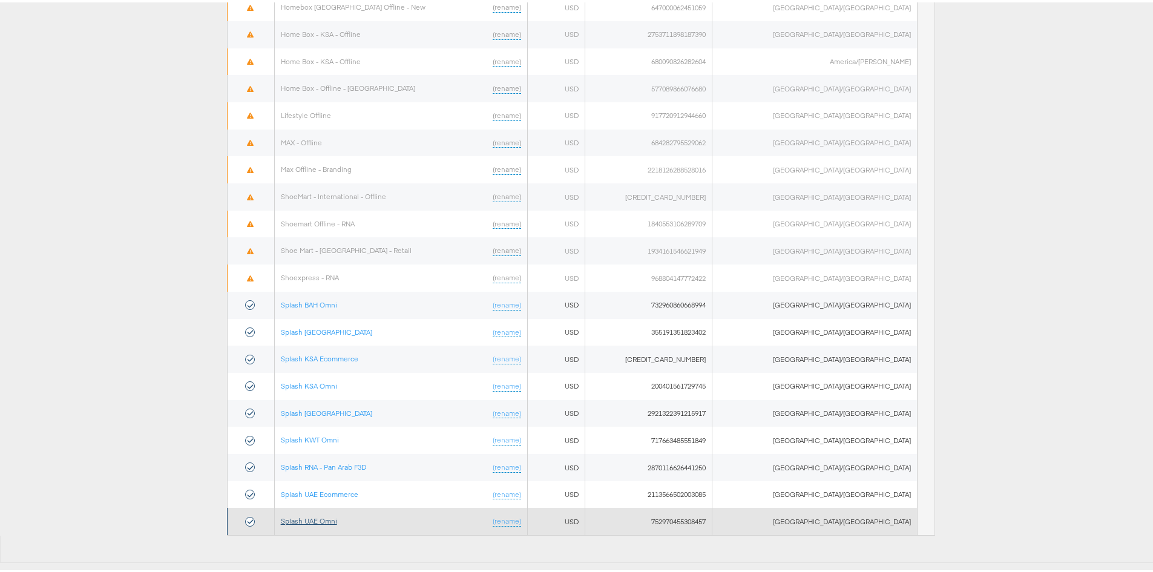
click at [337, 515] on link "Splash UAE Omni" at bounding box center [309, 518] width 56 height 9
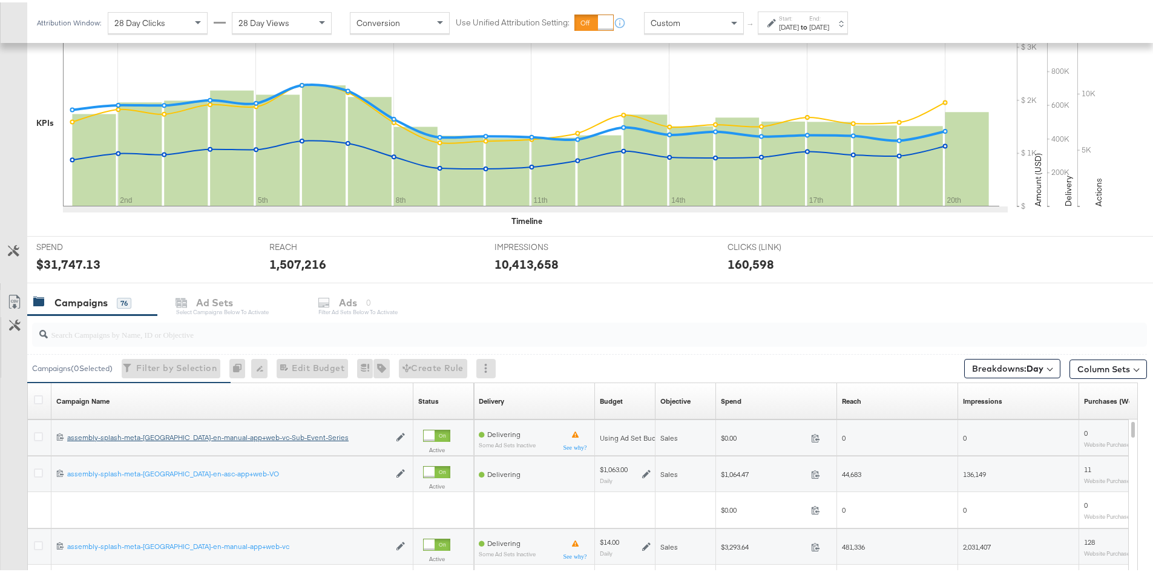
scroll to position [371, 0]
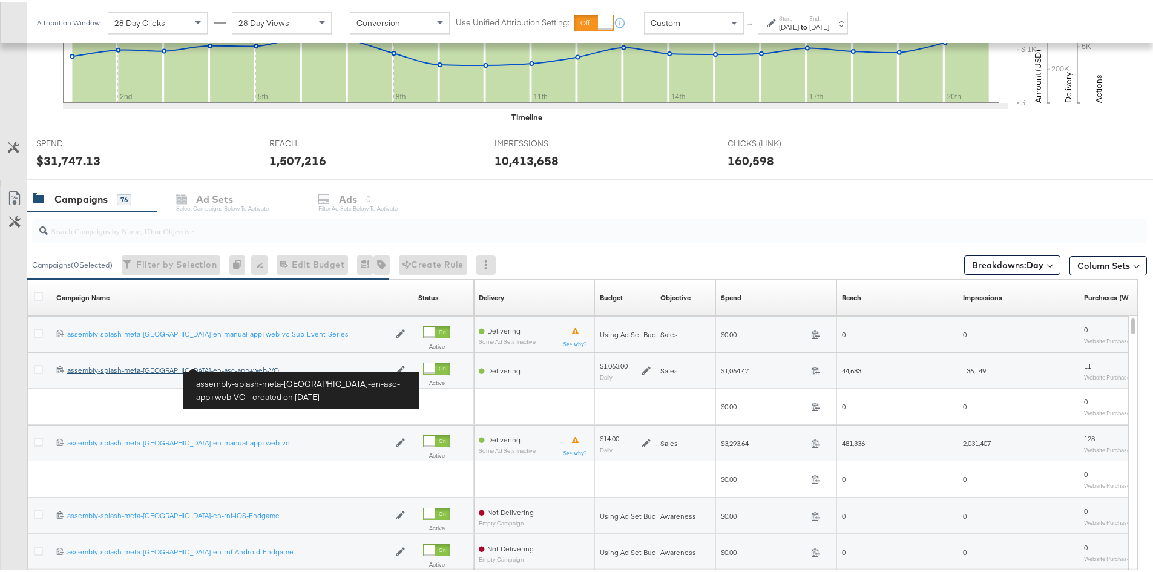
click at [175, 369] on div "assembly-splash-meta-[GEOGRAPHIC_DATA]-en-asc-app+web-VO assembly-splash-meta-[…" at bounding box center [228, 368] width 322 height 10
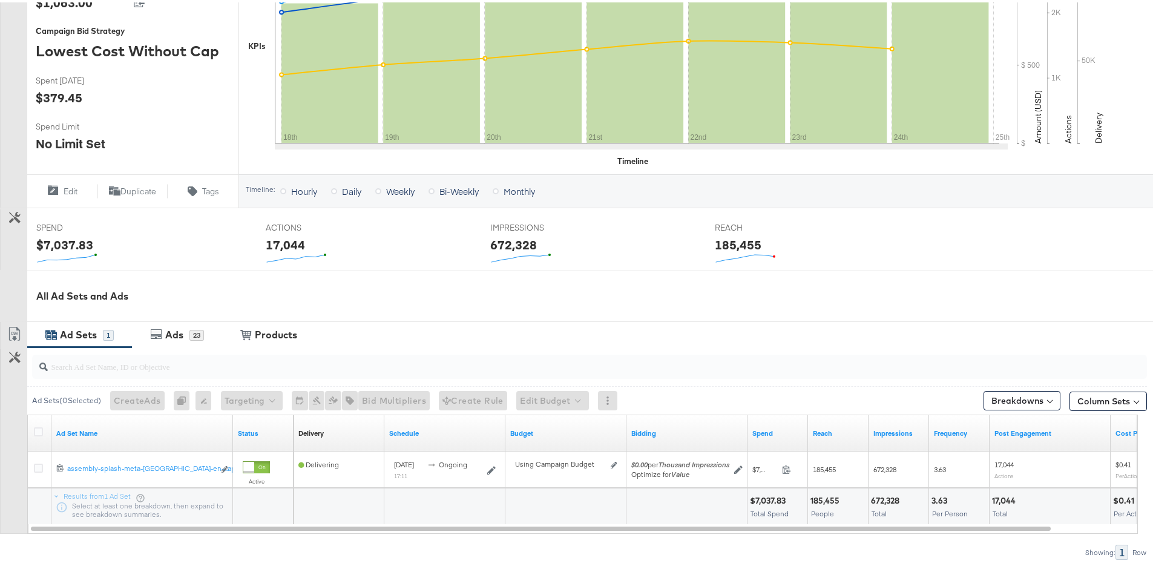
scroll to position [344, 0]
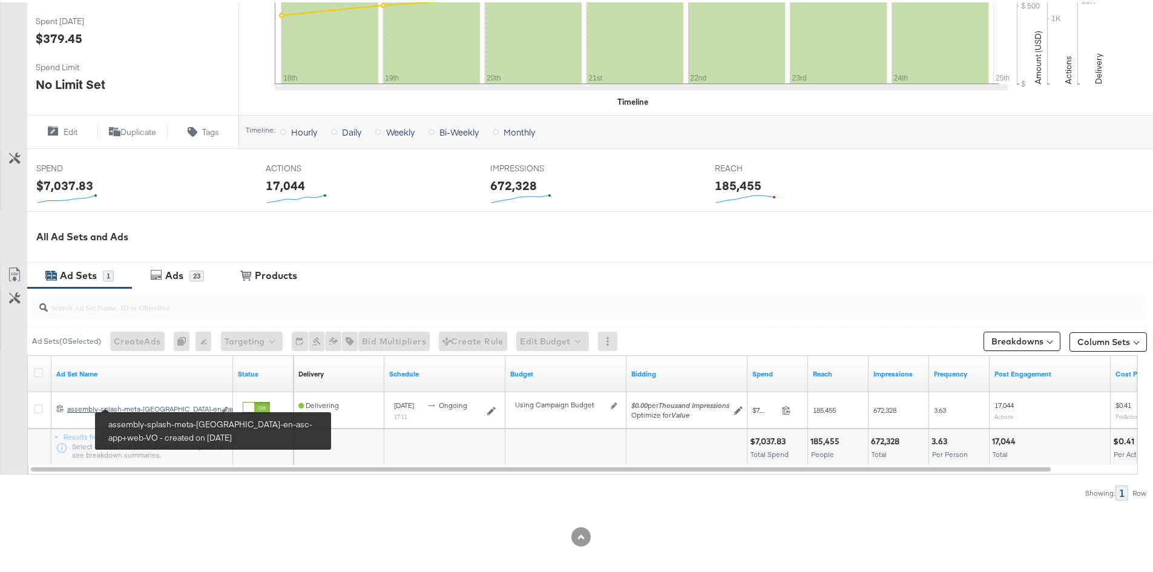
click at [146, 404] on div "assembly-splash-meta-[GEOGRAPHIC_DATA]-en-asc-app+web-VO assembly-splash-meta-[…" at bounding box center [140, 407] width 147 height 10
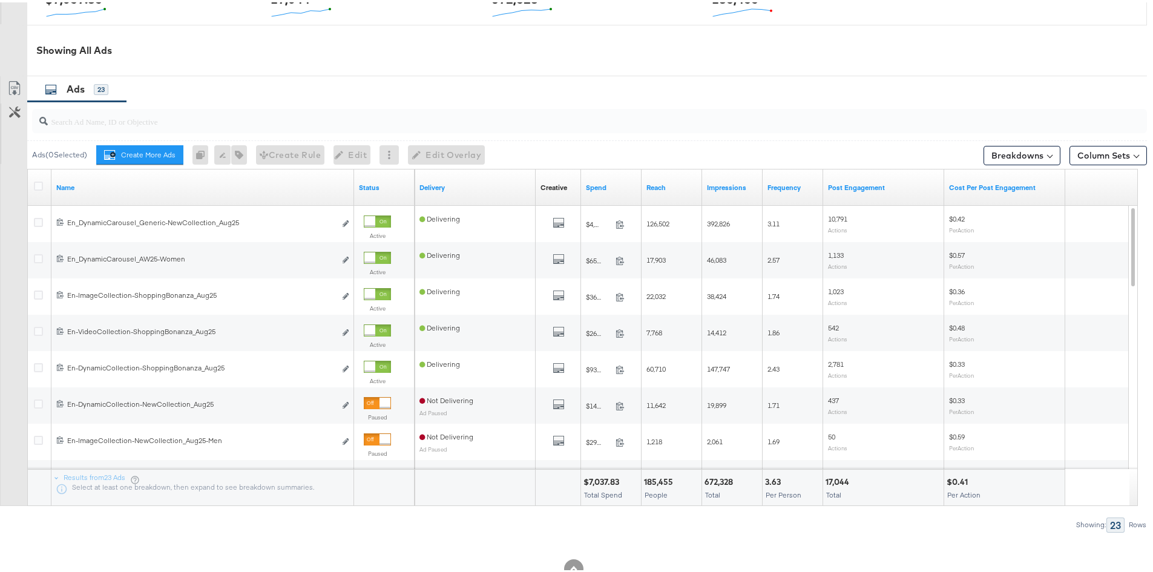
scroll to position [609, 0]
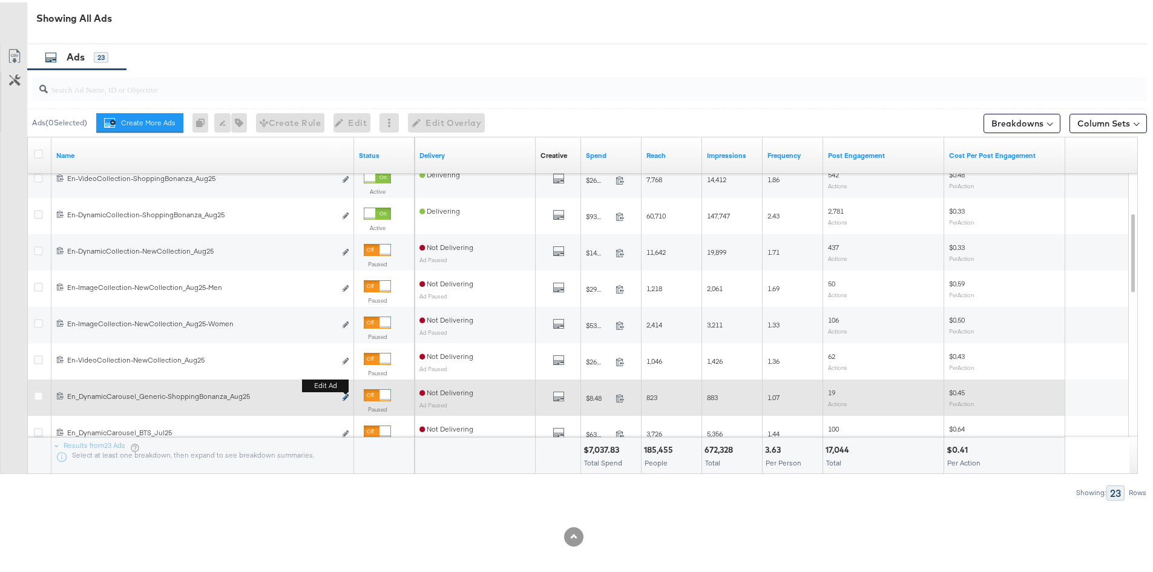
click at [342, 397] on button "Edit ad" at bounding box center [345, 395] width 7 height 13
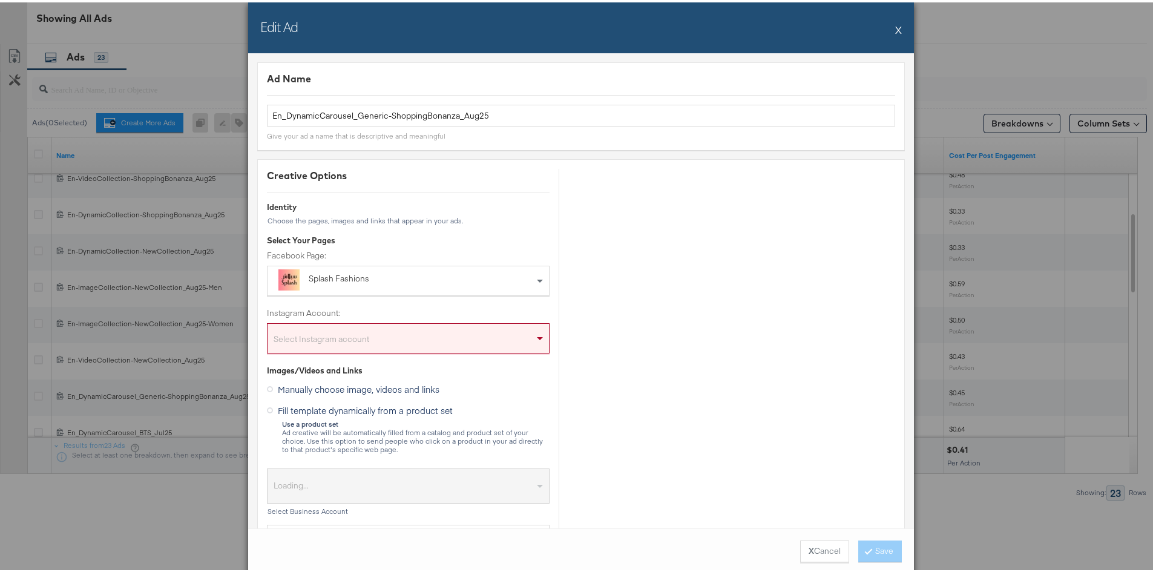
drag, startPoint x: 831, startPoint y: 231, endPoint x: 812, endPoint y: 226, distance: 20.0
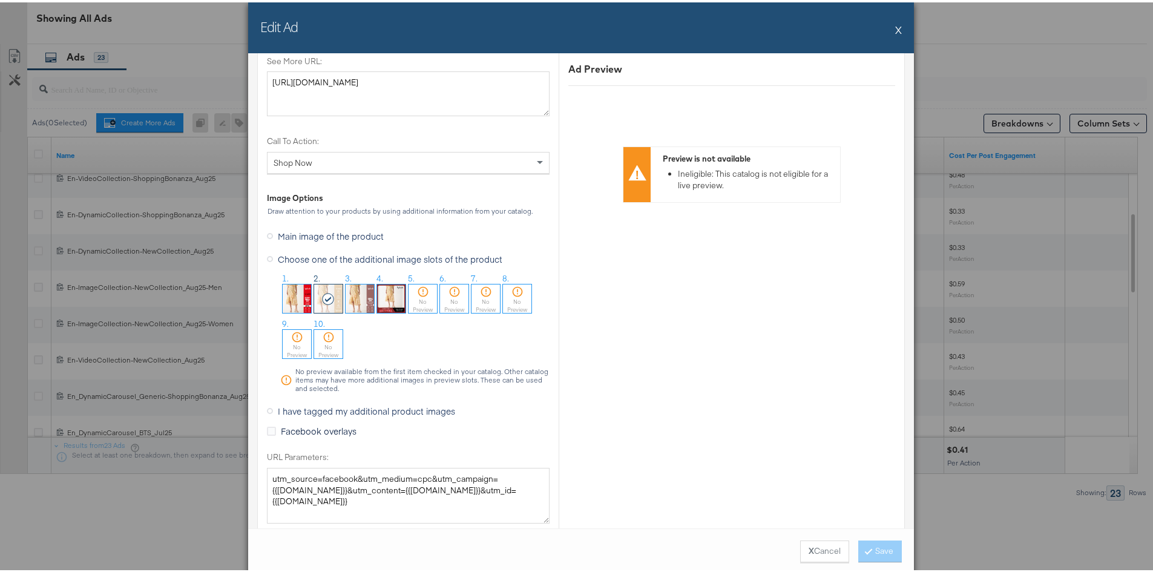
scroll to position [1089, 0]
click at [895, 23] on button "X" at bounding box center [898, 27] width 7 height 24
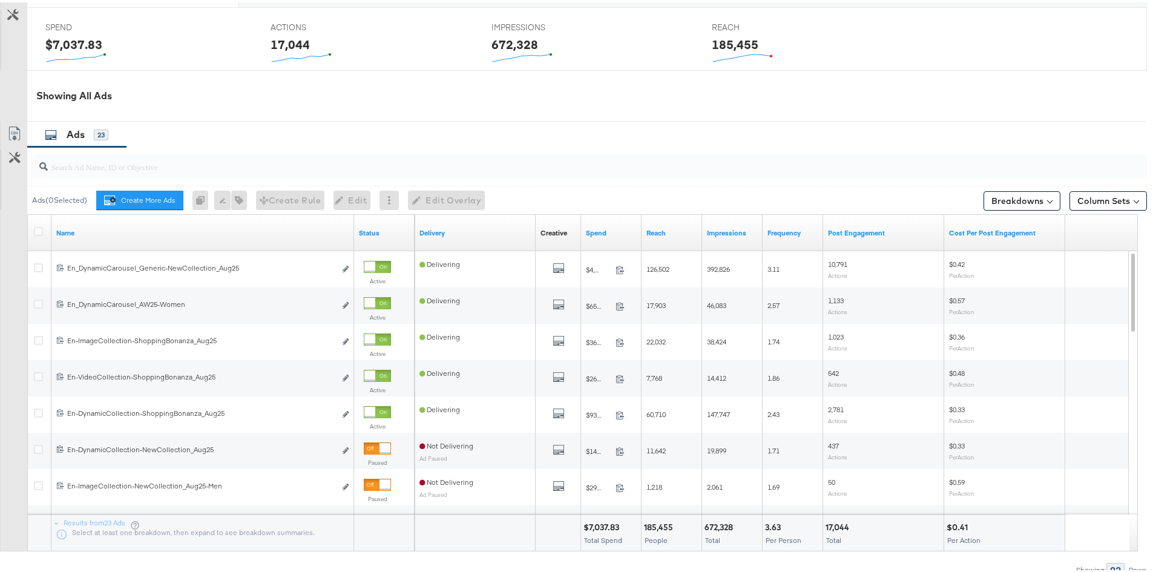
scroll to position [545, 0]
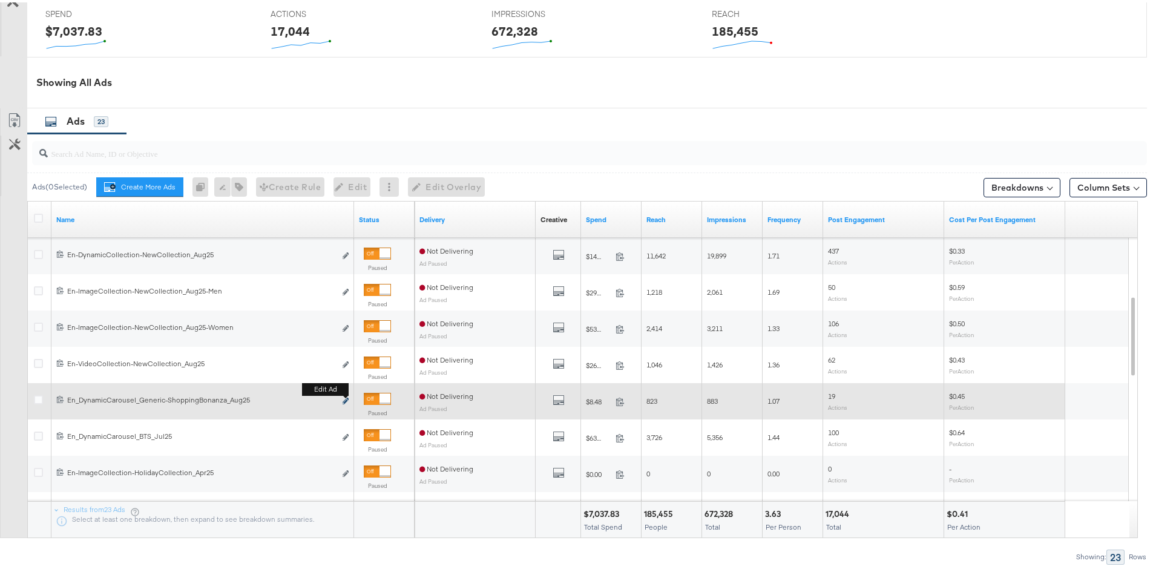
click at [345, 399] on icon "link" at bounding box center [345, 398] width 6 height 7
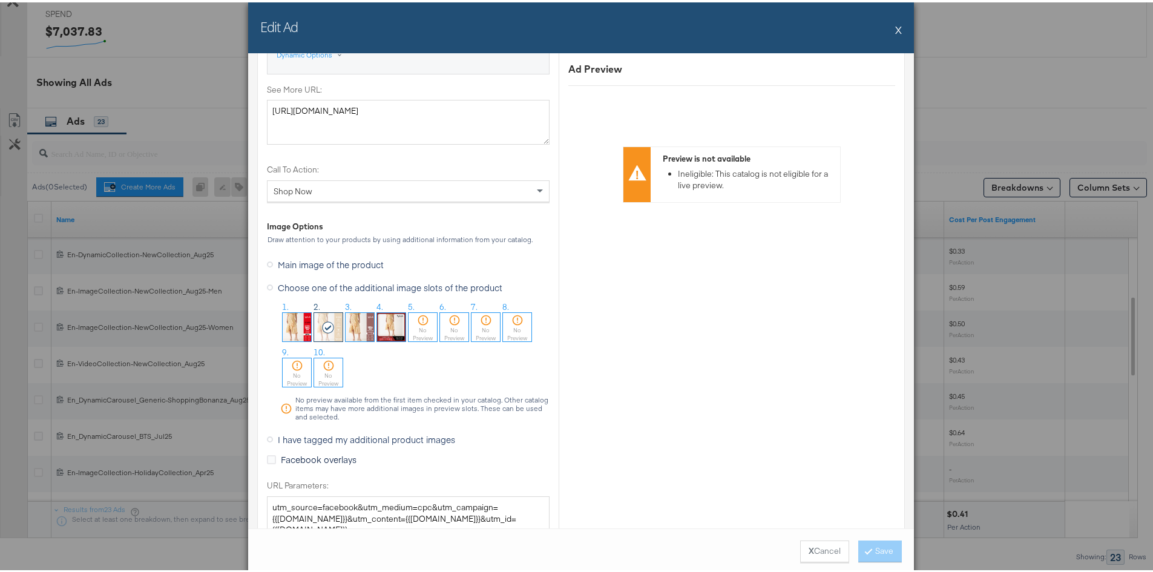
scroll to position [1089, 0]
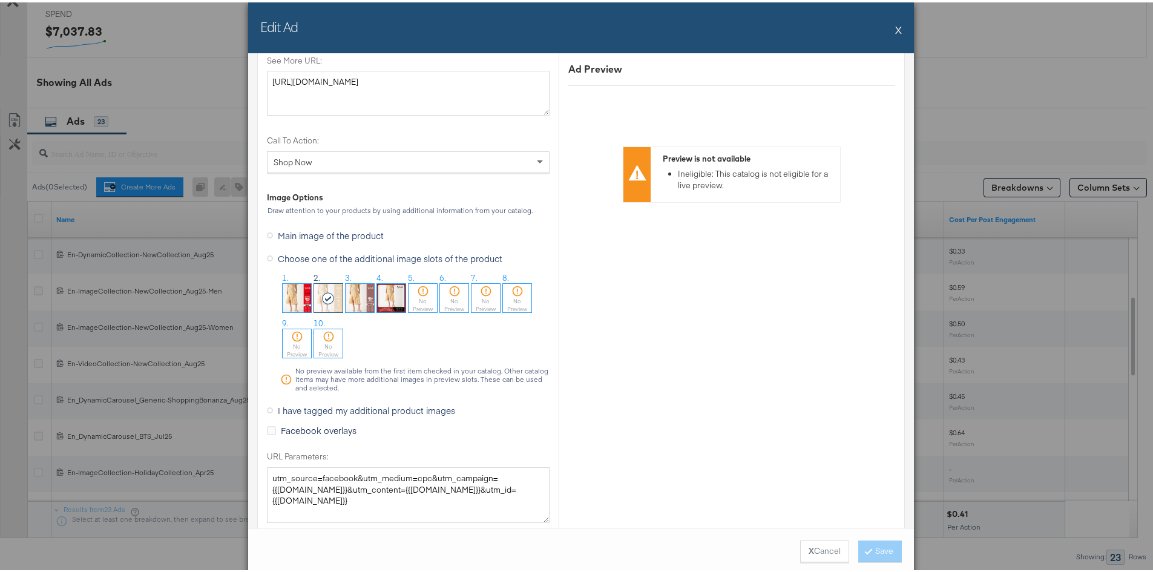
click at [322, 300] on icon at bounding box center [328, 296] width 13 height 12
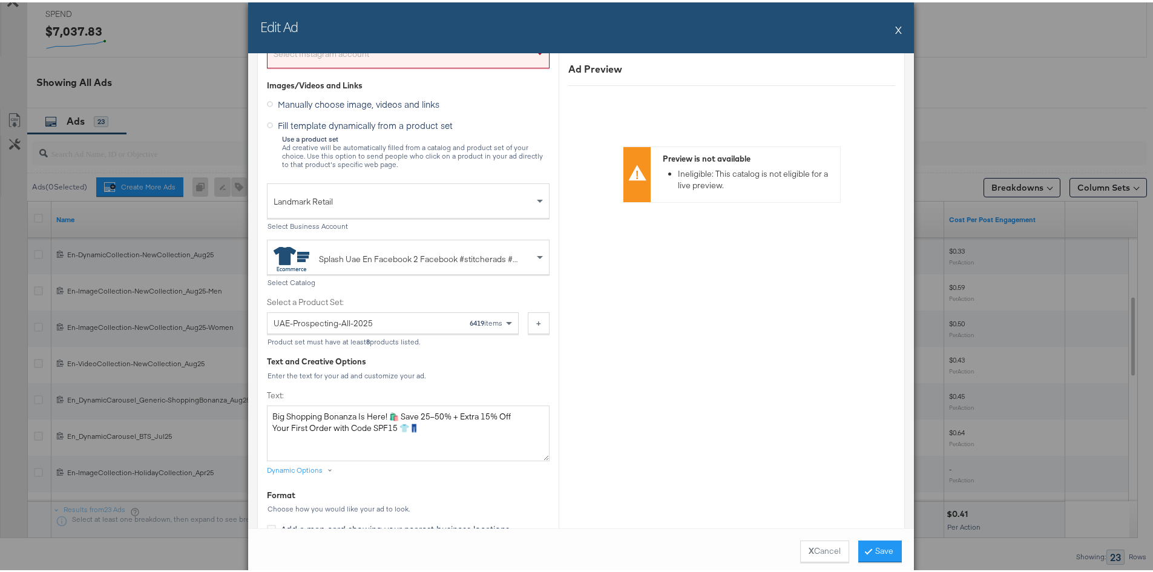
scroll to position [179, 0]
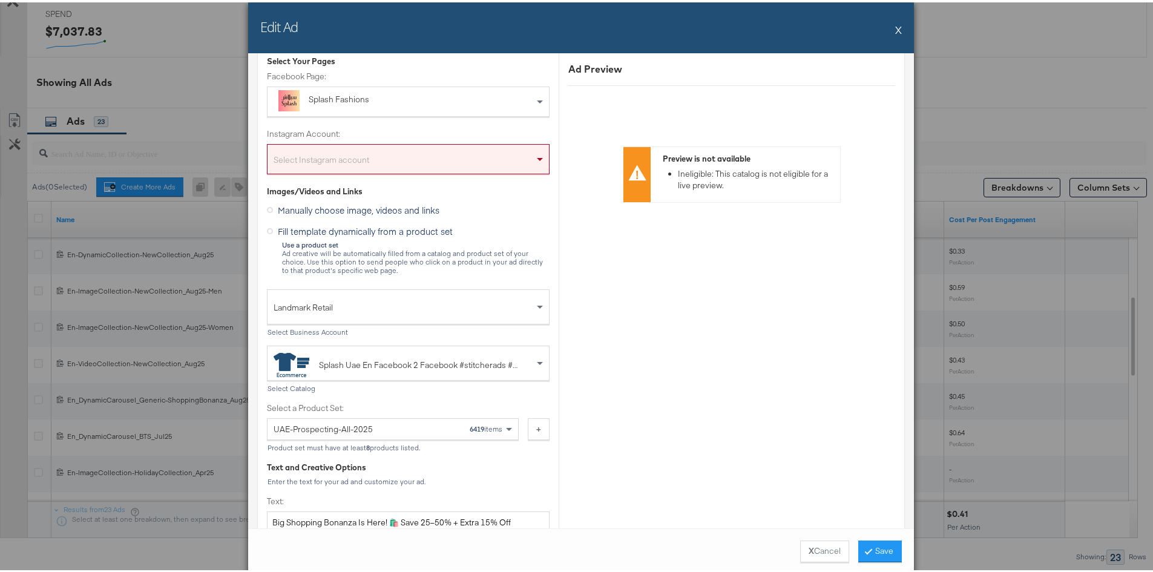
click at [898, 28] on div "Edit Ad X" at bounding box center [581, 25] width 666 height 51
click at [883, 26] on div "Edit Ad X" at bounding box center [581, 25] width 666 height 51
click at [888, 28] on div "Edit Ad X" at bounding box center [581, 25] width 666 height 51
click at [897, 26] on div "Edit Ad X" at bounding box center [581, 25] width 666 height 51
click at [895, 26] on button "X" at bounding box center [898, 27] width 7 height 24
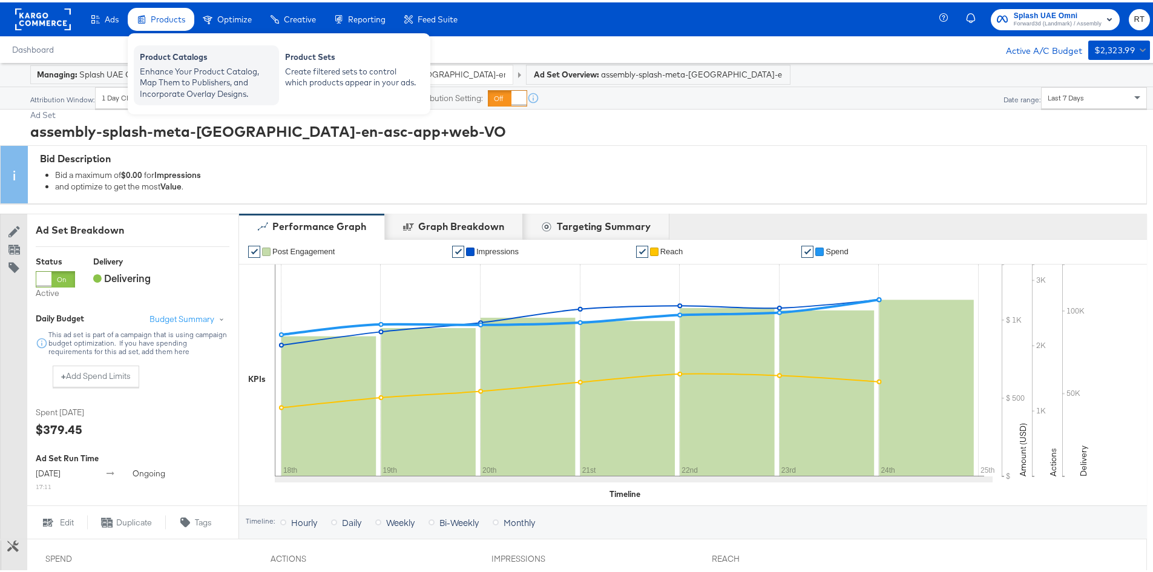
click at [165, 65] on div "Enhance Your Product Catalog, Map Them to Publishers, and Incorporate Overlay D…" at bounding box center [206, 81] width 133 height 34
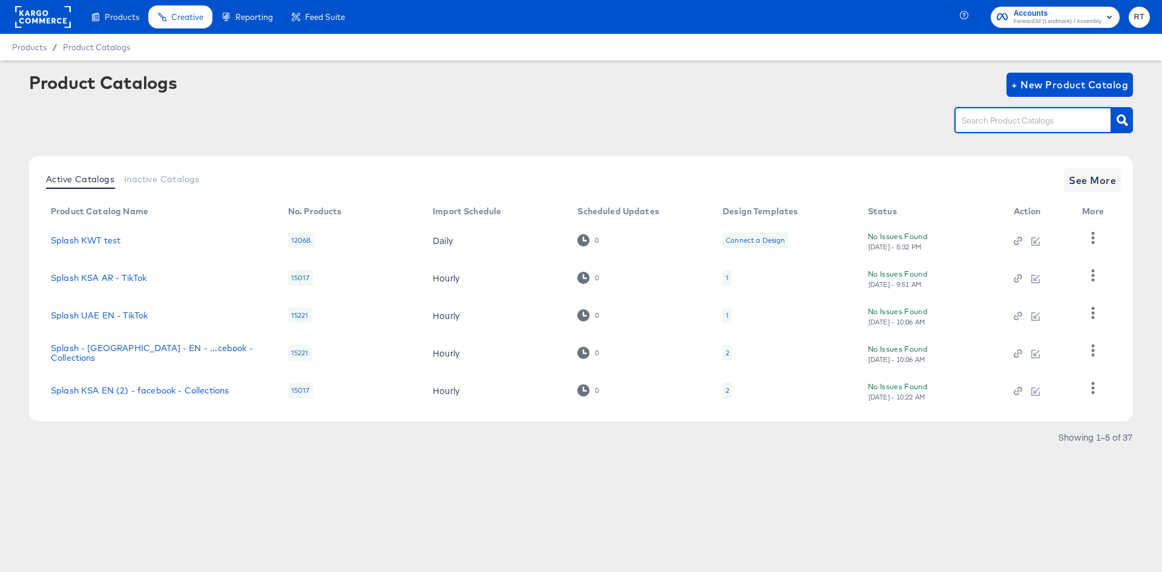
click at [992, 128] on input "text" at bounding box center [1023, 121] width 129 height 14
type input "[GEOGRAPHIC_DATA]"
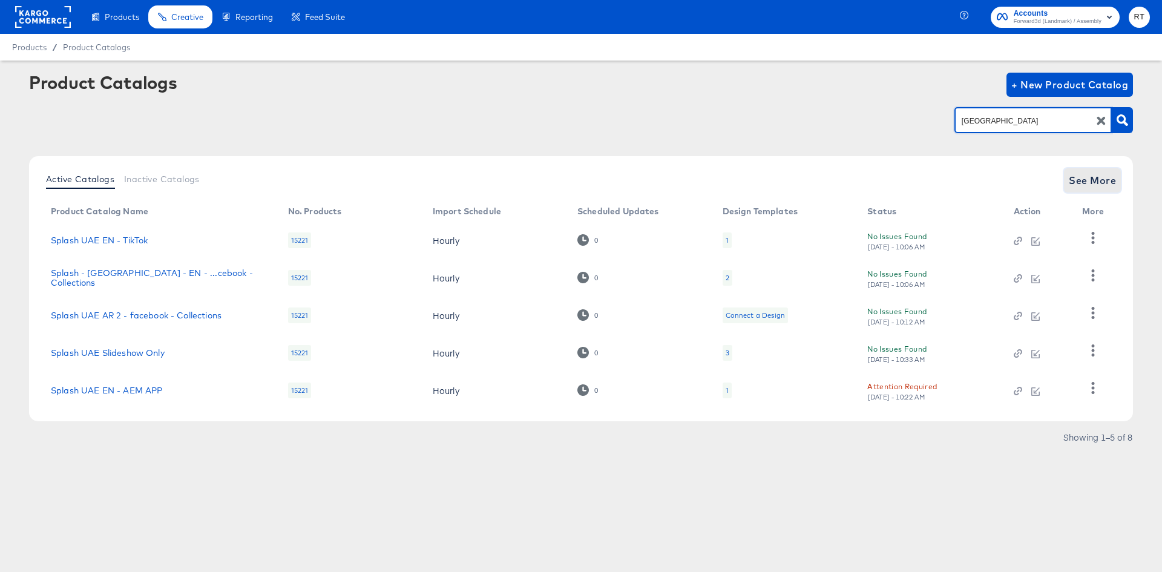
click at [1082, 175] on span "See More" at bounding box center [1092, 180] width 47 height 17
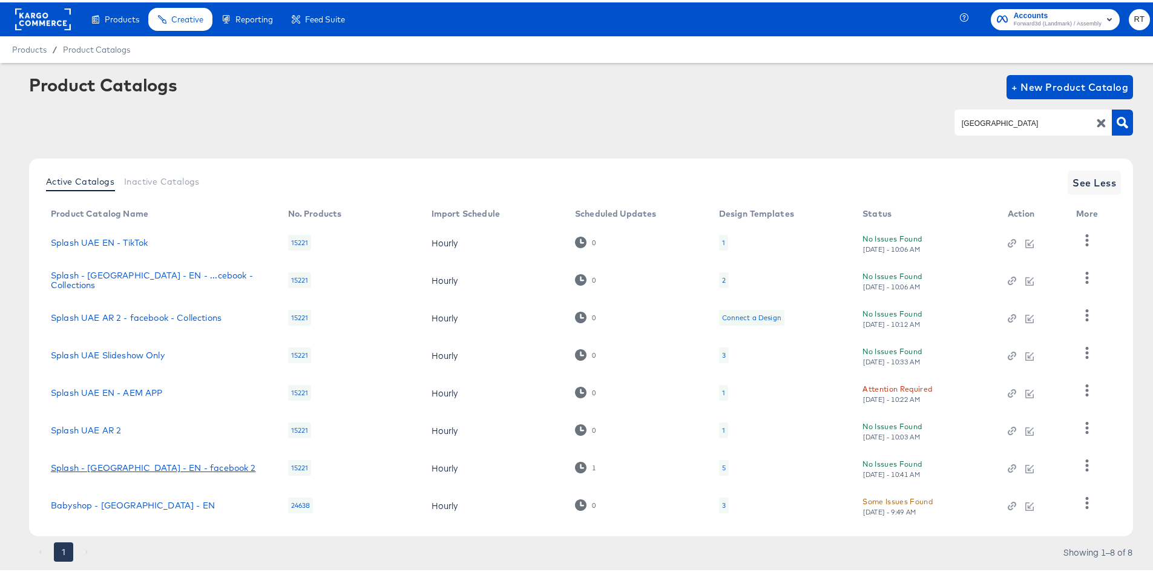
click at [85, 469] on link "Splash - [GEOGRAPHIC_DATA] - EN - facebook 2" at bounding box center [153, 465] width 205 height 10
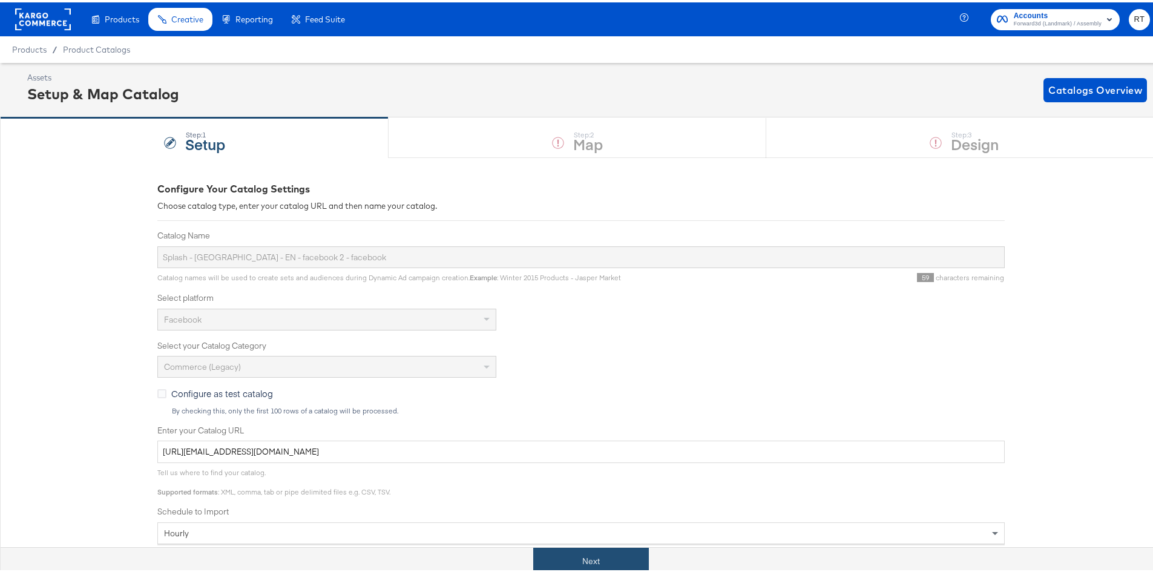
click at [617, 564] on button "Next" at bounding box center [591, 558] width 116 height 27
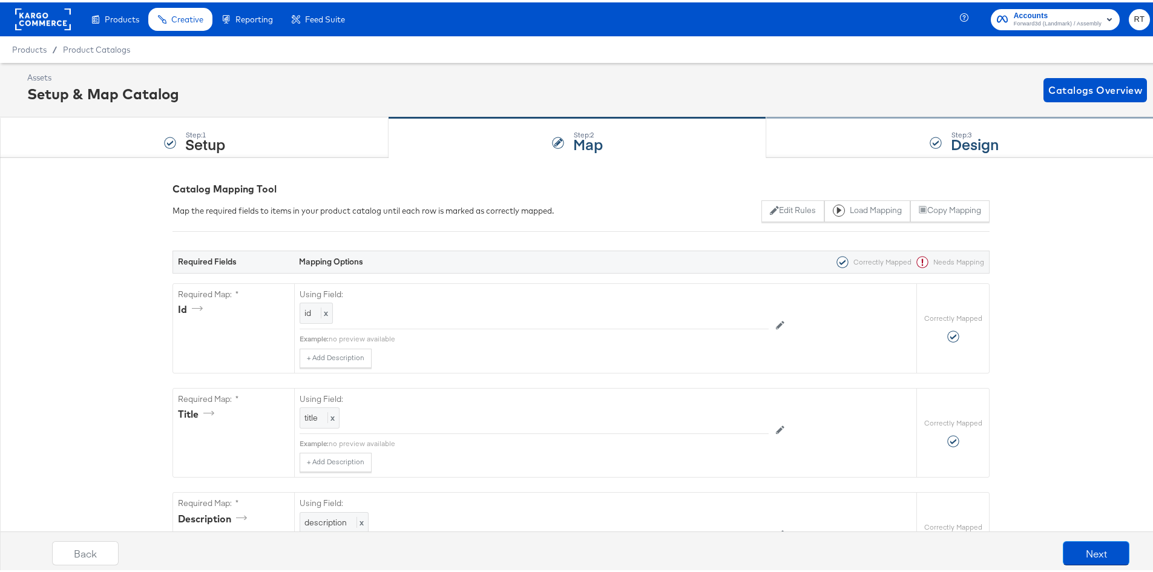
click at [878, 144] on div "Step: 3 Design" at bounding box center [964, 136] width 396 height 40
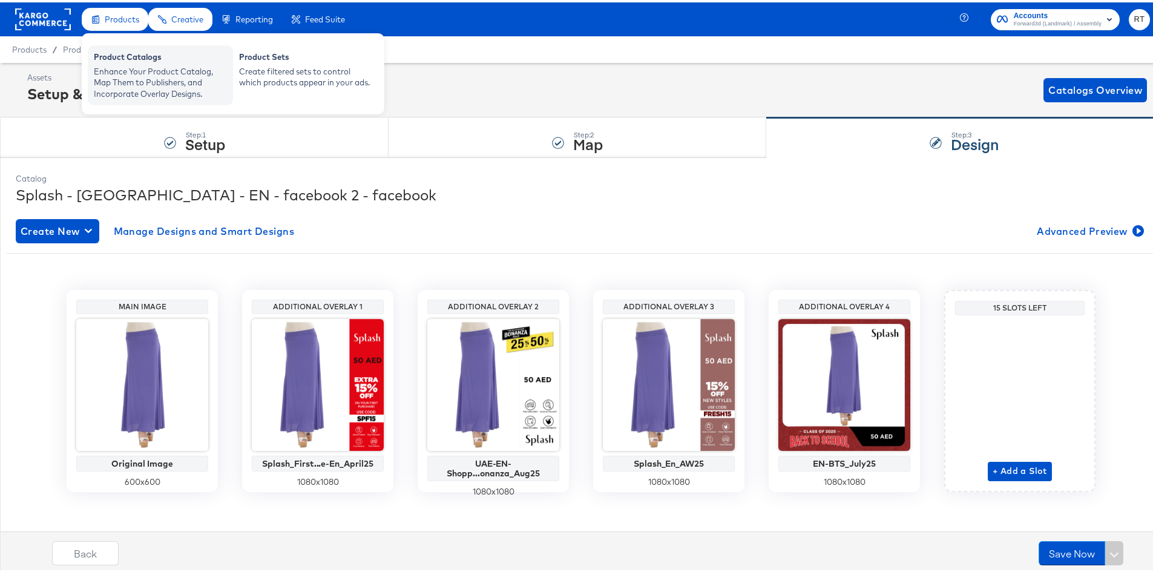
click at [120, 54] on div "Product Catalogs" at bounding box center [160, 56] width 133 height 15
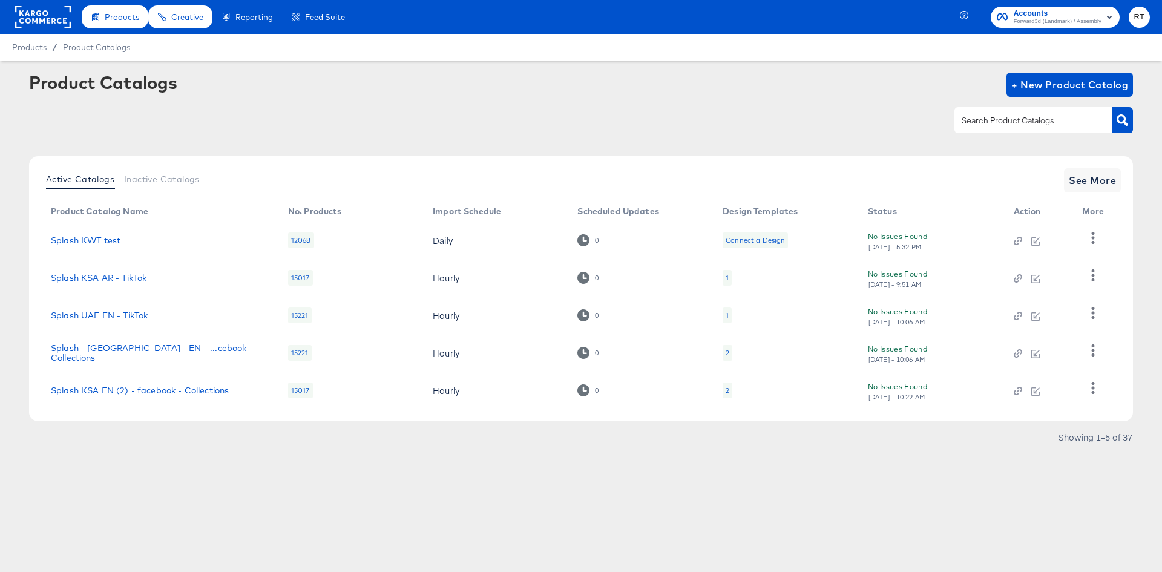
click at [1040, 130] on div at bounding box center [1032, 119] width 157 height 25
type input "[GEOGRAPHIC_DATA]"
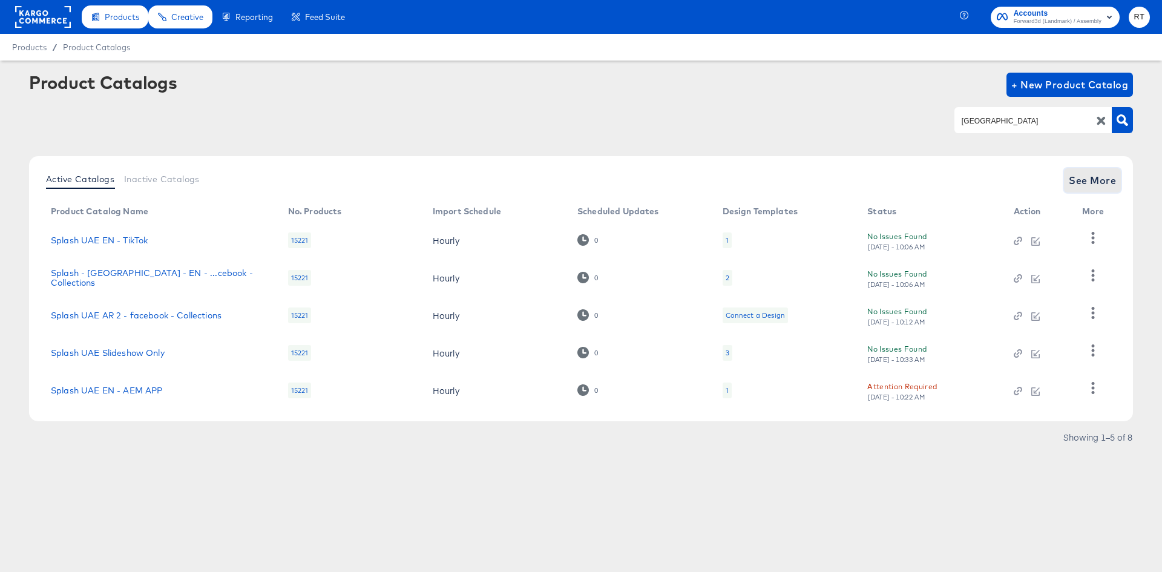
click at [1075, 182] on span "See More" at bounding box center [1092, 180] width 47 height 17
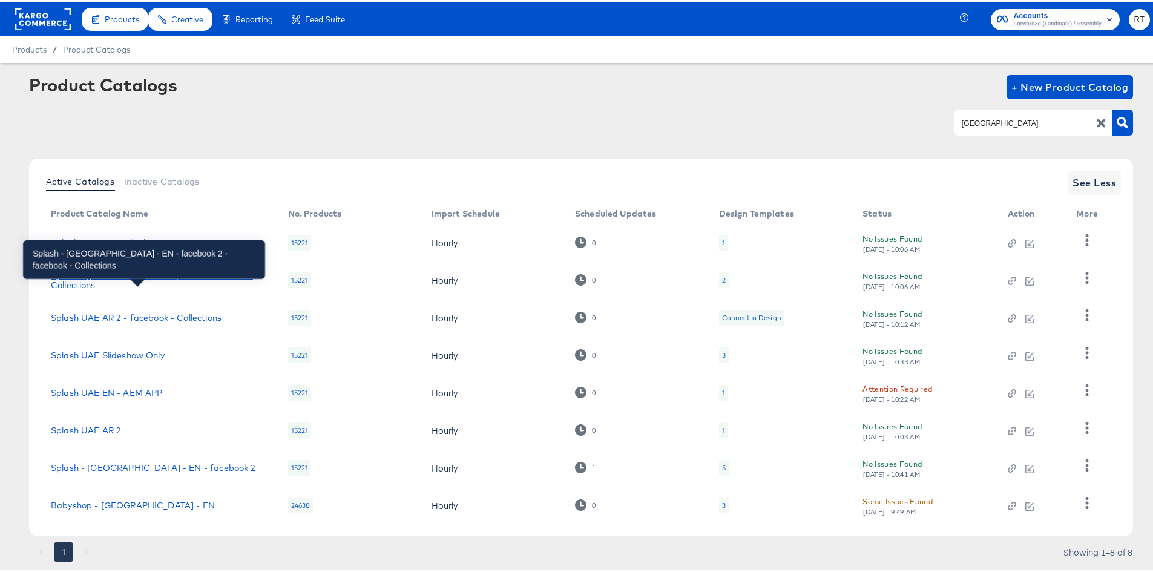
click at [117, 277] on div "Splash - [GEOGRAPHIC_DATA] - EN - ...cebook - Collections" at bounding box center [157, 277] width 213 height 19
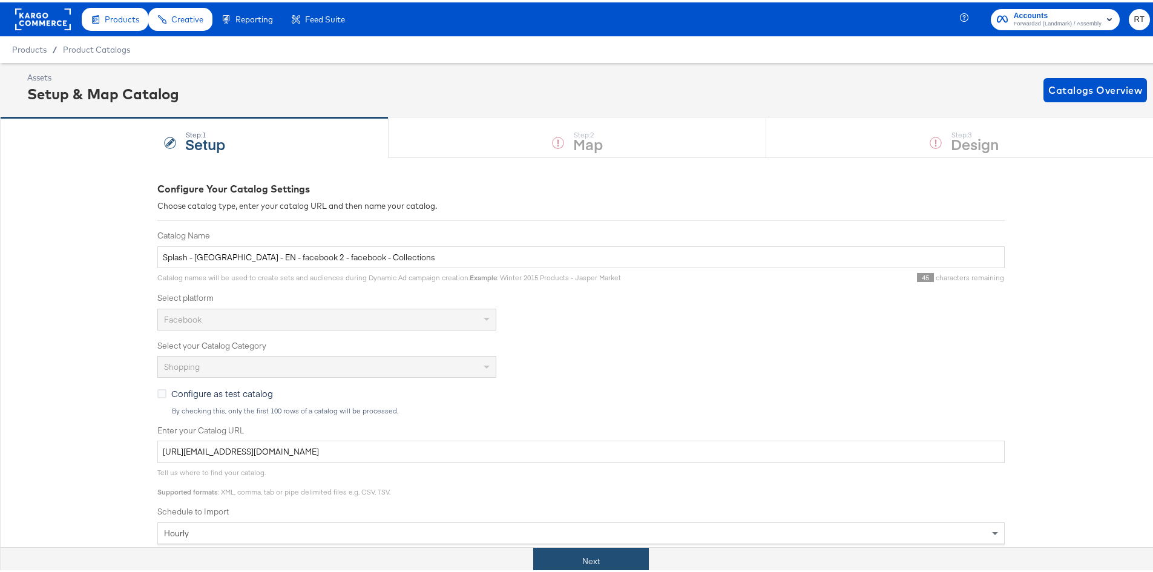
click at [606, 552] on button "Next" at bounding box center [591, 558] width 116 height 27
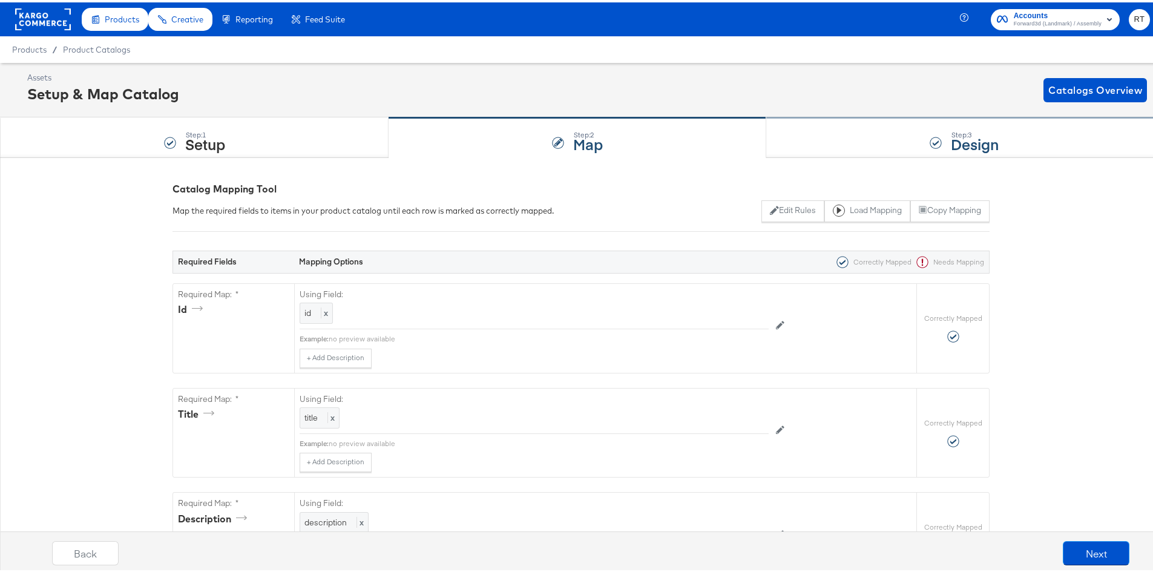
click at [827, 116] on div "Step: 3 Design" at bounding box center [964, 136] width 396 height 40
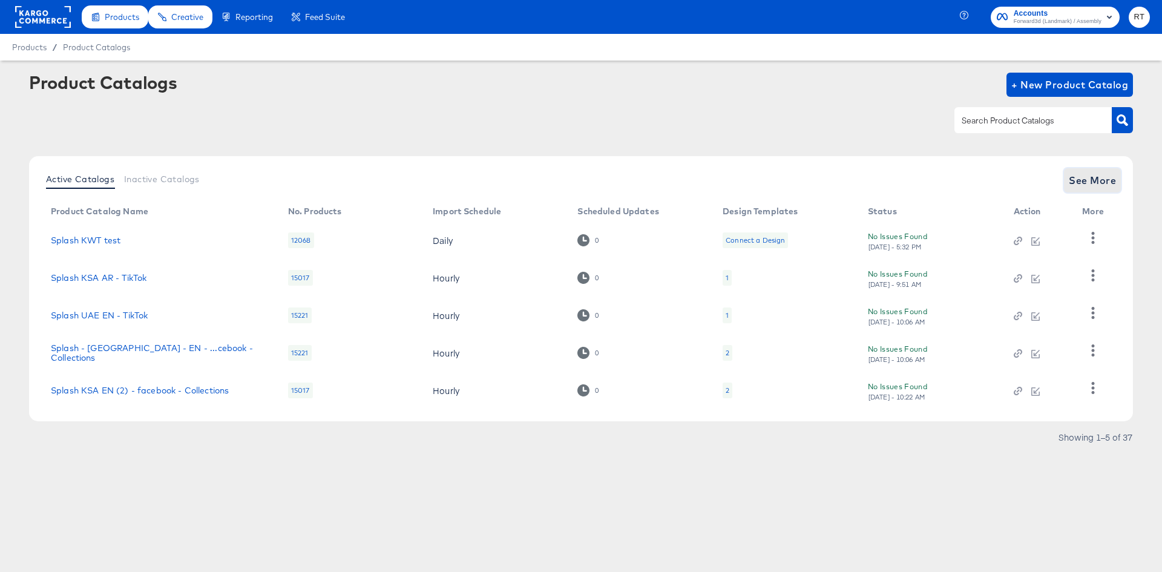
click at [1080, 180] on span "See More" at bounding box center [1092, 180] width 47 height 17
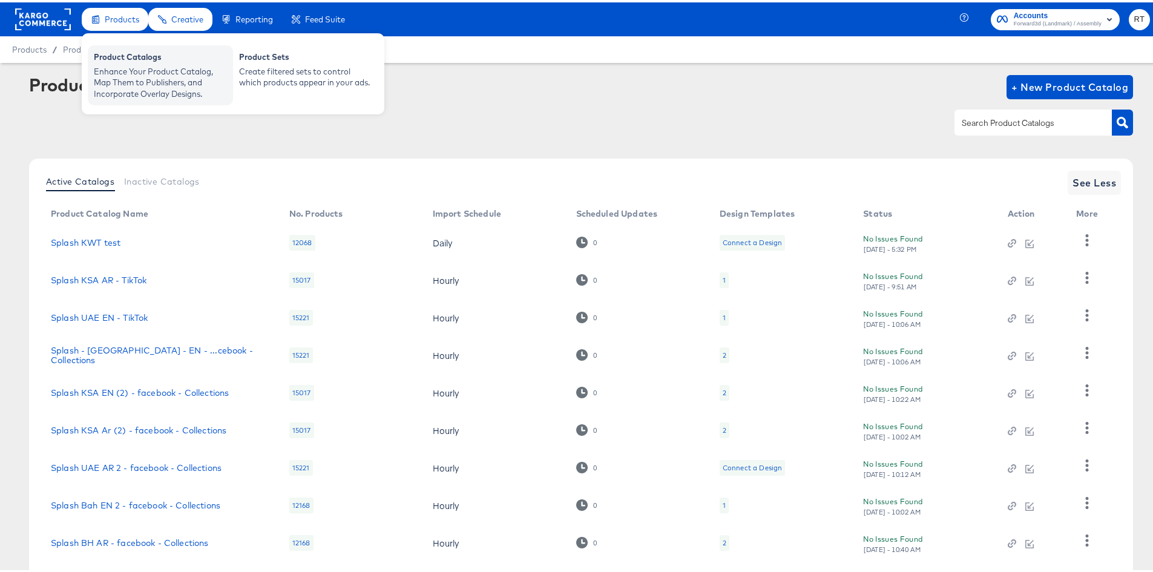
click at [126, 50] on div "Product Catalogs" at bounding box center [160, 56] width 133 height 15
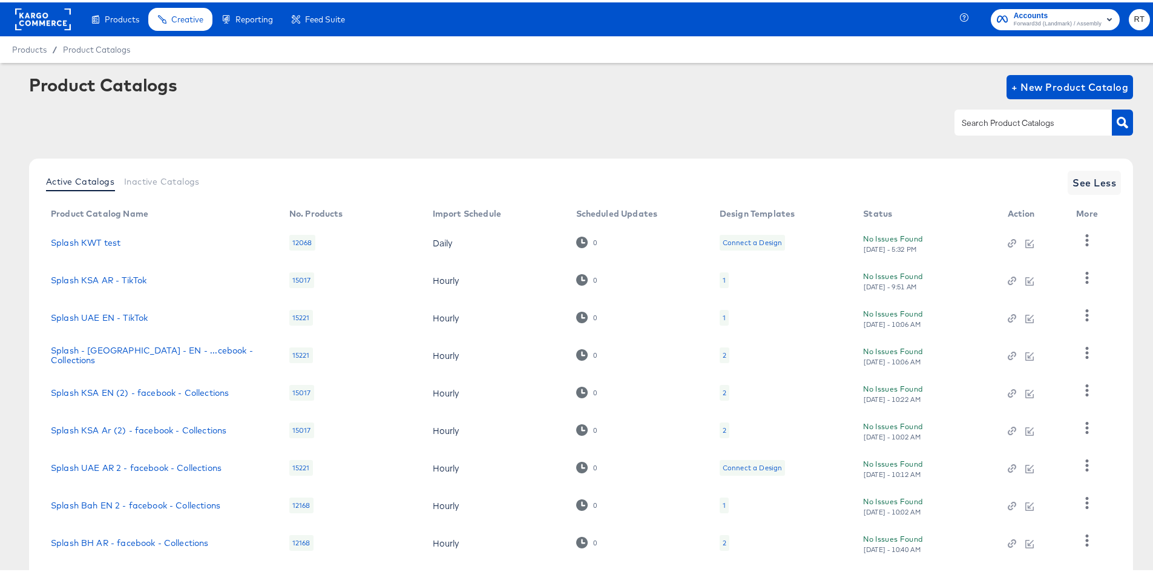
click at [978, 116] on input "text" at bounding box center [1023, 121] width 129 height 14
type input "uae"
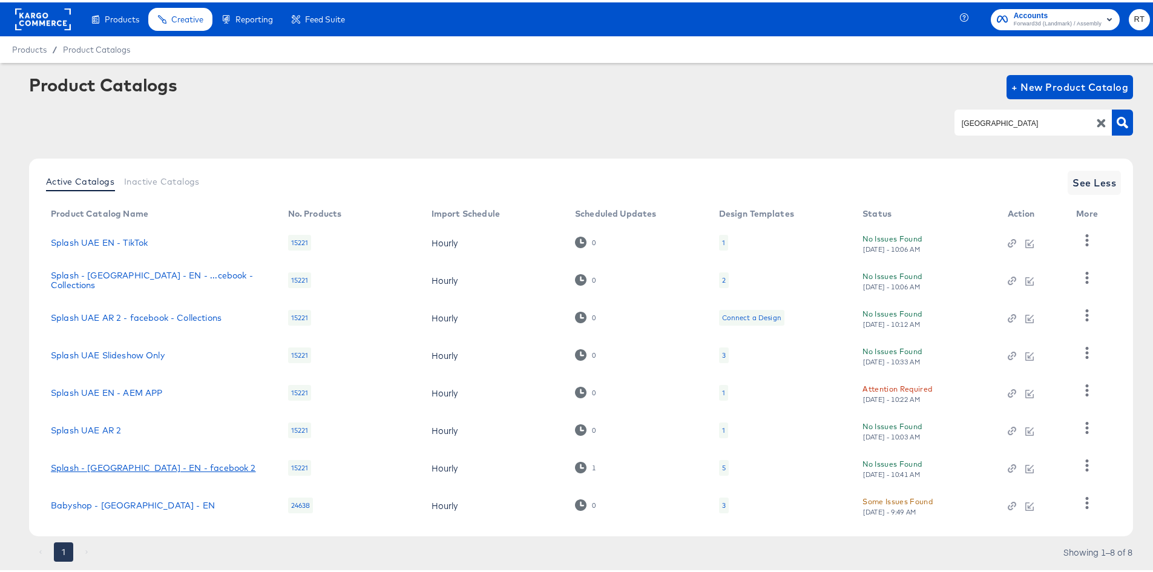
click at [123, 466] on link "Splash - UAE - EN - facebook 2" at bounding box center [153, 465] width 205 height 10
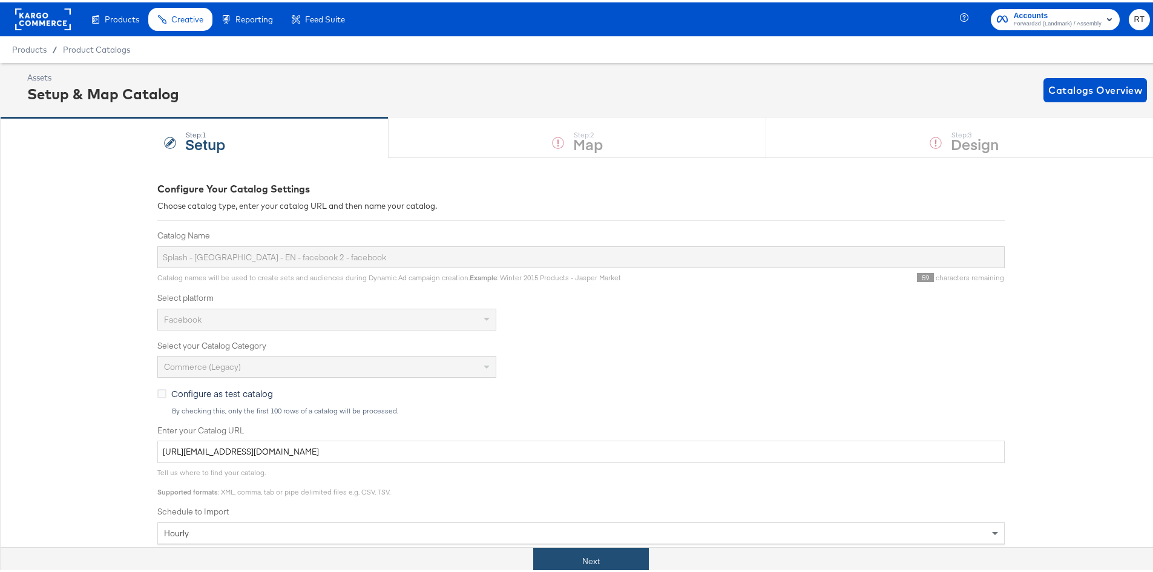
click at [540, 560] on button "Next" at bounding box center [591, 558] width 116 height 27
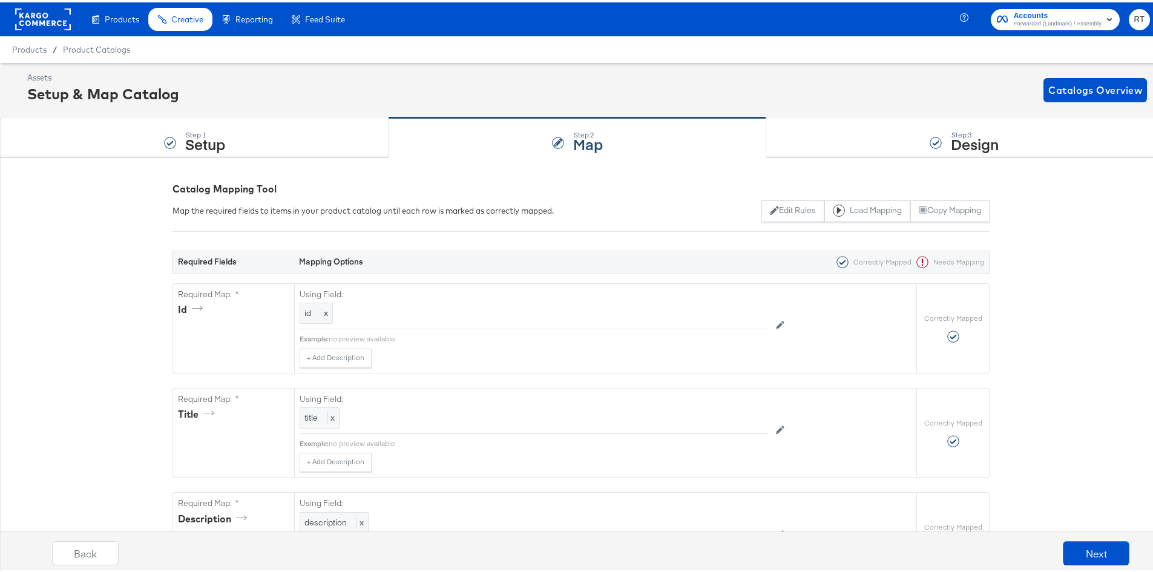
click at [848, 129] on div "Step: 3 Design" at bounding box center [964, 136] width 396 height 40
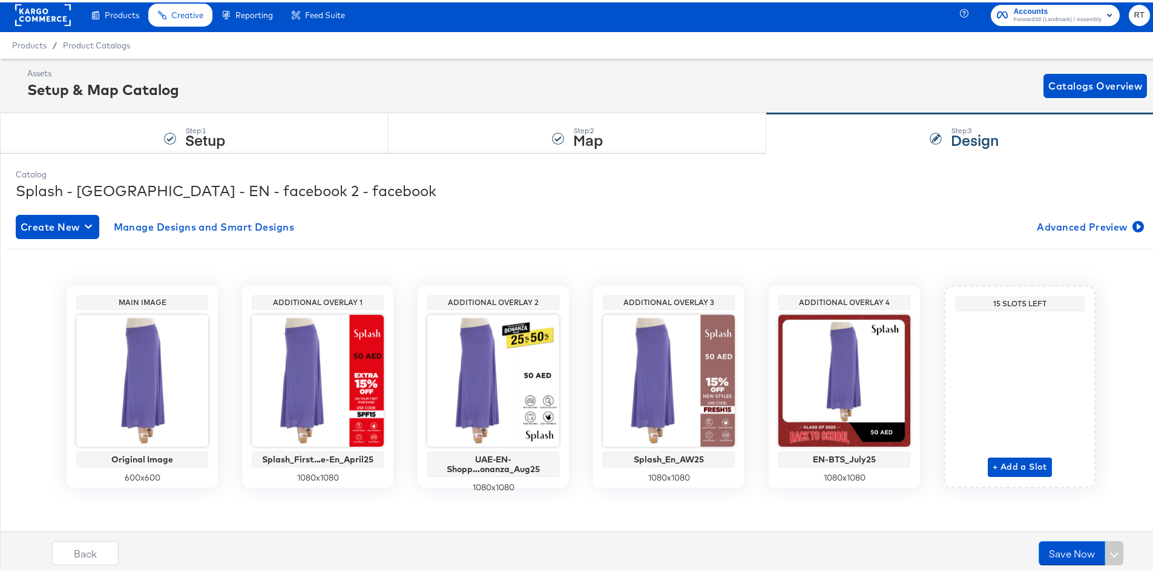
scroll to position [5, 0]
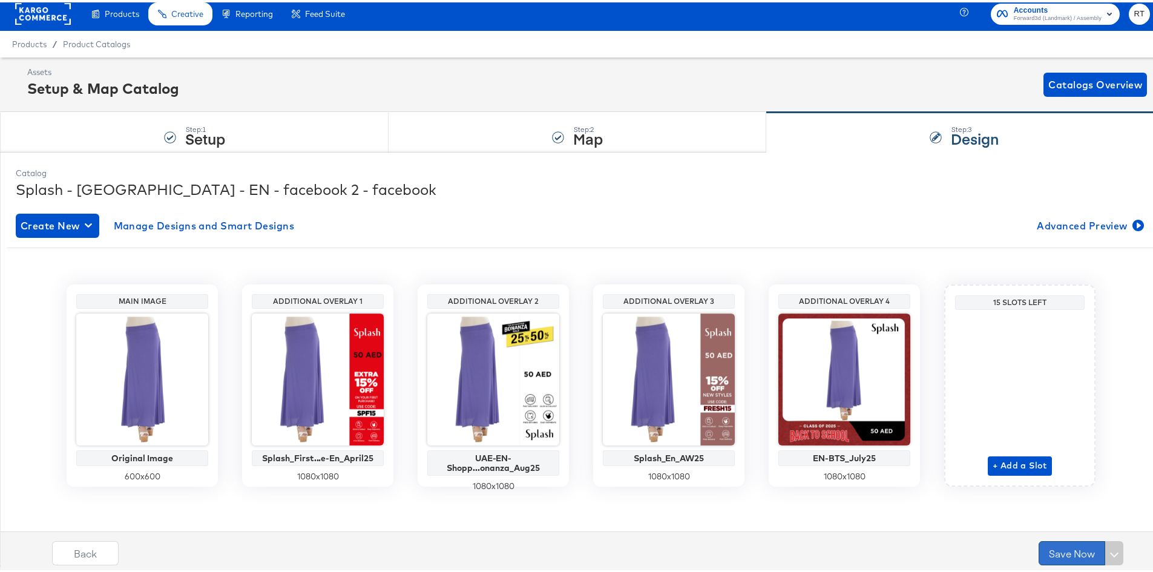
click at [1041, 540] on button "Save Now" at bounding box center [1071, 551] width 67 height 24
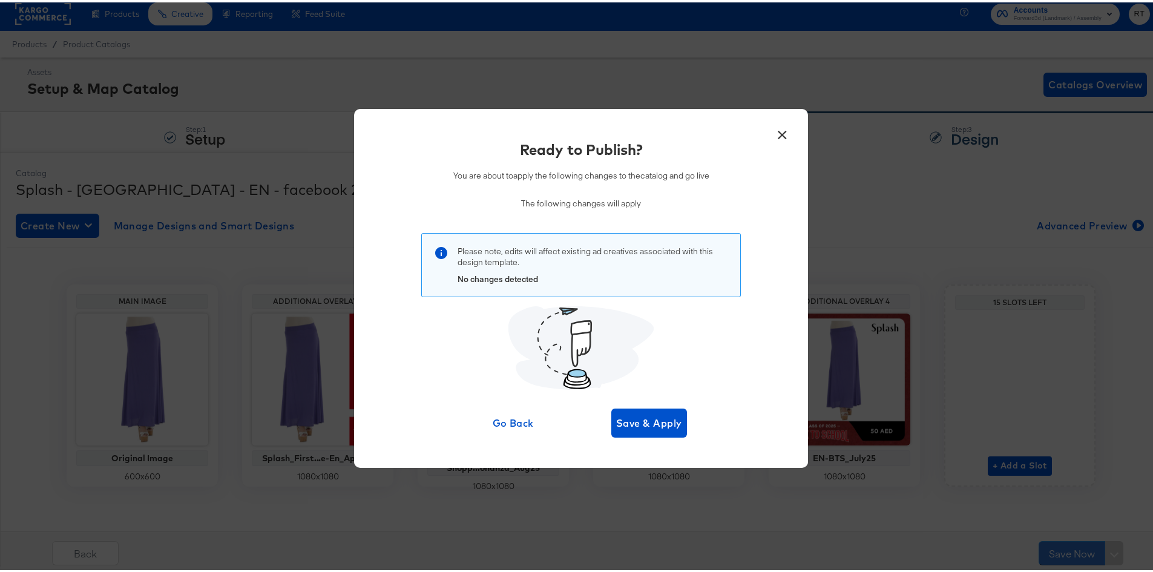
scroll to position [0, 0]
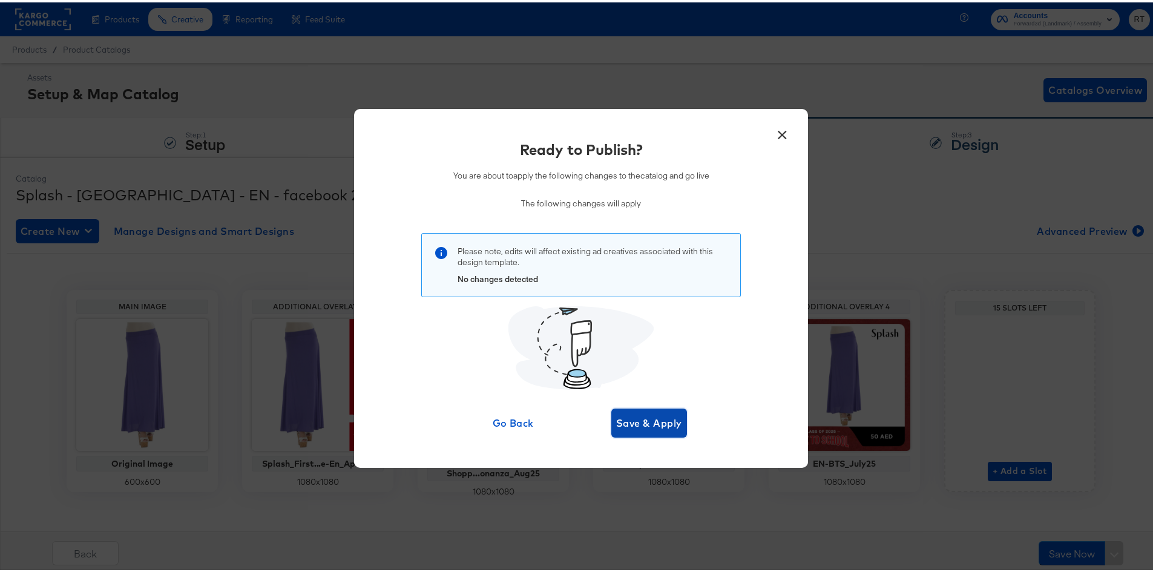
click at [631, 410] on button "Save & Apply" at bounding box center [649, 420] width 76 height 29
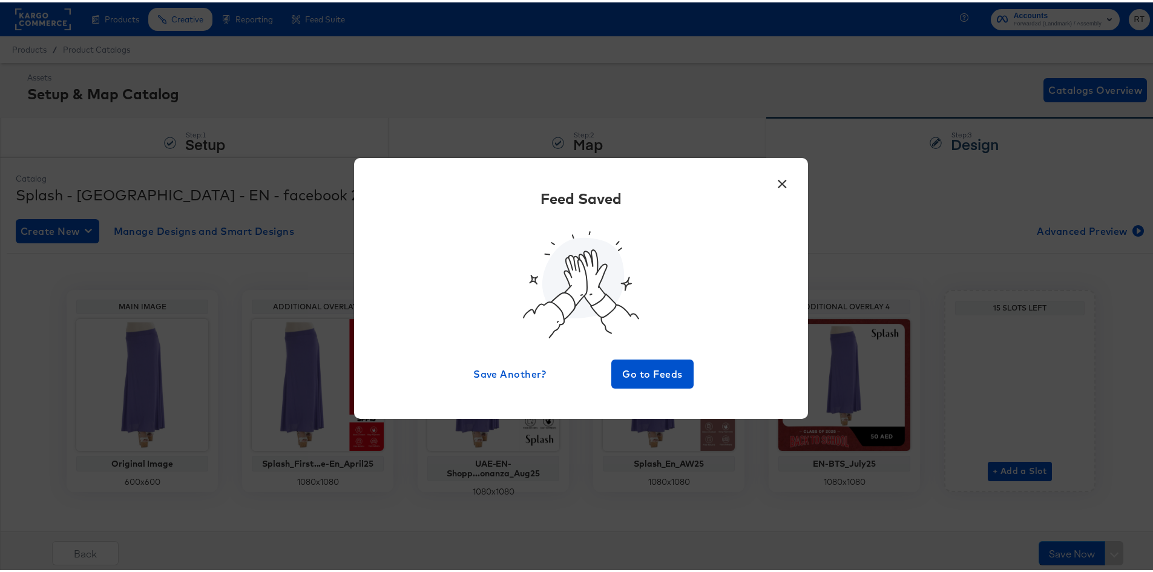
click at [780, 185] on button "×" at bounding box center [782, 179] width 22 height 22
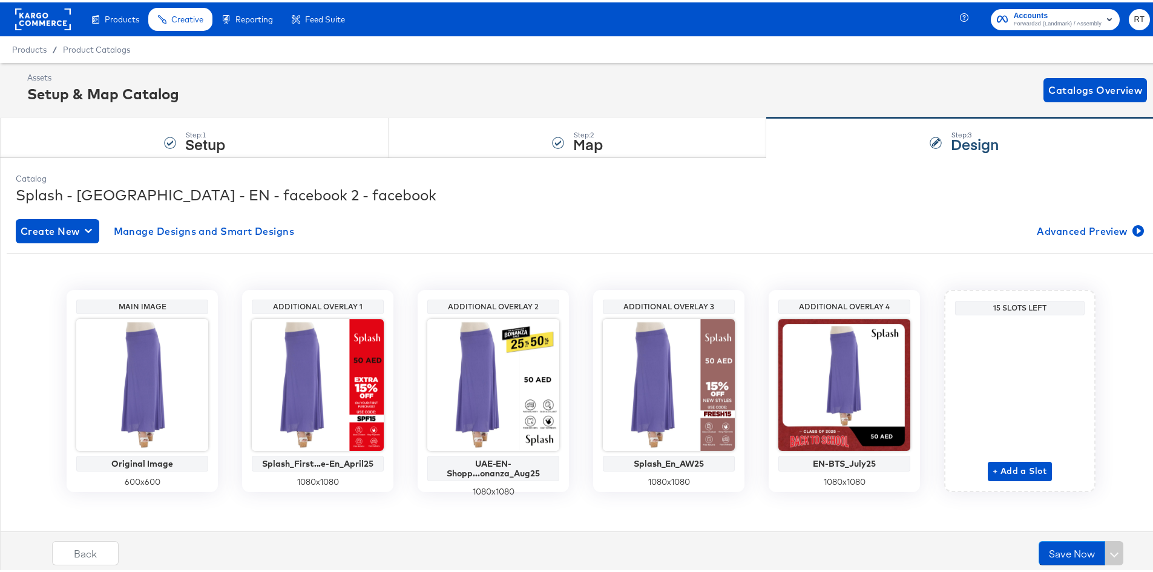
scroll to position [5, 0]
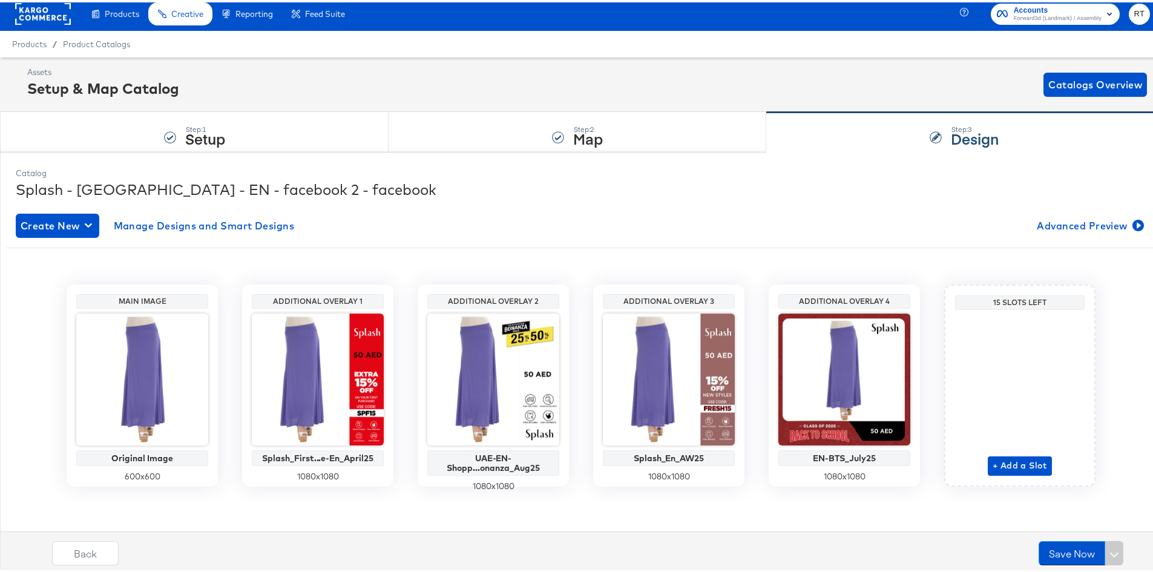
click at [25, 13] on rect at bounding box center [43, 12] width 56 height 22
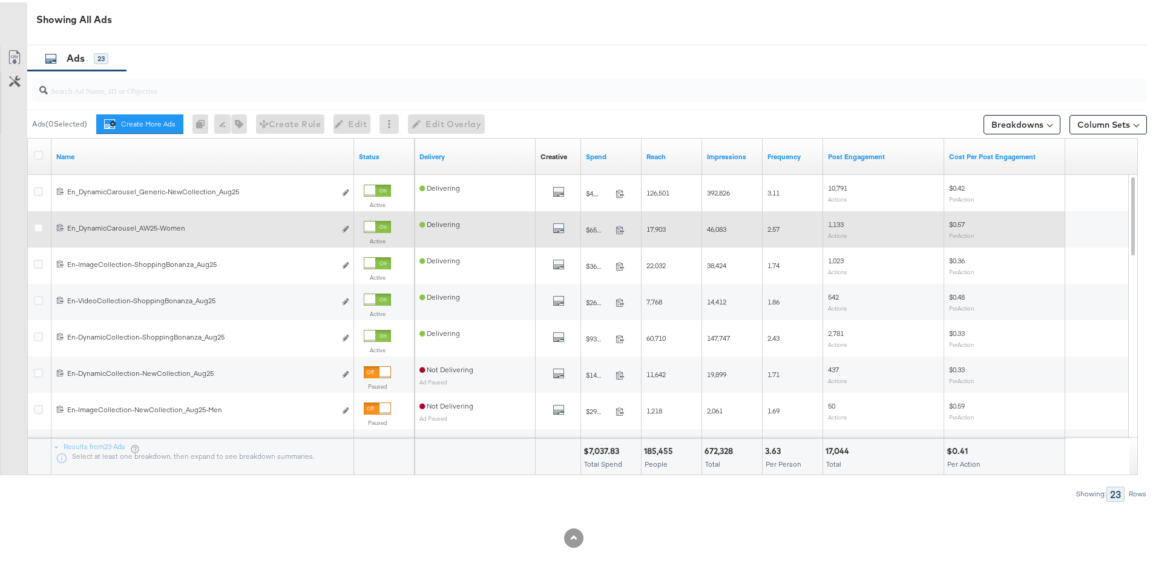
scroll to position [609, 0]
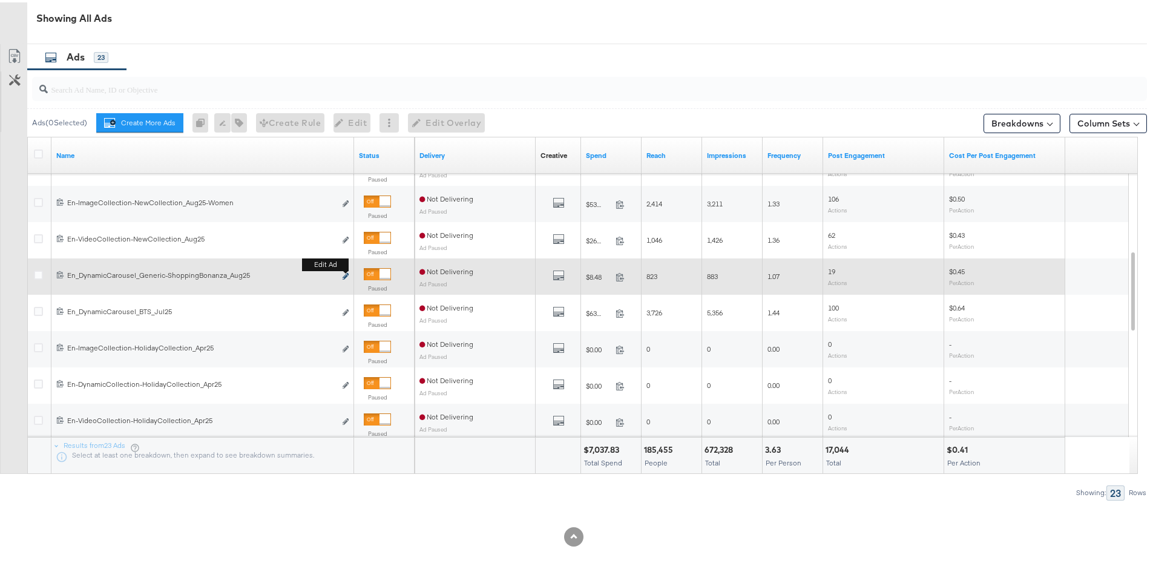
click at [347, 275] on icon "link" at bounding box center [345, 273] width 6 height 7
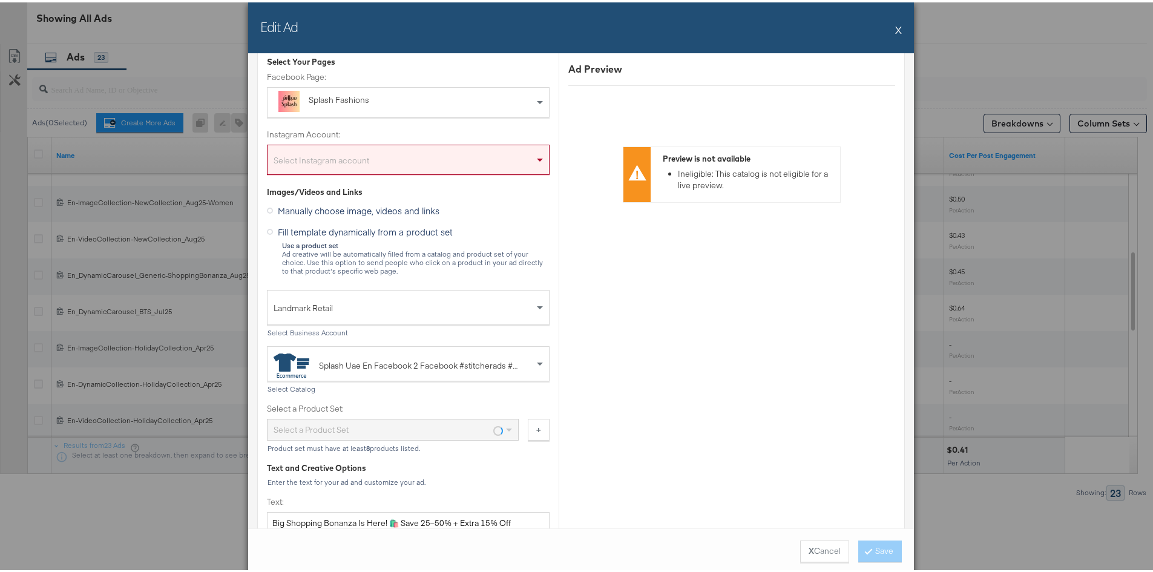
scroll to position [0, 0]
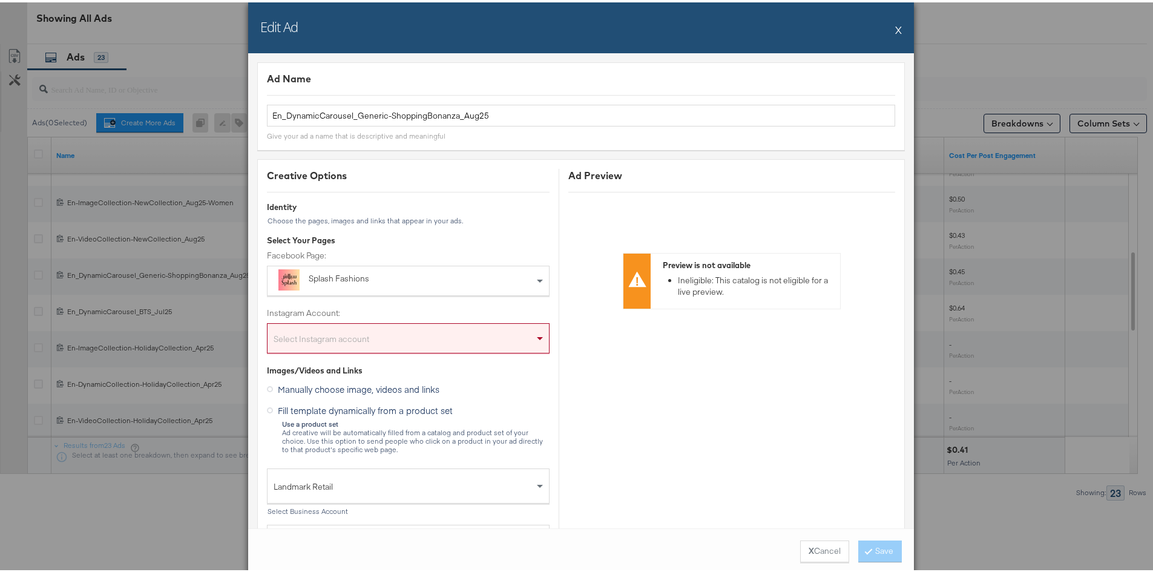
click at [895, 26] on button "X" at bounding box center [898, 27] width 7 height 24
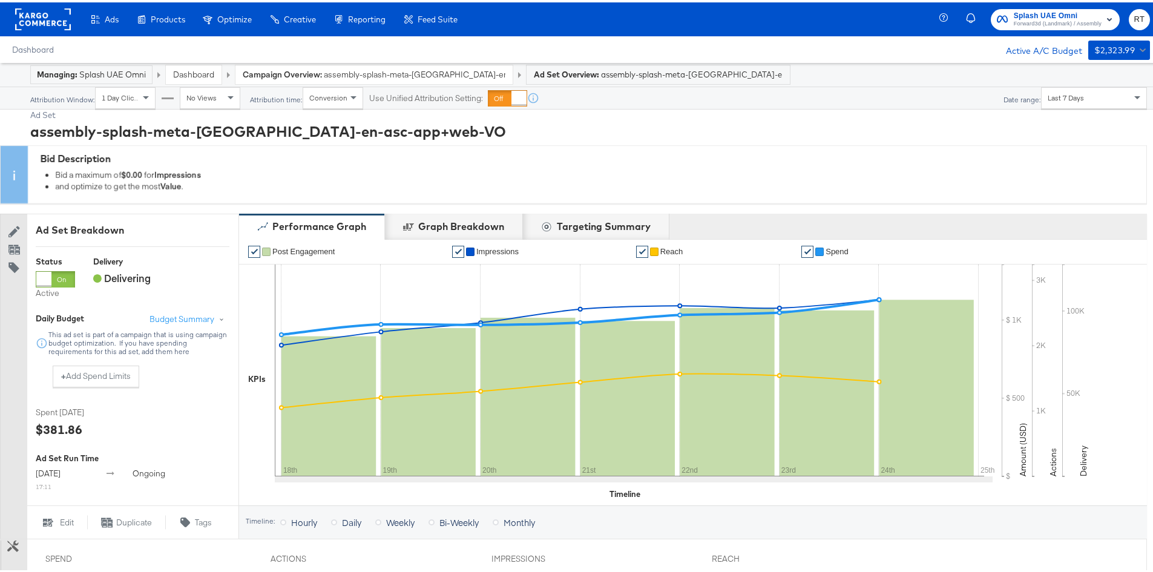
click at [1015, 20] on span "Forward3d (Landmark) / Assembly" at bounding box center [1057, 22] width 88 height 10
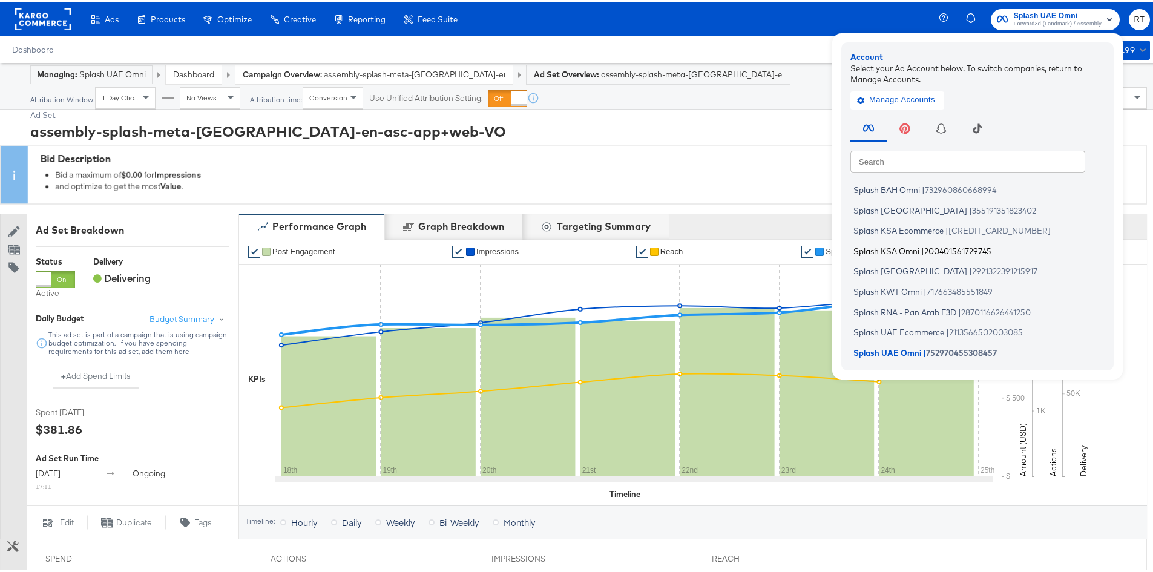
click at [882, 243] on span "Splash KSA Omni" at bounding box center [886, 248] width 66 height 10
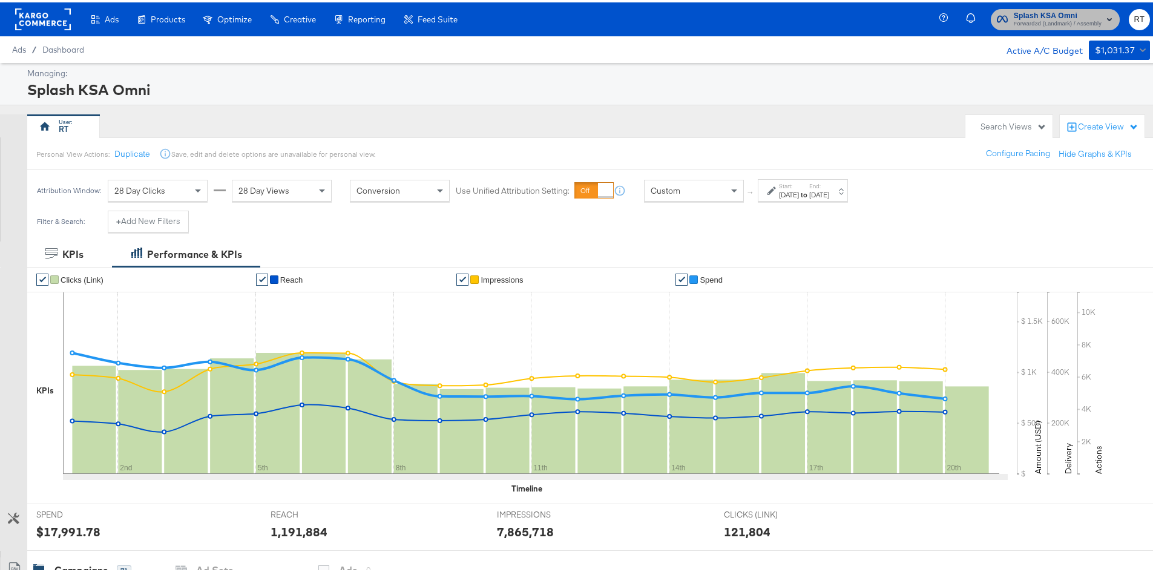
click at [1047, 24] on span "Forward3d (Landmark) / Assembly" at bounding box center [1057, 22] width 88 height 10
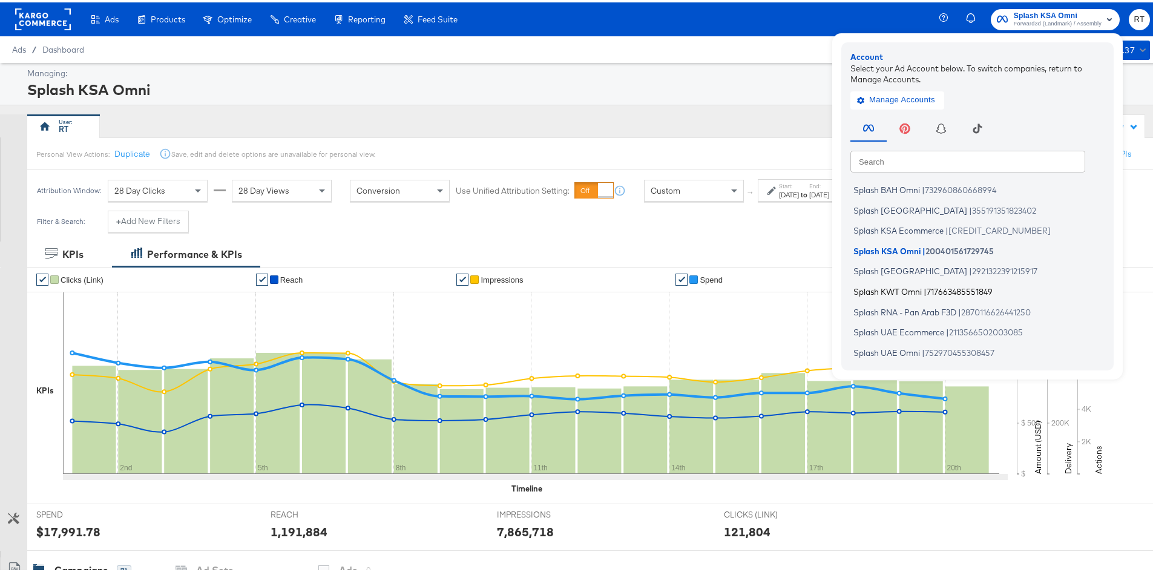
click at [887, 293] on span "Splash KWT Omni" at bounding box center [887, 289] width 68 height 10
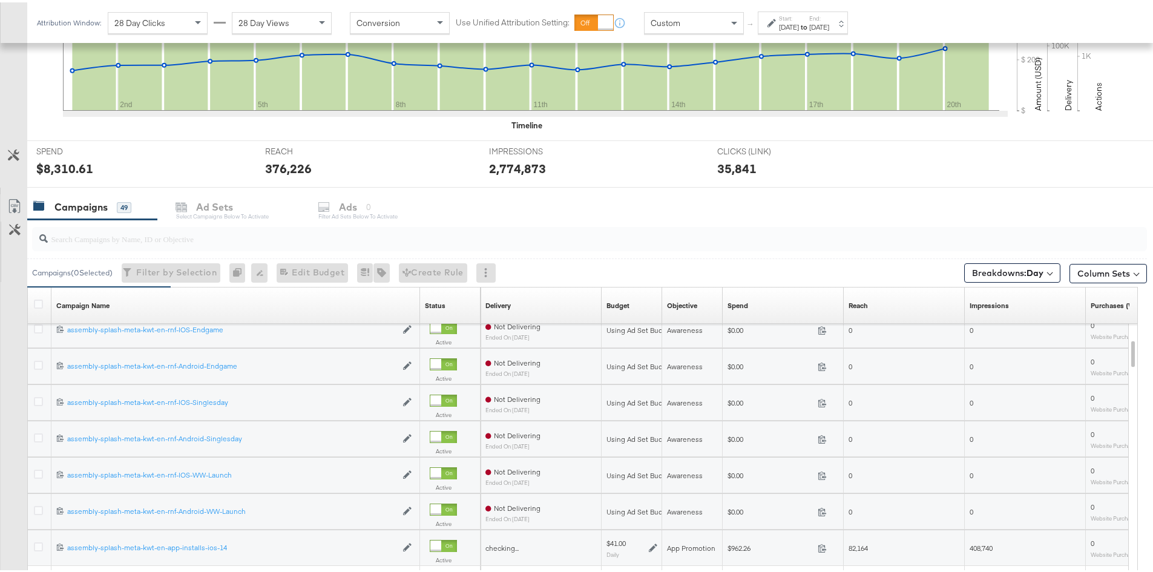
scroll to position [467, 0]
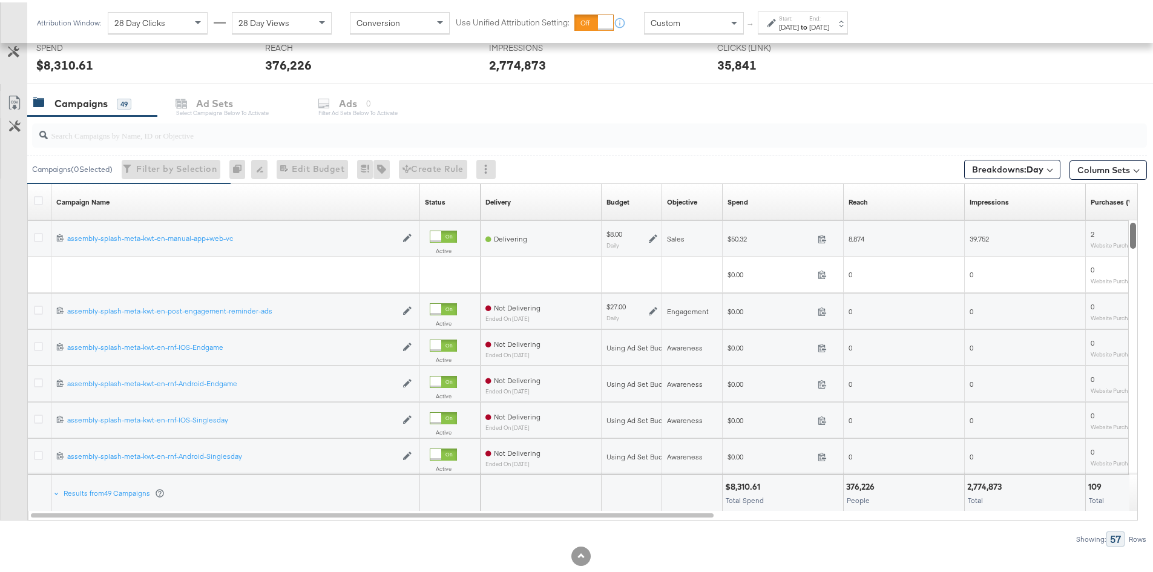
drag, startPoint x: 1133, startPoint y: 247, endPoint x: 1147, endPoint y: 220, distance: 30.6
click at [1147, 220] on div "KPIs Performance & KPIs Customize KPIs ✔ Clicks (Link) ✔ Reach ✔ Impressions ✔ …" at bounding box center [581, 184] width 1162 height 824
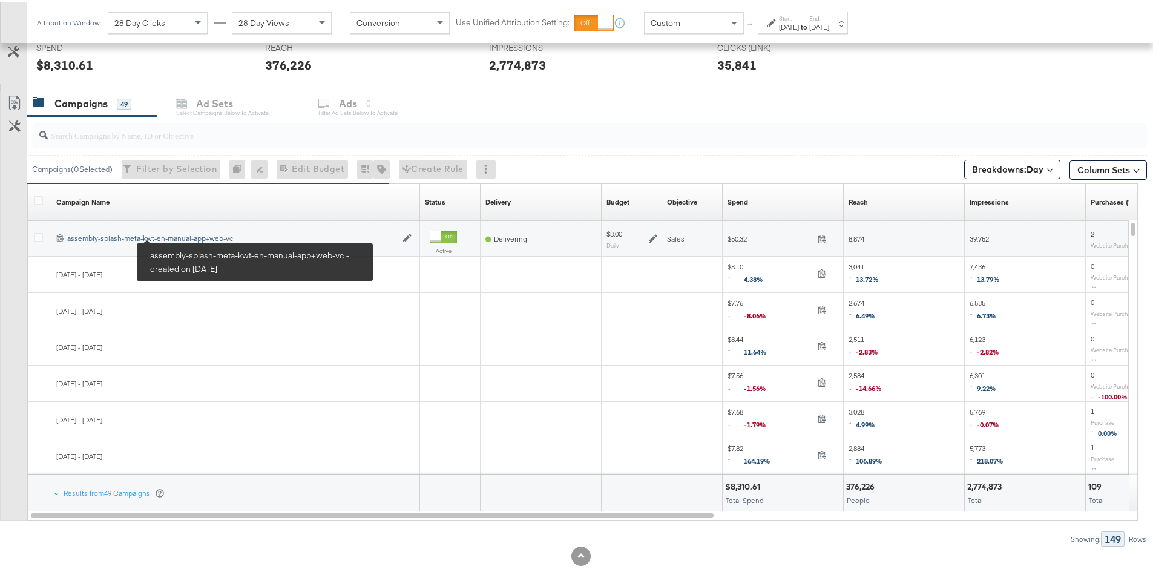
click at [182, 235] on div "assembly-splash-meta-kwt-en-manual-app+web-vc assembly-splash-meta-kwt-en-manua…" at bounding box center [231, 236] width 329 height 10
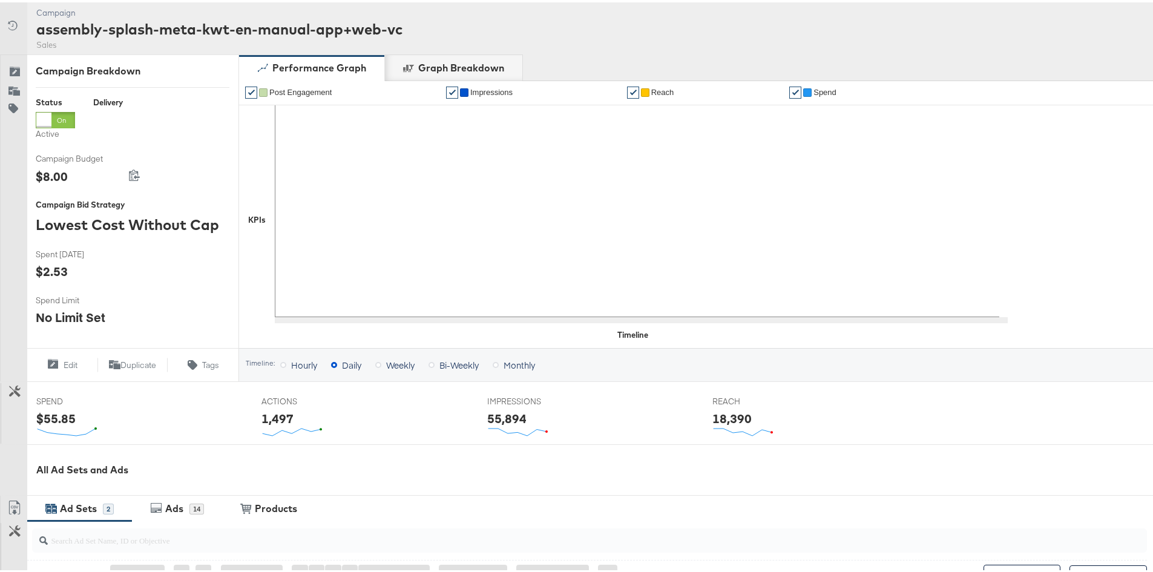
scroll to position [303, 0]
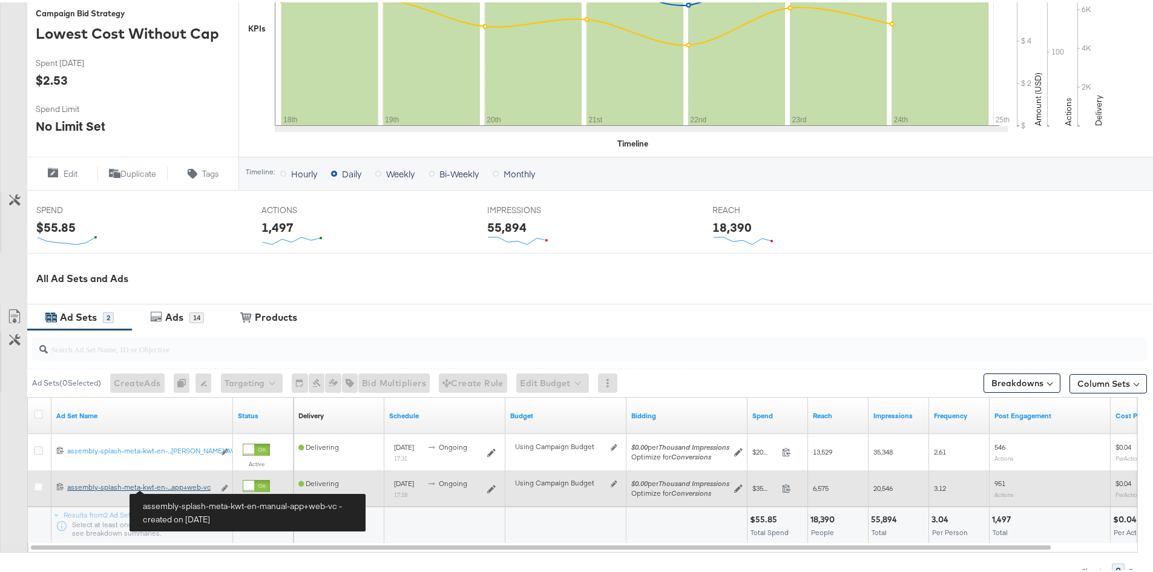
click at [175, 486] on div "assembly-splash-meta-kwt-en-manual-app+web-vc assembly-splash-meta-kwt-en-...ap…" at bounding box center [140, 485] width 147 height 10
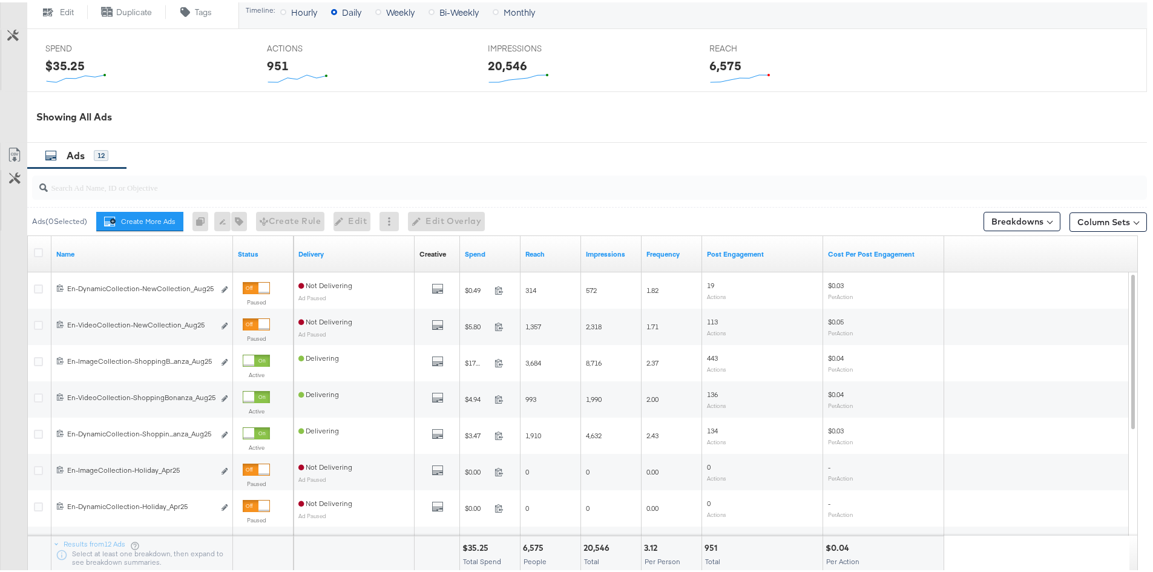
scroll to position [545, 0]
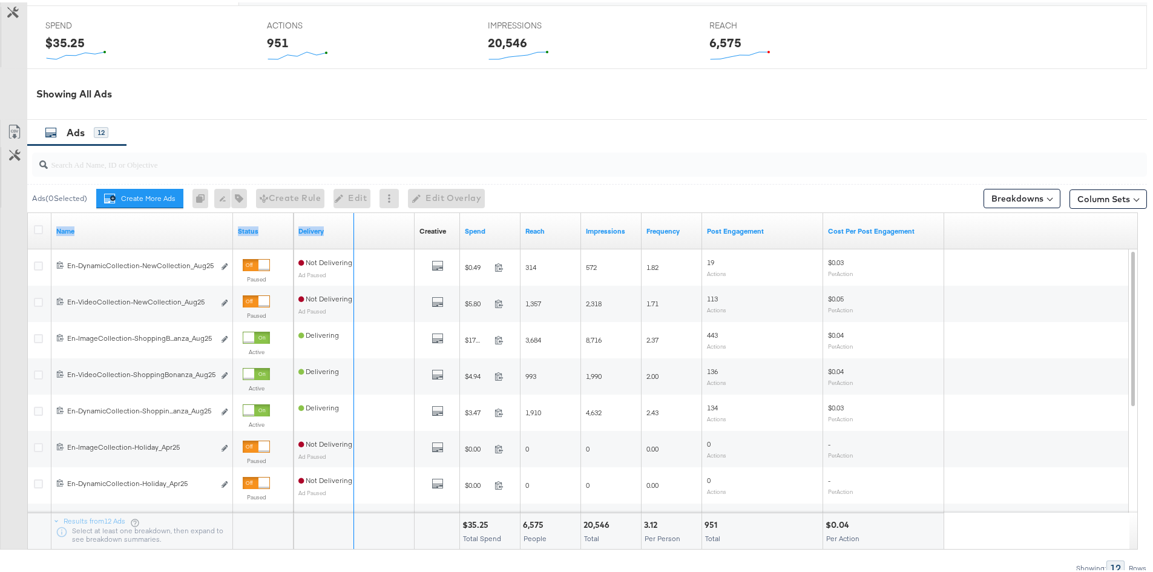
drag, startPoint x: 230, startPoint y: 220, endPoint x: 410, endPoint y: 236, distance: 180.4
click at [28, 211] on div "Name Status Delivery Creative Sorting Unavailable Spend Reach Impressions Frequ…" at bounding box center [28, 211] width 0 height 0
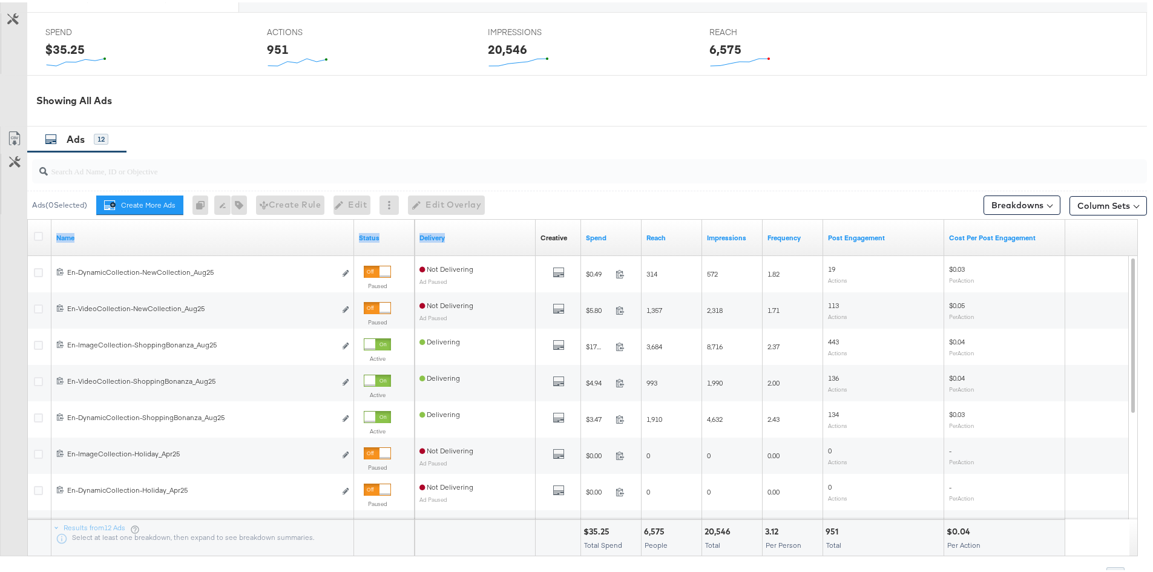
scroll to position [559, 0]
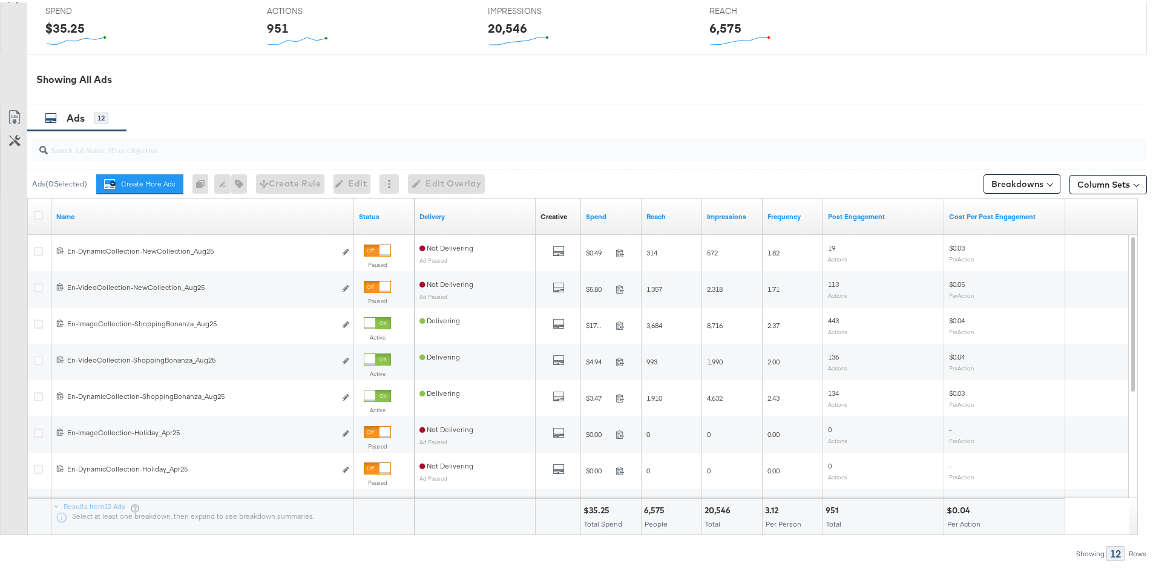
click at [5, 291] on div "Customize KPIs Export as CSV" at bounding box center [13, 318] width 27 height 430
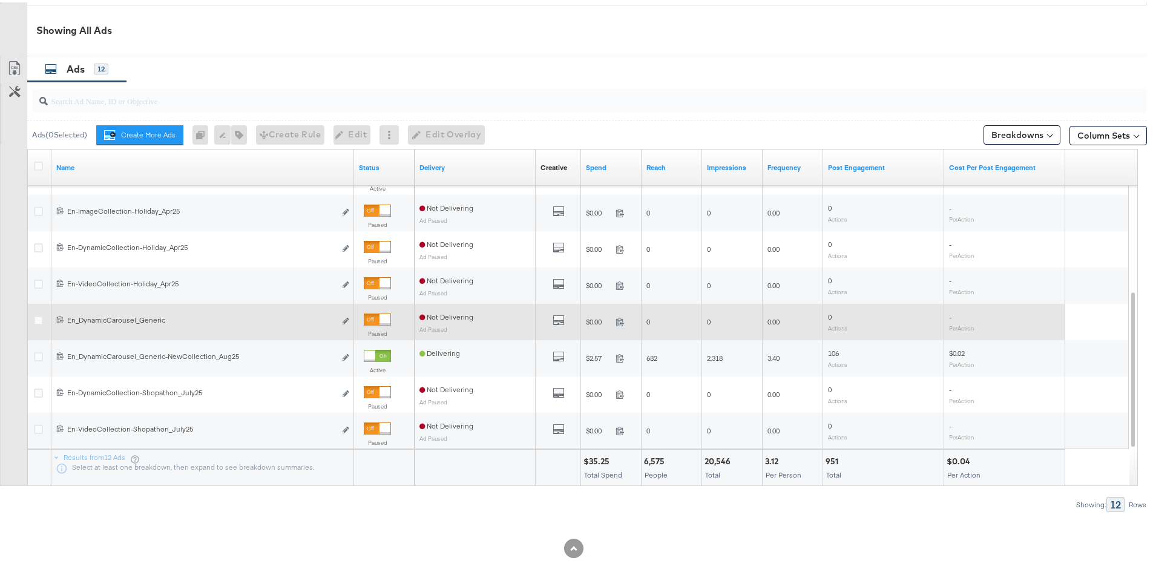
scroll to position [620, 0]
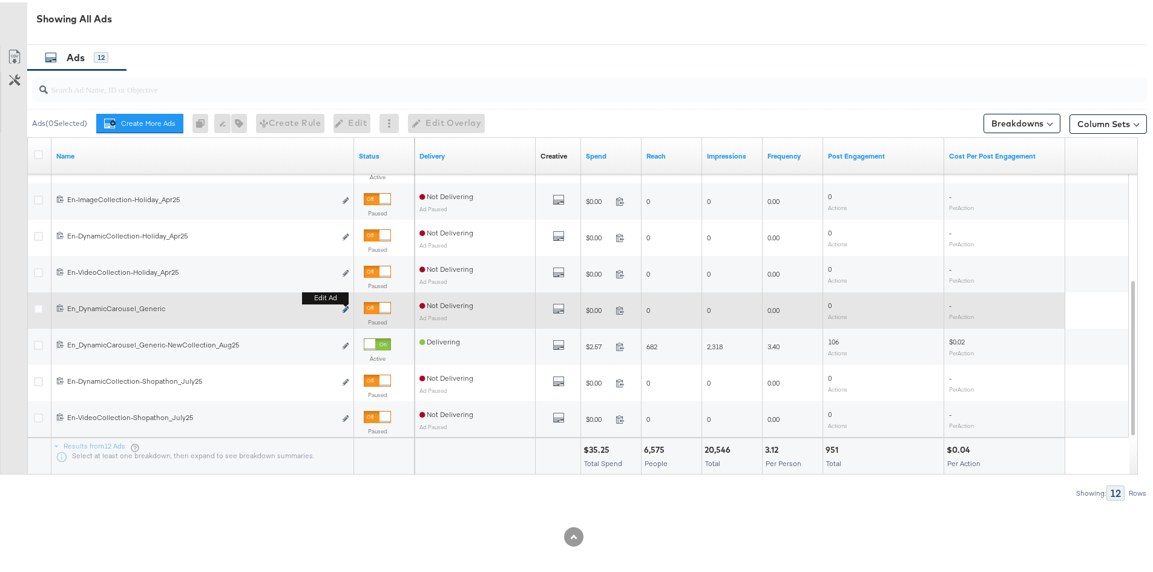
click at [344, 307] on icon "link" at bounding box center [345, 307] width 6 height 7
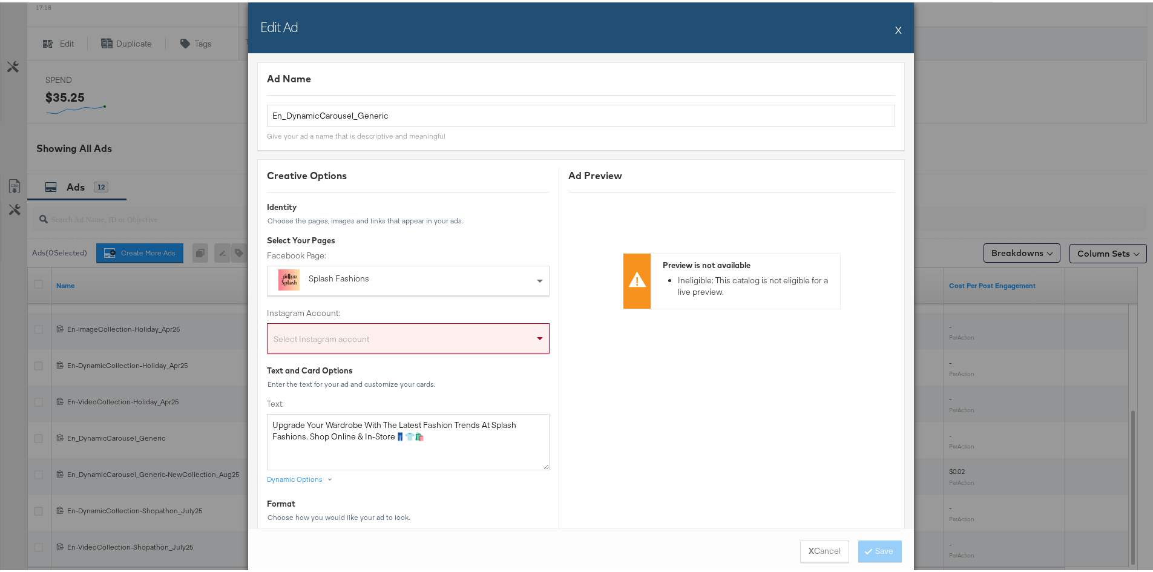
scroll to position [438, 0]
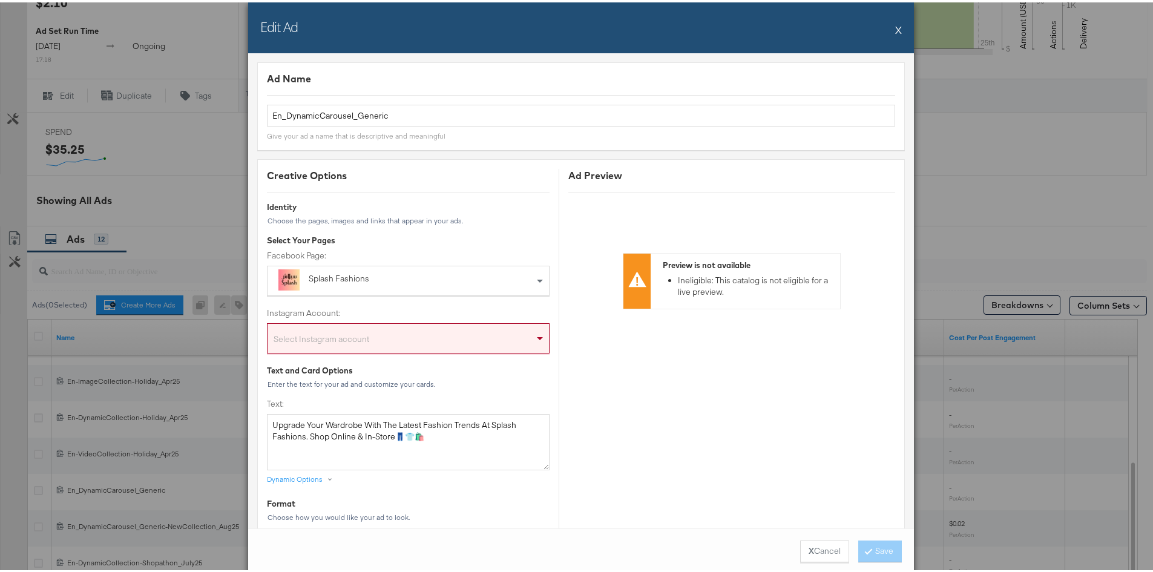
click at [895, 28] on button "X" at bounding box center [898, 27] width 7 height 24
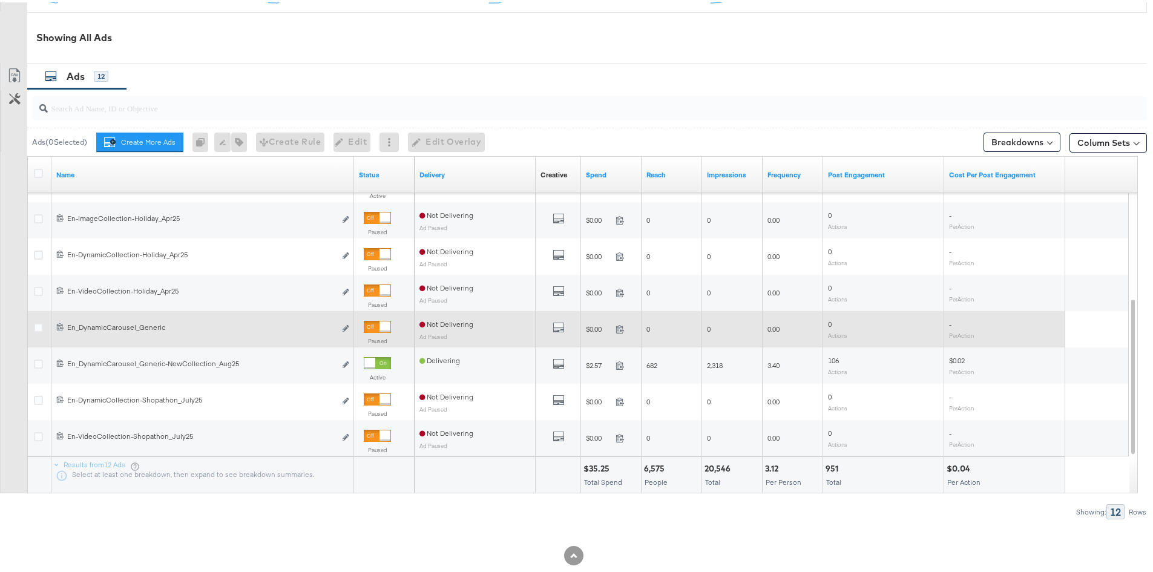
scroll to position [620, 0]
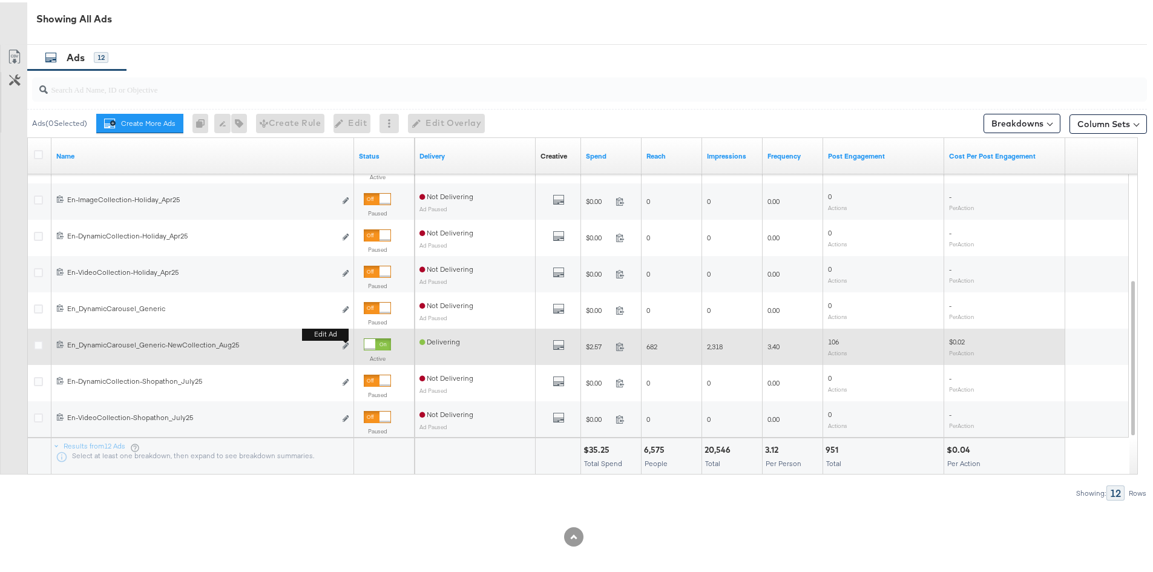
click at [344, 338] on b "Edit ad" at bounding box center [325, 332] width 47 height 13
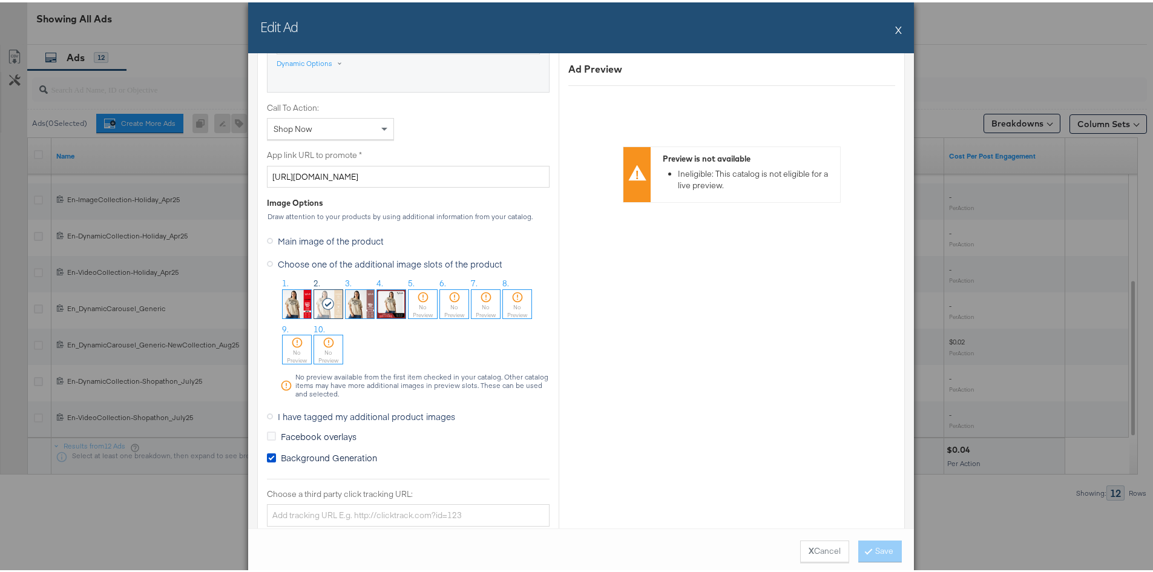
scroll to position [908, 0]
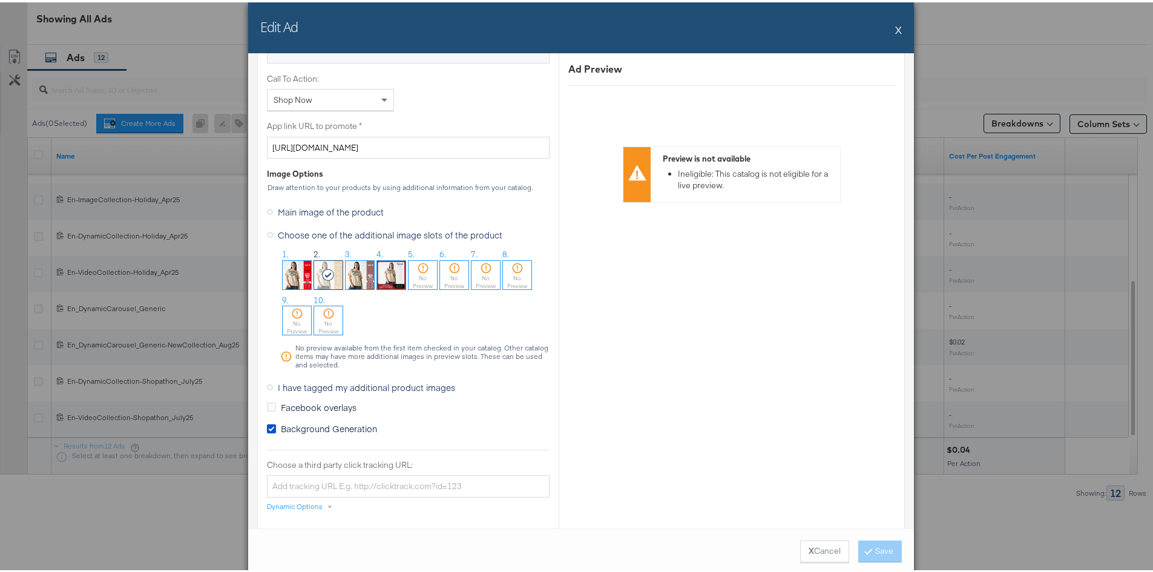
click at [895, 25] on button "X" at bounding box center [898, 27] width 7 height 24
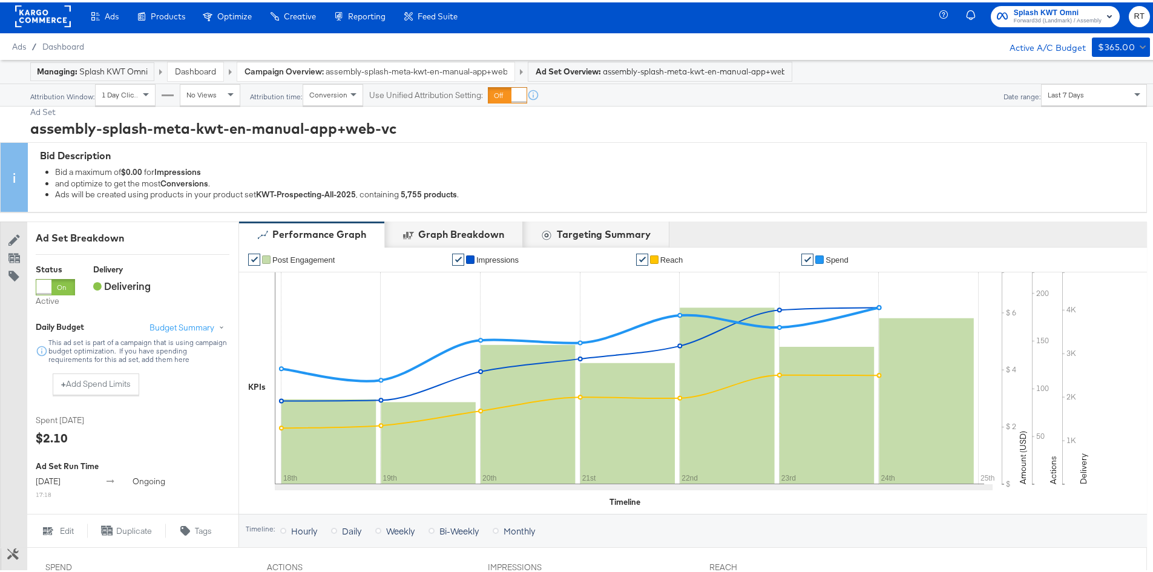
scroll to position [0, 0]
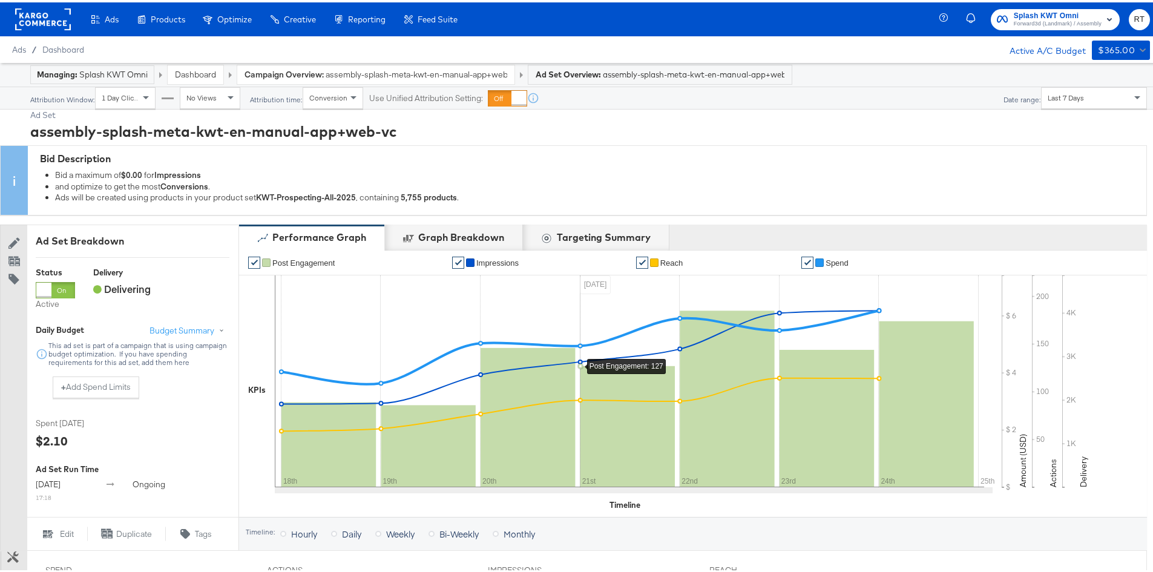
click at [863, 92] on div "Attribution Window: 1 Day Clicks No Views Attribution time: Conversion Use Unif…" at bounding box center [581, 96] width 1180 height 22
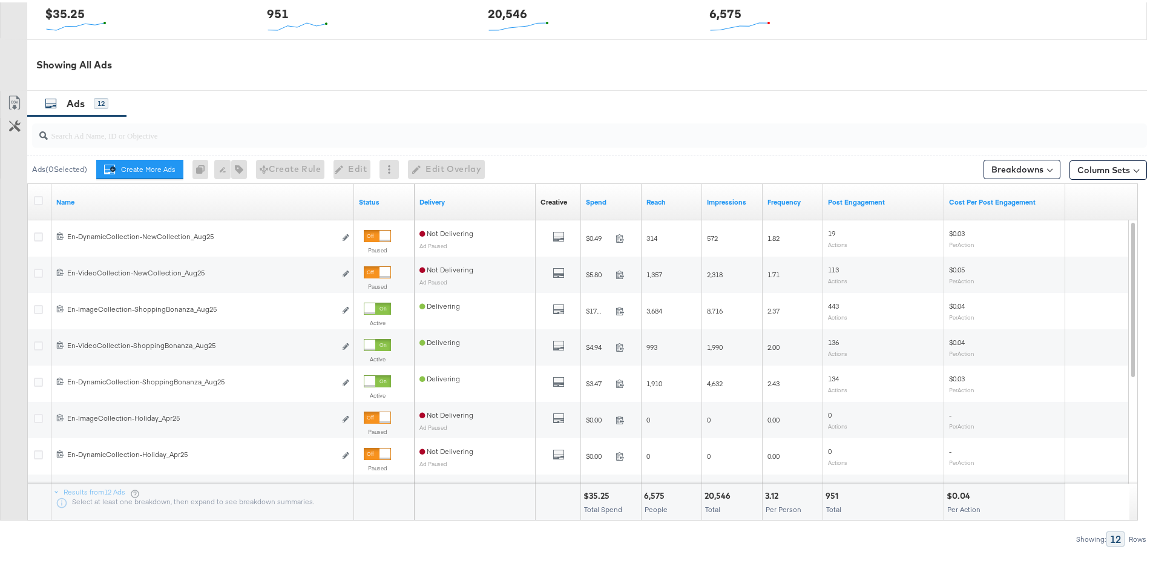
scroll to position [605, 0]
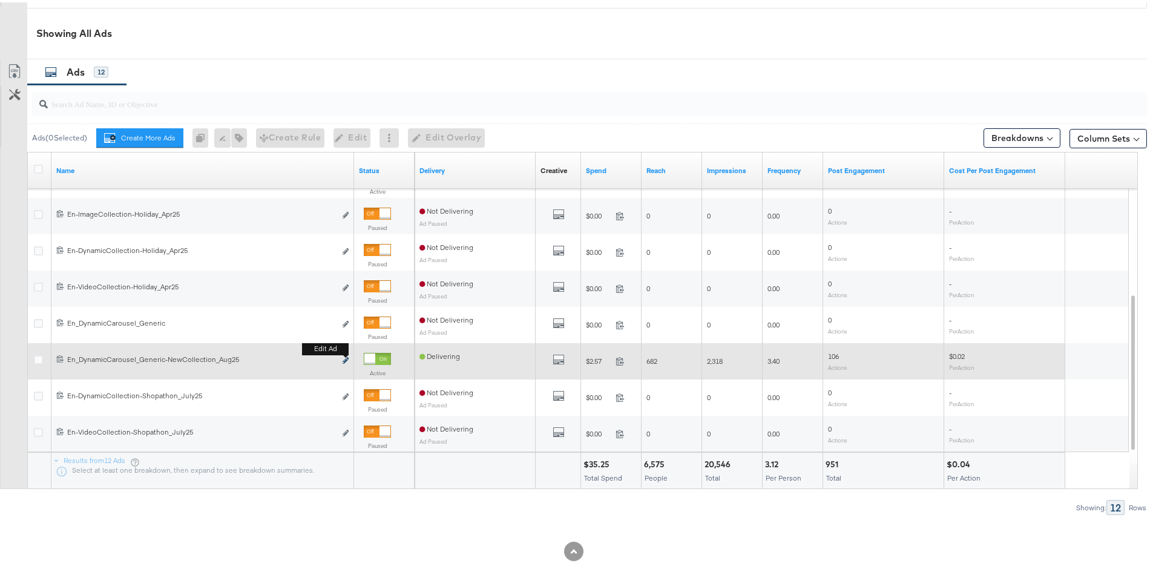
click at [344, 358] on icon "link" at bounding box center [345, 358] width 6 height 7
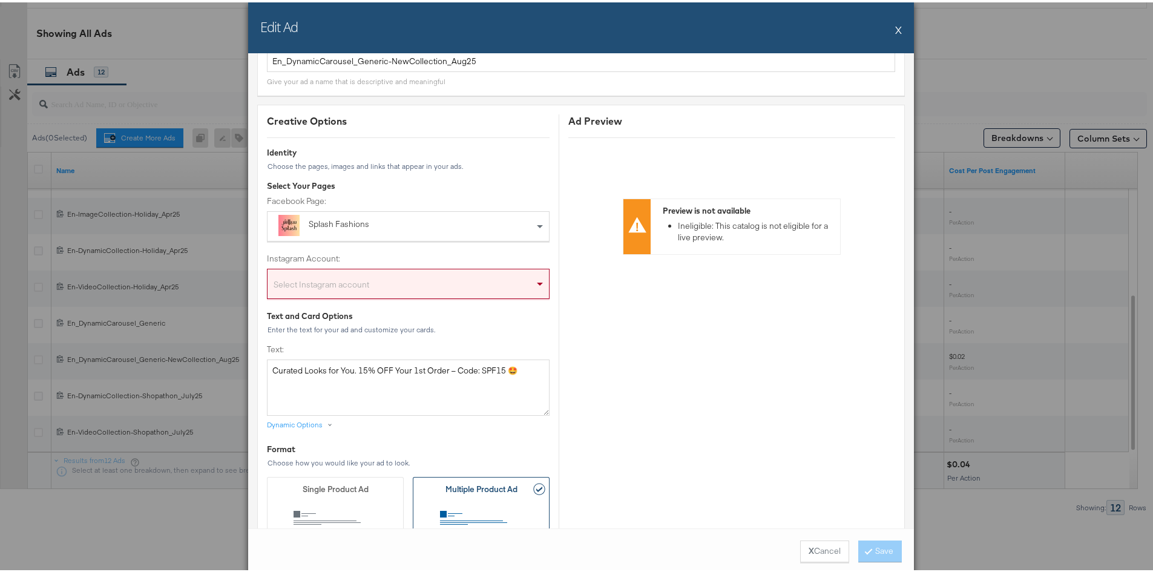
scroll to position [0, 0]
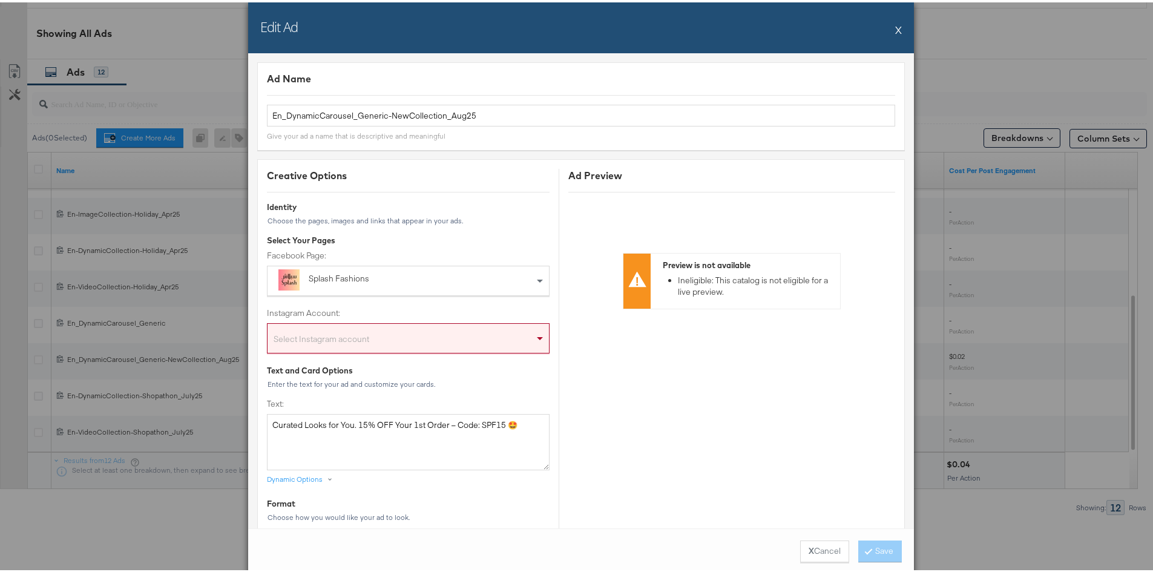
click at [895, 30] on button "X" at bounding box center [898, 27] width 7 height 24
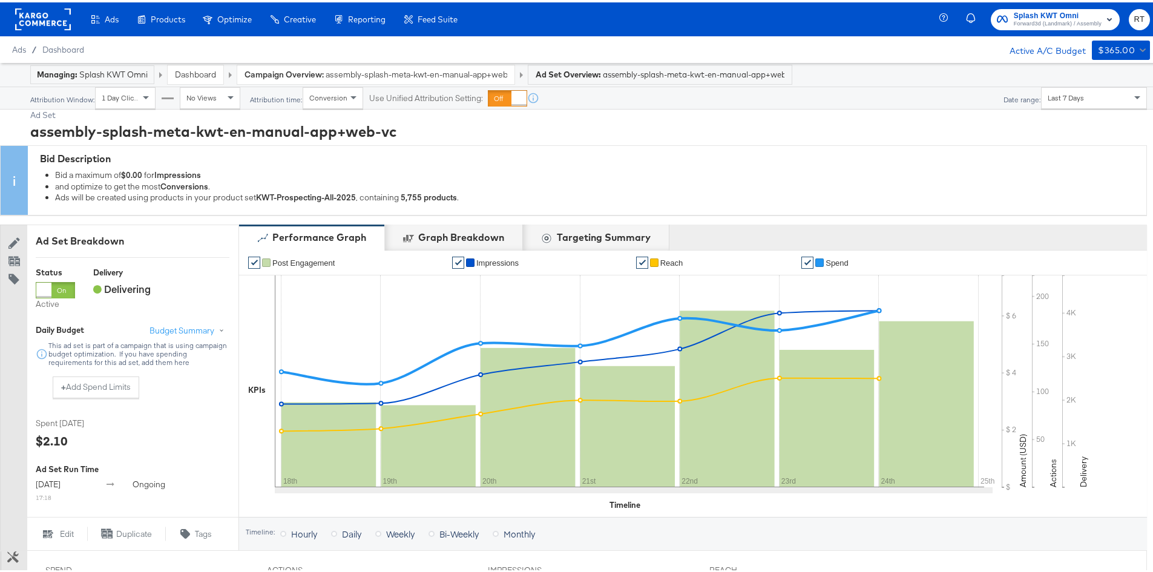
click at [1034, 25] on span "Forward3d (Landmark) / Assembly" at bounding box center [1057, 22] width 88 height 10
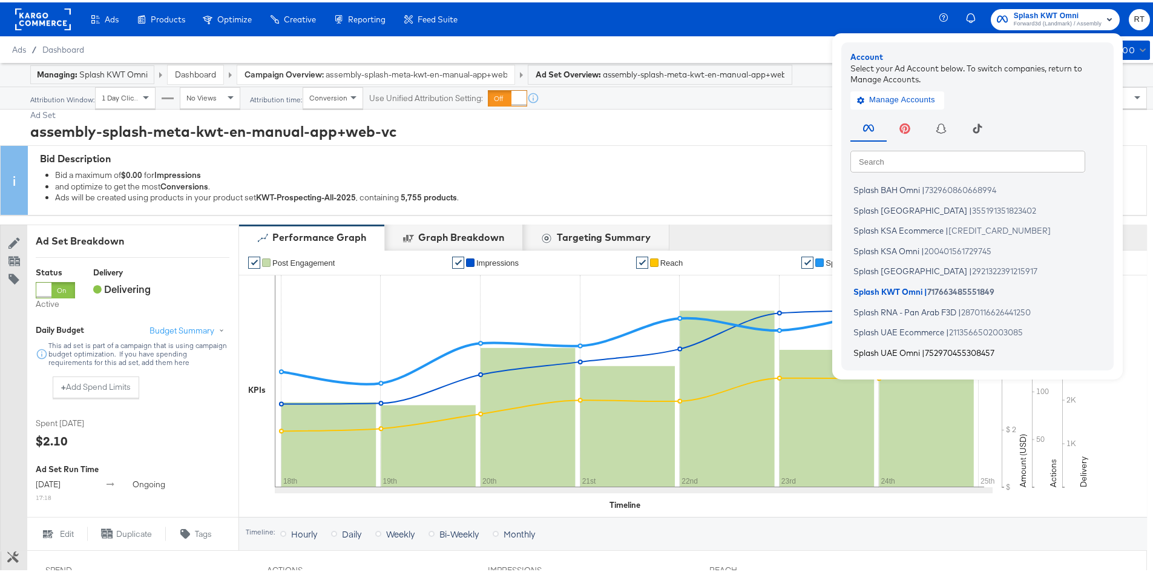
click at [865, 350] on span "Splash UAE Omni" at bounding box center [886, 350] width 67 height 10
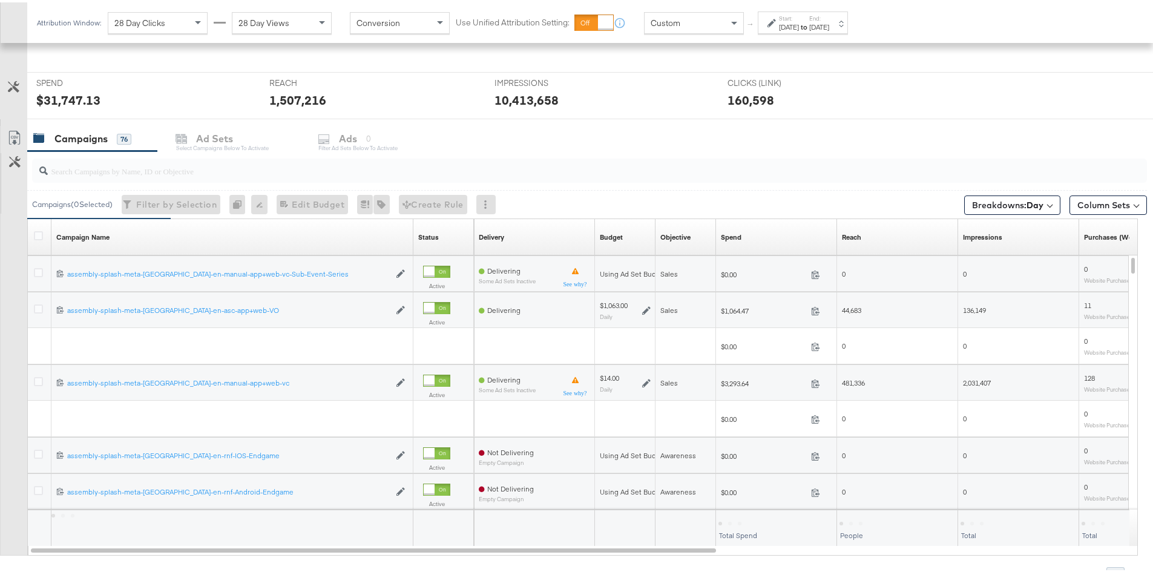
scroll to position [431, 0]
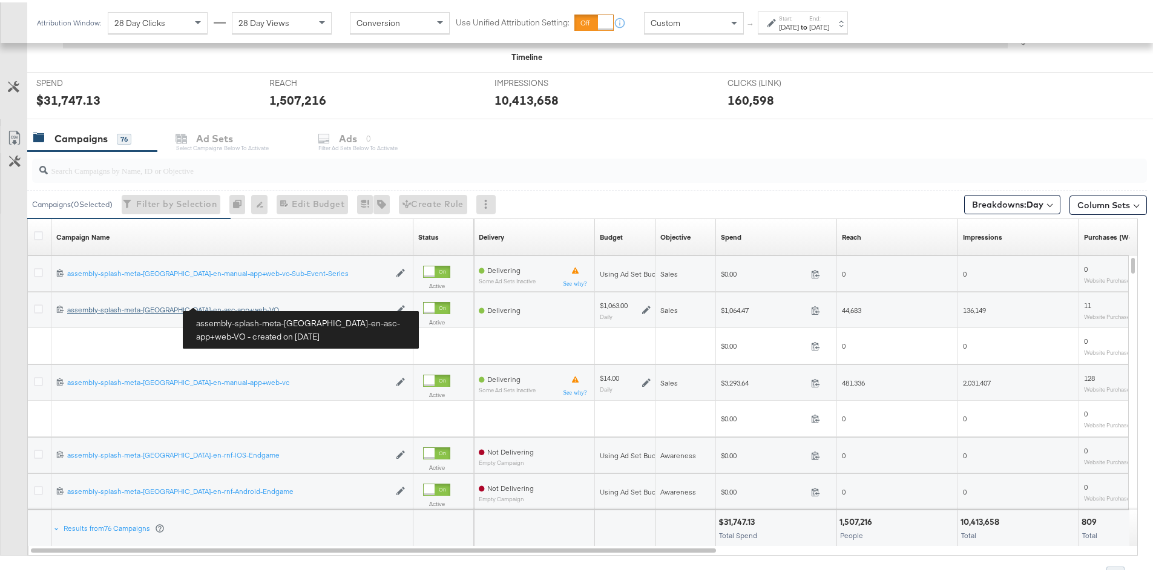
click at [188, 309] on div "assembly-splash-meta-uae-en-asc-app+web-VO assembly-splash-meta-uae-en-asc-app+…" at bounding box center [228, 308] width 322 height 10
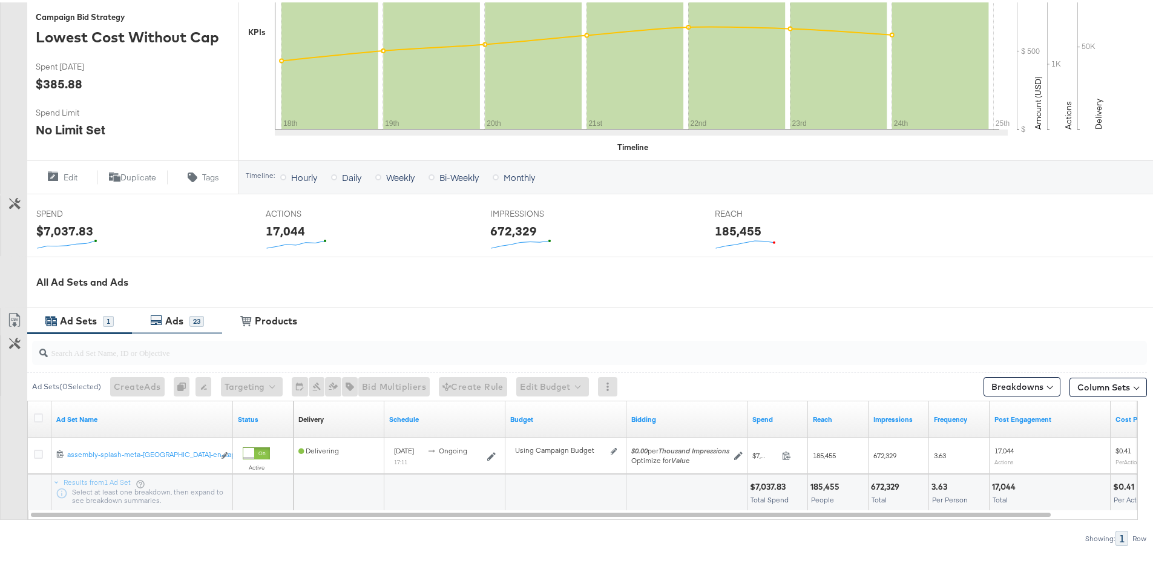
scroll to position [344, 0]
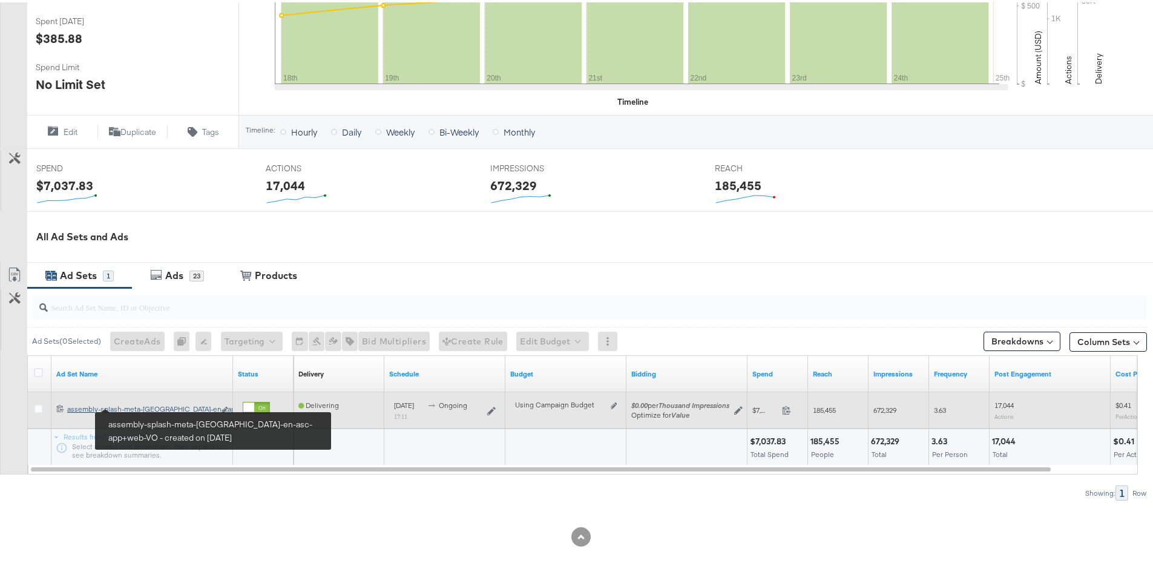
click at [156, 408] on div "assembly-splash-meta-uae-en-asc-app+web-VO assembly-splash-meta-uae-en-...app+w…" at bounding box center [140, 407] width 147 height 10
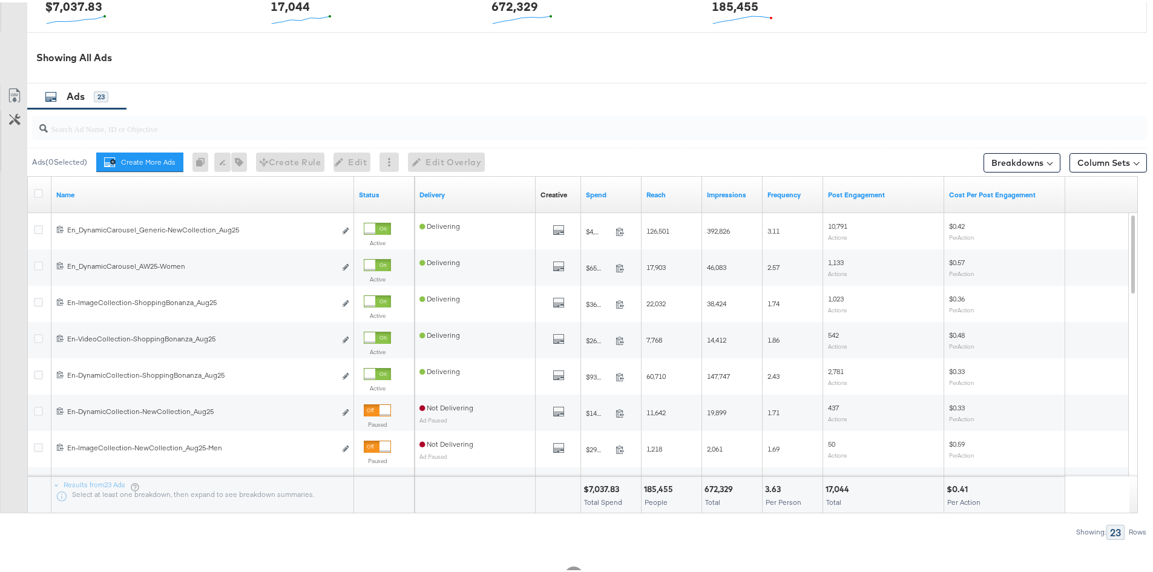
scroll to position [609, 0]
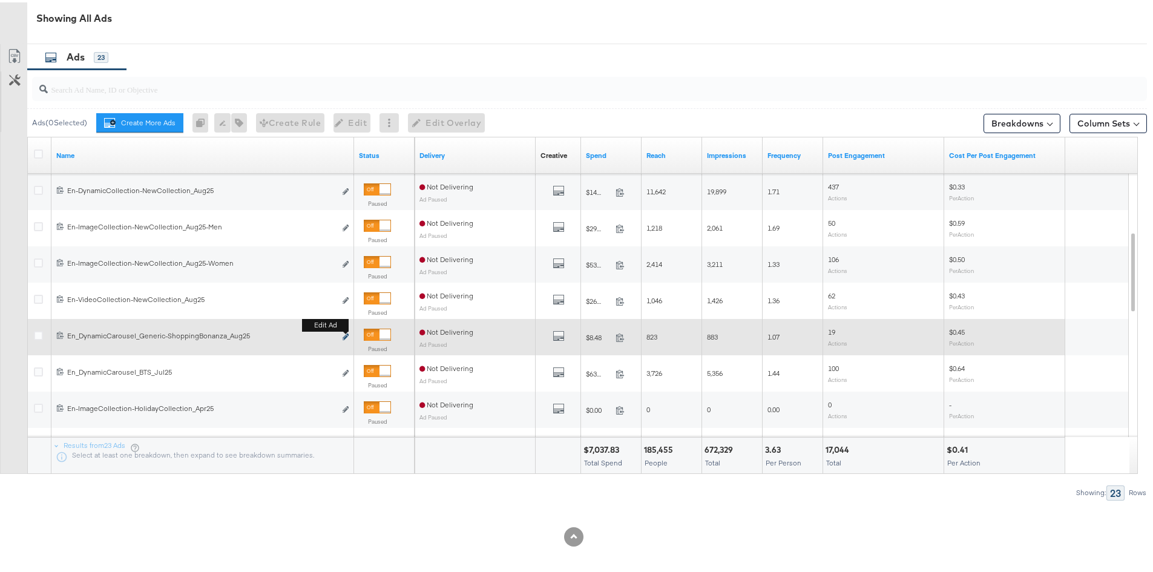
click at [347, 333] on icon "link" at bounding box center [345, 334] width 6 height 7
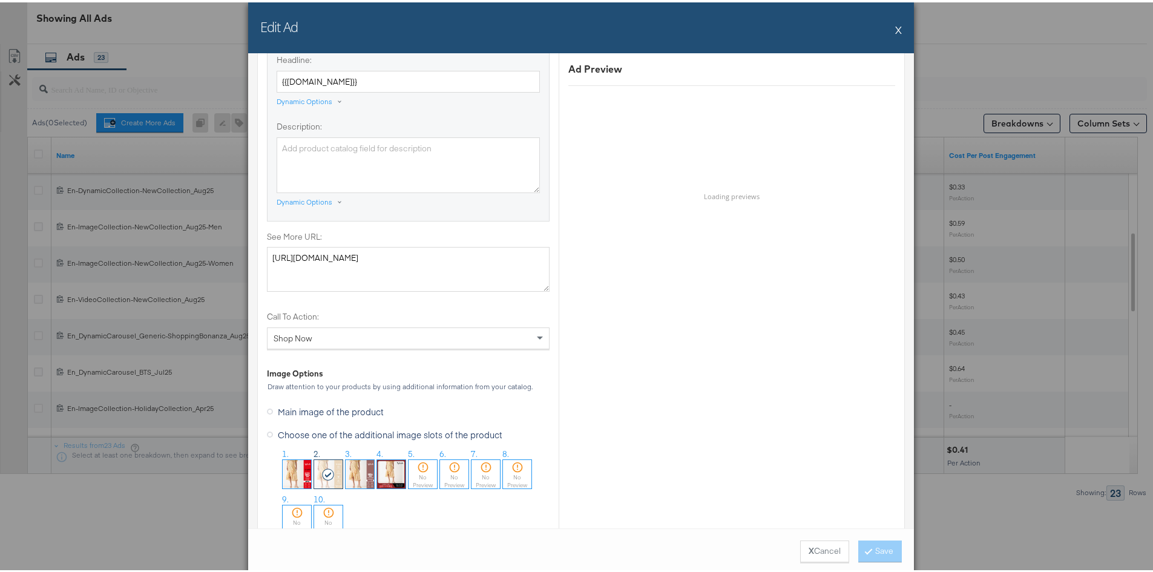
scroll to position [1089, 0]
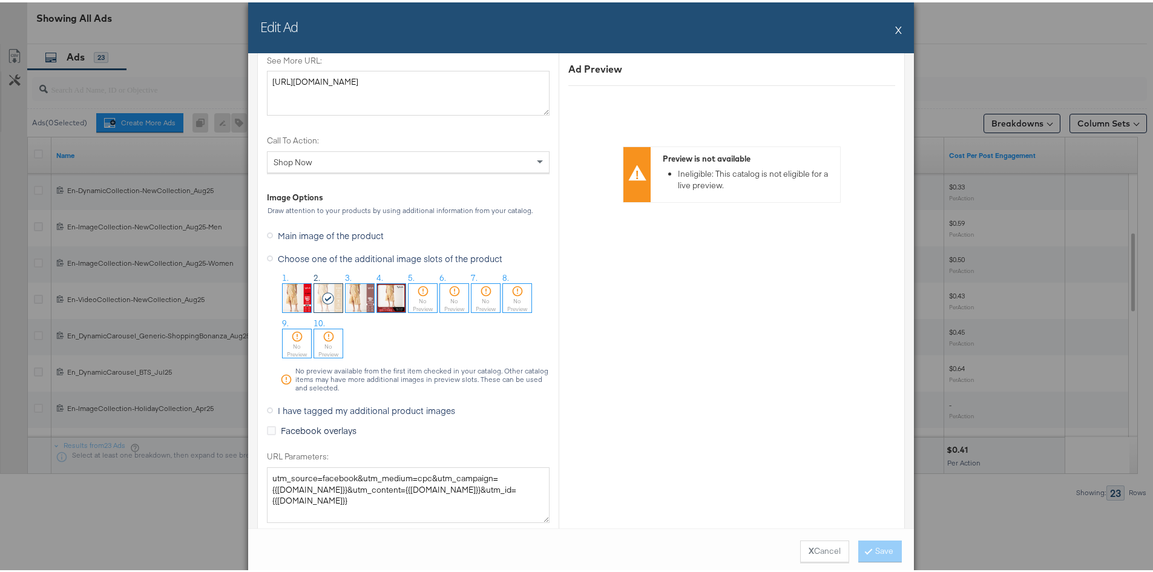
click at [322, 300] on icon at bounding box center [328, 296] width 13 height 12
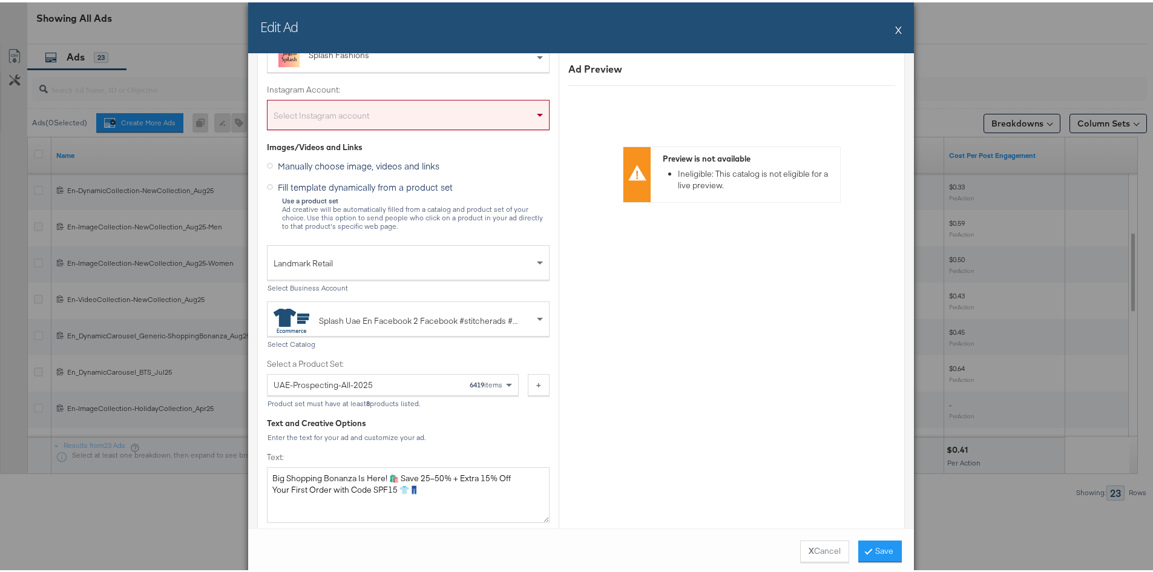
scroll to position [182, 0]
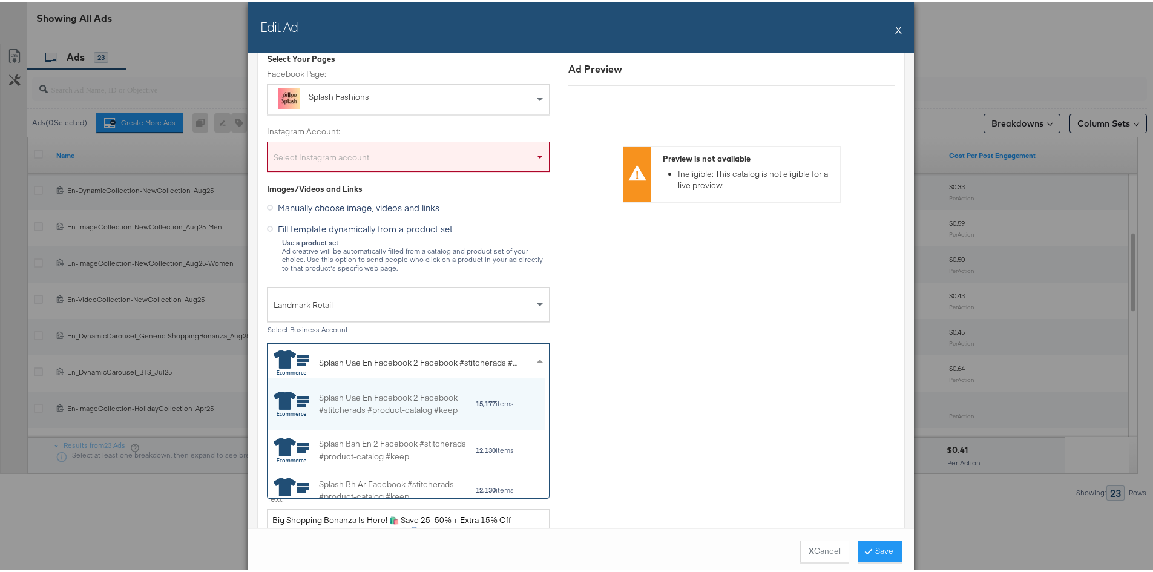
click at [534, 353] on span at bounding box center [541, 358] width 15 height 34
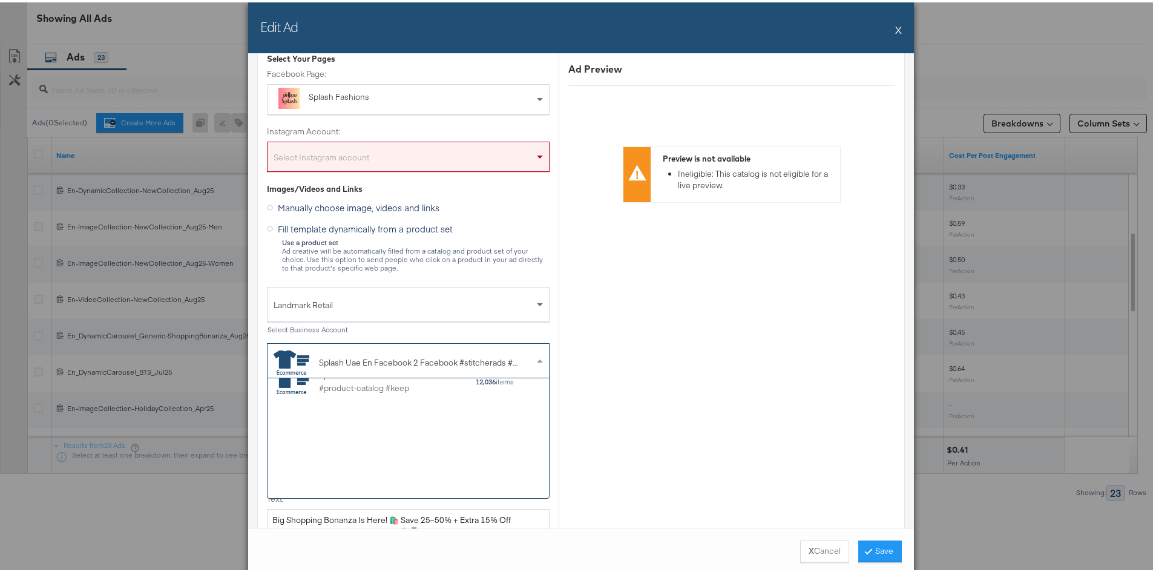
scroll to position [0, 0]
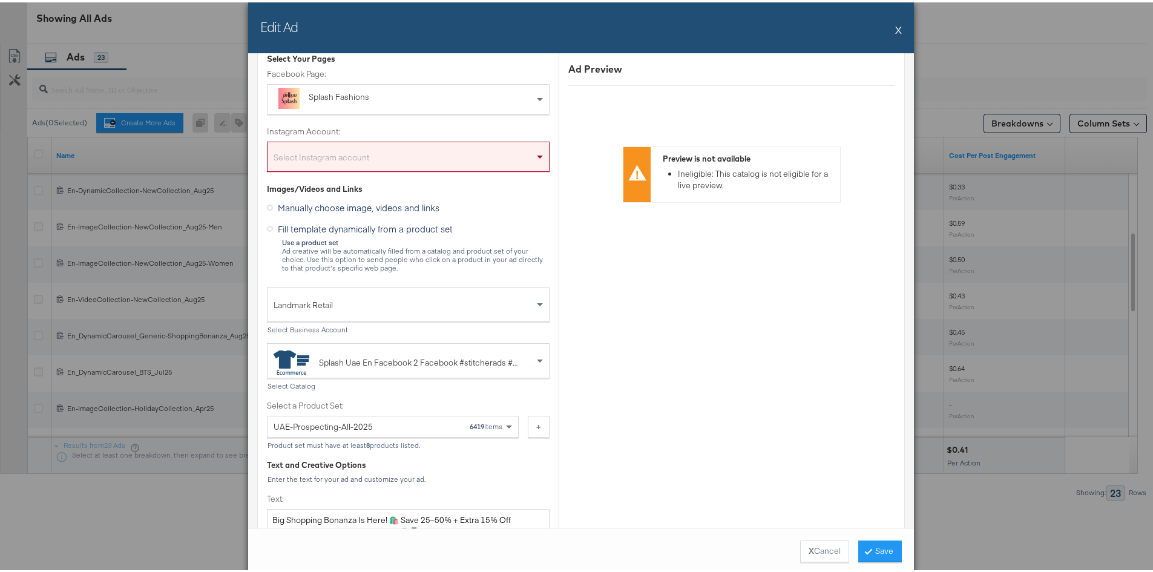
click at [895, 28] on button "X" at bounding box center [898, 27] width 7 height 24
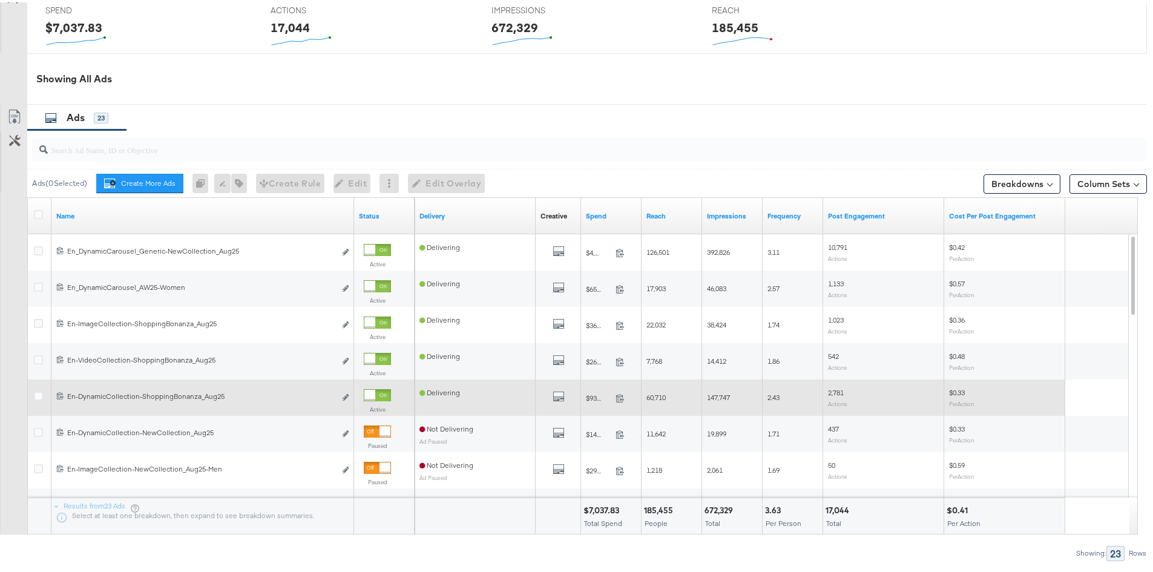
scroll to position [488, 0]
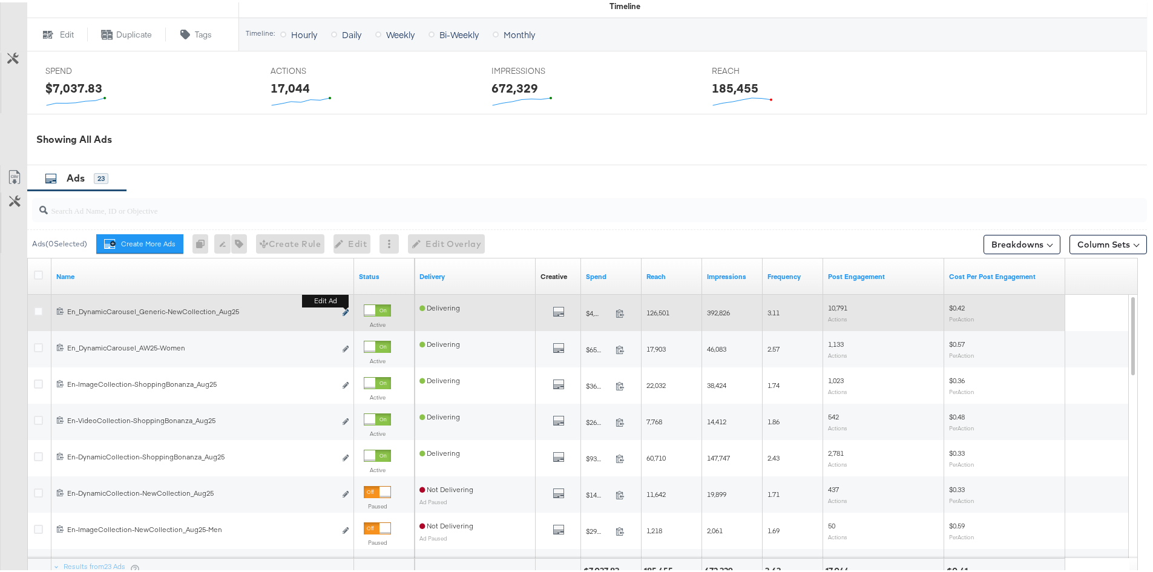
click at [347, 311] on icon "link" at bounding box center [345, 310] width 6 height 7
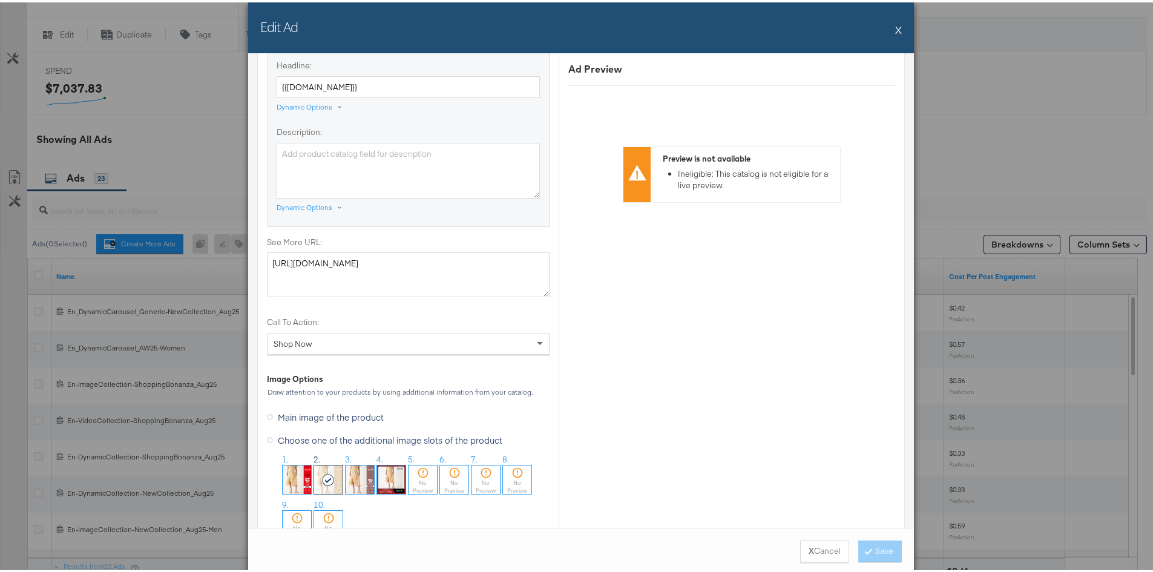
scroll to position [1089, 0]
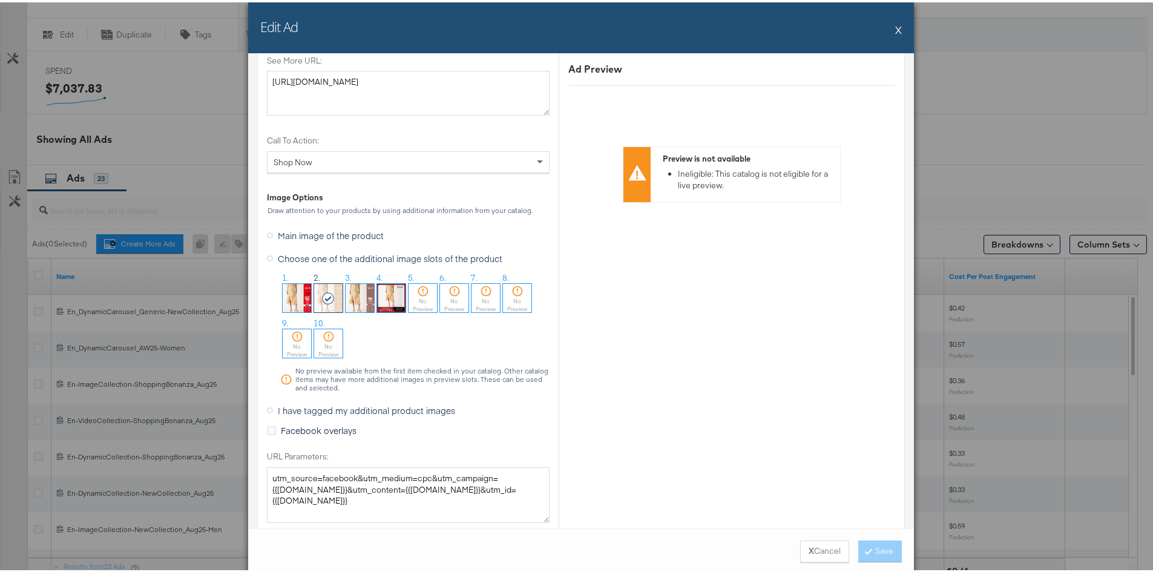
click at [889, 24] on div "Edit Ad X" at bounding box center [581, 25] width 666 height 51
click at [895, 24] on button "X" at bounding box center [898, 27] width 7 height 24
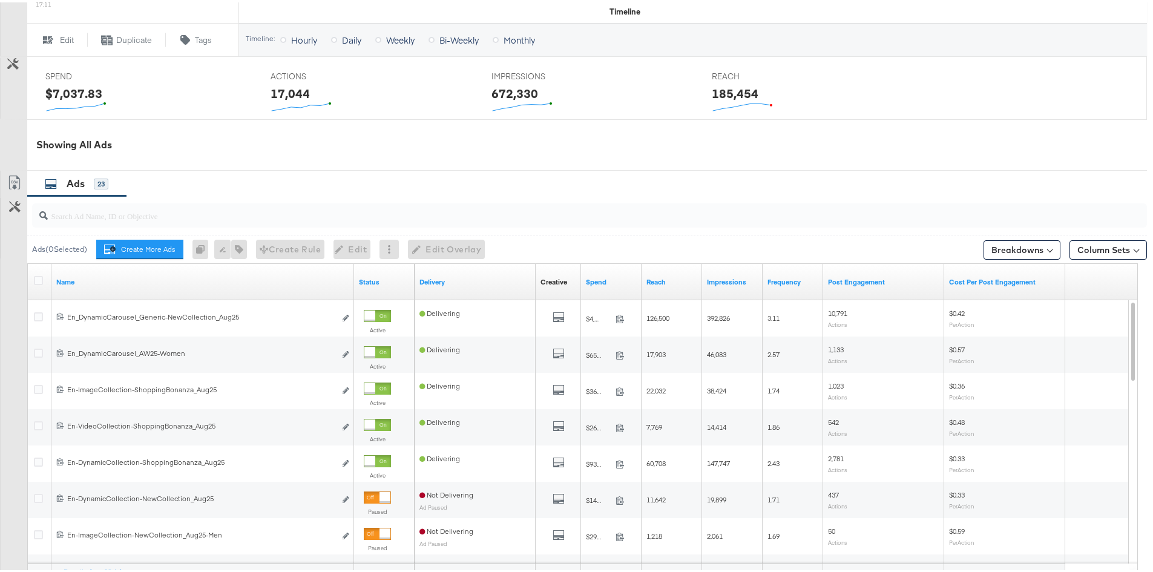
scroll to position [545, 0]
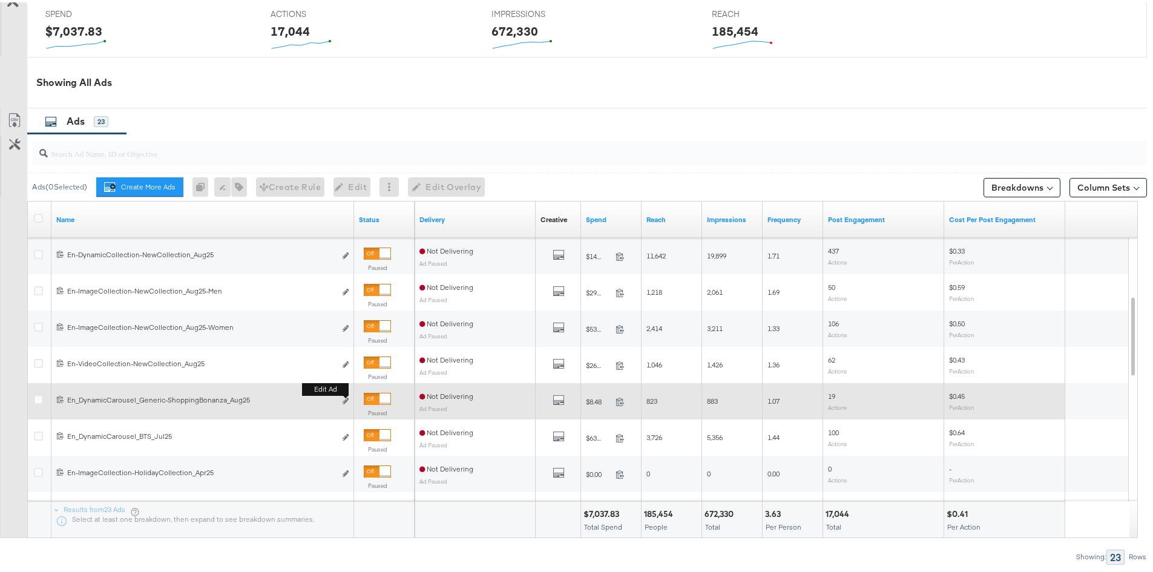
click at [344, 396] on button "Edit ad" at bounding box center [345, 399] width 7 height 13
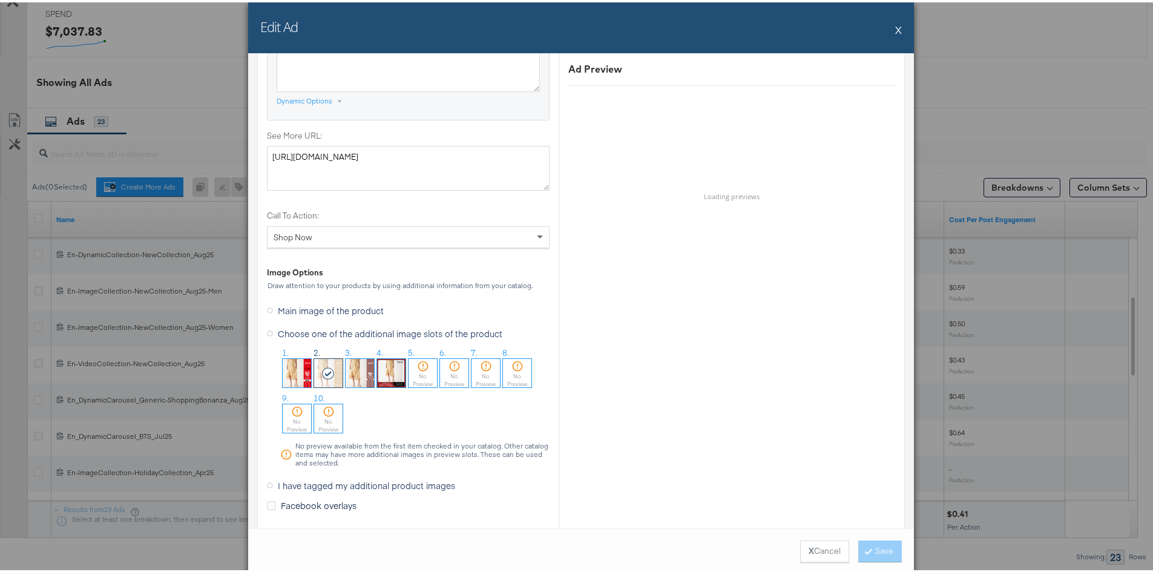
scroll to position [1029, 0]
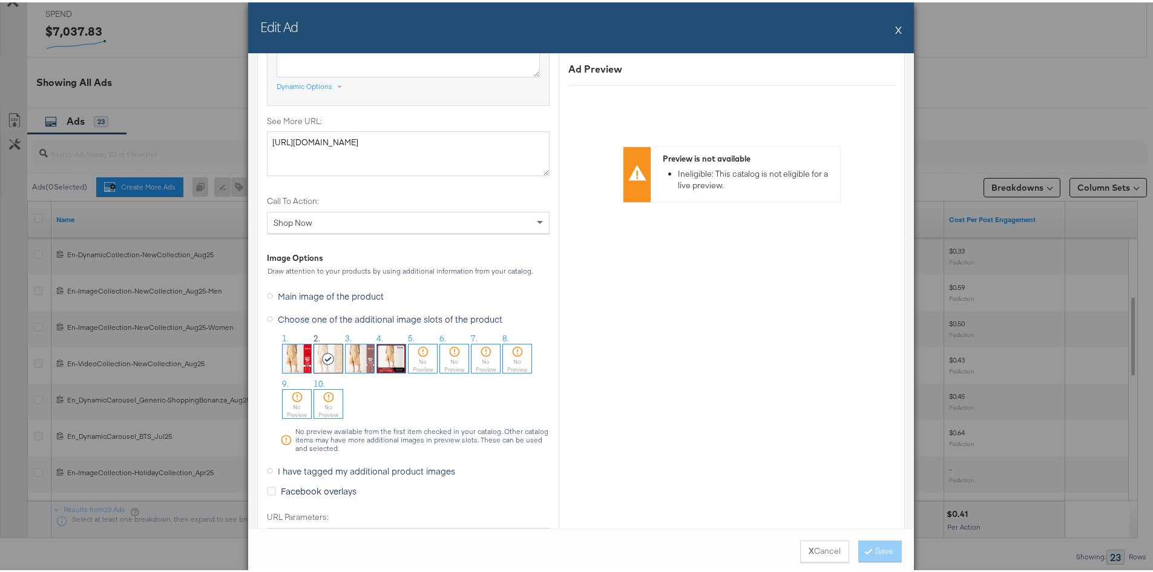
click at [897, 31] on button "X" at bounding box center [898, 27] width 7 height 24
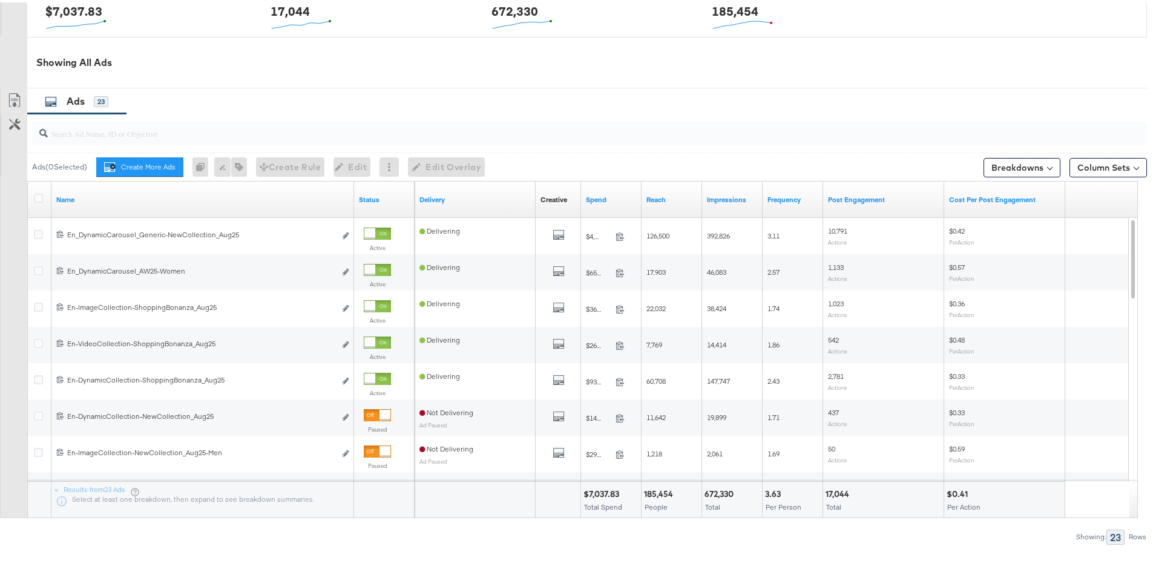
scroll to position [609, 0]
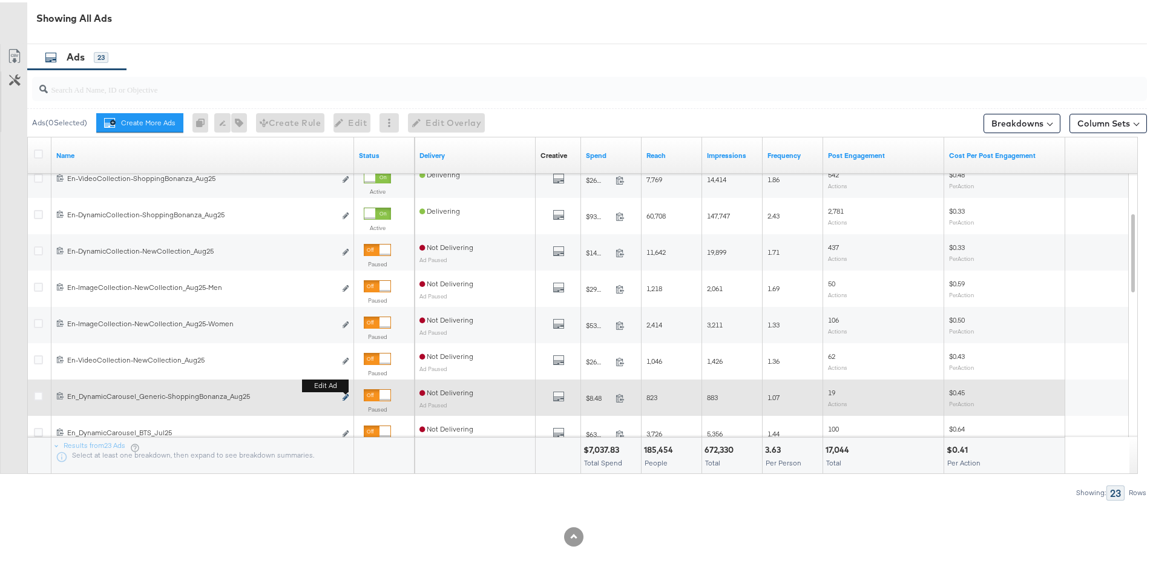
click at [345, 392] on button "Edit ad" at bounding box center [345, 395] width 7 height 13
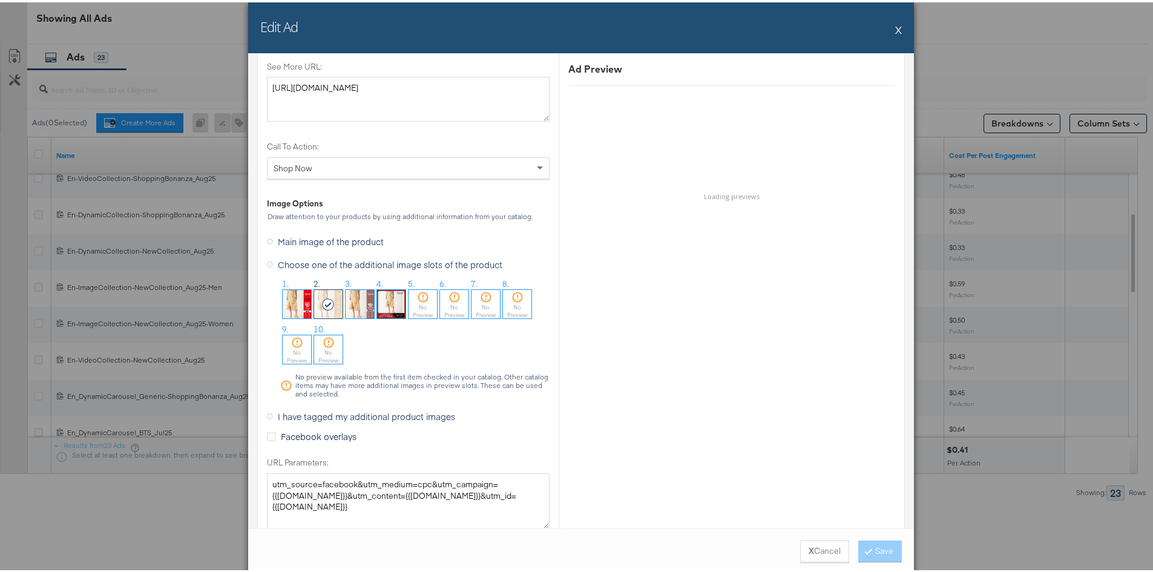
scroll to position [1089, 0]
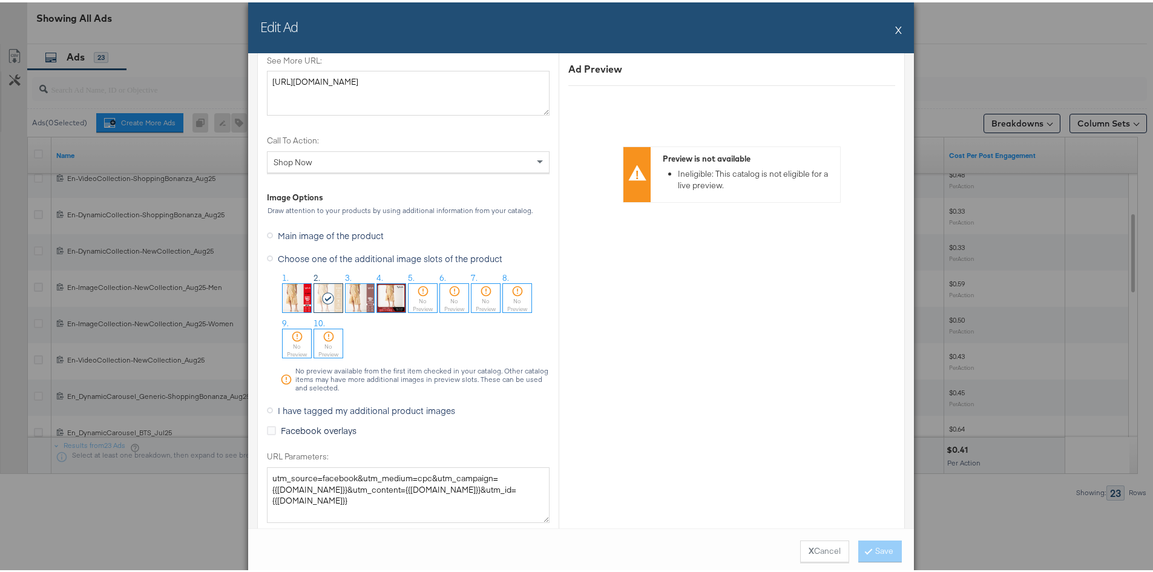
click at [895, 24] on button "X" at bounding box center [898, 27] width 7 height 24
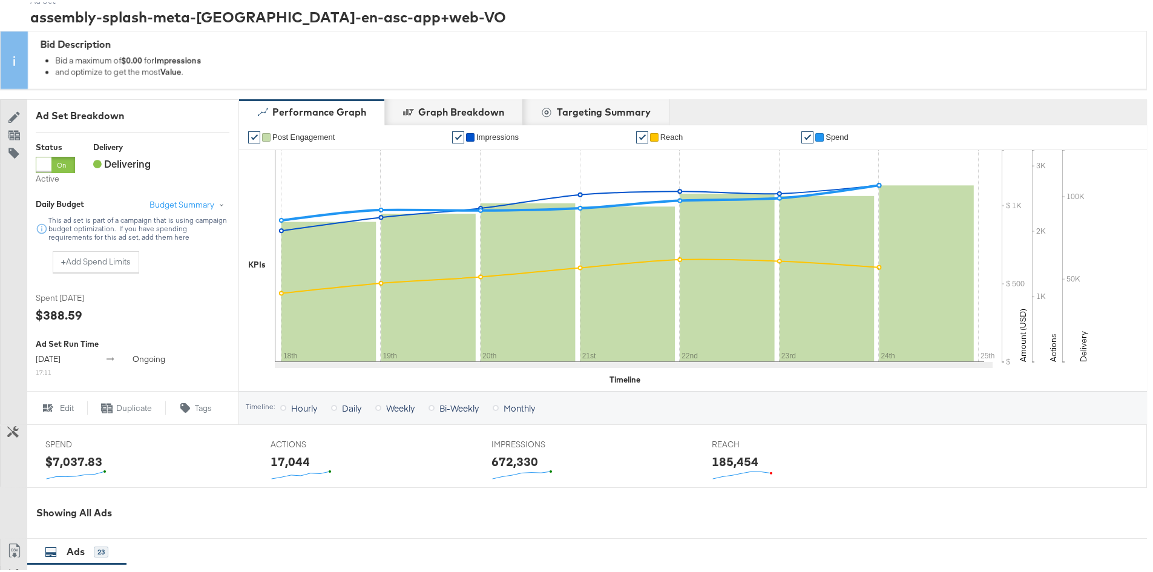
scroll to position [0, 0]
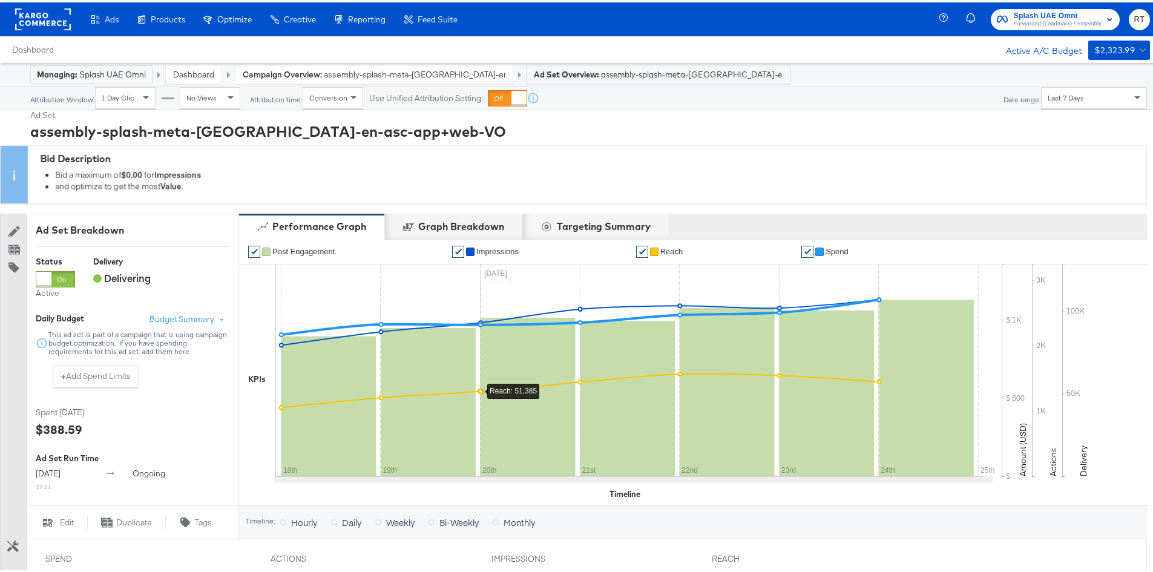
click at [820, 123] on div "assembly-splash-meta-[GEOGRAPHIC_DATA]-en-asc-app+web-VO" at bounding box center [588, 129] width 1116 height 21
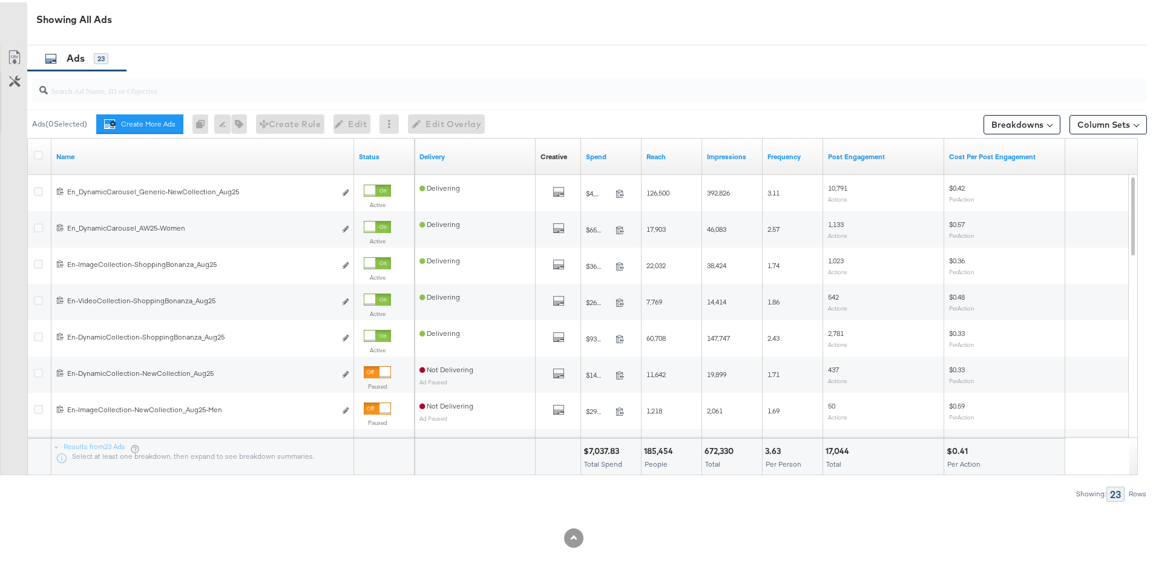
scroll to position [609, 0]
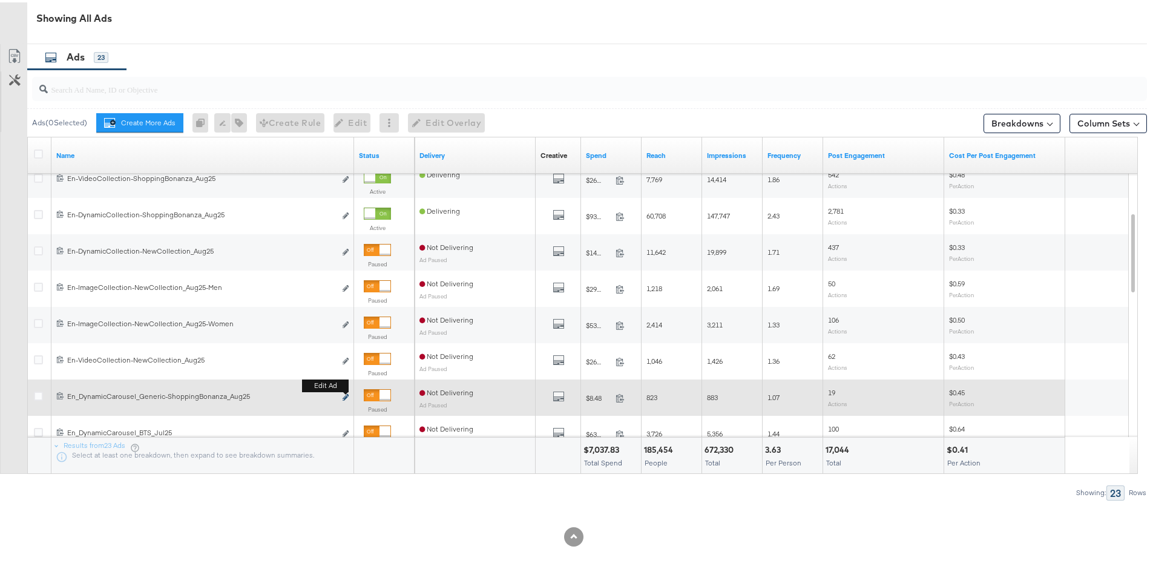
click at [344, 398] on icon "link" at bounding box center [345, 394] width 6 height 7
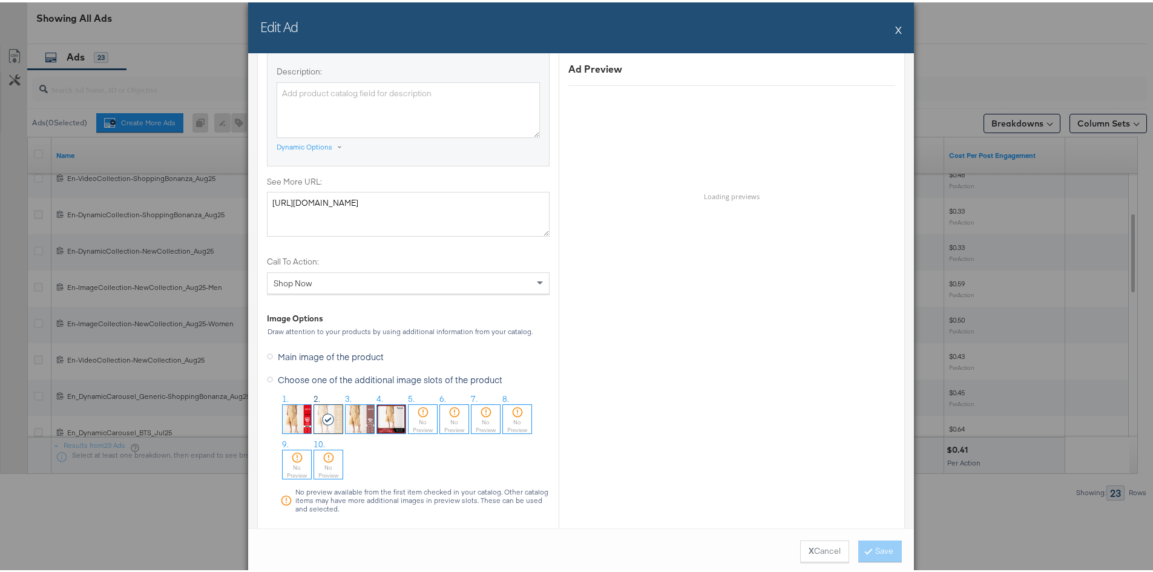
scroll to position [1271, 0]
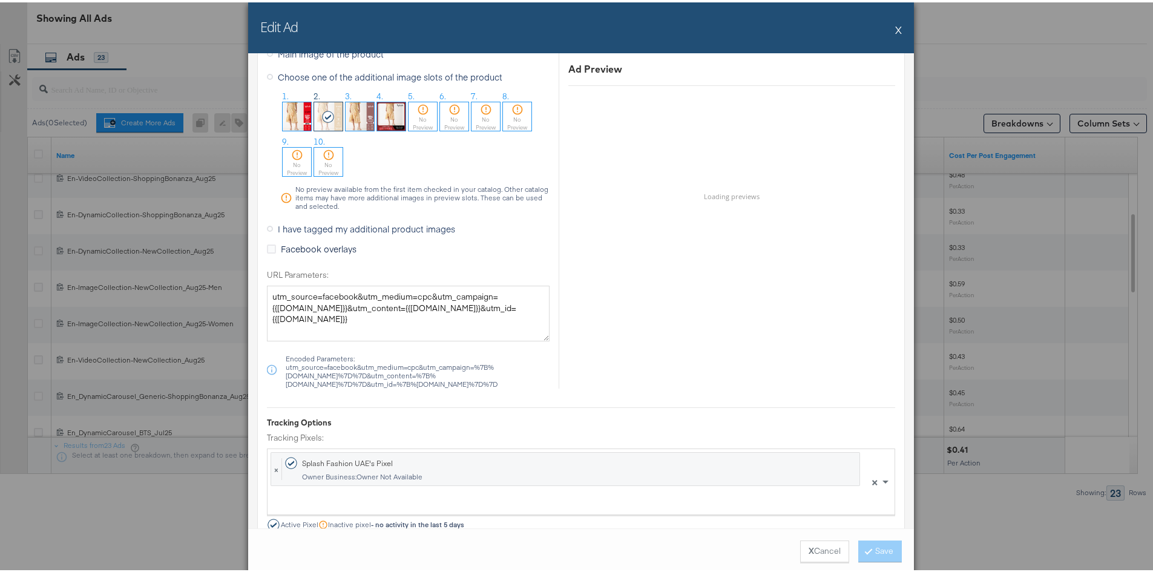
click at [889, 31] on div "Edit Ad X" at bounding box center [581, 25] width 666 height 51
click at [895, 30] on button "X" at bounding box center [898, 27] width 7 height 24
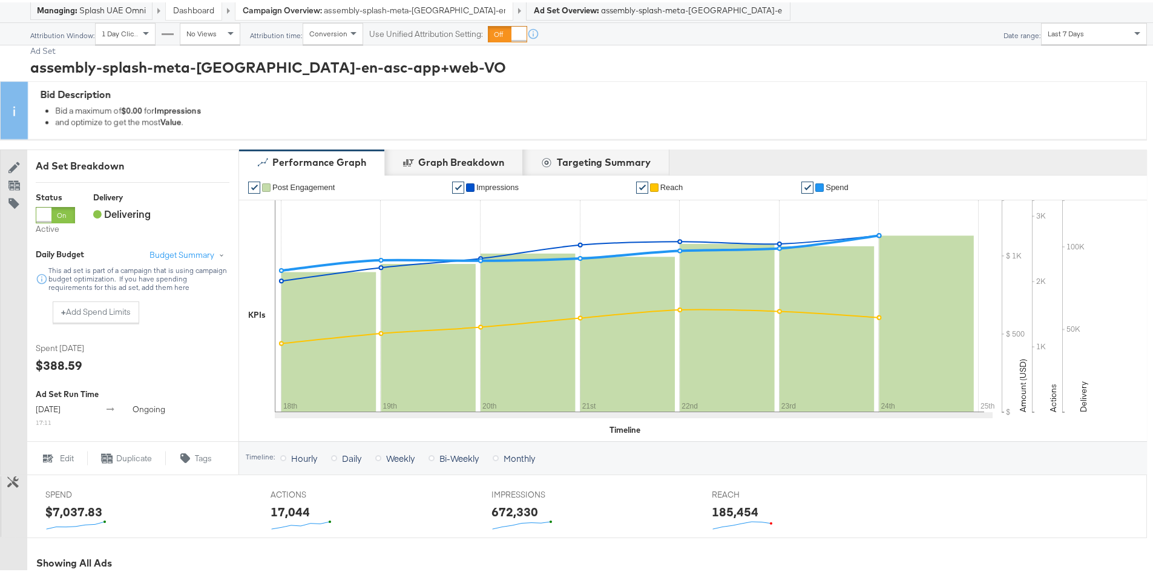
scroll to position [0, 0]
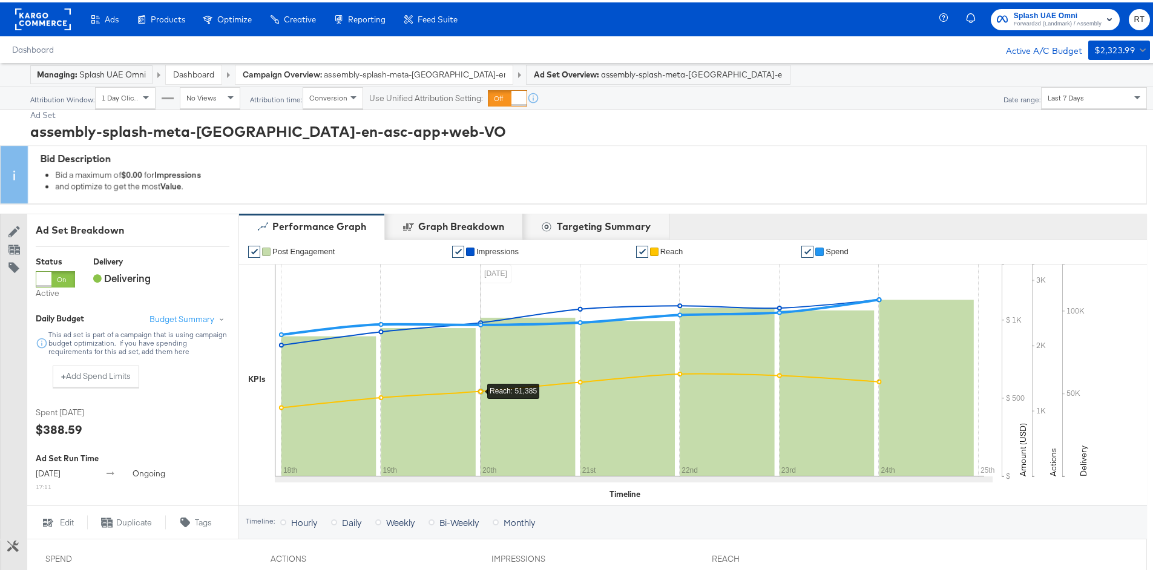
click at [821, 154] on div "Bid Description" at bounding box center [590, 156] width 1100 height 14
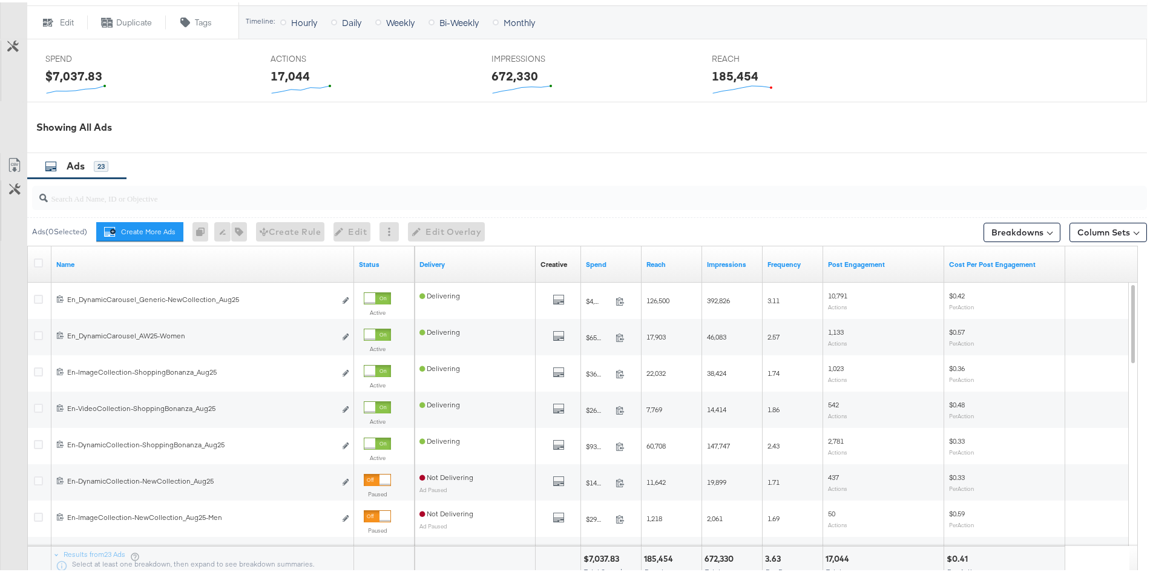
click at [841, 87] on div at bounding box center [813, 88] width 202 height 13
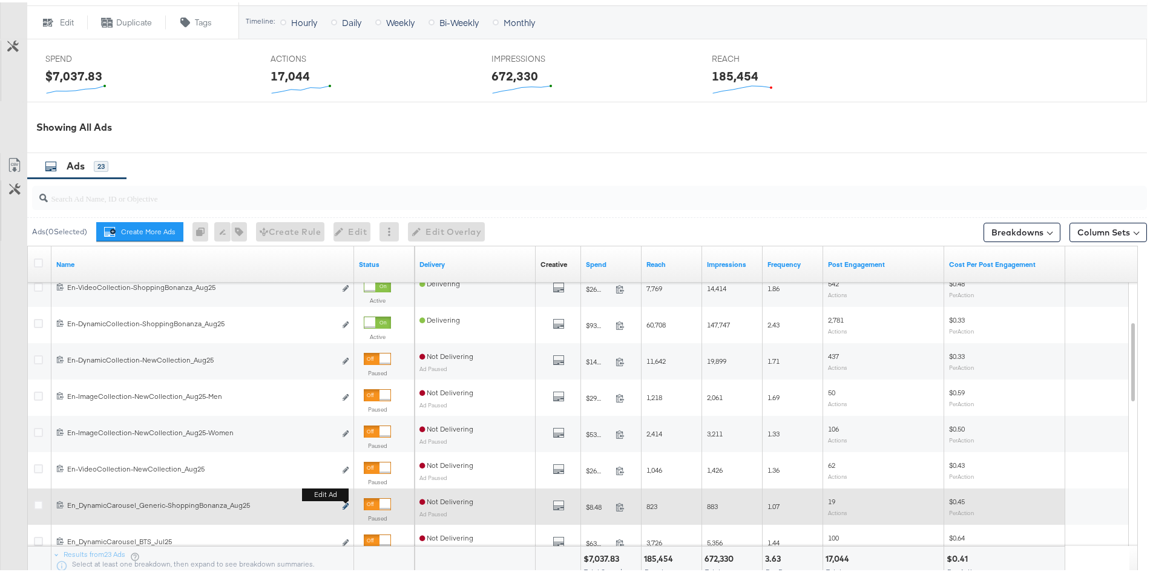
click at [345, 501] on button "Edit ad" at bounding box center [345, 504] width 7 height 13
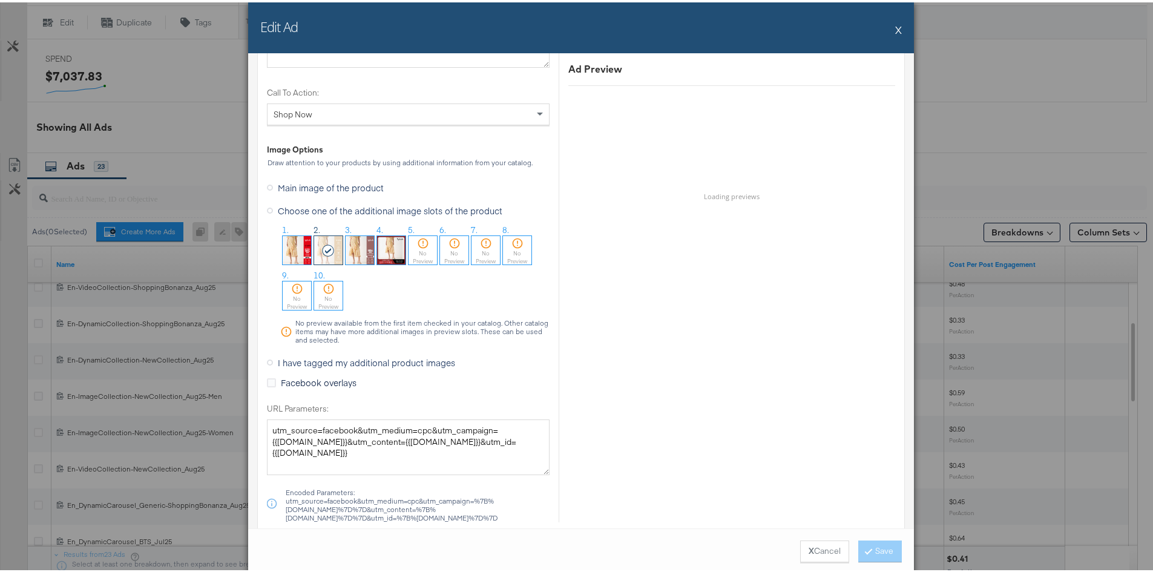
scroll to position [1150, 0]
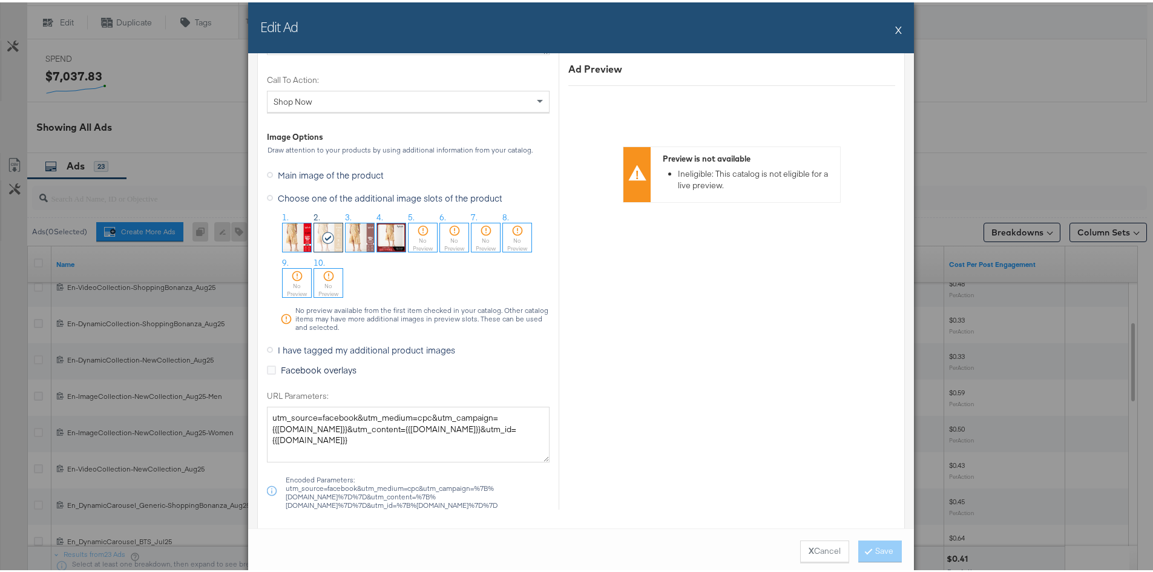
click at [895, 30] on button "X" at bounding box center [898, 27] width 7 height 24
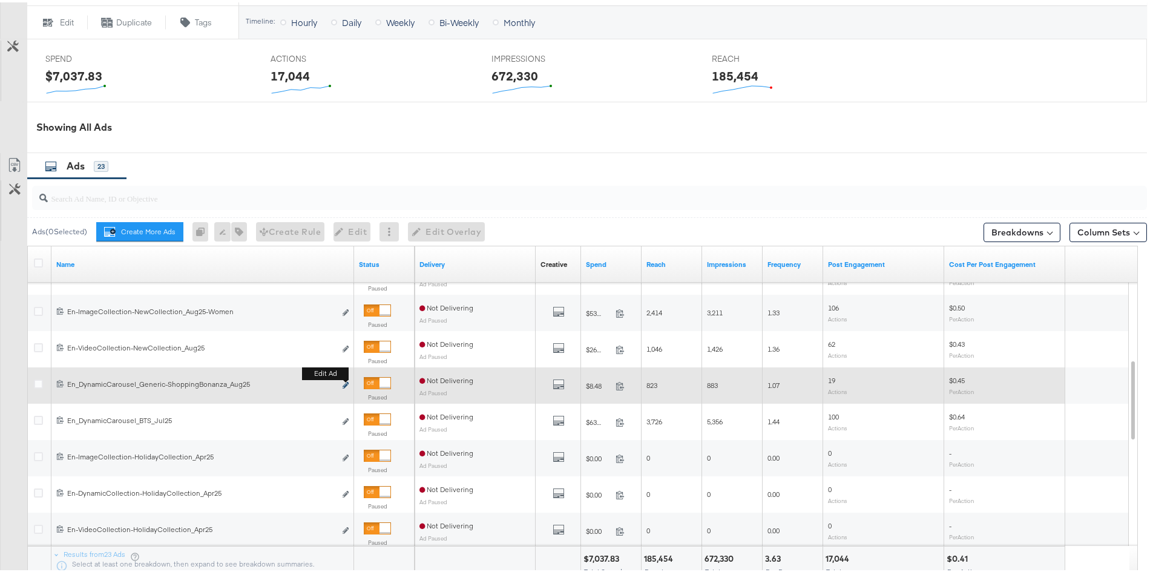
click at [346, 381] on icon "link" at bounding box center [345, 382] width 6 height 7
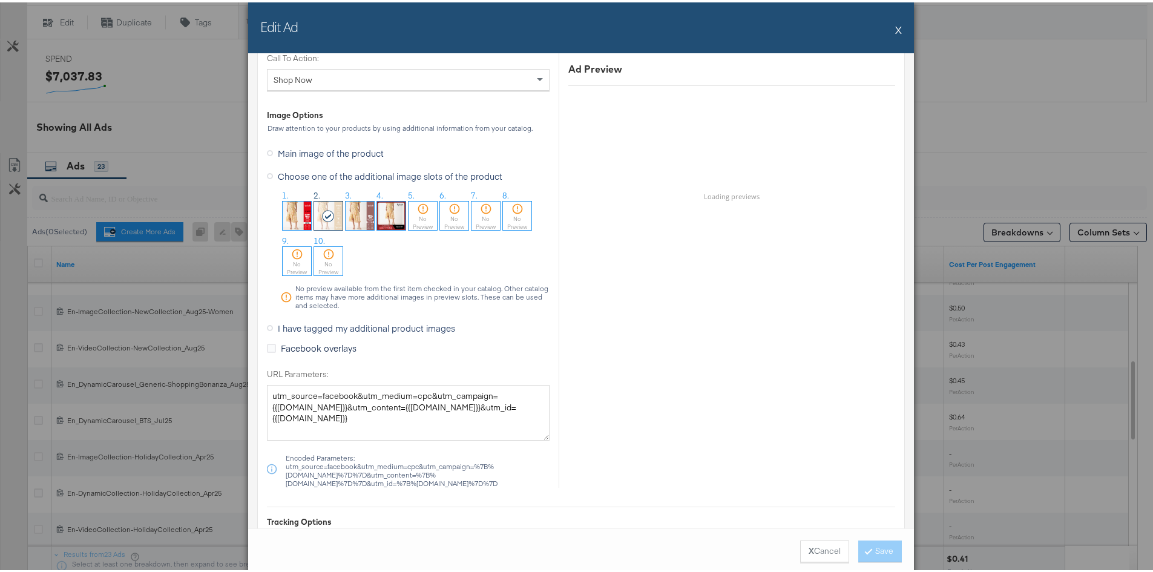
scroll to position [1210, 0]
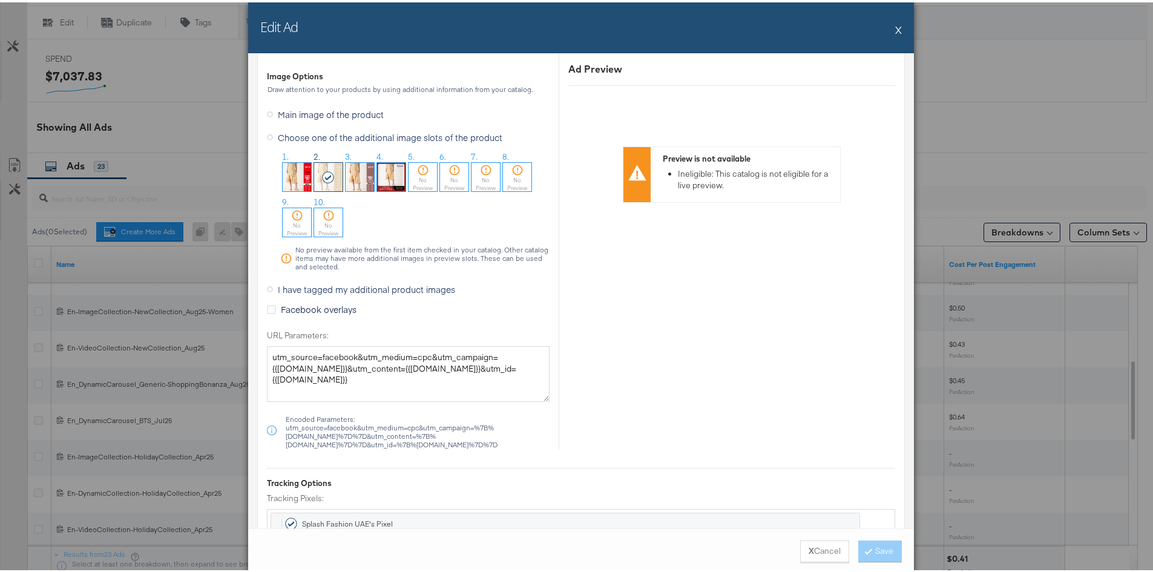
click at [895, 24] on button "X" at bounding box center [898, 27] width 7 height 24
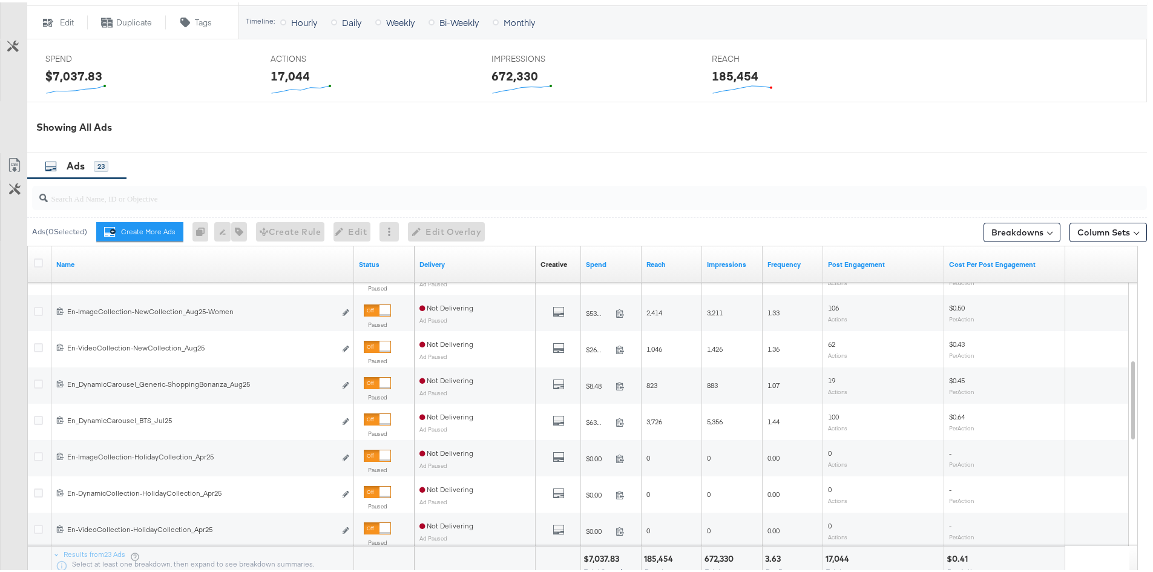
drag, startPoint x: 756, startPoint y: 165, endPoint x: 678, endPoint y: 133, distance: 84.6
click at [755, 165] on div "Ads 23" at bounding box center [586, 164] width 1119 height 26
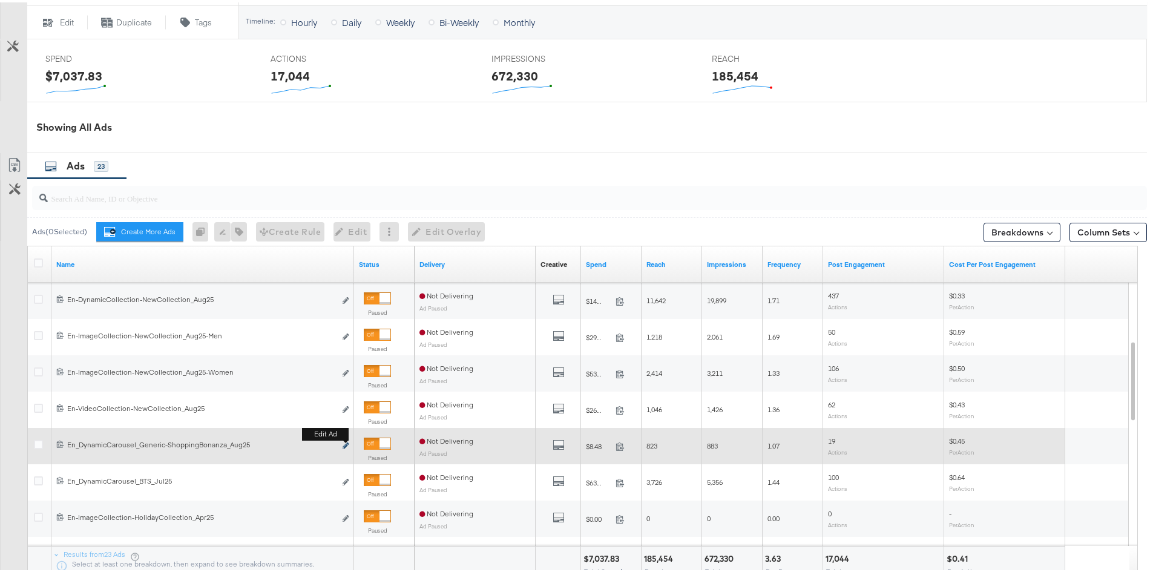
click at [345, 443] on icon "link" at bounding box center [345, 443] width 6 height 7
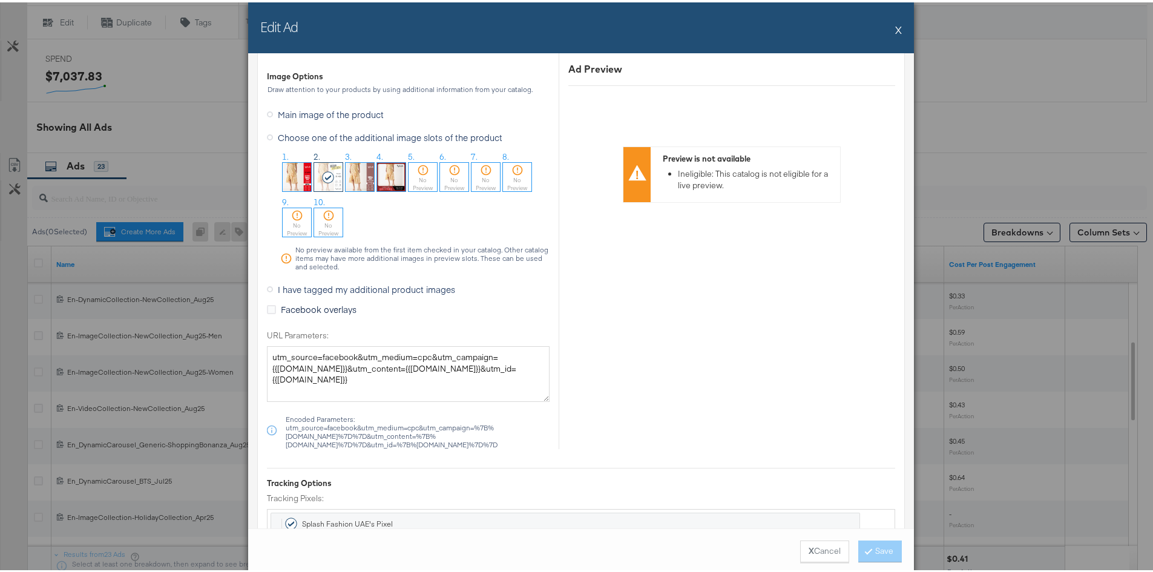
click at [895, 27] on button "X" at bounding box center [898, 27] width 7 height 24
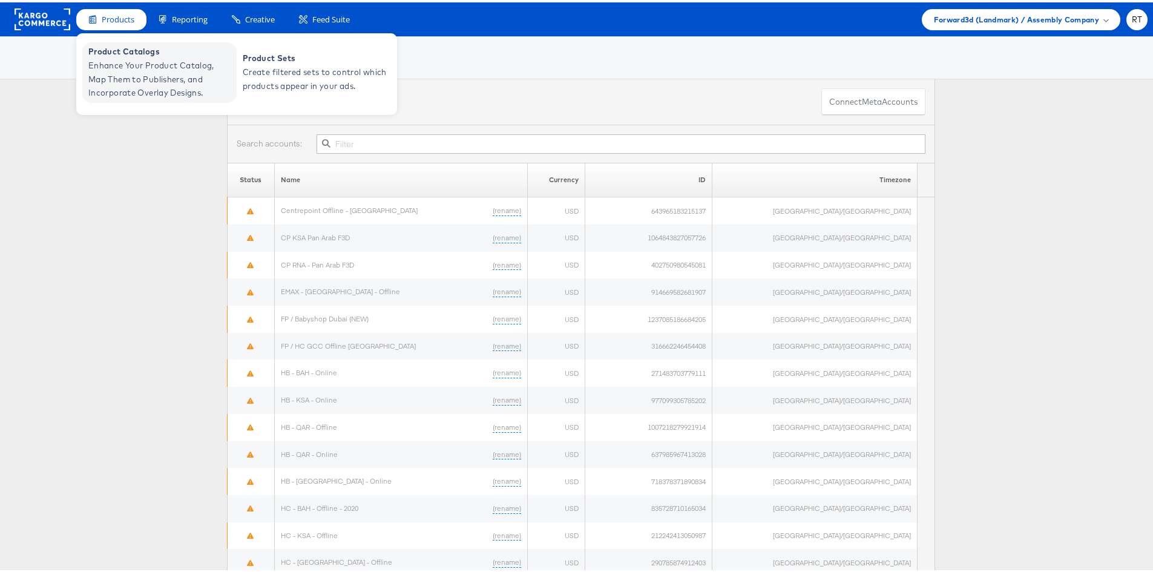
click at [133, 61] on span "Enhance Your Product Catalog, Map Them to Publishers, and Incorporate Overlay D…" at bounding box center [160, 76] width 145 height 41
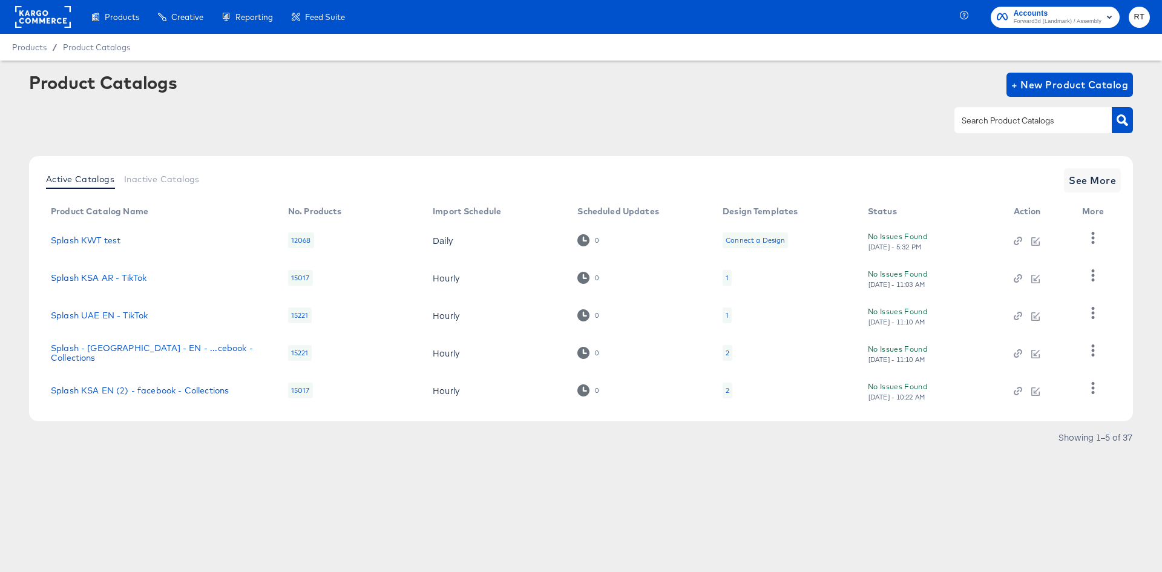
click at [1034, 119] on input "text" at bounding box center [1023, 121] width 129 height 14
type input "bah"
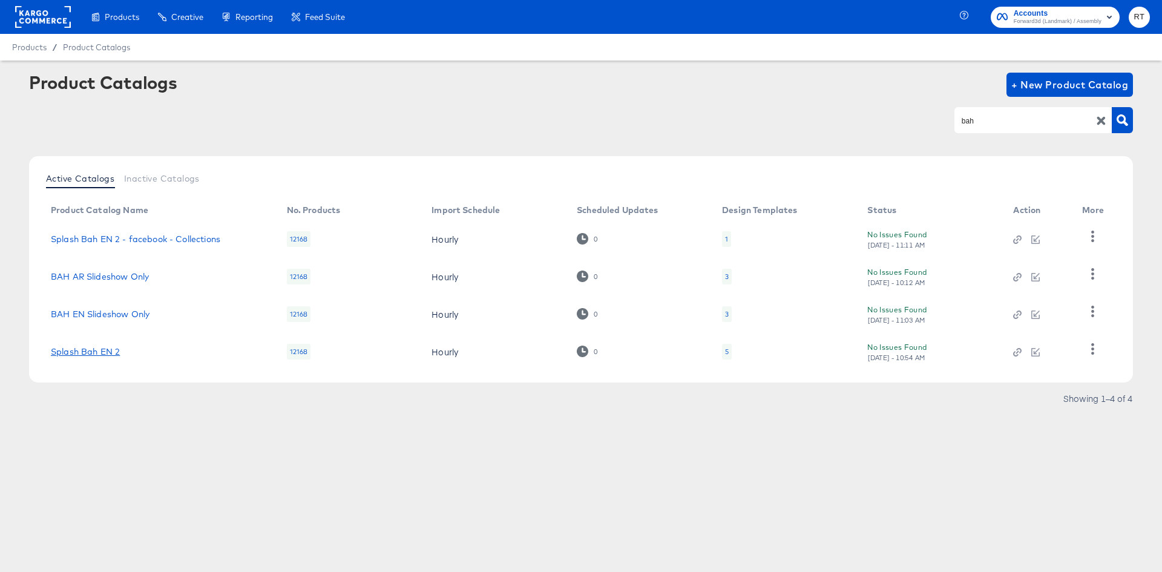
click at [87, 353] on link "Splash Bah EN 2" at bounding box center [85, 352] width 69 height 10
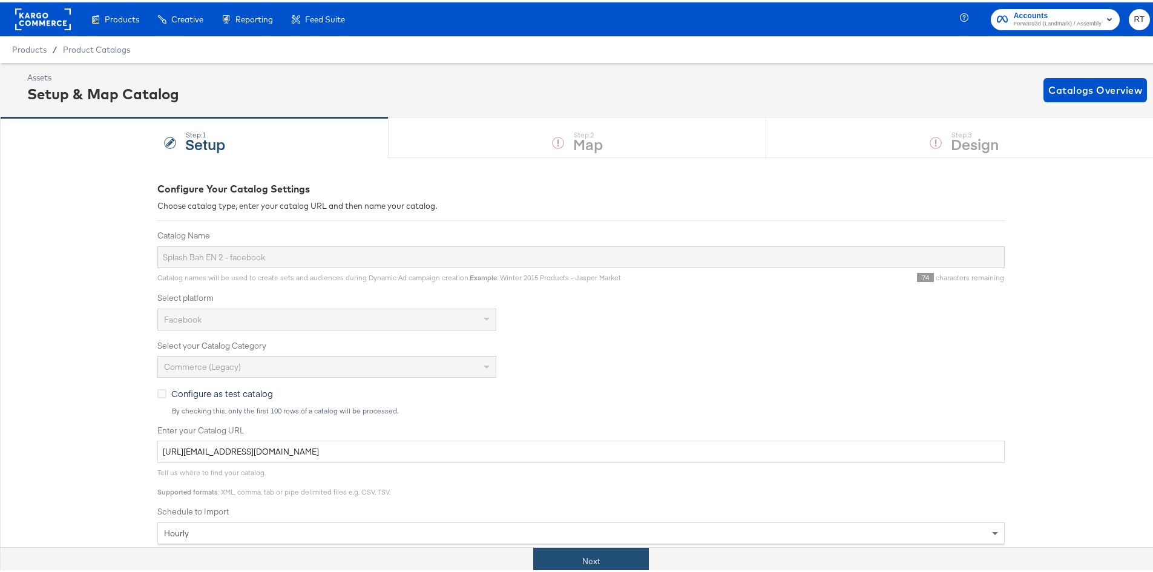
click at [594, 561] on button "Next" at bounding box center [591, 558] width 116 height 27
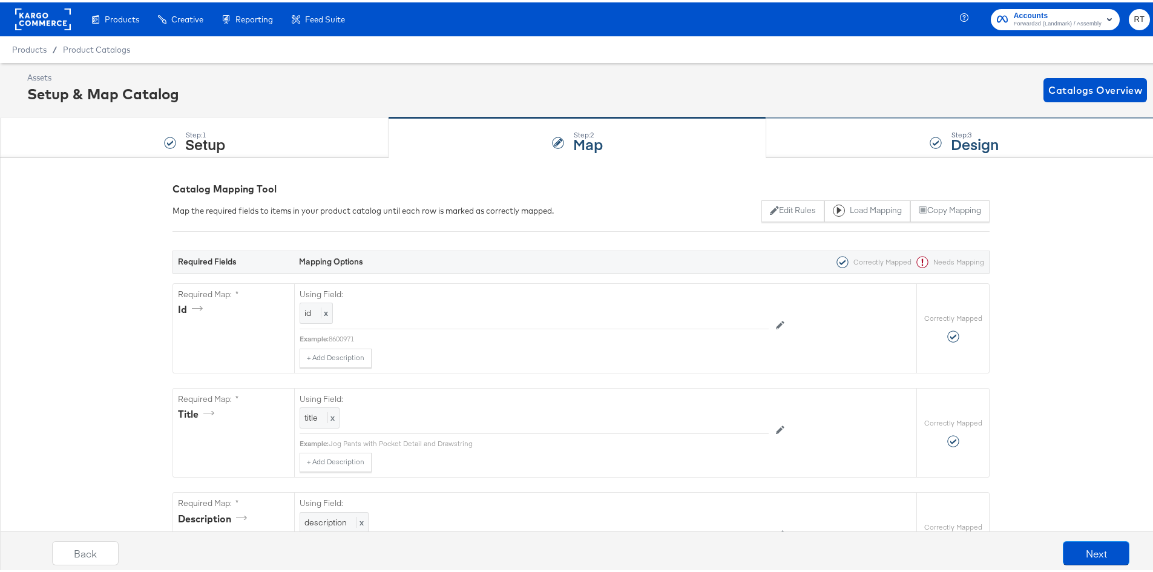
click at [869, 147] on div "Step: 3 Design" at bounding box center [964, 136] width 396 height 40
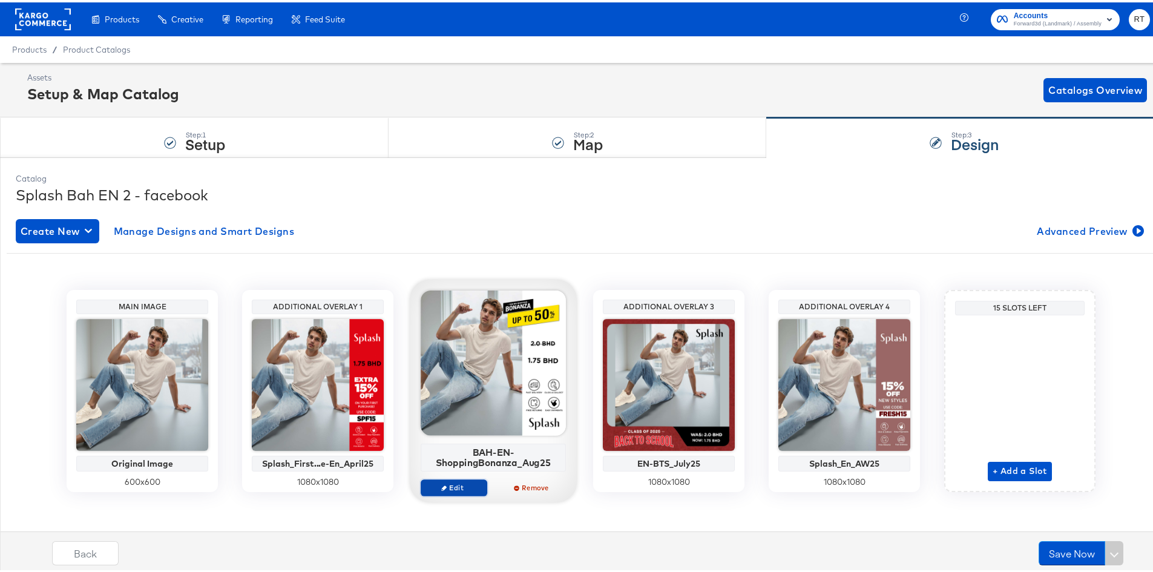
click at [464, 486] on span "Edit" at bounding box center [454, 484] width 56 height 9
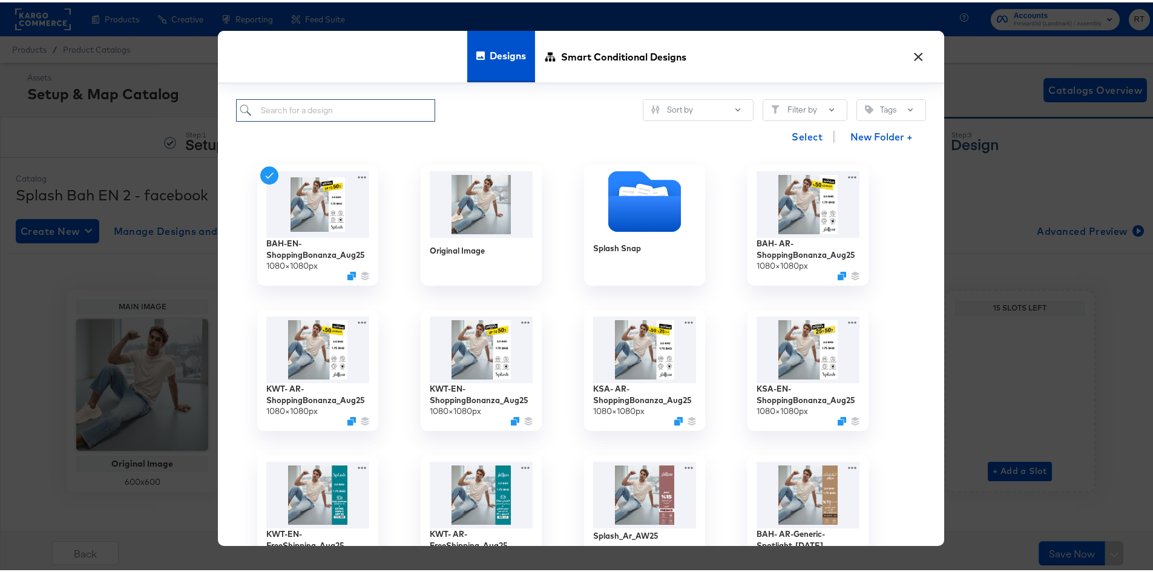
click at [365, 102] on input "search" at bounding box center [335, 108] width 199 height 22
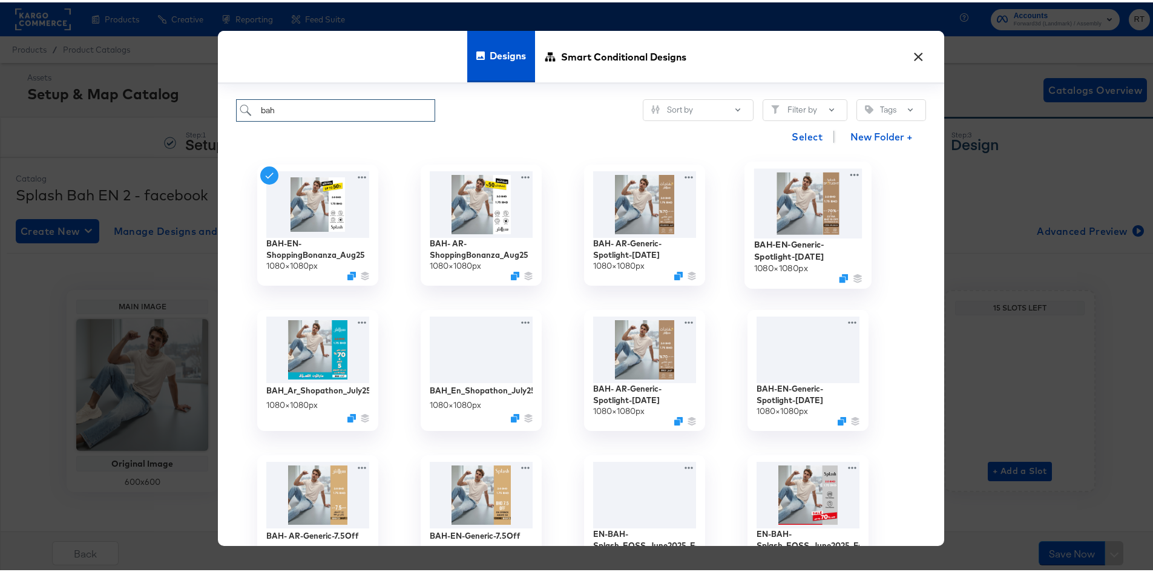
type input "bah"
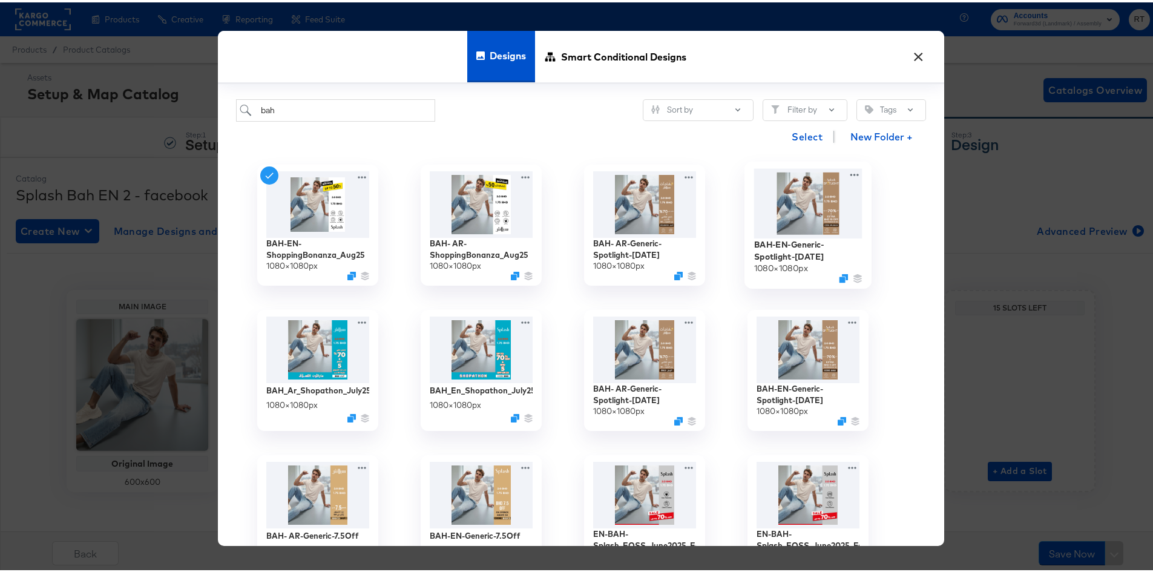
click at [784, 218] on img at bounding box center [808, 201] width 108 height 70
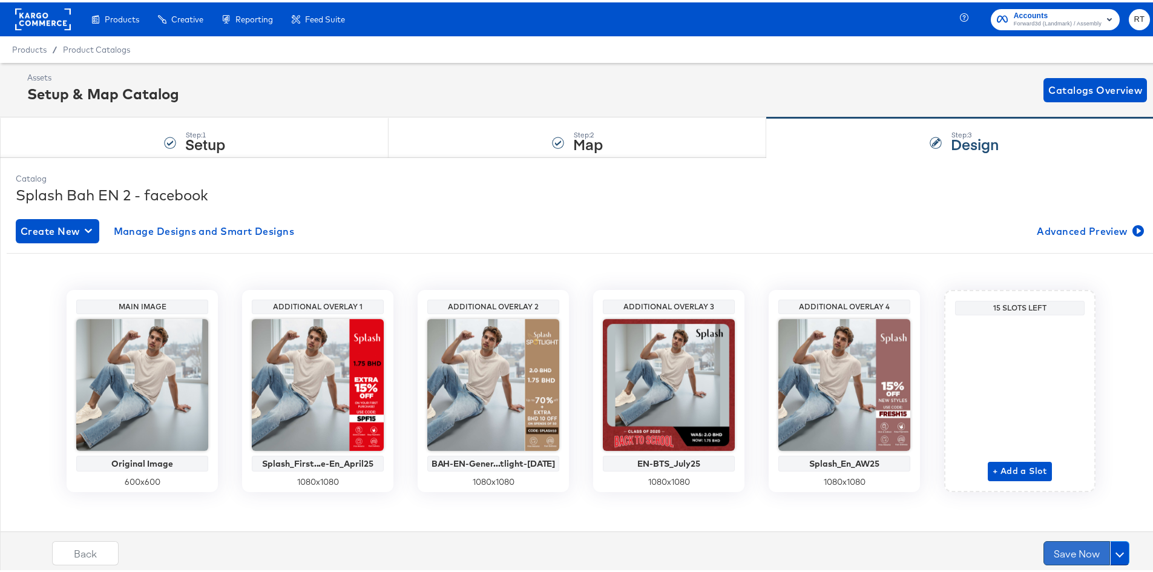
click at [1050, 556] on button "Save Now" at bounding box center [1076, 551] width 67 height 24
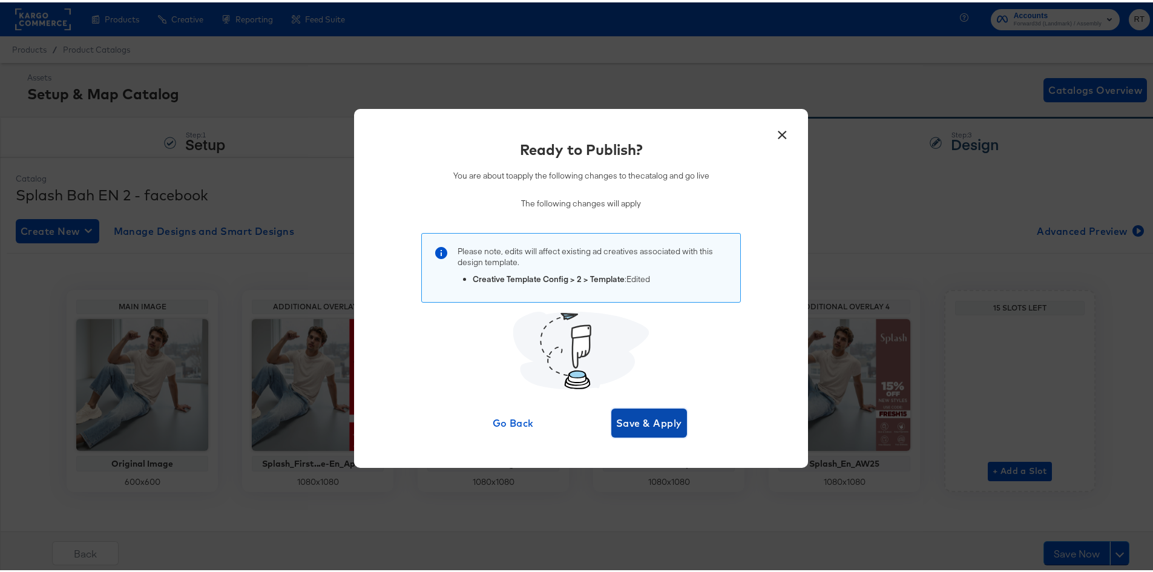
click at [650, 427] on span "Save & Apply" at bounding box center [649, 420] width 66 height 17
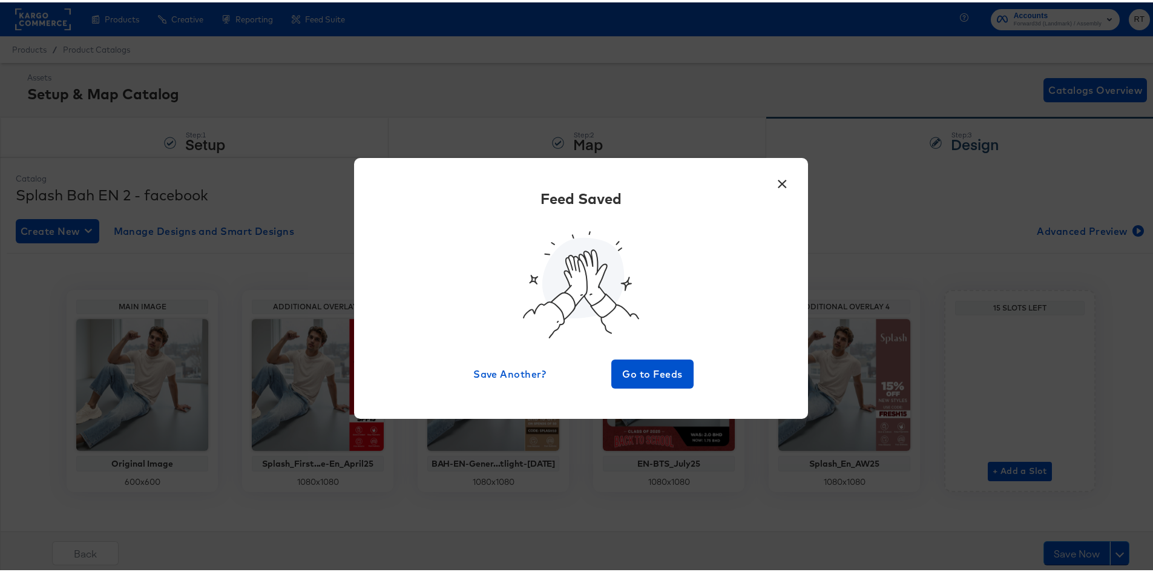
drag, startPoint x: 725, startPoint y: 205, endPoint x: 735, endPoint y: 200, distance: 10.6
click at [725, 205] on div "Feed Saved Save Another? Go to Feeds" at bounding box center [580, 286] width 417 height 200
click at [635, 368] on span "Go to Feeds" at bounding box center [652, 371] width 73 height 17
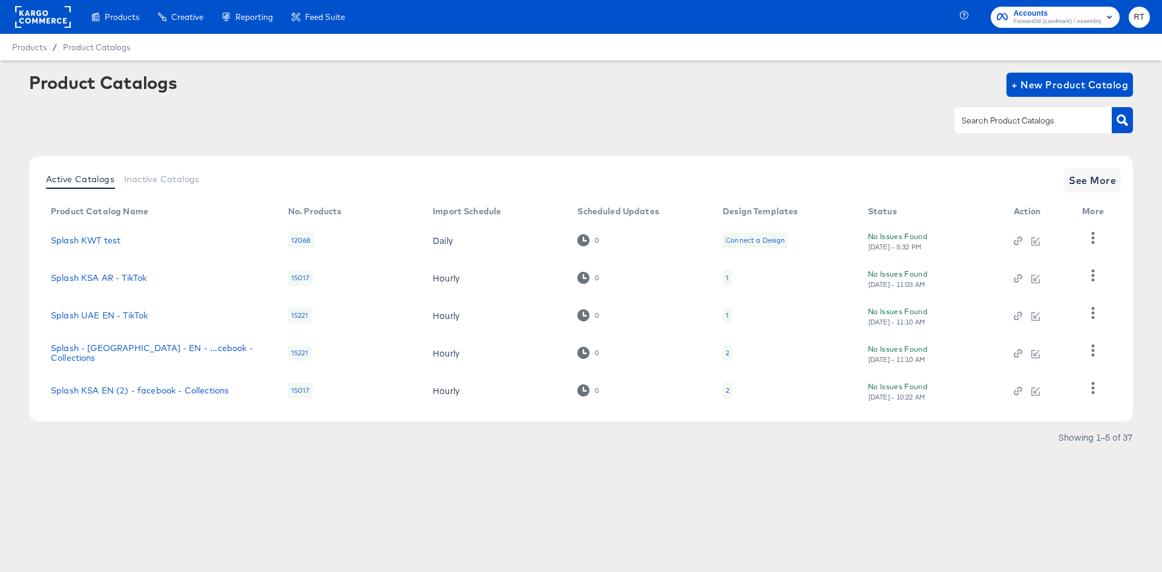
click at [995, 128] on input "text" at bounding box center [1023, 121] width 129 height 14
type input "bh"
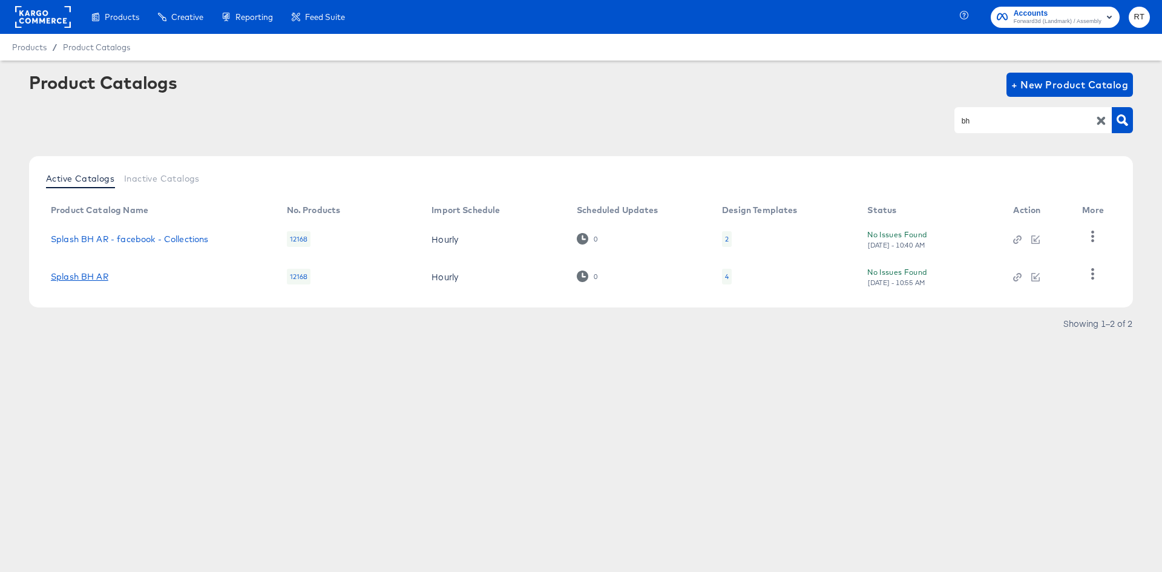
click at [66, 280] on link "Splash BH AR" at bounding box center [79, 277] width 57 height 10
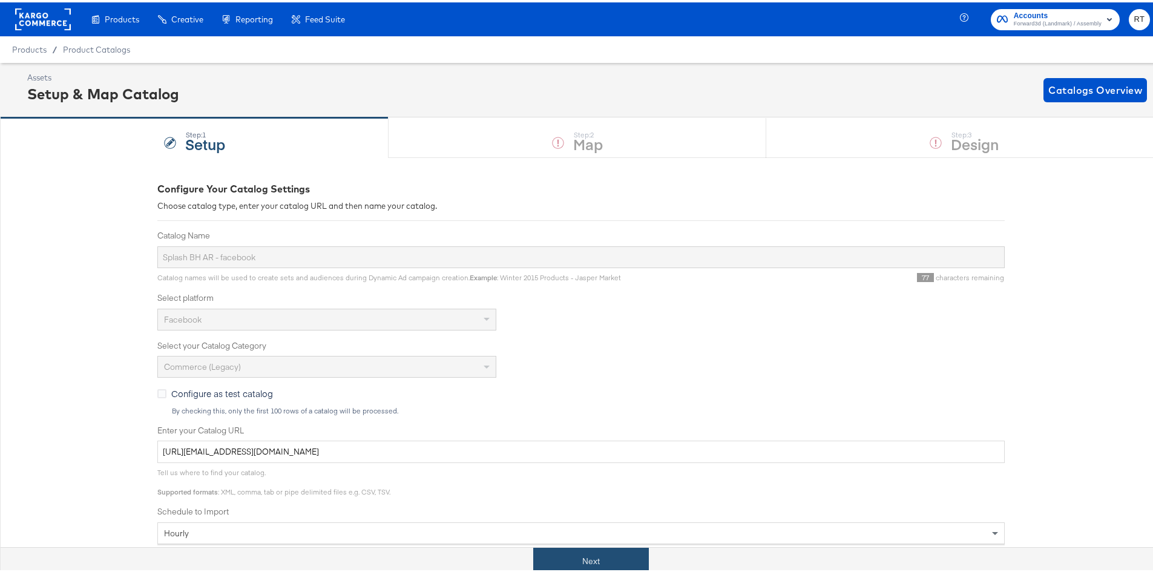
click at [568, 565] on button "Next" at bounding box center [591, 558] width 116 height 27
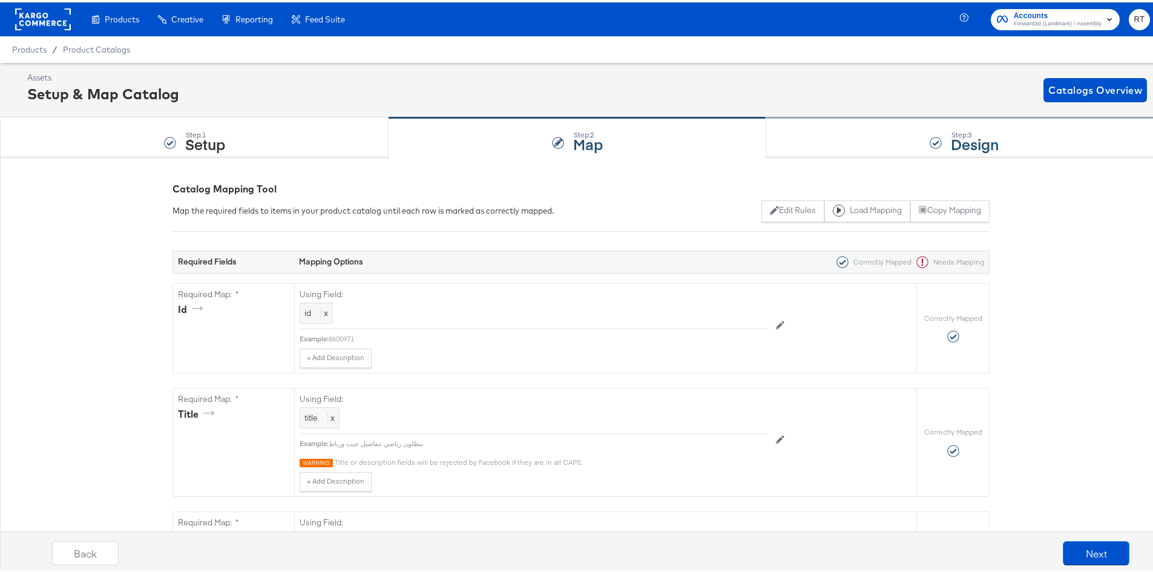
click at [863, 123] on div "Step: 3 Design" at bounding box center [964, 136] width 396 height 40
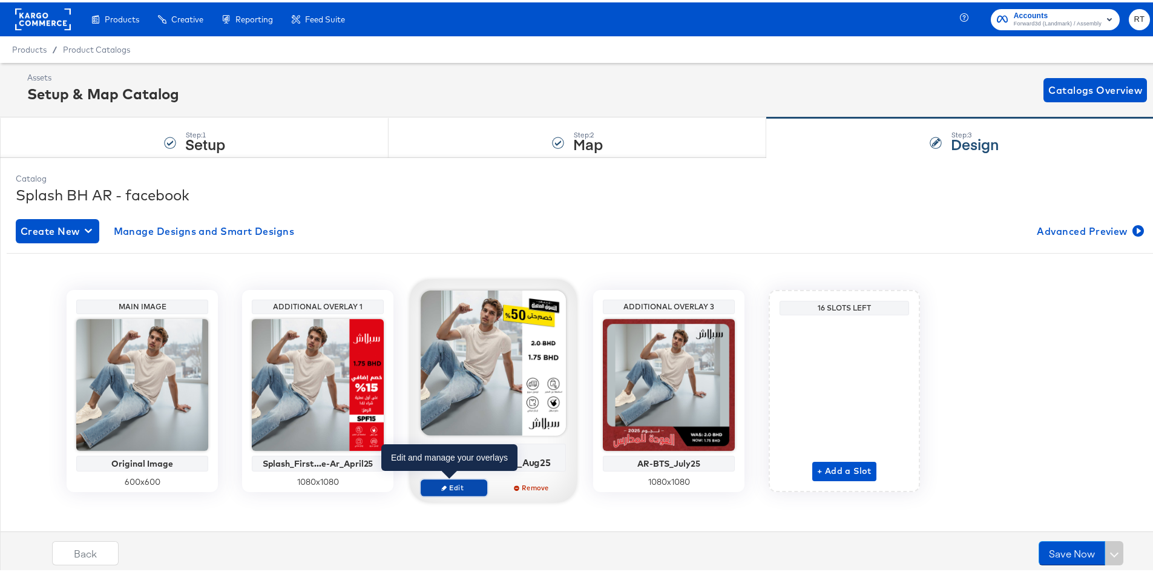
click at [449, 493] on button "Edit" at bounding box center [454, 485] width 67 height 17
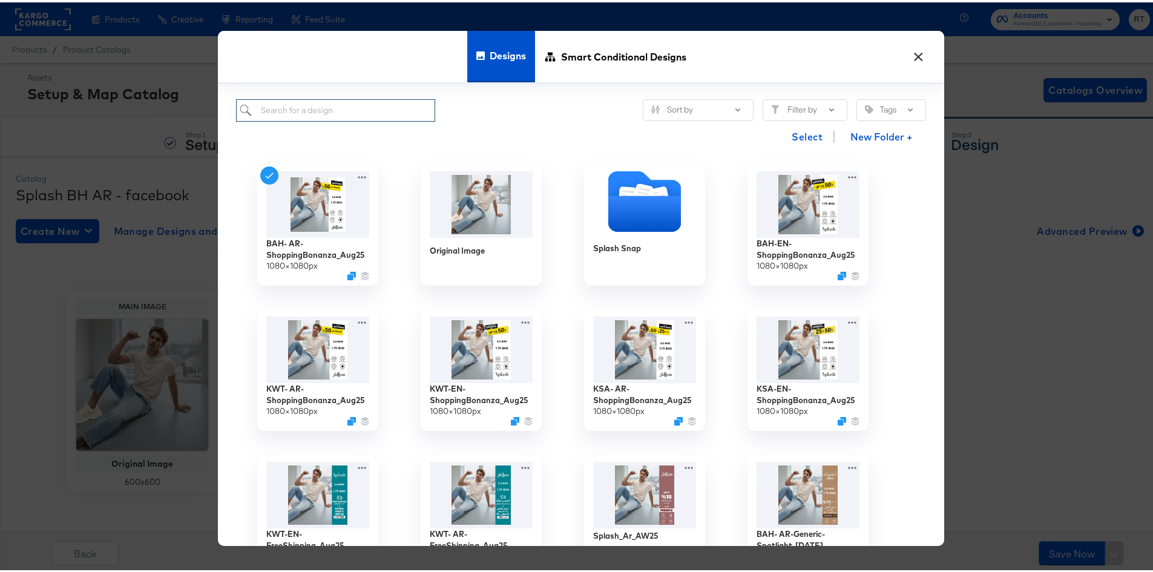
click at [358, 103] on input "search" at bounding box center [335, 108] width 199 height 22
type input "bah"
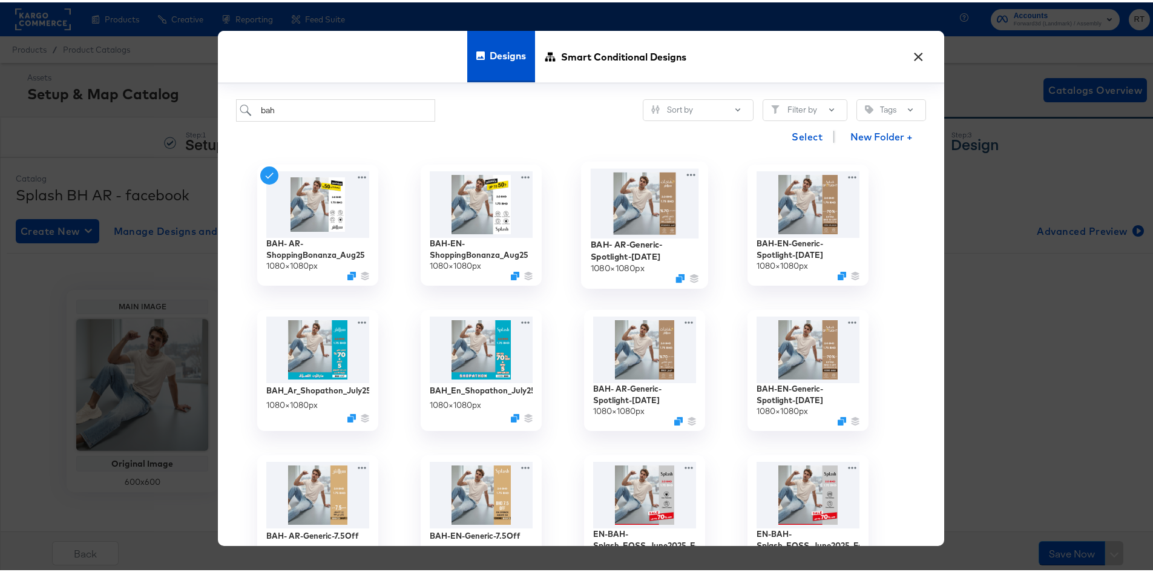
click at [607, 196] on img at bounding box center [645, 201] width 108 height 70
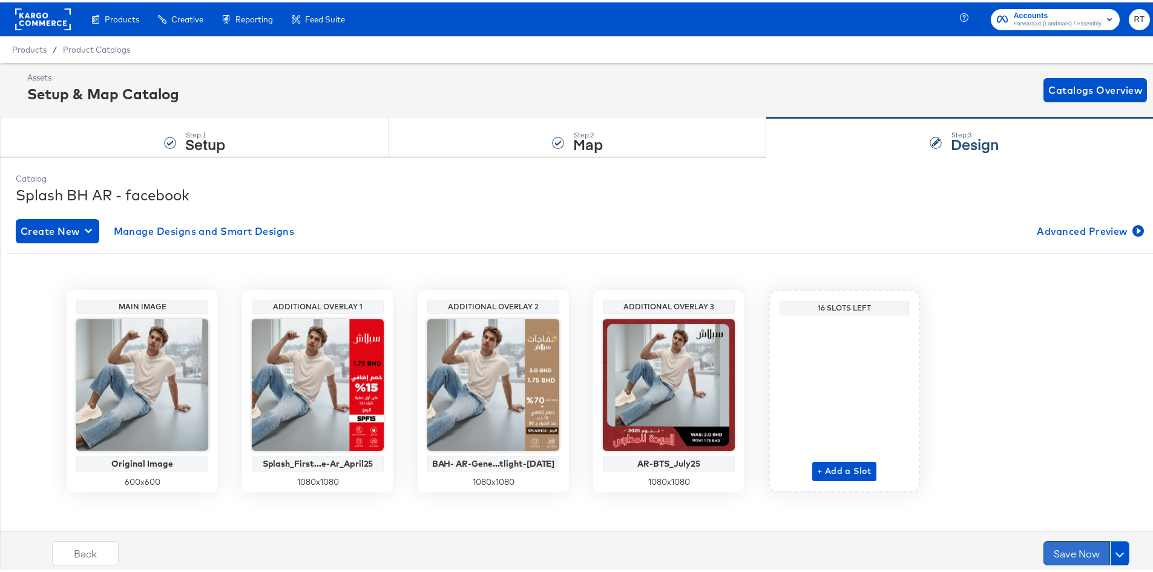
click at [1044, 543] on button "Save Now" at bounding box center [1076, 551] width 67 height 24
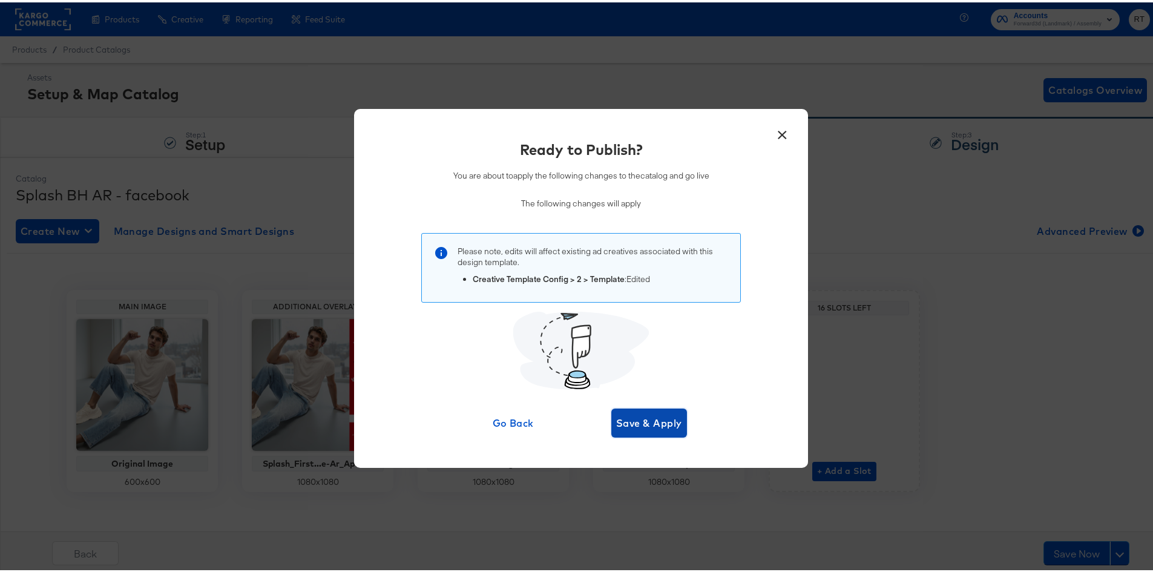
click at [643, 419] on span "Save & Apply" at bounding box center [649, 420] width 66 height 17
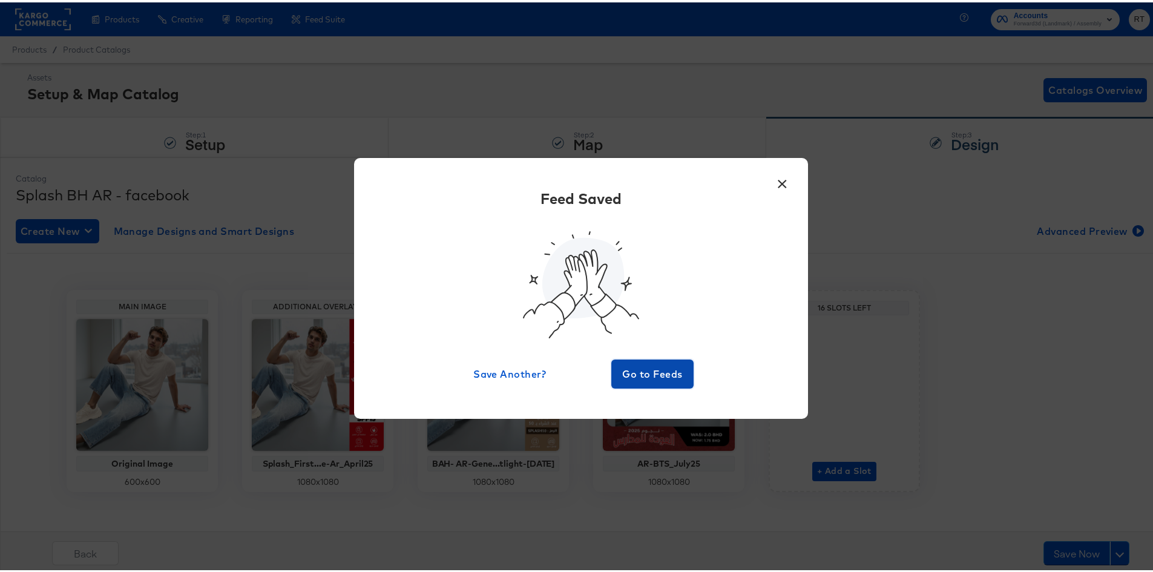
click at [662, 378] on span "Go to Feeds" at bounding box center [652, 371] width 73 height 17
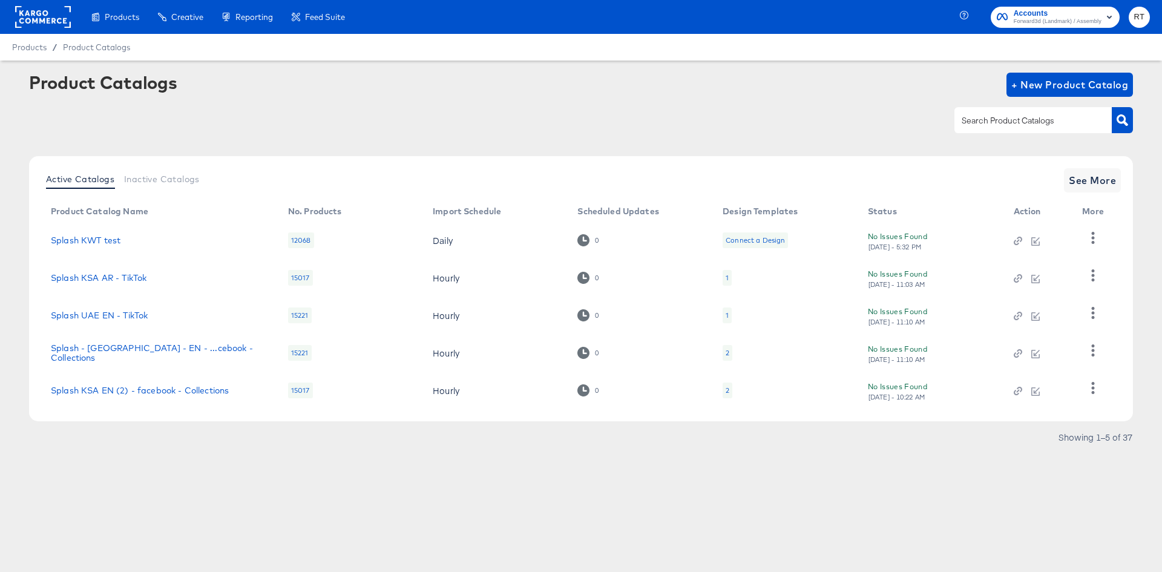
click at [1064, 121] on input "text" at bounding box center [1023, 121] width 129 height 14
type input "bah"
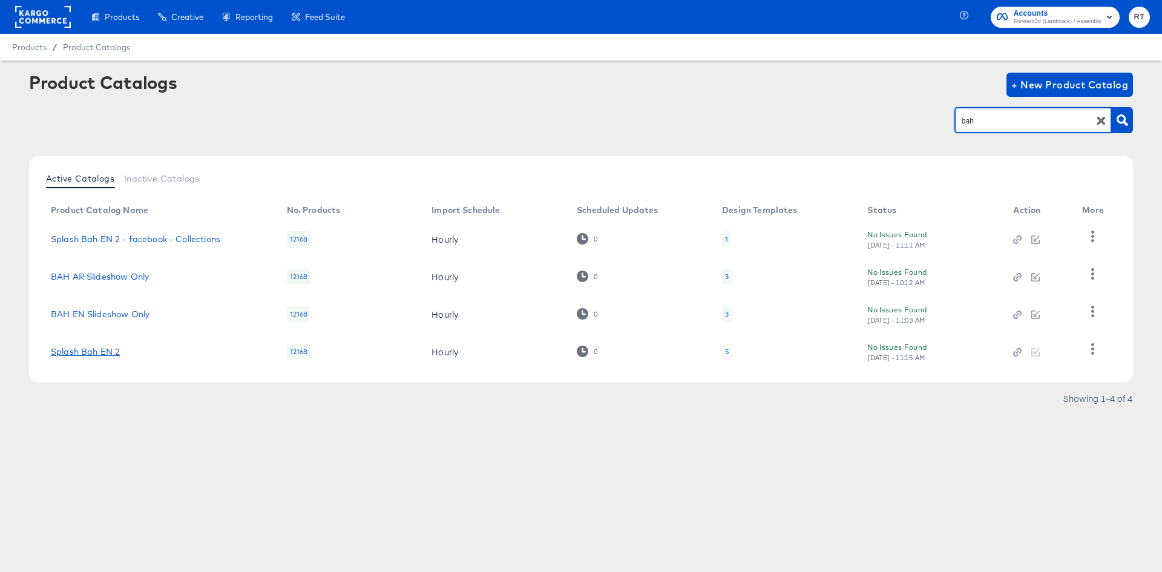
click at [83, 349] on link "Splash Bah EN 2" at bounding box center [85, 352] width 69 height 10
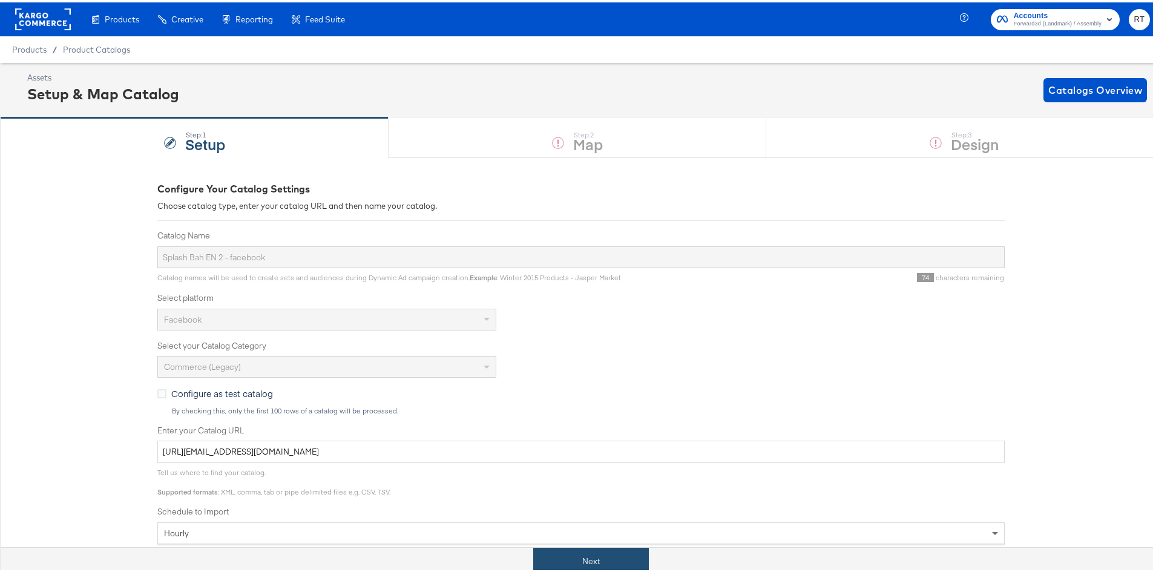
click at [542, 546] on button "Next" at bounding box center [591, 558] width 116 height 27
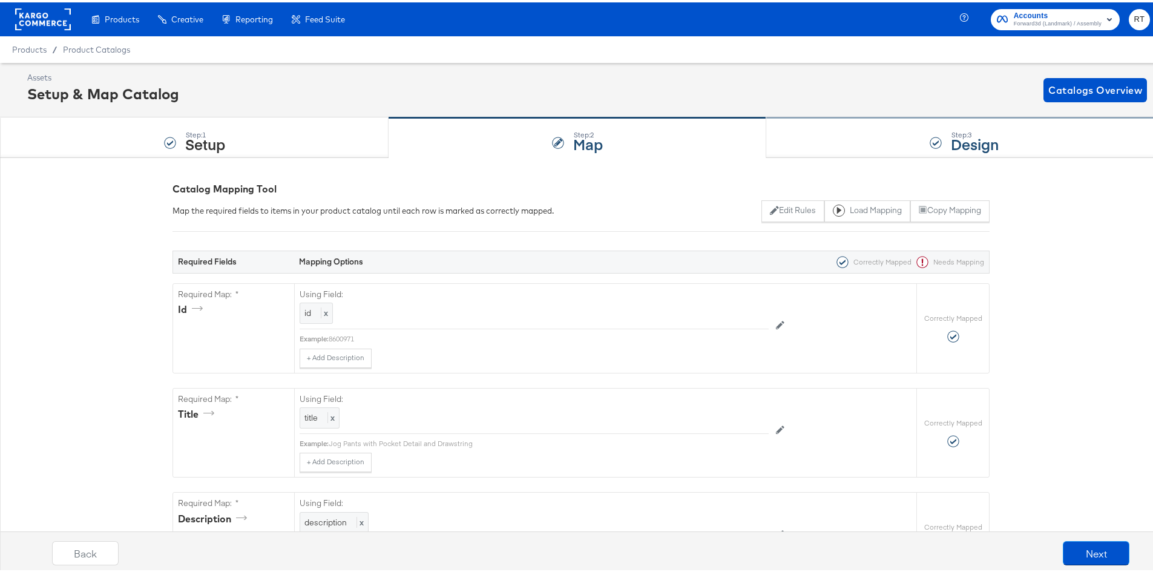
click at [796, 140] on div "Step: 3 Design" at bounding box center [964, 136] width 396 height 40
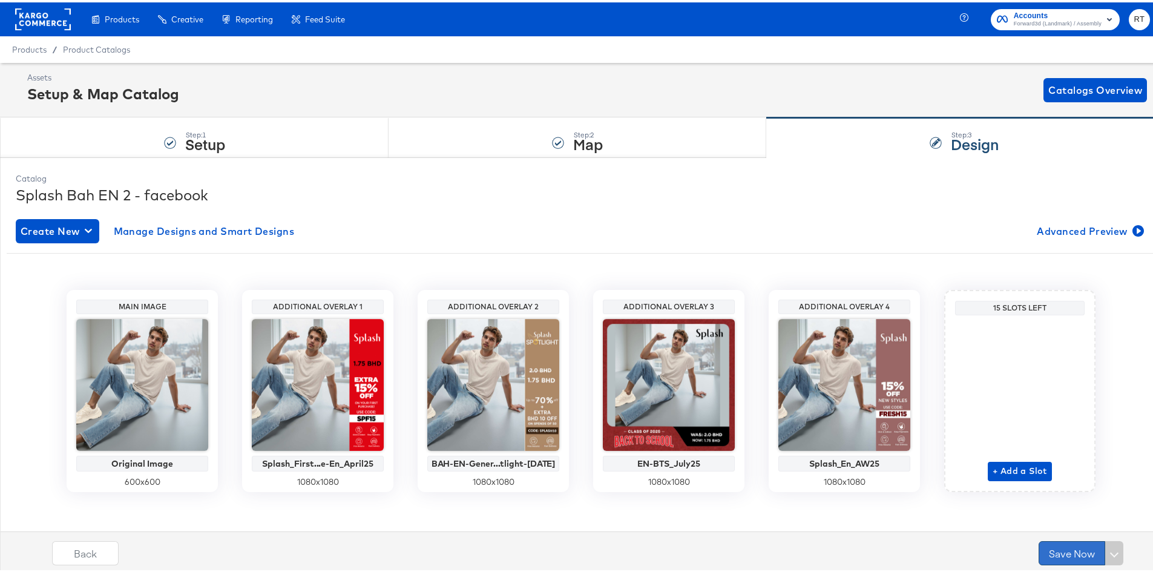
click at [1056, 549] on button "Save Now" at bounding box center [1071, 551] width 67 height 24
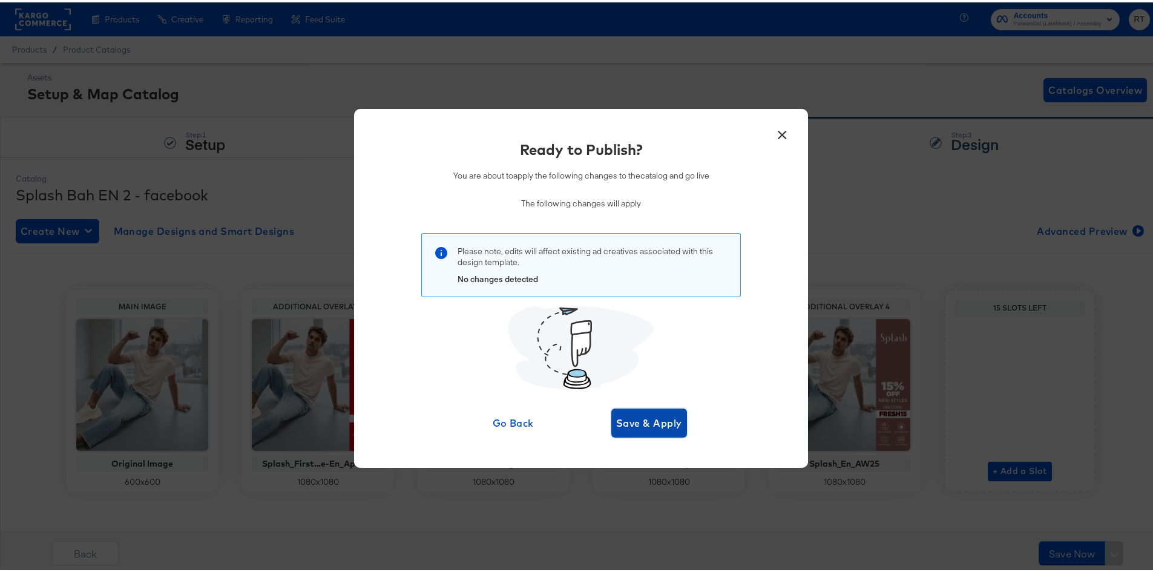
click at [641, 410] on button "Save & Apply" at bounding box center [649, 420] width 76 height 29
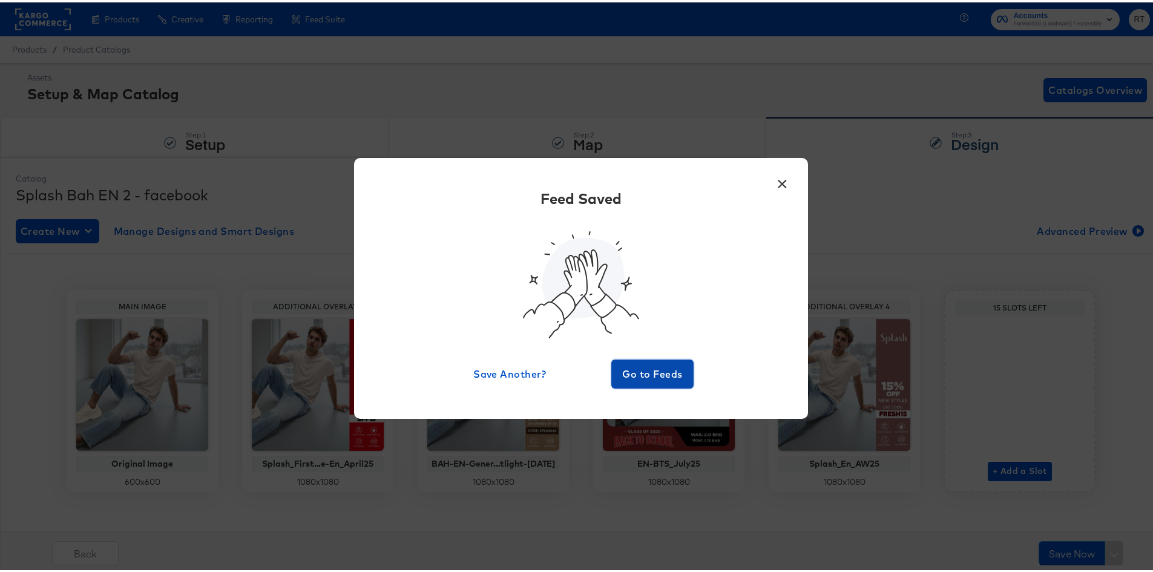
click at [635, 373] on span "Go to Feeds" at bounding box center [652, 371] width 73 height 17
